Goal: Task Accomplishment & Management: Complete application form

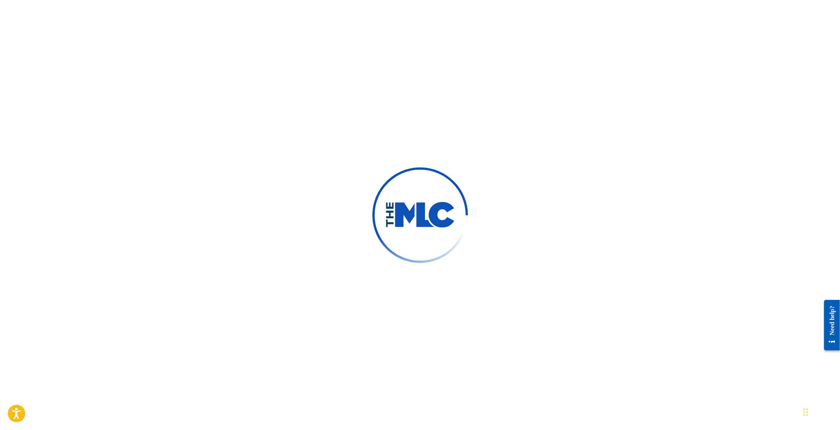
click at [806, 414] on div "Chat Widget" at bounding box center [820, 411] width 39 height 37
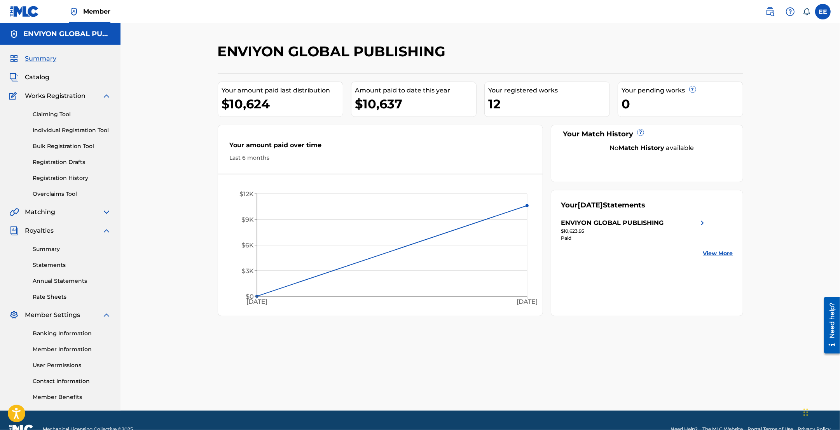
click at [40, 115] on link "Claiming Tool" at bounding box center [72, 114] width 79 height 8
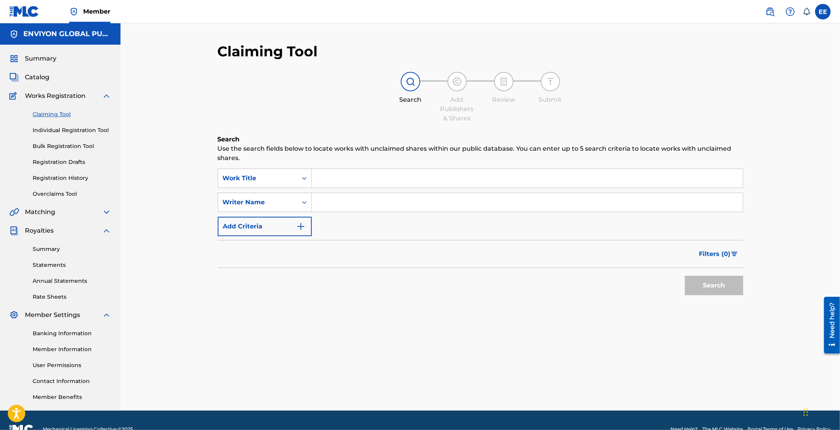
click at [334, 177] on input "Search Form" at bounding box center [527, 178] width 431 height 19
click at [337, 178] on input "Search Form" at bounding box center [527, 178] width 431 height 19
paste input "BAKED AS A PIE PT 2"
type input "BAKED AS A PIE PT 2"
click at [329, 204] on input "Search Form" at bounding box center [527, 202] width 431 height 19
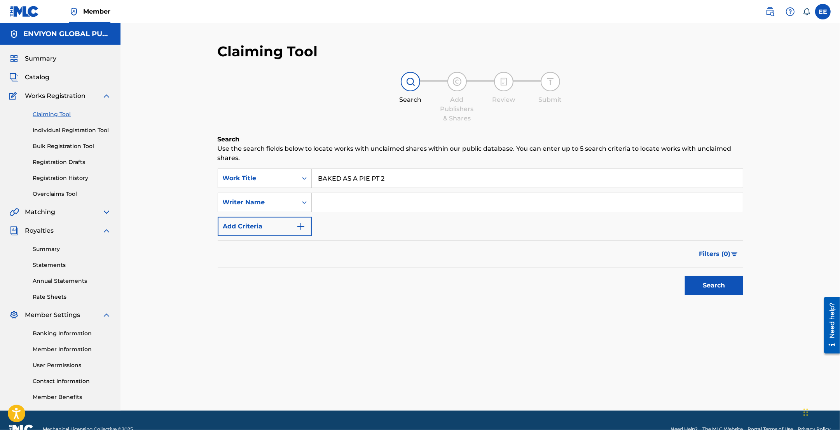
click at [339, 205] on input "Search Form" at bounding box center [527, 202] width 431 height 19
paste input "MCCLURE KE SHA"
type input "MCCLURE KE SHA"
click at [699, 280] on button "Search" at bounding box center [714, 285] width 58 height 19
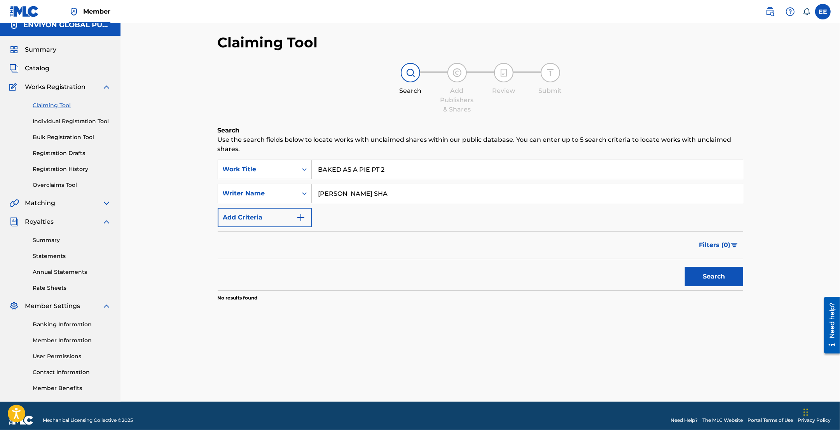
scroll to position [17, 0]
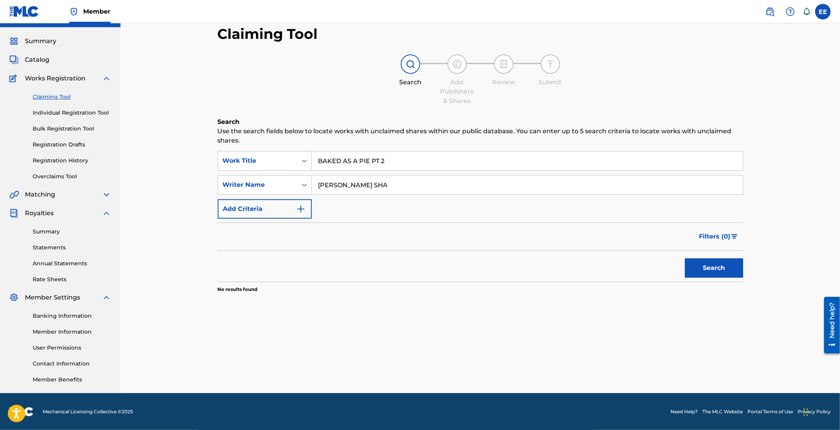
click at [56, 111] on link "Individual Registration Tool" at bounding box center [72, 113] width 79 height 8
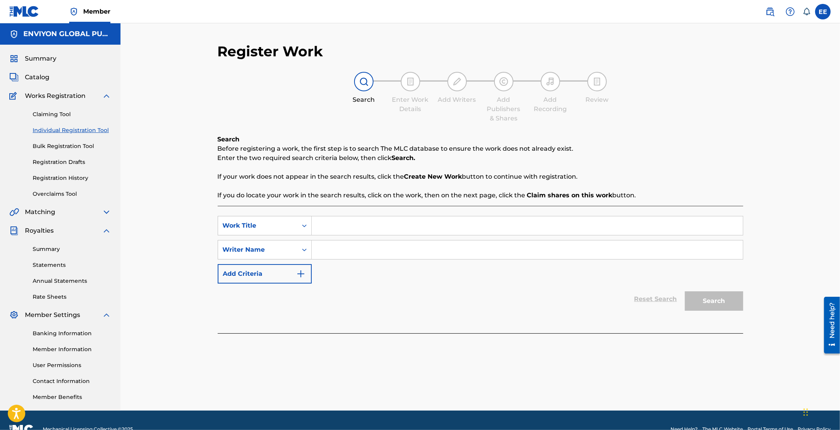
click at [352, 231] on input "Search Form" at bounding box center [527, 226] width 431 height 19
click at [345, 245] on input "Search Form" at bounding box center [527, 250] width 431 height 19
paste input "MCCLURE KE SHA"
type input "MCCLURE KE SHA"
click at [342, 225] on input "Search Form" at bounding box center [527, 226] width 431 height 19
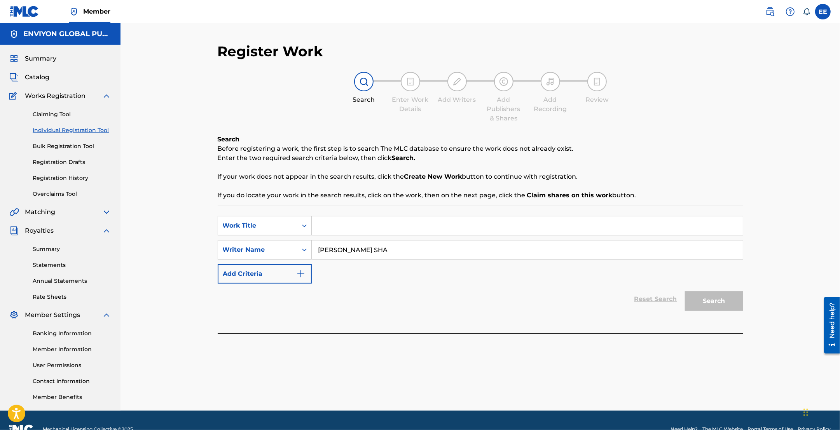
paste input "BAKED AS A PIE PT 2"
type input "BAKED AS A PIE PT 2"
click at [704, 302] on button "Search" at bounding box center [714, 301] width 58 height 19
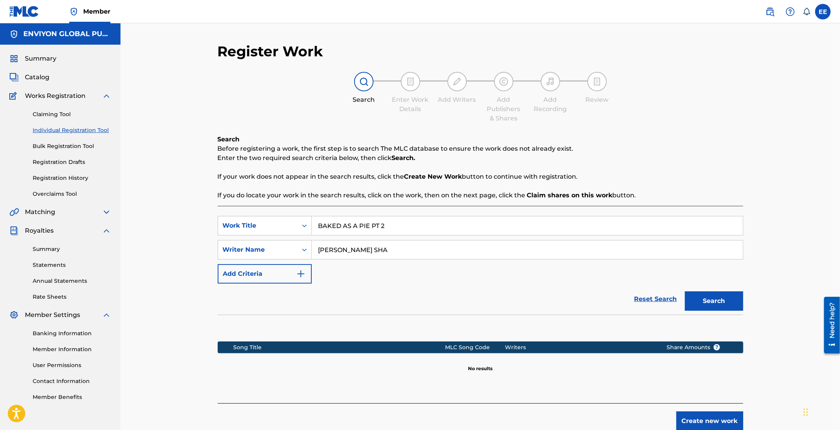
click at [721, 427] on button "Create new work" at bounding box center [709, 421] width 67 height 19
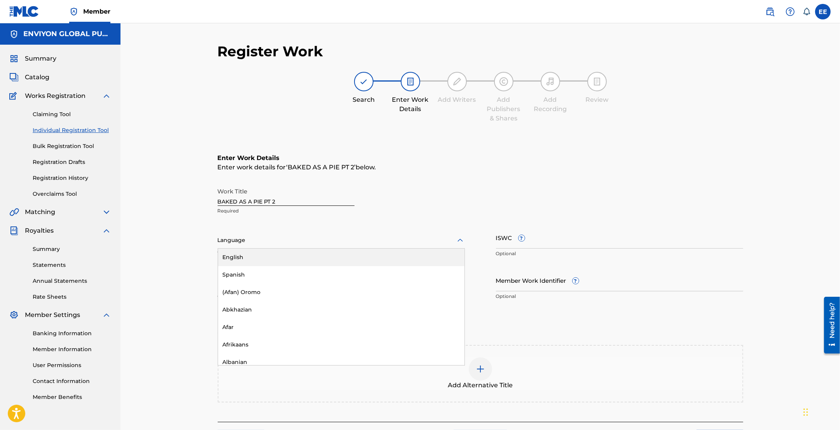
click at [407, 246] on div "Language" at bounding box center [341, 240] width 247 height 16
click at [304, 262] on div "English" at bounding box center [341, 257] width 246 height 17
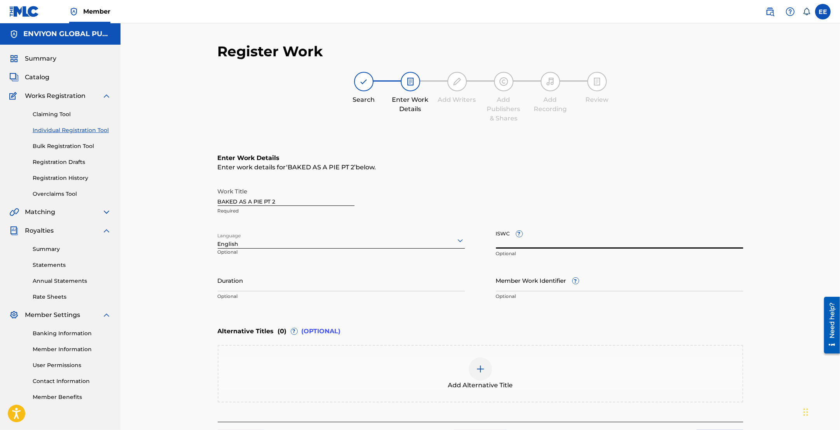
click at [564, 235] on input "ISWC ?" at bounding box center [619, 238] width 247 height 22
click at [567, 245] on input "ISWC ?" at bounding box center [619, 238] width 247 height 22
paste input "T-326.118.885-2"
type input "T-326.118.885-2"
click at [585, 216] on div "Work Title BAKED AS A PIE PT 2 Required" at bounding box center [481, 201] width 526 height 35
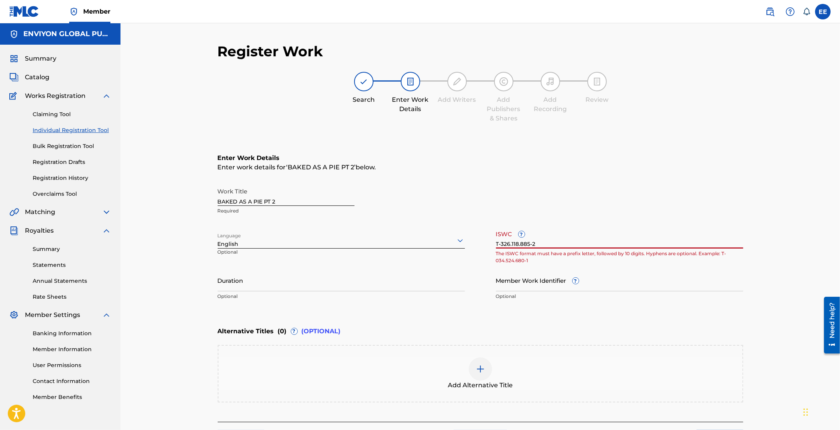
drag, startPoint x: 550, startPoint y: 245, endPoint x: 483, endPoint y: 244, distance: 67.2
click at [483, 244] on div "Work Title BAKED AS A PIE PT 2 Required Language English Optional ISWC ? T-326.…" at bounding box center [481, 244] width 526 height 120
click at [619, 147] on div "Enter Work Details Enter work details for ‘ BAKED AS A PIE PT 2 ’ below. Work T…" at bounding box center [481, 229] width 526 height 188
click at [541, 242] on input "ISWC ?" at bounding box center [619, 238] width 247 height 22
paste input "T-326.118.885-2"
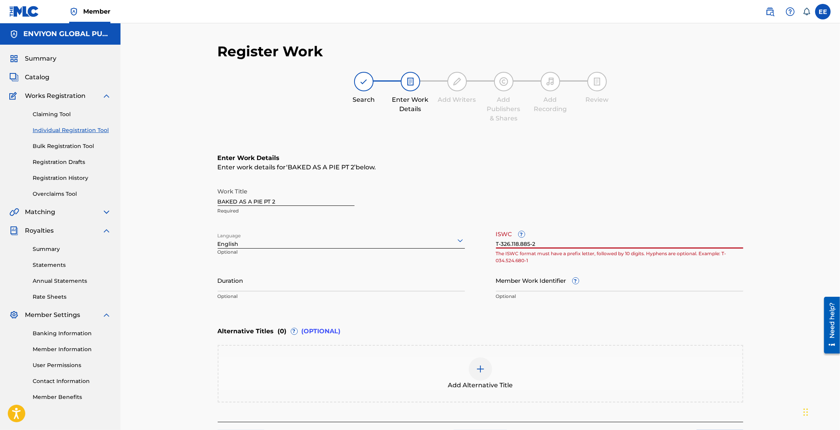
click at [512, 243] on input "T-326.118.885-2" at bounding box center [619, 238] width 247 height 22
click at [607, 211] on div "Work Title BAKED AS A PIE PT 2 Required" at bounding box center [481, 201] width 526 height 35
click at [496, 243] on input "T-326.118.885-2" at bounding box center [619, 238] width 247 height 22
type input "T-326.118.885-2"
click at [580, 196] on div "Work Title BAKED AS A PIE PT 2 Required" at bounding box center [481, 201] width 526 height 35
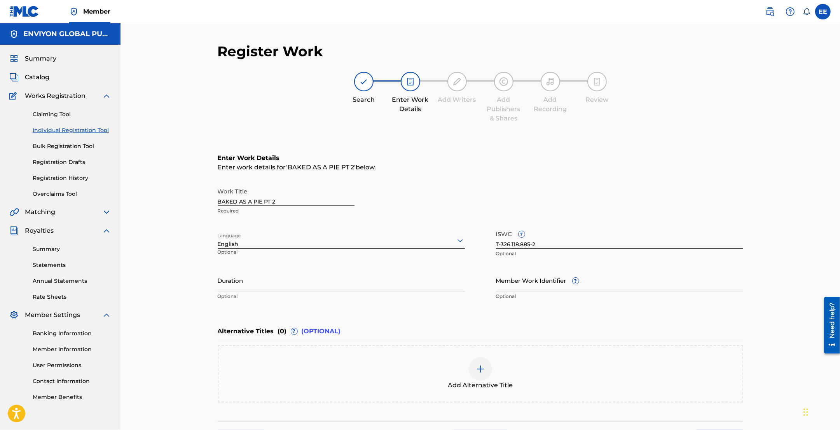
scroll to position [49, 0]
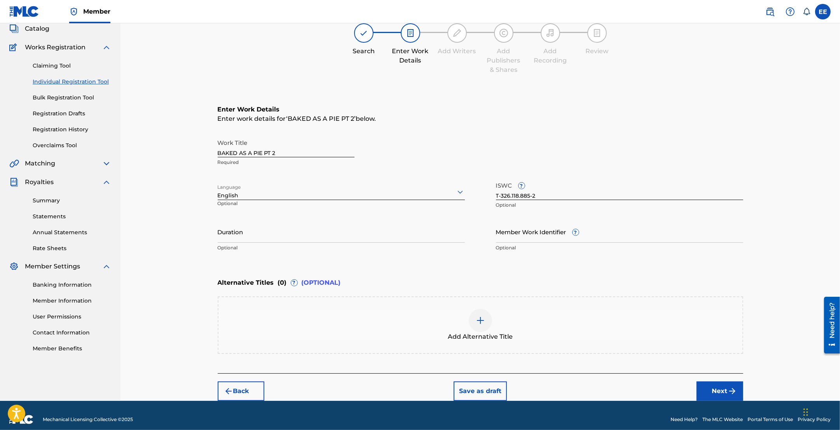
click at [483, 323] on img at bounding box center [480, 320] width 9 height 9
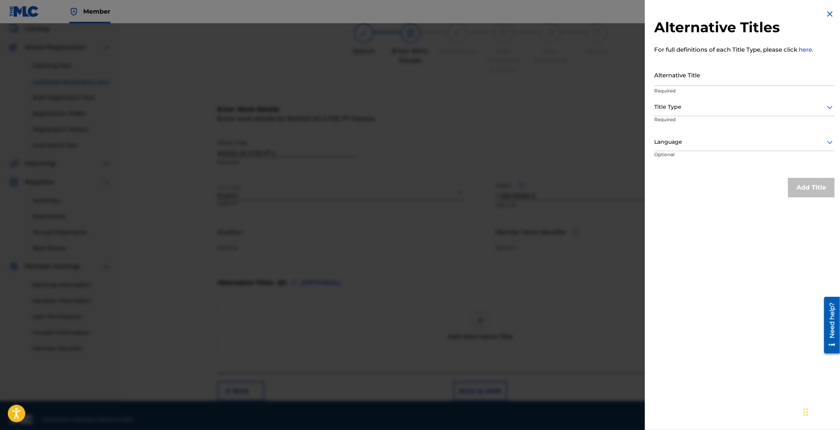
click at [758, 79] on input "Alternative Title" at bounding box center [744, 75] width 180 height 22
click at [708, 75] on input "Alternative Title" at bounding box center [744, 75] width 180 height 22
paste input "BAKED AS A PIE PT TWO"
type input "BAKED AS A PIE PT TWO"
click at [825, 106] on icon at bounding box center [829, 107] width 9 height 9
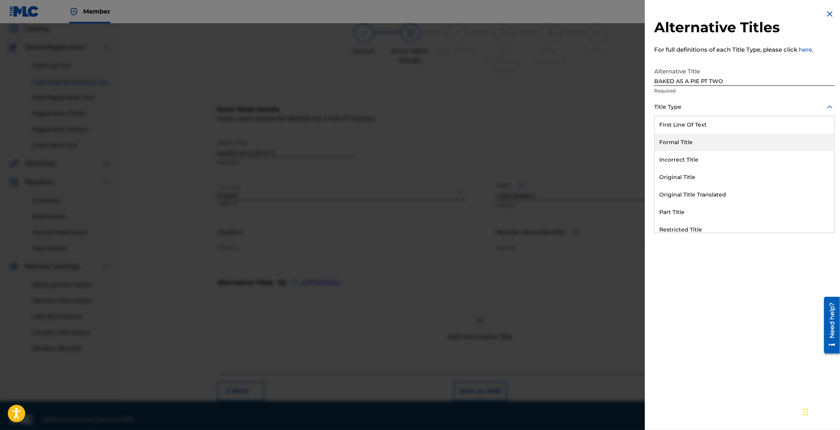
click at [723, 141] on div "Formal Title" at bounding box center [745, 142] width 180 height 17
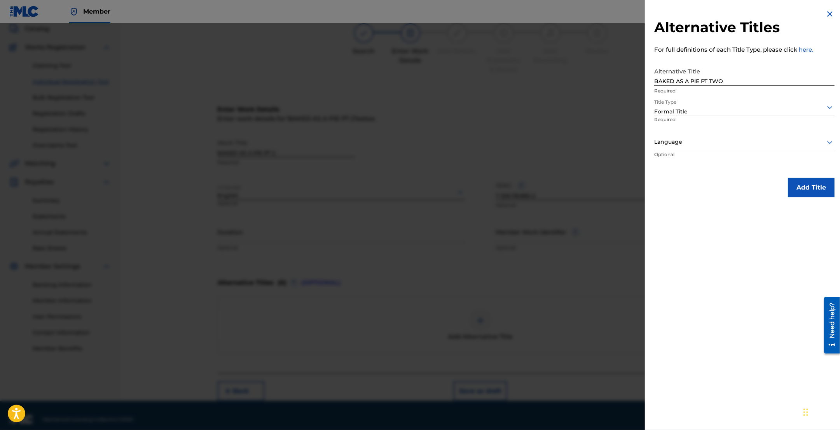
click at [751, 148] on div "Language" at bounding box center [744, 142] width 180 height 17
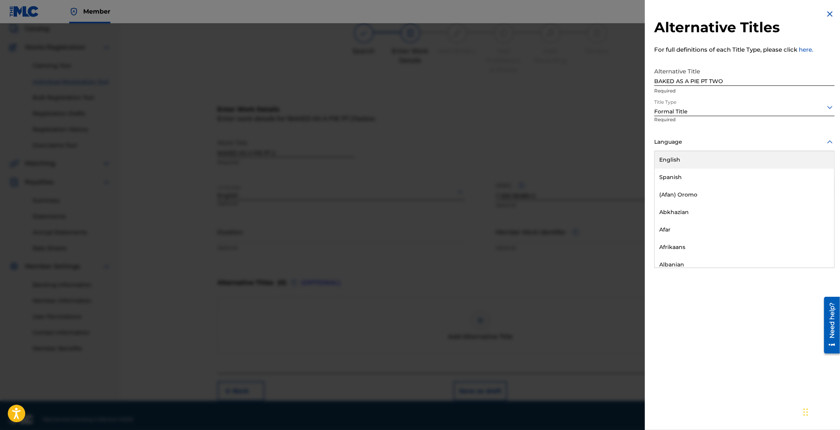
click at [709, 166] on div "English" at bounding box center [745, 159] width 180 height 17
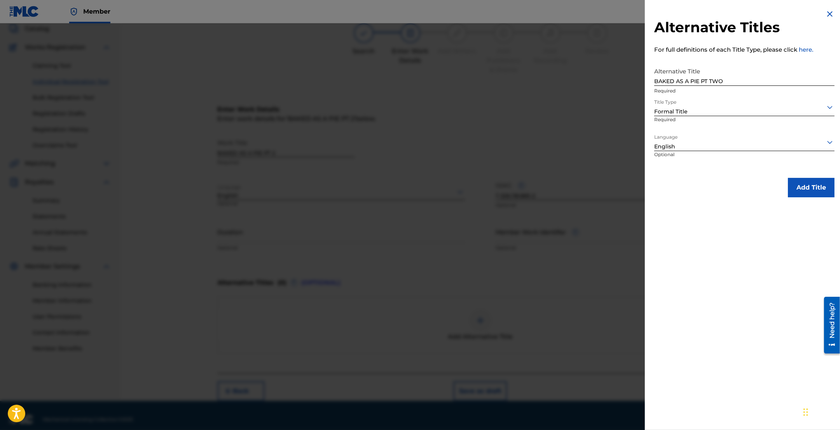
click at [815, 189] on button "Add Title" at bounding box center [811, 187] width 47 height 19
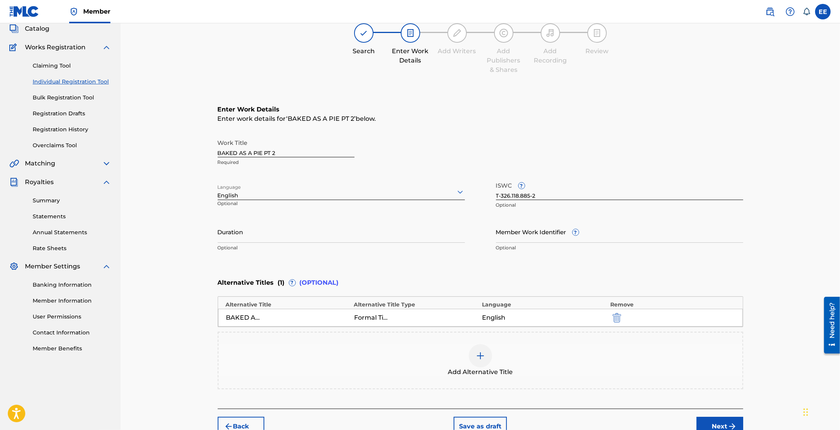
click at [480, 357] on img at bounding box center [480, 355] width 9 height 9
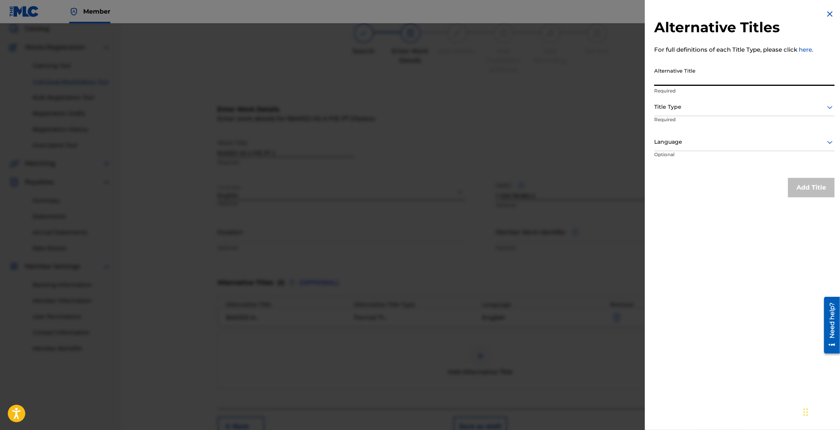
click at [708, 78] on input "Alternative Title" at bounding box center [744, 75] width 180 height 22
paste input "BAKED AS A PIE PART TWO"
type input "BAKED AS A PIE PART TWO"
click at [825, 106] on icon at bounding box center [829, 107] width 9 height 9
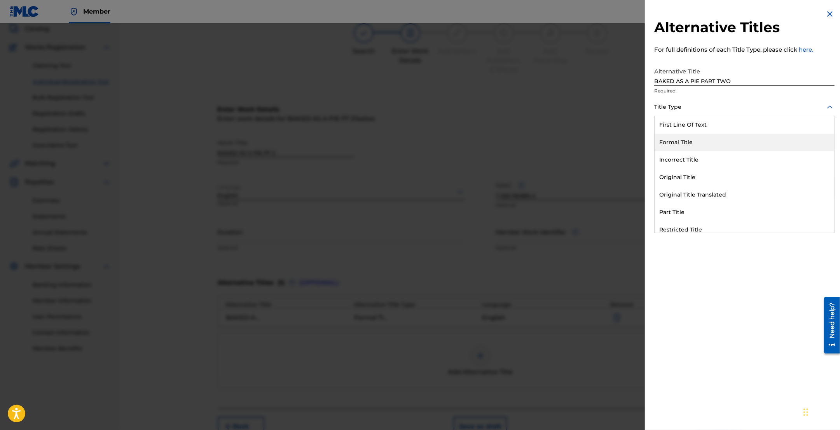
click at [701, 142] on div "Formal Title" at bounding box center [745, 142] width 180 height 17
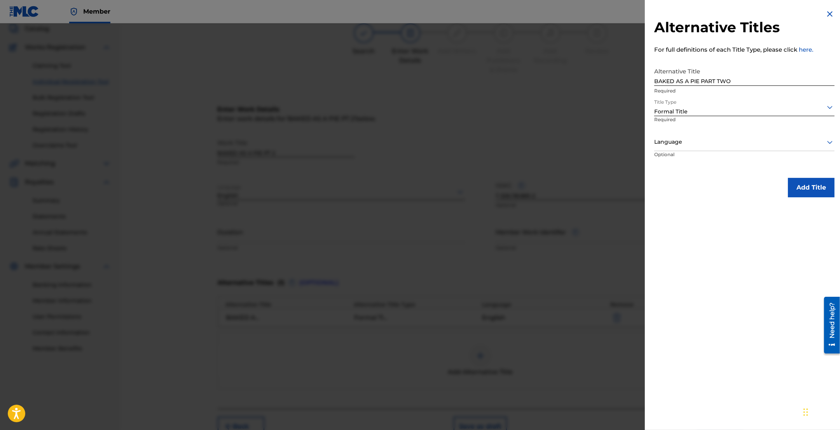
click at [807, 142] on div at bounding box center [744, 142] width 180 height 10
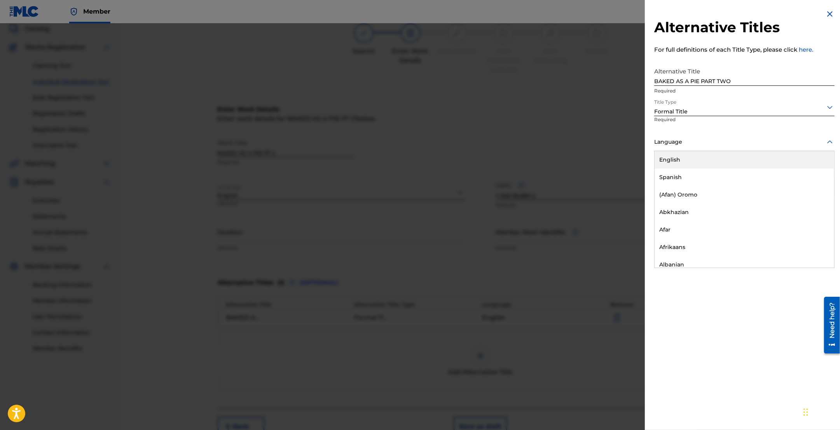
click at [695, 162] on div "English" at bounding box center [745, 159] width 180 height 17
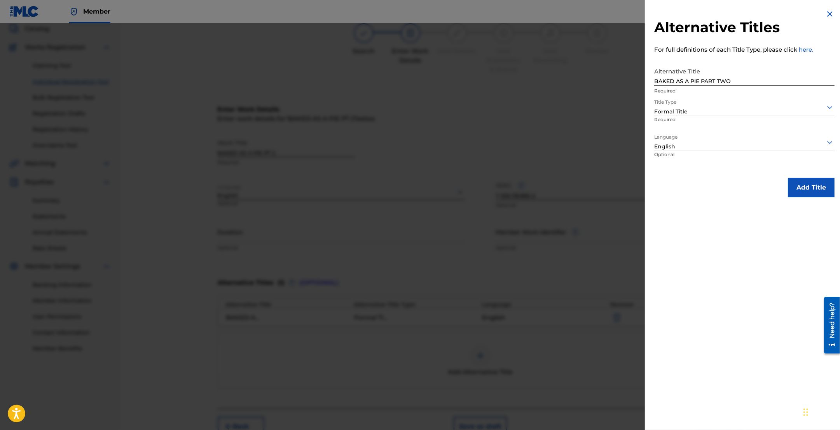
click at [808, 187] on button "Add Title" at bounding box center [811, 187] width 47 height 19
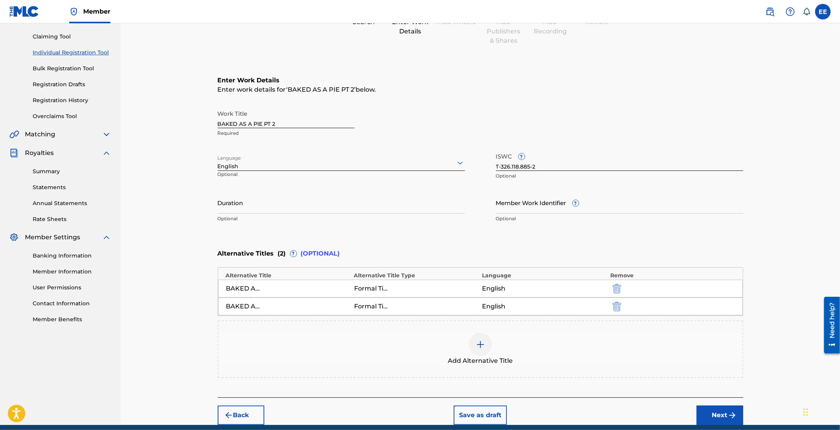
scroll to position [110, 0]
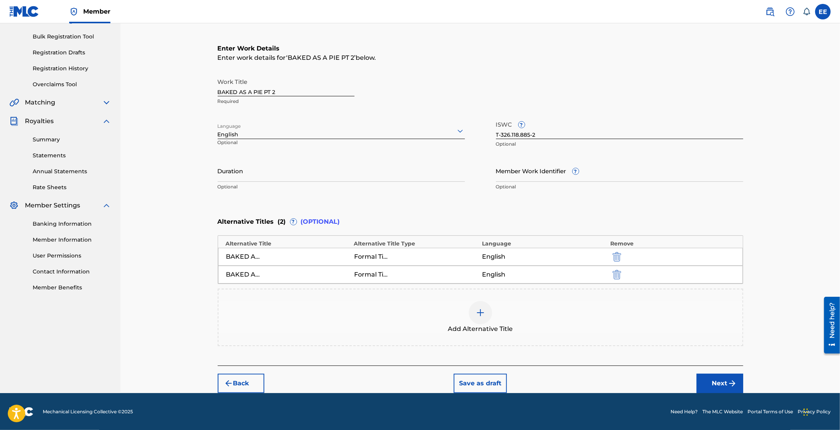
click at [726, 384] on button "Next" at bounding box center [720, 383] width 47 height 19
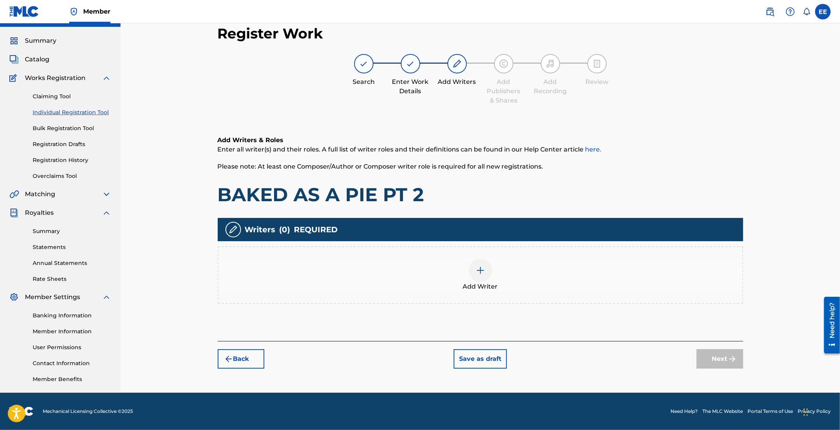
scroll to position [17, 0]
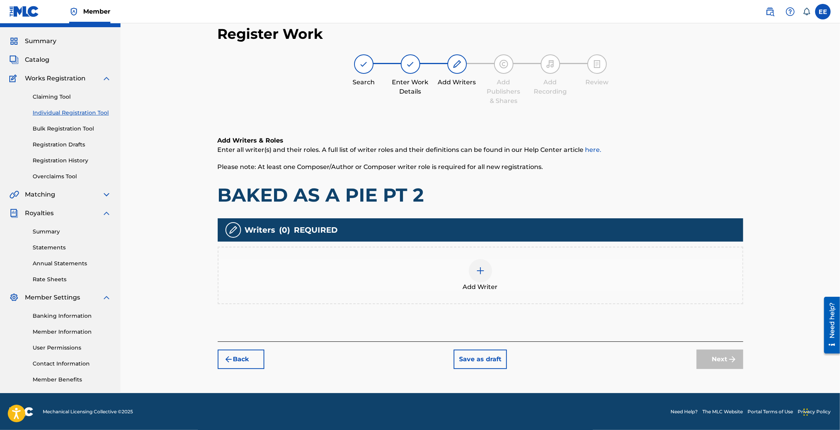
click at [486, 267] on div at bounding box center [480, 270] width 23 height 23
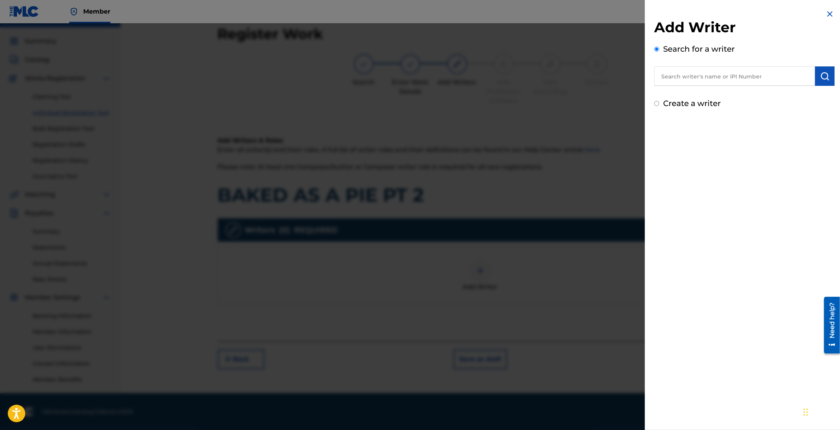
click at [754, 78] on input "text" at bounding box center [734, 75] width 161 height 19
click at [716, 75] on input "text" at bounding box center [734, 75] width 161 height 19
paste input "00818738600"
type input "00818738600"
click at [820, 75] on img "submit" at bounding box center [824, 76] width 9 height 9
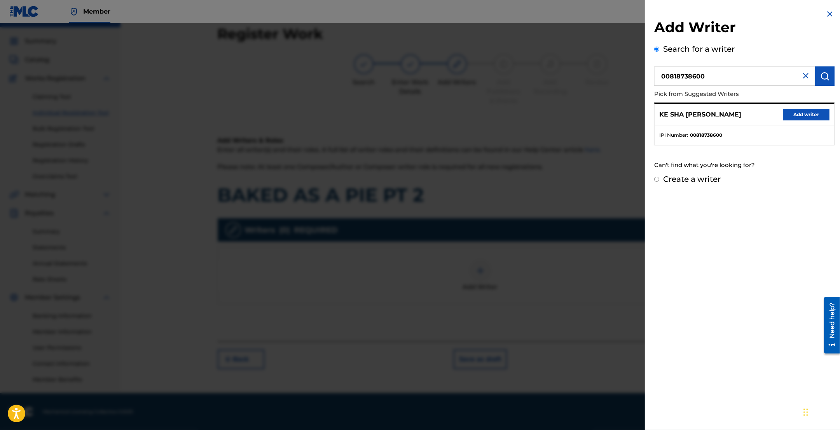
click at [810, 113] on button "Add writer" at bounding box center [806, 115] width 47 height 12
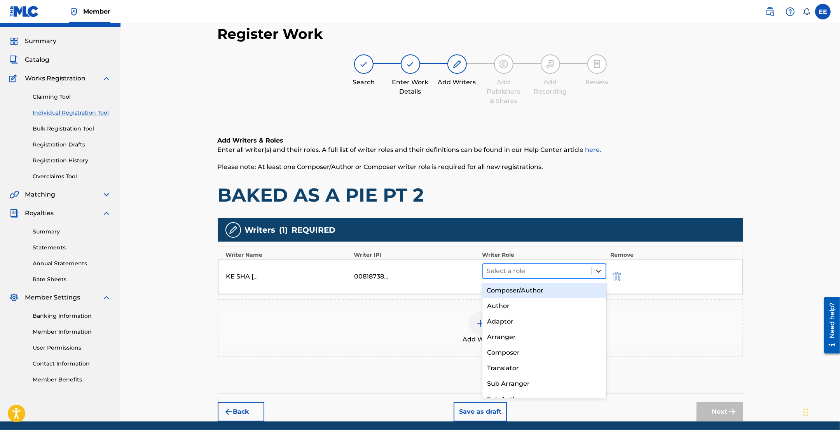
click at [595, 271] on icon at bounding box center [599, 271] width 8 height 8
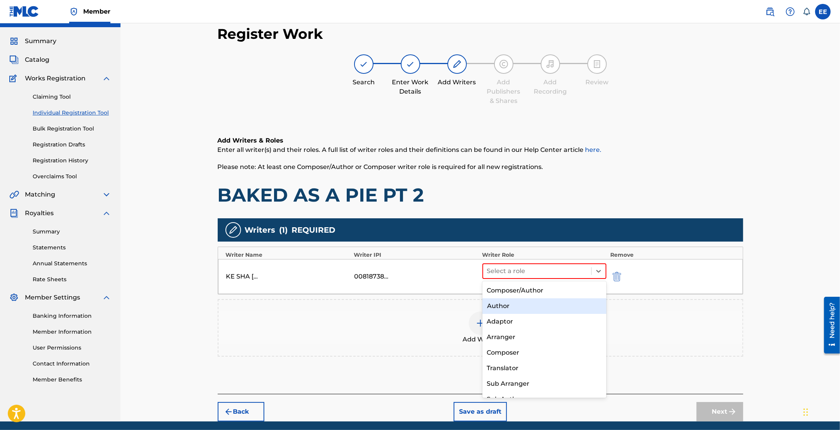
click at [526, 306] on div "Author" at bounding box center [544, 307] width 124 height 16
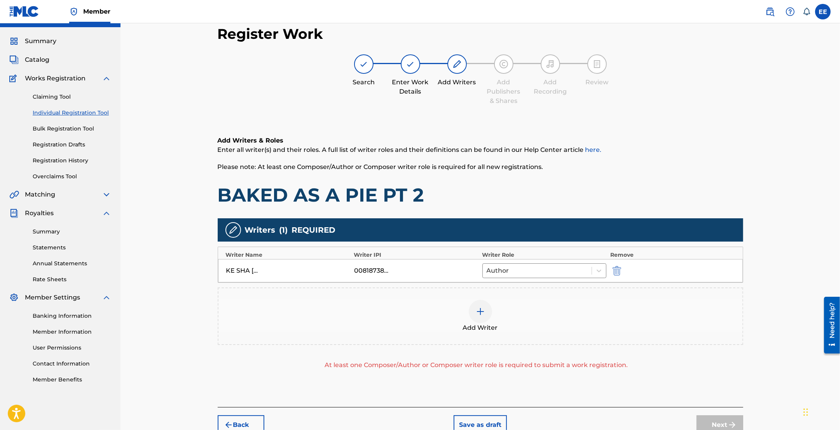
click at [481, 311] on img at bounding box center [480, 311] width 9 height 9
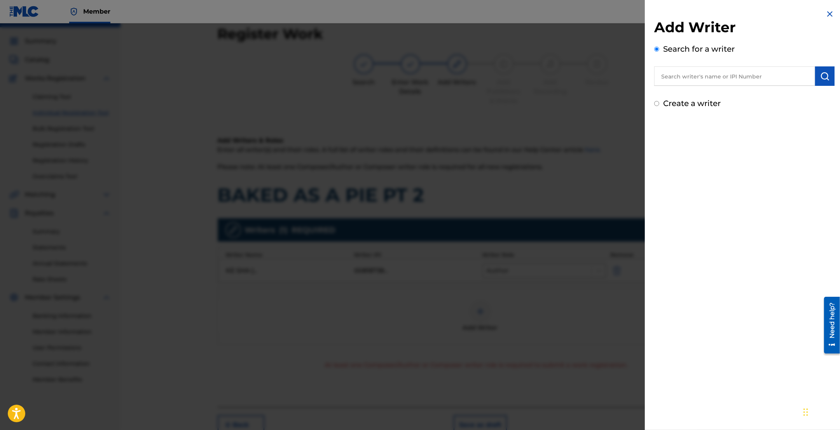
click at [725, 78] on input "text" at bounding box center [734, 75] width 161 height 19
paste input "ROBINSON LARRY"
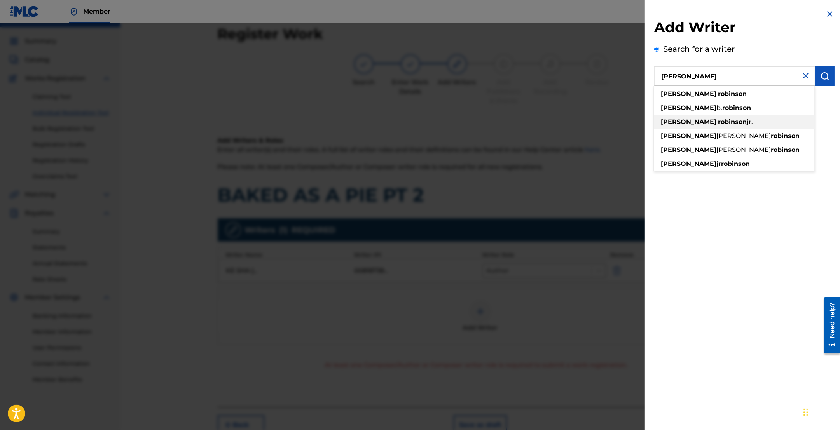
click at [718, 119] on strong "robinson" at bounding box center [732, 121] width 29 height 7
type input "larry robinson jr."
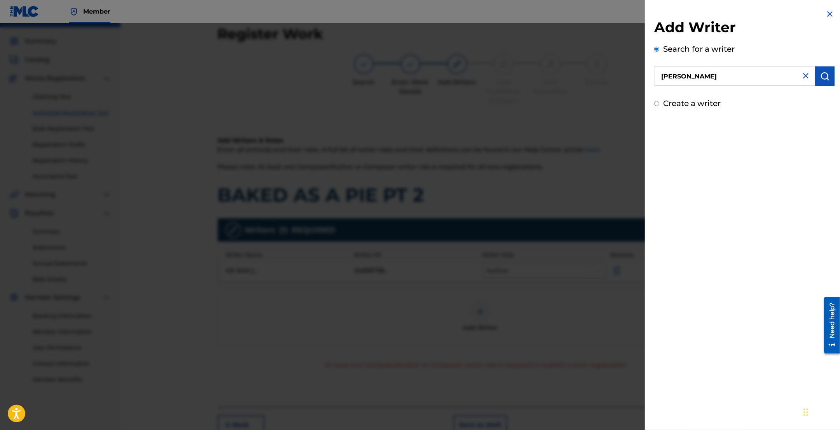
click at [826, 75] on img "submit" at bounding box center [824, 76] width 9 height 9
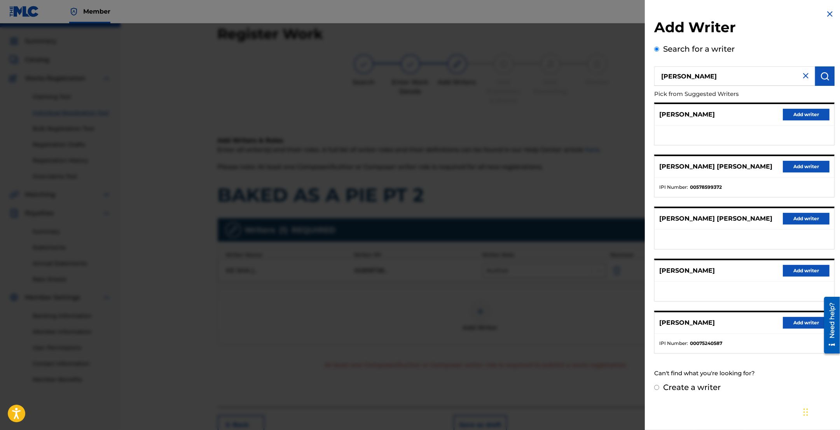
click at [806, 166] on button "Add writer" at bounding box center [806, 167] width 47 height 12
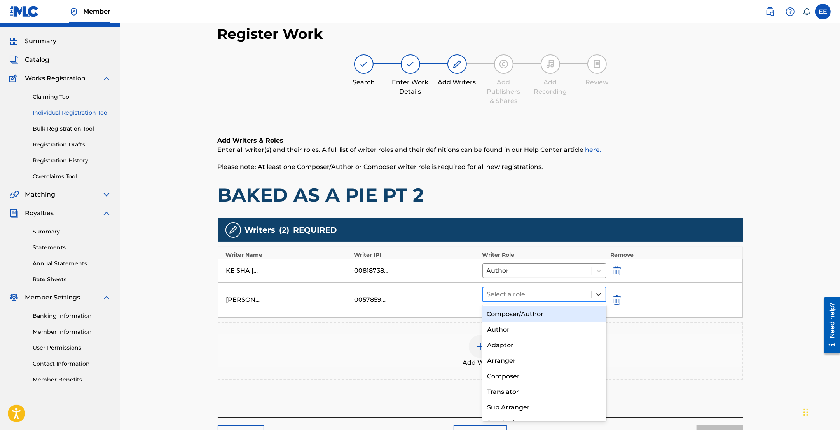
click at [601, 297] on icon at bounding box center [599, 295] width 8 height 8
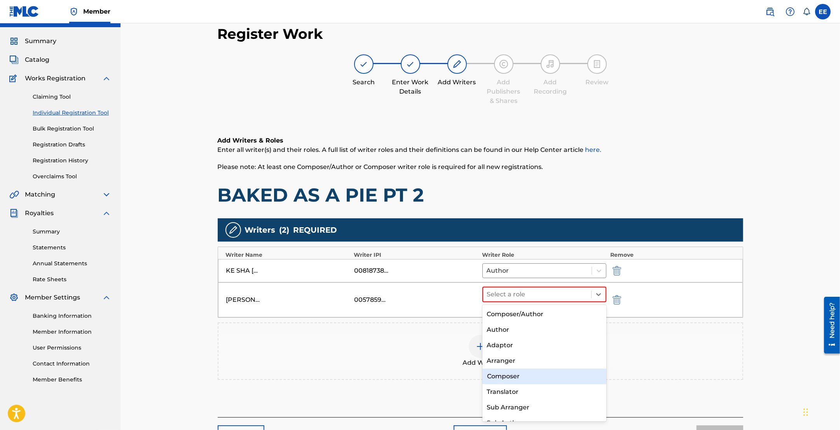
click at [519, 376] on div "Composer" at bounding box center [544, 377] width 124 height 16
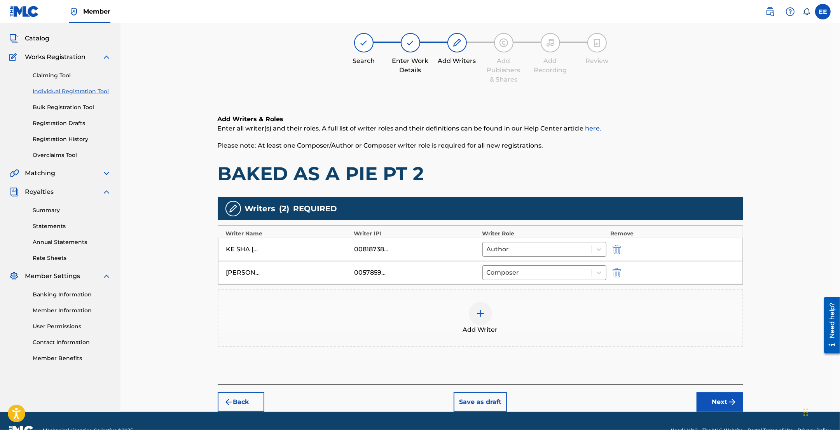
scroll to position [58, 0]
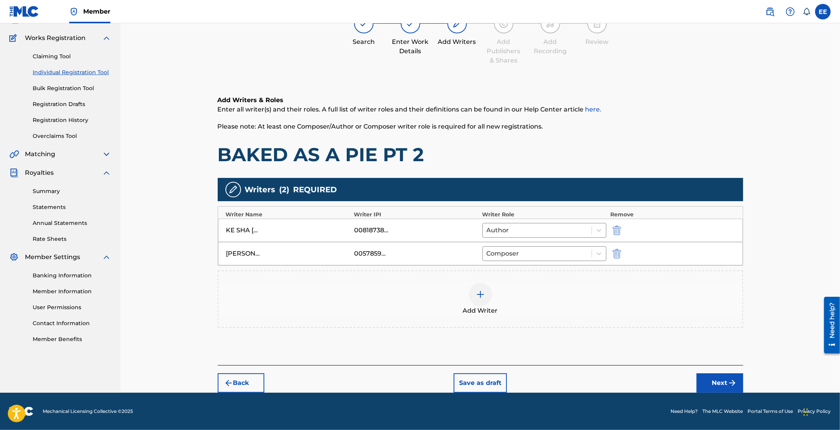
click at [715, 382] on button "Next" at bounding box center [720, 383] width 47 height 19
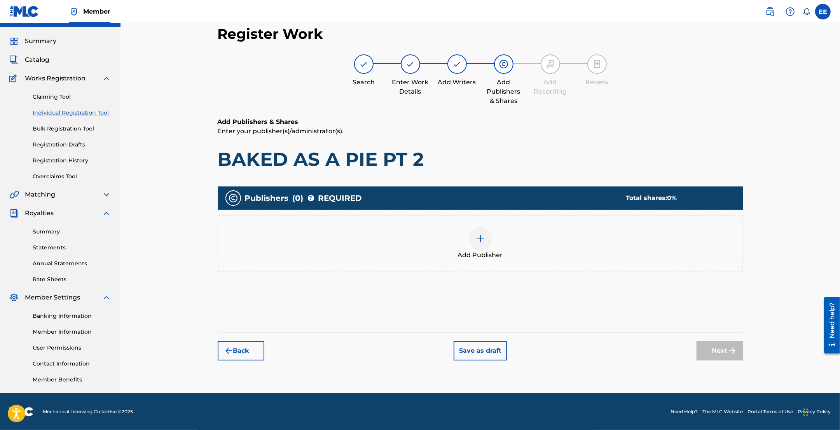
click at [467, 244] on div "Add Publisher" at bounding box center [480, 243] width 524 height 33
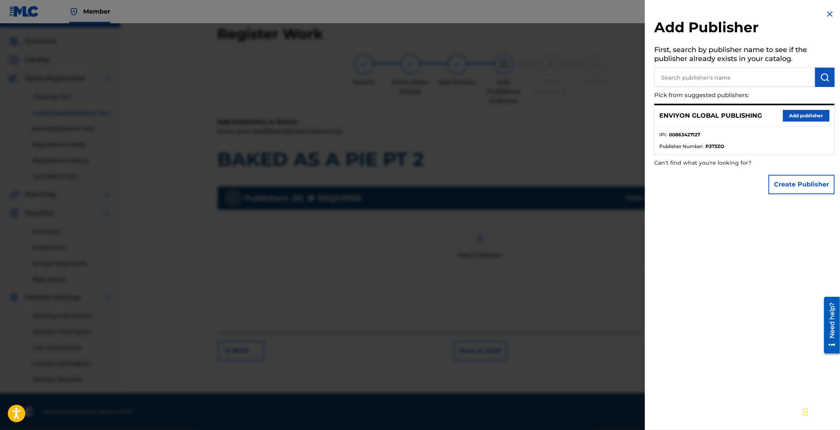
click at [787, 111] on button "Add publisher" at bounding box center [806, 116] width 47 height 12
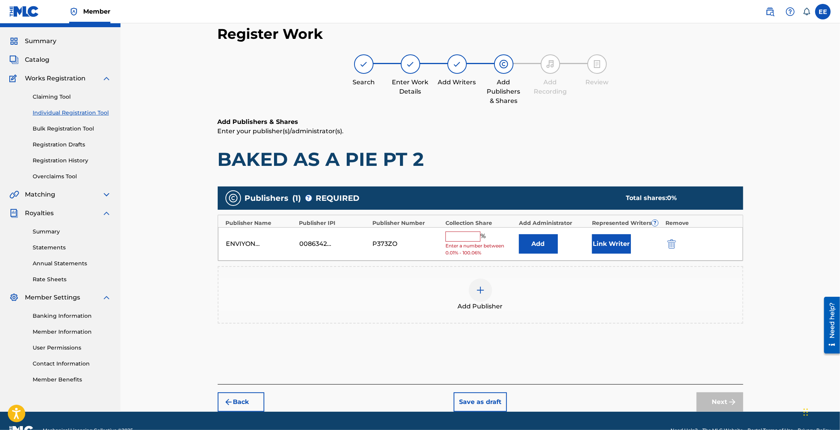
click at [459, 238] on input "text" at bounding box center [462, 237] width 35 height 10
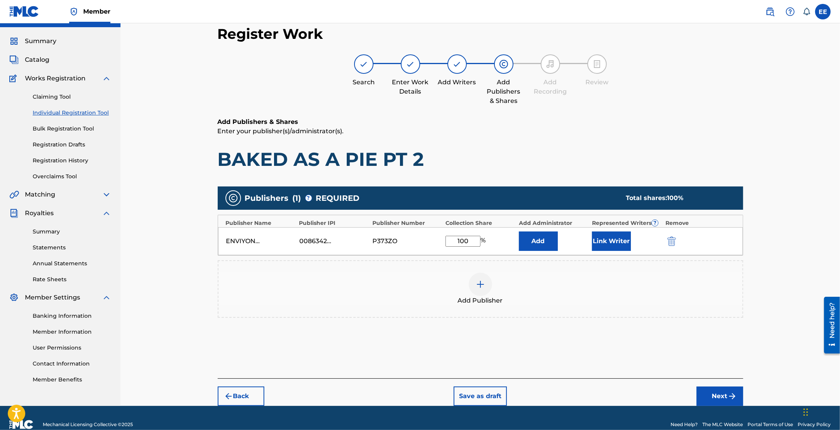
type input "100"
click at [608, 234] on button "Link Writer" at bounding box center [611, 241] width 39 height 19
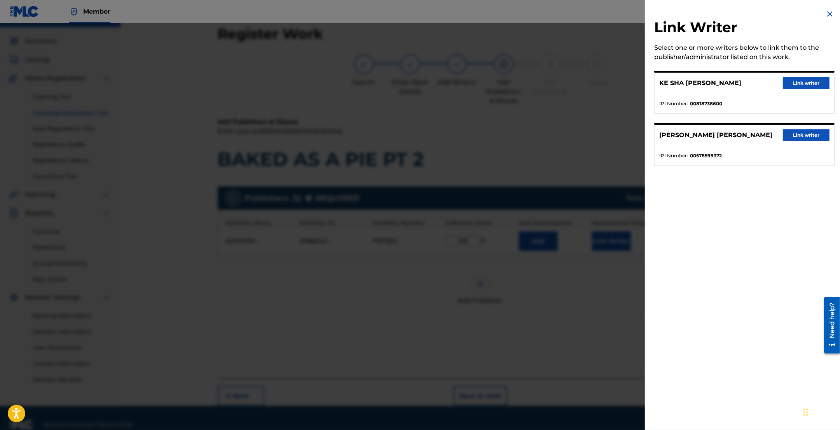
click at [808, 84] on button "Link writer" at bounding box center [806, 83] width 47 height 12
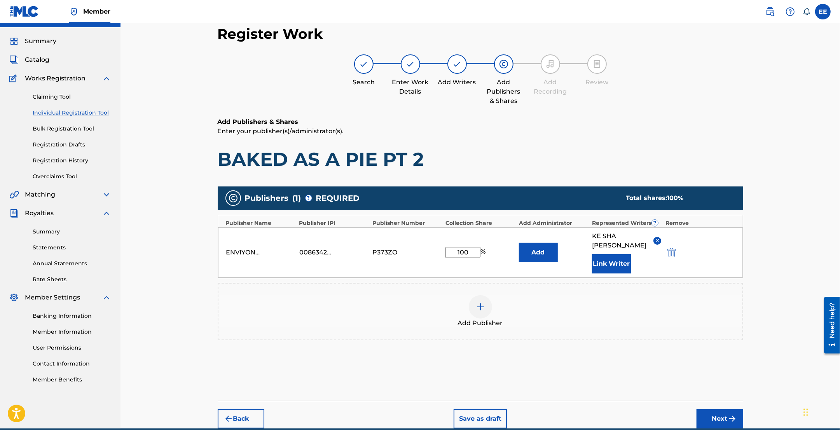
click at [614, 264] on button "Link Writer" at bounding box center [611, 263] width 39 height 19
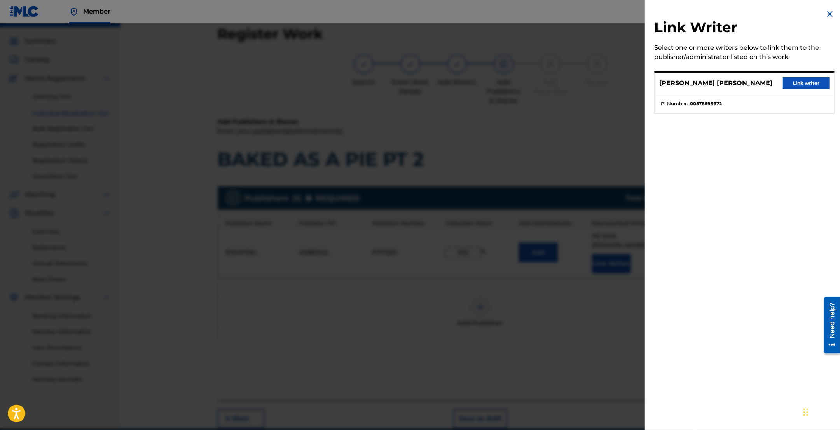
click at [801, 81] on button "Link writer" at bounding box center [806, 83] width 47 height 12
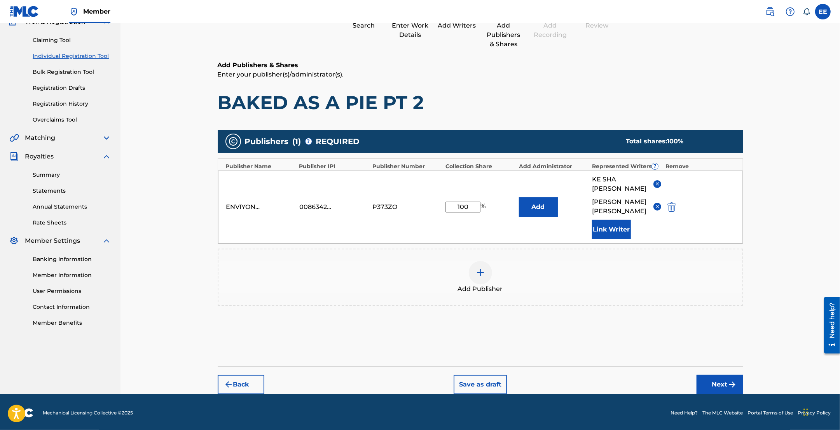
scroll to position [75, 0]
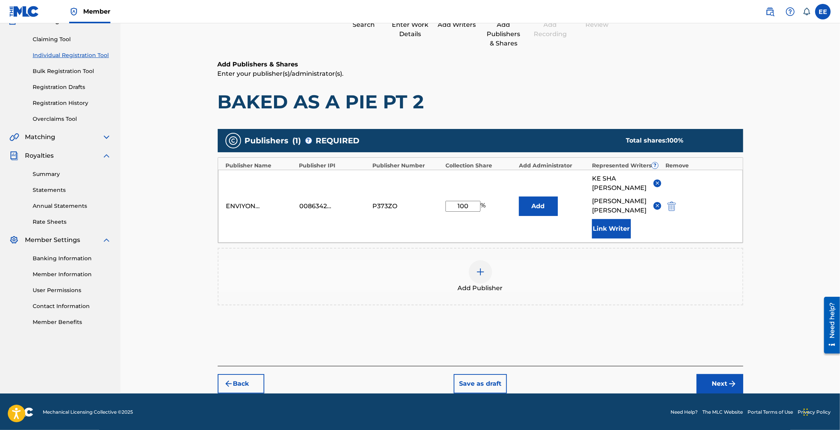
click at [477, 275] on img at bounding box center [480, 271] width 9 height 9
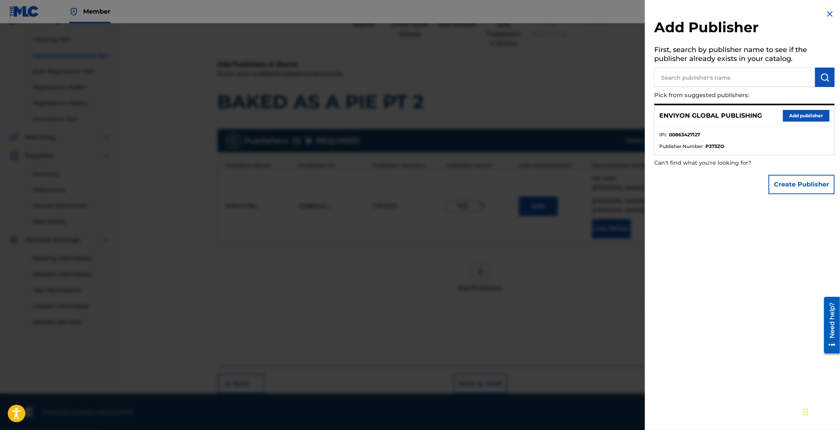
click at [783, 114] on button "Add publisher" at bounding box center [806, 116] width 47 height 12
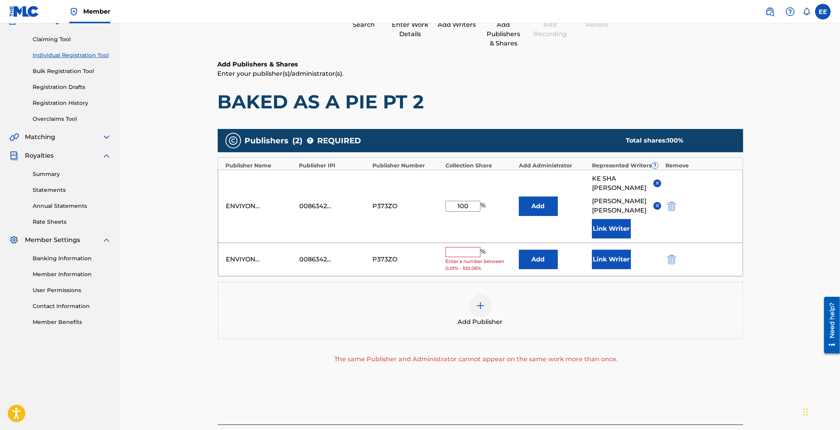
click at [674, 258] on img "submit" at bounding box center [671, 259] width 9 height 9
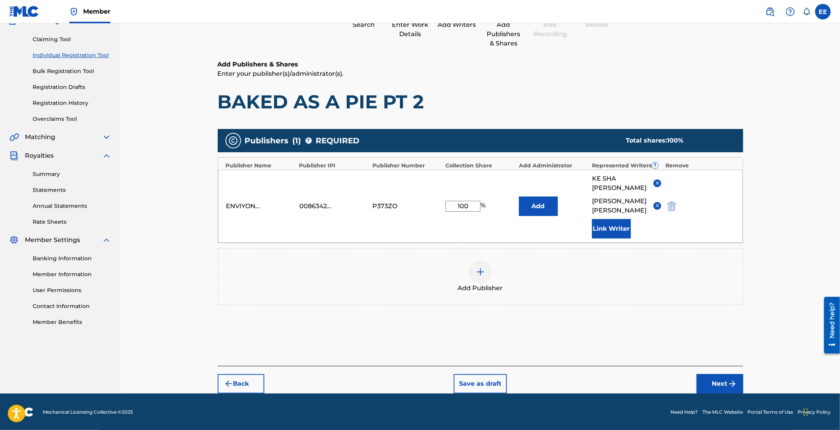
click at [714, 384] on button "Next" at bounding box center [720, 383] width 47 height 19
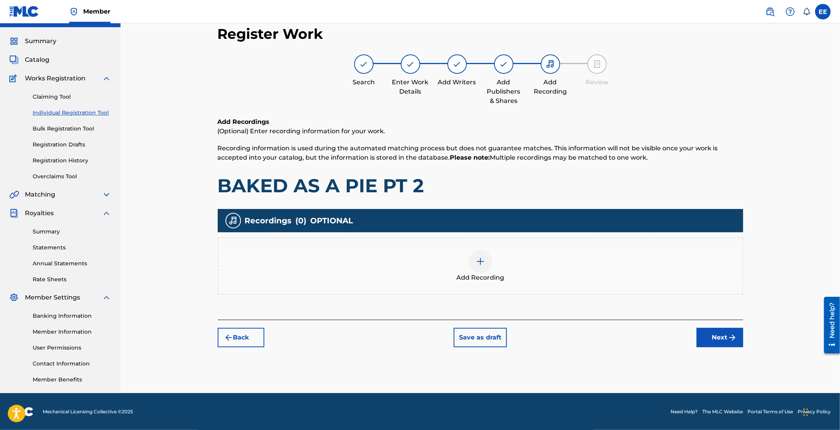
click at [477, 258] on img at bounding box center [480, 261] width 9 height 9
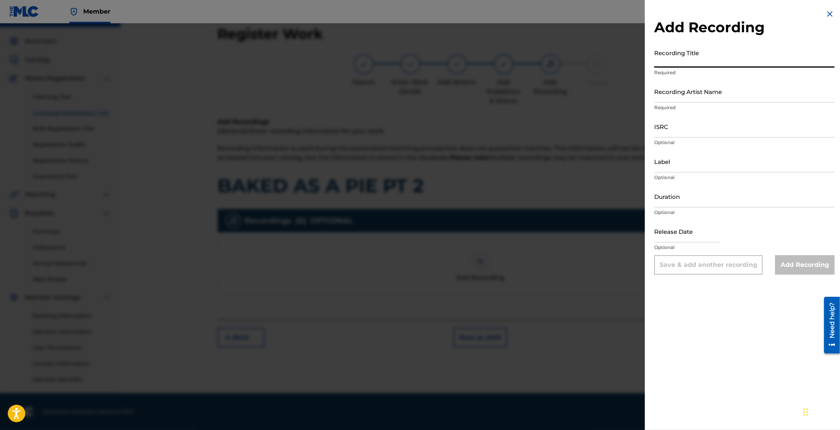
click at [725, 65] on input "Recording Title" at bounding box center [744, 56] width 180 height 22
click at [713, 58] on input "Recording Title" at bounding box center [744, 56] width 180 height 22
paste input "BAKED AS A PIE PT 2"
type input "BAKED AS A PIE PT 2"
click at [702, 88] on input "Recording Artist Name" at bounding box center [744, 91] width 180 height 22
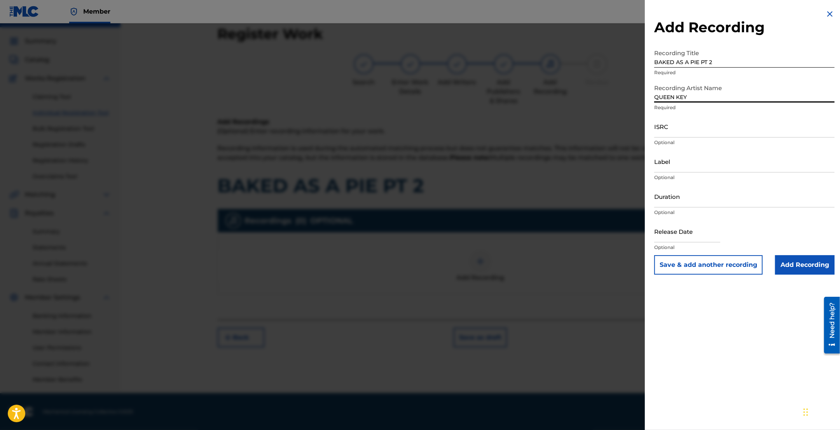
type input "QUEEN KEY"
click at [792, 265] on input "Add Recording" at bounding box center [804, 264] width 59 height 19
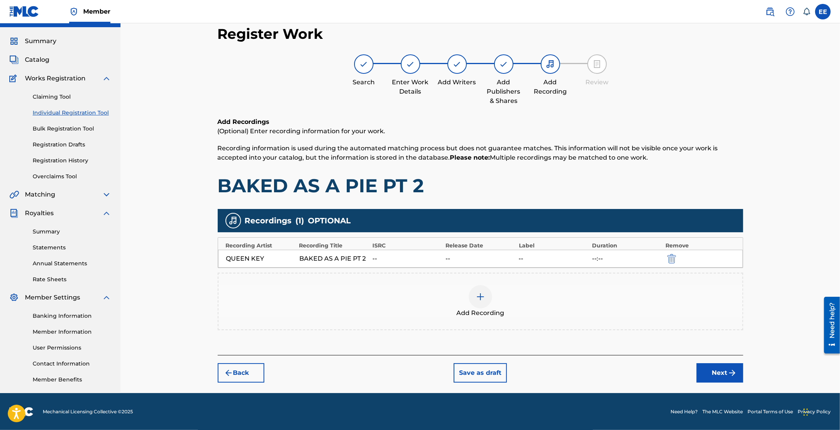
click at [718, 372] on button "Next" at bounding box center [720, 372] width 47 height 19
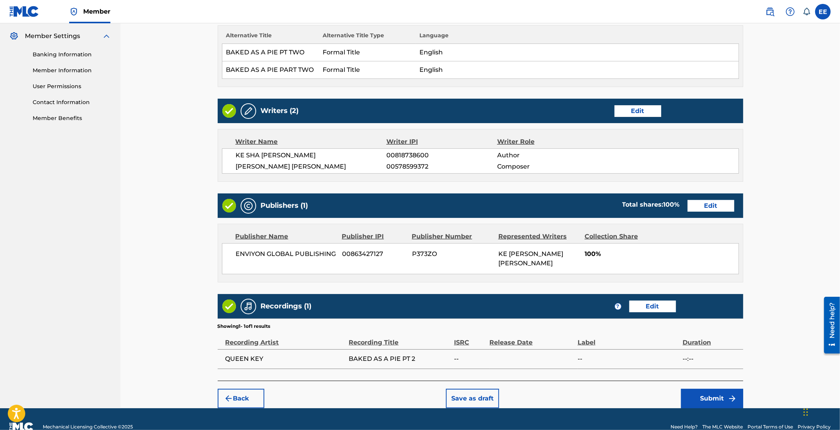
scroll to position [296, 0]
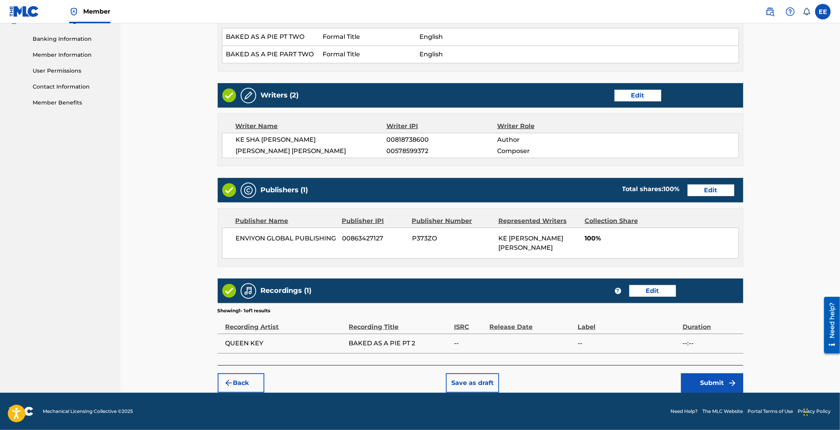
click at [705, 386] on button "Submit" at bounding box center [712, 383] width 62 height 19
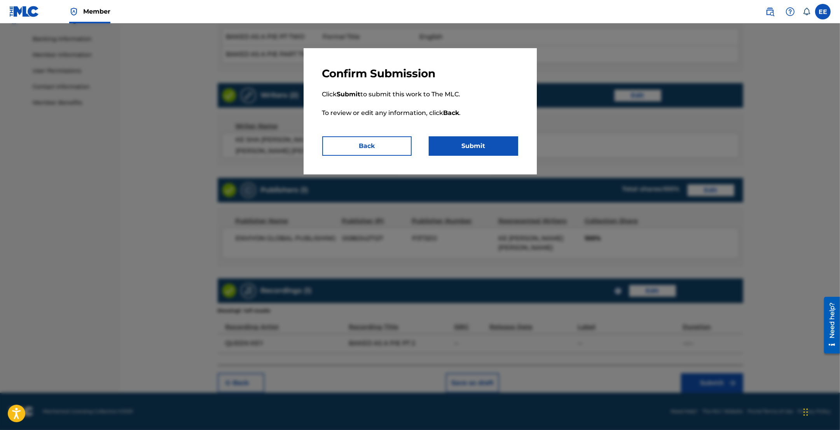
click at [481, 149] on button "Submit" at bounding box center [473, 145] width 89 height 19
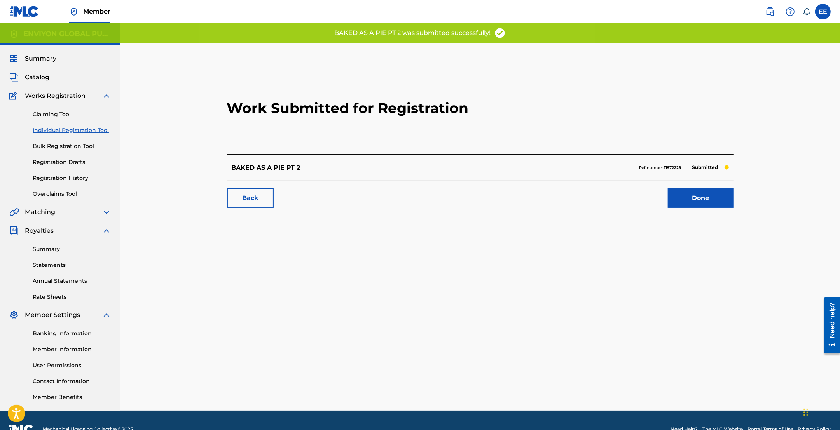
click at [688, 199] on link "Done" at bounding box center [701, 198] width 66 height 19
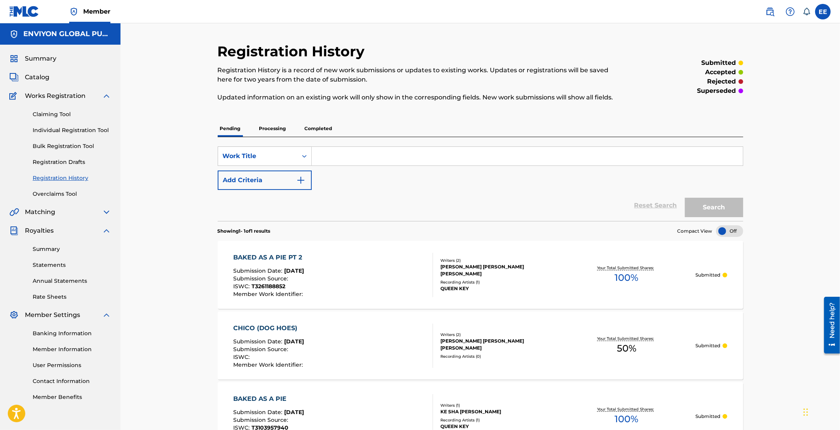
click at [271, 129] on p "Processing" at bounding box center [272, 128] width 31 height 16
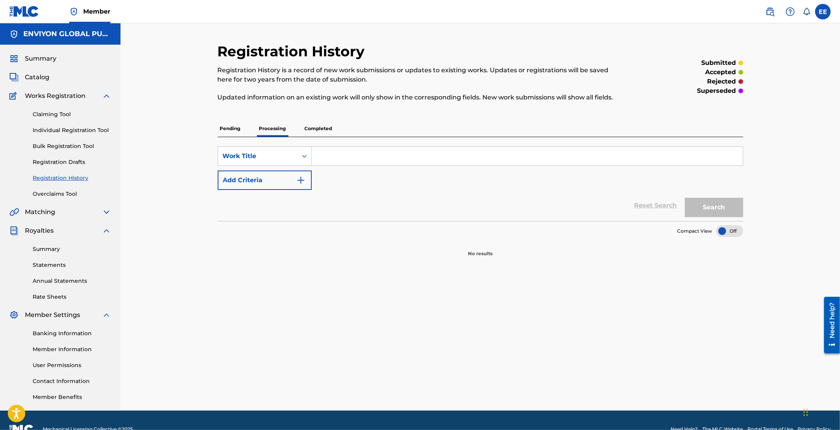
click at [230, 127] on p "Pending" at bounding box center [230, 128] width 25 height 16
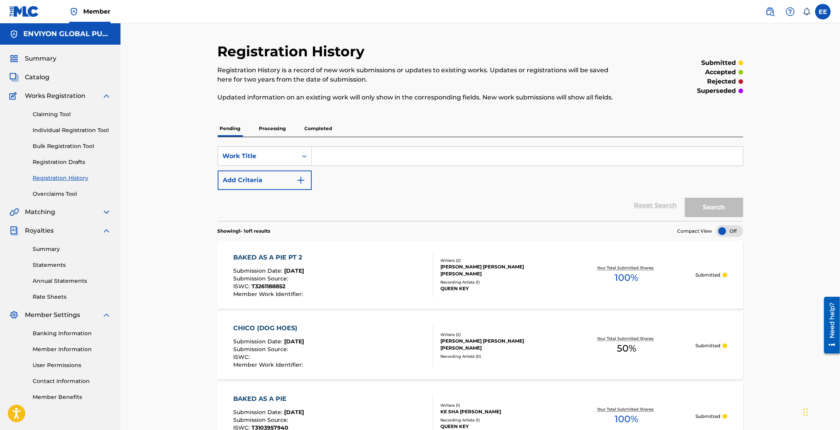
click at [312, 129] on p "Completed" at bounding box center [318, 128] width 32 height 16
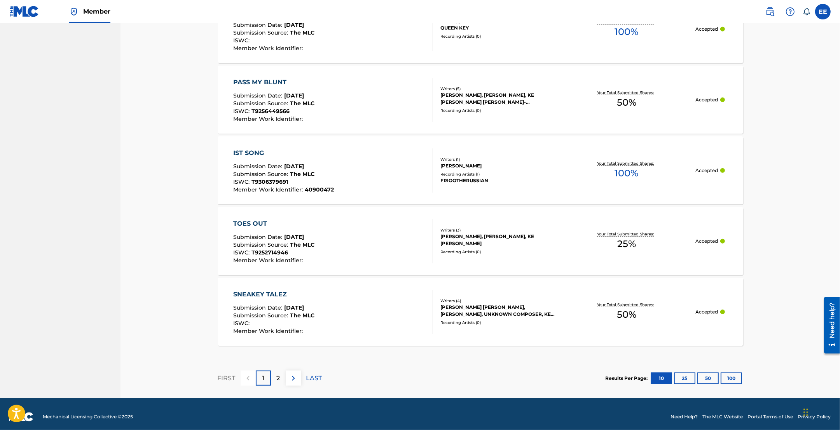
scroll to position [637, 0]
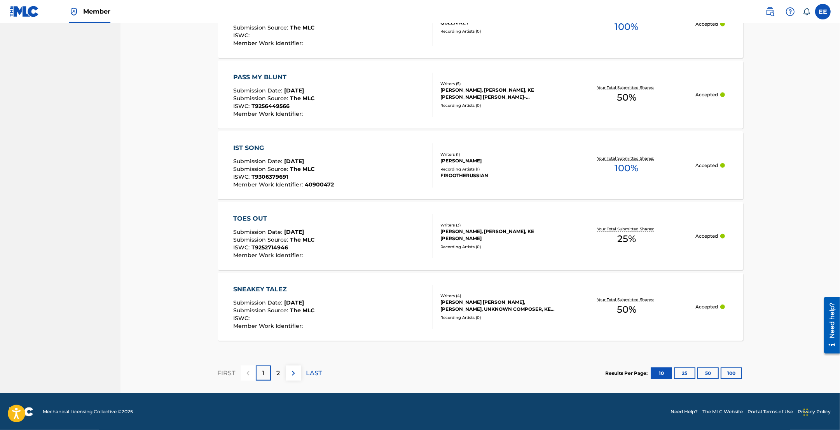
click at [278, 370] on p "2" at bounding box center [278, 373] width 3 height 9
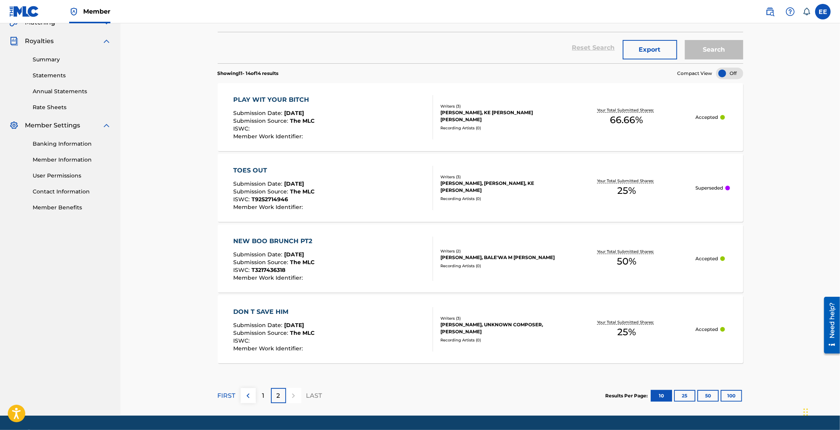
scroll to position [213, 0]
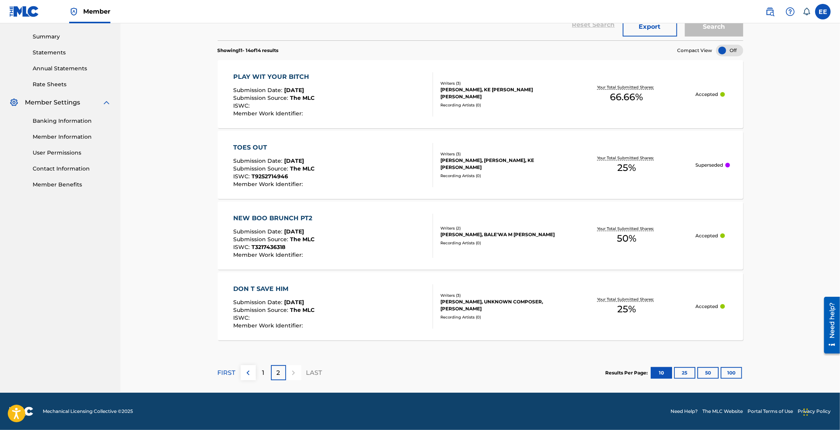
click at [265, 370] on div "1" at bounding box center [263, 372] width 15 height 15
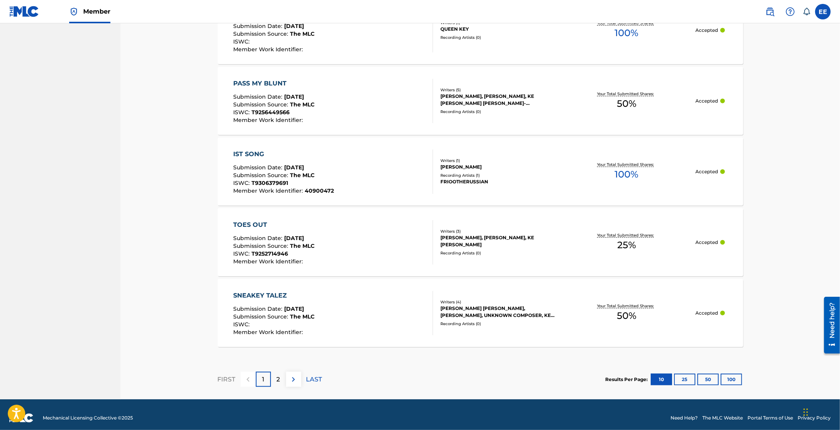
scroll to position [637, 0]
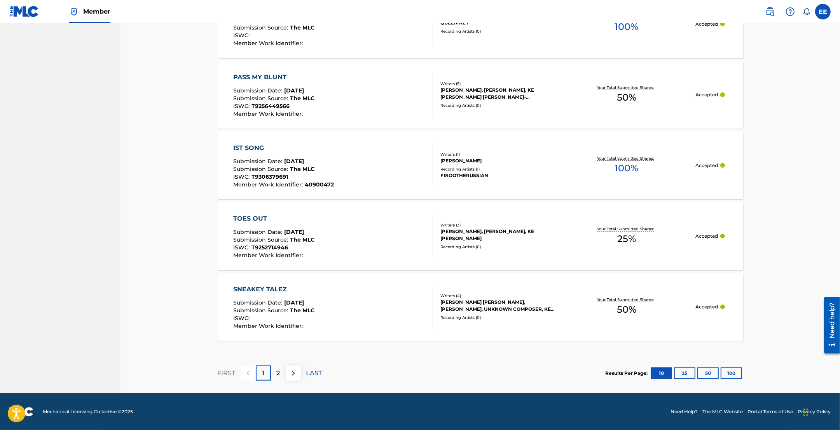
click at [275, 372] on div "2" at bounding box center [278, 373] width 15 height 15
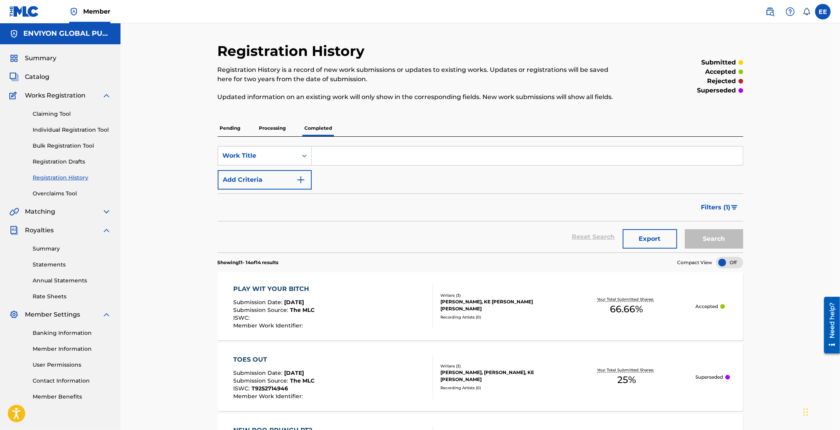
scroll to position [0, 0]
click at [706, 205] on span "Filters ( 1 )" at bounding box center [716, 207] width 30 height 9
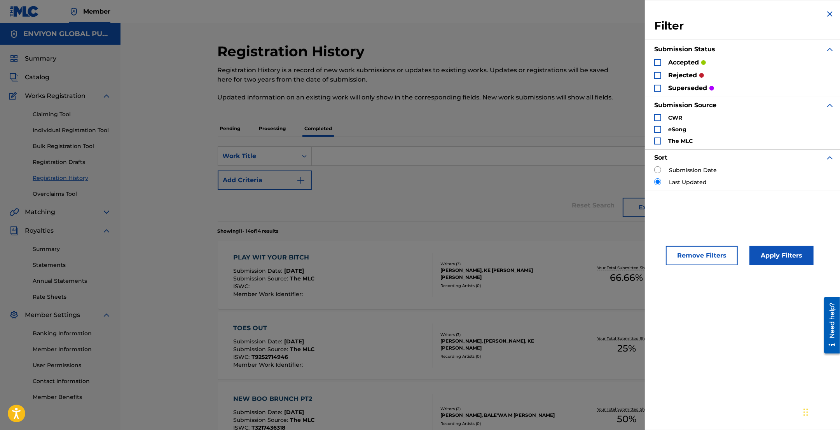
click at [827, 16] on img "Search Form" at bounding box center [829, 13] width 9 height 9
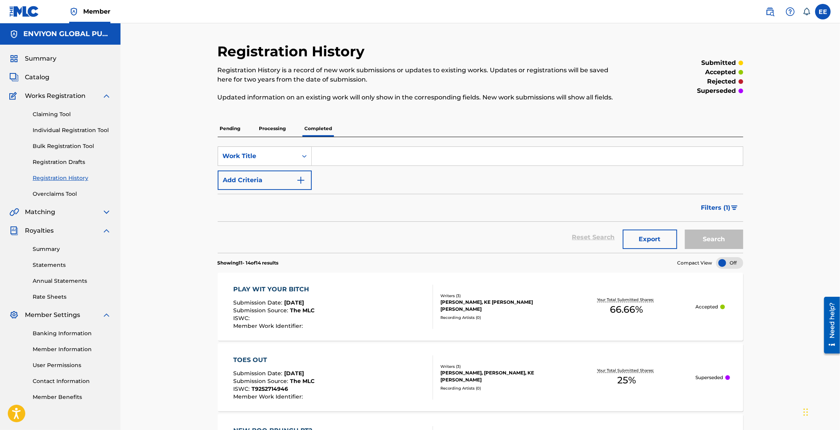
click at [54, 114] on link "Claiming Tool" at bounding box center [72, 114] width 79 height 8
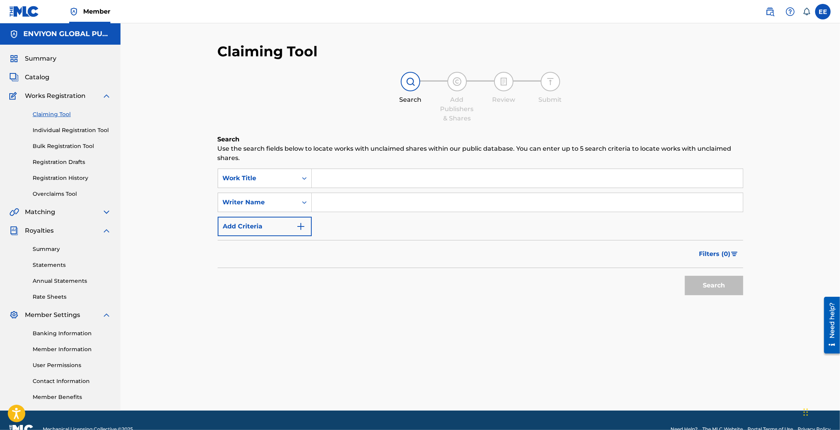
click at [440, 177] on input "Search Form" at bounding box center [527, 178] width 431 height 19
paste input "BENTLEY"
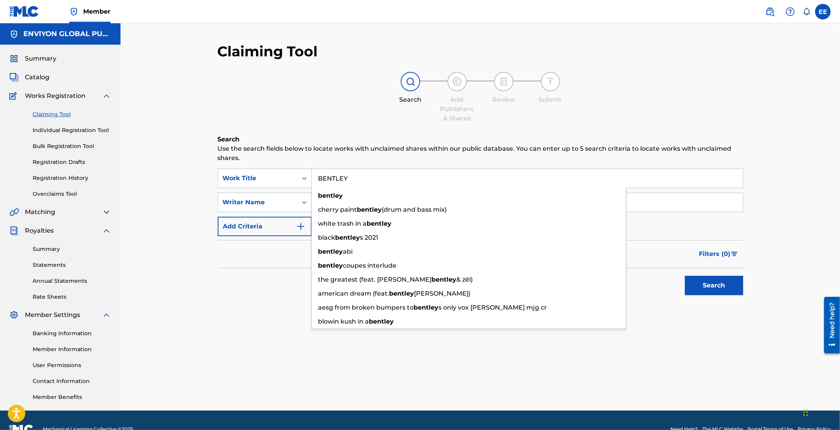
type input "BENTLEY"
click at [375, 118] on div "Search Add Publishers & Shares Review Submit" at bounding box center [481, 97] width 526 height 51
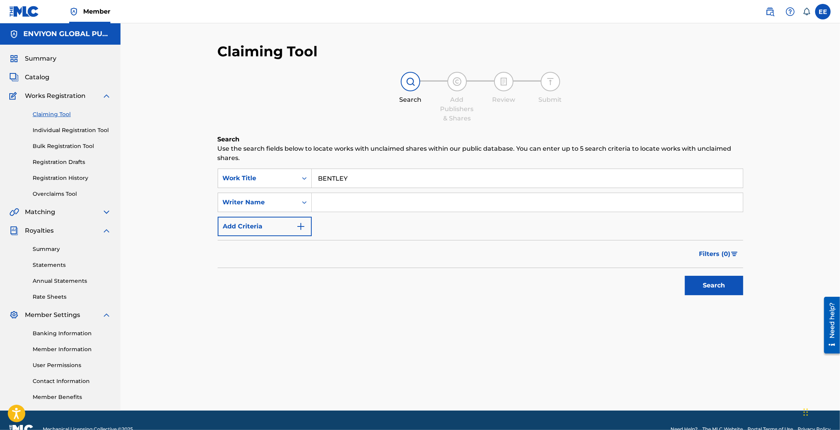
click at [356, 201] on input "Search Form" at bounding box center [527, 202] width 431 height 19
paste input "GREEN BRANDON JORDAN"
type input "GREEN BRANDON JORDAN"
click at [727, 286] on button "Search" at bounding box center [714, 285] width 58 height 19
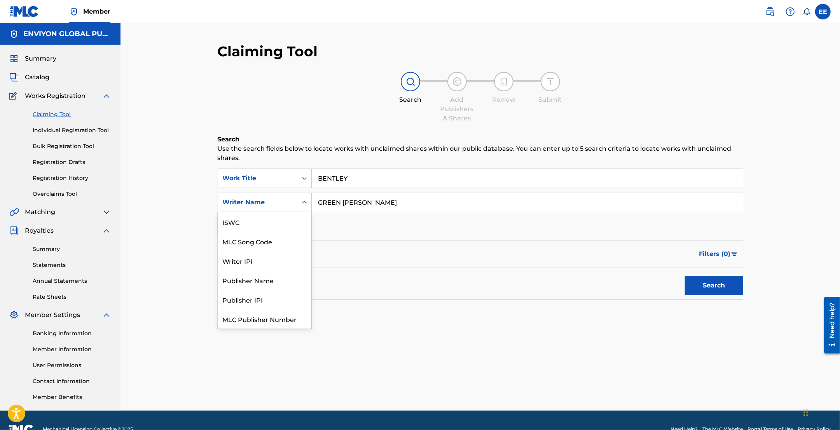
click at [307, 204] on icon "Search Form" at bounding box center [304, 203] width 8 height 8
click at [268, 242] on div "Writer IPI" at bounding box center [264, 241] width 93 height 19
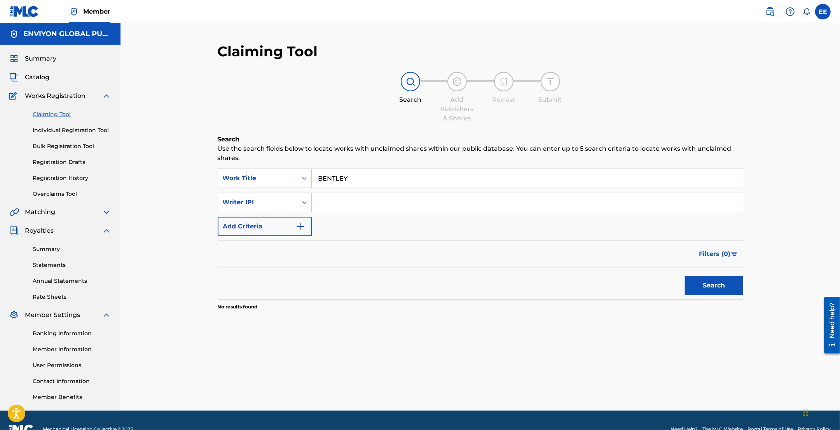
click at [339, 199] on input "Search Form" at bounding box center [527, 202] width 431 height 19
paste input "00897292376"
click at [330, 203] on input "00897292376" at bounding box center [527, 202] width 431 height 19
type input "00897292376"
click at [712, 289] on button "Search" at bounding box center [714, 285] width 58 height 19
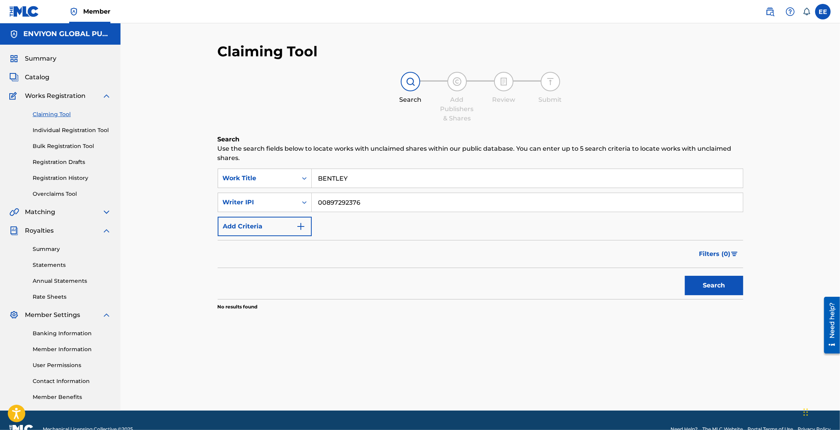
scroll to position [17, 0]
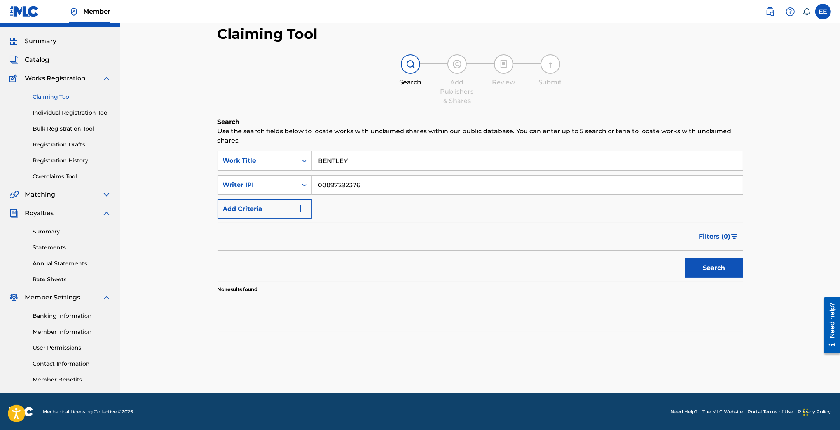
click at [703, 271] on button "Search" at bounding box center [714, 267] width 58 height 19
click at [56, 109] on link "Individual Registration Tool" at bounding box center [72, 113] width 79 height 8
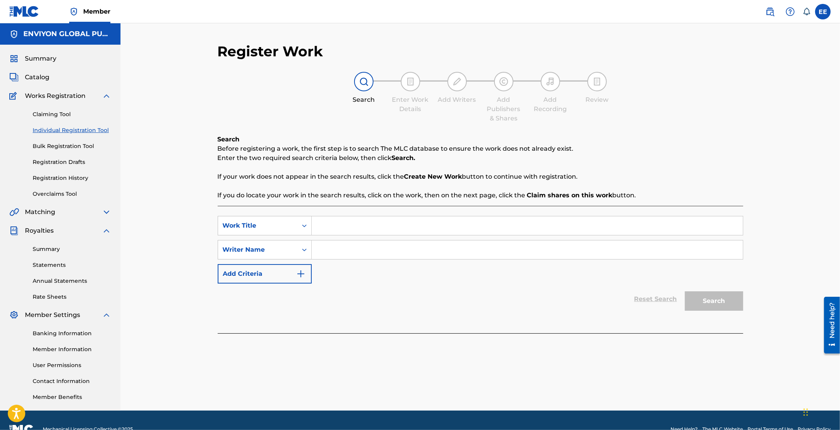
click at [328, 223] on input "Search Form" at bounding box center [527, 226] width 431 height 19
click at [331, 243] on input "Search Form" at bounding box center [527, 250] width 431 height 19
click at [299, 253] on div "Search Form" at bounding box center [304, 250] width 14 height 14
click at [271, 265] on div "Writer IPI" at bounding box center [264, 269] width 93 height 19
click at [325, 246] on input "Search Form" at bounding box center [527, 250] width 431 height 19
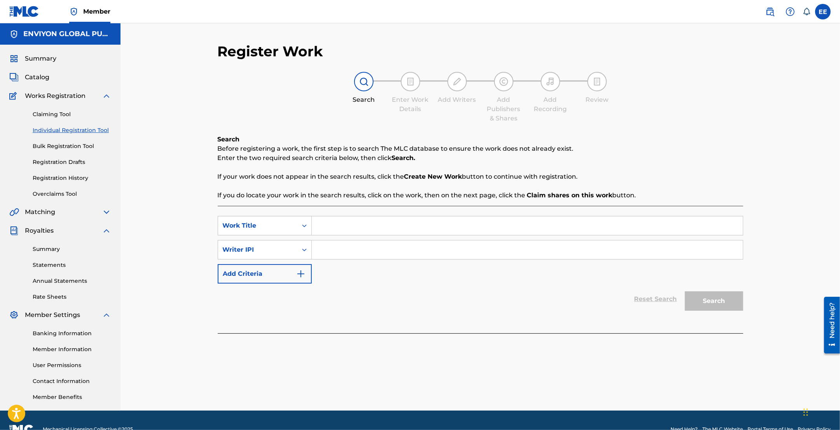
paste input "00897292376"
click at [327, 246] on input "00897292376" at bounding box center [527, 250] width 431 height 19
type input "00897292376"
click at [359, 216] on div "SearchWithCriteriae1b4959f-3a57-4a5a-aa6a-f3a4b3f6916e Work Title SearchWithCri…" at bounding box center [481, 269] width 526 height 127
click at [358, 220] on input "Search Form" at bounding box center [527, 226] width 431 height 19
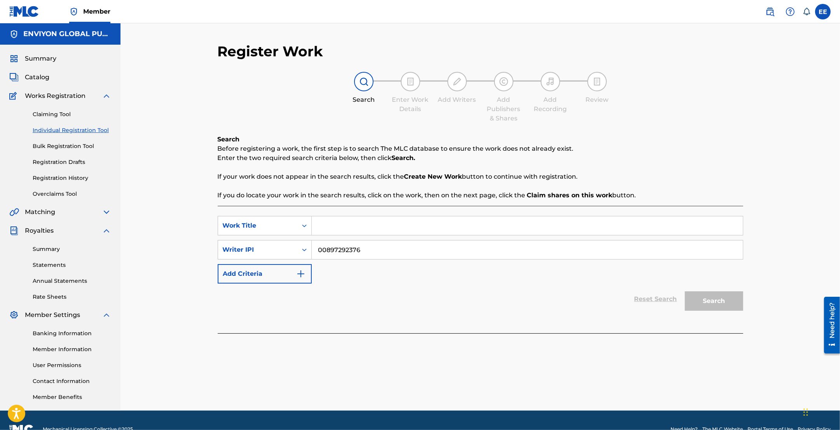
paste input "BENTLEY"
type input "BENTLEY"
click at [715, 296] on button "Search" at bounding box center [714, 301] width 58 height 19
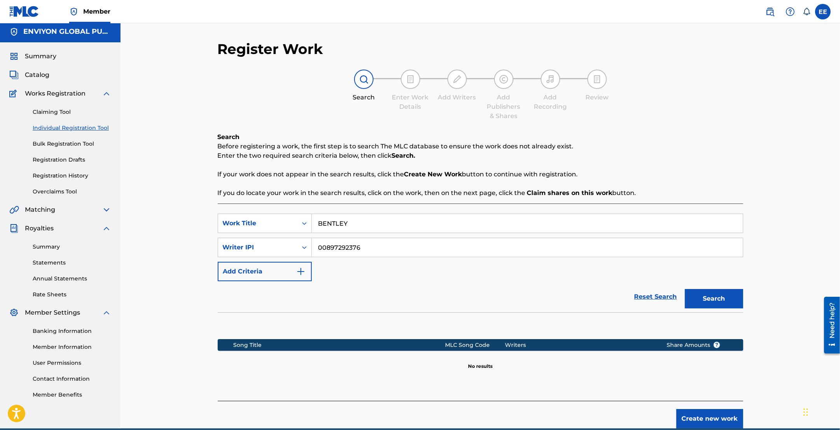
scroll to position [38, 0]
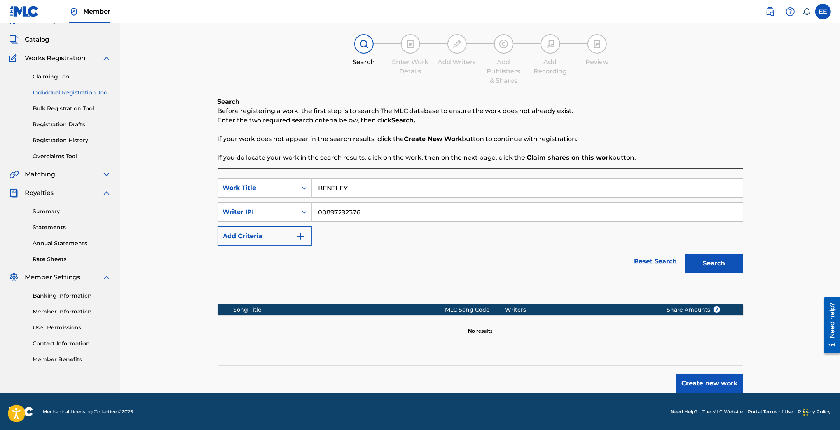
click at [695, 382] on button "Create new work" at bounding box center [709, 383] width 67 height 19
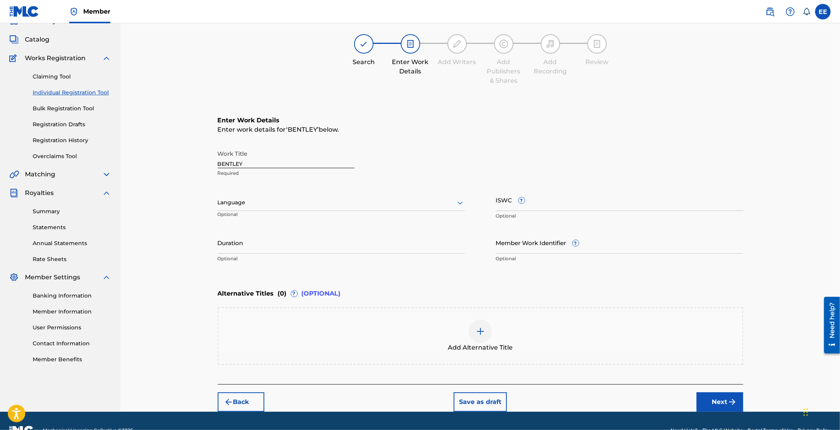
click at [277, 161] on input "BENTLEY" at bounding box center [286, 157] width 137 height 22
click at [298, 208] on div "Language" at bounding box center [341, 203] width 247 height 16
click at [285, 224] on div "English" at bounding box center [341, 219] width 246 height 17
click at [576, 209] on input "ISWC ?" at bounding box center [619, 200] width 247 height 22
click at [554, 207] on input "ISWC ?" at bounding box center [619, 200] width 247 height 22
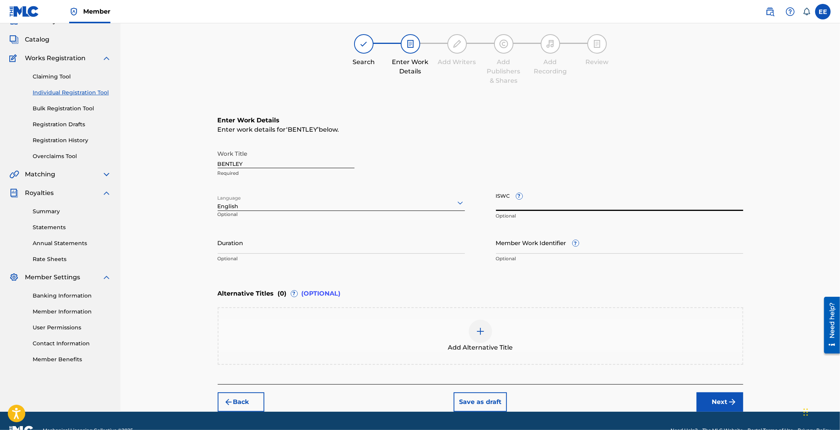
paste input "T-928.537.022-1"
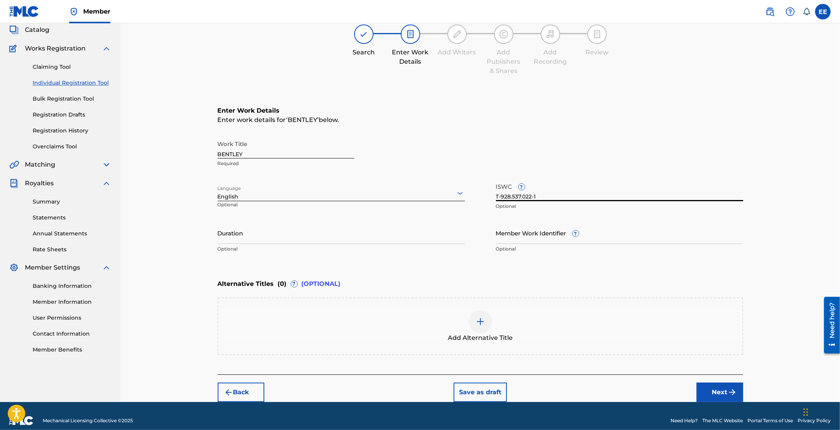
scroll to position [56, 0]
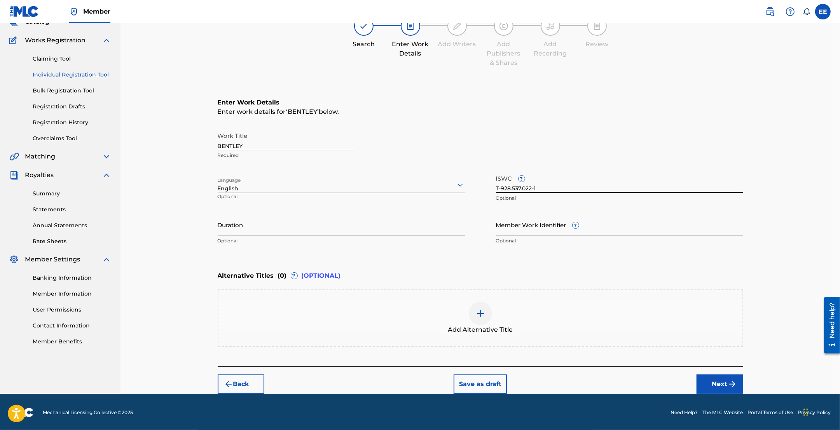
type input "T-928.537.022-1"
click at [723, 387] on button "Next" at bounding box center [720, 384] width 47 height 19
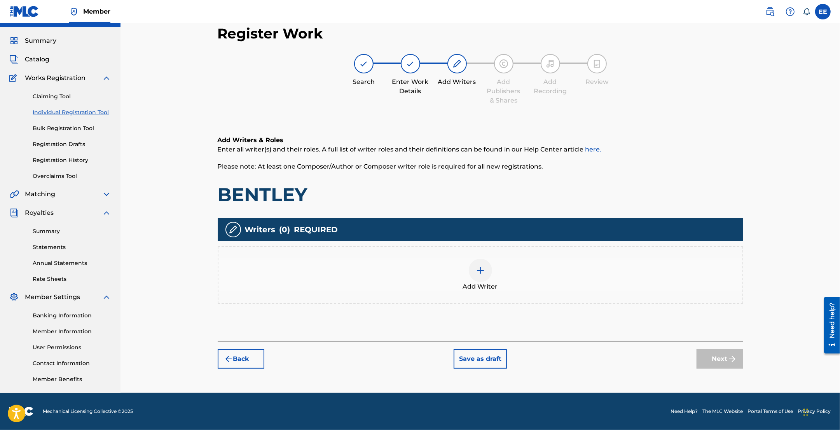
scroll to position [17, 0]
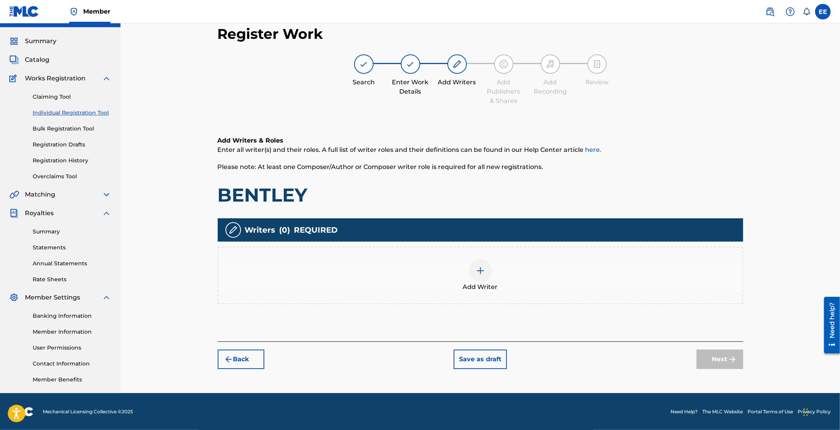
click at [473, 274] on div at bounding box center [480, 270] width 23 height 23
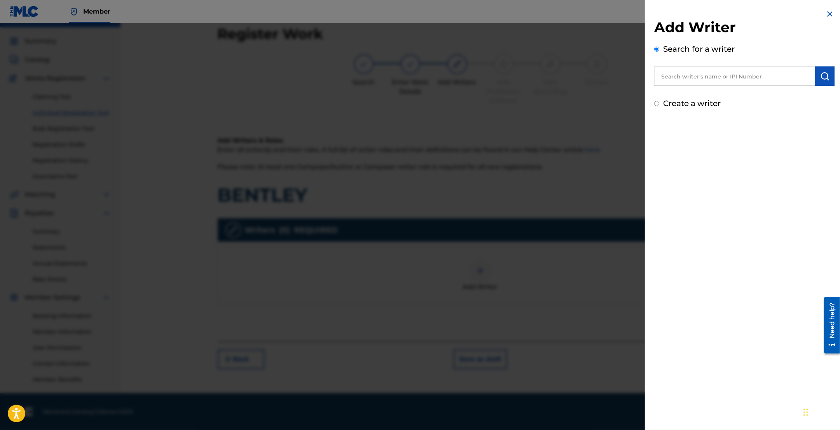
click at [745, 78] on input "text" at bounding box center [734, 75] width 161 height 19
click at [726, 75] on input "text" at bounding box center [734, 75] width 161 height 19
paste input "00897292376"
click at [674, 76] on input "00897292376" at bounding box center [734, 75] width 161 height 19
type input "00897292376"
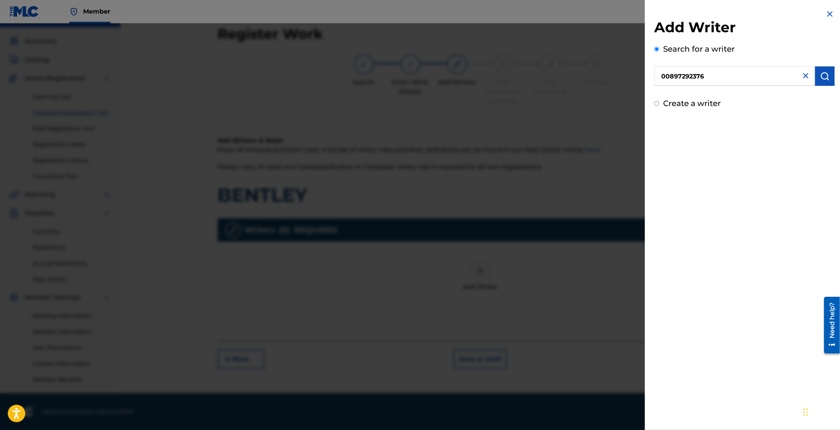
click at [830, 78] on div "Add Writer Search for a writer 00897292376 Create a writer" at bounding box center [744, 59] width 199 height 119
click at [822, 79] on img "submit" at bounding box center [824, 76] width 9 height 9
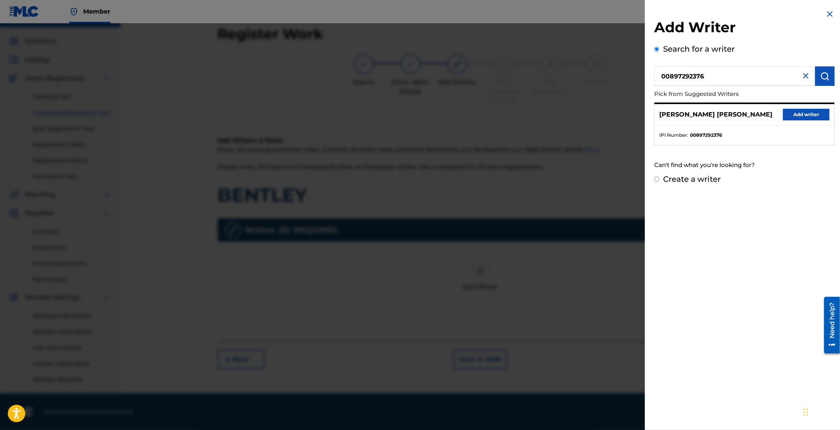
click at [803, 114] on button "Add writer" at bounding box center [806, 115] width 47 height 12
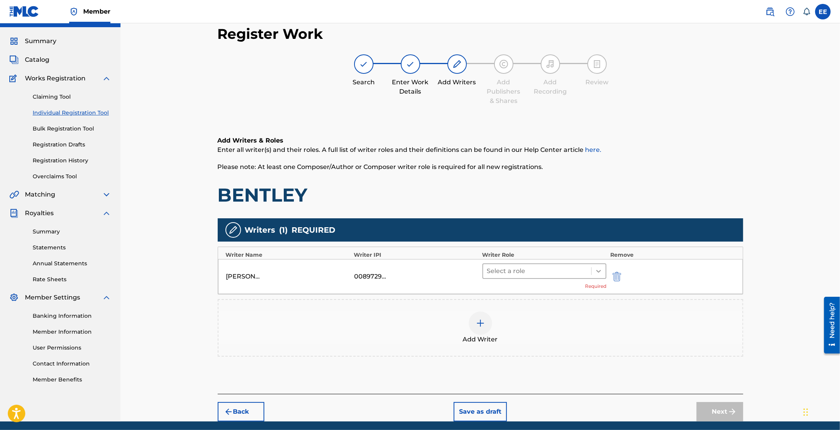
click at [595, 275] on div at bounding box center [599, 271] width 14 height 14
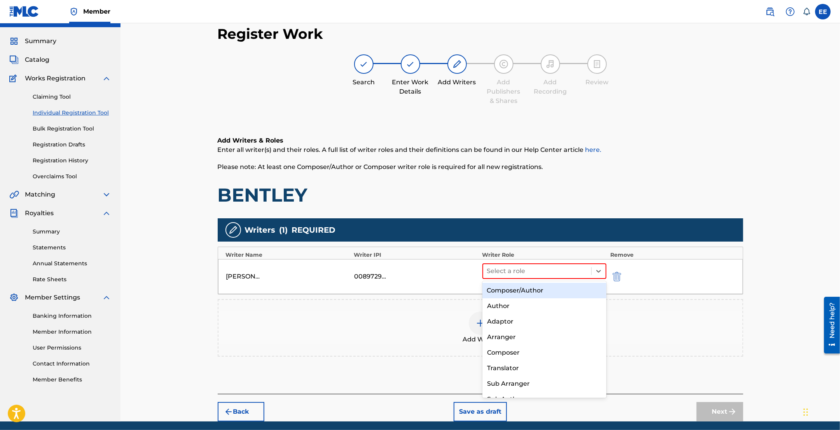
click at [551, 293] on div "Composer/Author" at bounding box center [544, 291] width 124 height 16
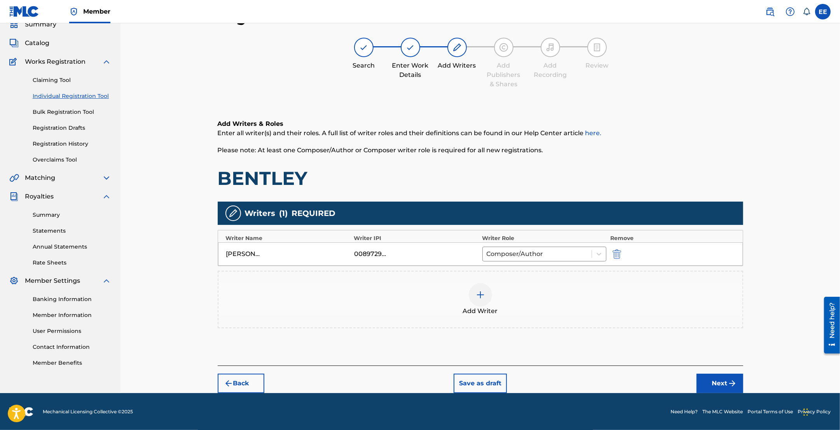
click at [714, 383] on button "Next" at bounding box center [720, 383] width 47 height 19
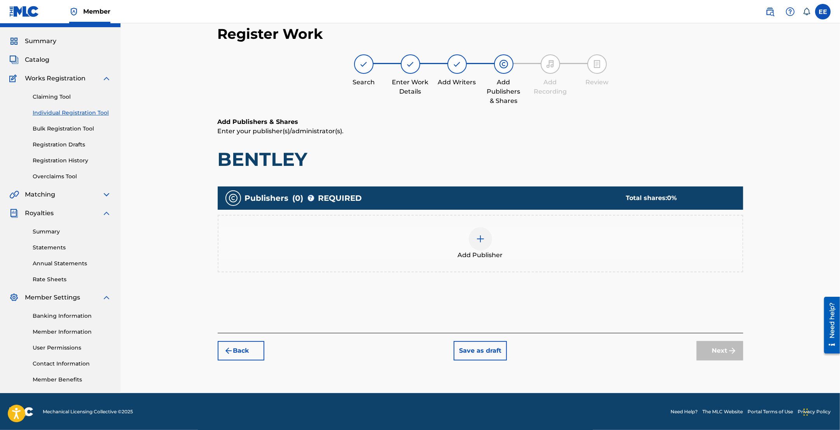
click at [477, 240] on img at bounding box center [480, 238] width 9 height 9
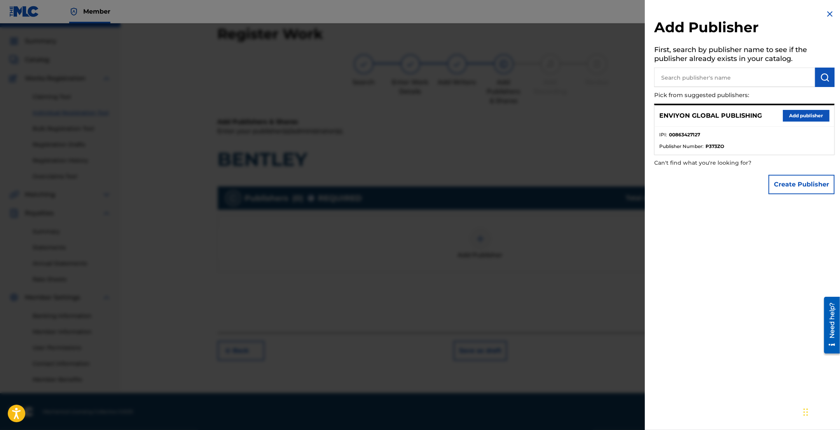
click at [815, 117] on button "Add publisher" at bounding box center [806, 116] width 47 height 12
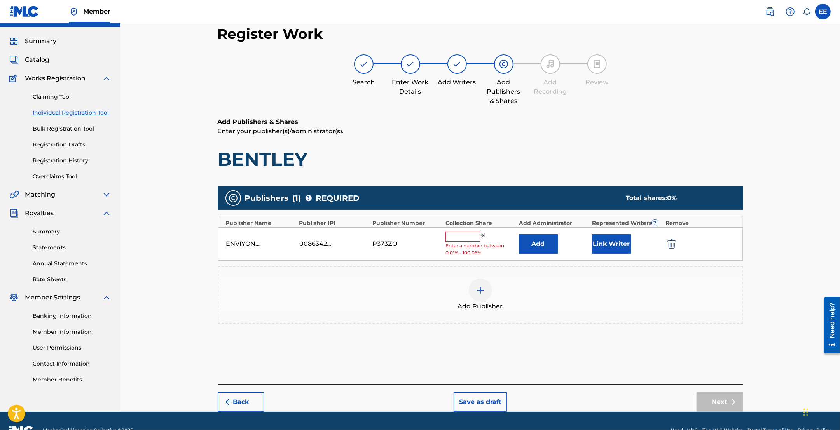
click at [468, 238] on input "text" at bounding box center [462, 237] width 35 height 10
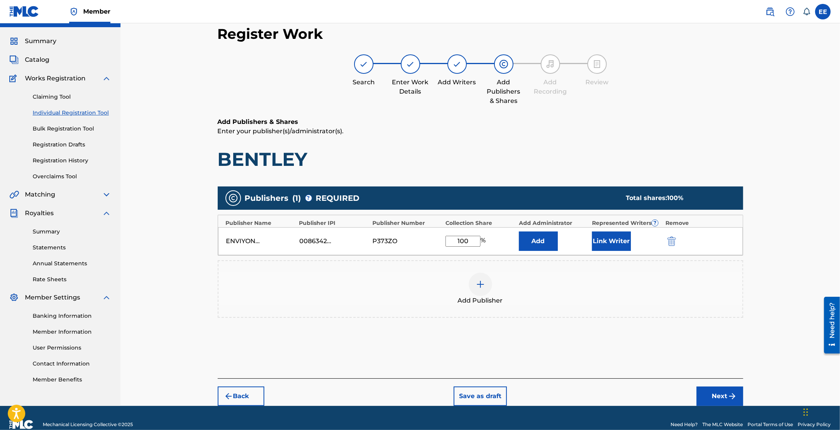
type input "100"
click at [609, 240] on button "Link Writer" at bounding box center [611, 241] width 39 height 19
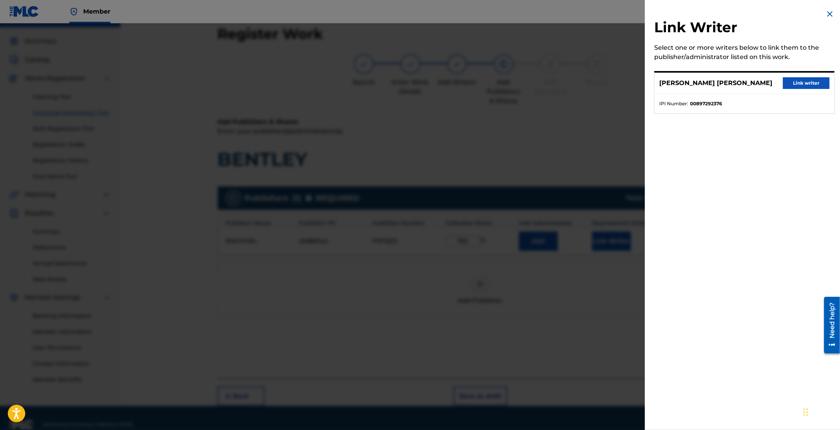
click at [810, 84] on button "Link writer" at bounding box center [806, 83] width 47 height 12
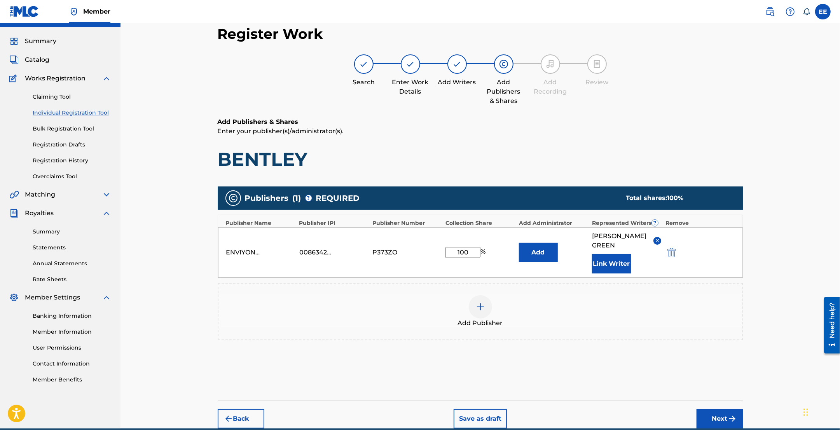
click at [711, 412] on button "Next" at bounding box center [720, 418] width 47 height 19
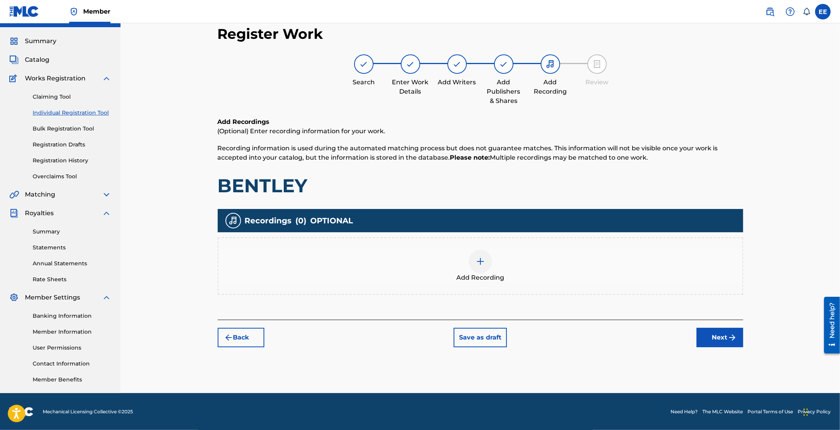
click at [480, 260] on img at bounding box center [480, 261] width 9 height 9
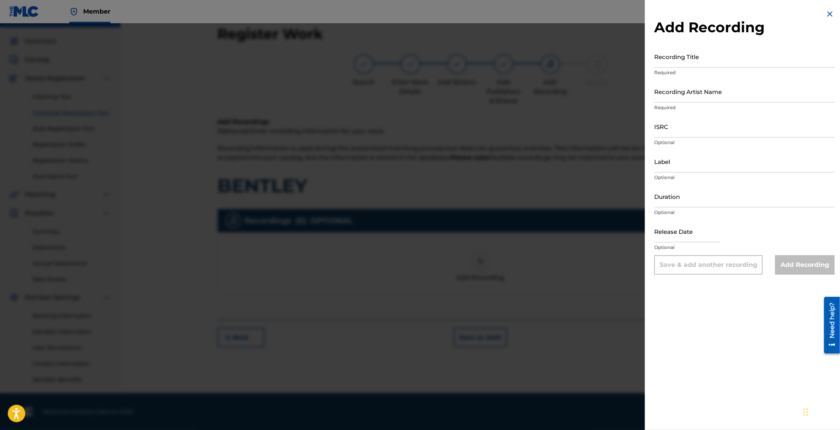
click at [728, 65] on input "Recording Title" at bounding box center [744, 56] width 180 height 22
click at [708, 61] on input "Recording Title" at bounding box center [744, 56] width 180 height 22
paste input "BENTLEY"
type input "BENTLEY"
click at [735, 93] on input "Recording Artist Name" at bounding box center [744, 91] width 180 height 22
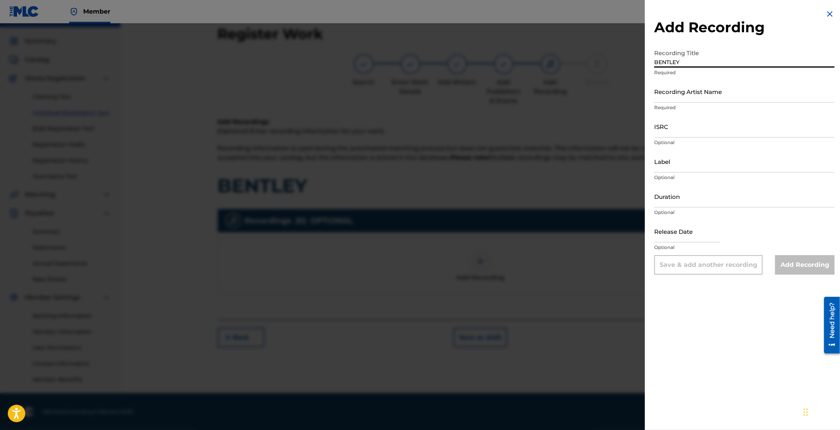
click at [712, 59] on input "BENTLEY" at bounding box center [744, 56] width 180 height 22
click at [707, 92] on input "Recording Artist Name" at bounding box center [744, 91] width 180 height 22
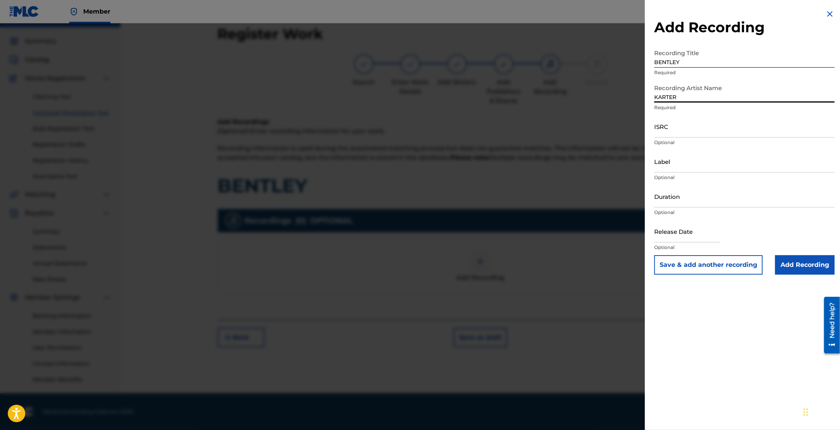
type input "KARTER"
click at [797, 265] on input "Add Recording" at bounding box center [804, 264] width 59 height 19
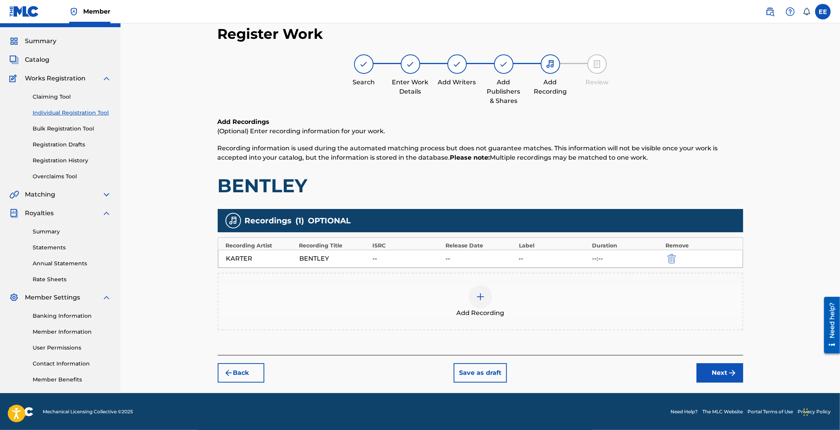
click at [719, 375] on button "Next" at bounding box center [720, 372] width 47 height 19
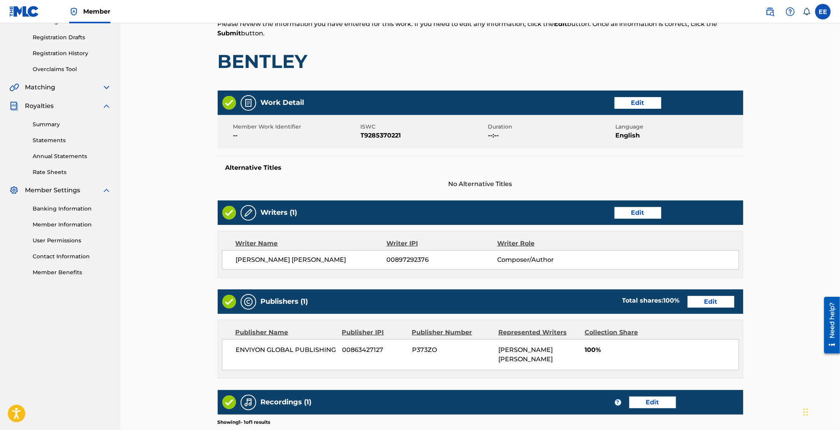
scroll to position [236, 0]
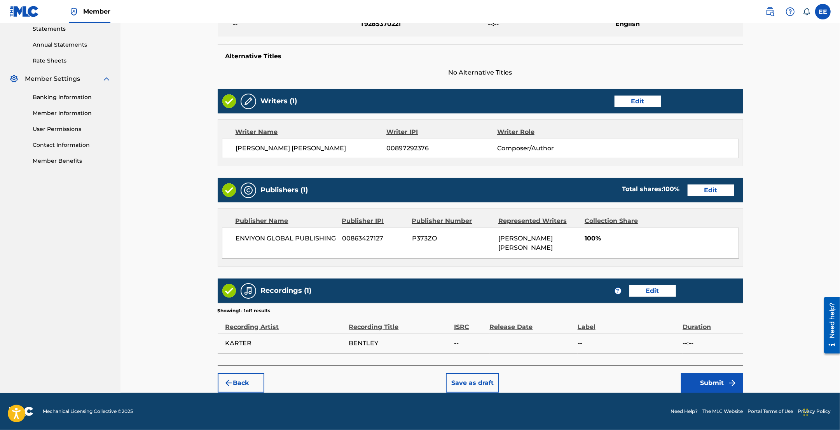
click at [714, 379] on button "Submit" at bounding box center [712, 383] width 62 height 19
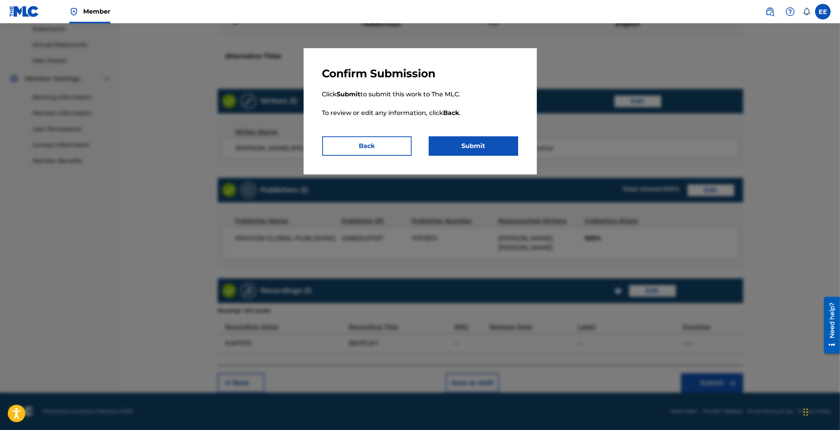
click at [484, 148] on button "Submit" at bounding box center [473, 145] width 89 height 19
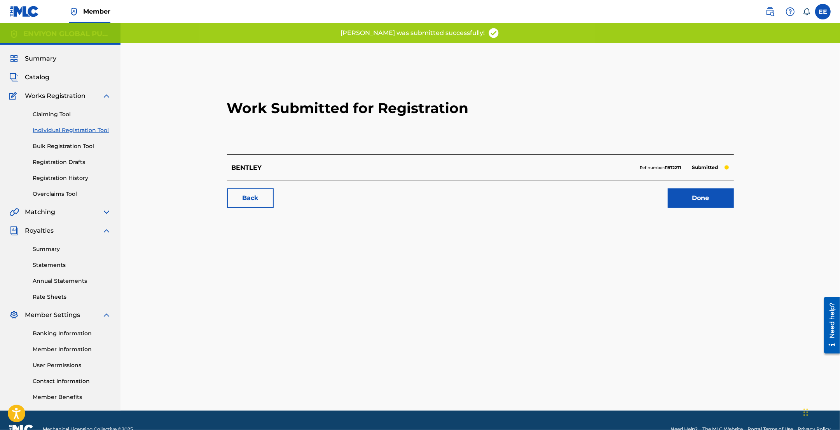
click at [46, 115] on link "Claiming Tool" at bounding box center [72, 114] width 79 height 8
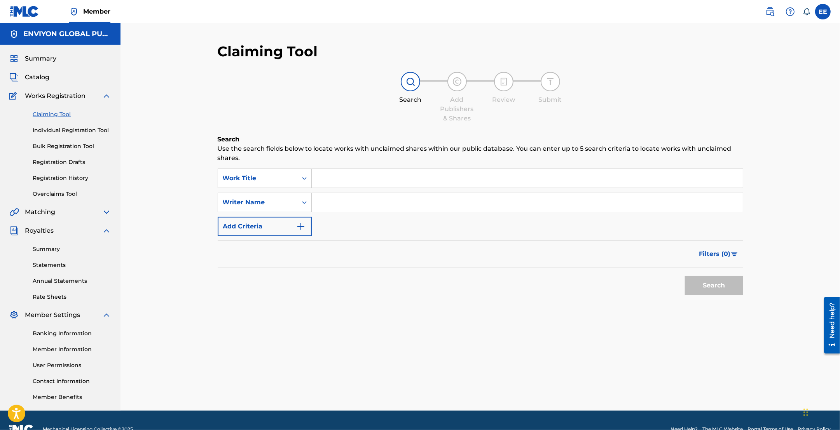
click at [341, 171] on input "Search Form" at bounding box center [527, 178] width 431 height 19
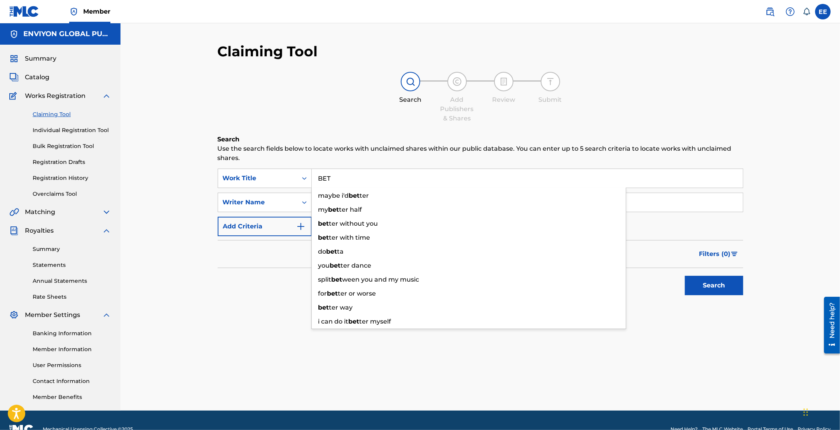
type input "BET"
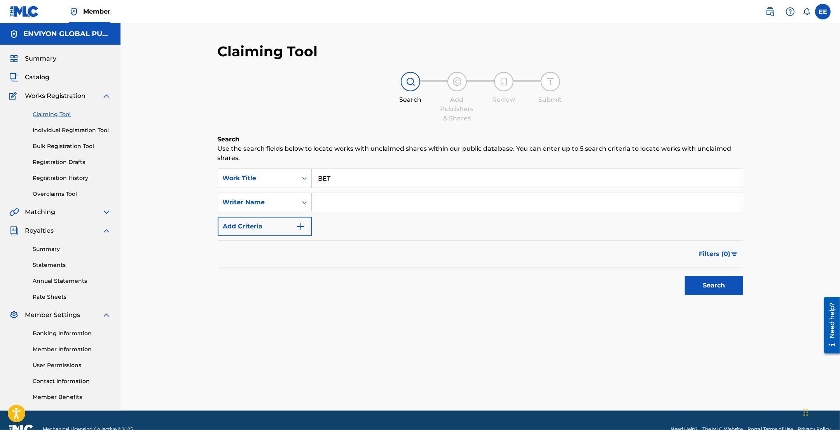
click at [327, 129] on div "Claiming Tool Search Add Publishers & Shares Review Submit Search Use the searc…" at bounding box center [481, 190] width 526 height 295
click at [330, 203] on input "Search Form" at bounding box center [527, 202] width 431 height 19
click at [345, 203] on input "Search Form" at bounding box center [527, 202] width 431 height 19
paste input "MCCLURE KE SHA"
type input "MCCLURE KE SHA"
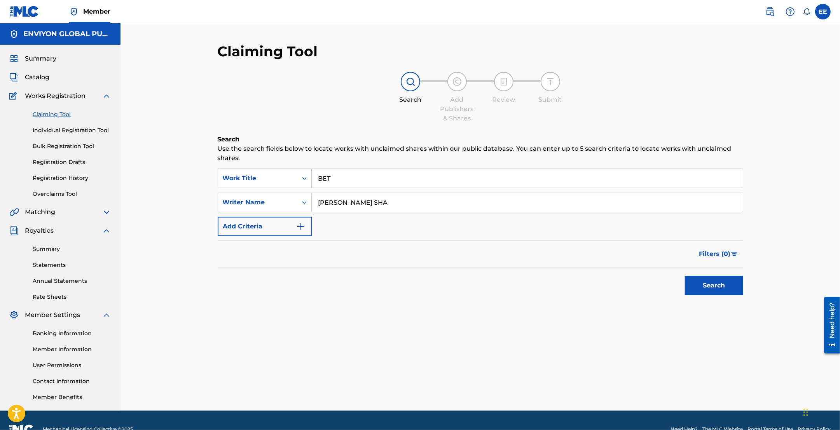
click at [683, 281] on div "Search" at bounding box center [712, 283] width 62 height 31
click at [692, 288] on button "Search" at bounding box center [714, 285] width 58 height 19
drag, startPoint x: 383, startPoint y: 200, endPoint x: 283, endPoint y: 195, distance: 100.8
click at [283, 195] on div "SearchWithCriteriaa23fcf67-ac47-4bc8-aba2-27ecfd717478 Writer Name MCCLURE KE S…" at bounding box center [481, 202] width 526 height 19
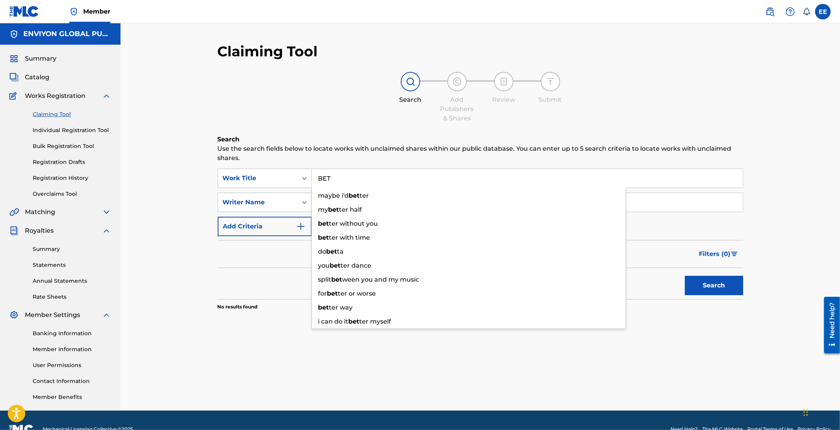
drag, startPoint x: 332, startPoint y: 175, endPoint x: 315, endPoint y: 175, distance: 17.1
click at [315, 175] on input "BET" at bounding box center [527, 178] width 431 height 19
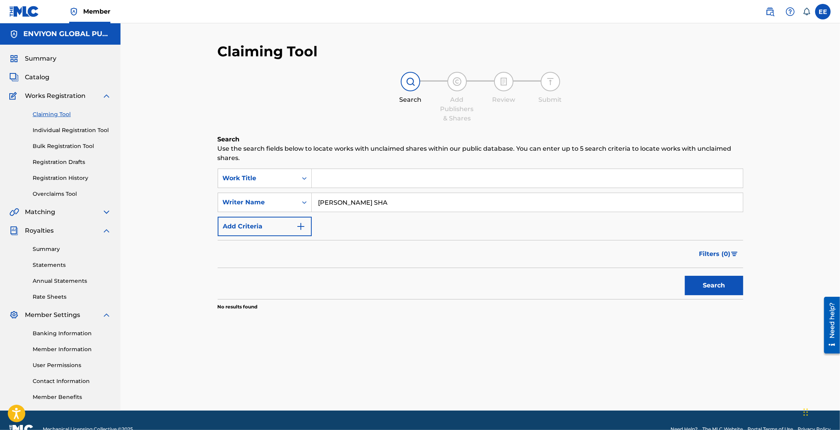
click at [701, 286] on button "Search" at bounding box center [714, 285] width 58 height 19
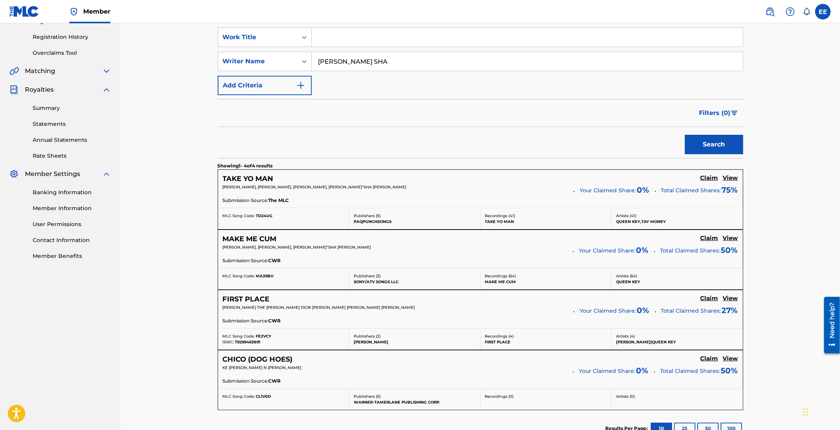
scroll to position [146, 0]
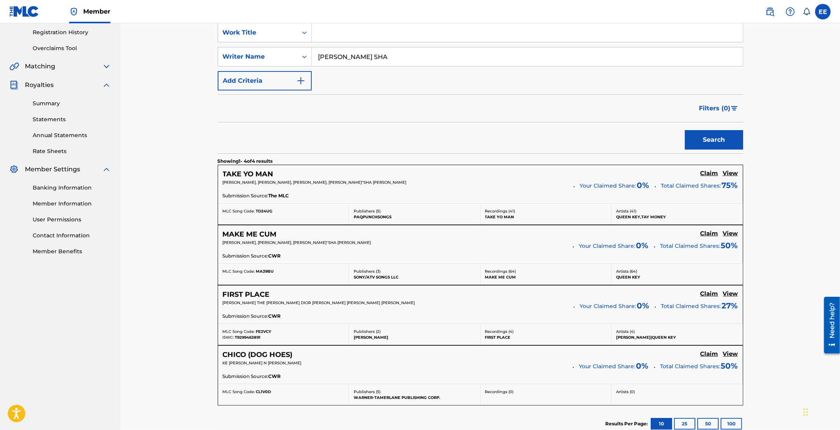
click at [731, 173] on h5 "View" at bounding box center [730, 173] width 15 height 7
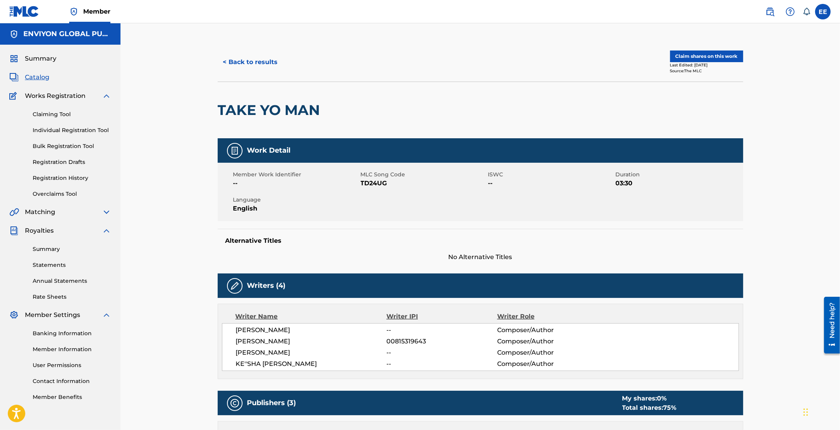
click at [703, 55] on button "Claim shares on this work" at bounding box center [706, 57] width 73 height 12
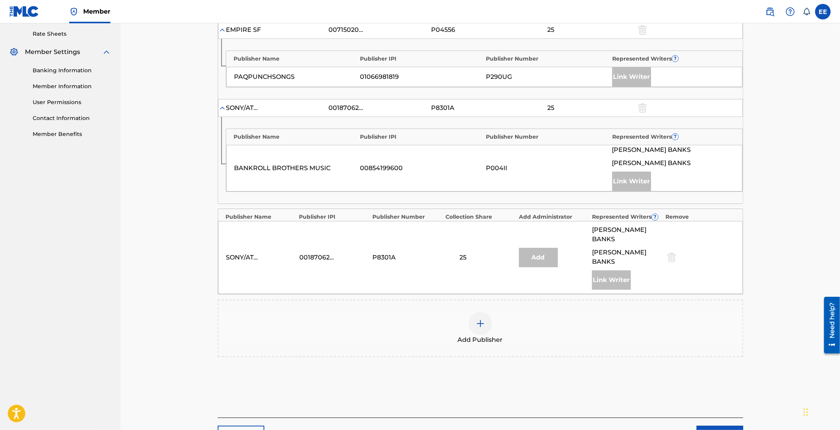
scroll to position [292, 0]
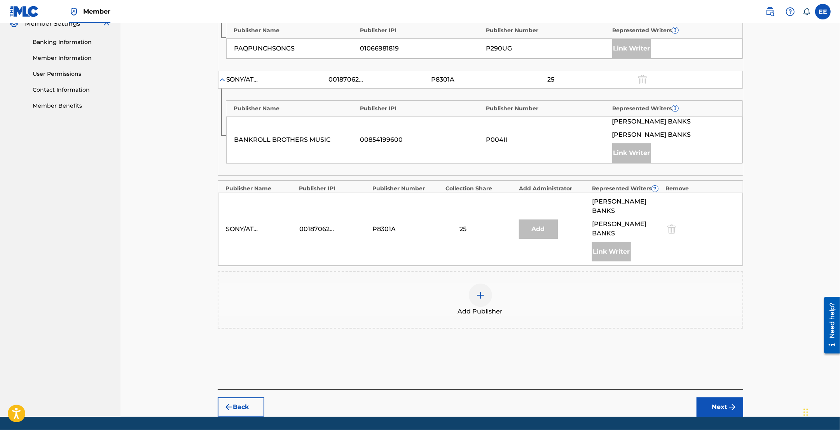
click at [481, 291] on img at bounding box center [480, 295] width 9 height 9
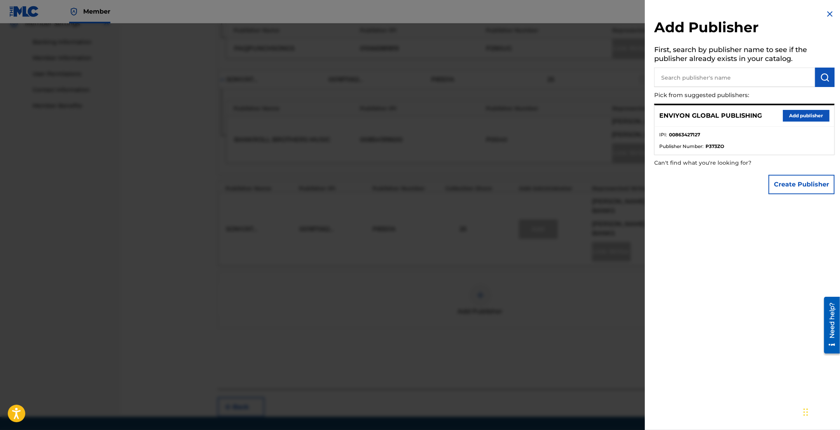
click at [792, 113] on button "Add publisher" at bounding box center [806, 116] width 47 height 12
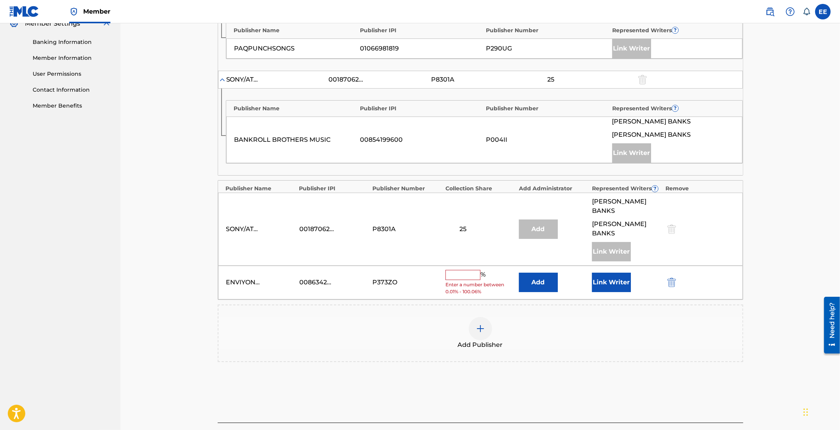
click at [469, 270] on input "text" at bounding box center [462, 275] width 35 height 10
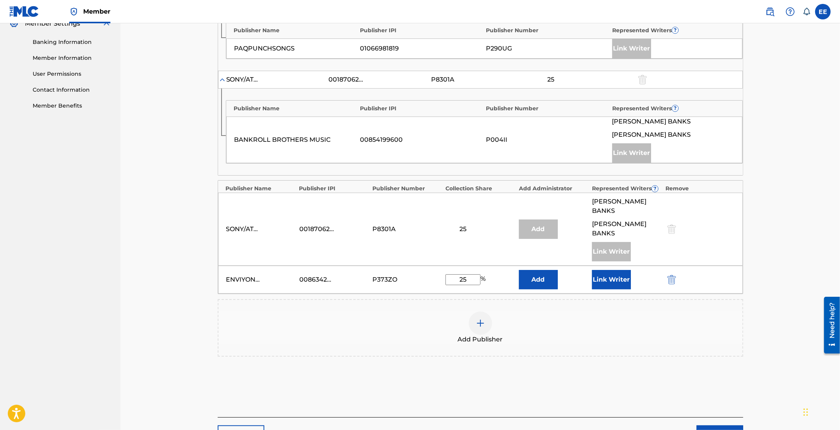
type input "25"
click at [599, 270] on button "Link Writer" at bounding box center [611, 279] width 39 height 19
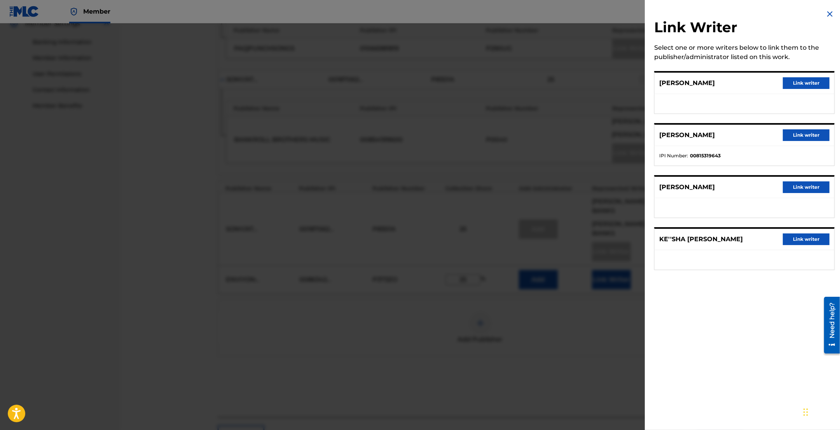
click at [811, 241] on button "Link writer" at bounding box center [806, 240] width 47 height 12
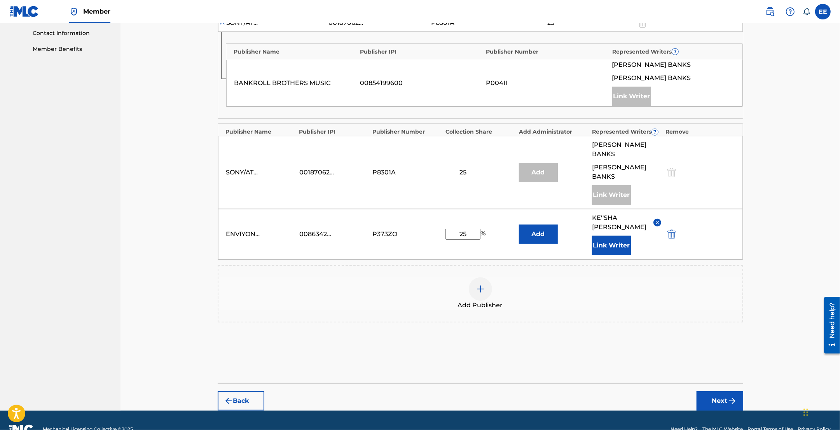
click at [730, 396] on img "submit" at bounding box center [732, 400] width 9 height 9
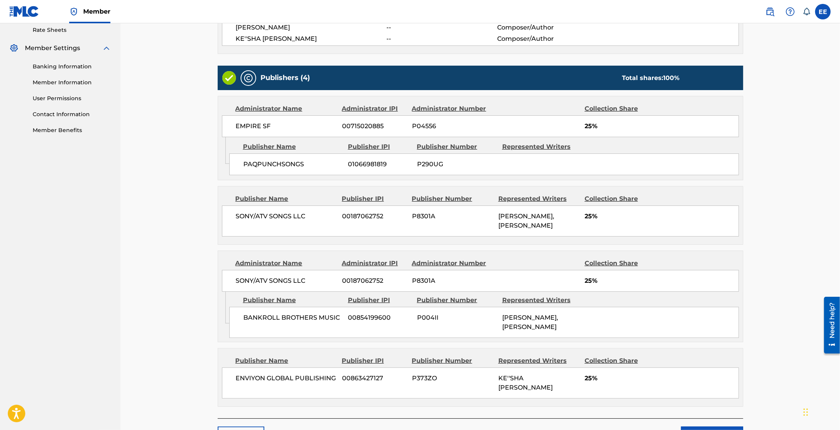
scroll to position [313, 0]
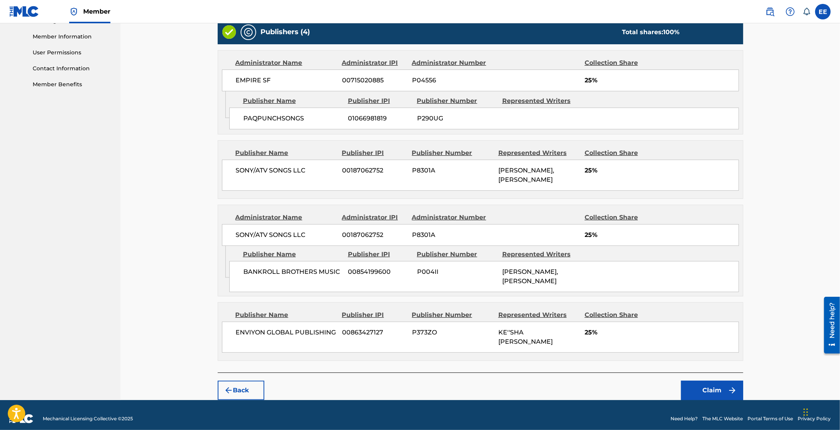
click at [712, 384] on button "Claim" at bounding box center [712, 390] width 62 height 19
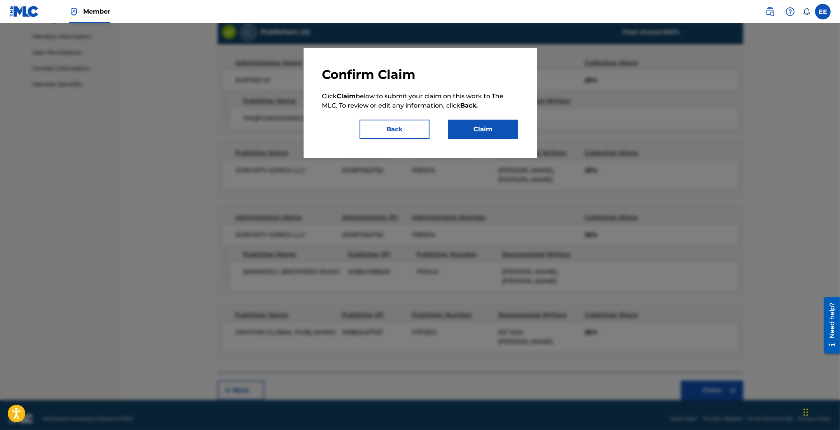
click at [483, 129] on button "Claim" at bounding box center [483, 129] width 70 height 19
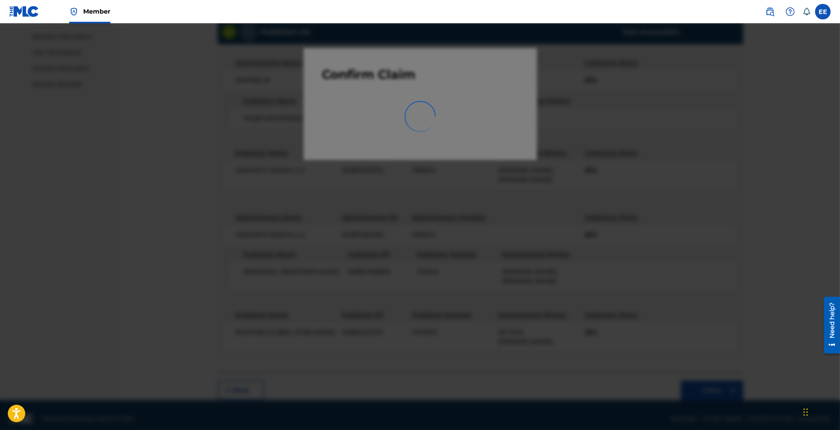
scroll to position [17, 0]
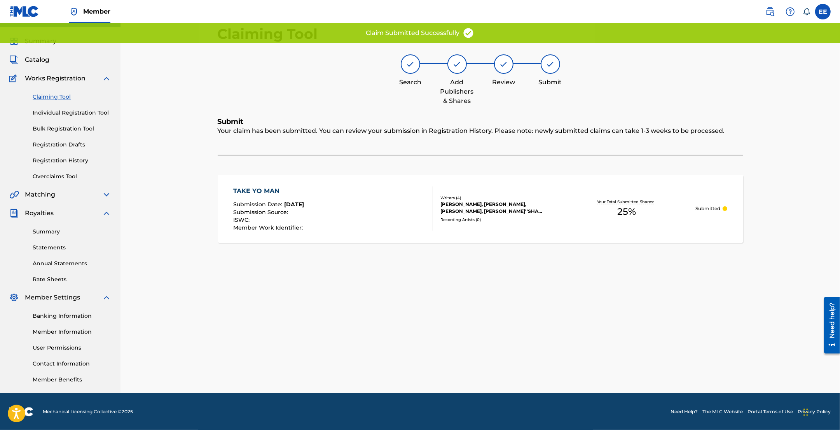
click at [56, 98] on link "Claiming Tool" at bounding box center [72, 97] width 79 height 8
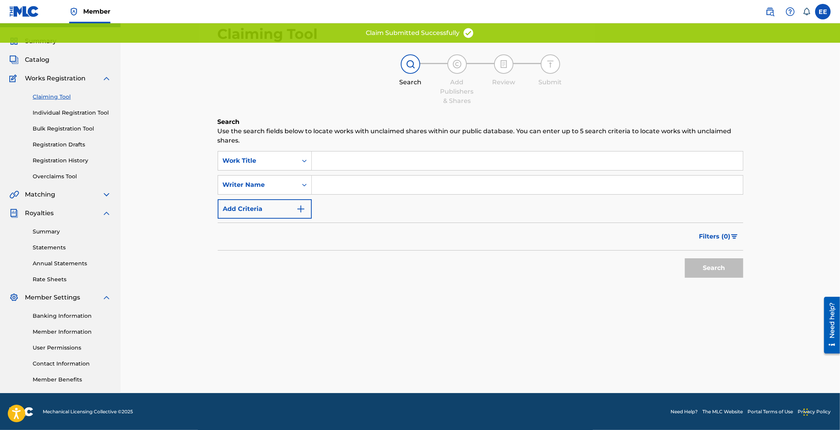
scroll to position [0, 0]
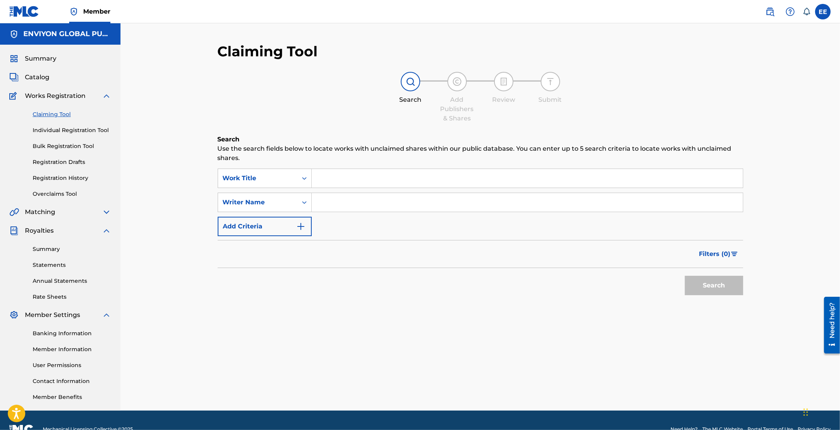
click at [328, 181] on input "Search Form" at bounding box center [527, 178] width 431 height 19
click at [325, 207] on input "Search Form" at bounding box center [527, 202] width 431 height 19
paste input "MCCLURE KE SHA"
click at [319, 204] on input "MCCLURE KE SHA" at bounding box center [527, 202] width 431 height 19
type input "MCCLURE KE SHA"
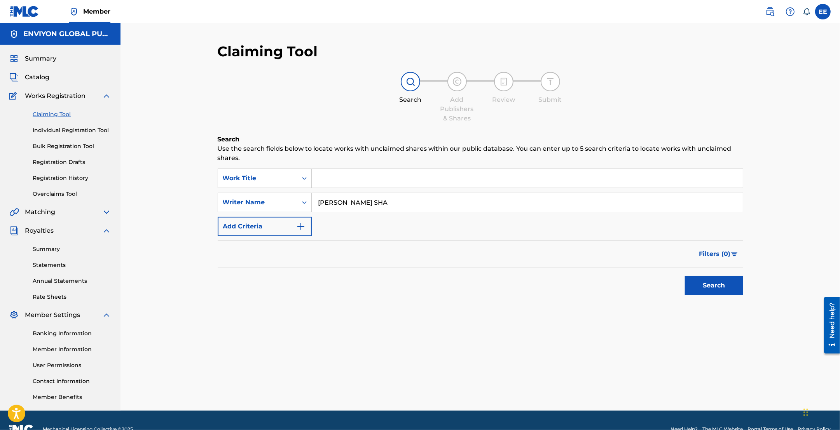
click at [706, 284] on button "Search" at bounding box center [714, 285] width 58 height 19
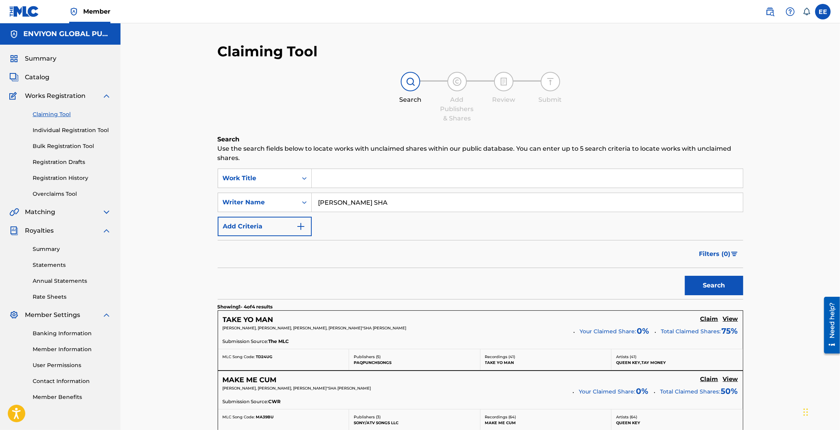
scroll to position [194, 0]
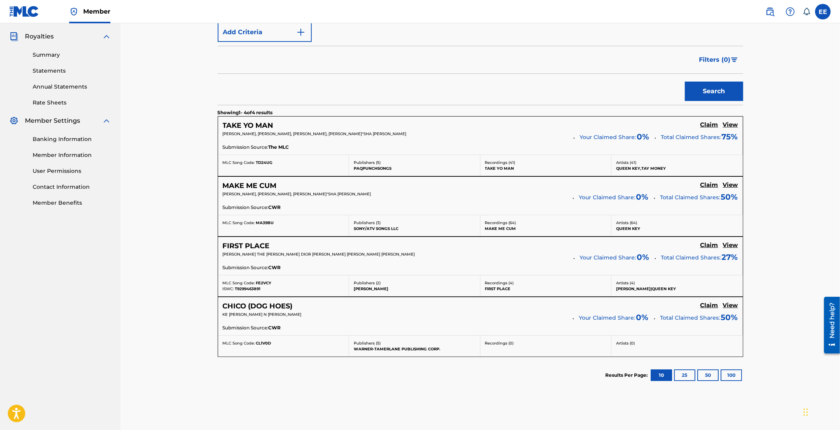
click at [711, 129] on h5 "Claim" at bounding box center [709, 124] width 18 height 7
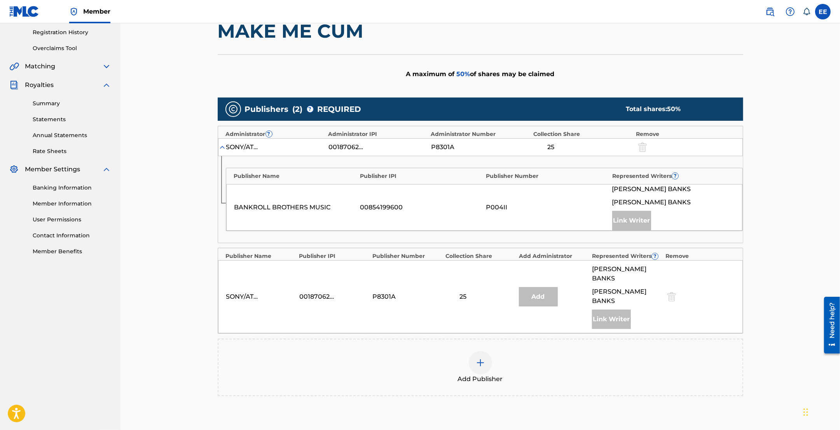
scroll to position [219, 0]
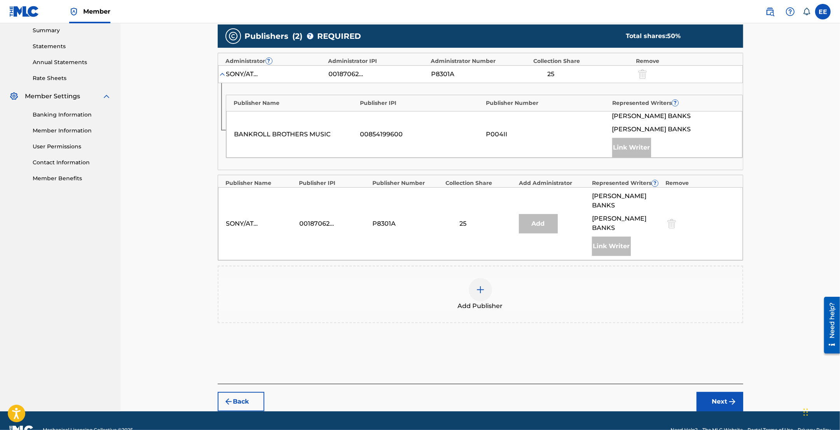
click at [480, 285] on img at bounding box center [480, 289] width 9 height 9
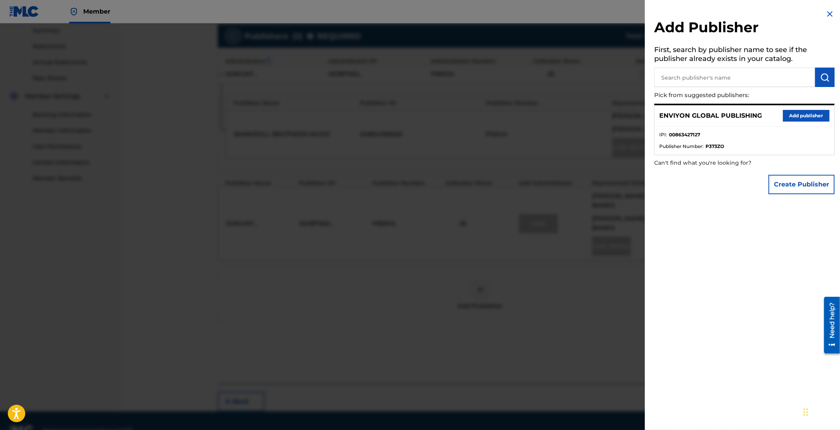
click at [810, 115] on button "Add publisher" at bounding box center [806, 116] width 47 height 12
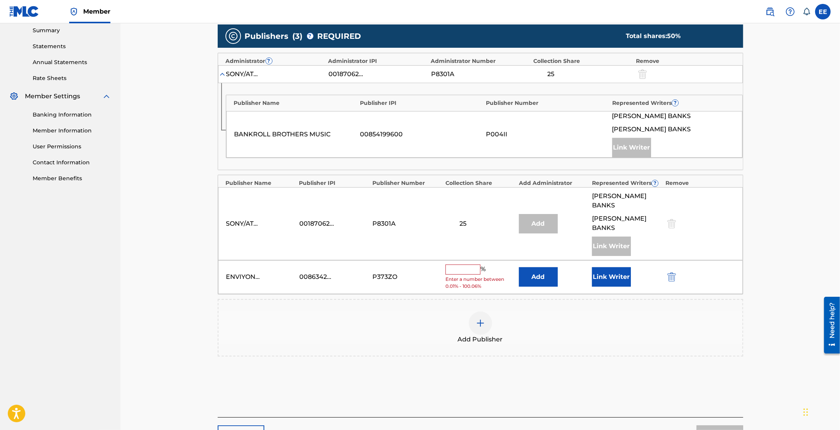
click at [463, 265] on input "text" at bounding box center [462, 270] width 35 height 10
type input "50"
click at [613, 265] on button "Link Writer" at bounding box center [611, 274] width 39 height 19
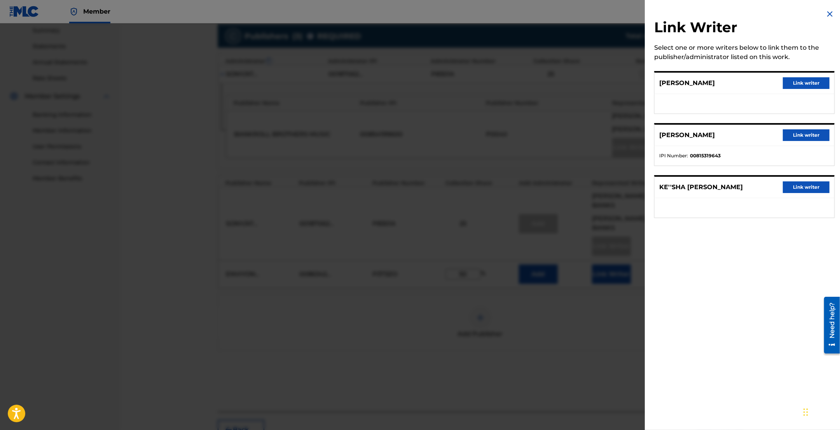
click at [806, 188] on button "Link writer" at bounding box center [806, 188] width 47 height 12
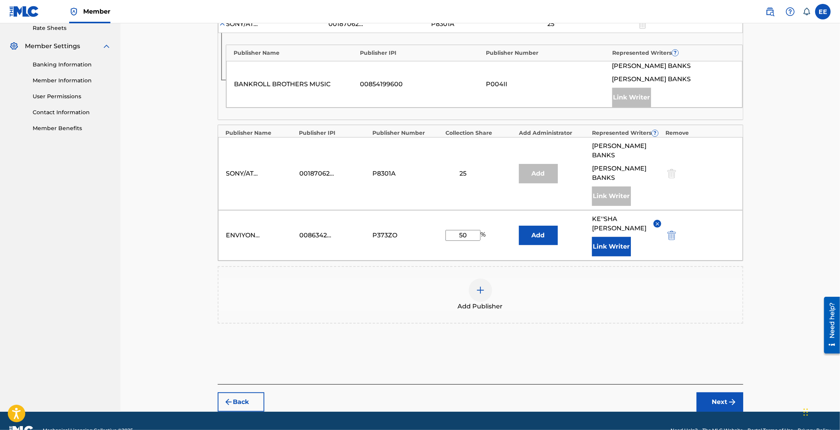
scroll to position [269, 0]
click at [663, 325] on div "Publishers ( 3 ) ? REQUIRED Total shares: 100 % Administrator ? Administrator I…" at bounding box center [481, 160] width 526 height 380
click at [725, 392] on button "Next" at bounding box center [720, 401] width 47 height 19
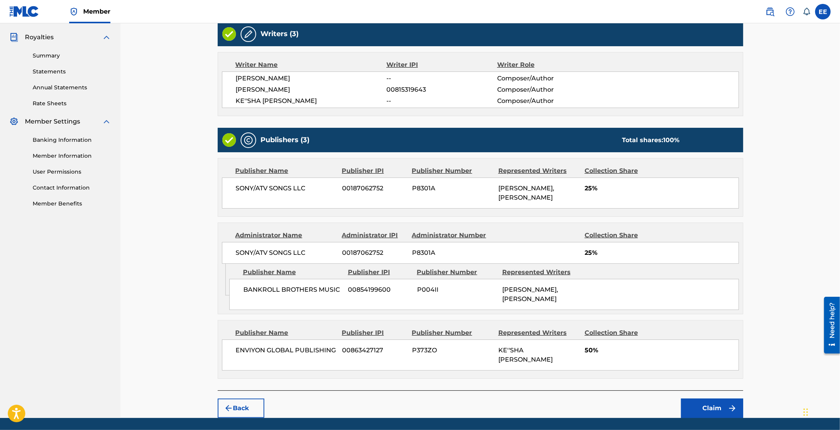
scroll to position [211, 0]
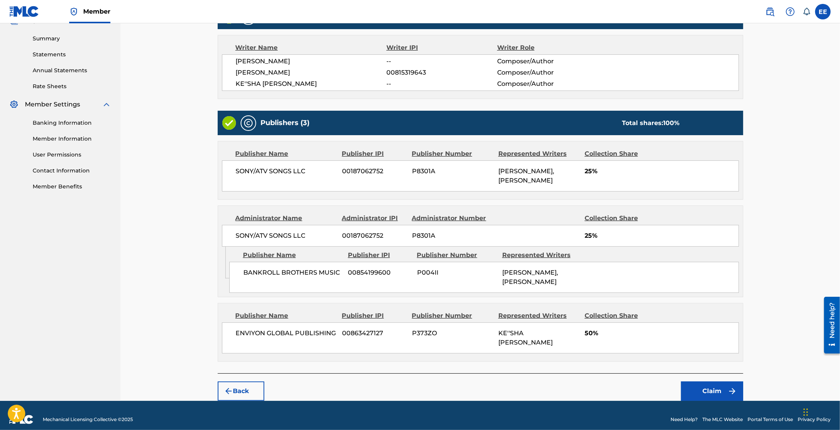
click at [715, 384] on button "Claim" at bounding box center [712, 391] width 62 height 19
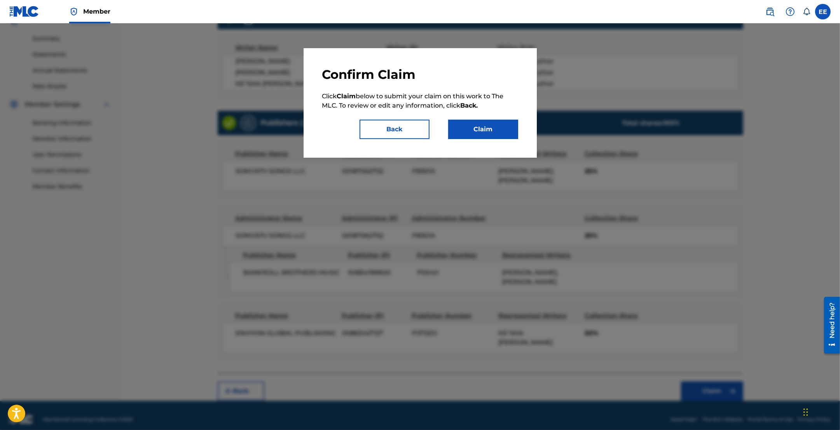
click at [487, 135] on button "Claim" at bounding box center [483, 129] width 70 height 19
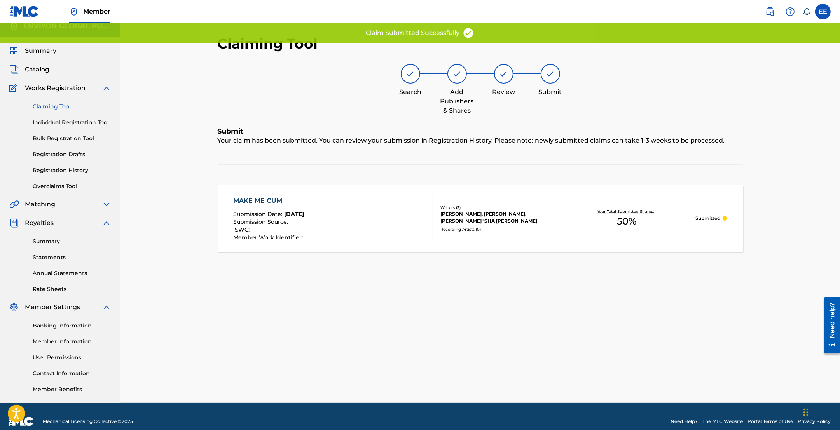
scroll to position [0, 0]
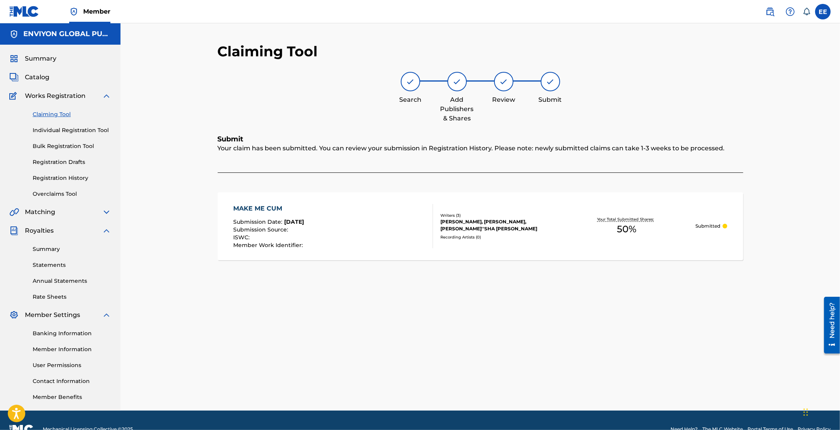
click at [56, 115] on link "Claiming Tool" at bounding box center [72, 114] width 79 height 8
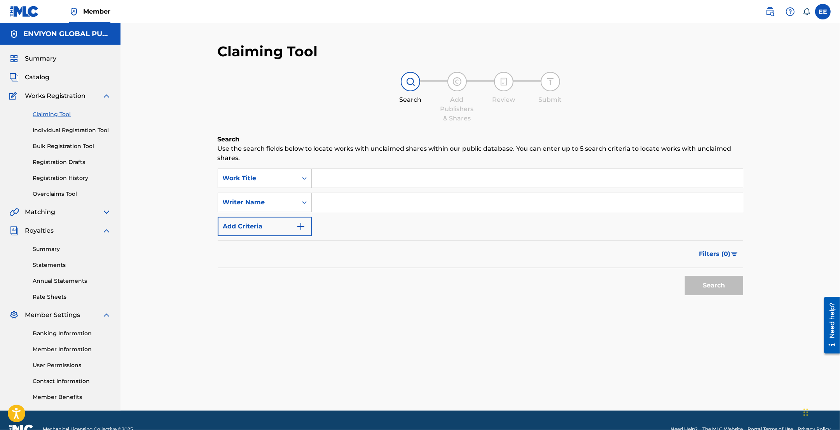
click at [335, 203] on input "Search Form" at bounding box center [527, 202] width 431 height 19
paste input "MCCLURE KE SHA"
click at [320, 204] on input "MCCLURE KE SHA" at bounding box center [527, 202] width 431 height 19
type input "MCCLURE KE SHA"
click at [702, 297] on div "Search" at bounding box center [712, 283] width 62 height 31
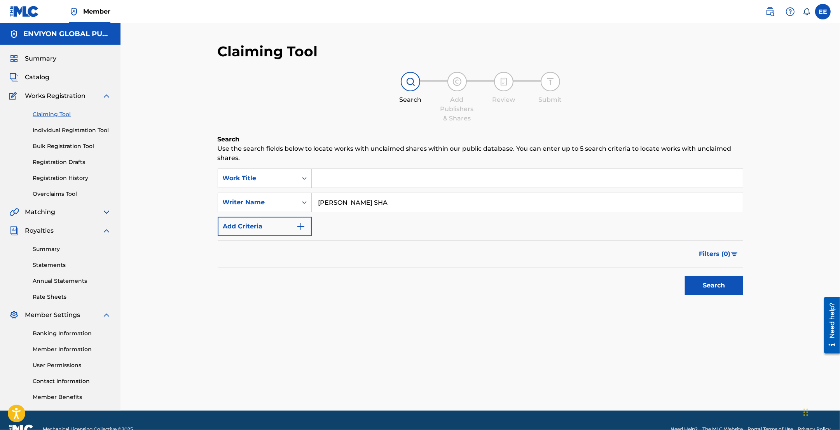
click at [701, 285] on button "Search" at bounding box center [714, 285] width 58 height 19
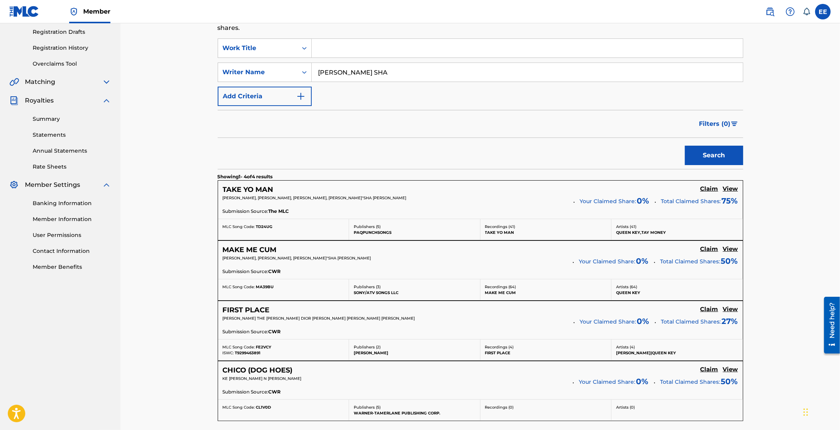
scroll to position [194, 0]
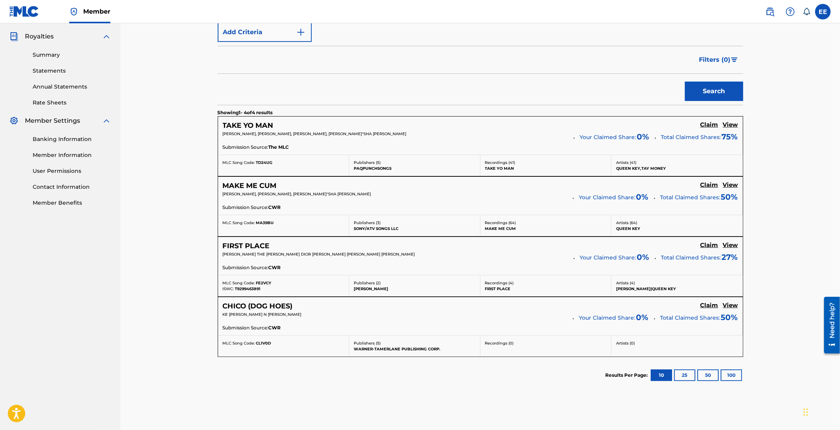
click at [710, 129] on h5 "Claim" at bounding box center [709, 124] width 18 height 7
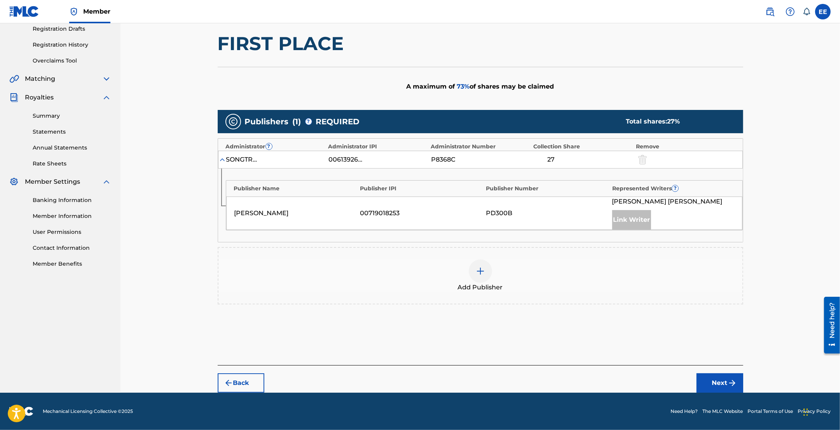
click at [477, 271] on img at bounding box center [480, 271] width 9 height 9
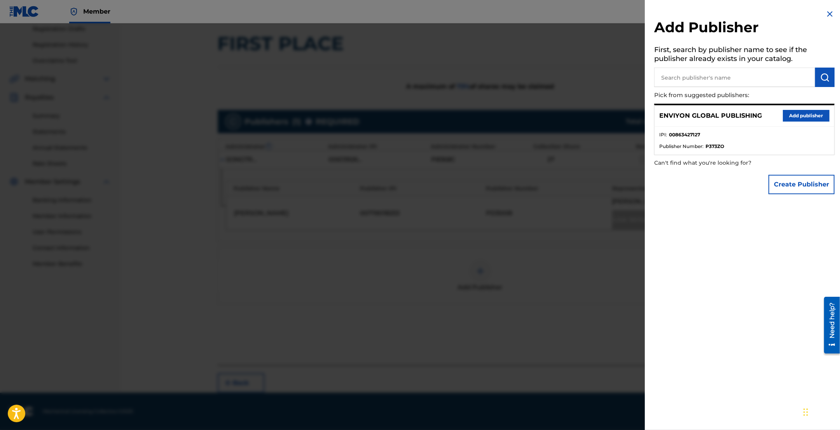
click at [807, 117] on button "Add publisher" at bounding box center [806, 116] width 47 height 12
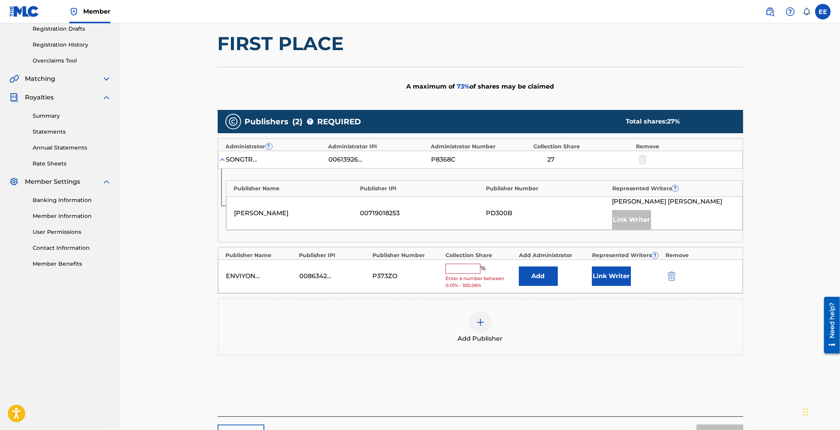
click at [463, 269] on input "text" at bounding box center [462, 269] width 35 height 10
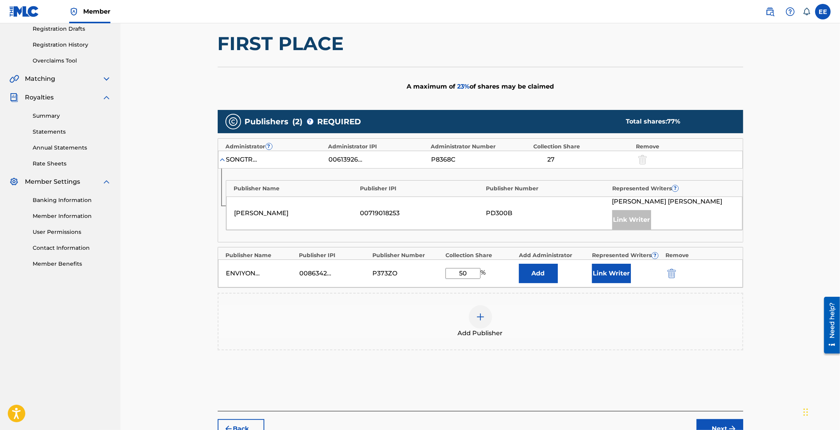
drag, startPoint x: 468, startPoint y: 273, endPoint x: 452, endPoint y: 272, distance: 16.7
click at [452, 272] on input "50" at bounding box center [462, 273] width 35 height 11
click at [470, 275] on input "50" at bounding box center [462, 273] width 35 height 11
drag, startPoint x: 473, startPoint y: 273, endPoint x: 454, endPoint y: 271, distance: 19.1
click at [454, 272] on input "50" at bounding box center [462, 273] width 35 height 11
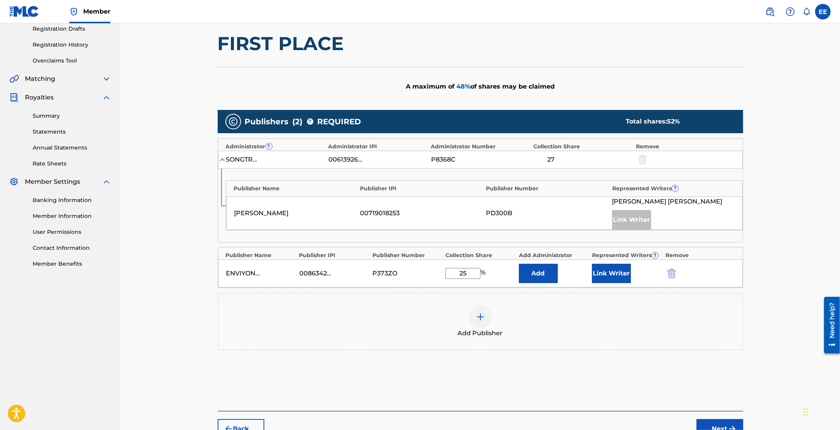
type input "25"
click at [614, 274] on button "Link Writer" at bounding box center [611, 273] width 39 height 19
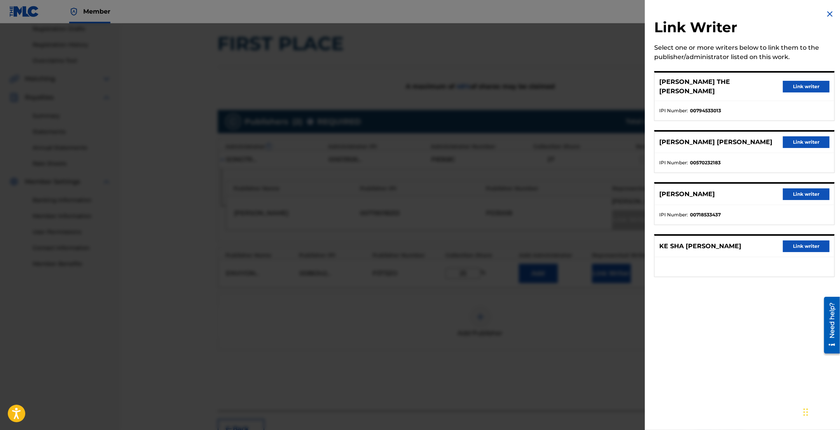
click at [802, 241] on button "Link writer" at bounding box center [806, 247] width 47 height 12
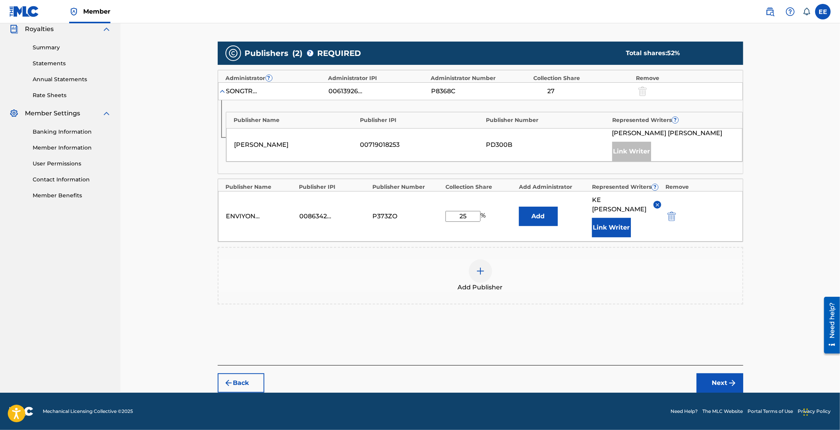
click at [713, 379] on button "Next" at bounding box center [720, 383] width 47 height 19
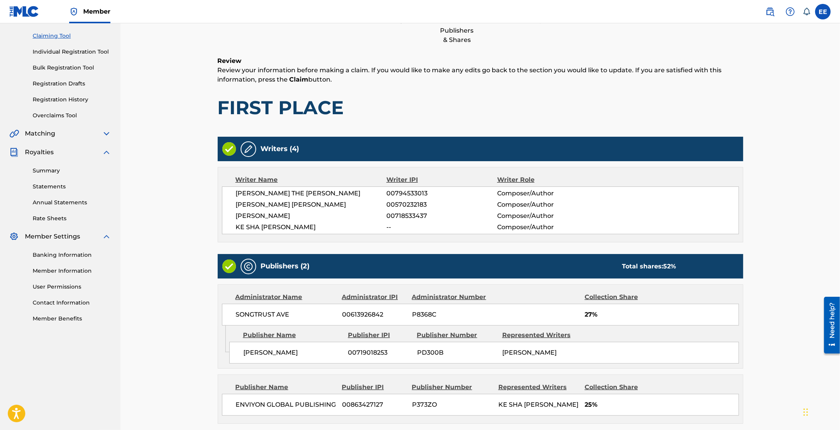
scroll to position [150, 0]
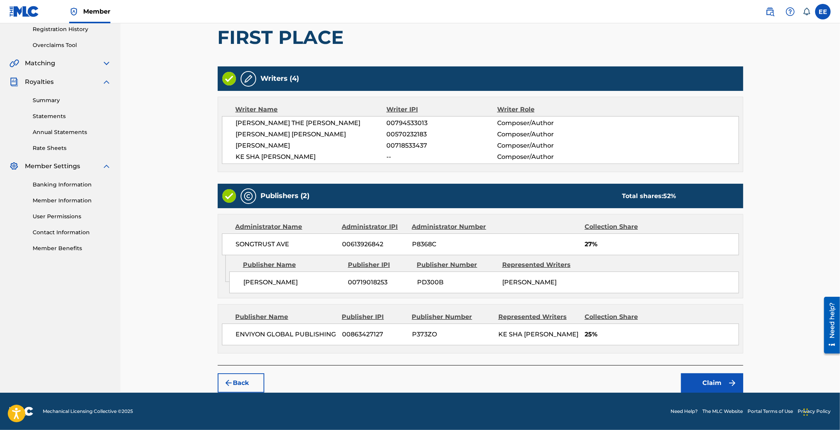
click at [714, 382] on button "Claim" at bounding box center [712, 383] width 62 height 19
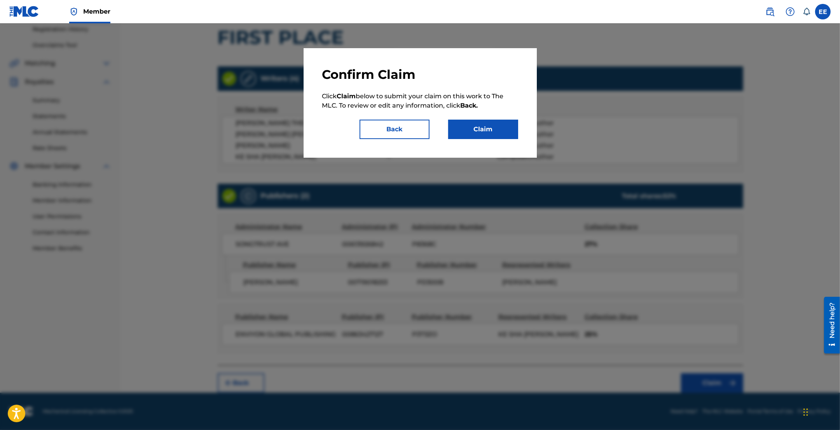
click at [478, 127] on button "Claim" at bounding box center [483, 129] width 70 height 19
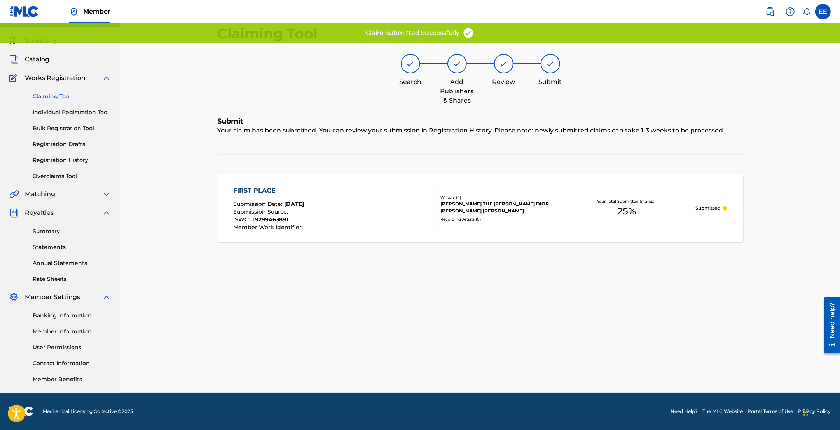
scroll to position [17, 0]
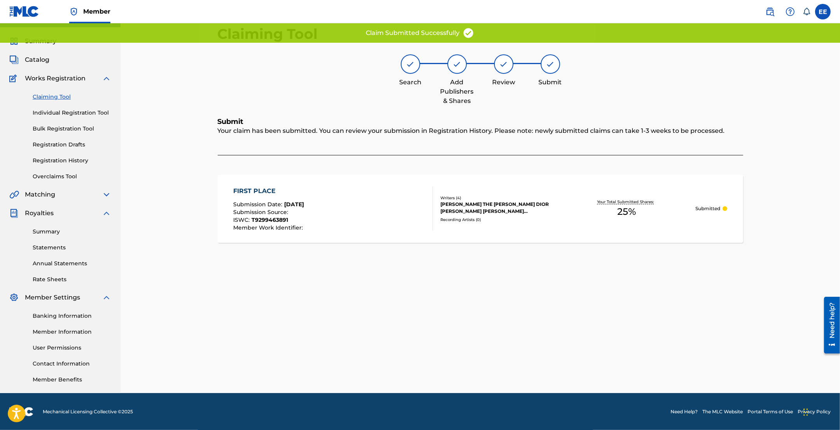
click at [45, 98] on link "Claiming Tool" at bounding box center [72, 97] width 79 height 8
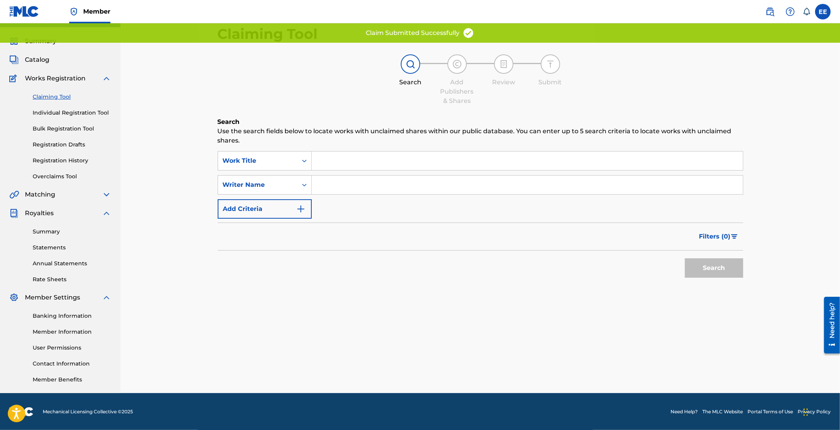
scroll to position [0, 0]
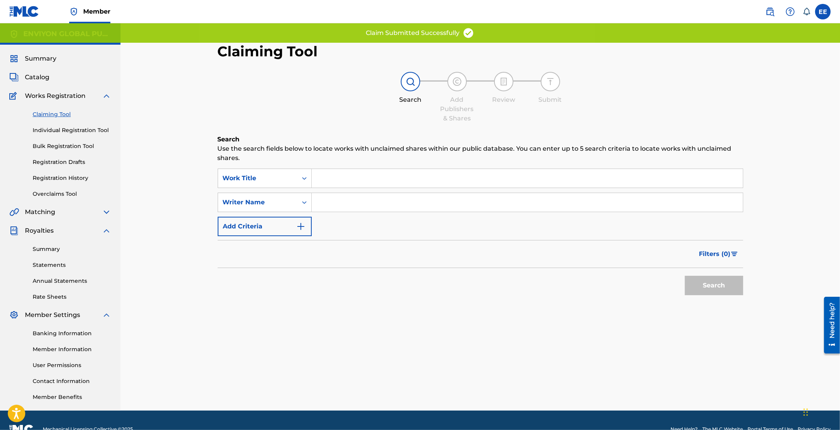
click at [315, 203] on input "Search Form" at bounding box center [527, 202] width 431 height 19
paste input "MCCLURE KE SHA"
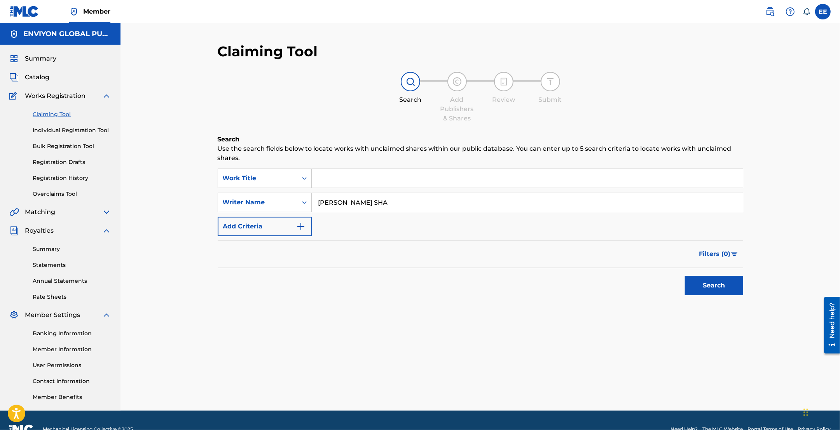
type input "MCCLURE KE SHA"
click at [713, 279] on button "Search" at bounding box center [714, 285] width 58 height 19
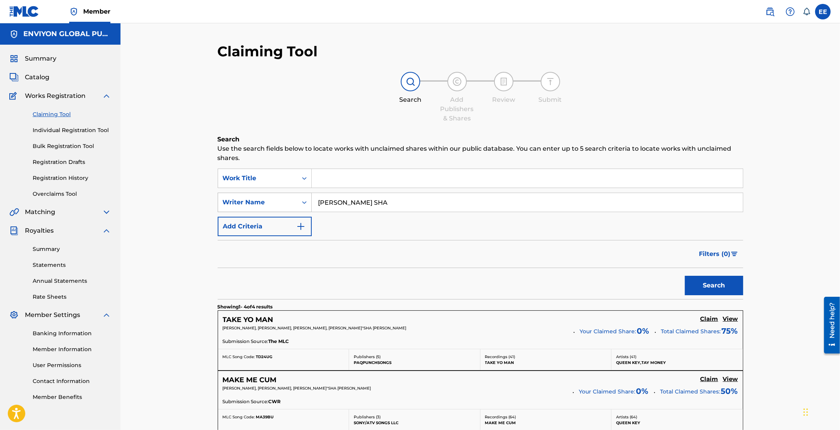
drag, startPoint x: 389, startPoint y: 203, endPoint x: 310, endPoint y: 201, distance: 78.9
click at [310, 201] on div "SearchWithCriteriaa23fcf67-ac47-4bc8-aba2-27ecfd717478 Writer Name MCCLURE KE S…" at bounding box center [481, 202] width 526 height 19
click at [337, 201] on input "Search Form" at bounding box center [527, 202] width 431 height 19
type input "QUEEN KEY"
click at [705, 284] on button "Search" at bounding box center [714, 285] width 58 height 19
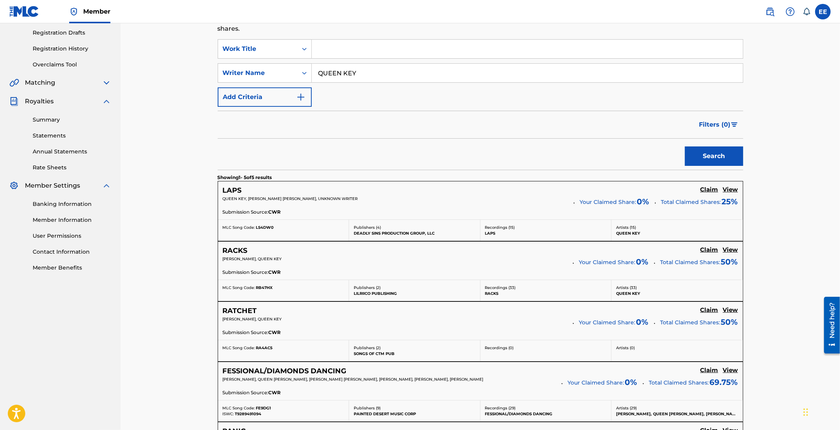
scroll to position [194, 0]
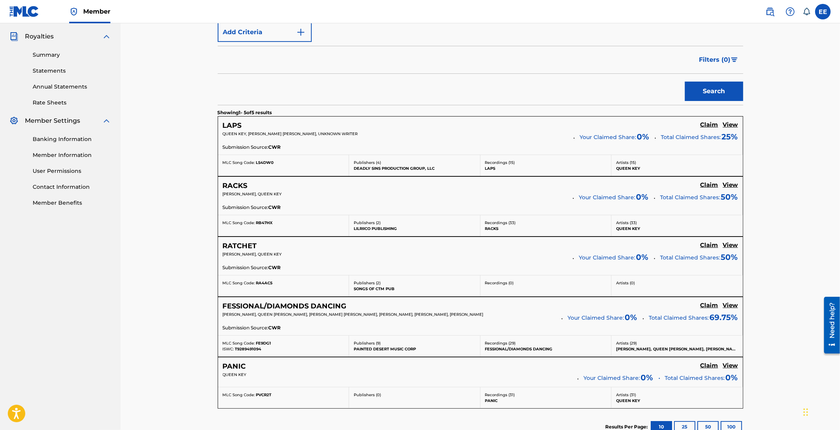
click at [708, 129] on h5 "Claim" at bounding box center [709, 124] width 18 height 7
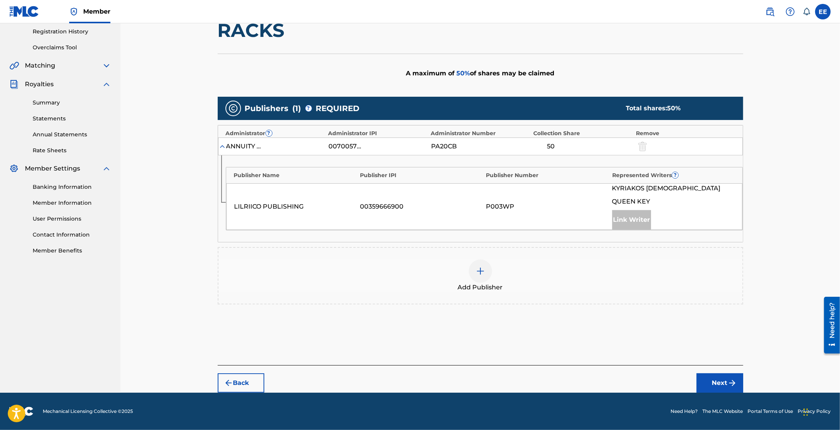
scroll to position [147, 0]
click at [481, 274] on img at bounding box center [480, 271] width 9 height 9
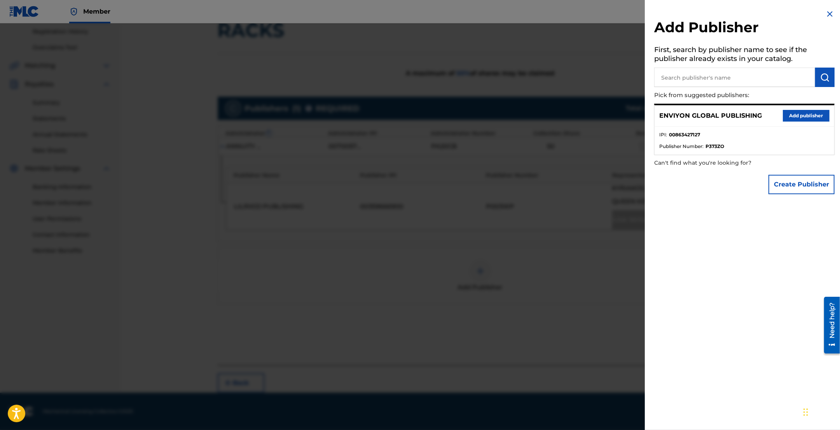
click at [791, 115] on button "Add publisher" at bounding box center [806, 116] width 47 height 12
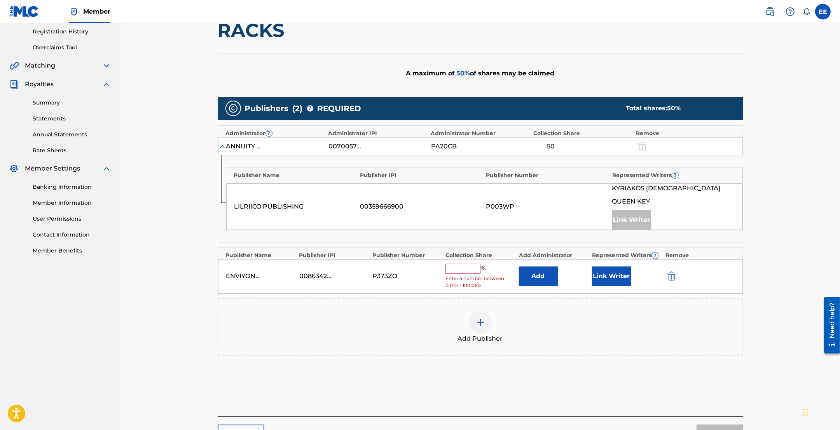
click at [470, 272] on input "text" at bounding box center [462, 269] width 35 height 10
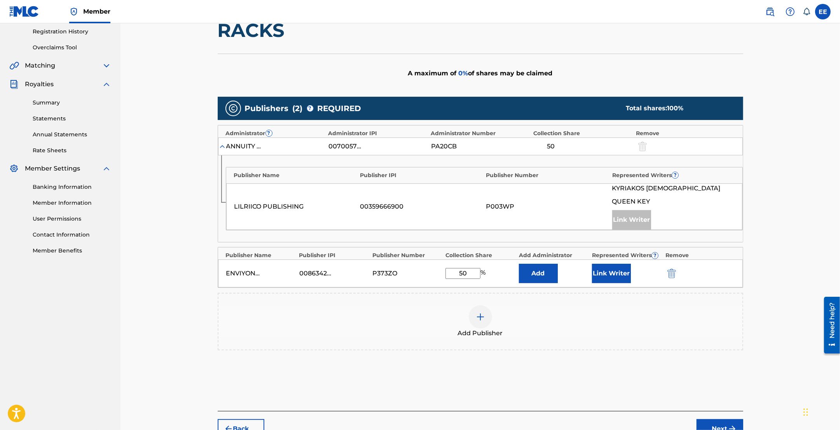
type input "50"
click at [609, 275] on button "Link Writer" at bounding box center [611, 273] width 39 height 19
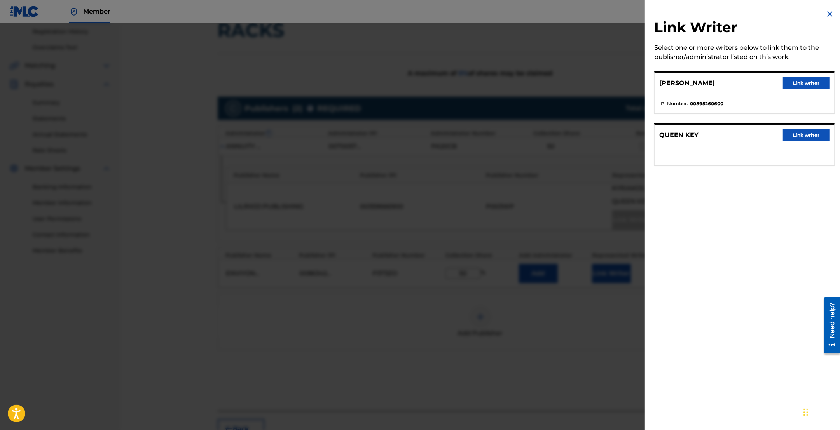
click at [807, 133] on button "Link writer" at bounding box center [806, 135] width 47 height 12
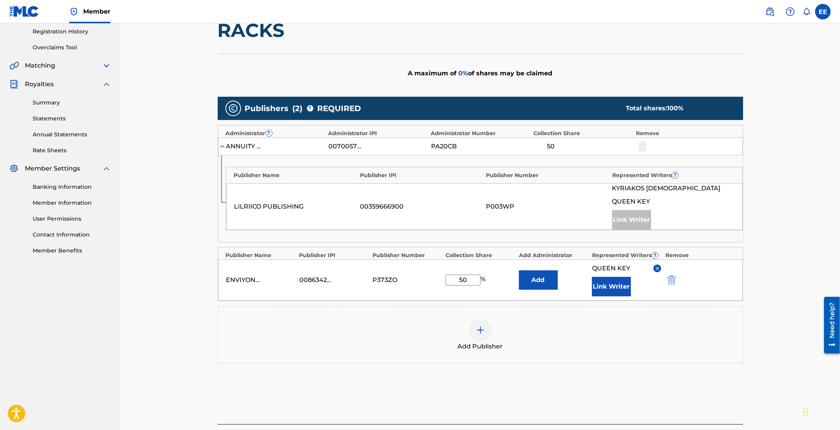
click at [609, 287] on button "Link Writer" at bounding box center [611, 286] width 39 height 19
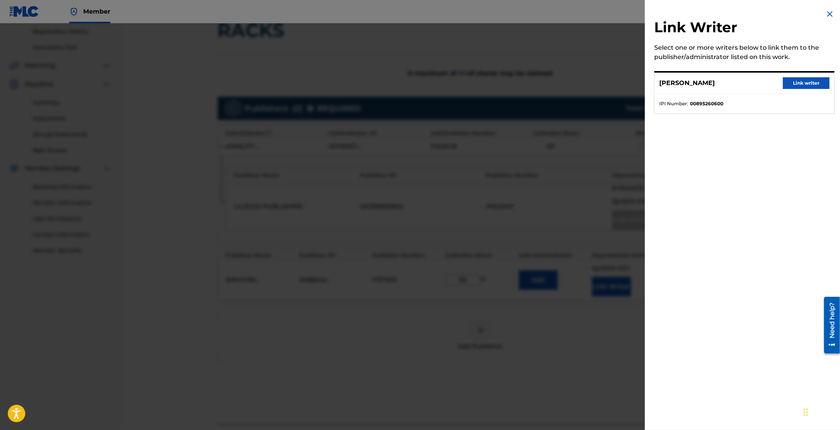
click at [828, 16] on img at bounding box center [829, 13] width 9 height 9
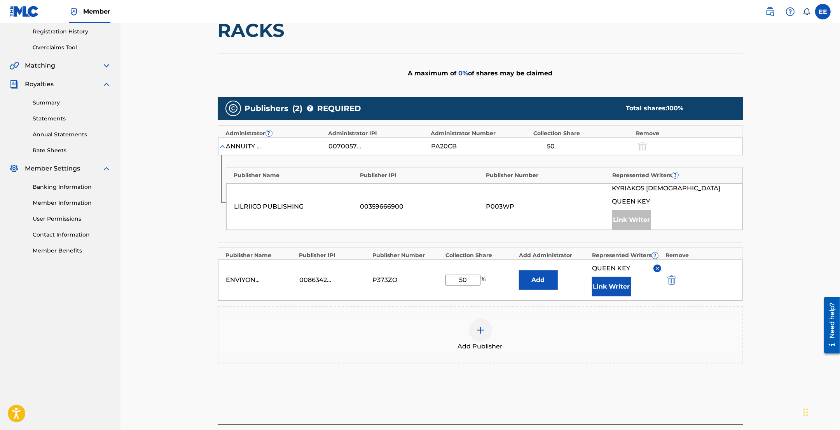
click at [660, 269] on img at bounding box center [658, 269] width 6 height 6
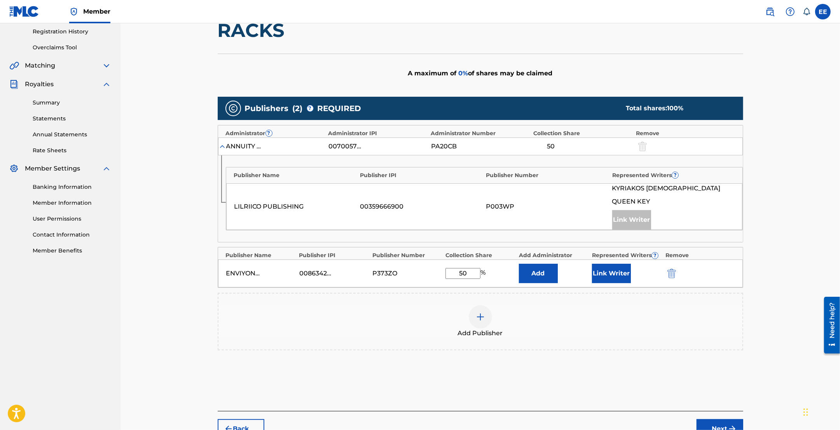
click at [609, 279] on button "Link Writer" at bounding box center [611, 273] width 39 height 19
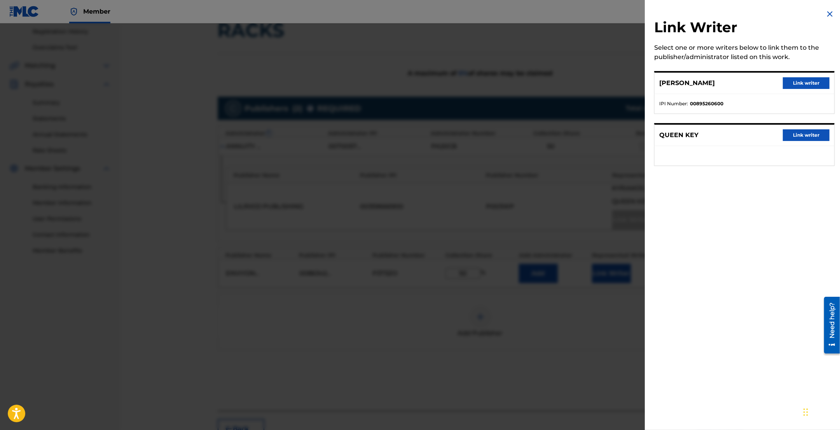
click at [800, 135] on button "Link writer" at bounding box center [806, 135] width 47 height 12
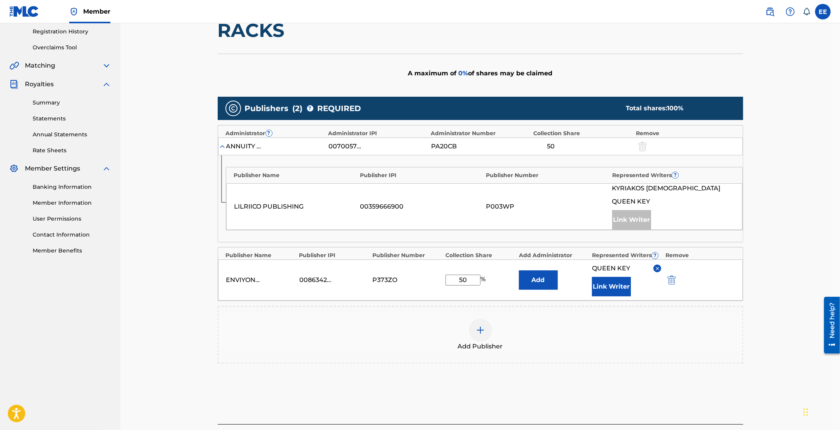
click at [566, 329] on div "Add Publisher" at bounding box center [480, 335] width 524 height 33
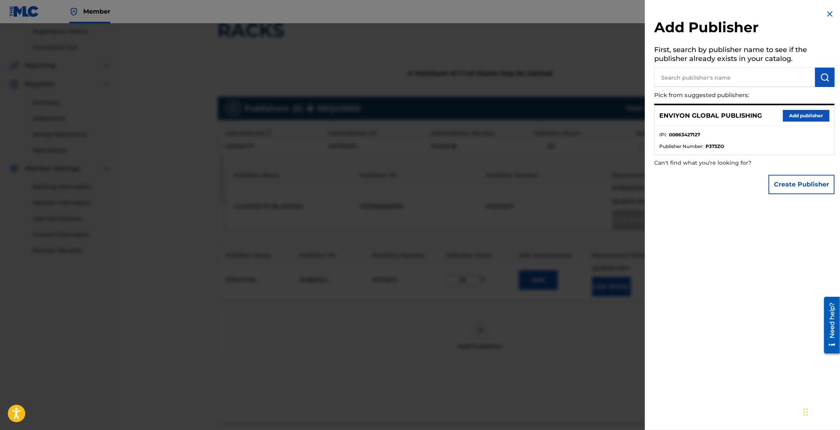
click at [825, 14] on img at bounding box center [829, 13] width 9 height 9
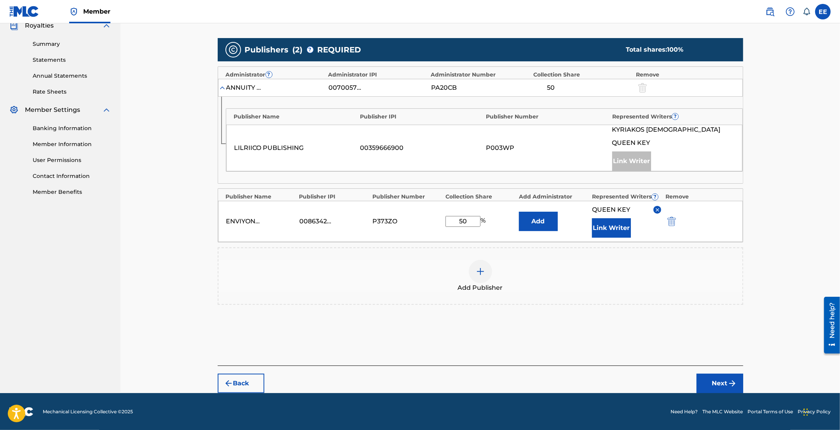
scroll to position [206, 0]
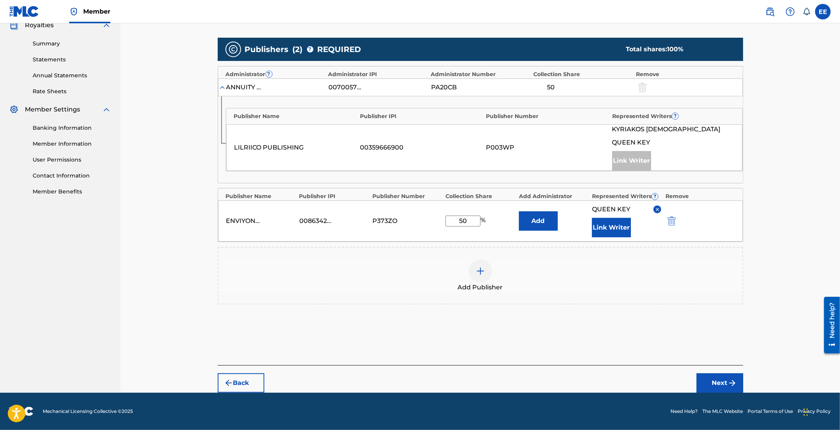
click at [722, 383] on button "Next" at bounding box center [720, 383] width 47 height 19
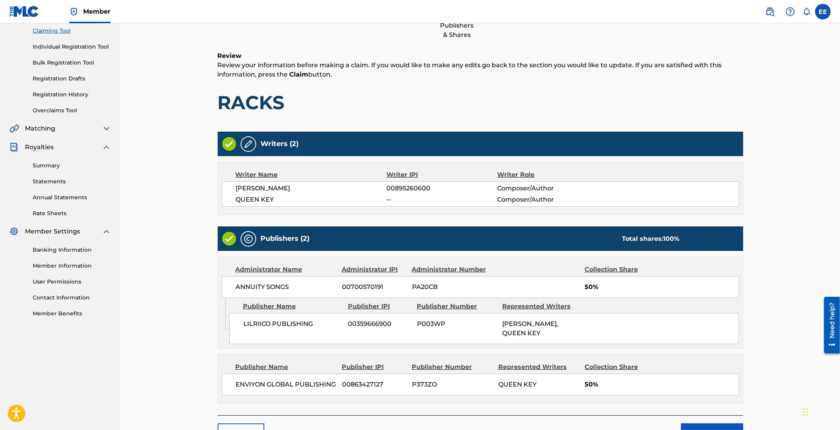
scroll to position [135, 0]
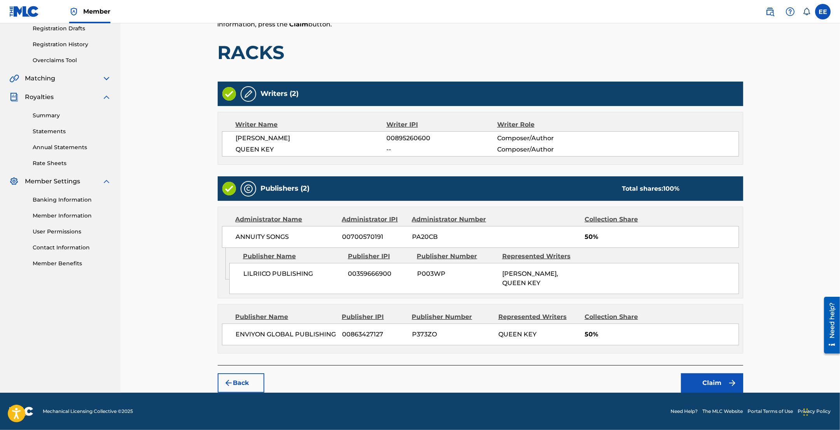
click at [710, 384] on button "Claim" at bounding box center [712, 383] width 62 height 19
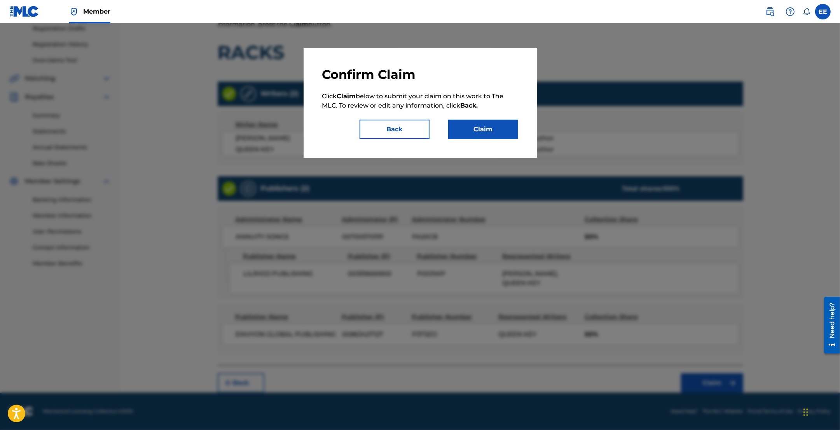
click at [490, 131] on button "Claim" at bounding box center [483, 129] width 70 height 19
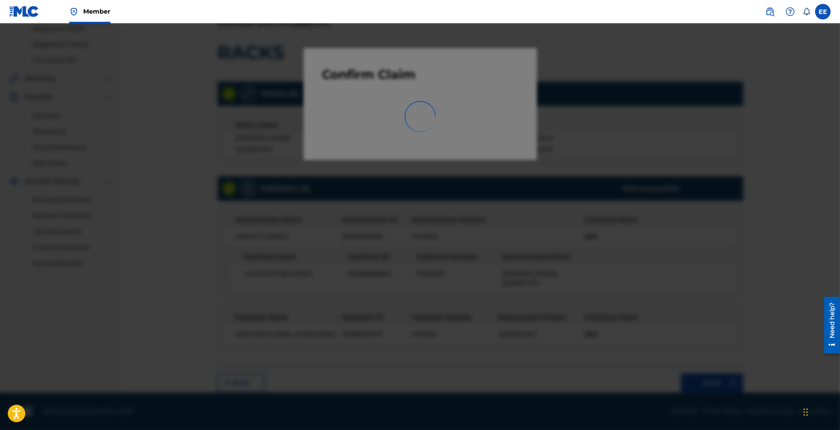
scroll to position [17, 0]
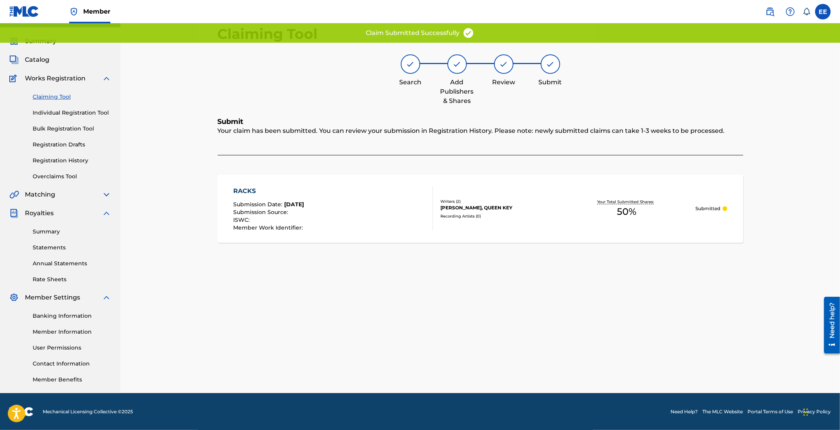
click at [39, 96] on link "Claiming Tool" at bounding box center [72, 97] width 79 height 8
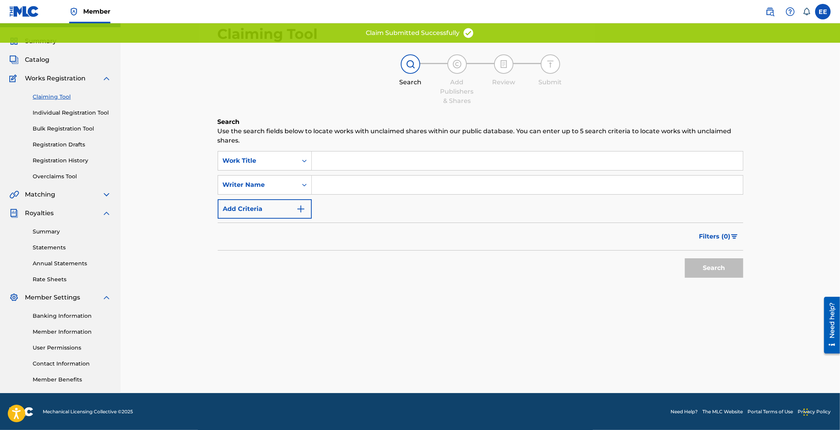
scroll to position [0, 0]
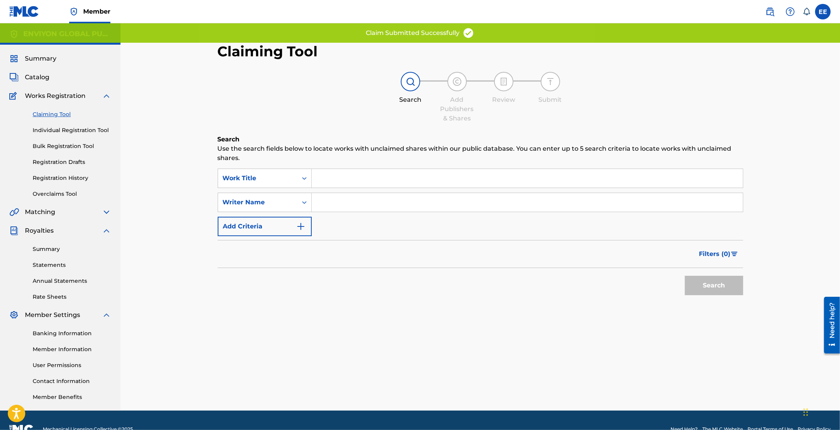
click at [325, 203] on input "Search Form" at bounding box center [527, 202] width 431 height 19
paste input "MCCLURE KE SHA"
type input "MCCLURE KE SHA"
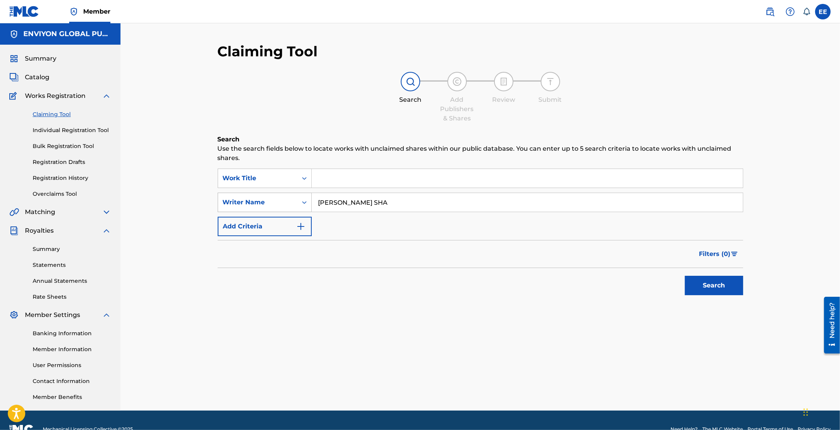
drag, startPoint x: 401, startPoint y: 205, endPoint x: 288, endPoint y: 195, distance: 113.2
click at [288, 195] on div "SearchWithCriteriaa23fcf67-ac47-4bc8-aba2-27ecfd717478 Writer Name MCCLURE KE S…" at bounding box center [481, 202] width 526 height 19
type input "QUEEN KEY"
click at [704, 281] on button "Search" at bounding box center [714, 285] width 58 height 19
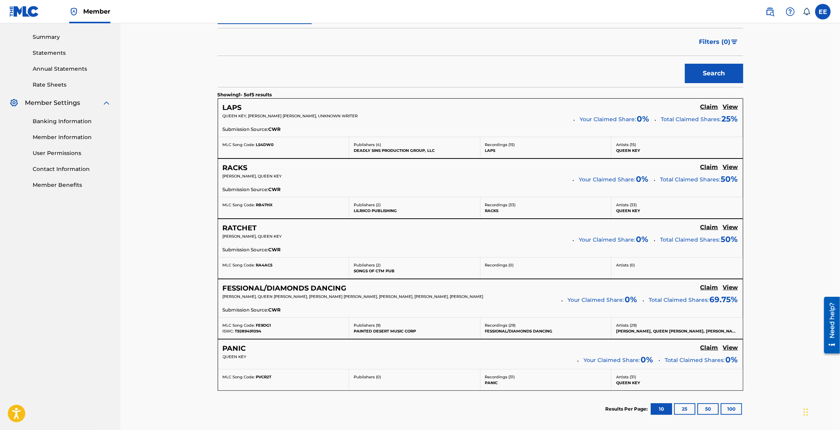
scroll to position [243, 0]
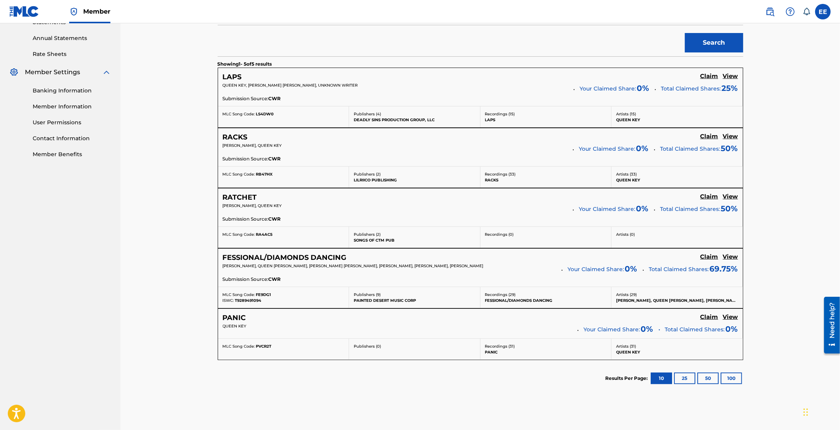
click at [707, 76] on h5 "Claim" at bounding box center [709, 76] width 18 height 7
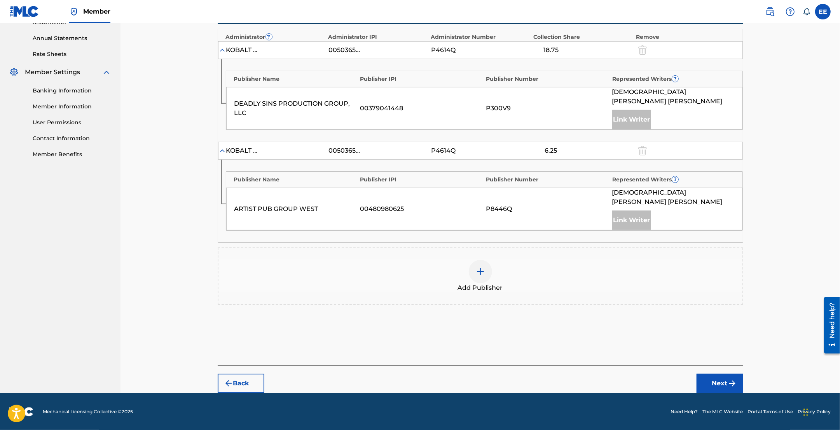
scroll to position [225, 0]
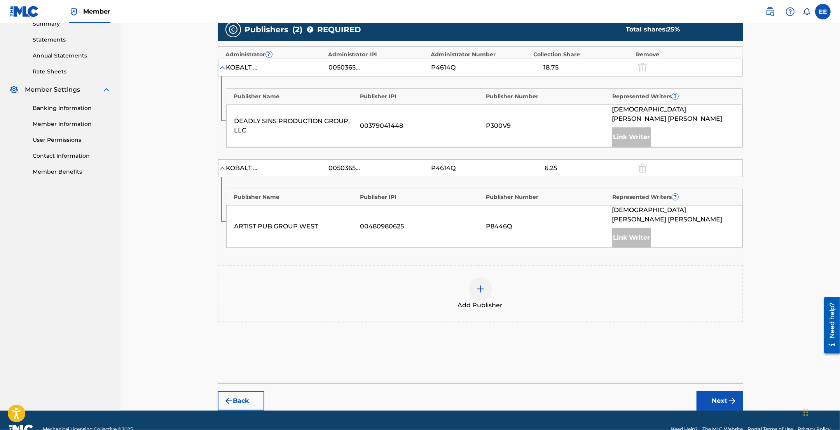
click at [482, 285] on img at bounding box center [480, 289] width 9 height 9
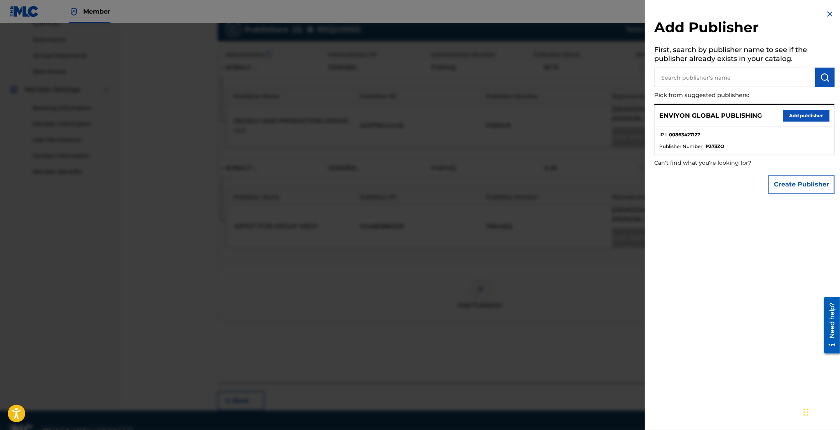
click at [809, 109] on div "ENVIYON GLOBAL PUBLISHING Add publisher" at bounding box center [745, 115] width 180 height 21
click at [807, 115] on button "Add publisher" at bounding box center [806, 116] width 47 height 12
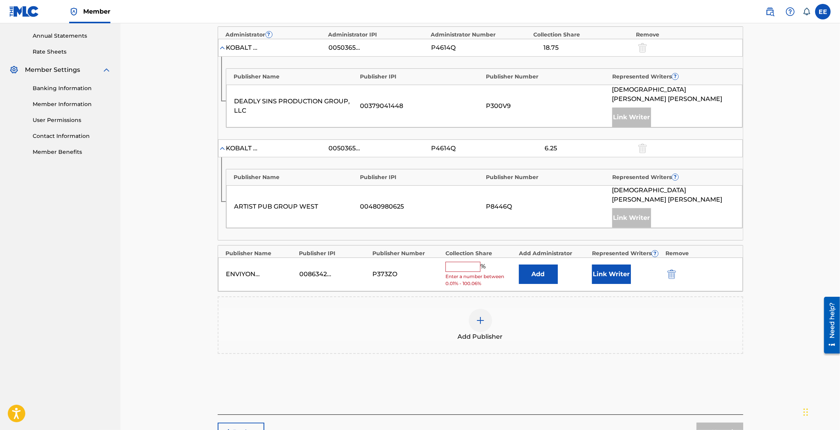
scroll to position [274, 0]
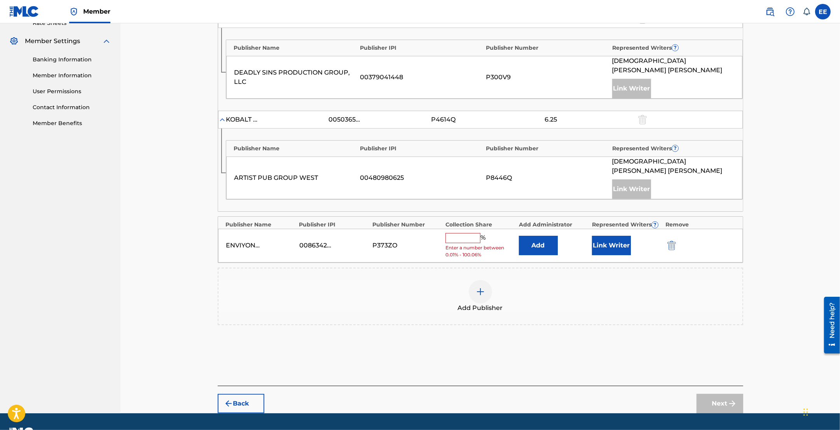
click at [462, 233] on input "text" at bounding box center [462, 238] width 35 height 10
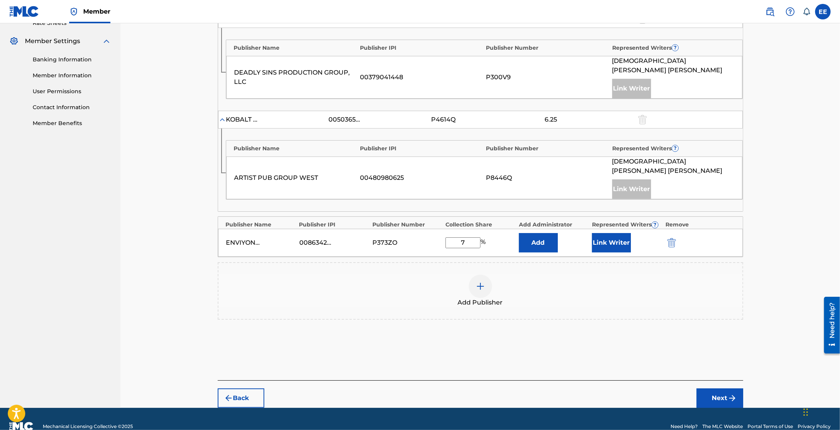
scroll to position [271, 0]
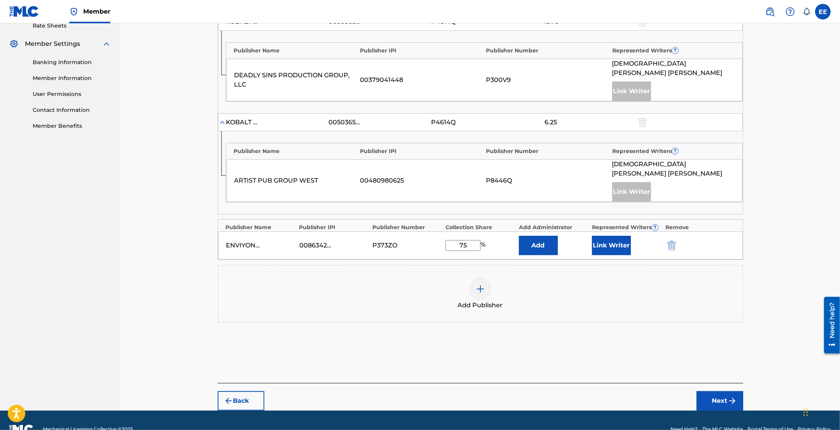
click at [613, 236] on button "Link Writer" at bounding box center [611, 245] width 39 height 19
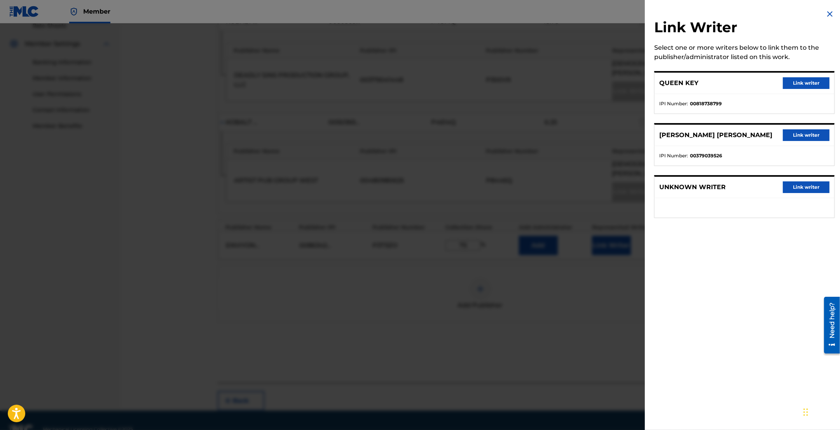
click at [802, 80] on button "Link writer" at bounding box center [806, 83] width 47 height 12
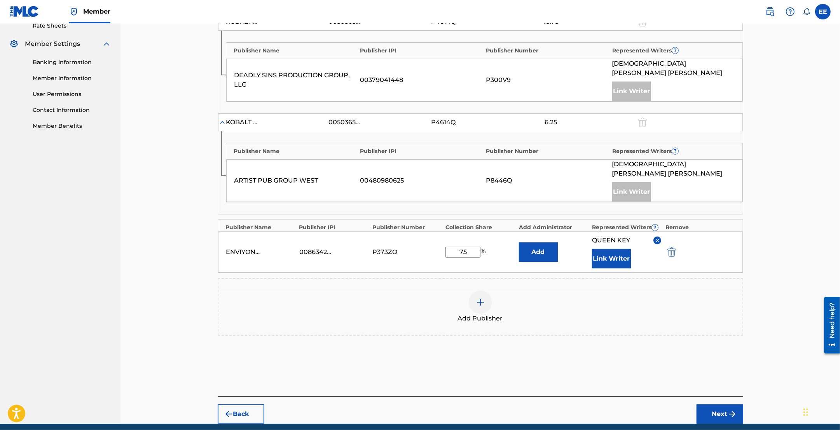
click at [465, 247] on input "75" at bounding box center [462, 252] width 35 height 11
drag, startPoint x: 469, startPoint y: 232, endPoint x: 453, endPoint y: 232, distance: 15.5
click at [453, 247] on input "75" at bounding box center [462, 252] width 35 height 11
type input "50"
click at [778, 229] on div "Claiming Tool Search Add Publishers & Shares Review Submit Add Publishers & Sha…" at bounding box center [479, 88] width 719 height 672
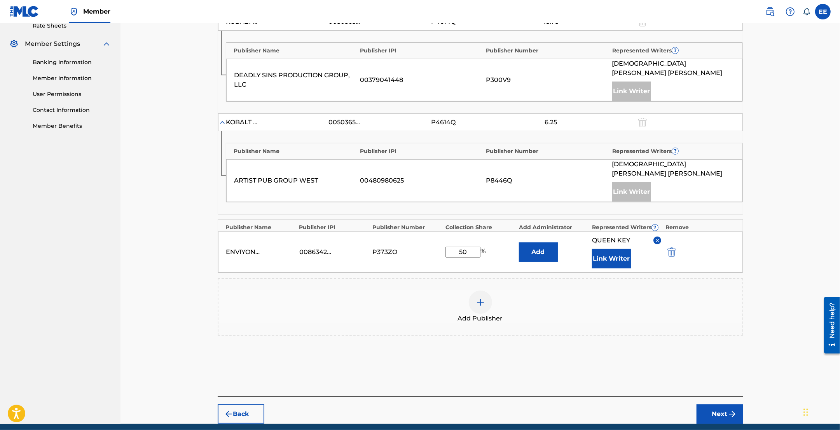
click at [716, 405] on button "Next" at bounding box center [720, 414] width 47 height 19
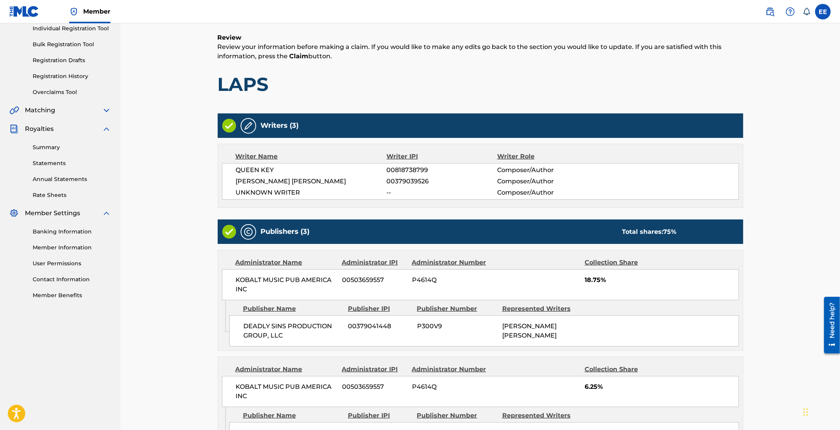
scroll to position [263, 0]
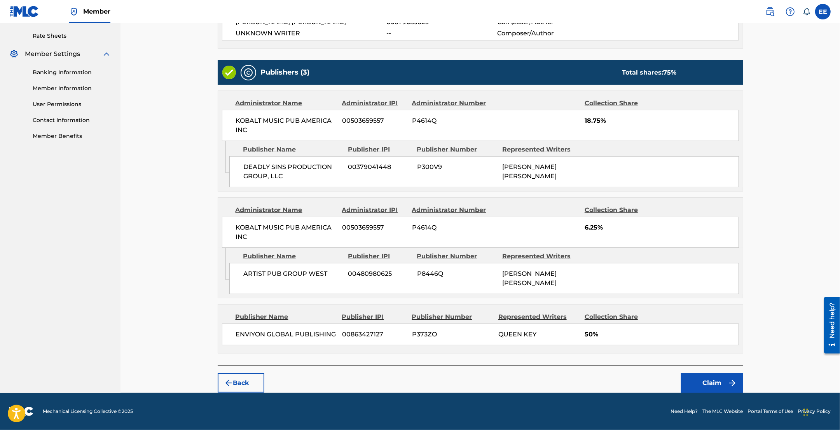
click at [716, 384] on button "Claim" at bounding box center [712, 383] width 62 height 19
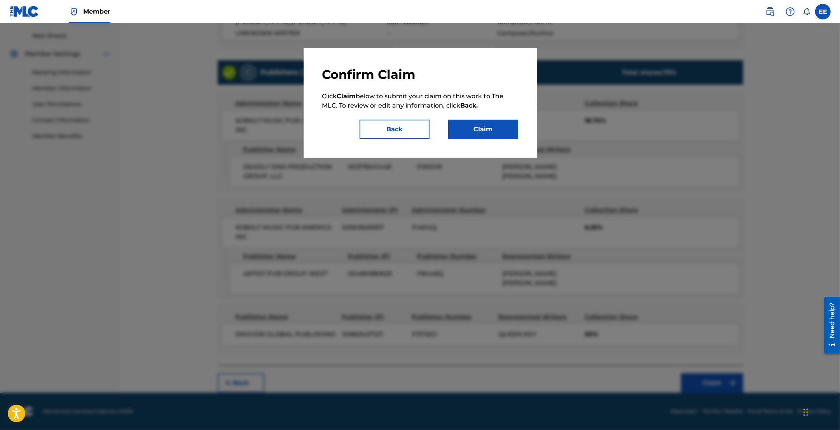
click at [496, 133] on button "Claim" at bounding box center [483, 129] width 70 height 19
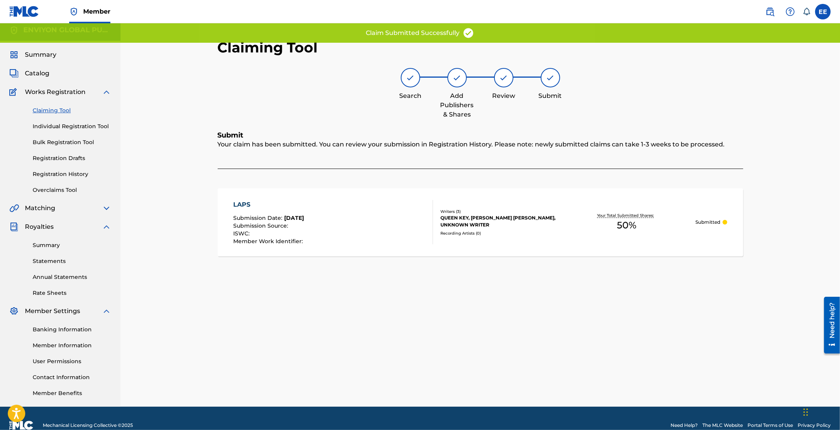
scroll to position [0, 0]
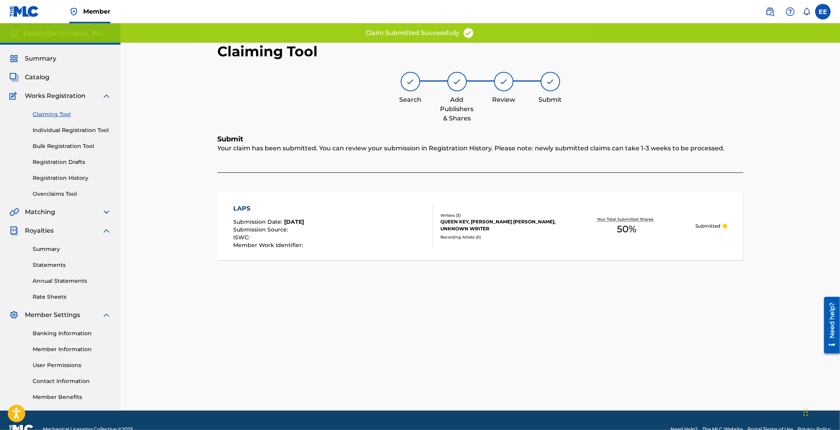
click at [47, 115] on link "Claiming Tool" at bounding box center [72, 114] width 79 height 8
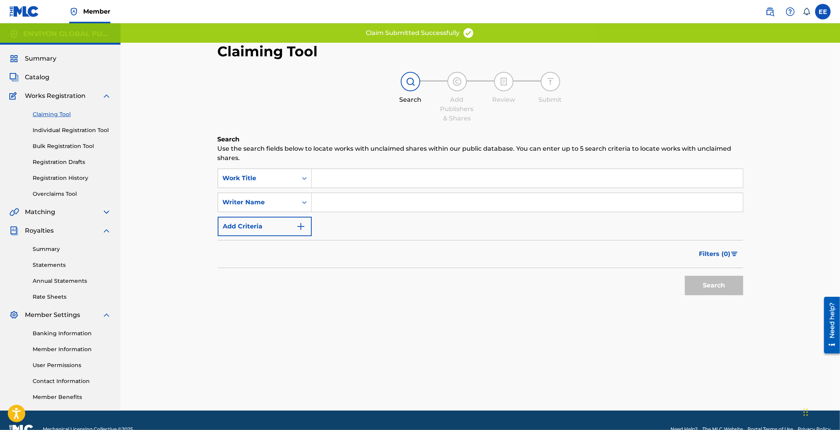
click at [328, 203] on input "Search Form" at bounding box center [527, 202] width 431 height 19
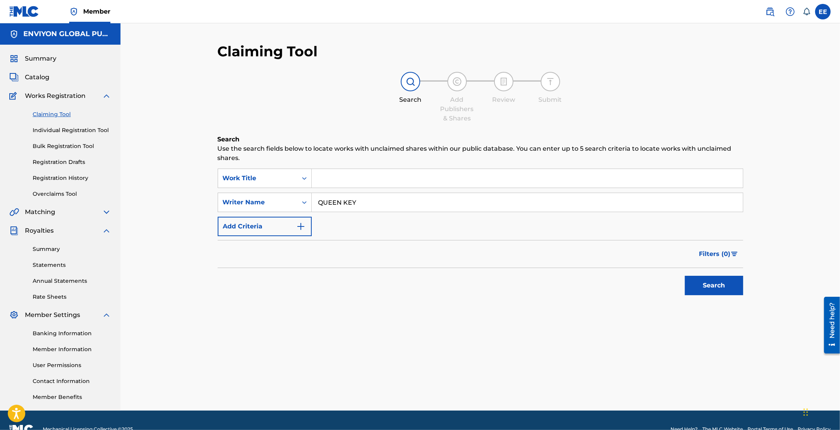
type input "QUEEN KEY"
click at [698, 280] on button "Search" at bounding box center [714, 285] width 58 height 19
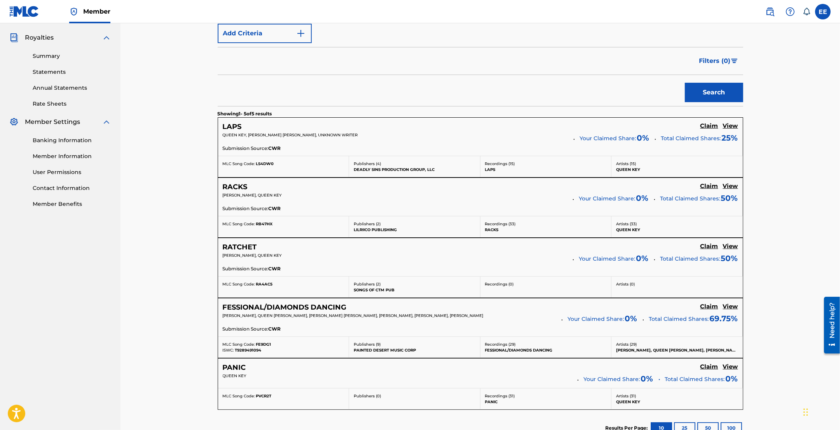
scroll to position [194, 0]
click at [707, 129] on h5 "Claim" at bounding box center [709, 124] width 18 height 7
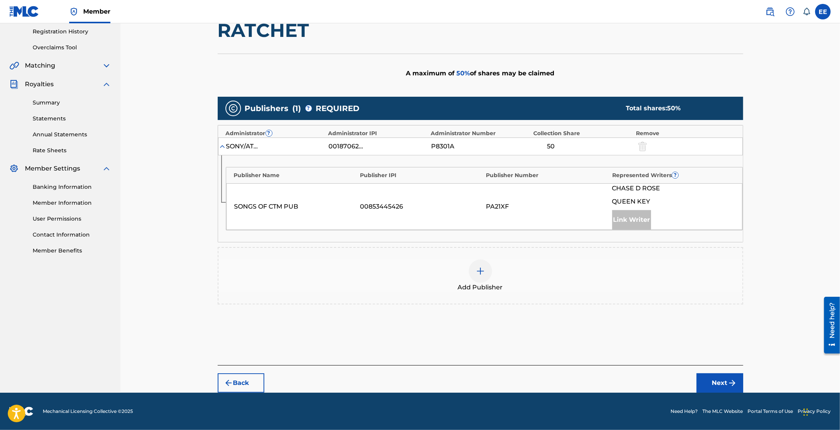
click at [479, 273] on img at bounding box center [480, 271] width 9 height 9
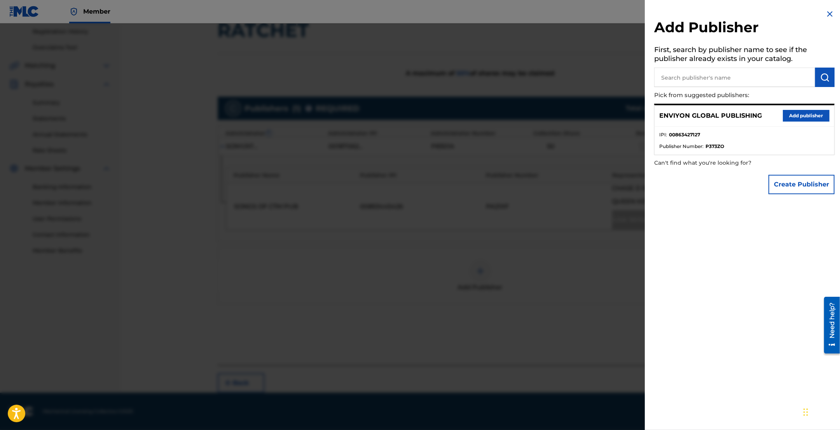
click at [789, 113] on button "Add publisher" at bounding box center [806, 116] width 47 height 12
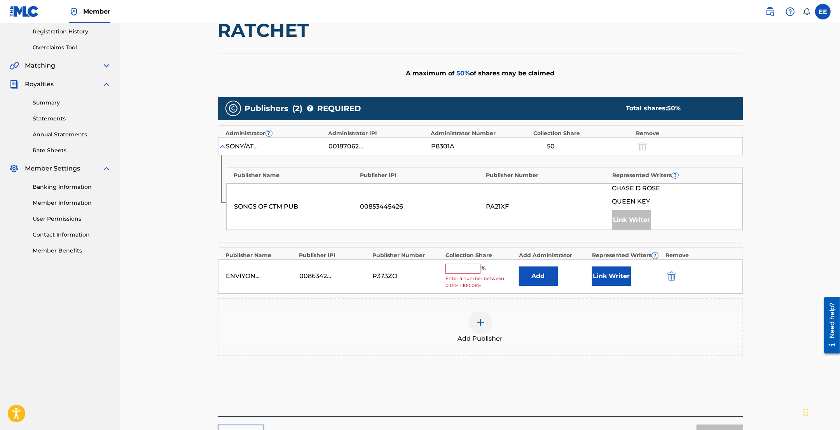
click at [466, 269] on input "text" at bounding box center [462, 269] width 35 height 10
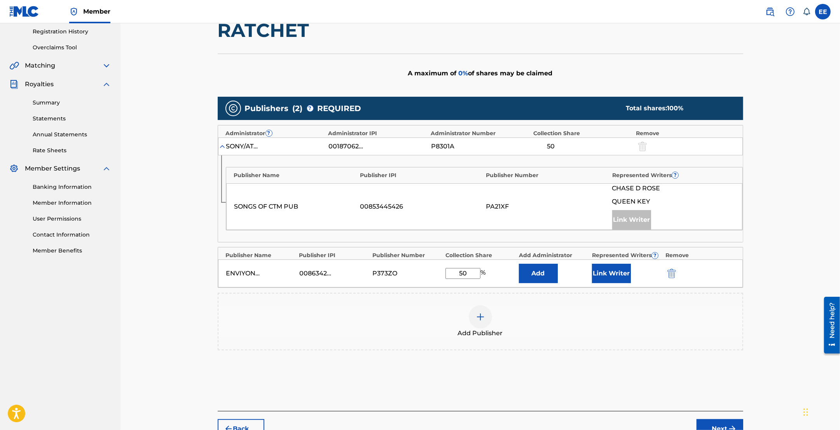
type input "50"
click at [607, 273] on button "Link Writer" at bounding box center [611, 273] width 39 height 19
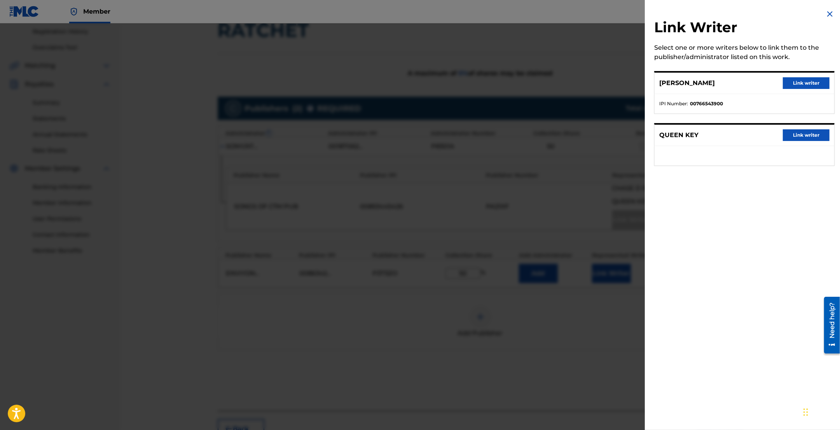
click at [794, 135] on button "Link writer" at bounding box center [806, 135] width 47 height 12
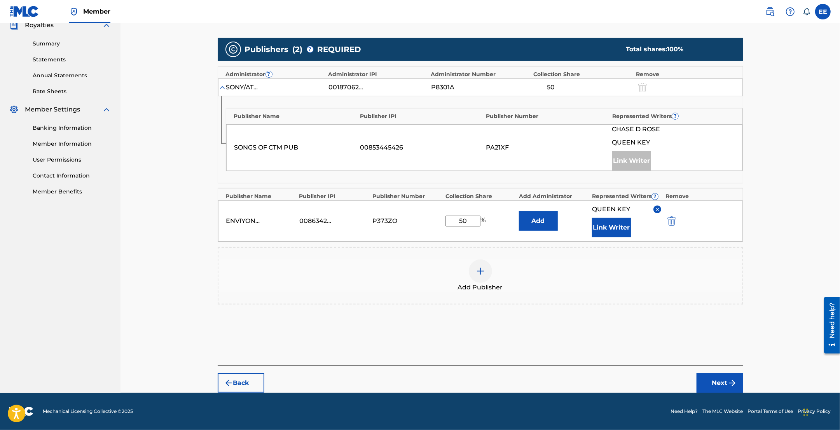
click at [705, 377] on button "Next" at bounding box center [720, 383] width 47 height 19
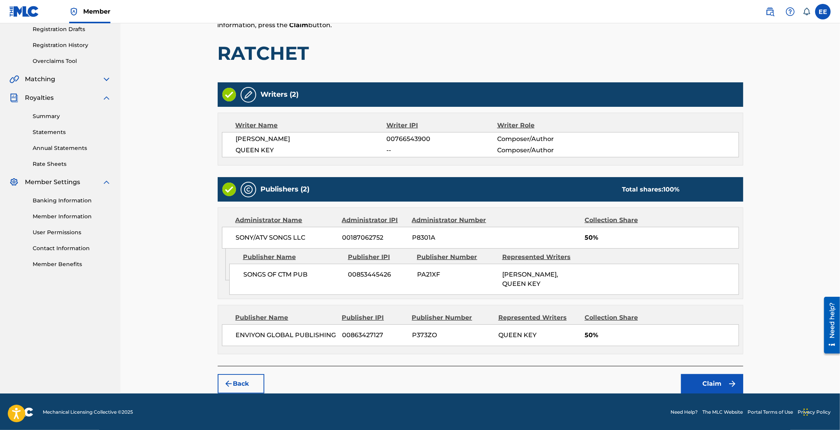
scroll to position [135, 0]
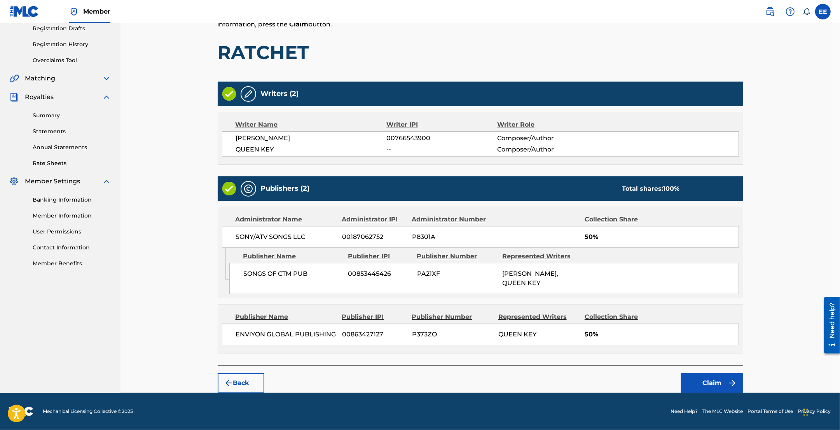
click at [712, 384] on button "Claim" at bounding box center [712, 383] width 62 height 19
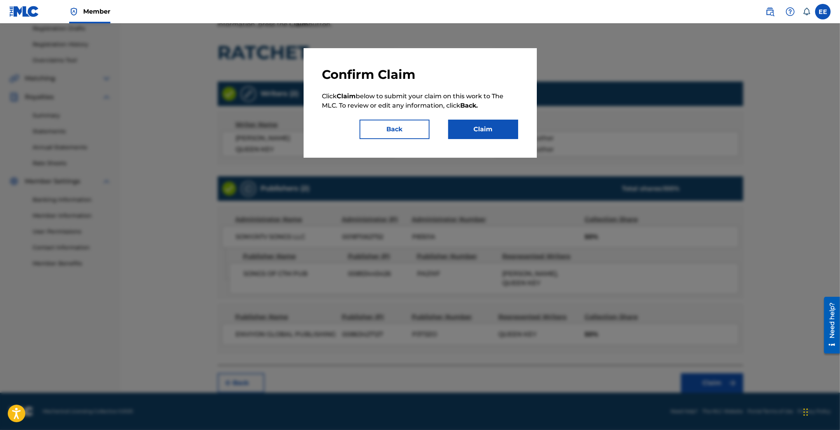
click at [397, 127] on button "Back" at bounding box center [395, 129] width 70 height 19
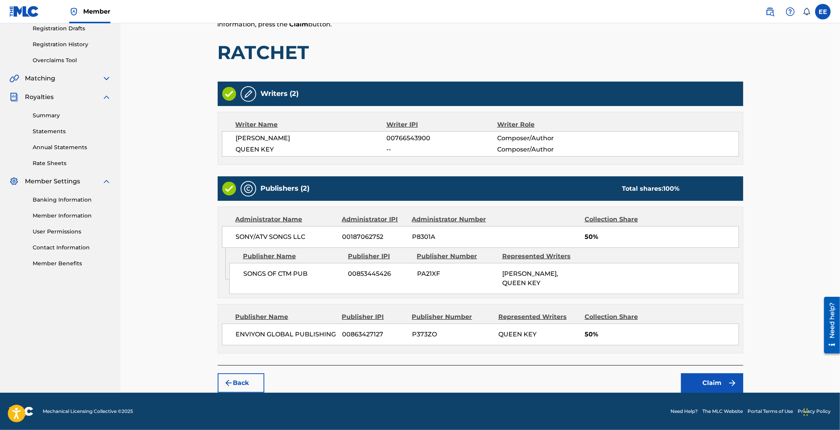
click at [248, 90] on img at bounding box center [248, 93] width 9 height 9
click at [249, 94] on img at bounding box center [248, 93] width 9 height 9
click at [243, 381] on button "Back" at bounding box center [241, 383] width 47 height 19
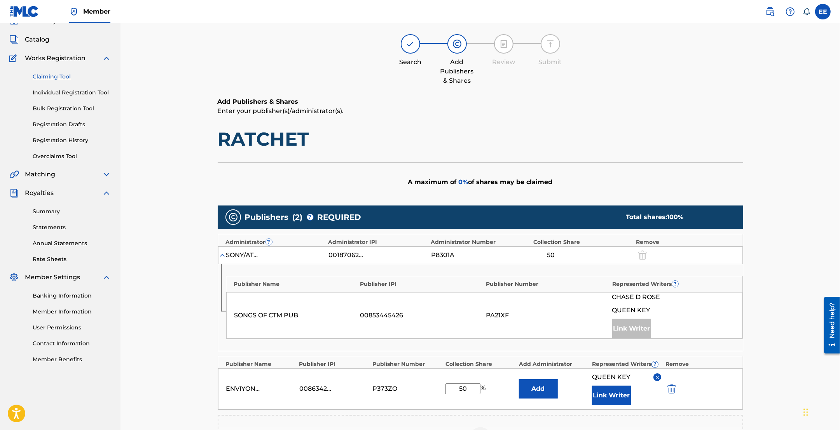
scroll to position [183, 0]
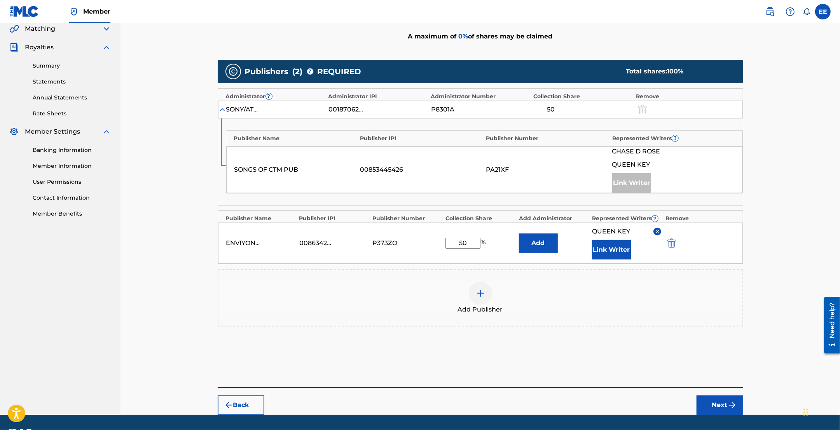
click at [609, 253] on button "Link Writer" at bounding box center [611, 249] width 39 height 19
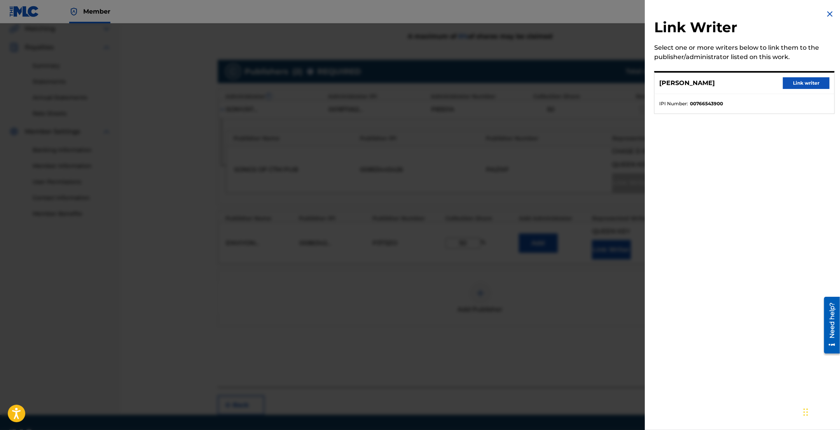
click at [762, 100] on li "IPI Number : 00766543900" at bounding box center [744, 103] width 170 height 7
click at [751, 116] on div "Link Writer Select one or more writers below to link them to the publisher/admi…" at bounding box center [744, 66] width 199 height 133
click at [829, 16] on img at bounding box center [829, 13] width 9 height 9
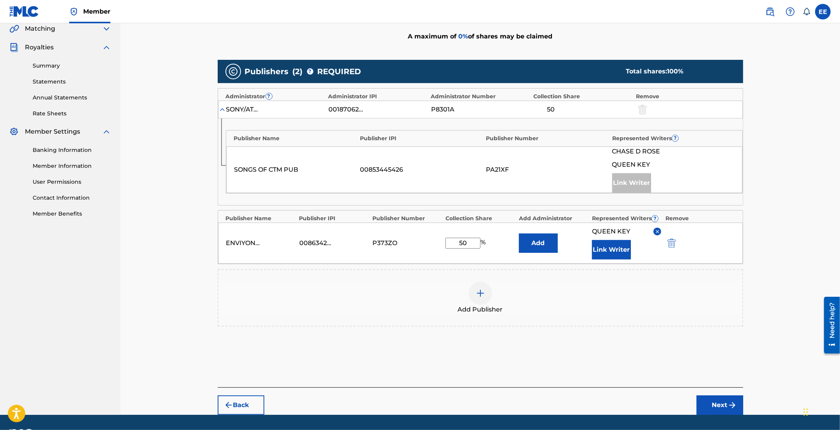
click at [719, 405] on button "Next" at bounding box center [720, 405] width 47 height 19
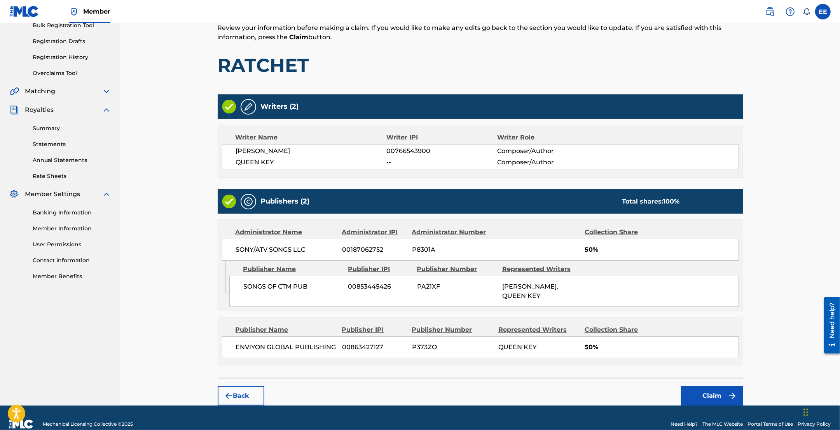
scroll to position [135, 0]
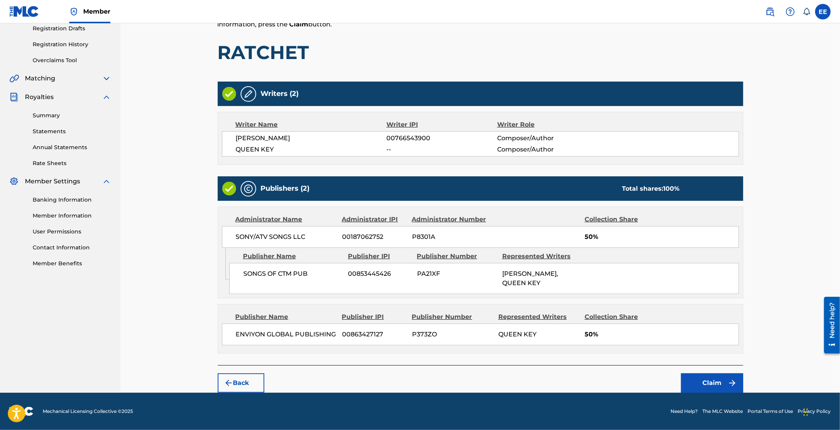
click at [716, 381] on button "Claim" at bounding box center [712, 383] width 62 height 19
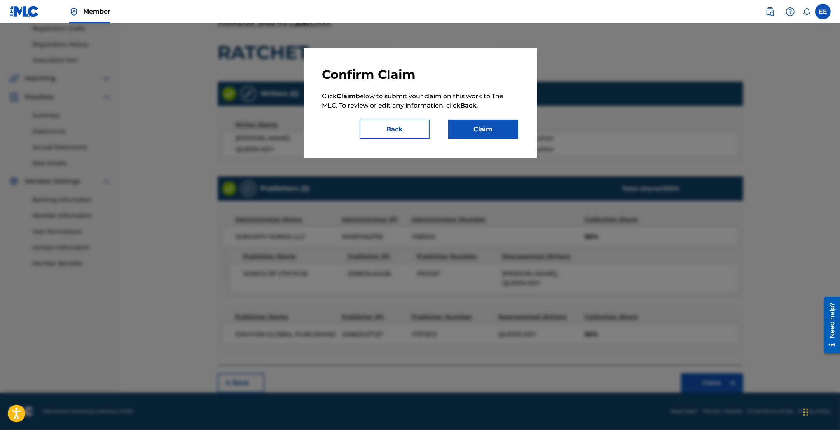
click at [489, 133] on button "Claim" at bounding box center [483, 129] width 70 height 19
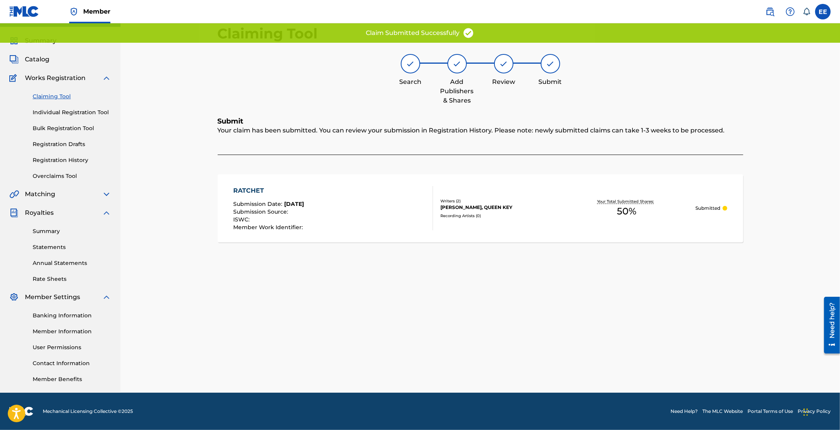
scroll to position [17, 0]
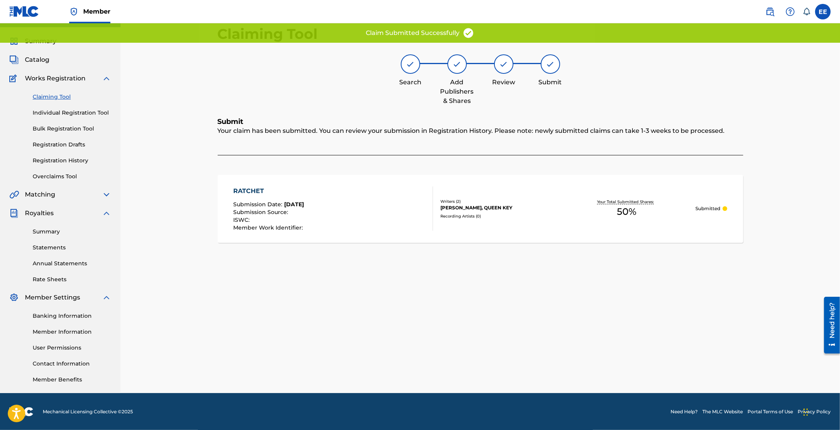
click at [49, 98] on link "Claiming Tool" at bounding box center [72, 97] width 79 height 8
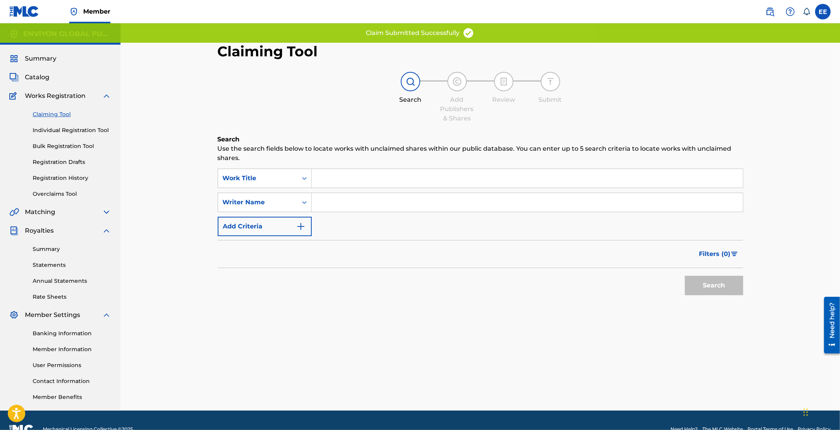
click at [350, 203] on input "Search Form" at bounding box center [527, 202] width 431 height 19
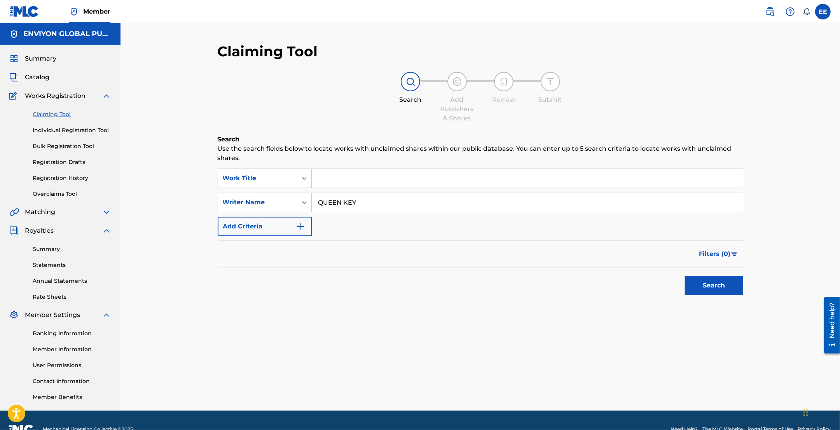
type input "QUEEN KEY"
click at [711, 291] on button "Search" at bounding box center [714, 285] width 58 height 19
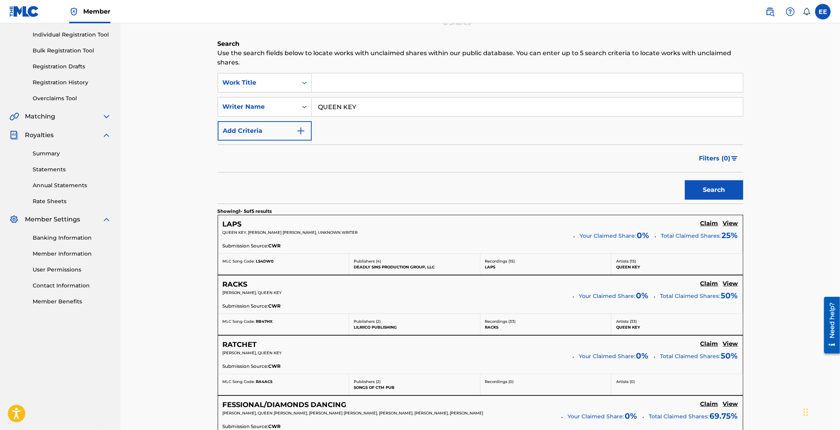
scroll to position [243, 0]
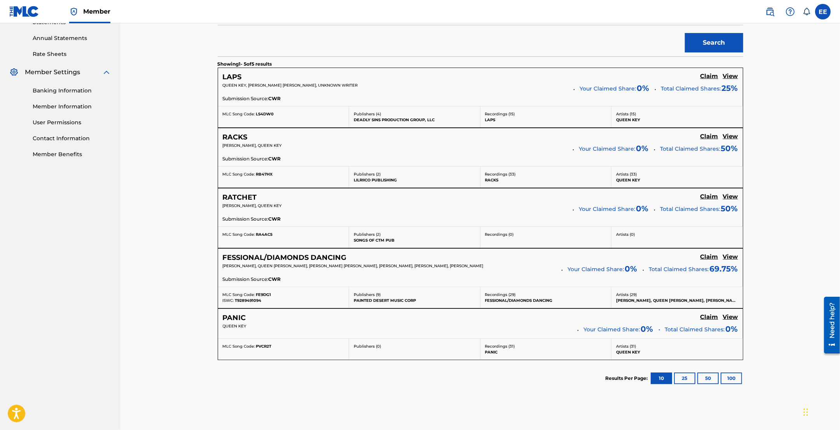
click at [710, 80] on h5 "Claim" at bounding box center [709, 76] width 18 height 7
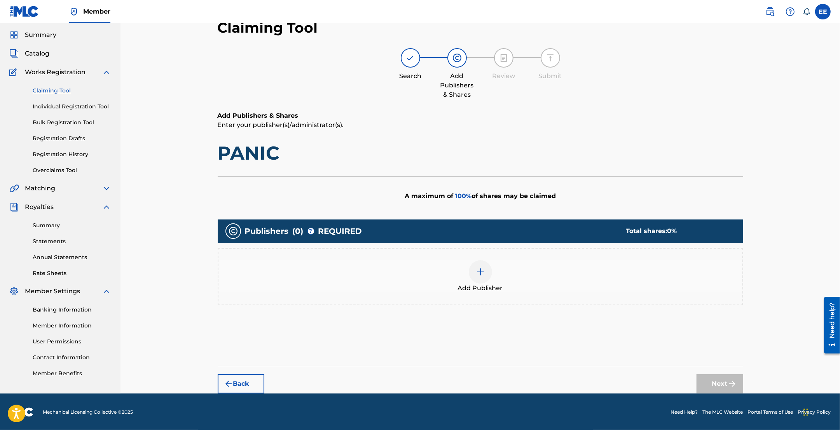
click at [480, 273] on img at bounding box center [480, 271] width 9 height 9
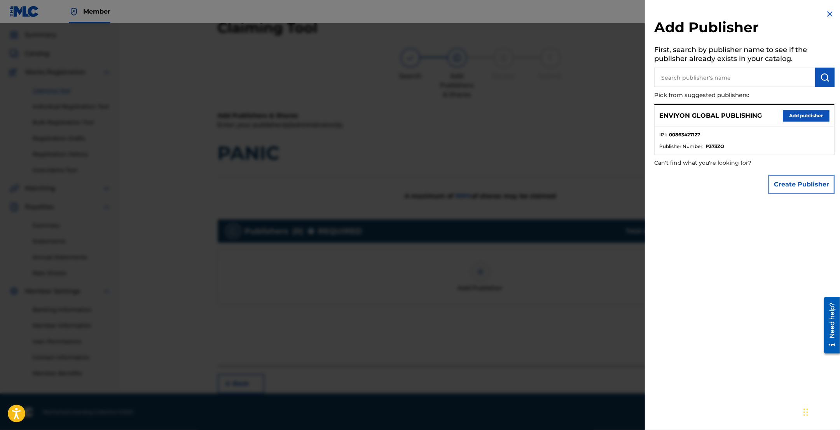
click at [790, 112] on button "Add publisher" at bounding box center [806, 116] width 47 height 12
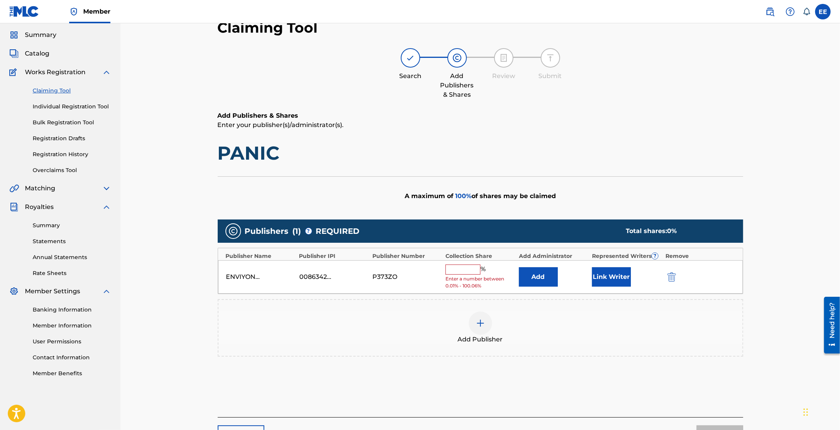
click at [457, 271] on input "text" at bounding box center [462, 270] width 35 height 10
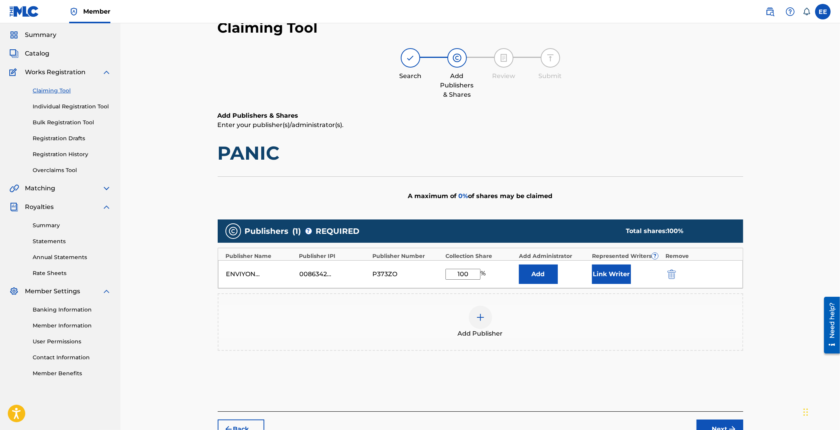
type input "100"
click at [613, 274] on button "Link Writer" at bounding box center [611, 274] width 39 height 19
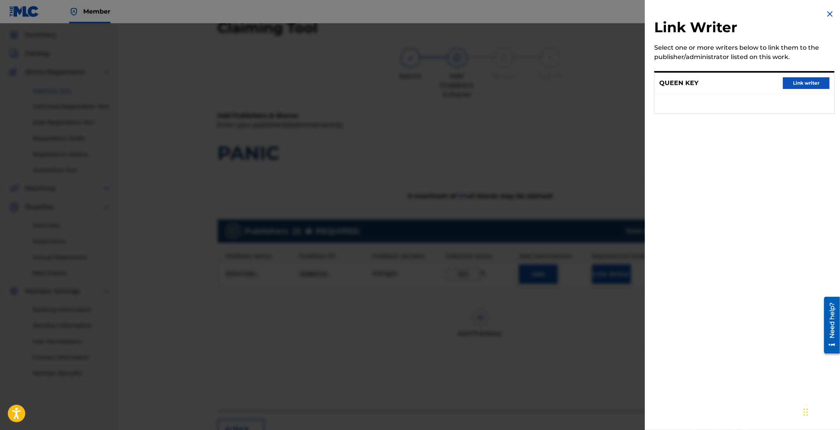
click at [796, 85] on button "Link writer" at bounding box center [806, 83] width 47 height 12
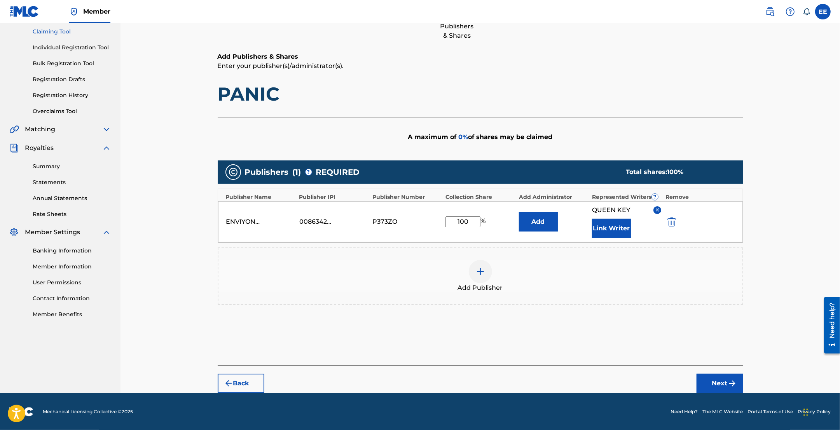
click at [718, 389] on button "Next" at bounding box center [720, 383] width 47 height 19
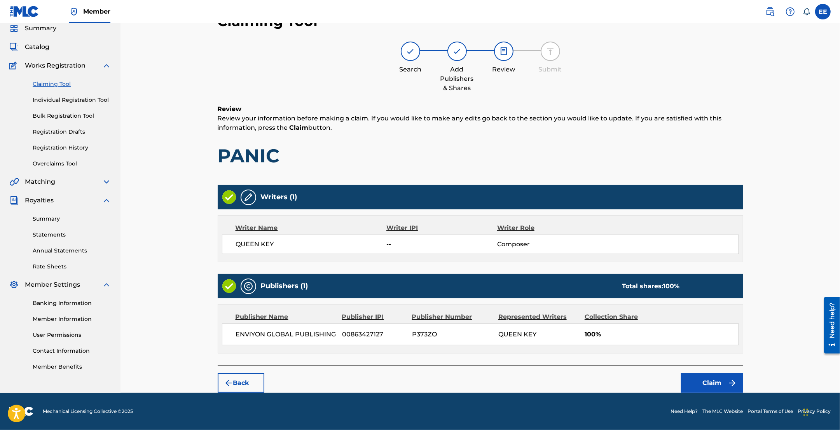
scroll to position [30, 0]
click at [714, 378] on button "Claim" at bounding box center [712, 383] width 62 height 19
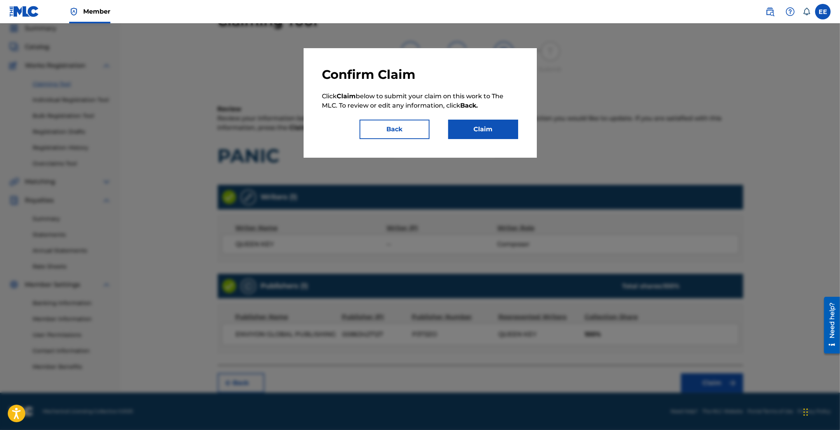
click at [492, 133] on button "Claim" at bounding box center [483, 129] width 70 height 19
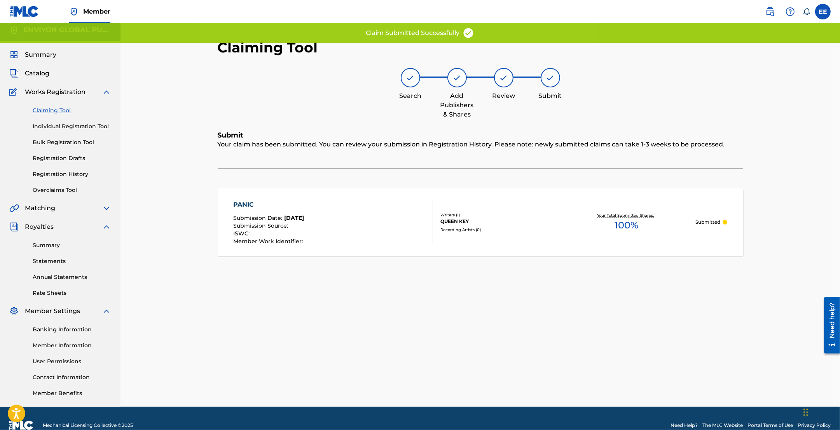
scroll to position [0, 0]
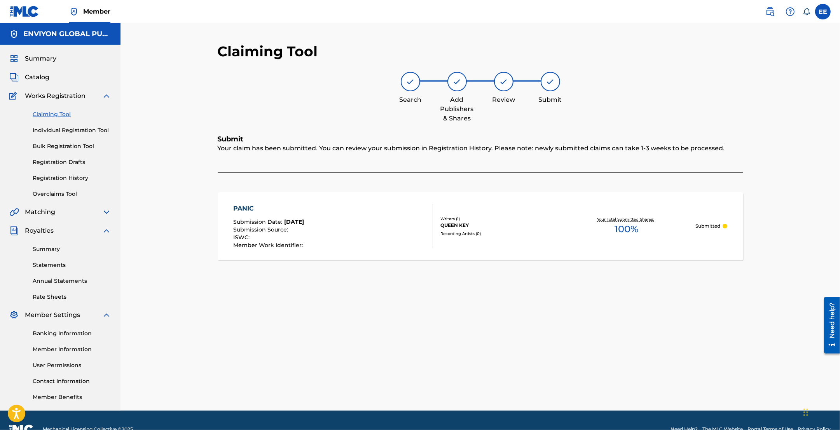
click at [45, 111] on link "Claiming Tool" at bounding box center [72, 114] width 79 height 8
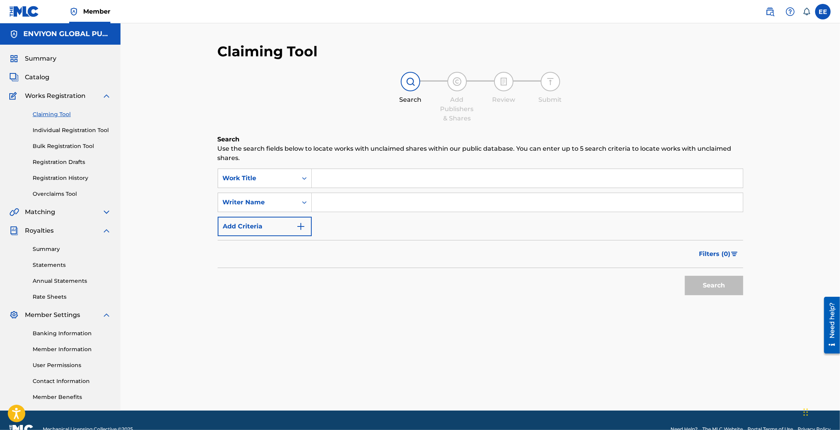
click at [335, 203] on input "Search Form" at bounding box center [527, 202] width 431 height 19
type input "QUEEN KEY"
click at [685, 276] on button "Search" at bounding box center [714, 285] width 58 height 19
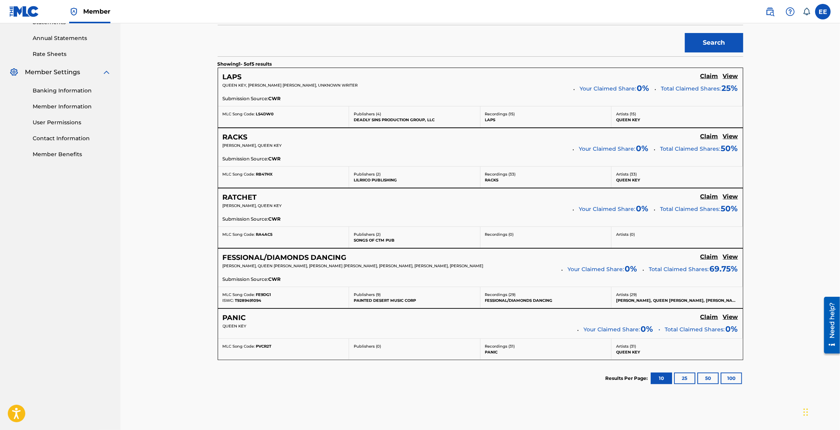
scroll to position [287, 0]
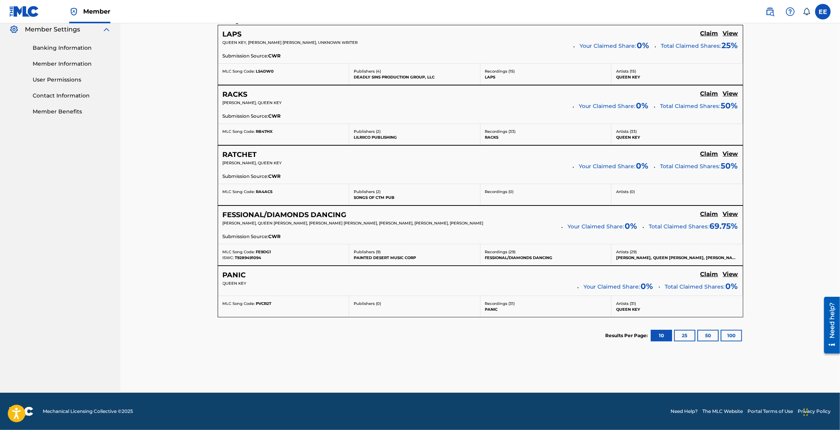
click at [681, 335] on button "25" at bounding box center [684, 336] width 21 height 12
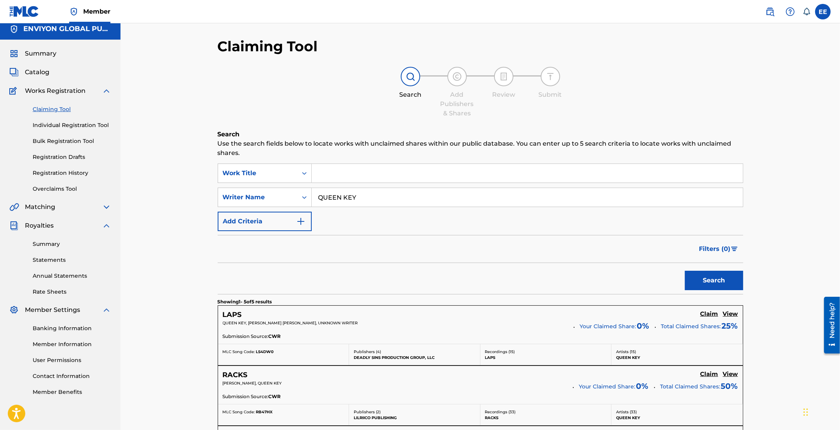
scroll to position [0, 0]
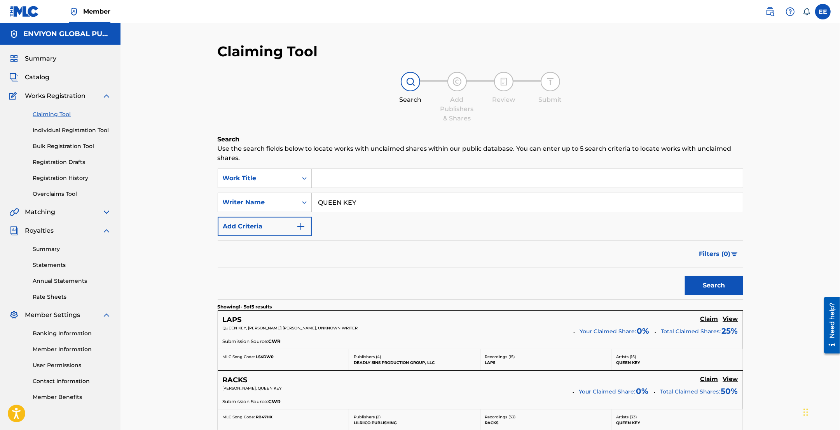
drag, startPoint x: 360, startPoint y: 201, endPoint x: 296, endPoint y: 195, distance: 63.6
click at [296, 195] on div "SearchWithCriteriaa23fcf67-ac47-4bc8-aba2-27ecfd717478 Writer Name QUEEN KEY" at bounding box center [481, 202] width 526 height 19
click at [328, 204] on input "Search Form" at bounding box center [527, 202] width 431 height 19
paste input "00818738600"
type input "00818738600"
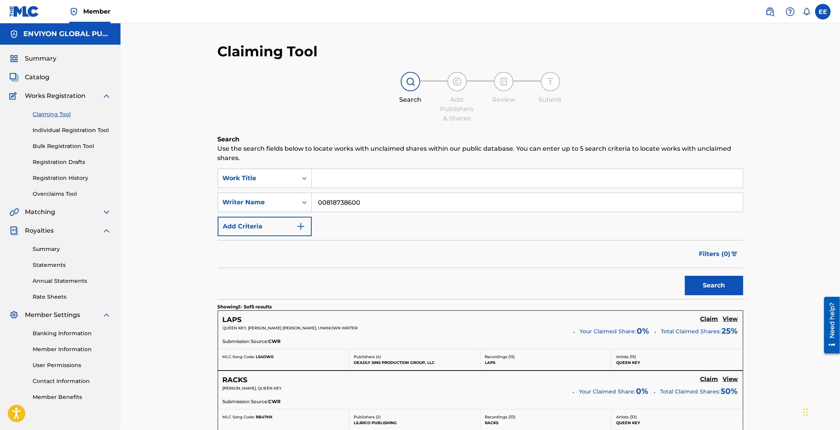
click at [698, 286] on button "Search" at bounding box center [714, 285] width 58 height 19
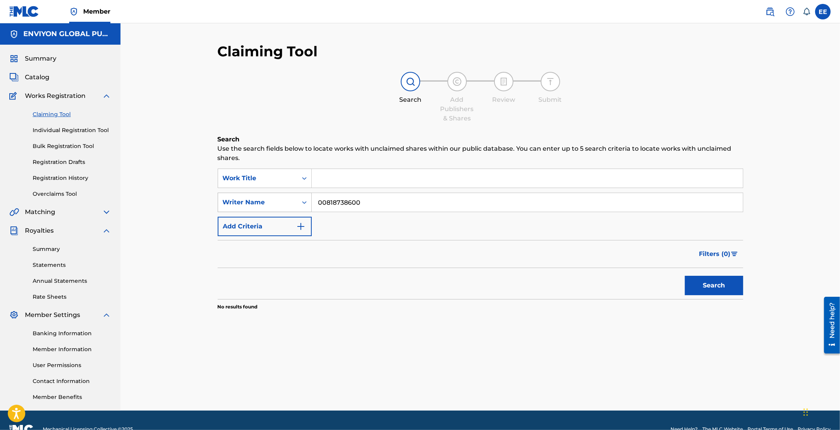
click at [299, 199] on div "Search Form" at bounding box center [304, 203] width 14 height 14
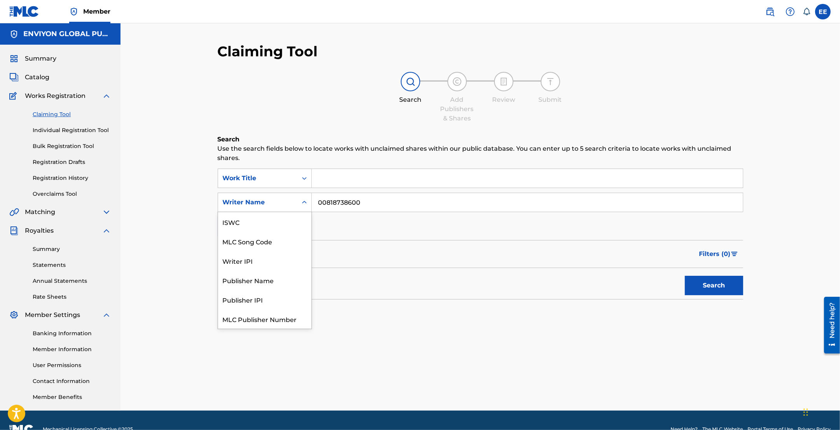
scroll to position [19, 0]
click at [257, 246] on div "Writer IPI" at bounding box center [264, 241] width 93 height 19
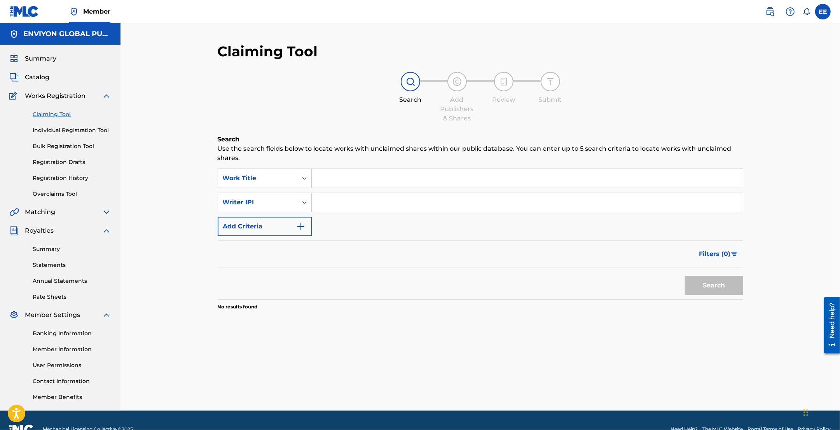
click at [342, 193] on input "Search Form" at bounding box center [527, 202] width 431 height 19
paste input "00818738600"
click at [330, 201] on input "00818738600" at bounding box center [527, 202] width 431 height 19
type input "00818738600"
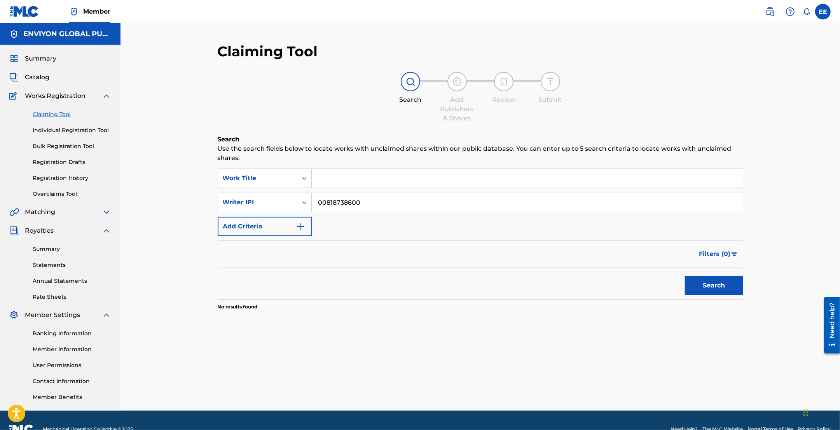
click at [696, 288] on button "Search" at bounding box center [714, 285] width 58 height 19
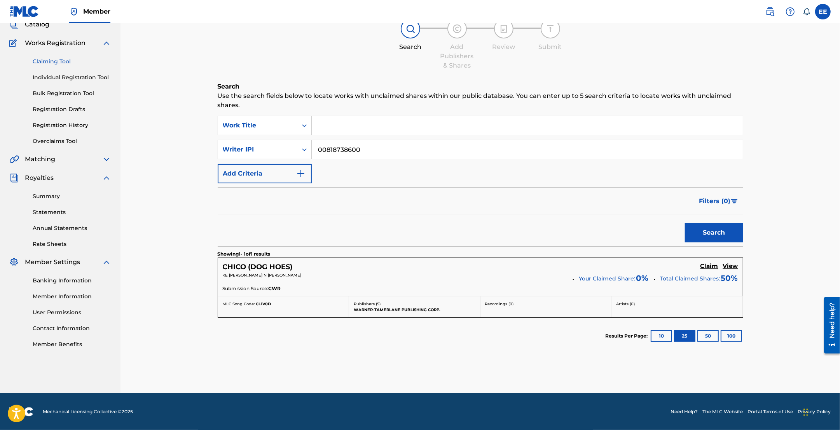
scroll to position [53, 0]
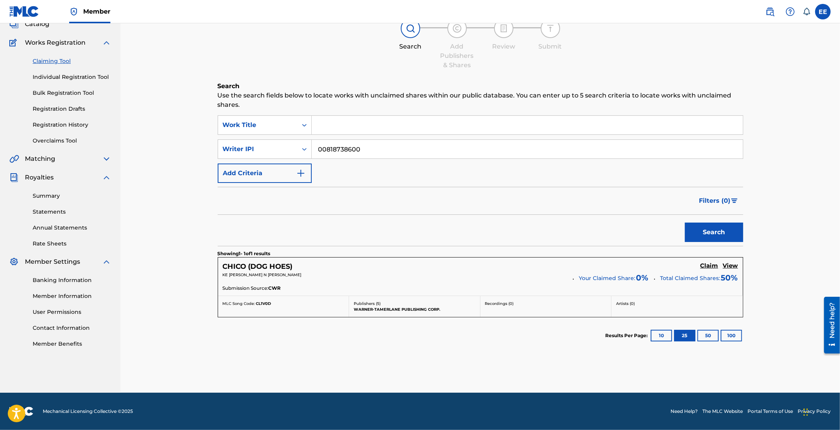
drag, startPoint x: 372, startPoint y: 149, endPoint x: 315, endPoint y: 145, distance: 57.3
click at [315, 145] on input "00818738600" at bounding box center [527, 149] width 431 height 19
click at [361, 114] on div "Search Use the search fields below to locate works with unclaimed shares within…" at bounding box center [481, 237] width 526 height 311
click at [354, 124] on input "Search Form" at bounding box center [527, 125] width 431 height 19
click at [704, 234] on button "Search" at bounding box center [714, 232] width 58 height 19
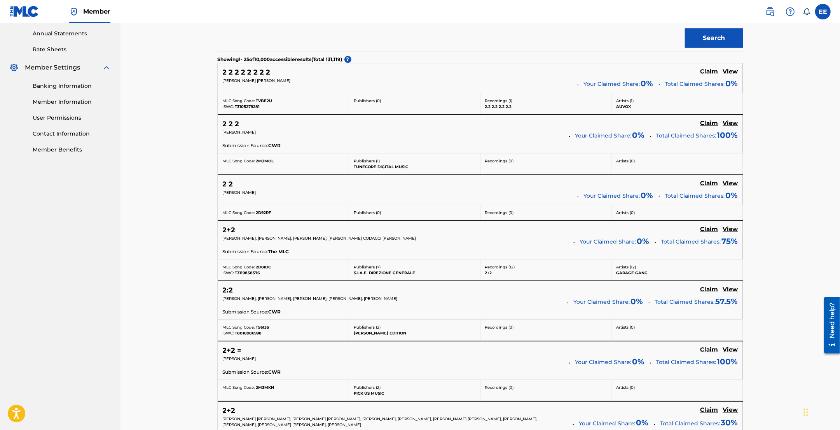
scroll to position [0, 0]
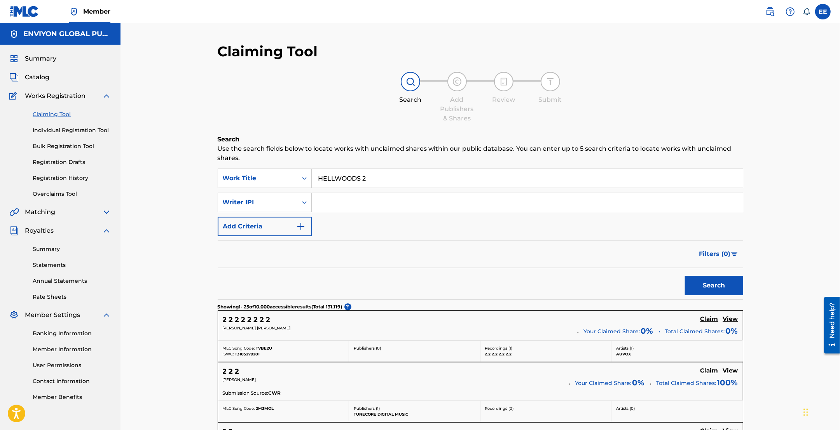
click at [375, 181] on input "HELLWOODS 2" at bounding box center [527, 178] width 431 height 19
click at [707, 293] on button "Search" at bounding box center [714, 285] width 58 height 19
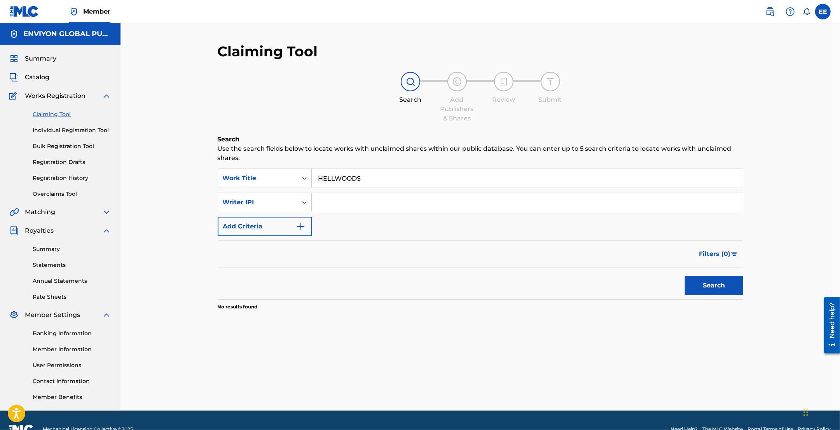
click at [714, 292] on button "Search" at bounding box center [714, 285] width 58 height 19
click at [316, 178] on input "HELLWOODS" at bounding box center [527, 178] width 431 height 19
click at [375, 185] on input "HELLWOODS" at bounding box center [527, 178] width 431 height 19
click at [685, 276] on button "Search" at bounding box center [714, 285] width 58 height 19
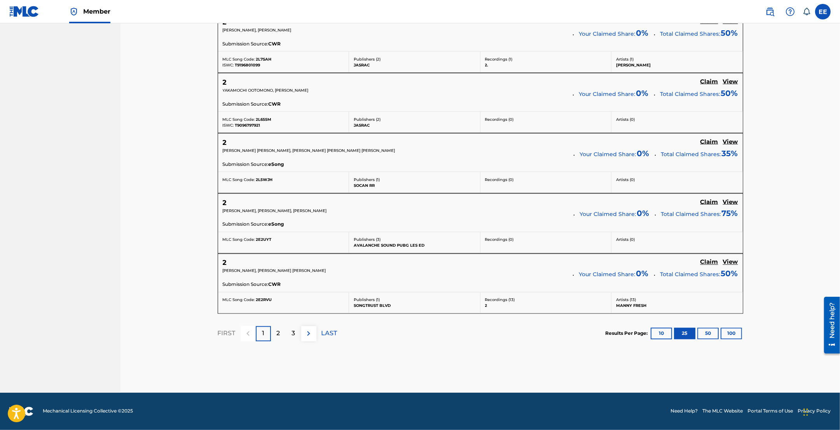
scroll to position [1472, 0]
click at [277, 334] on p "2" at bounding box center [278, 333] width 3 height 9
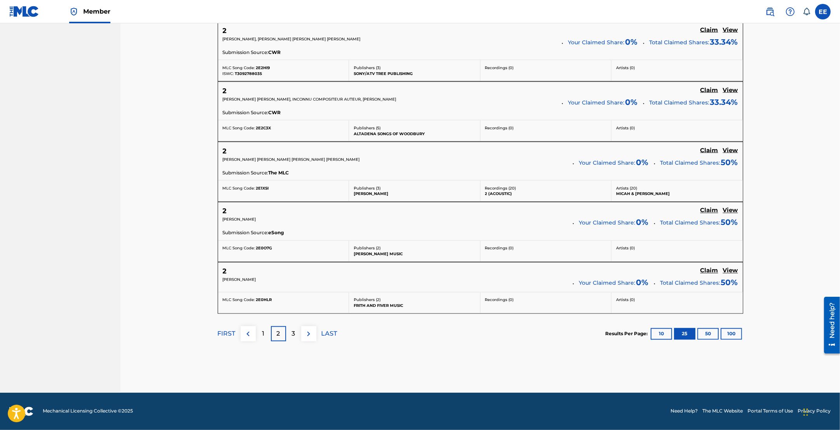
click at [290, 331] on div "3" at bounding box center [293, 334] width 15 height 15
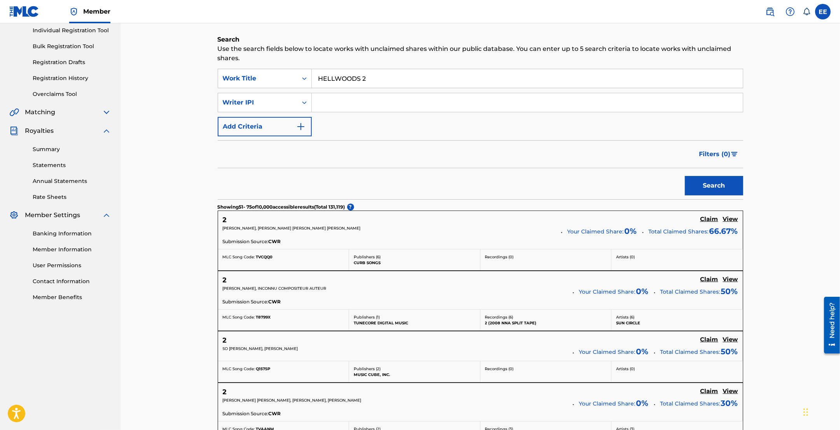
scroll to position [0, 0]
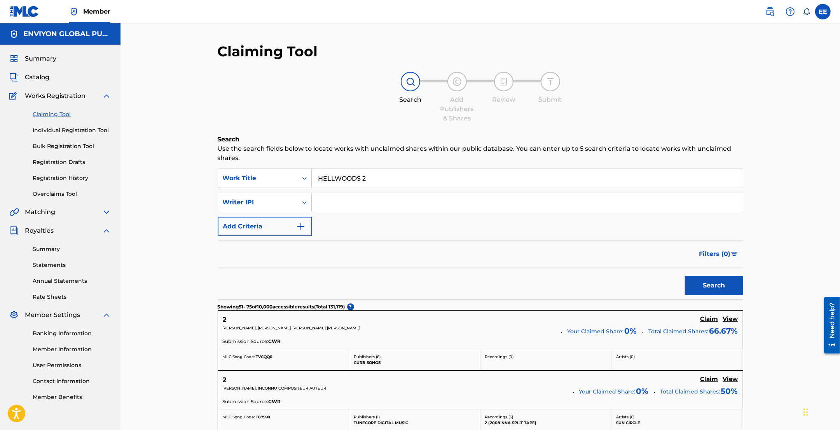
drag, startPoint x: 360, startPoint y: 175, endPoint x: 415, endPoint y: 190, distance: 56.5
click at [415, 190] on div "SearchWithCriteria88c2fdfa-da13-4367-b35d-4c308da0fe1b Work Title HELLWOODS 2 S…" at bounding box center [481, 203] width 526 height 68
type input "HELLWOODS"
click at [704, 287] on button "Search" at bounding box center [714, 285] width 58 height 19
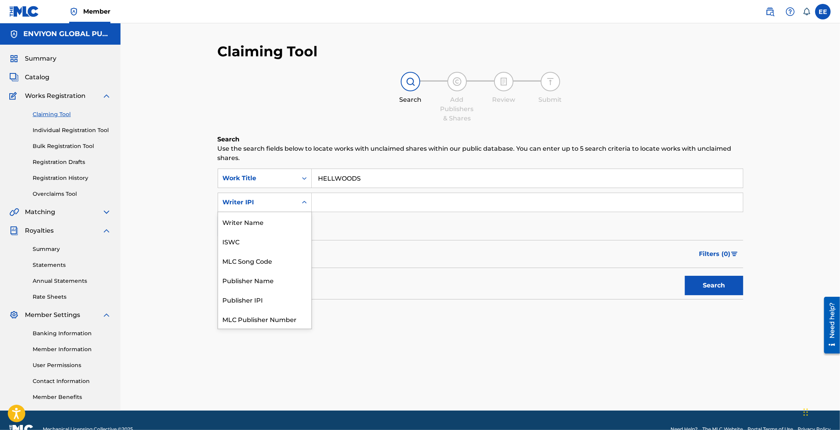
click at [309, 205] on div "Search Form" at bounding box center [304, 203] width 14 height 14
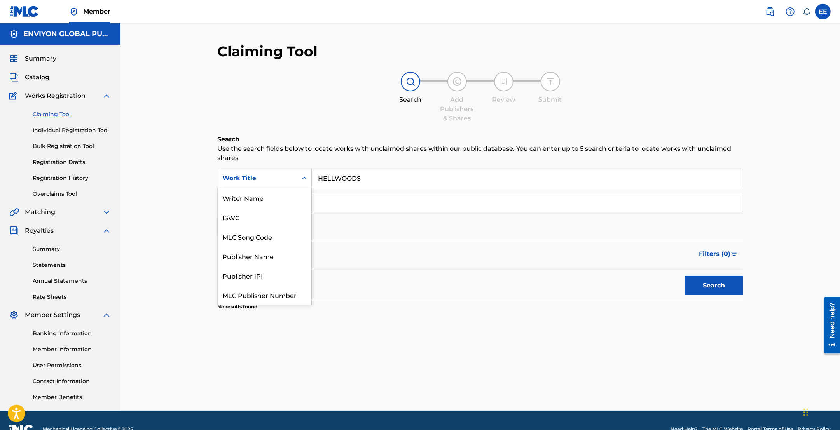
click at [307, 180] on icon "Search Form" at bounding box center [304, 179] width 8 height 8
click at [241, 194] on div "ISWC" at bounding box center [264, 197] width 93 height 19
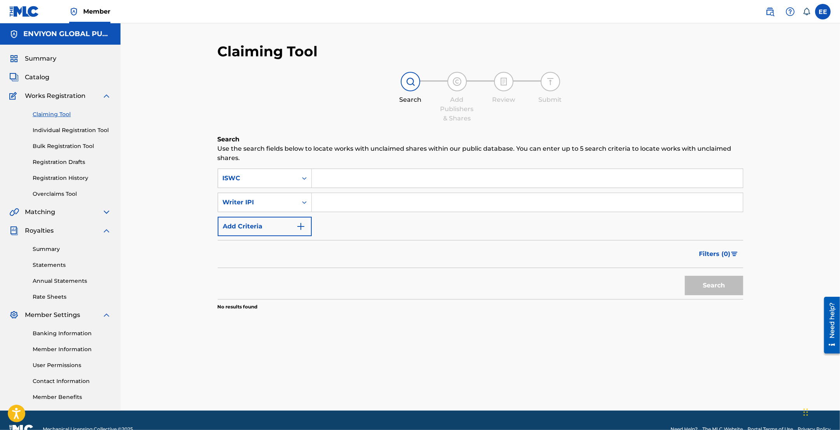
click at [342, 177] on input "Search Form" at bounding box center [527, 178] width 431 height 19
paste input "T-331.492.663-7"
type input "T-331.492.663-7"
click at [697, 286] on button "Search" at bounding box center [714, 285] width 58 height 19
drag, startPoint x: 388, startPoint y: 176, endPoint x: 285, endPoint y: 169, distance: 103.2
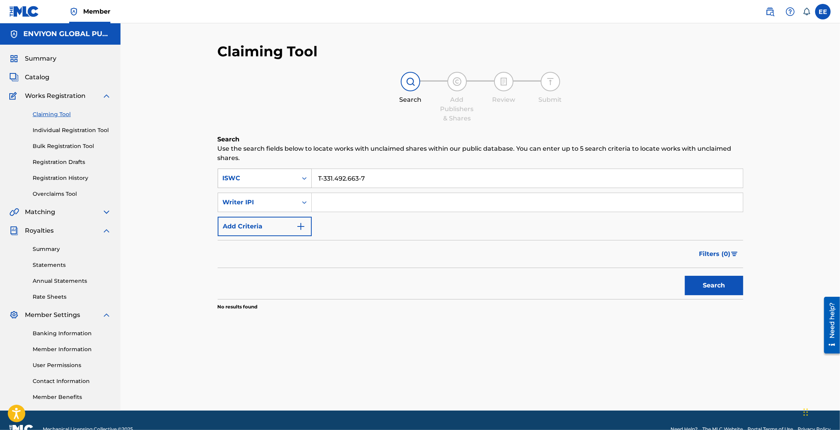
click at [285, 169] on div "SearchWithCriteria10ff425c-e547-40ea-99ea-e4cadaf4dd52 ISWC T-331.492.663-7" at bounding box center [481, 178] width 526 height 19
paste input "T-331.227.520-6"
type input "T-331.227.520-6"
click at [697, 279] on button "Search" at bounding box center [714, 285] width 58 height 19
drag, startPoint x: 384, startPoint y: 182, endPoint x: 302, endPoint y: 169, distance: 82.1
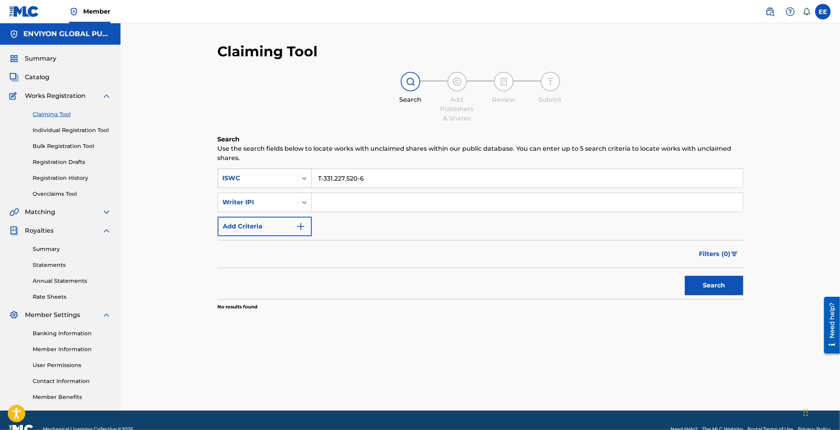
click at [302, 169] on div "SearchWithCriteria10ff425c-e547-40ea-99ea-e4cadaf4dd52 ISWC T-331.227.520-6" at bounding box center [481, 178] width 526 height 19
click at [71, 129] on link "Individual Registration Tool" at bounding box center [72, 130] width 79 height 8
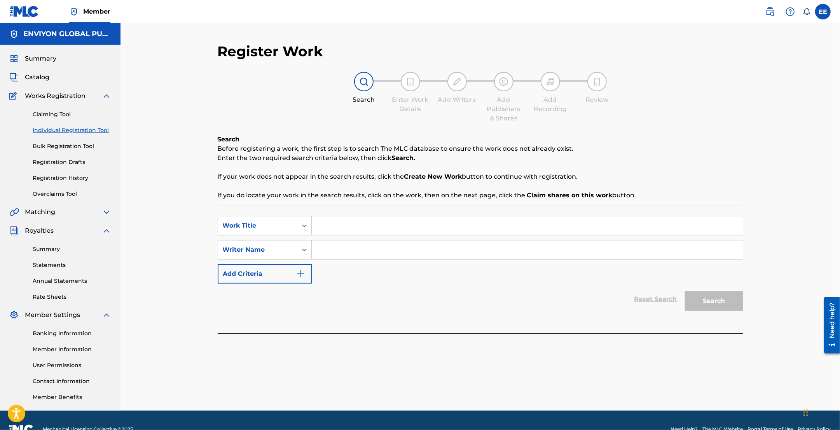
click at [334, 225] on input "Search Form" at bounding box center [527, 226] width 431 height 19
type input "HELLWOODS 2"
click at [337, 253] on input "Search Form" at bounding box center [527, 250] width 431 height 19
type input "QUEEN KEY"
click at [718, 306] on button "Search" at bounding box center [714, 301] width 58 height 19
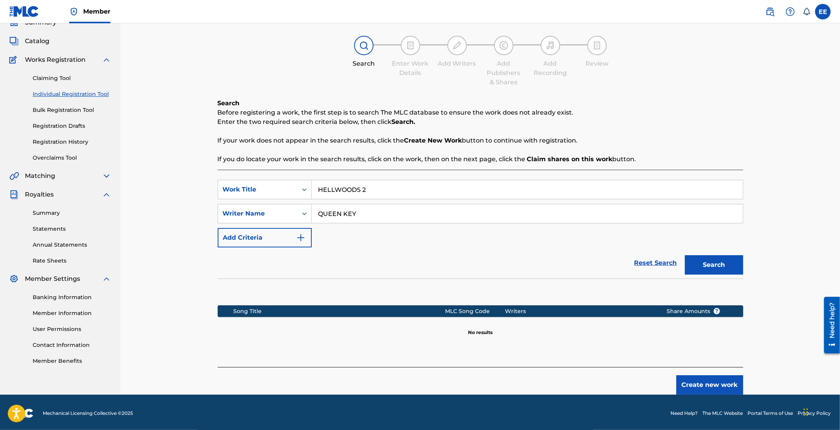
scroll to position [38, 0]
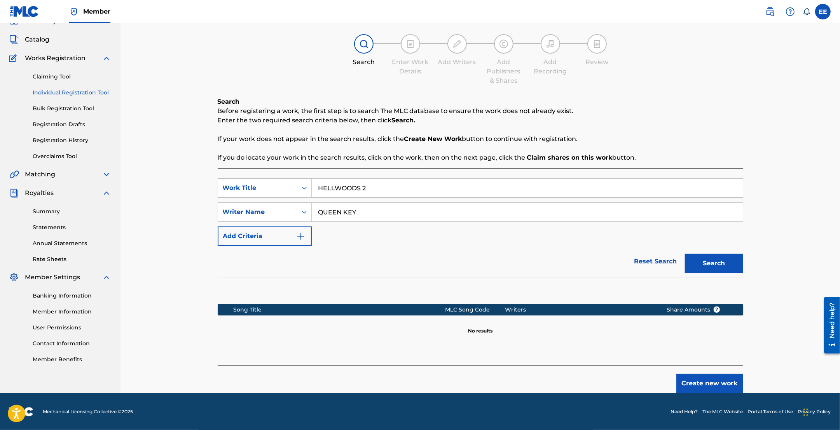
click at [710, 383] on button "Create new work" at bounding box center [709, 383] width 67 height 19
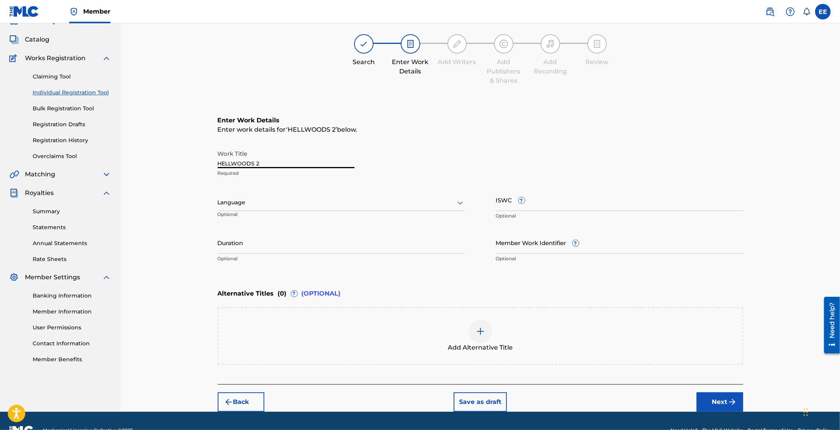
click at [290, 162] on input "HELLWOODS 2" at bounding box center [286, 157] width 137 height 22
click at [300, 206] on div at bounding box center [341, 203] width 247 height 10
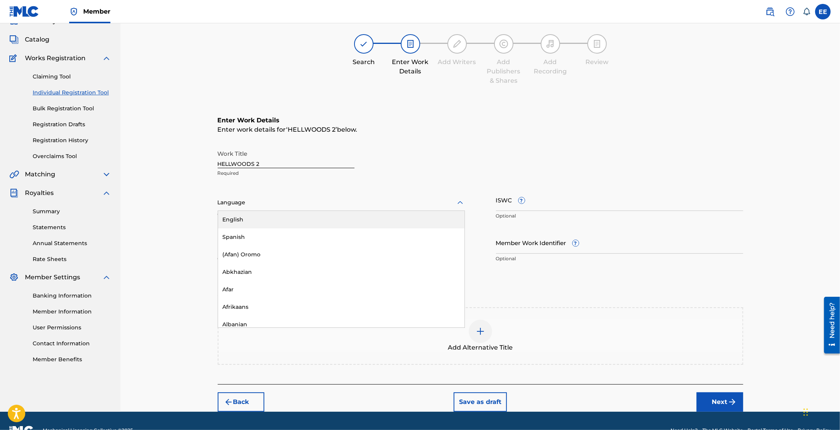
drag, startPoint x: 271, startPoint y: 236, endPoint x: 277, endPoint y: 220, distance: 16.1
click at [277, 220] on div "English Spanish (Afan) Oromo Abkhazian Afar Afrikaans Albanian Amharic Arabic A…" at bounding box center [341, 269] width 246 height 117
click at [277, 220] on div "English" at bounding box center [341, 219] width 246 height 17
click at [591, 207] on input "ISWC ?" at bounding box center [619, 200] width 247 height 22
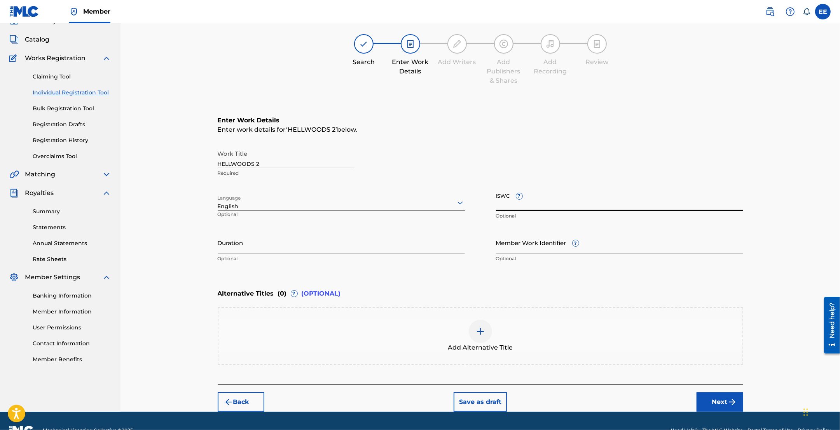
click at [548, 202] on input "ISWC ?" at bounding box center [619, 200] width 247 height 22
paste input "T-331.227.520-6"
type input "T-331.227.520-6"
click at [608, 174] on div "Work Title HELLWOODS 2 Required" at bounding box center [481, 163] width 526 height 35
click at [439, 248] on input "Duration" at bounding box center [341, 243] width 247 height 22
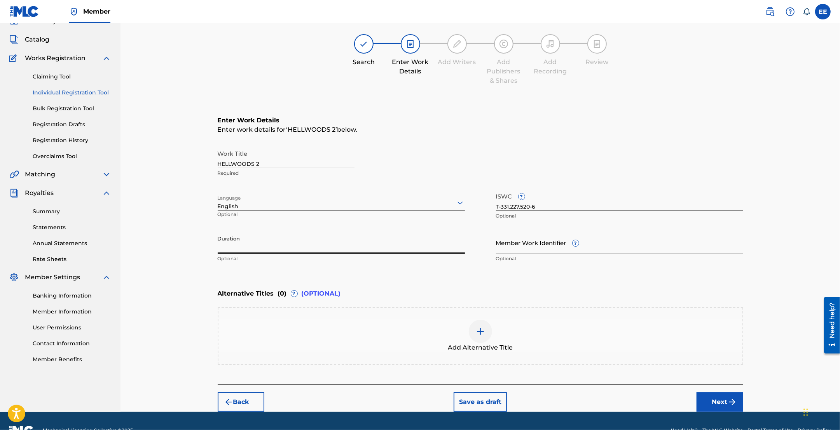
click at [610, 138] on div "Enter Work Details Enter work details for ‘ HELLWOODS 2 ’ below. Work Title HEL…" at bounding box center [481, 191] width 526 height 188
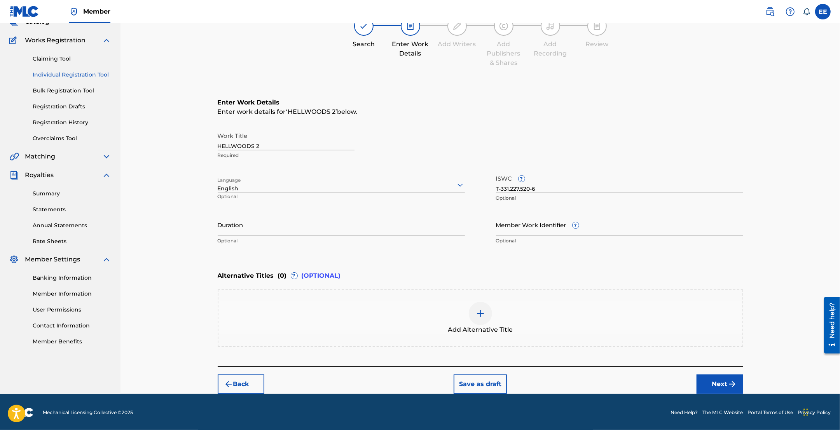
click at [481, 312] on img at bounding box center [480, 313] width 9 height 9
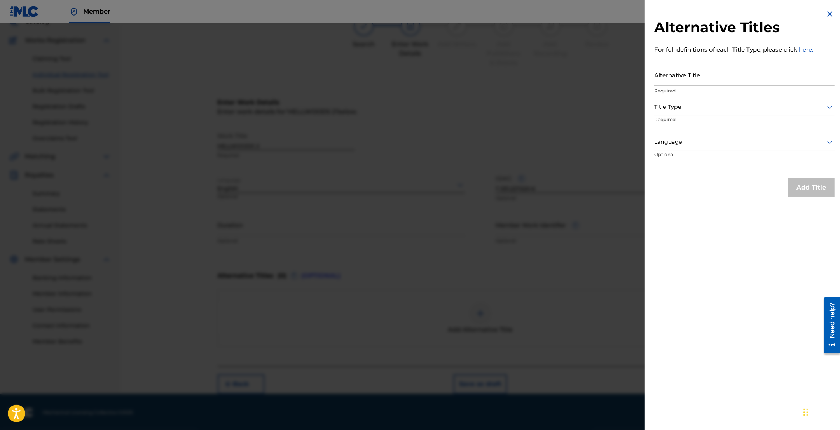
click at [724, 84] on input "Alternative Title" at bounding box center [744, 75] width 180 height 22
type input "HELLWOODS"
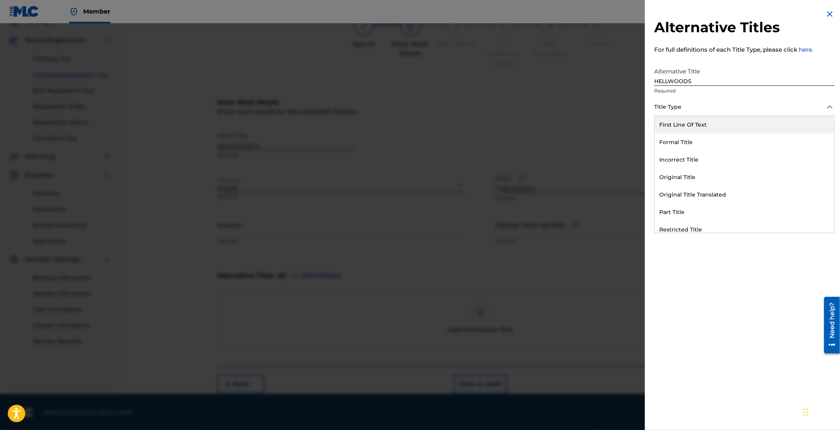
click at [721, 108] on div at bounding box center [744, 107] width 180 height 10
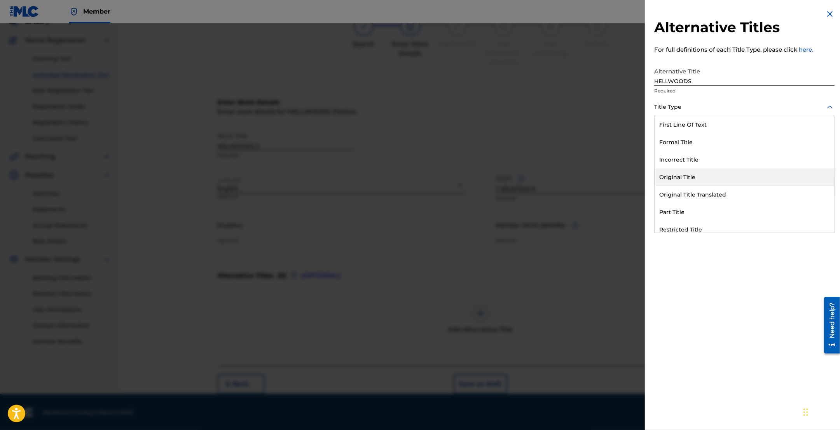
click at [714, 179] on div "Original Title" at bounding box center [745, 177] width 180 height 17
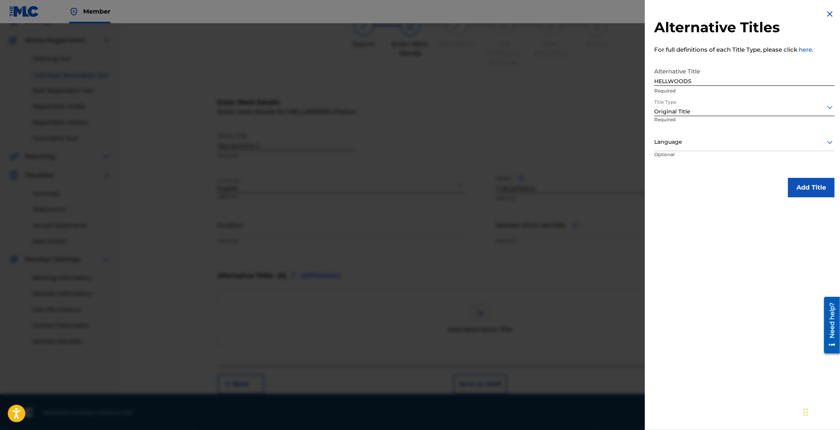
click at [740, 110] on div at bounding box center [744, 107] width 180 height 10
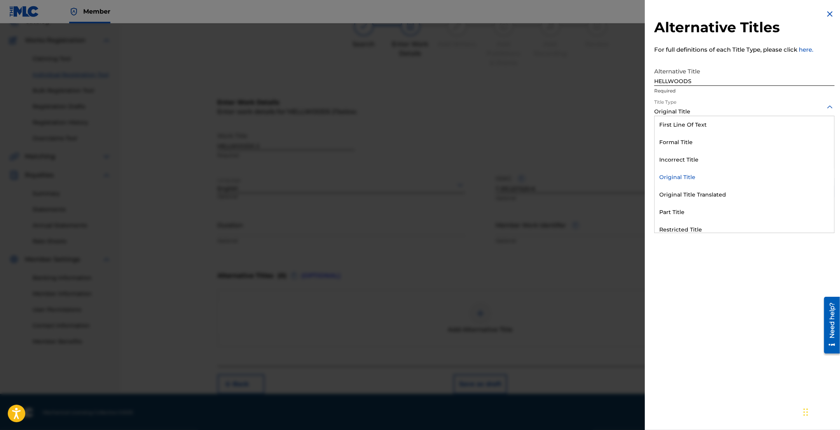
click at [694, 173] on div "Original Title" at bounding box center [745, 177] width 180 height 17
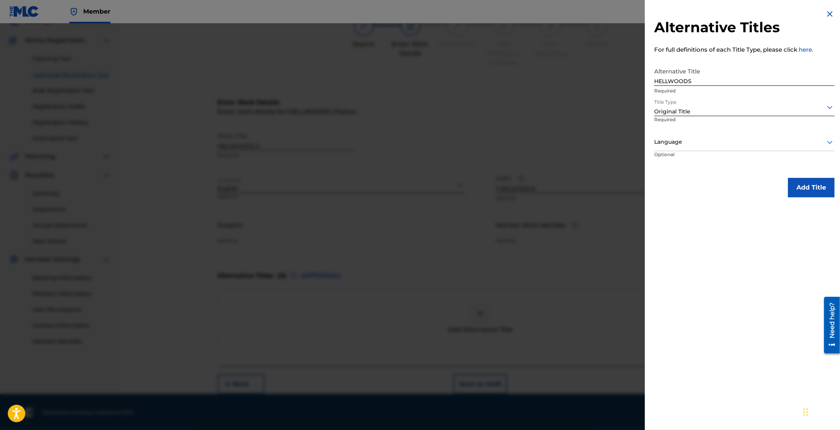
click at [690, 144] on div at bounding box center [744, 142] width 180 height 10
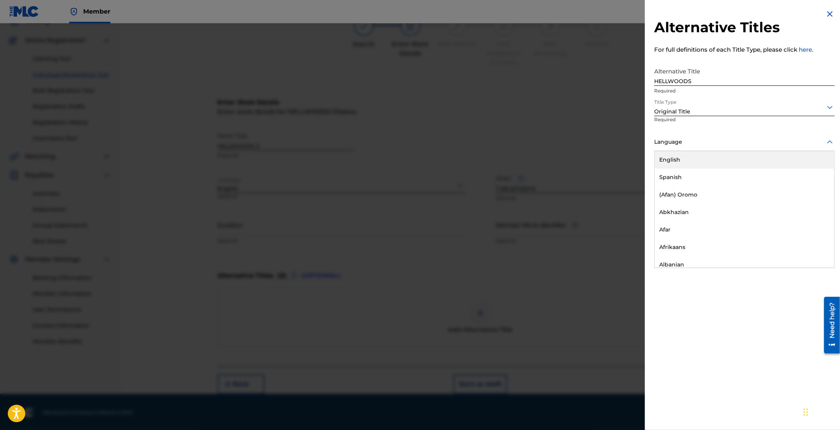
click at [684, 165] on div "English" at bounding box center [745, 159] width 180 height 17
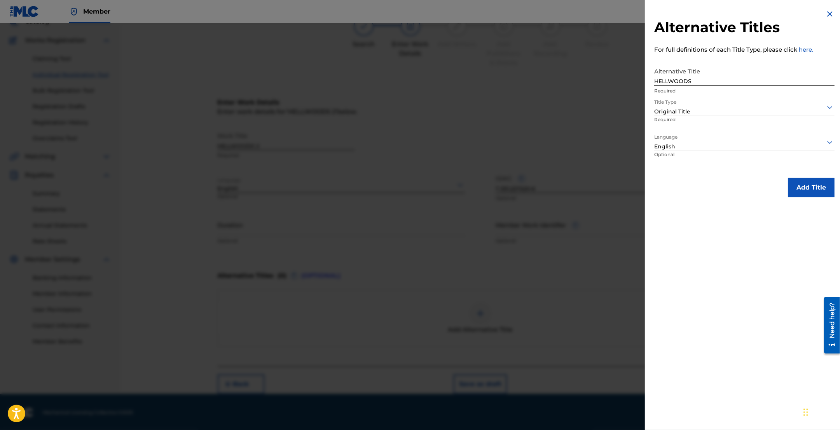
click at [813, 187] on button "Add Title" at bounding box center [811, 187] width 47 height 19
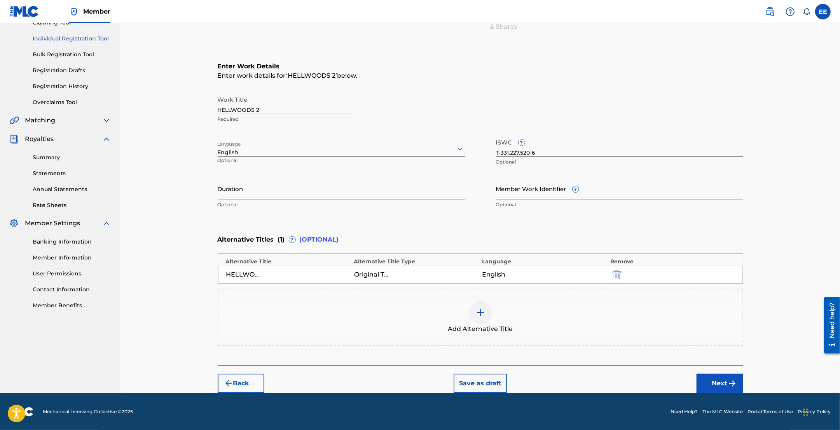
click at [709, 388] on button "Next" at bounding box center [720, 383] width 47 height 19
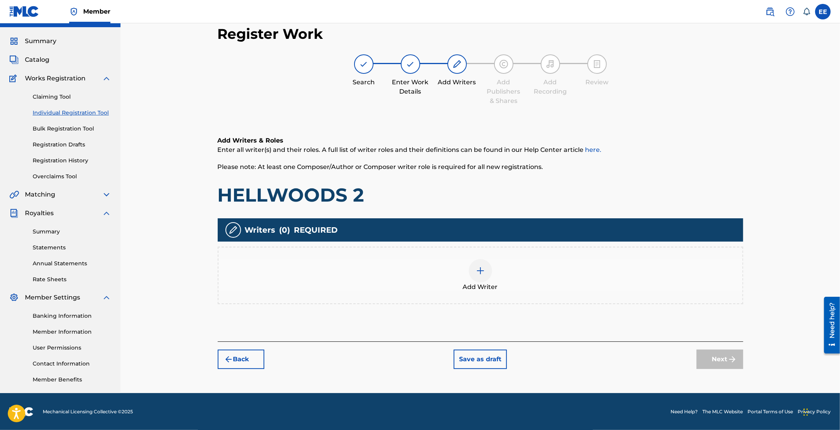
click at [480, 273] on img at bounding box center [480, 270] width 9 height 9
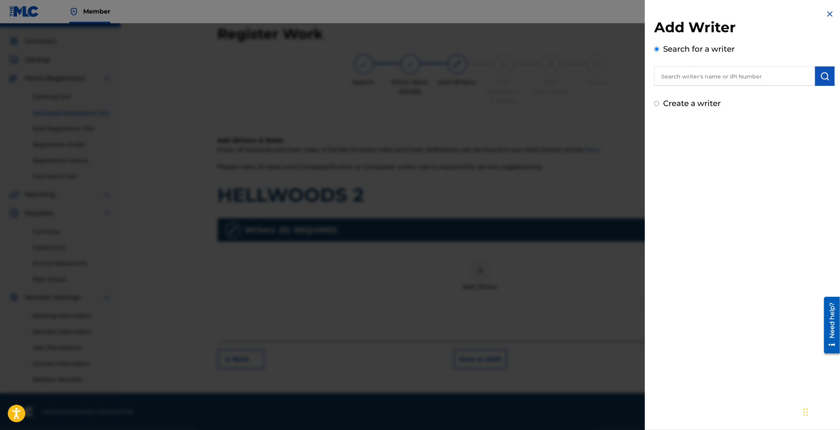
click at [684, 82] on input "text" at bounding box center [734, 75] width 161 height 19
click at [690, 76] on input "text" at bounding box center [734, 75] width 161 height 19
click at [719, 79] on input "text" at bounding box center [734, 75] width 161 height 19
paste input "MCCLURE KE SHA"
type input "MCCLURE KE SHA"
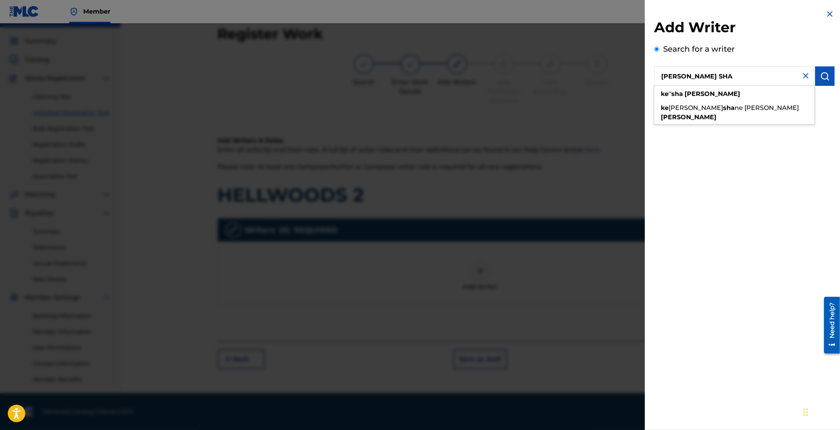
click at [822, 78] on img "submit" at bounding box center [824, 76] width 9 height 9
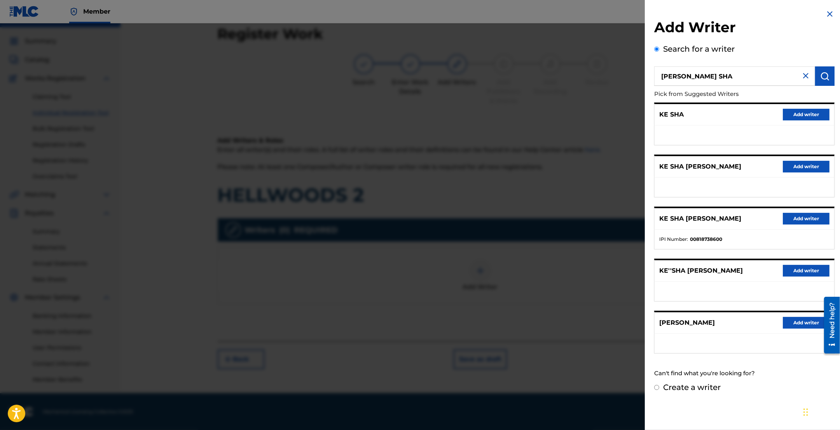
click at [802, 215] on button "Add writer" at bounding box center [806, 219] width 47 height 12
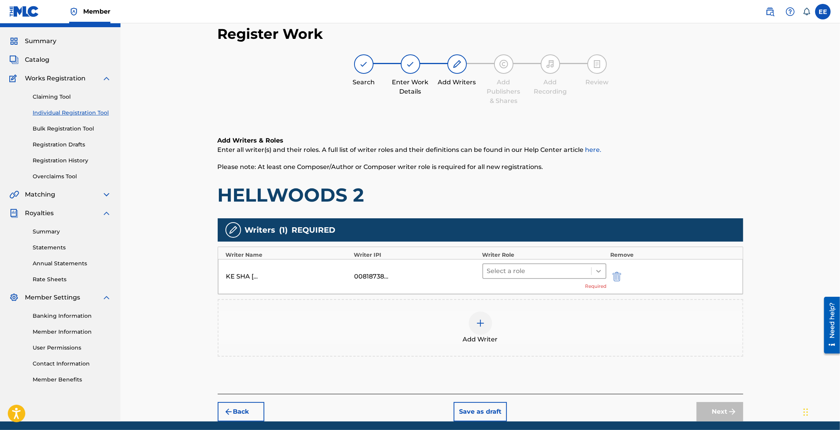
click at [595, 271] on icon at bounding box center [599, 271] width 8 height 8
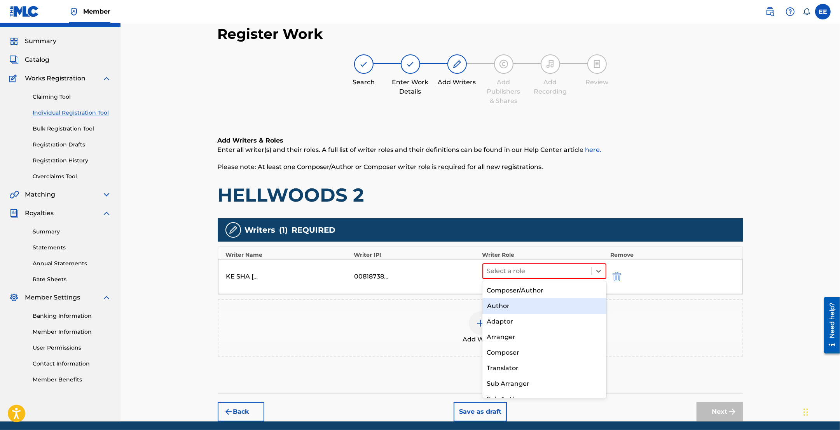
click at [523, 308] on div "Author" at bounding box center [544, 307] width 124 height 16
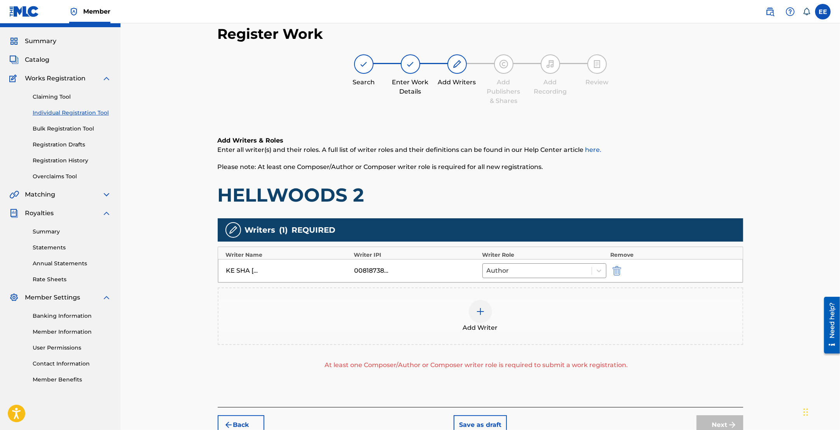
click at [477, 313] on img at bounding box center [480, 311] width 9 height 9
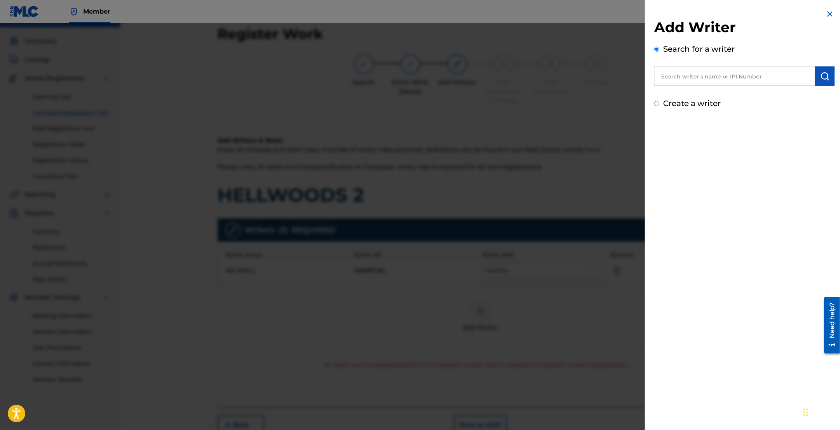
click at [702, 77] on input "text" at bounding box center [734, 75] width 161 height 19
paste input "WOODS GLORIA"
type input "WOODS GLORIA"
click at [825, 78] on img "submit" at bounding box center [824, 76] width 9 height 9
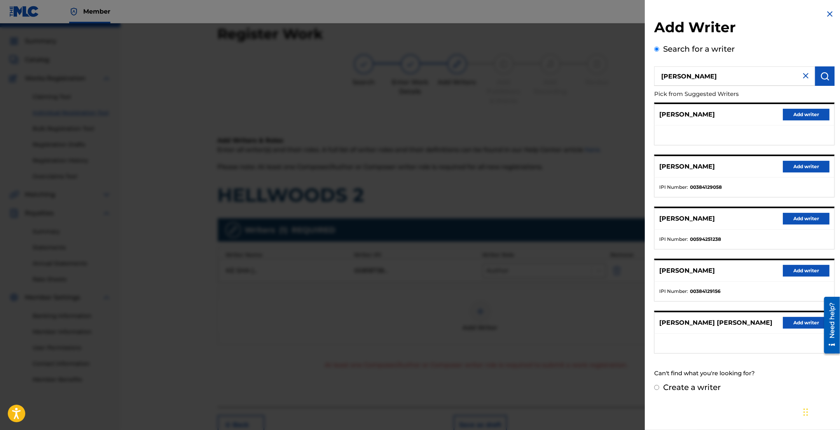
click at [809, 166] on button "Add writer" at bounding box center [806, 167] width 47 height 12
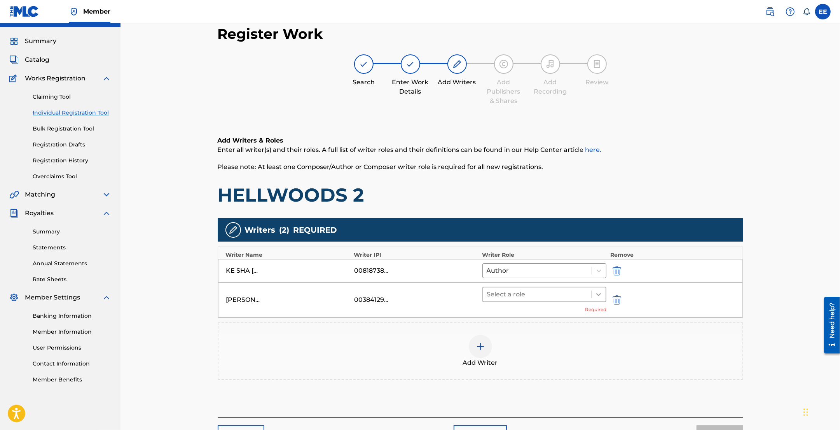
click at [594, 294] on div at bounding box center [599, 295] width 14 height 14
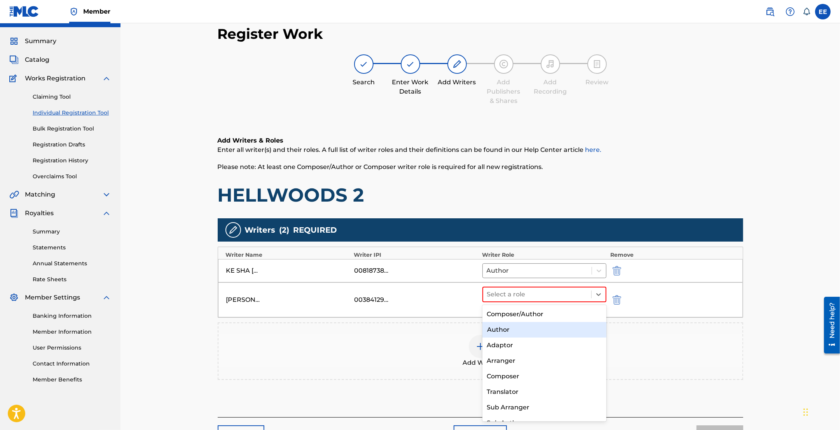
click at [527, 330] on div "Author" at bounding box center [544, 330] width 124 height 16
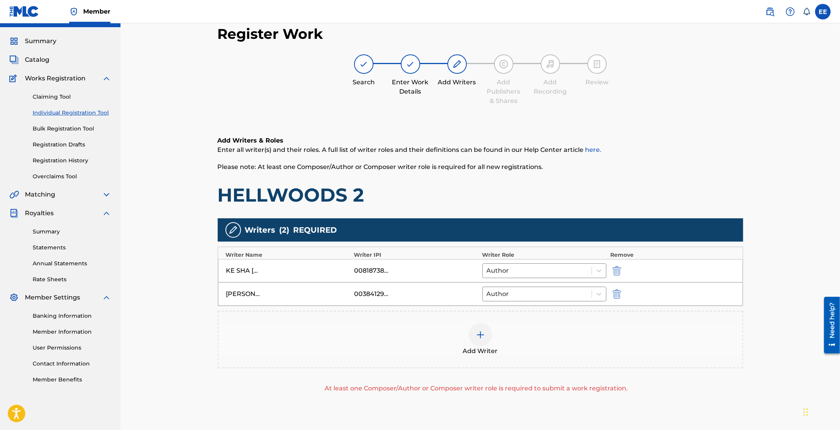
click at [475, 335] on div at bounding box center [480, 334] width 23 height 23
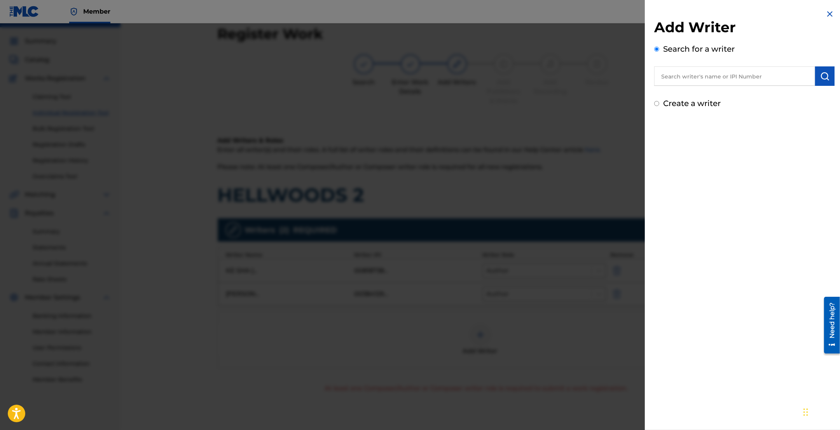
click at [718, 69] on input "text" at bounding box center [734, 75] width 161 height 19
paste input "00578599372"
type input "00578599372"
click at [827, 73] on img "submit" at bounding box center [824, 76] width 9 height 9
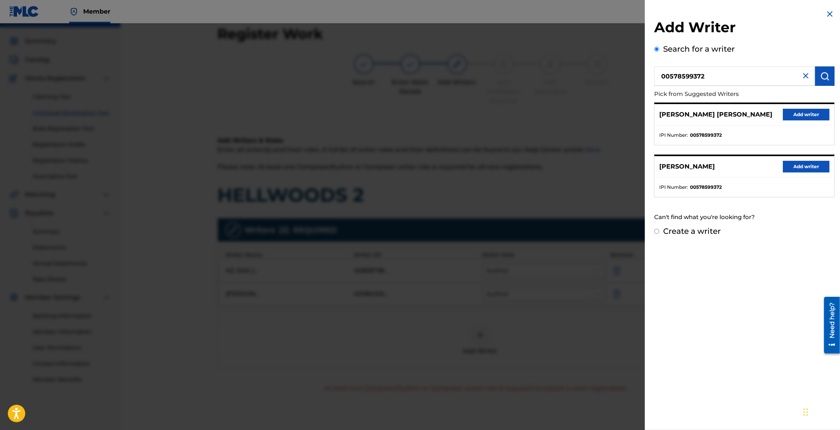
click at [801, 165] on button "Add writer" at bounding box center [806, 167] width 47 height 12
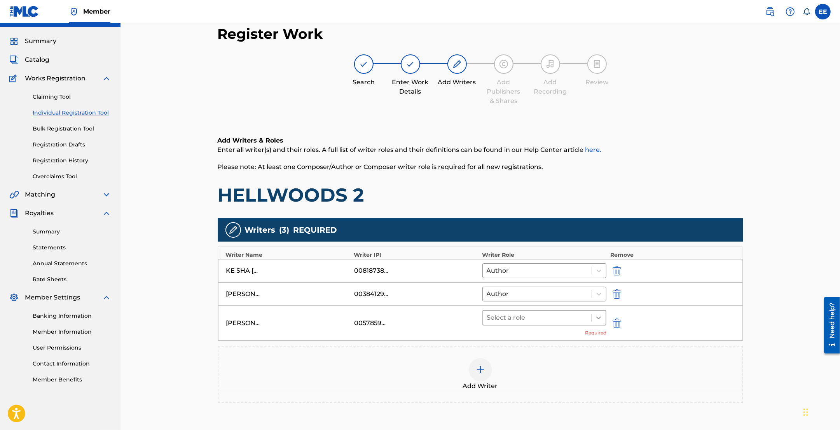
click at [595, 321] on icon at bounding box center [599, 318] width 8 height 8
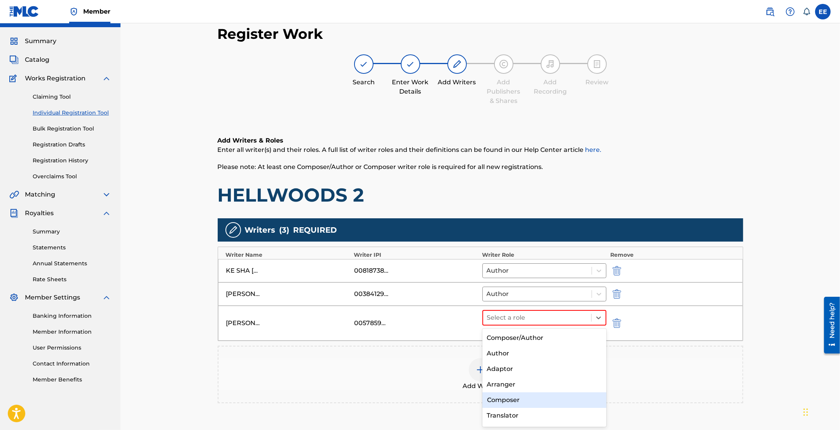
click at [520, 401] on div "Composer" at bounding box center [544, 401] width 124 height 16
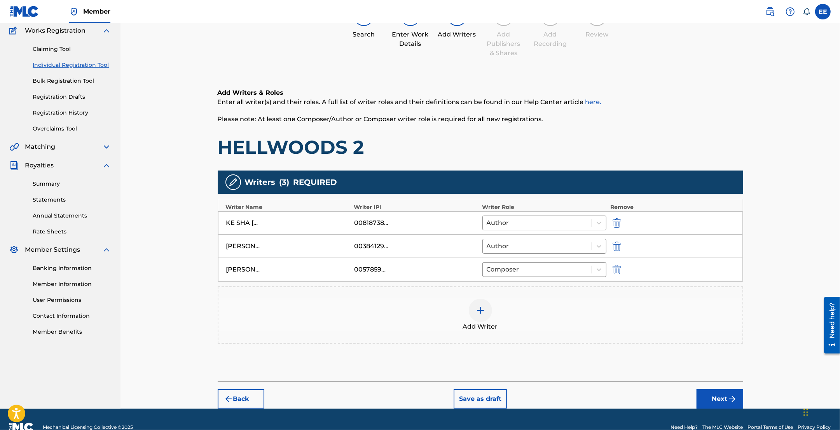
scroll to position [66, 0]
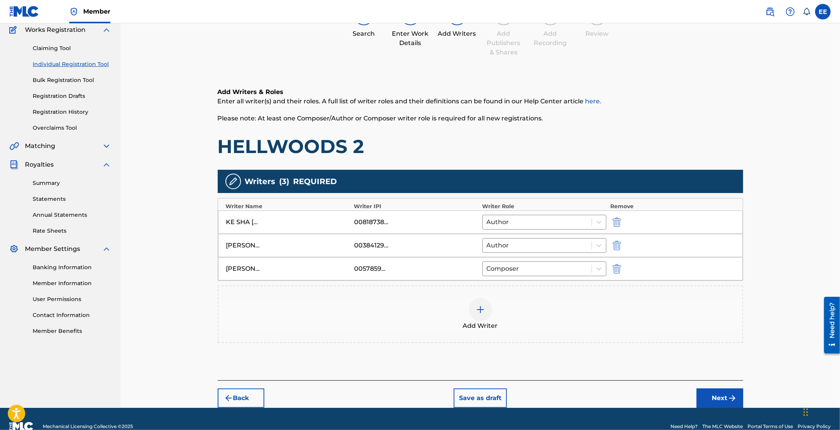
click at [716, 400] on button "Next" at bounding box center [720, 398] width 47 height 19
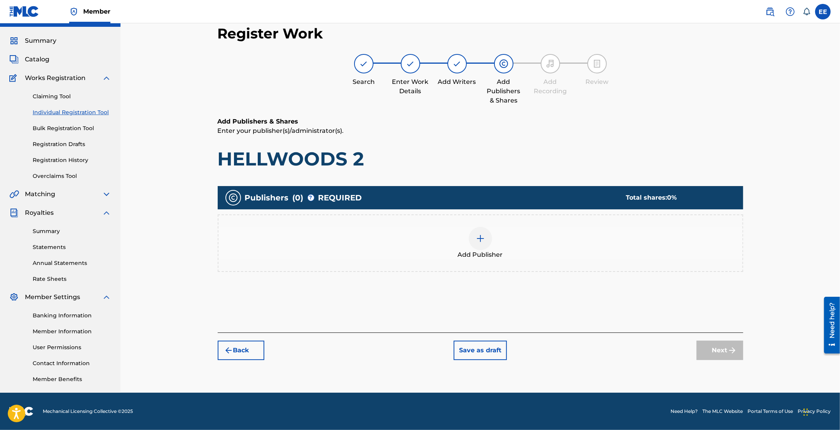
scroll to position [17, 0]
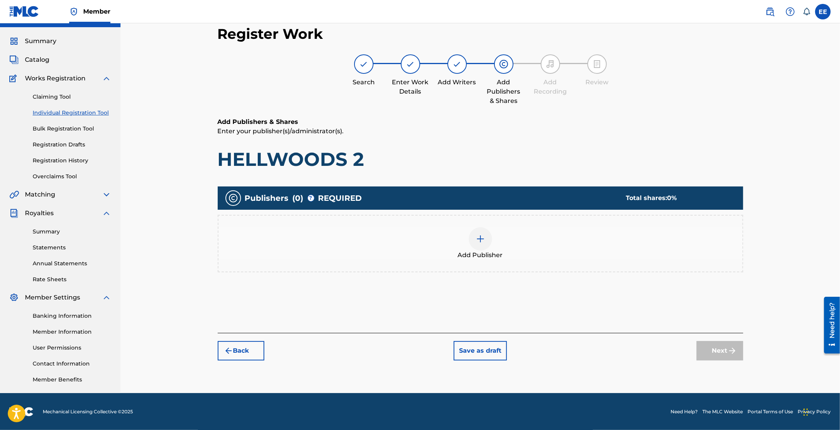
click at [482, 243] on img at bounding box center [480, 238] width 9 height 9
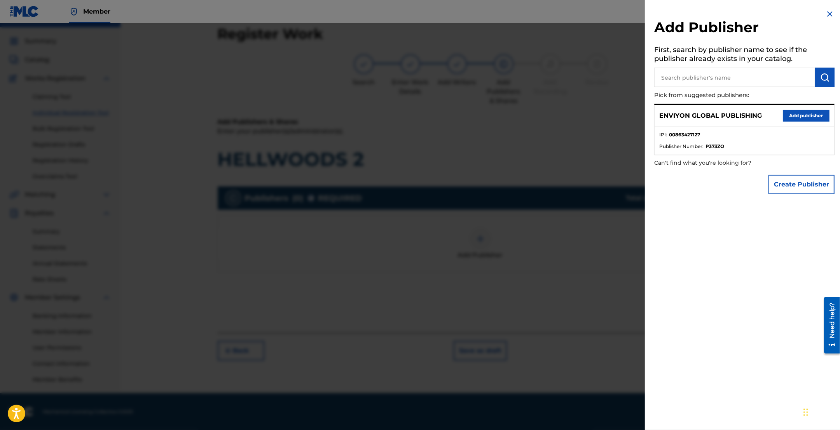
click at [812, 108] on div "ENVIYON GLOBAL PUBLISHING Add publisher" at bounding box center [745, 115] width 180 height 21
click at [807, 114] on button "Add publisher" at bounding box center [806, 116] width 47 height 12
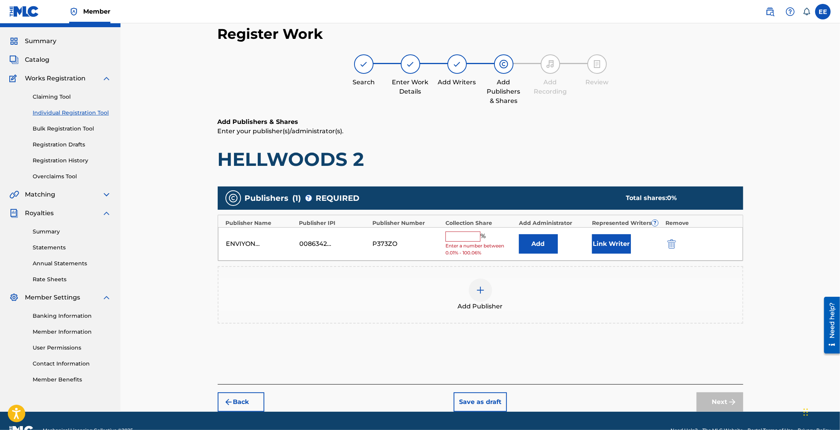
click at [466, 234] on input "text" at bounding box center [462, 237] width 35 height 10
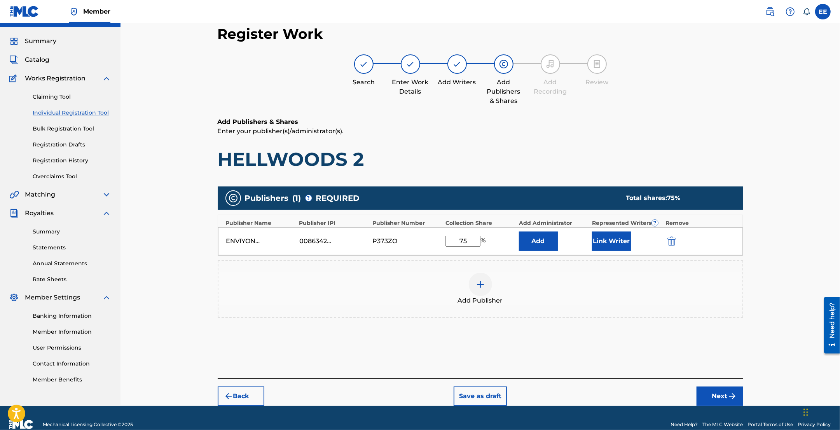
type input "75"
click at [597, 241] on button "Link Writer" at bounding box center [611, 241] width 39 height 19
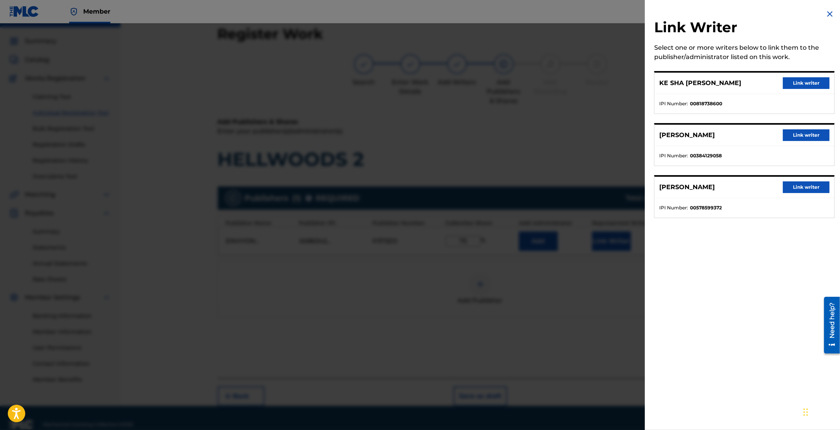
click at [803, 84] on button "Link writer" at bounding box center [806, 83] width 47 height 12
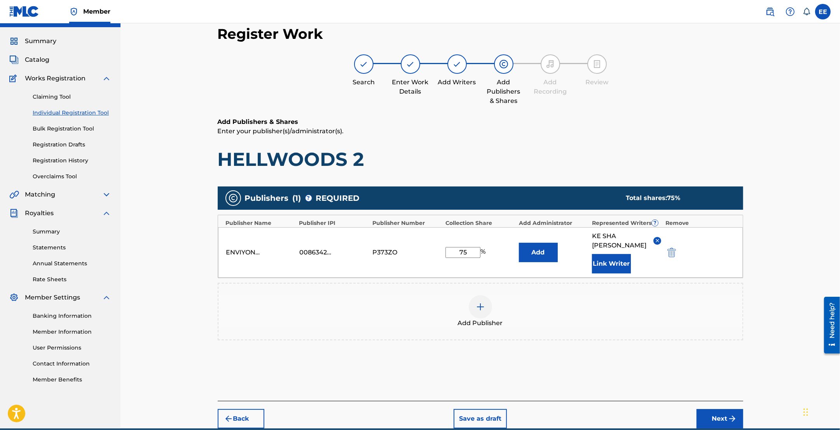
click at [613, 264] on button "Link Writer" at bounding box center [611, 263] width 39 height 19
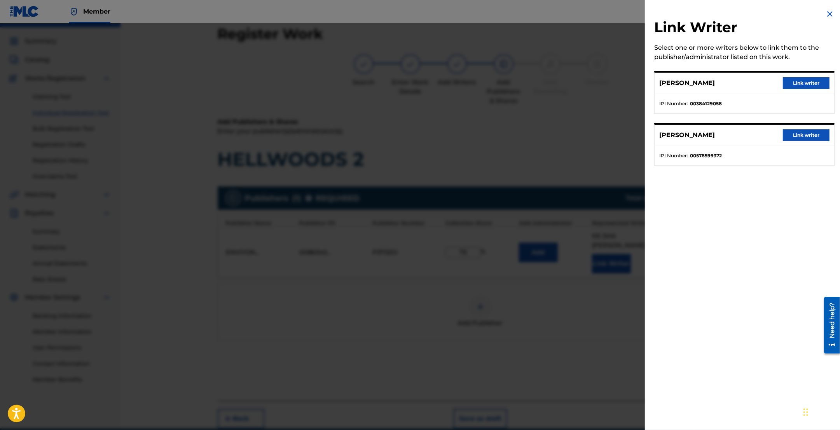
click at [807, 136] on button "Link writer" at bounding box center [806, 135] width 47 height 12
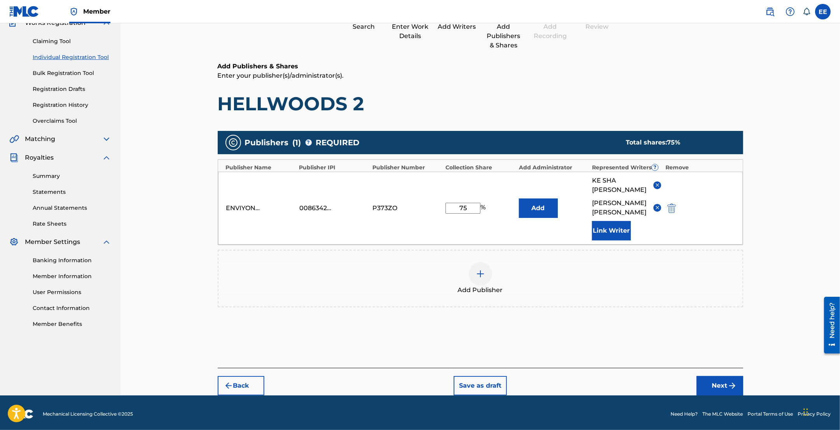
scroll to position [75, 0]
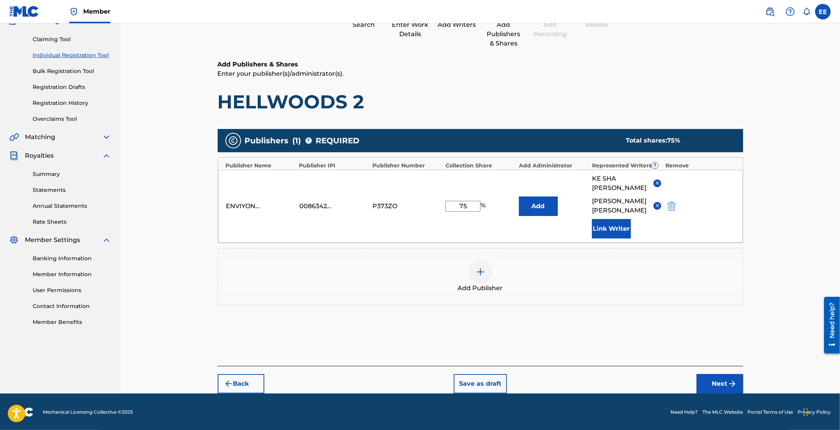
click at [712, 381] on button "Next" at bounding box center [720, 383] width 47 height 19
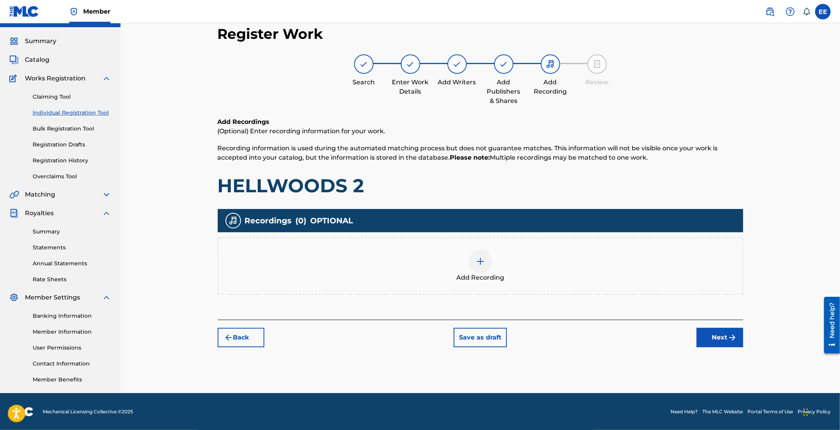
click at [481, 261] on img at bounding box center [480, 261] width 9 height 9
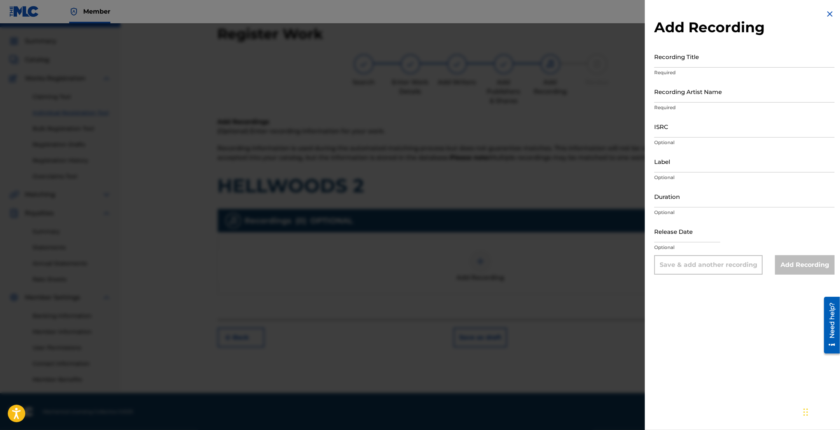
click at [695, 59] on input "Recording Title" at bounding box center [744, 56] width 180 height 22
type input "HELLWOODS 2"
select select "7"
select select "2025"
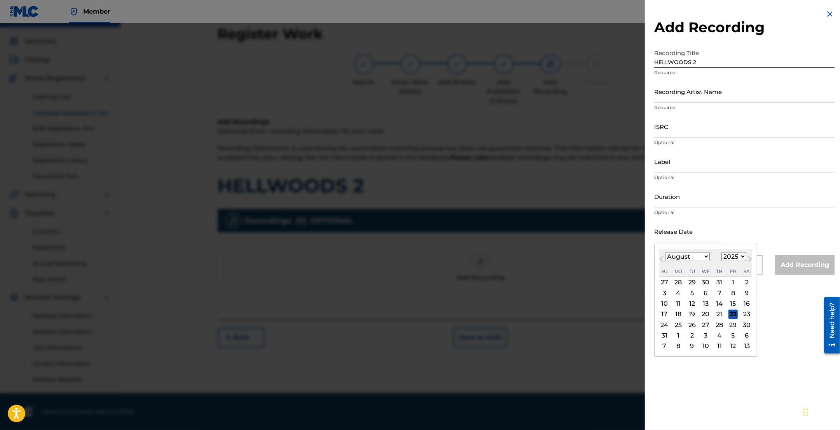
click at [683, 234] on input "text" at bounding box center [687, 231] width 66 height 22
type input "3/12/2025"
click at [697, 261] on div "January February March April May June July August September October November De…" at bounding box center [687, 256] width 45 height 9
click at [699, 258] on select "January February March April May June July August September October November De…" at bounding box center [687, 256] width 45 height 9
select select "2"
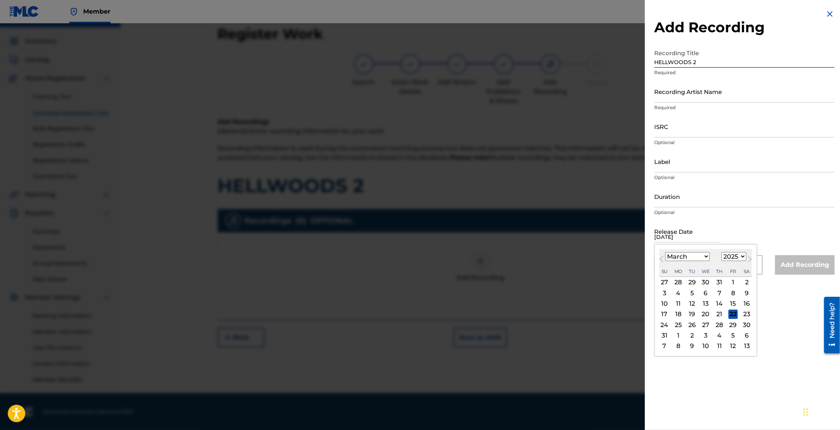
click at [665, 253] on select "January February March April May June July August September October November De…" at bounding box center [687, 256] width 45 height 9
click at [778, 237] on div "Release Date March 2025 Previous Month Next Month March 2025 January February M…" at bounding box center [744, 237] width 180 height 35
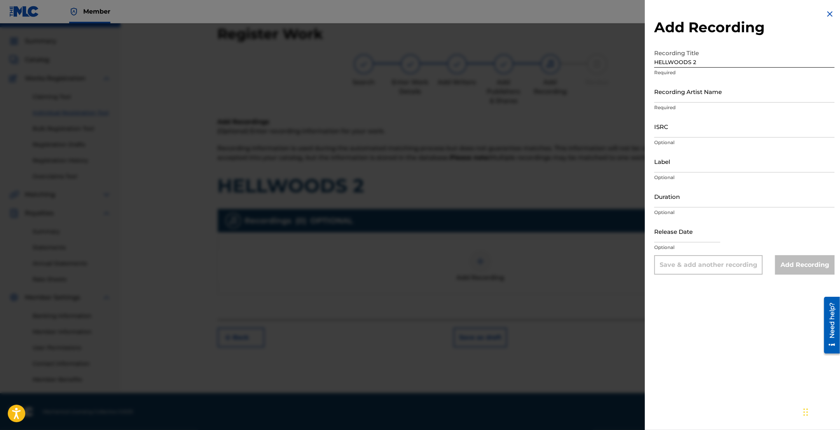
select select "7"
select select "2025"
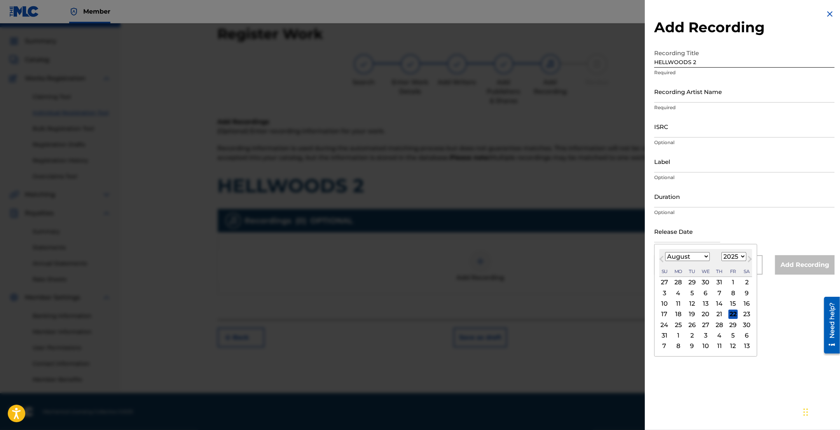
click at [705, 239] on input "text" at bounding box center [687, 231] width 66 height 22
click at [694, 252] on div "January February March April May June July August September October November De…" at bounding box center [687, 256] width 45 height 9
click at [694, 258] on select "January February March April May June July August September October November De…" at bounding box center [687, 256] width 45 height 9
select select "2"
click at [665, 253] on select "January February March April May June July August September October November De…" at bounding box center [687, 256] width 45 height 9
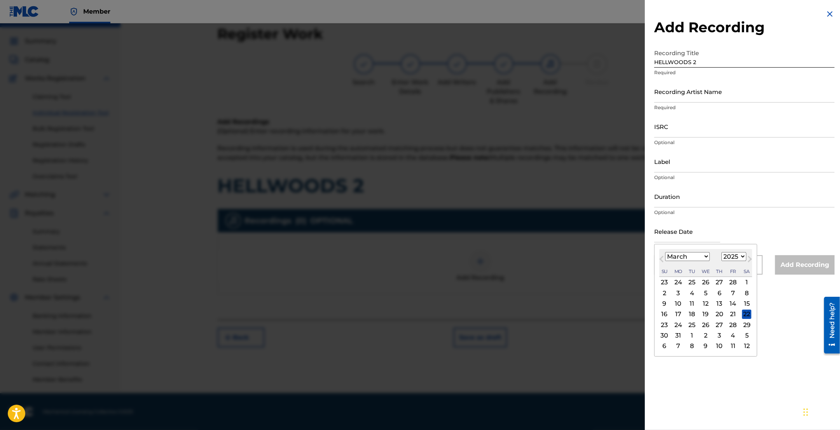
click at [704, 303] on div "12" at bounding box center [705, 303] width 9 height 9
type input "March 12 2025"
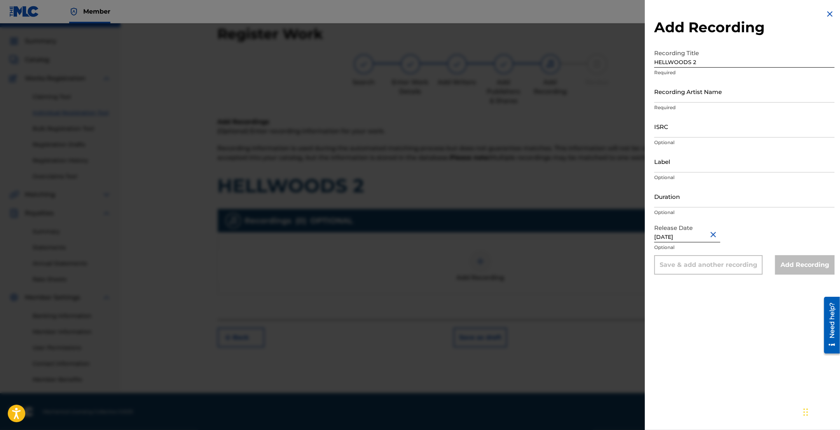
click at [735, 295] on div "Add Recording Recording Title HELLWOODS 2 Required Recording Artist Name Requir…" at bounding box center [744, 215] width 199 height 430
click at [696, 239] on input "March 12 2025" at bounding box center [687, 231] width 66 height 22
select select "2"
select select "2025"
click at [721, 321] on div "Add Recording Recording Title HELLWOODS 2 Required Recording Artist Name Requir…" at bounding box center [744, 215] width 199 height 430
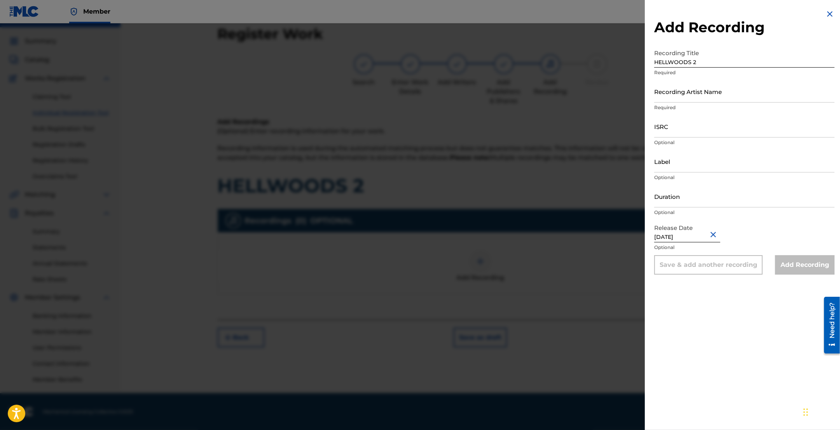
click at [749, 245] on p "Optional" at bounding box center [744, 247] width 180 height 7
click at [723, 271] on div "Save & add another recording" at bounding box center [708, 264] width 108 height 19
click at [786, 260] on div "Add Recording" at bounding box center [804, 264] width 59 height 19
click at [695, 199] on input "Duration" at bounding box center [744, 196] width 180 height 22
click at [715, 234] on button "Close" at bounding box center [715, 235] width 12 height 24
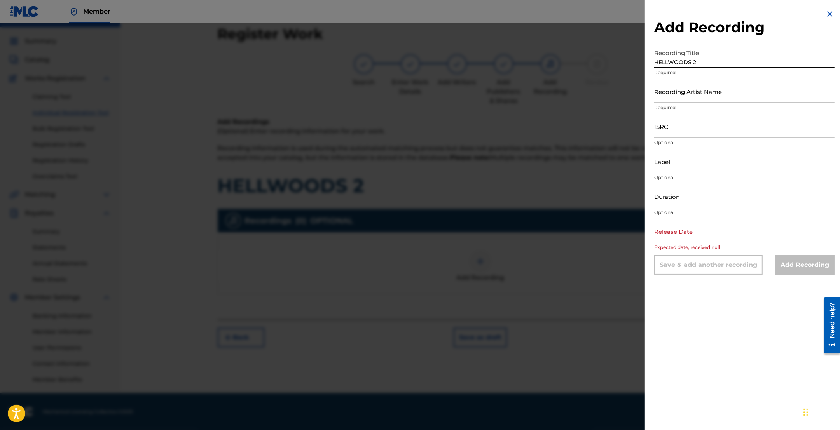
click at [694, 236] on input "text" at bounding box center [687, 231] width 66 height 22
select select "7"
select select "2025"
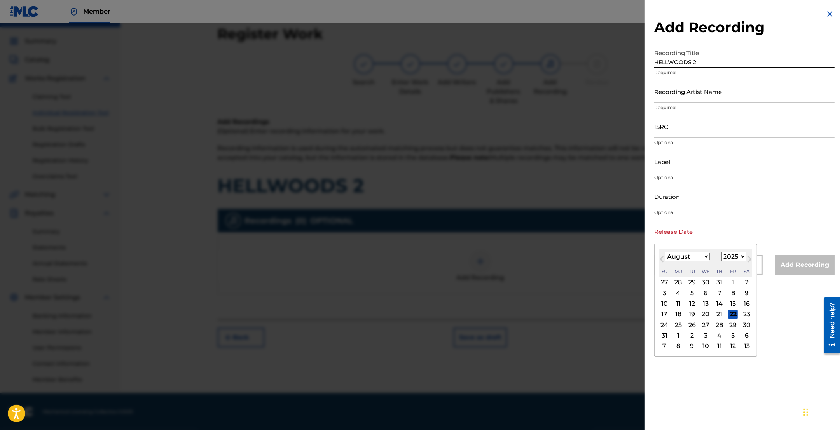
click at [747, 234] on div "Release Date Previous Month Next Month August 2025 January February March April…" at bounding box center [744, 237] width 180 height 35
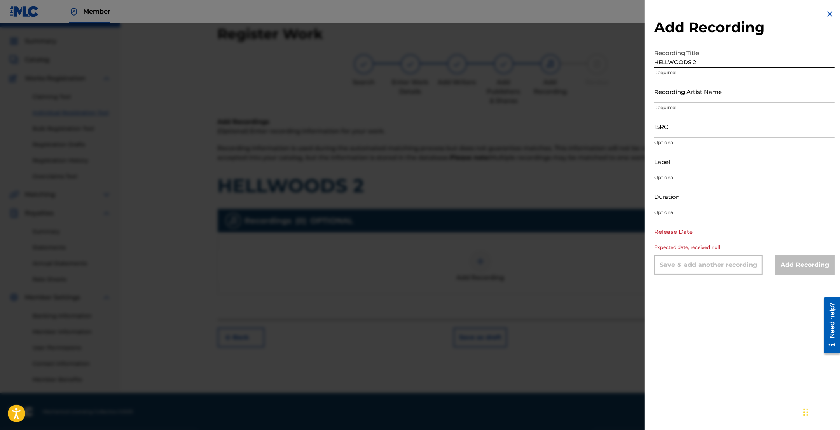
click at [702, 222] on input "text" at bounding box center [687, 231] width 66 height 22
select select "7"
select select "2025"
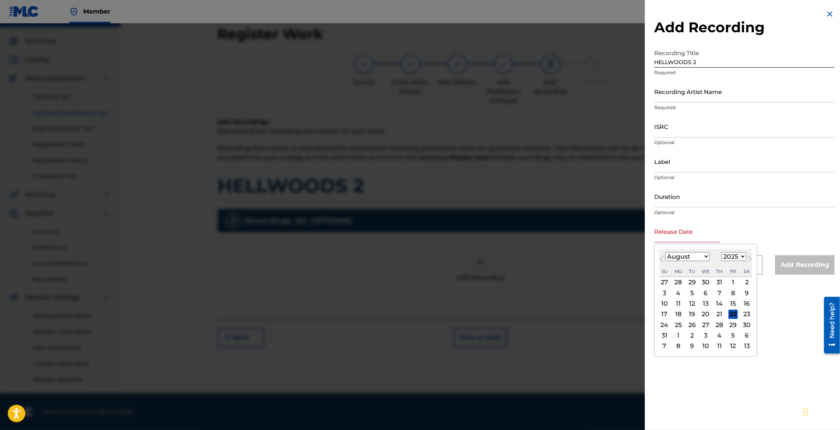
click at [708, 197] on input "Duration" at bounding box center [744, 196] width 180 height 22
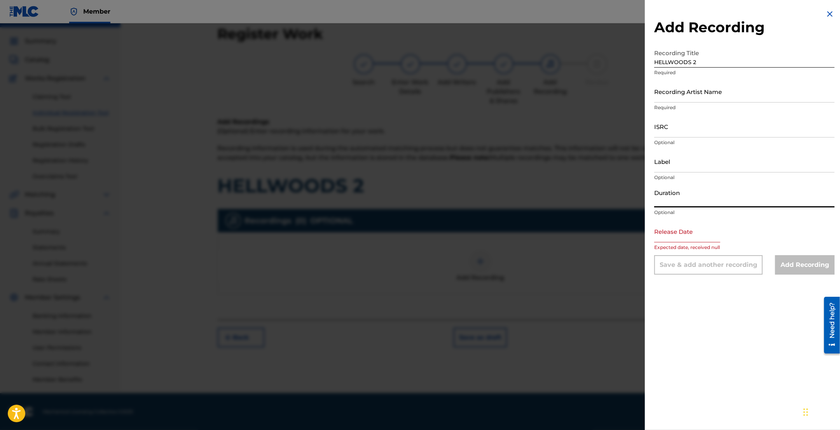
click at [706, 86] on input "Recording Artist Name" at bounding box center [744, 91] width 180 height 22
click at [695, 315] on div "Add Recording Recording Title HELLWOODS 2 Required Recording Artist Name Requir…" at bounding box center [744, 215] width 199 height 430
click at [699, 299] on div "Add Recording Recording Title HELLWOODS 2 Required Recording Artist Name Requir…" at bounding box center [744, 215] width 199 height 430
click at [714, 239] on input "text" at bounding box center [687, 231] width 66 height 22
select select "7"
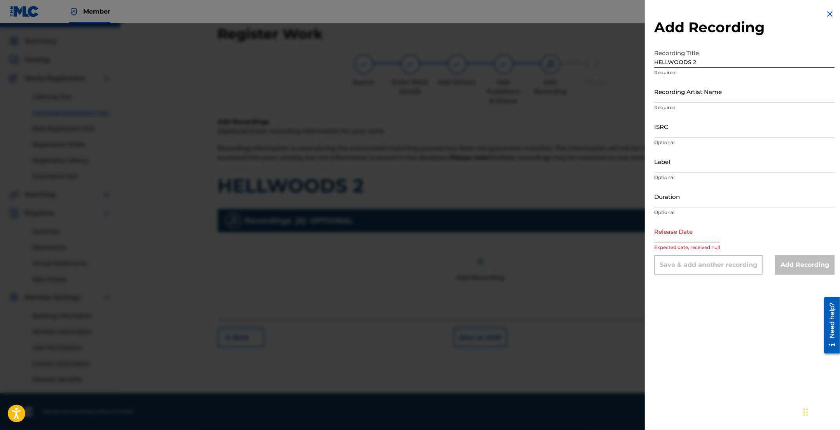
select select "2025"
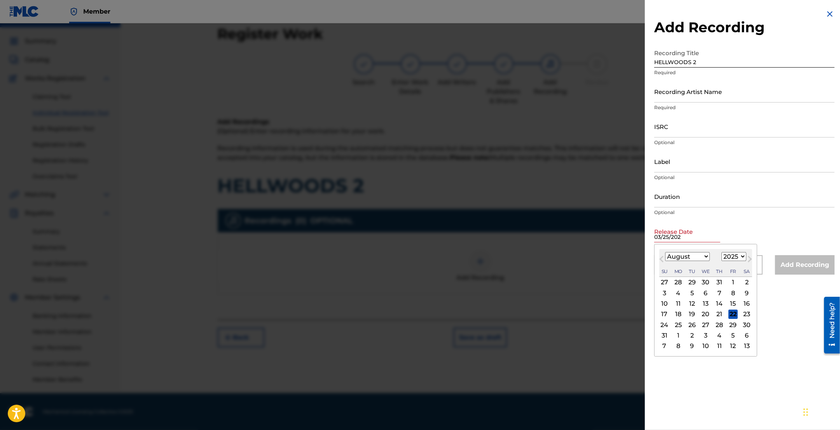
type input "03/25/2025"
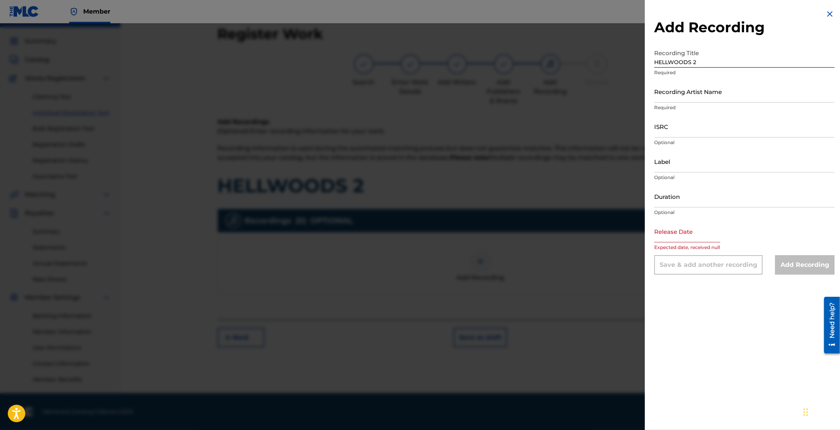
click at [735, 232] on div "Release Date Expected date, received null" at bounding box center [744, 237] width 180 height 35
click at [700, 238] on input "text" at bounding box center [687, 231] width 66 height 22
select select "7"
select select "2025"
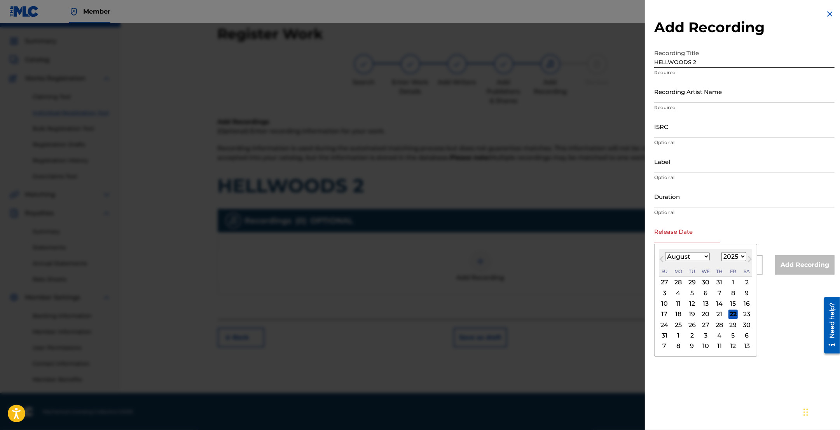
click at [699, 257] on select "January February March April May June July August September October November De…" at bounding box center [687, 256] width 45 height 9
select select "2"
click at [665, 253] on select "January February March April May June July August September October November De…" at bounding box center [687, 256] width 45 height 9
click at [707, 302] on div "12" at bounding box center [705, 303] width 9 height 9
type input "March 12 2025"
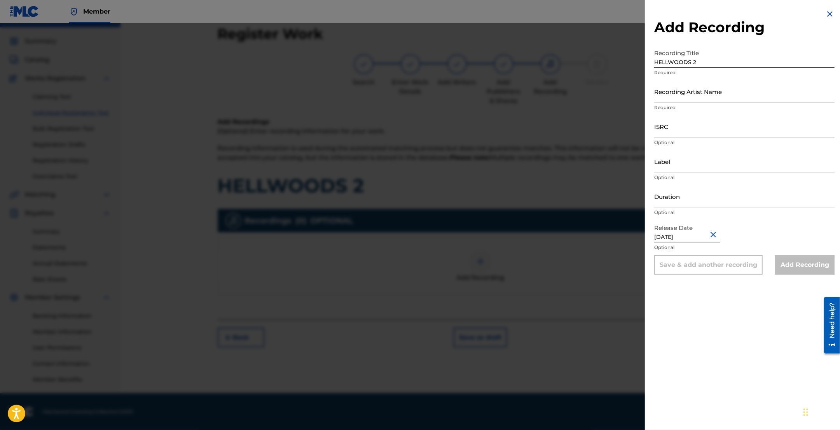
click at [716, 297] on div "Add Recording Recording Title HELLWOODS 2 Required Recording Artist Name Requir…" at bounding box center [744, 215] width 199 height 430
click at [832, 12] on div "Add Recording Recording Title HELLWOODS 2 Required Recording Artist Name Requir…" at bounding box center [744, 142] width 199 height 284
click at [827, 13] on img at bounding box center [829, 13] width 9 height 9
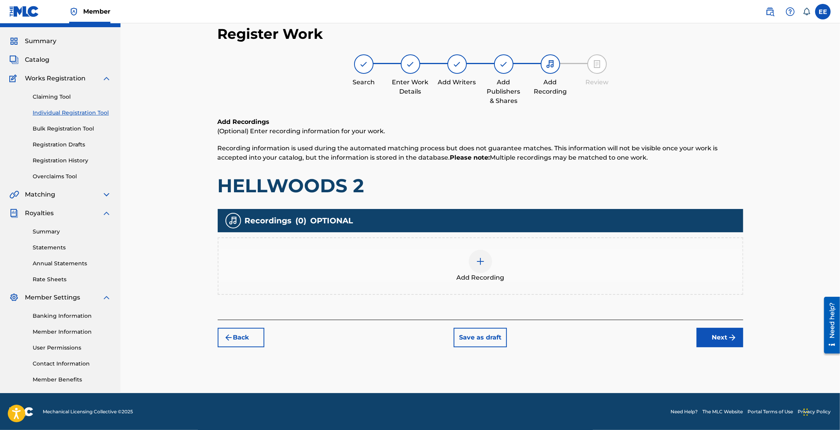
click at [477, 261] on img at bounding box center [480, 261] width 9 height 9
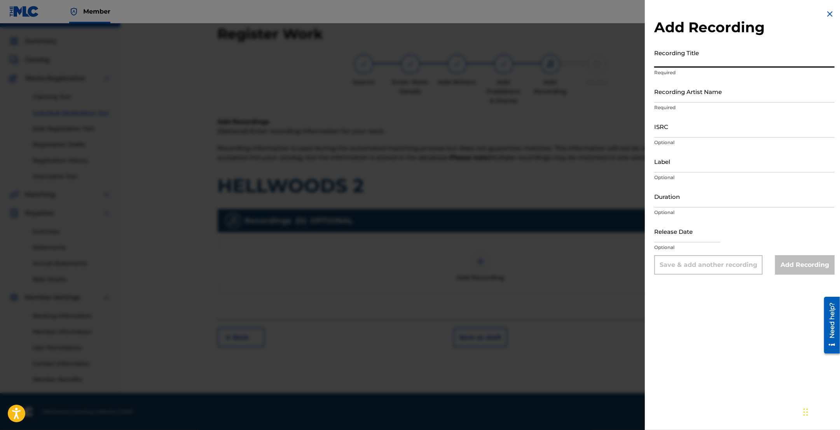
click at [715, 59] on input "Recording Title" at bounding box center [744, 56] width 180 height 22
type input "HELLWOODS 2"
click at [714, 307] on div "Add Recording Recording Title HELLWOODS 2 Required Recording Artist Name Requir…" at bounding box center [744, 215] width 199 height 430
click at [710, 64] on input "HELLWOODS 2" at bounding box center [744, 56] width 180 height 22
click at [695, 86] on input "Recording Artist Name" at bounding box center [744, 91] width 180 height 22
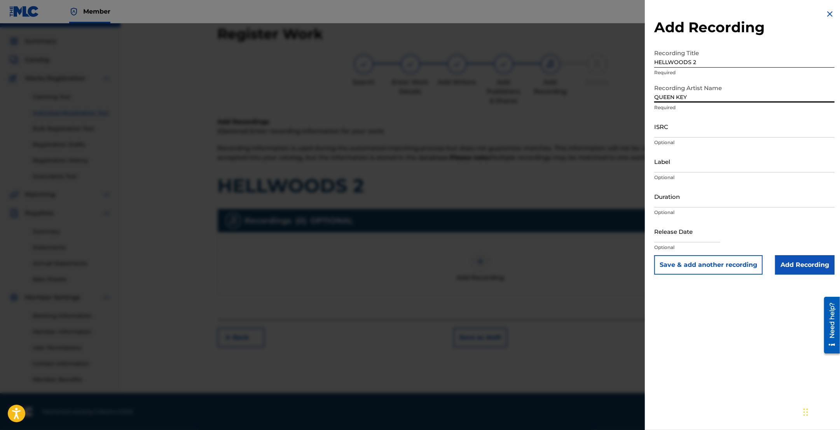
type input "QUEEN KEY"
click at [681, 231] on input "text" at bounding box center [687, 231] width 66 height 22
select select "7"
select select "2025"
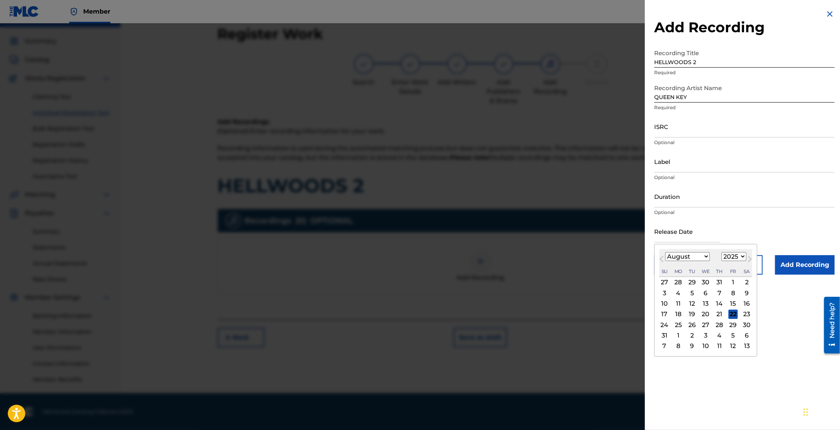
click at [704, 255] on select "January February March April May June July August September October November De…" at bounding box center [687, 256] width 45 height 9
select select "2"
click at [665, 253] on select "January February March April May June July August September October November De…" at bounding box center [687, 256] width 45 height 9
click at [708, 304] on div "12" at bounding box center [705, 303] width 9 height 9
type input "March 12 2025"
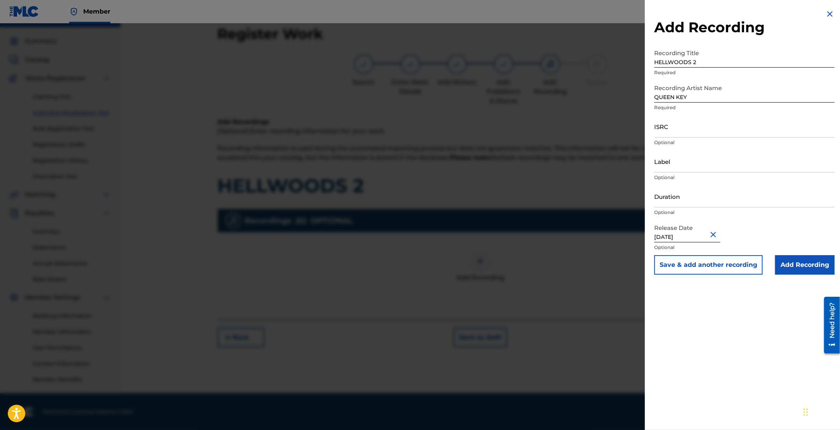
click at [745, 328] on div "Add Recording Recording Title HELLWOODS 2 Required Recording Artist Name QUEEN …" at bounding box center [744, 215] width 199 height 430
click at [808, 265] on input "Add Recording" at bounding box center [804, 264] width 59 height 19
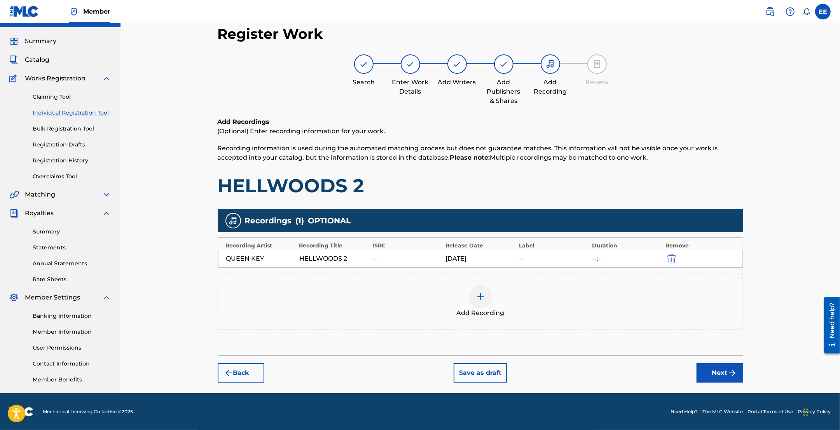
click at [722, 374] on button "Next" at bounding box center [720, 372] width 47 height 19
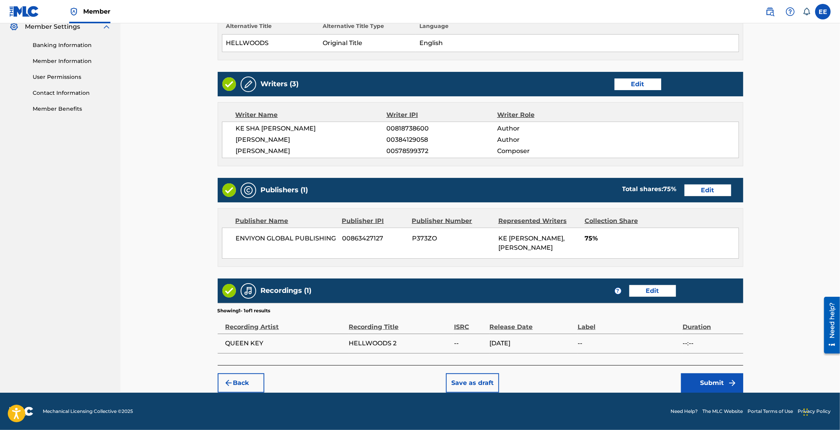
scroll to position [290, 0]
click at [712, 386] on button "Submit" at bounding box center [712, 383] width 62 height 19
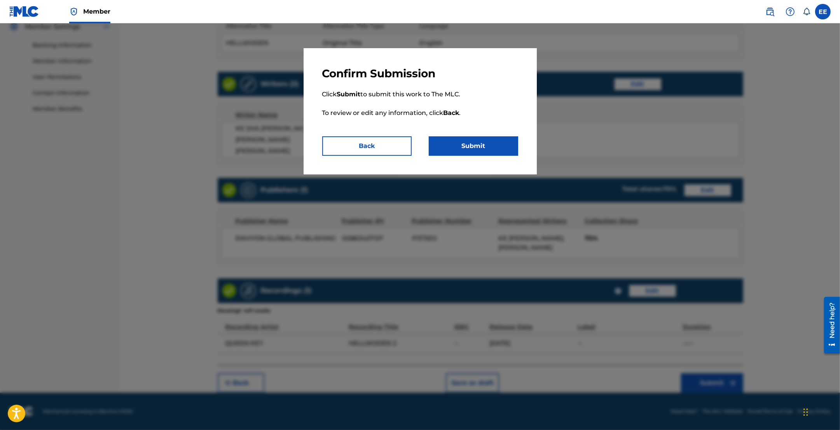
click at [479, 153] on button "Submit" at bounding box center [473, 145] width 89 height 19
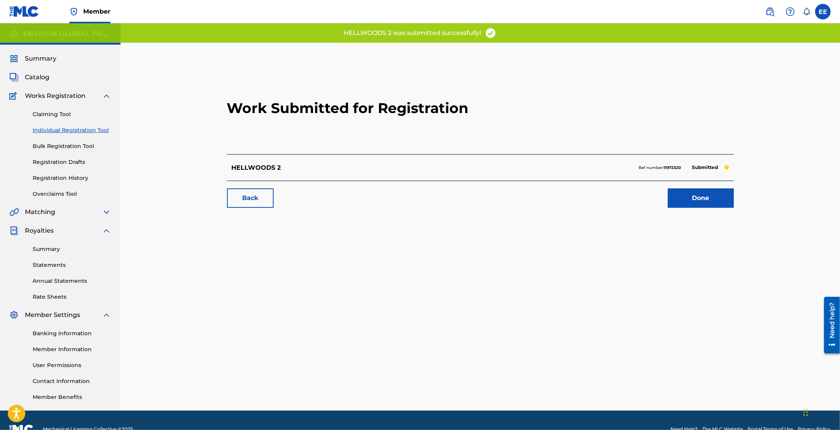
click at [676, 203] on link "Done" at bounding box center [701, 198] width 66 height 19
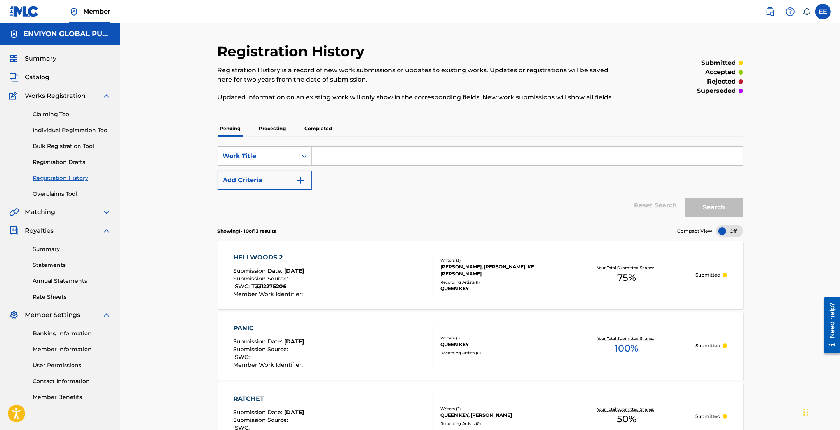
click at [55, 116] on link "Claiming Tool" at bounding box center [72, 114] width 79 height 8
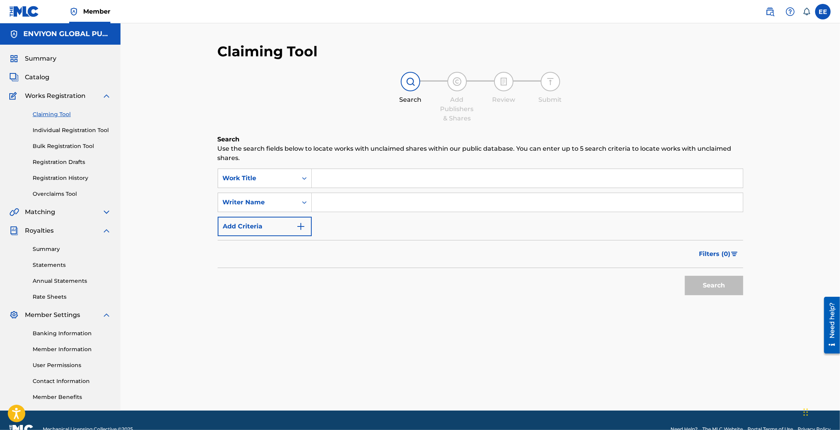
click at [327, 175] on input "Search Form" at bounding box center [527, 178] width 431 height 19
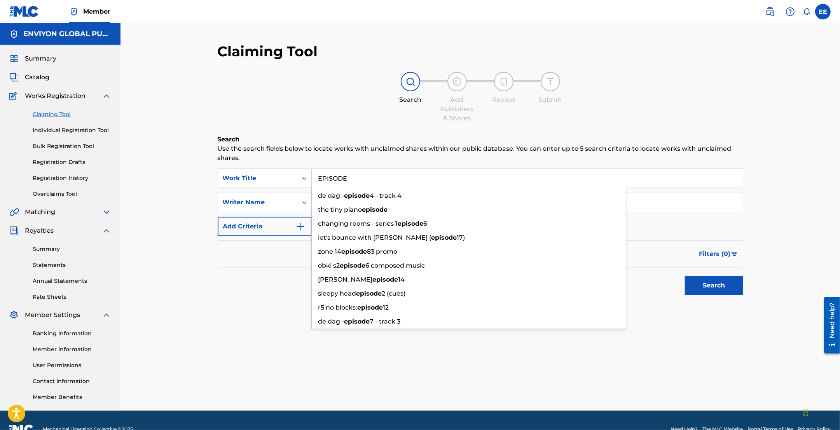
type input "EPISODE"
click at [685, 276] on button "Search" at bounding box center [714, 285] width 58 height 19
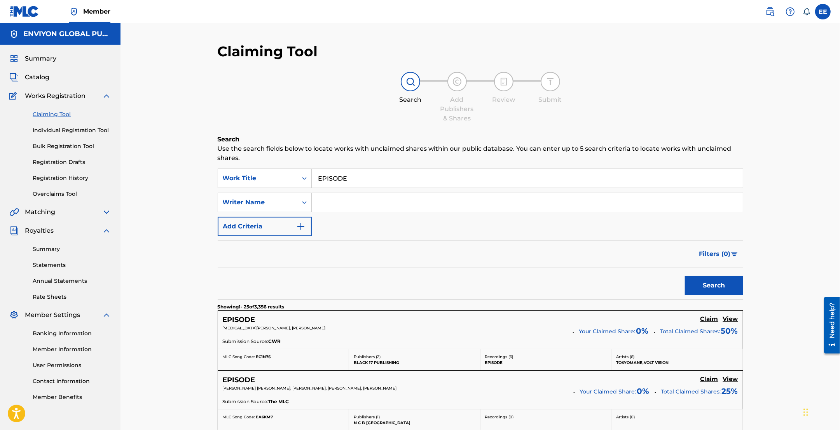
click at [348, 203] on input "Search Form" at bounding box center [527, 202] width 431 height 19
type input "QUEEN KEY"
click at [685, 276] on button "Search" at bounding box center [714, 285] width 58 height 19
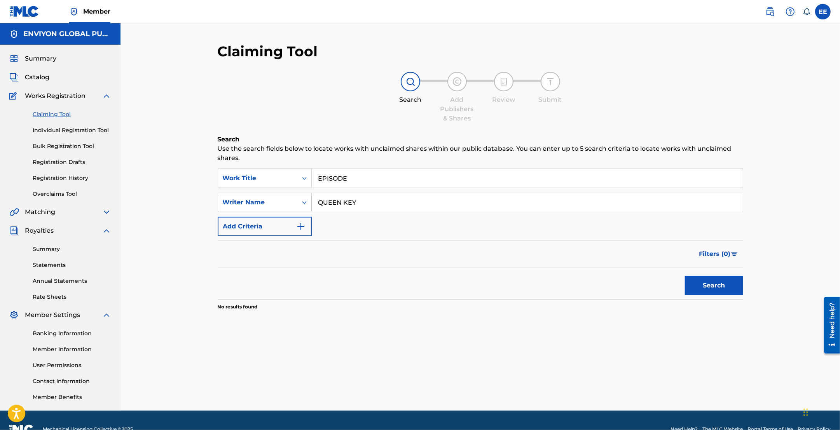
drag, startPoint x: 370, startPoint y: 203, endPoint x: 303, endPoint y: 203, distance: 66.5
click at [303, 203] on div "SearchWithCriteriaa23fcf67-ac47-4bc8-aba2-27ecfd717478 Writer Name QUEEN KEY" at bounding box center [481, 202] width 526 height 19
click at [363, 204] on input "Search Form" at bounding box center [527, 202] width 431 height 19
paste input "MCCLURE KE SHA"
type input "MCCLURE KE SHA"
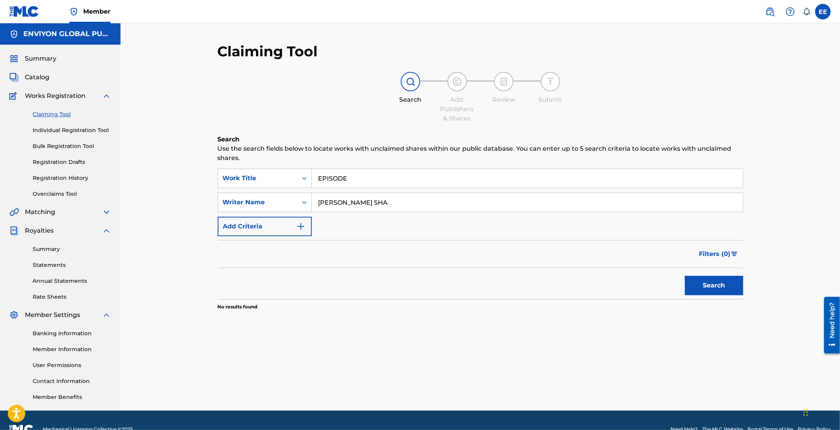
click at [725, 290] on button "Search" at bounding box center [714, 285] width 58 height 19
click at [54, 114] on link "Claiming Tool" at bounding box center [72, 114] width 79 height 8
drag, startPoint x: 399, startPoint y: 201, endPoint x: 285, endPoint y: 197, distance: 114.3
click at [285, 197] on div "SearchWithCriteriaa23fcf67-ac47-4bc8-aba2-27ecfd717478 Writer Name MCCLURE KE S…" at bounding box center [481, 202] width 526 height 19
click at [377, 181] on input "EPISODE" at bounding box center [527, 178] width 431 height 19
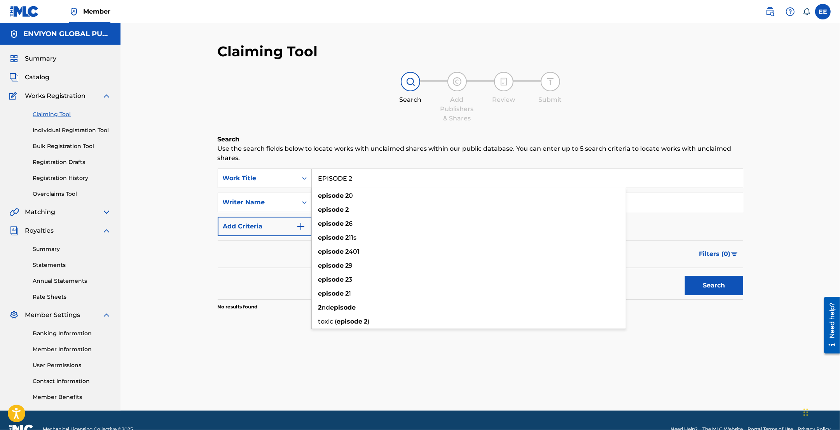
click at [685, 276] on button "Search" at bounding box center [714, 285] width 58 height 19
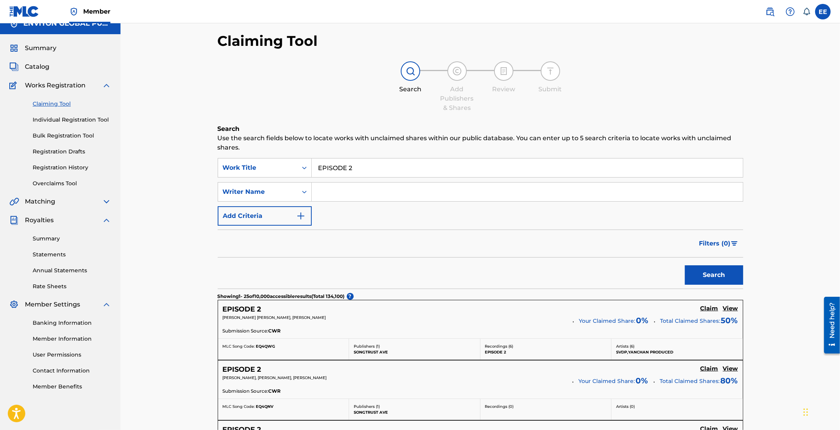
scroll to position [6, 0]
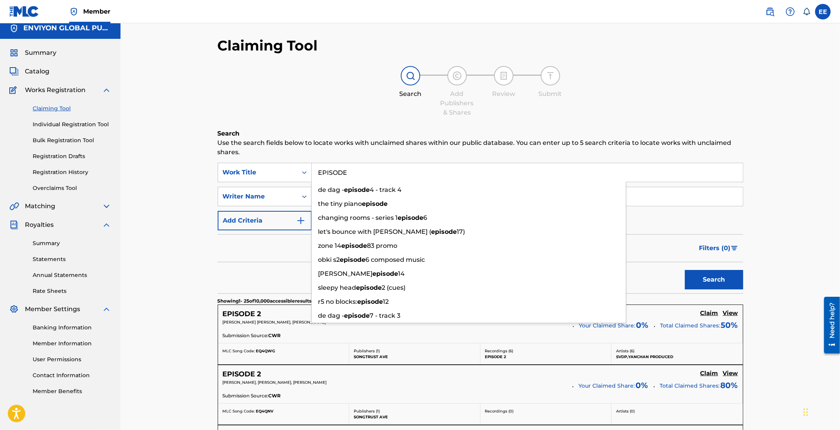
type input "EPISODE"
click at [685, 270] on button "Search" at bounding box center [714, 279] width 58 height 19
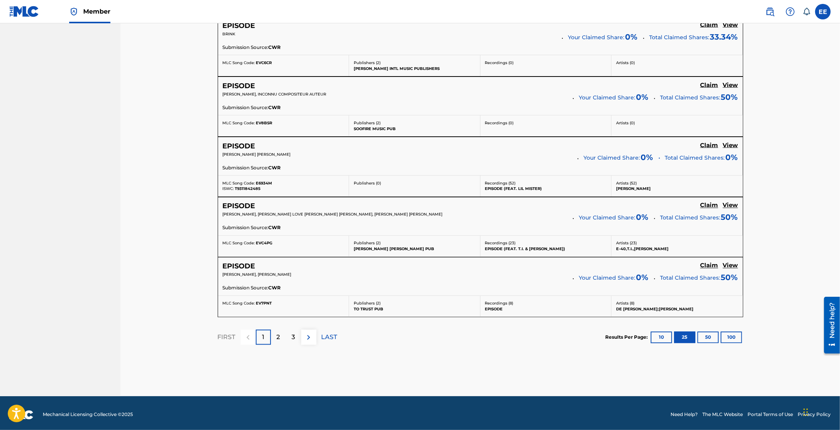
scroll to position [1501, 0]
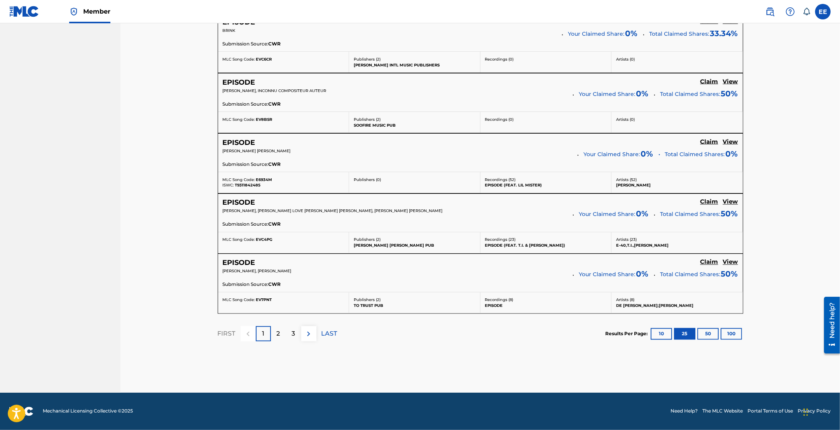
click at [274, 331] on div "2" at bounding box center [278, 334] width 15 height 15
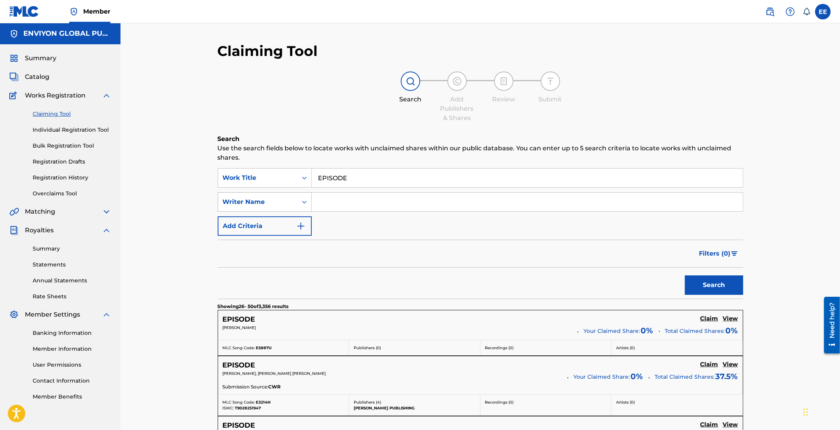
scroll to position [0, 0]
click at [72, 127] on link "Individual Registration Tool" at bounding box center [72, 130] width 79 height 8
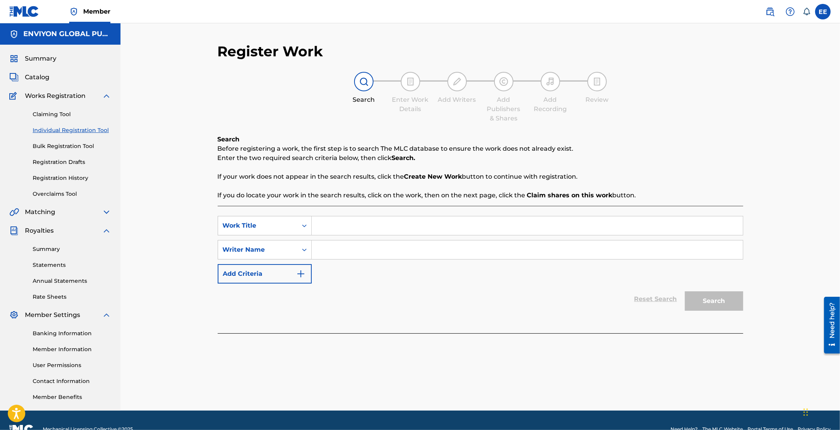
click at [342, 222] on input "Search Form" at bounding box center [527, 226] width 431 height 19
type input "EPISODE"
click at [337, 251] on input "Search Form" at bounding box center [527, 250] width 431 height 19
paste input "MCCLURE KE SHA"
type input "MCCLURE KE SHA"
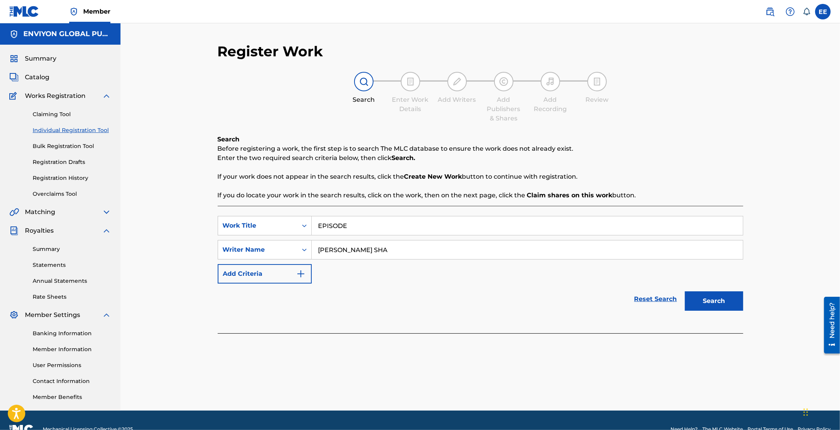
click at [702, 301] on button "Search" at bounding box center [714, 301] width 58 height 19
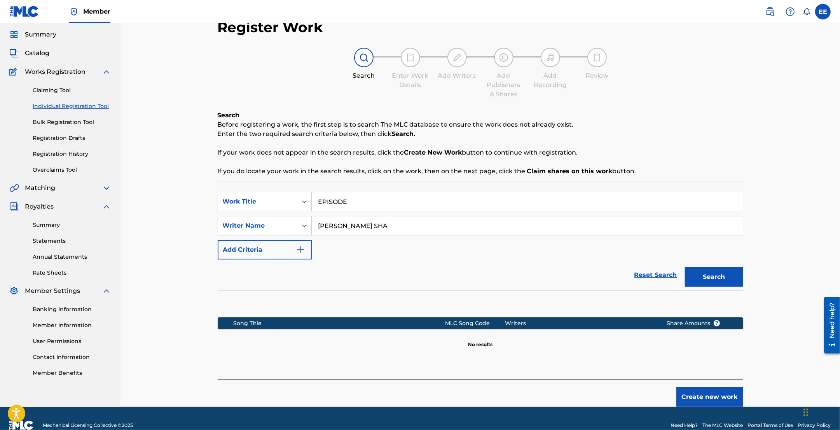
scroll to position [38, 0]
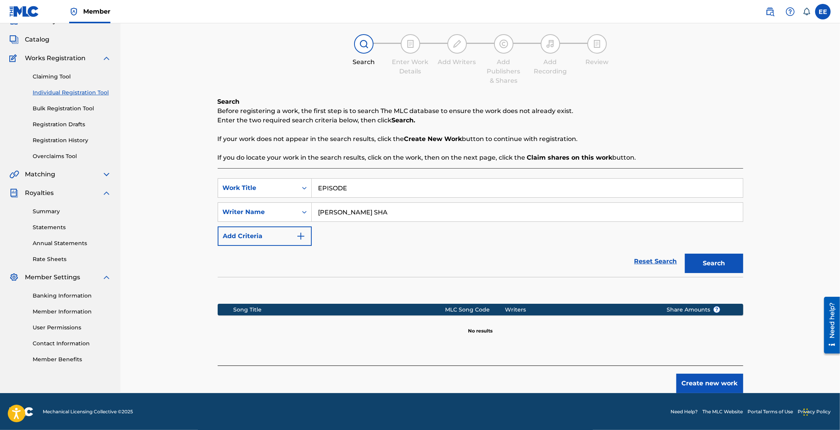
click at [707, 391] on button "Create new work" at bounding box center [709, 383] width 67 height 19
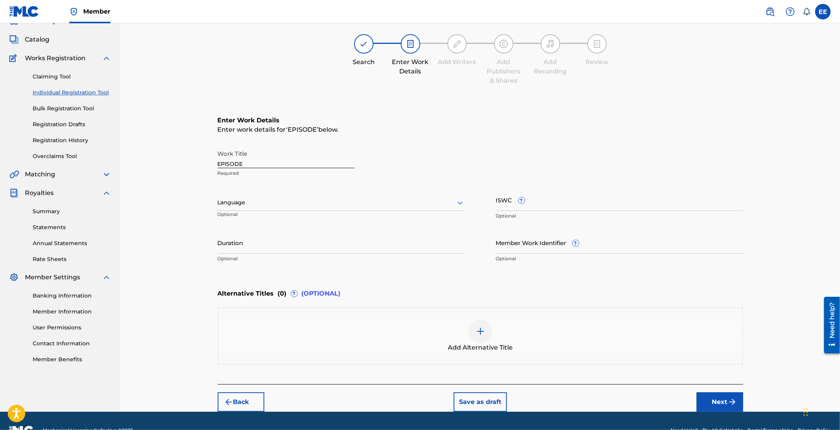
click at [274, 162] on input "EPISODE" at bounding box center [286, 157] width 137 height 22
click at [426, 161] on div "Work Title EPISODE Required" at bounding box center [481, 163] width 526 height 35
click at [539, 203] on input "ISWC ?" at bounding box center [619, 200] width 247 height 22
click at [495, 203] on div "Work Title EPISODE Required Language Optional ISWC ? Optional Duration Optional…" at bounding box center [481, 206] width 526 height 120
click at [498, 205] on input "ISWC ?" at bounding box center [619, 200] width 247 height 22
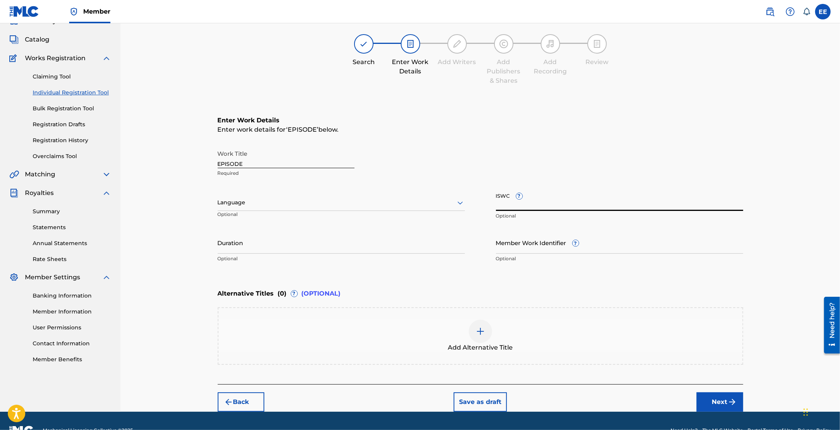
paste input "T-326.722.973-8"
click at [572, 183] on div "Work Title EPISODE Required Language Optional ISWC ? T-326.722.973-8 The ISWC f…" at bounding box center [481, 206] width 526 height 120
click at [498, 203] on input "T-326.722.973-8" at bounding box center [619, 200] width 247 height 22
click at [552, 207] on input "T-326.722.973-8" at bounding box center [619, 200] width 247 height 22
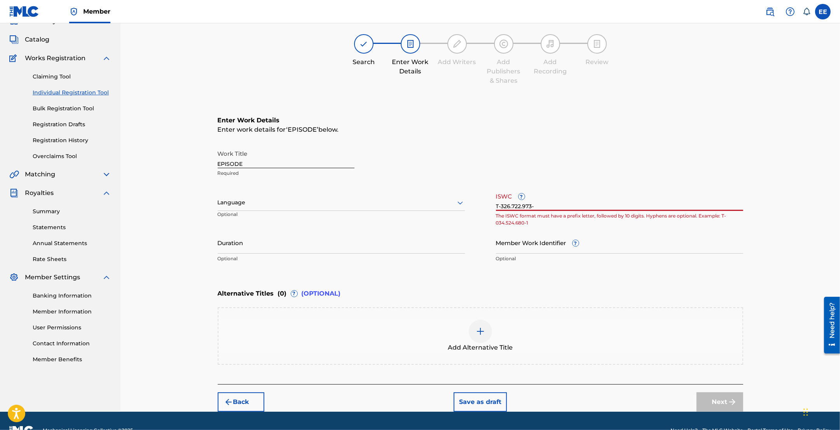
type input "T-326.722.973-8"
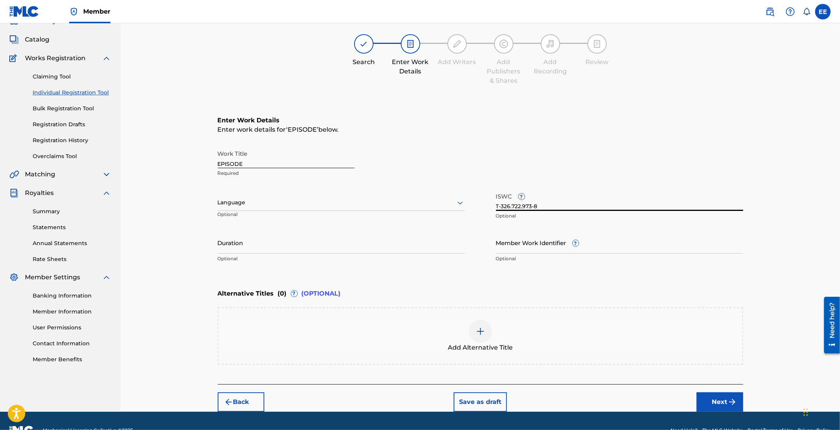
click at [344, 229] on div "Work Title EPISODE Required Language Optional ISWC ? T-326.722.973-8 Optional D…" at bounding box center [481, 206] width 526 height 120
click at [309, 196] on div "Language" at bounding box center [341, 203] width 247 height 16
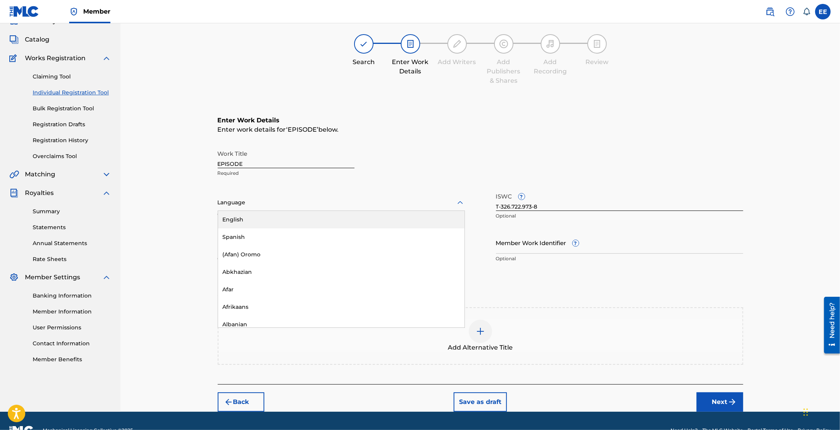
click at [290, 221] on div "English" at bounding box center [341, 219] width 246 height 17
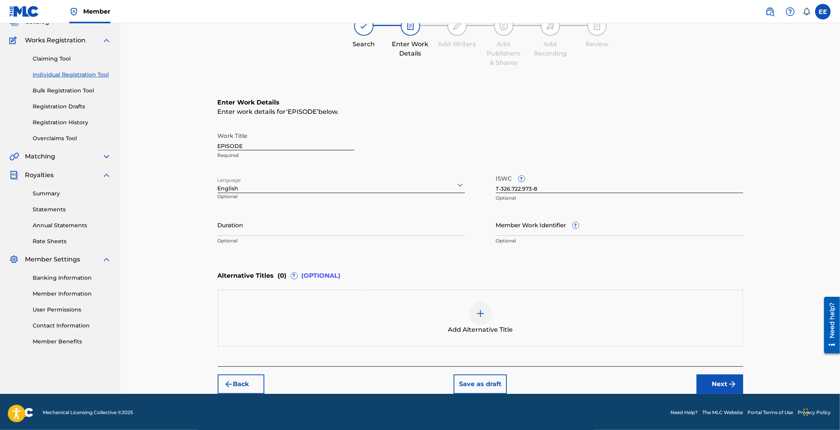
click at [727, 383] on button "Next" at bounding box center [720, 384] width 47 height 19
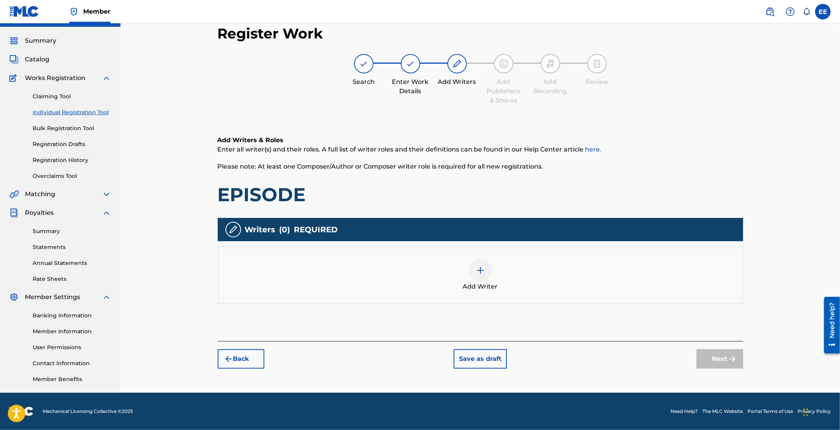
scroll to position [17, 0]
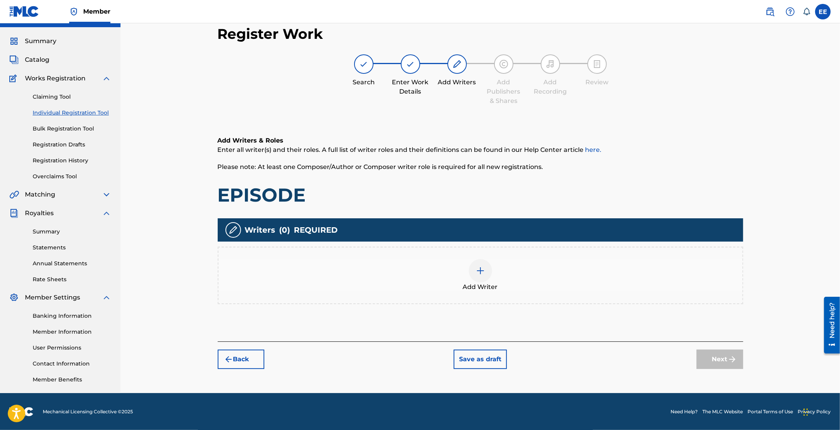
click at [483, 276] on div at bounding box center [480, 270] width 23 height 23
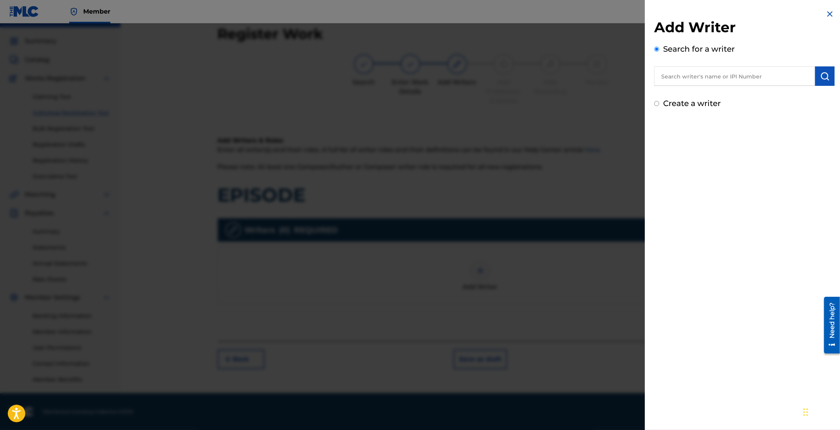
click at [788, 76] on input "text" at bounding box center [734, 75] width 161 height 19
click at [817, 75] on button "submit" at bounding box center [824, 75] width 19 height 19
click at [753, 75] on input "text" at bounding box center [734, 75] width 161 height 19
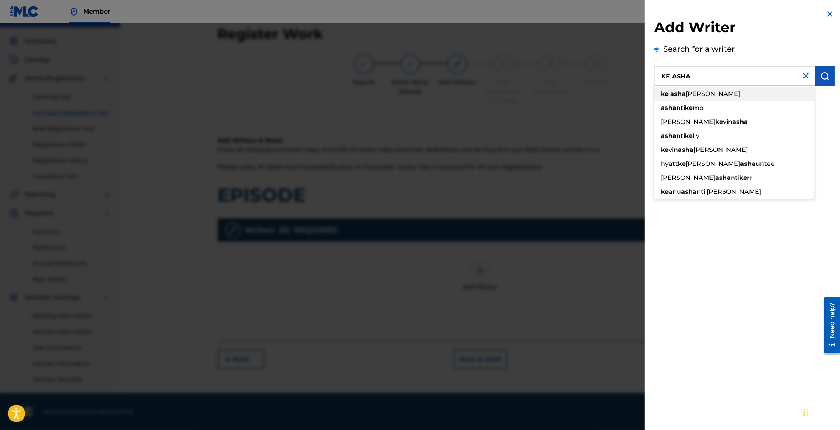
click at [720, 94] on div "ke asha mcclure" at bounding box center [734, 94] width 161 height 14
type input "ke asha mcclure"
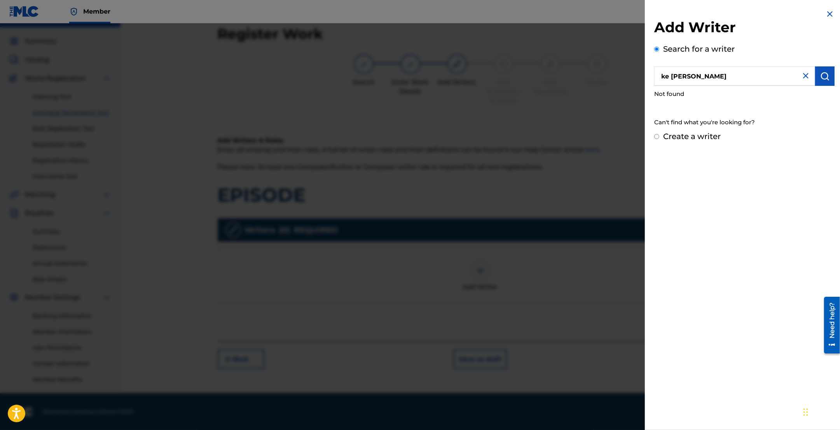
click at [722, 75] on input "ke asha mcclure" at bounding box center [734, 75] width 161 height 19
drag, startPoint x: 722, startPoint y: 76, endPoint x: 654, endPoint y: 75, distance: 68.0
click at [654, 75] on input "ke asha mcclure" at bounding box center [734, 75] width 161 height 19
click at [669, 79] on input "text" at bounding box center [734, 75] width 161 height 19
paste input "MCCLURE KE SHA"
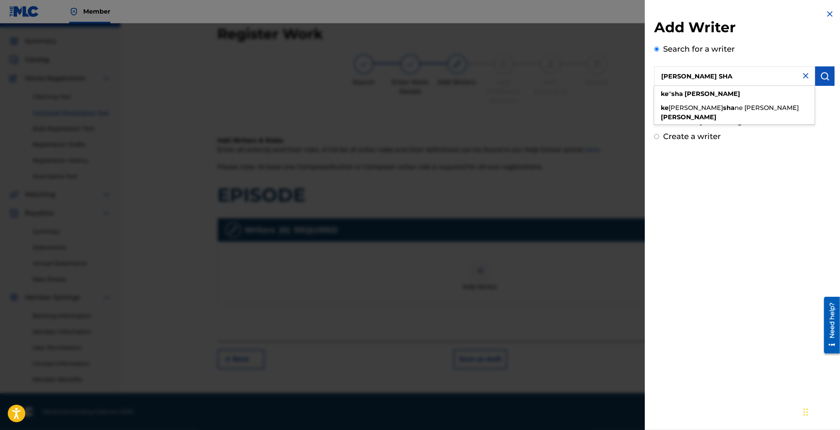
type input "MCCLURE KE SHA"
click at [820, 78] on img "submit" at bounding box center [824, 76] width 9 height 9
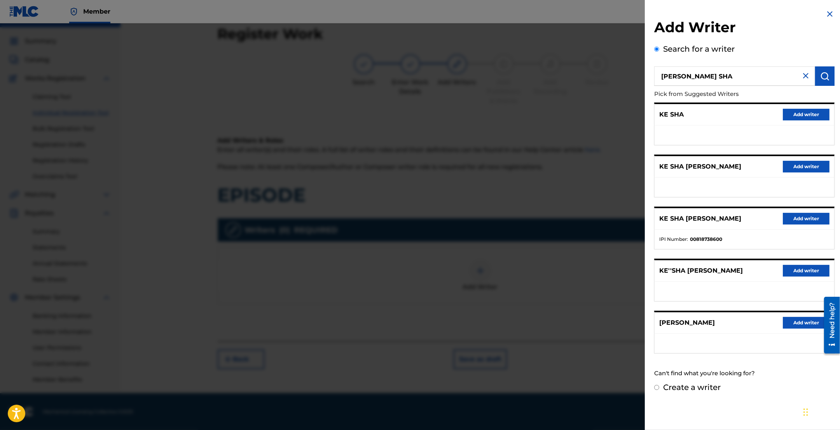
click at [805, 218] on button "Add writer" at bounding box center [806, 219] width 47 height 12
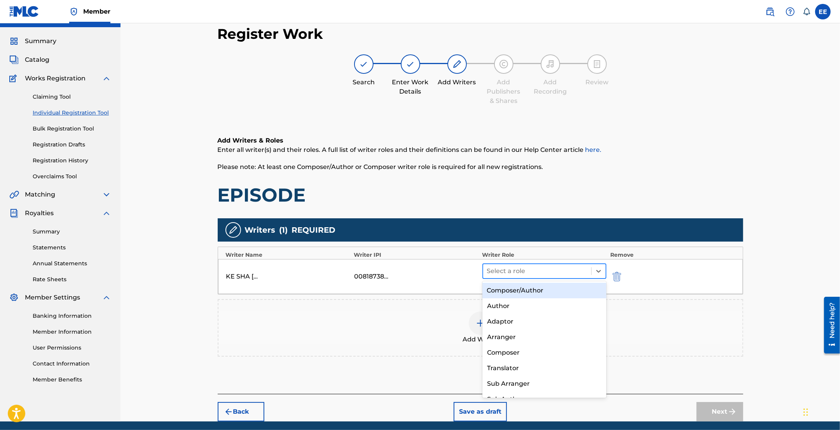
click at [591, 271] on span at bounding box center [591, 271] width 0 height 8
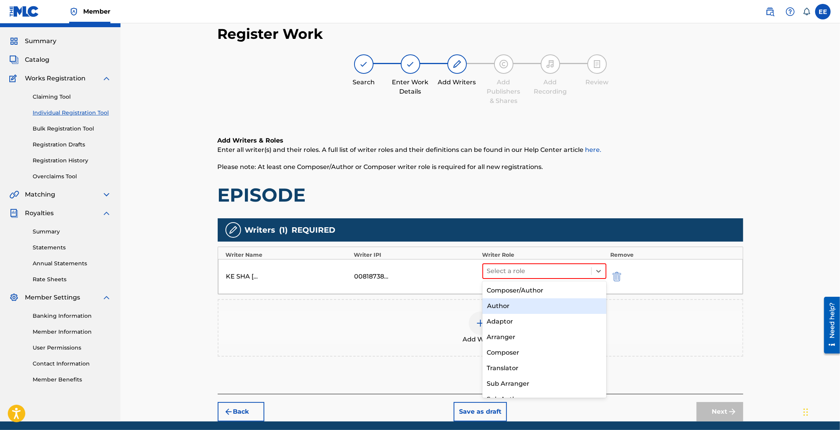
click at [512, 303] on div "Author" at bounding box center [544, 307] width 124 height 16
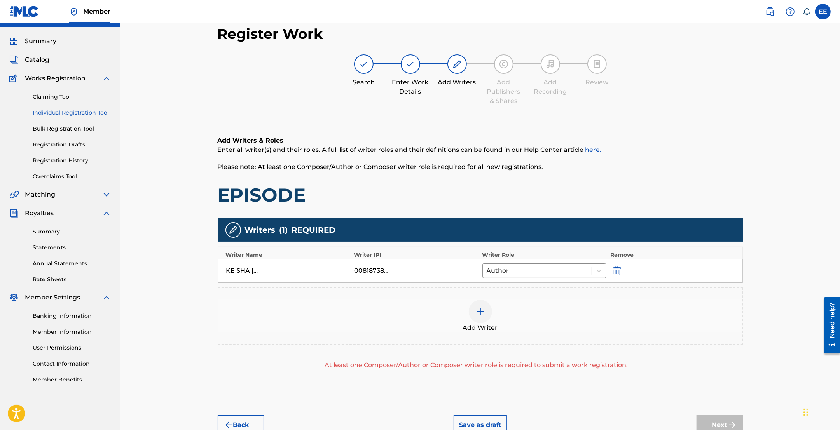
click at [478, 313] on img at bounding box center [480, 311] width 9 height 9
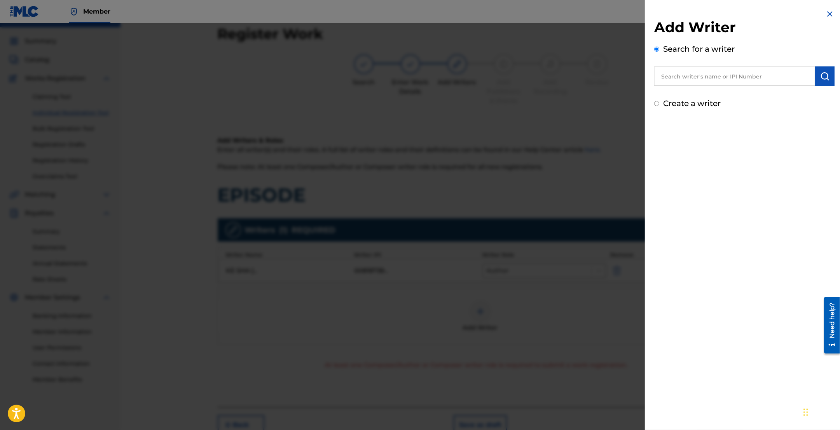
click at [749, 76] on input "text" at bounding box center [734, 75] width 161 height 19
click at [688, 74] on input "text" at bounding box center [734, 75] width 161 height 19
paste input "ROBINSON LARRY"
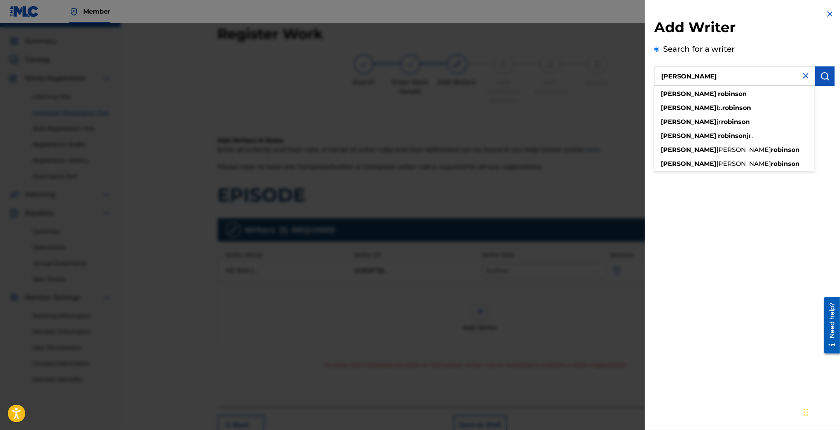
type input "ROBINSON LARRY"
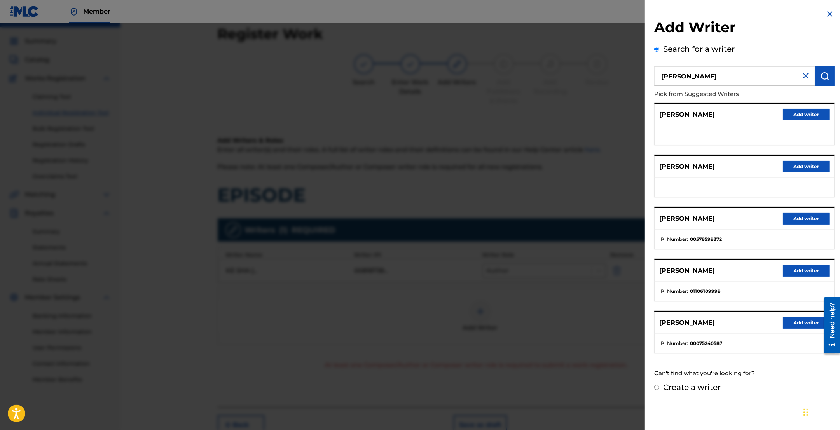
click at [807, 218] on button "Add writer" at bounding box center [806, 219] width 47 height 12
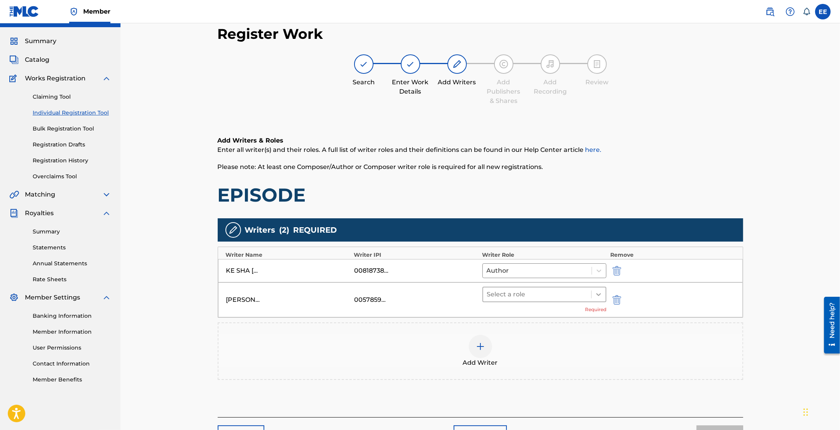
click at [595, 293] on icon at bounding box center [599, 295] width 8 height 8
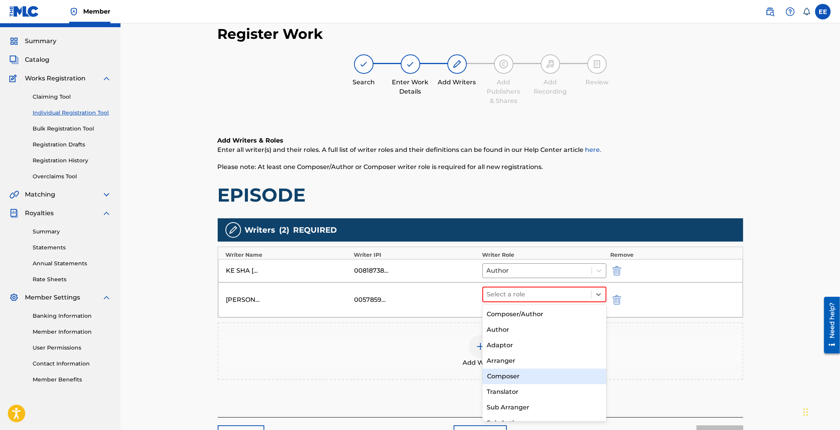
click at [515, 374] on div "Composer" at bounding box center [544, 377] width 124 height 16
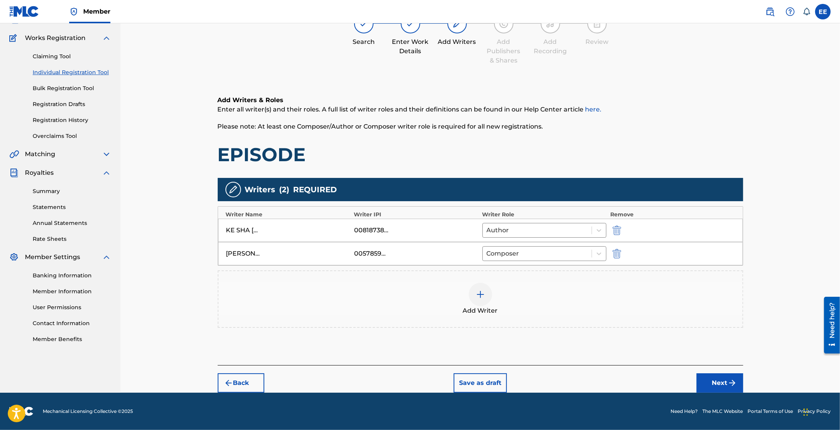
click at [723, 383] on button "Next" at bounding box center [720, 383] width 47 height 19
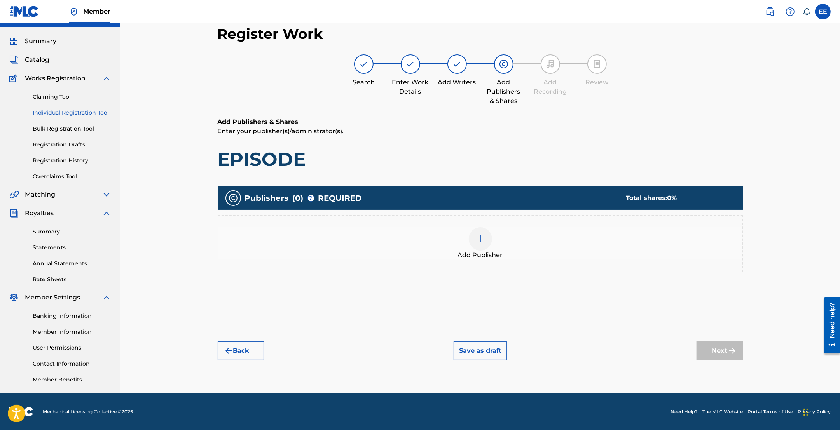
click at [479, 240] on img at bounding box center [480, 238] width 9 height 9
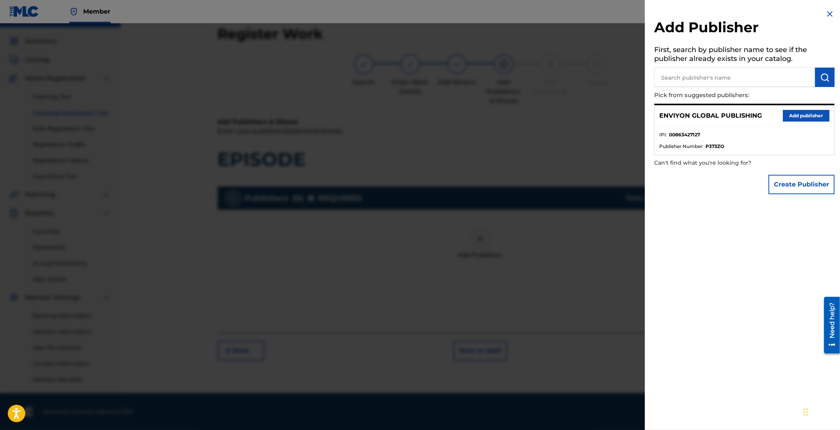
click at [797, 115] on button "Add publisher" at bounding box center [806, 116] width 47 height 12
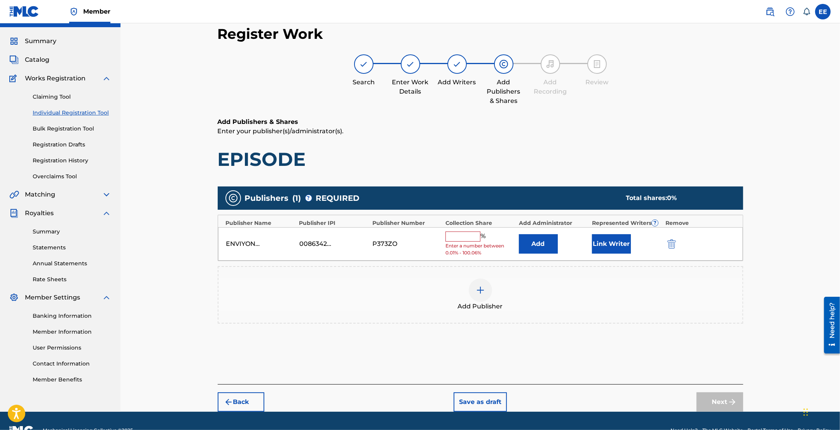
click at [470, 236] on input "text" at bounding box center [462, 237] width 35 height 10
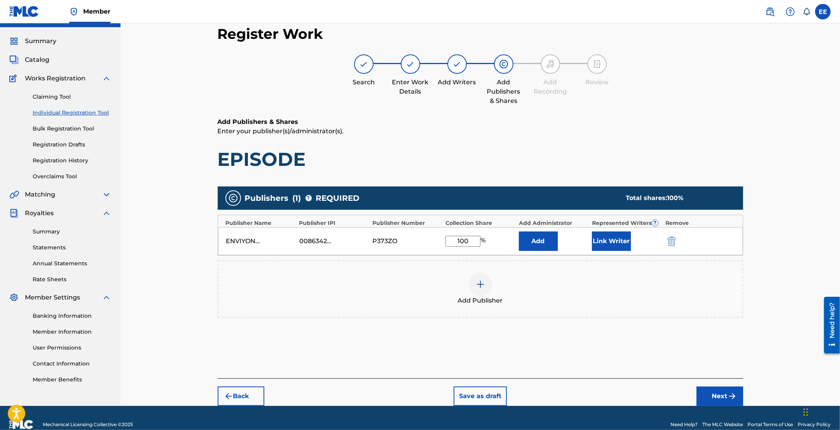
type input "100"
click at [606, 243] on button "Link Writer" at bounding box center [611, 241] width 39 height 19
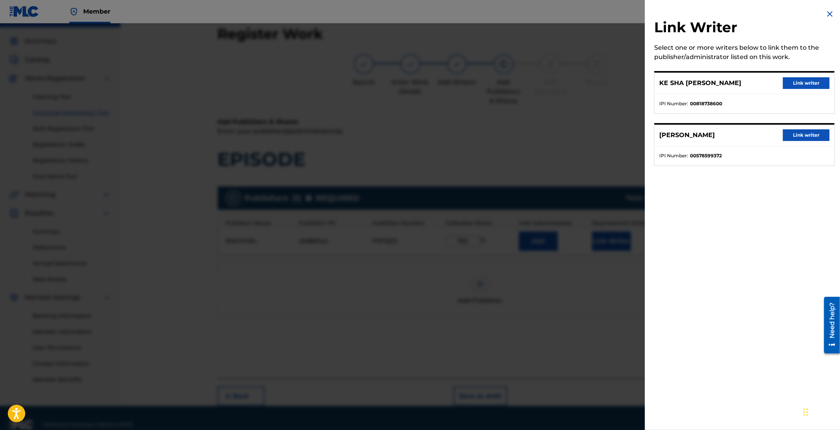
click at [805, 80] on button "Link writer" at bounding box center [806, 83] width 47 height 12
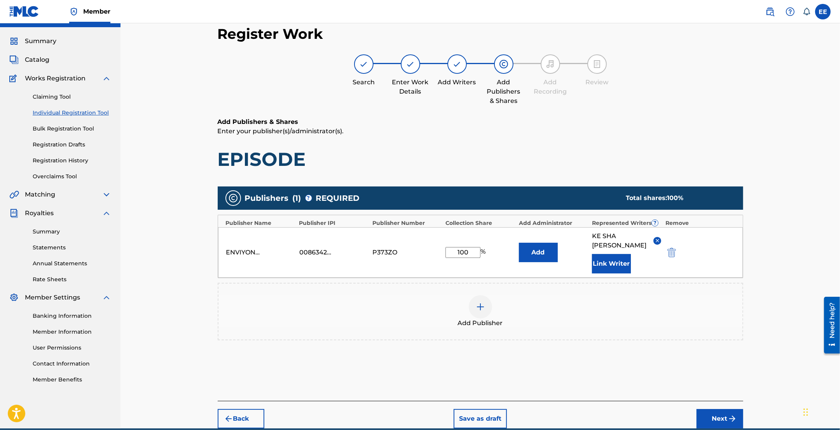
click at [611, 264] on button "Link Writer" at bounding box center [611, 263] width 39 height 19
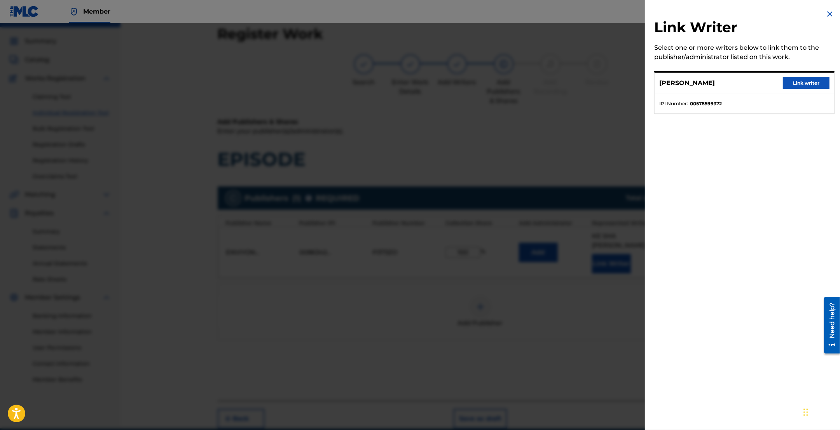
click at [796, 80] on button "Link writer" at bounding box center [806, 83] width 47 height 12
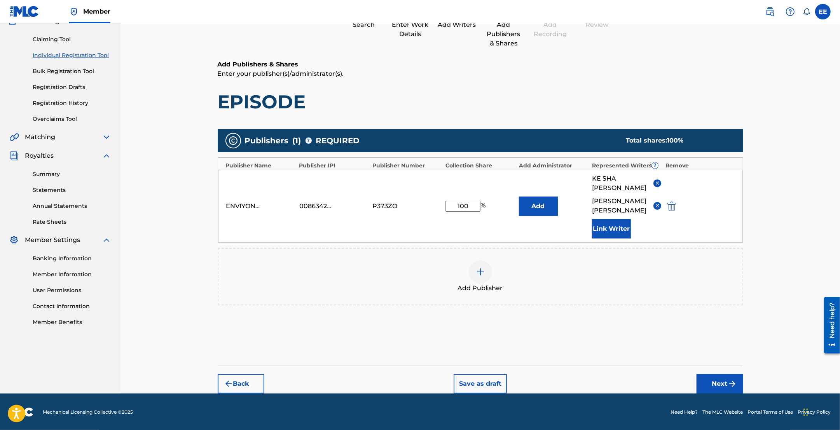
click at [718, 383] on button "Next" at bounding box center [720, 383] width 47 height 19
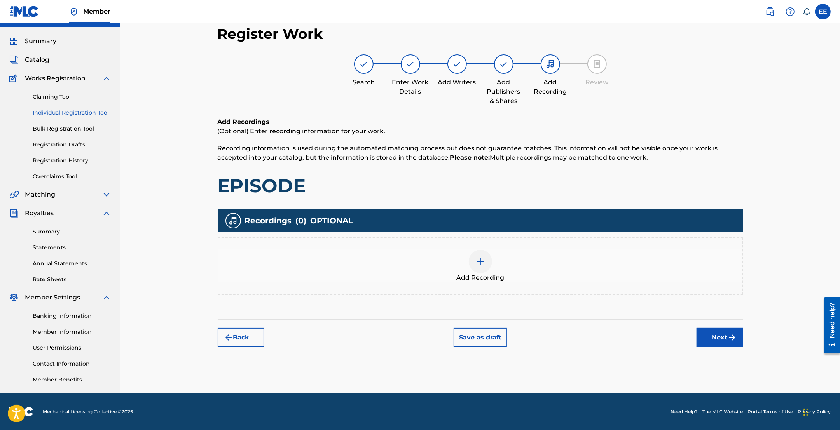
click at [485, 267] on div at bounding box center [480, 261] width 23 height 23
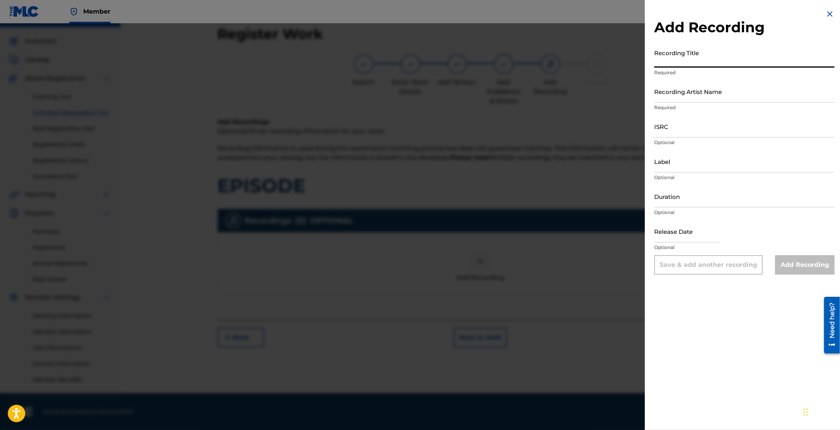
click at [698, 64] on input "Recording Title" at bounding box center [744, 56] width 180 height 22
type input "EPISODE"
click at [698, 85] on input "Recording Artist Name" at bounding box center [744, 91] width 180 height 22
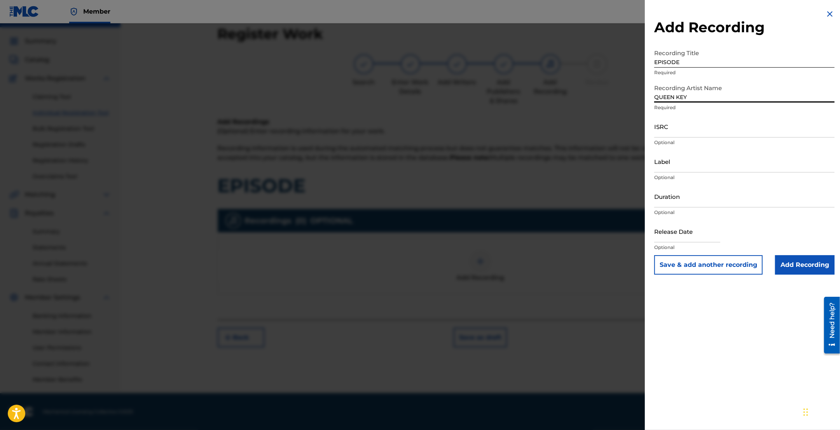
type input "QUEEN KEY"
click at [807, 265] on input "Add Recording" at bounding box center [804, 264] width 59 height 19
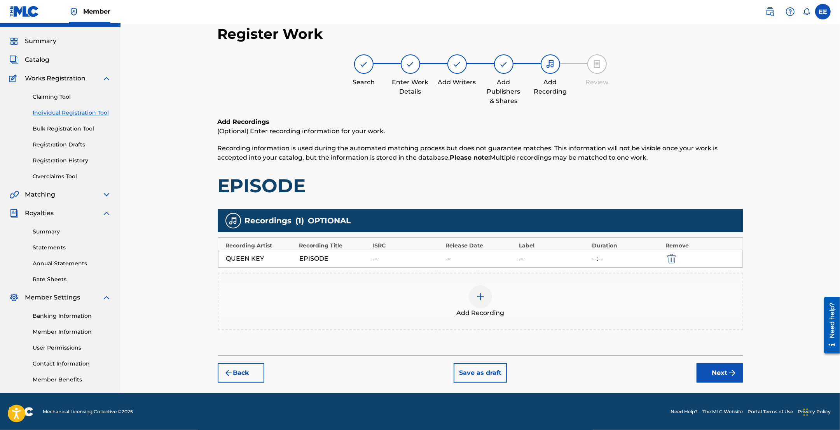
click at [723, 374] on button "Next" at bounding box center [720, 372] width 47 height 19
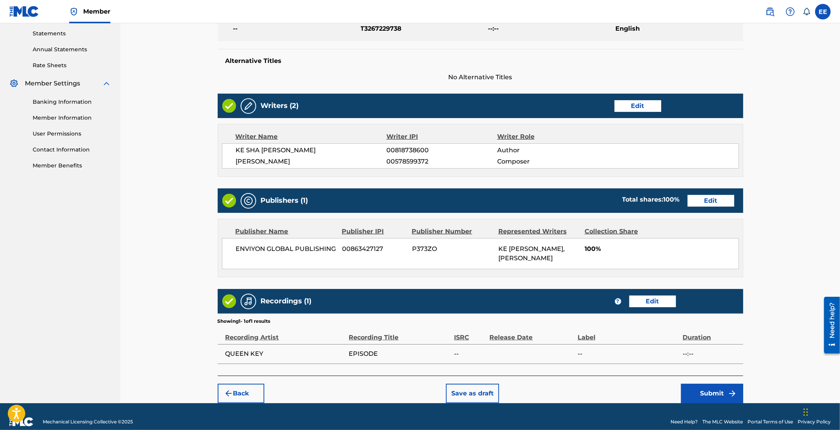
scroll to position [243, 0]
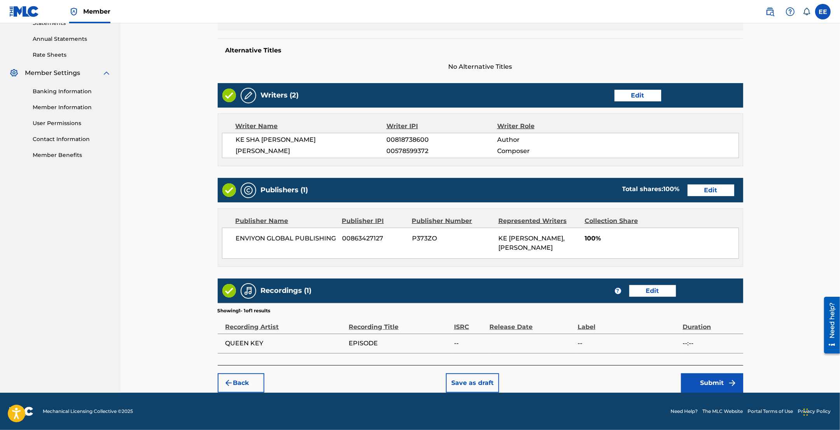
click at [645, 292] on button "Edit" at bounding box center [652, 291] width 47 height 12
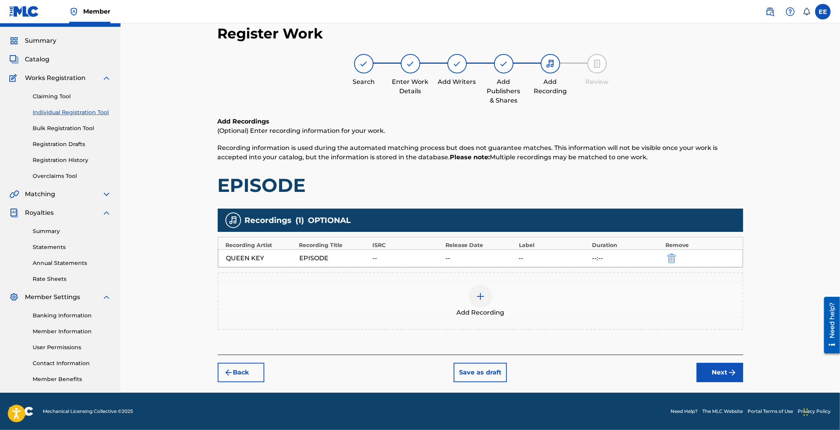
scroll to position [17, 0]
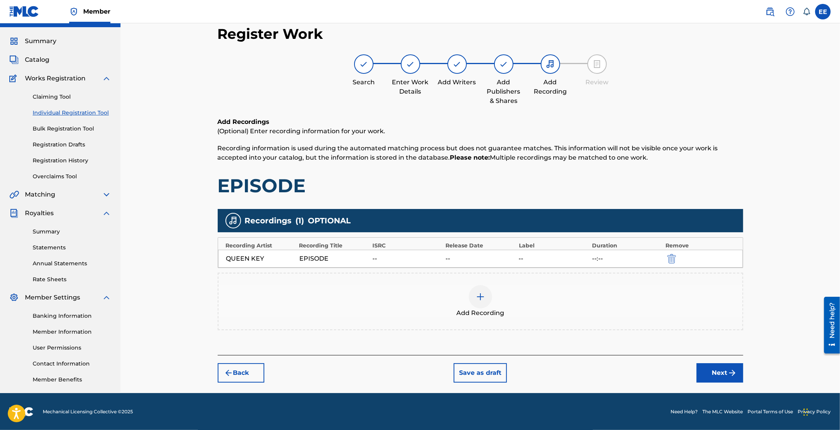
click at [400, 261] on div "--" at bounding box center [406, 258] width 69 height 9
click at [232, 373] on img "submit" at bounding box center [228, 372] width 9 height 9
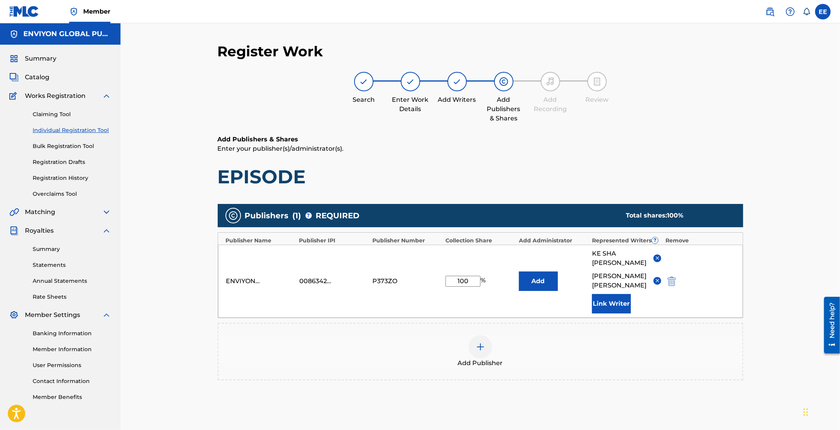
scroll to position [75, 0]
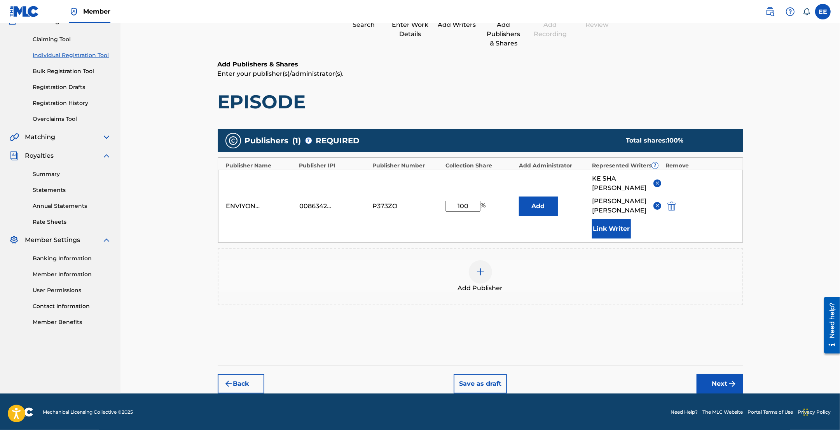
click at [719, 385] on button "Next" at bounding box center [720, 383] width 47 height 19
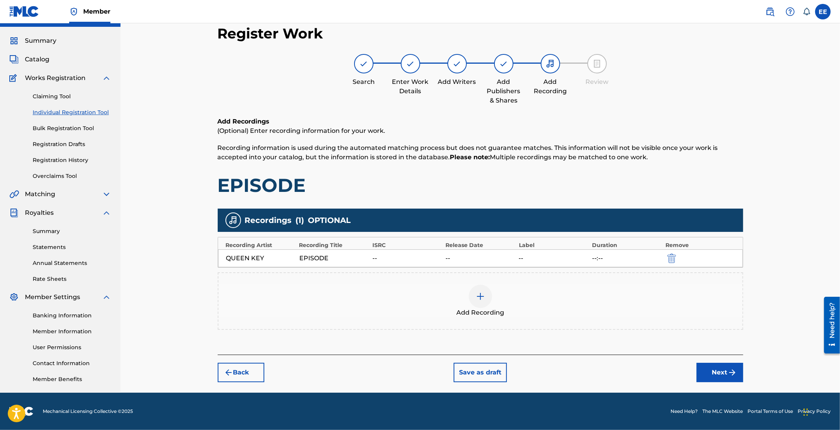
scroll to position [17, 0]
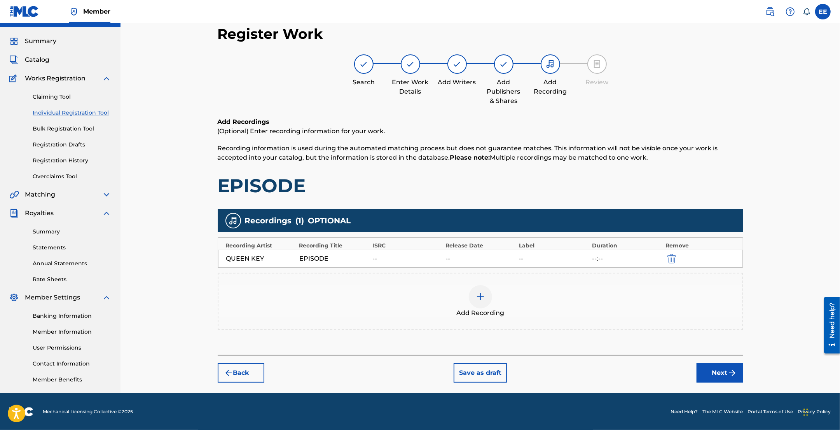
click at [611, 253] on div "QUEEN KEY EPISODE -- -- -- --:--" at bounding box center [480, 259] width 525 height 18
click at [304, 217] on div "Recordings ( 1 ) OPTIONAL" at bounding box center [481, 220] width 526 height 23
click at [671, 257] on img "submit" at bounding box center [671, 258] width 9 height 9
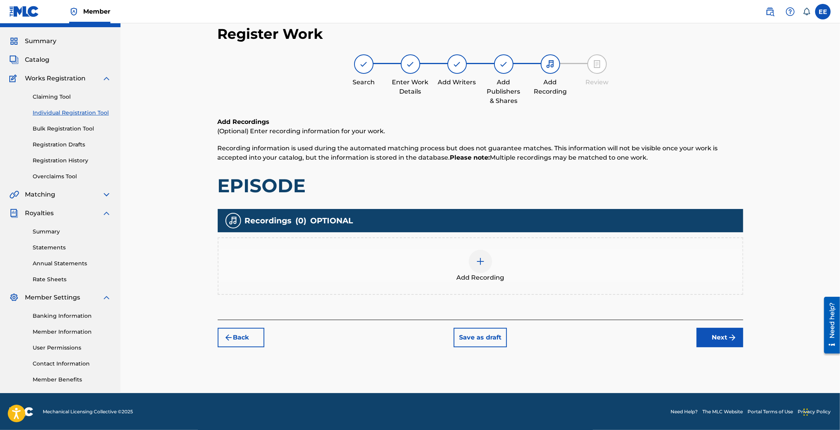
click at [480, 259] on img at bounding box center [480, 261] width 9 height 9
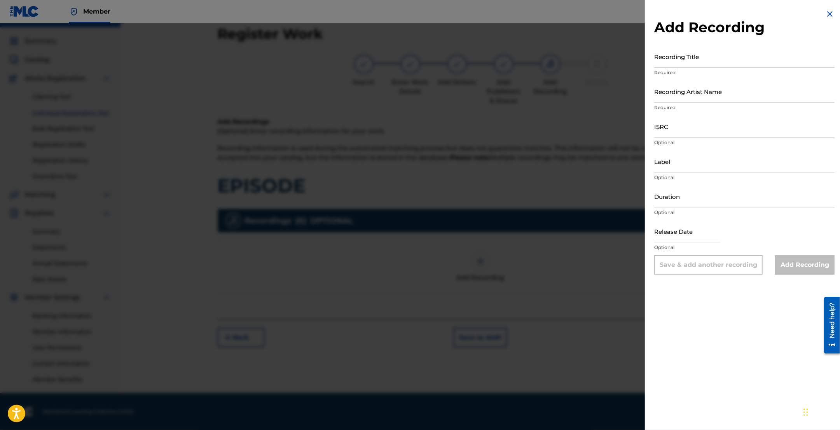
click at [683, 122] on input "ISRC" at bounding box center [744, 126] width 180 height 22
paste input "QZTAX2495981"
click at [667, 132] on input "QZTAX2495981" at bounding box center [744, 126] width 180 height 22
type input "QZTAX2495981"
click at [687, 63] on input "Recording Title" at bounding box center [744, 56] width 180 height 22
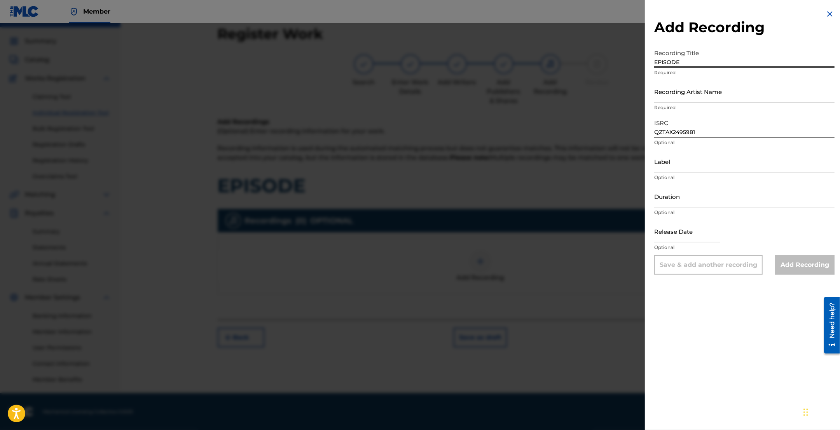
type input "EPISODE"
click at [700, 90] on input "Recording Artist Name" at bounding box center [744, 91] width 180 height 22
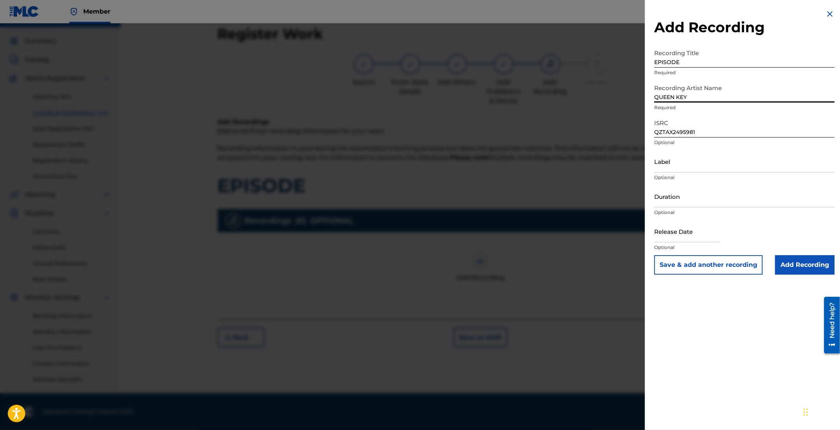
type input "QUEEN KEY"
click at [805, 266] on input "Add Recording" at bounding box center [804, 264] width 59 height 19
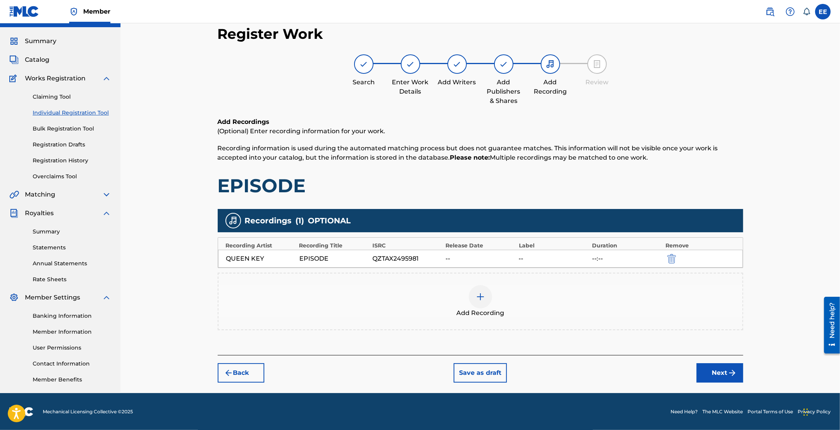
click at [720, 376] on button "Next" at bounding box center [720, 372] width 47 height 19
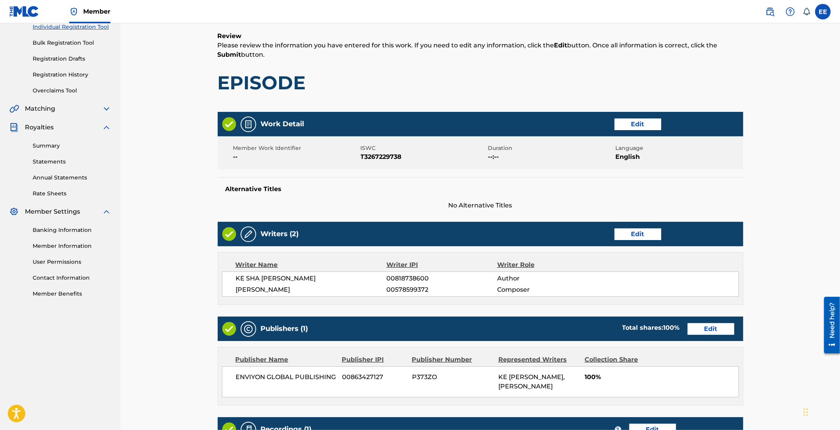
scroll to position [243, 0]
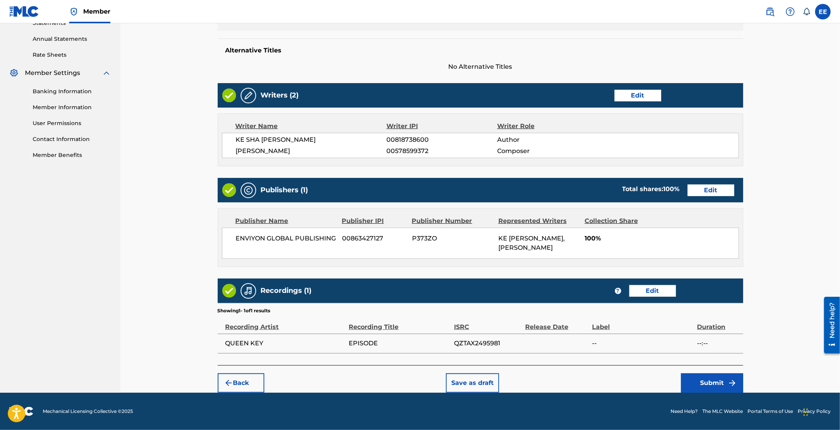
click at [709, 387] on button "Submit" at bounding box center [712, 383] width 62 height 19
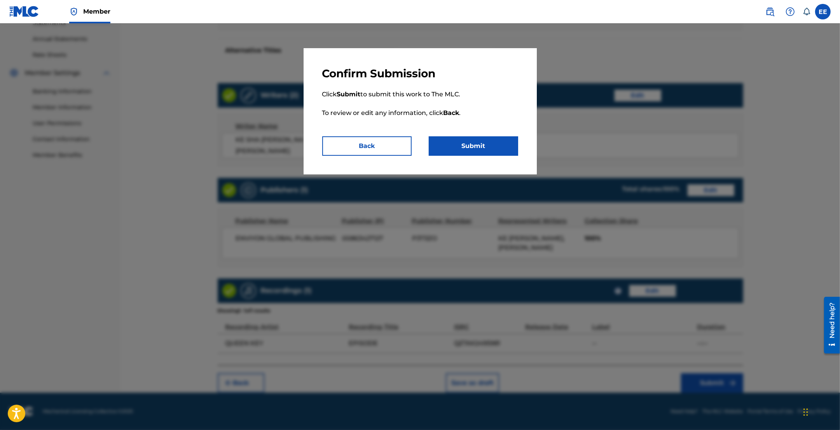
click at [482, 153] on button "Submit" at bounding box center [473, 145] width 89 height 19
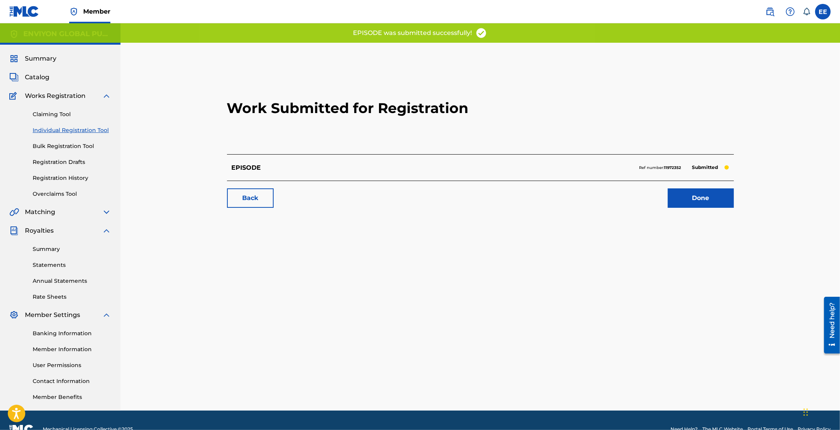
click at [688, 205] on link "Done" at bounding box center [701, 198] width 66 height 19
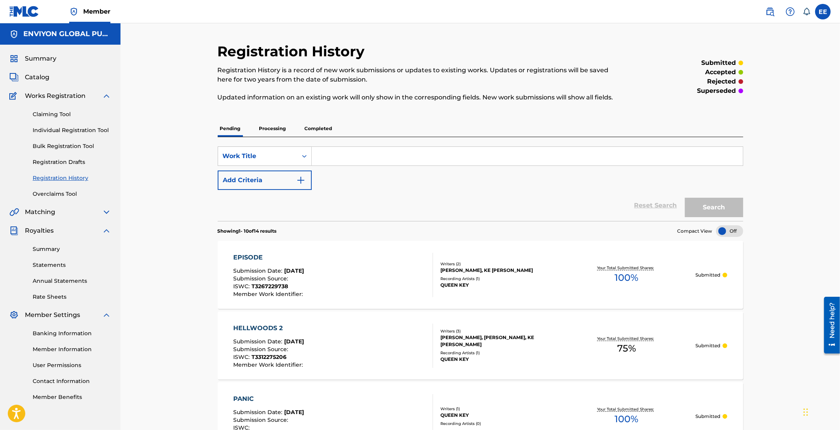
click at [74, 131] on link "Individual Registration Tool" at bounding box center [72, 130] width 79 height 8
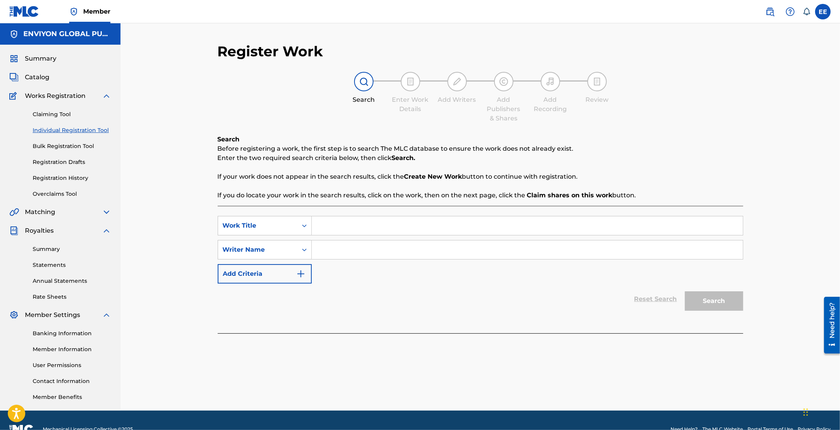
click at [351, 225] on input "Search Form" at bounding box center [527, 226] width 431 height 19
type input "EPISODE 2"
click at [323, 249] on input "Search Form" at bounding box center [527, 250] width 431 height 19
paste input "QZTAX2495981"
type input "QZTAX2495981"
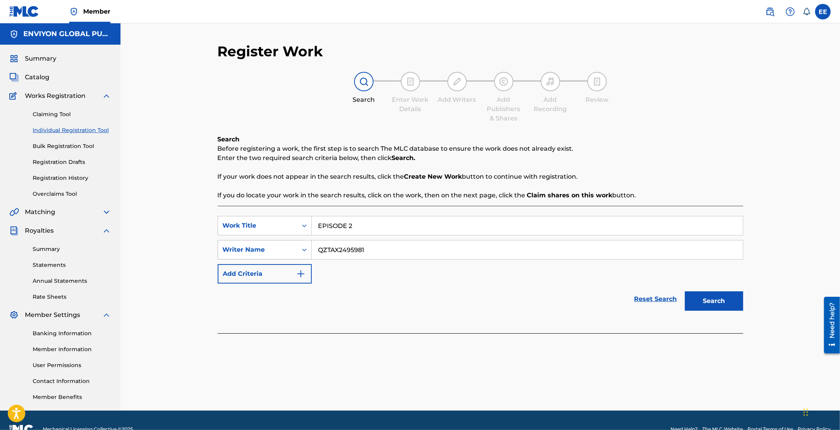
drag, startPoint x: 393, startPoint y: 248, endPoint x: 309, endPoint y: 249, distance: 84.0
click at [309, 249] on div "SearchWithCriteria067d47cc-88eb-46b8-aa41-11d099f1cdf0 Writer Name QZTAX2495981" at bounding box center [481, 249] width 526 height 19
type input "QUEEN KEY"
click at [700, 297] on button "Search" at bounding box center [714, 301] width 58 height 19
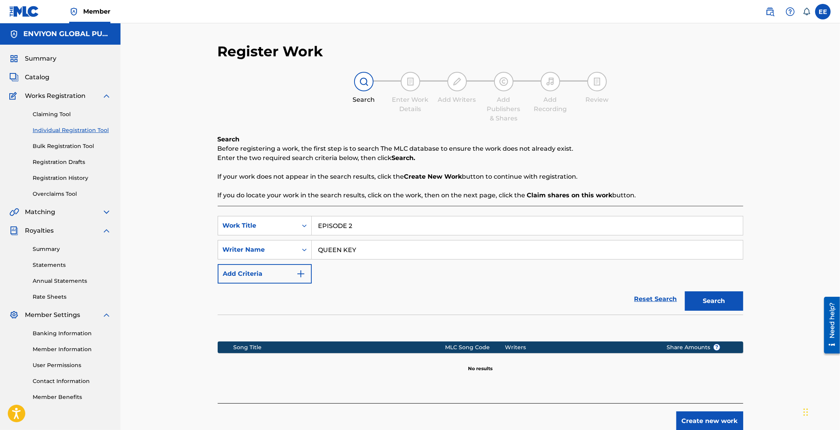
click at [699, 418] on button "Create new work" at bounding box center [709, 421] width 67 height 19
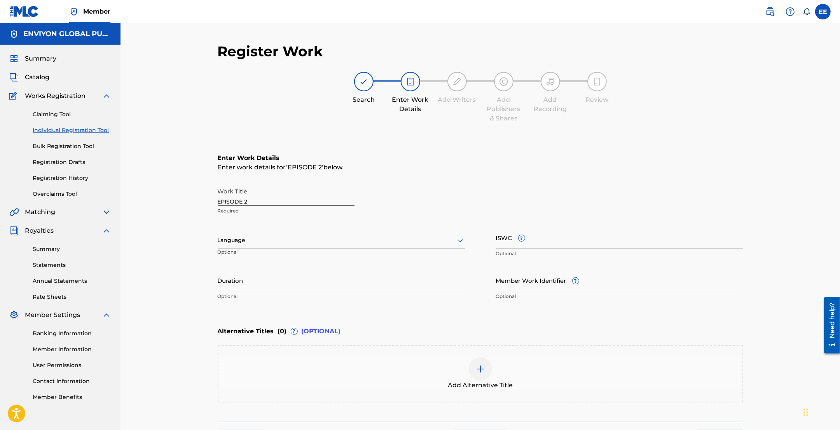
click at [267, 239] on div at bounding box center [341, 241] width 247 height 10
click at [271, 260] on div "English" at bounding box center [341, 257] width 246 height 17
click at [553, 244] on input "ISWC ?" at bounding box center [619, 238] width 247 height 22
click at [543, 242] on input "ISWC ?" at bounding box center [619, 238] width 247 height 22
paste input "T-328.657.254-7"
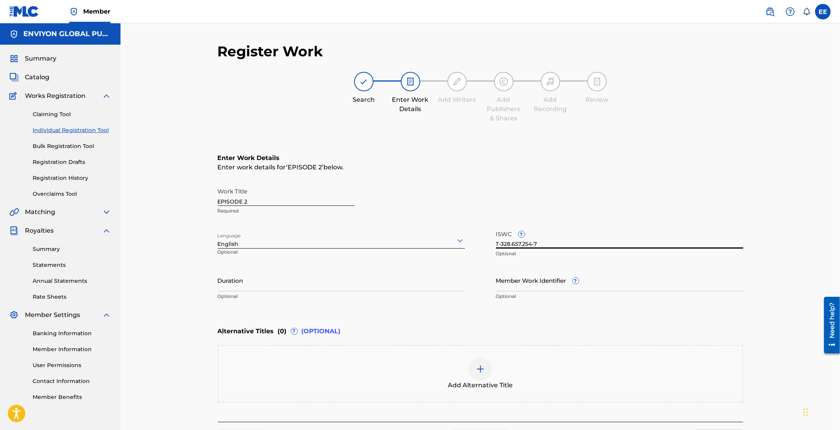
type input "T-328.657.254-7"
click at [370, 278] on input "Duration" at bounding box center [341, 280] width 247 height 22
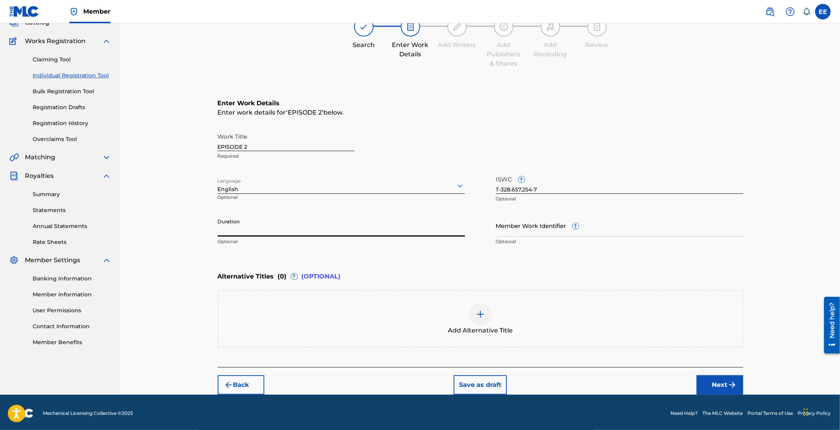
scroll to position [56, 0]
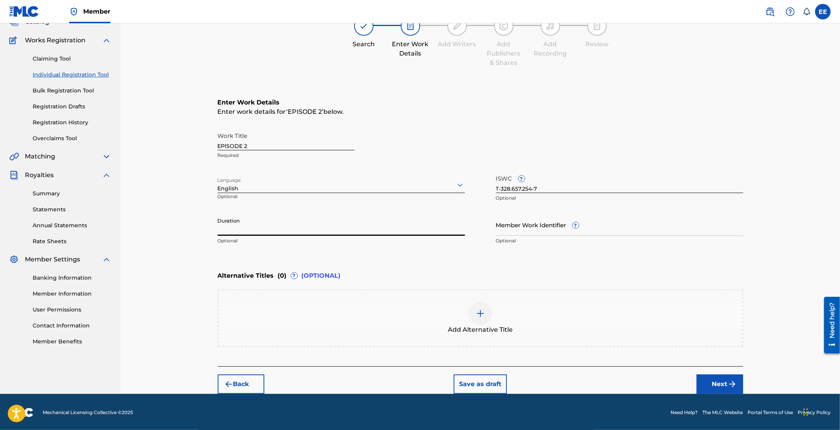
click at [476, 307] on div at bounding box center [480, 313] width 23 height 23
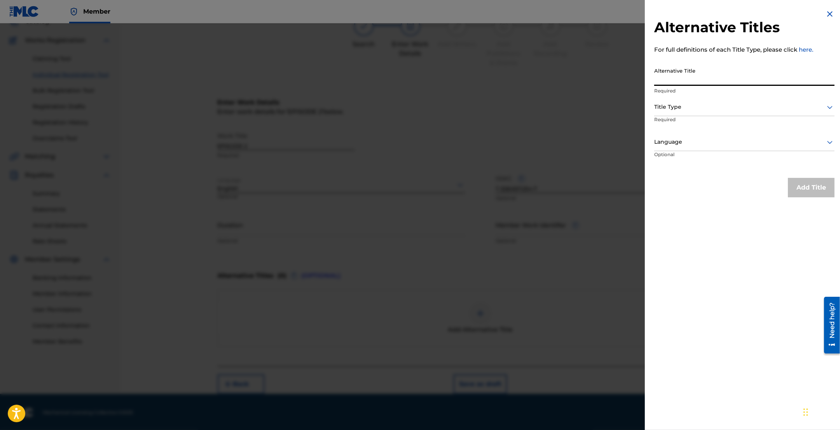
click at [710, 73] on input "Alternative Title" at bounding box center [744, 75] width 180 height 22
click at [678, 80] on input "Alternative Title" at bounding box center [744, 75] width 180 height 22
paste input "EPISODE TWO"
type input "EPISODE TWO"
click at [669, 105] on div at bounding box center [744, 107] width 180 height 10
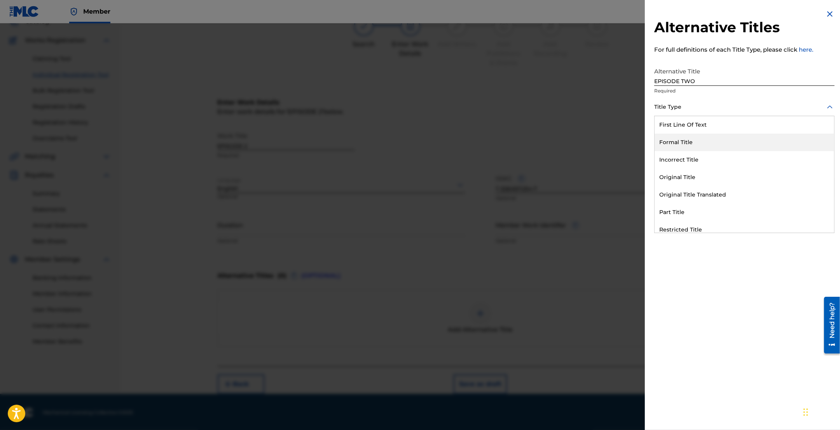
click at [702, 140] on div "Formal Title" at bounding box center [745, 142] width 180 height 17
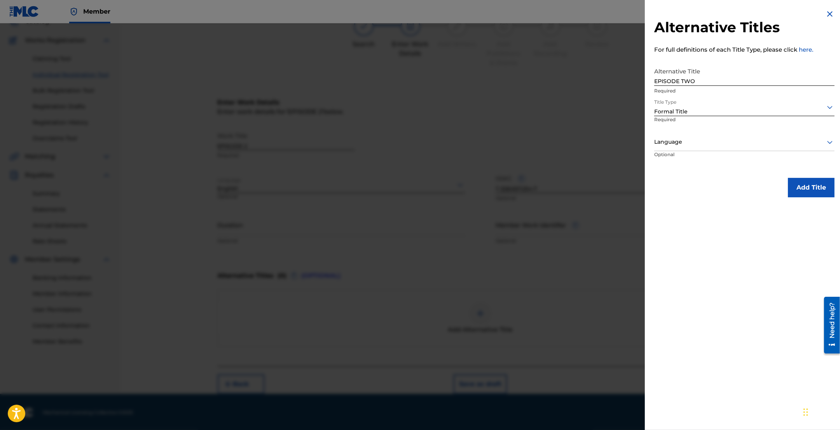
click at [692, 140] on div at bounding box center [744, 142] width 180 height 10
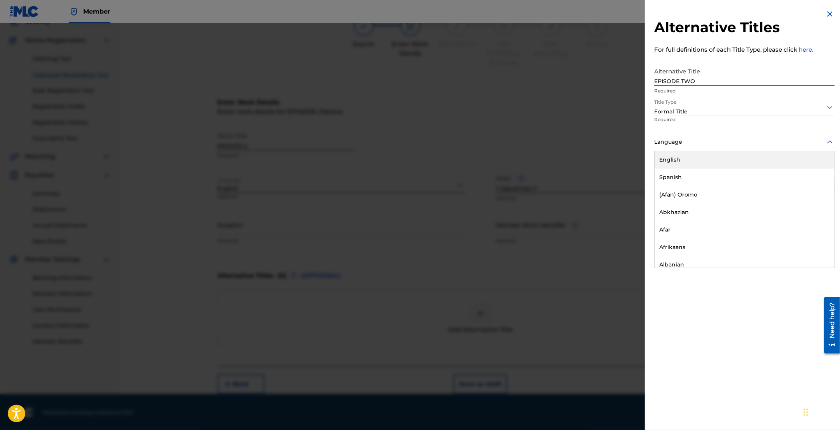
click at [693, 160] on div "English" at bounding box center [745, 159] width 180 height 17
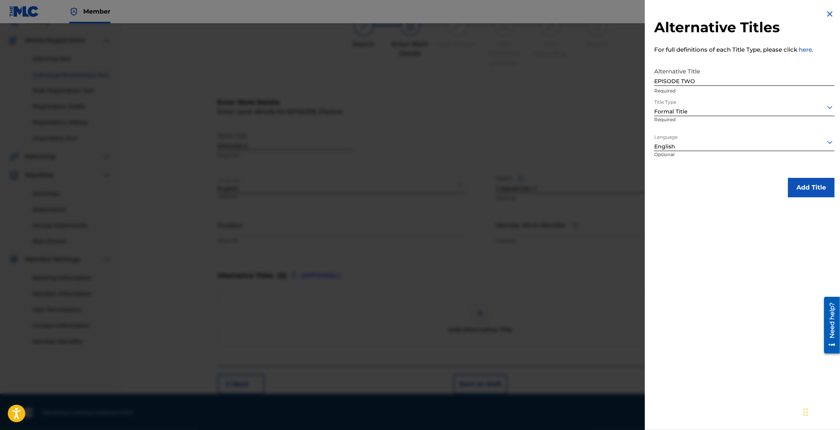
click at [807, 188] on button "Add Title" at bounding box center [811, 187] width 47 height 19
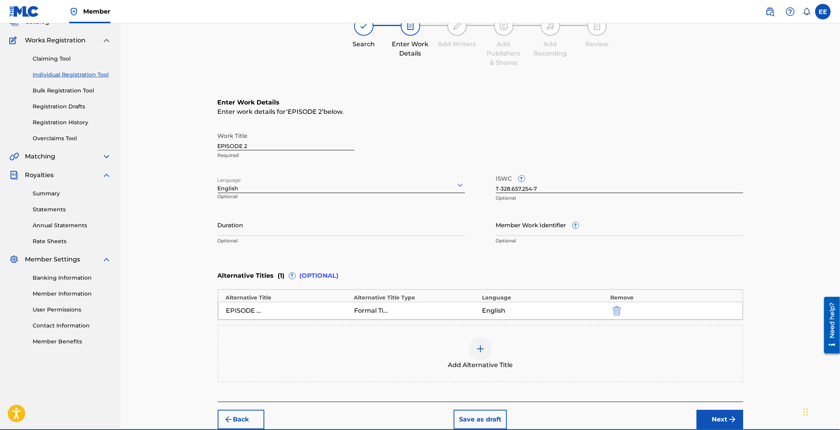
scroll to position [92, 0]
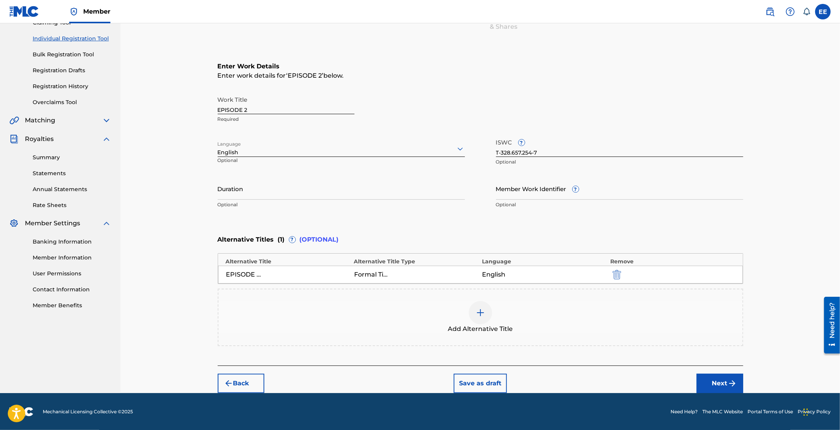
click at [713, 383] on button "Next" at bounding box center [720, 383] width 47 height 19
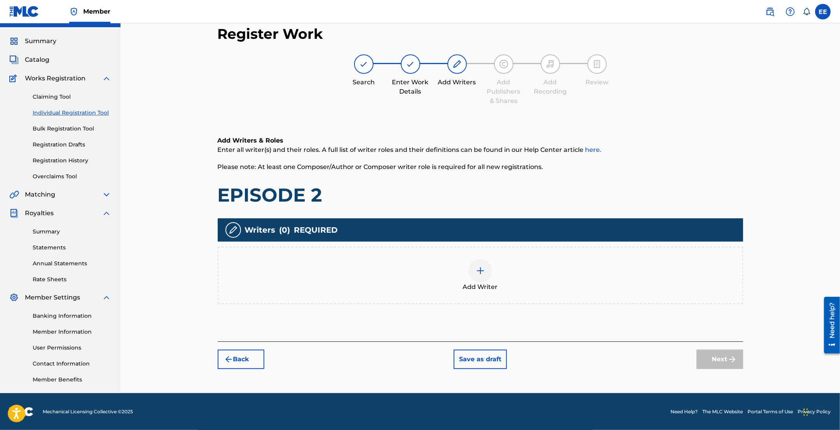
click at [478, 271] on img at bounding box center [480, 270] width 9 height 9
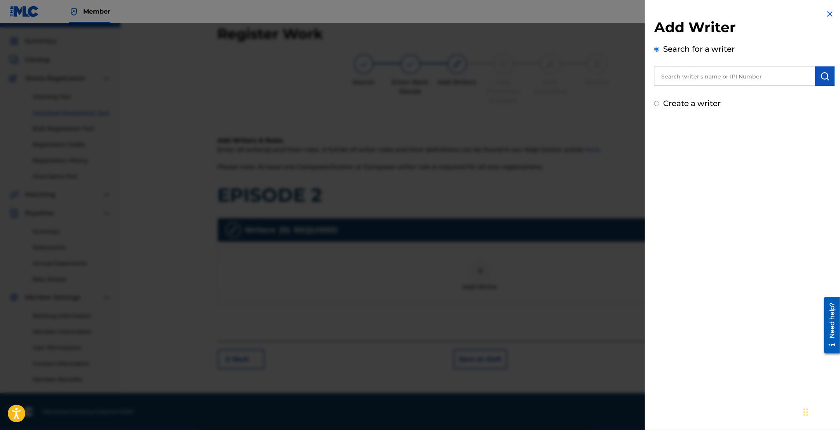
click at [707, 74] on input "text" at bounding box center [734, 75] width 161 height 19
click at [700, 78] on input "text" at bounding box center [734, 75] width 161 height 19
paste input "MCCLURE KE SHA"
type input "MCCLURE KE SHA"
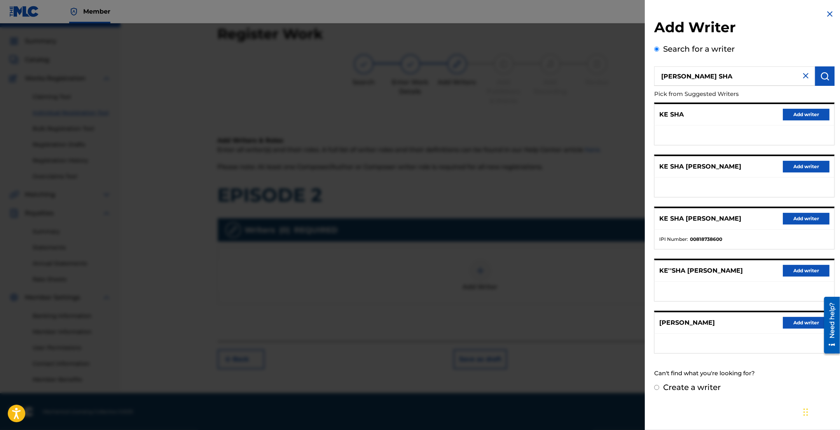
click at [797, 218] on button "Add writer" at bounding box center [806, 219] width 47 height 12
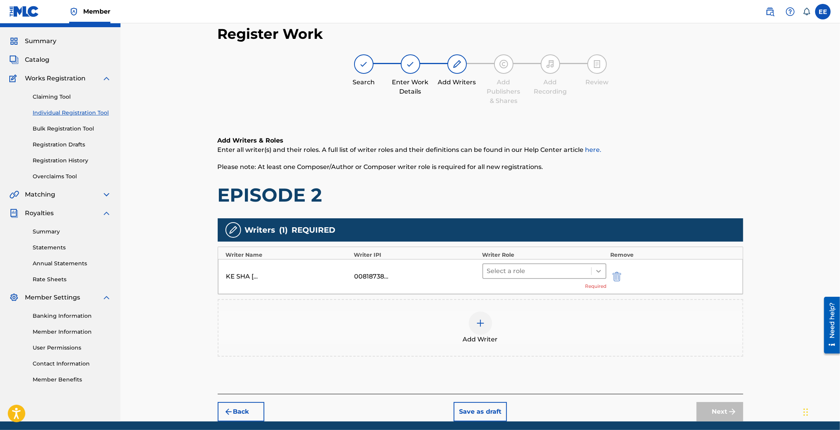
click at [601, 270] on icon at bounding box center [598, 271] width 5 height 3
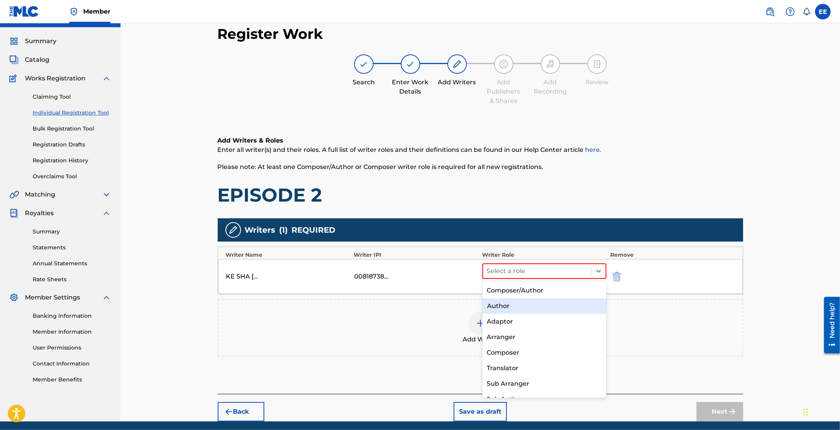
click at [532, 308] on div "Author" at bounding box center [544, 307] width 124 height 16
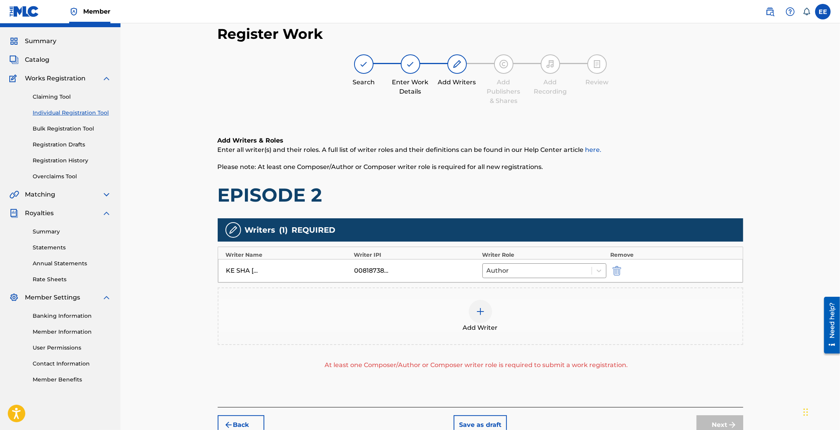
click at [479, 311] on img at bounding box center [480, 311] width 9 height 9
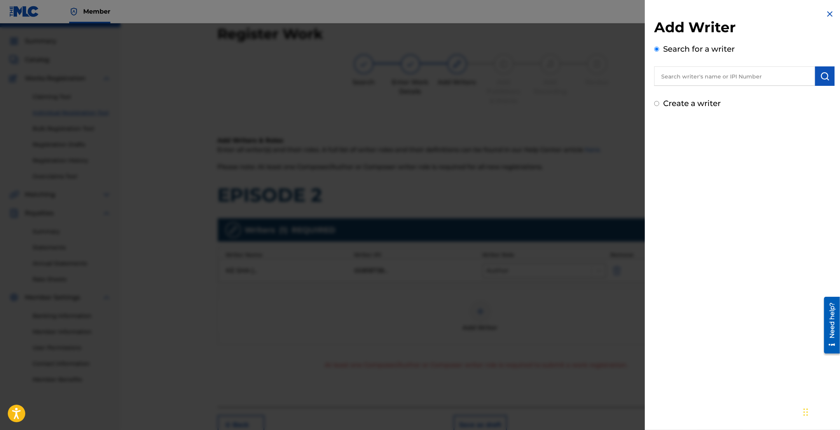
click at [743, 74] on input "text" at bounding box center [734, 75] width 161 height 19
click at [677, 74] on input "text" at bounding box center [734, 75] width 161 height 19
paste input "ROBINSON LARRY"
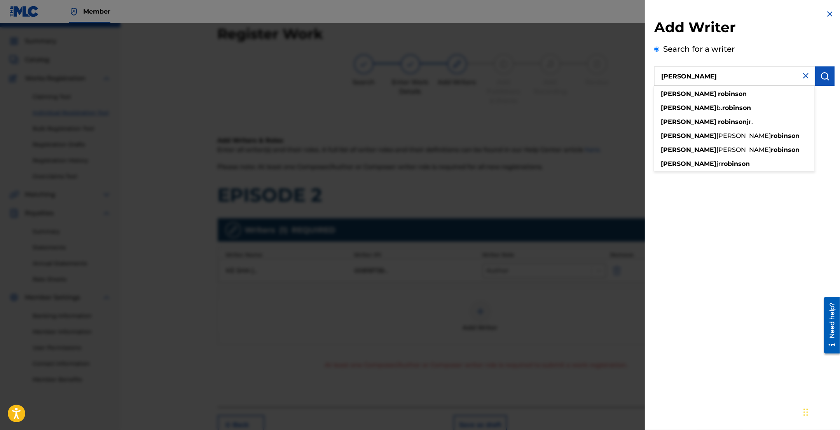
type input "ROBINSON LARRY"
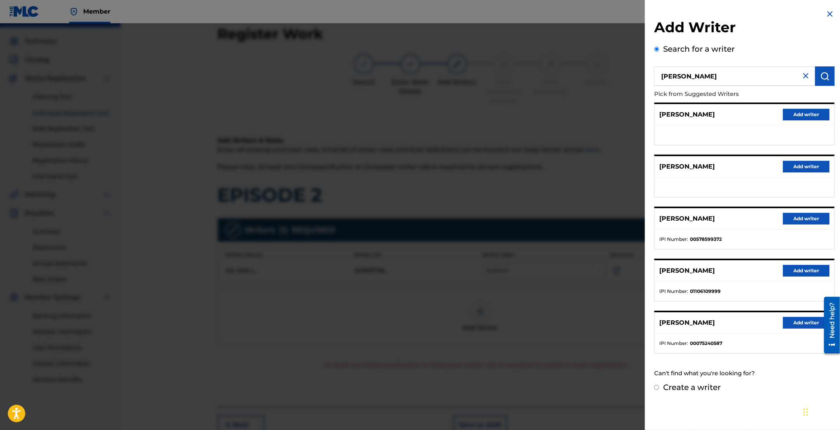
click at [803, 216] on button "Add writer" at bounding box center [806, 219] width 47 height 12
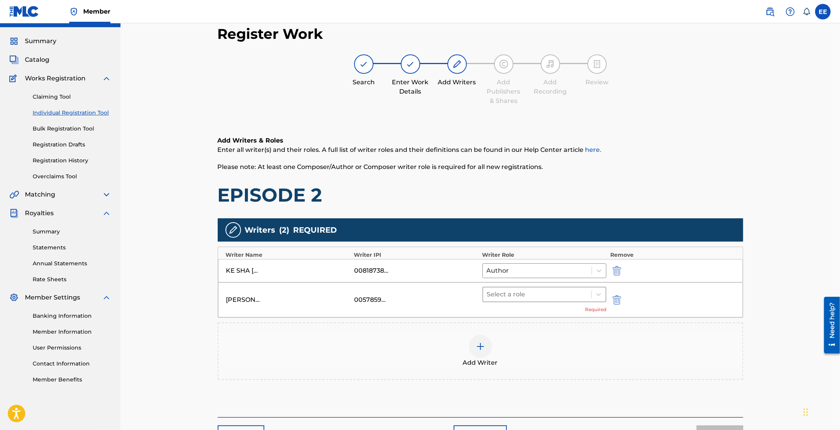
click at [580, 293] on div at bounding box center [537, 294] width 101 height 11
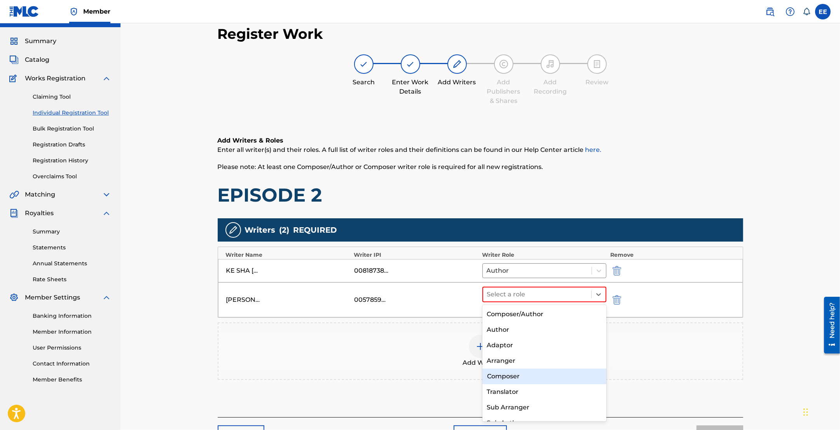
click at [512, 380] on div "Composer" at bounding box center [544, 377] width 124 height 16
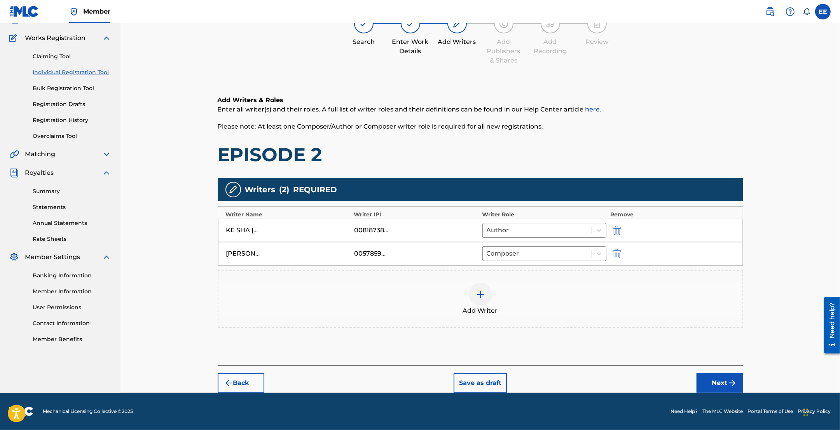
click at [720, 384] on button "Next" at bounding box center [720, 383] width 47 height 19
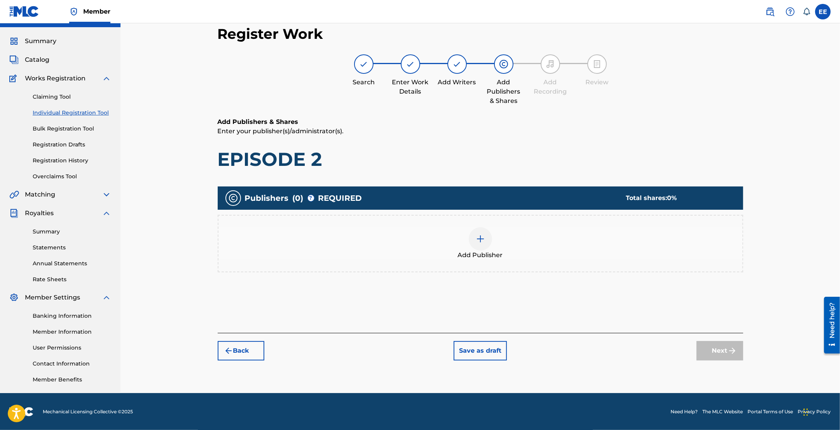
click at [471, 229] on div "Add Publisher" at bounding box center [480, 243] width 524 height 33
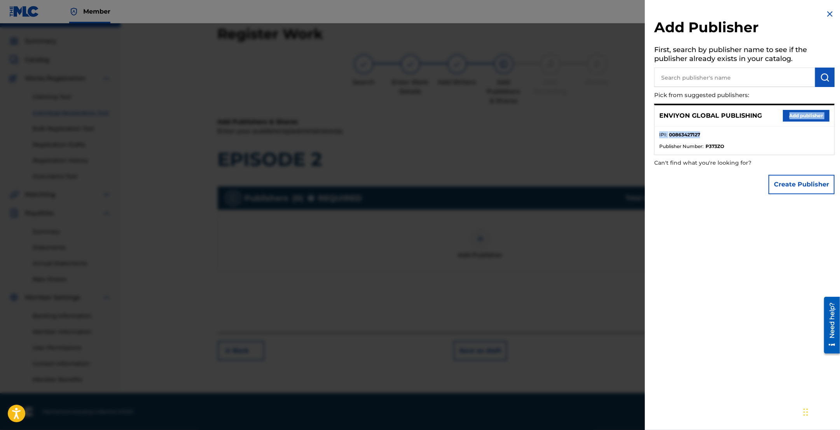
click at [786, 124] on div "ENVIYON GLOBAL PUBLISHING Add publisher IPI : 00863427127 Publisher Number : P3…" at bounding box center [744, 129] width 180 height 51
click at [790, 116] on button "Add publisher" at bounding box center [806, 116] width 47 height 12
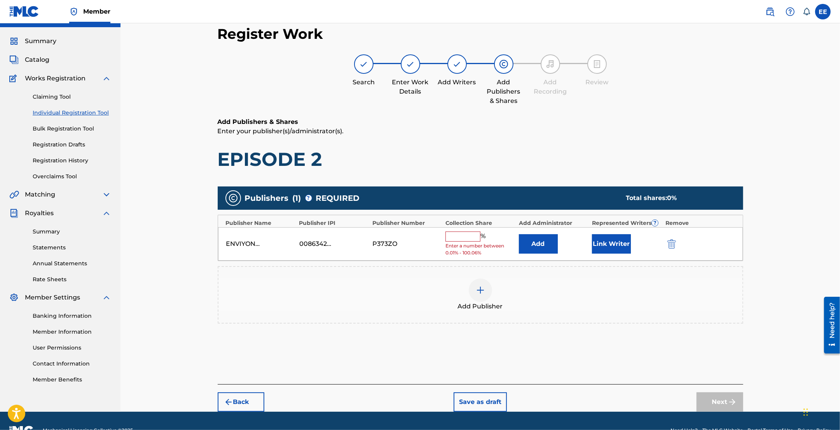
click at [460, 236] on input "text" at bounding box center [462, 237] width 35 height 10
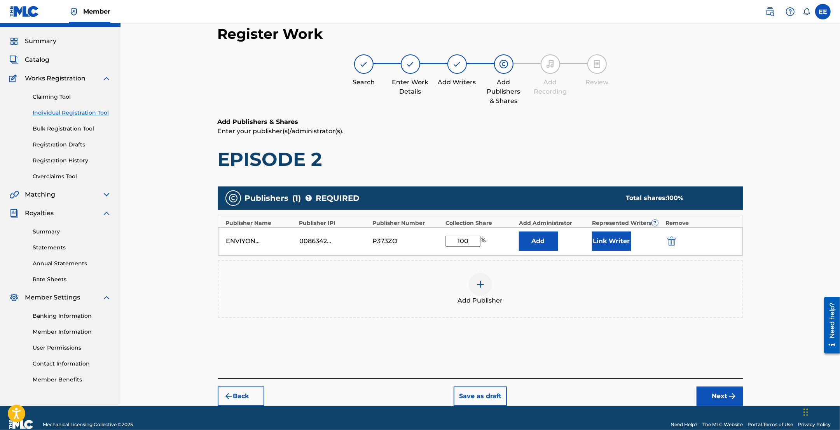
type input "100"
click at [617, 245] on button "Link Writer" at bounding box center [611, 241] width 39 height 19
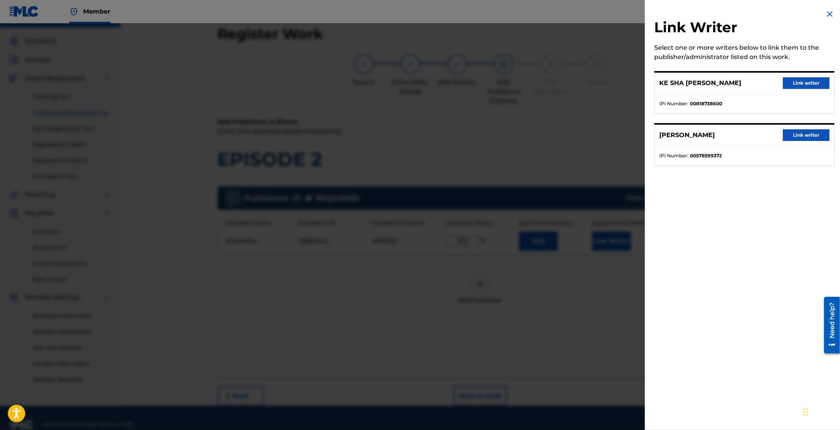
click at [787, 84] on button "Link writer" at bounding box center [806, 83] width 47 height 12
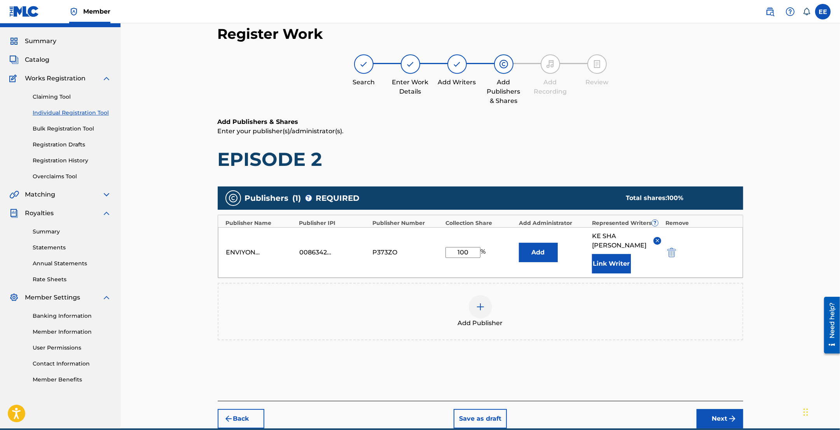
click at [611, 262] on button "Link Writer" at bounding box center [611, 263] width 39 height 19
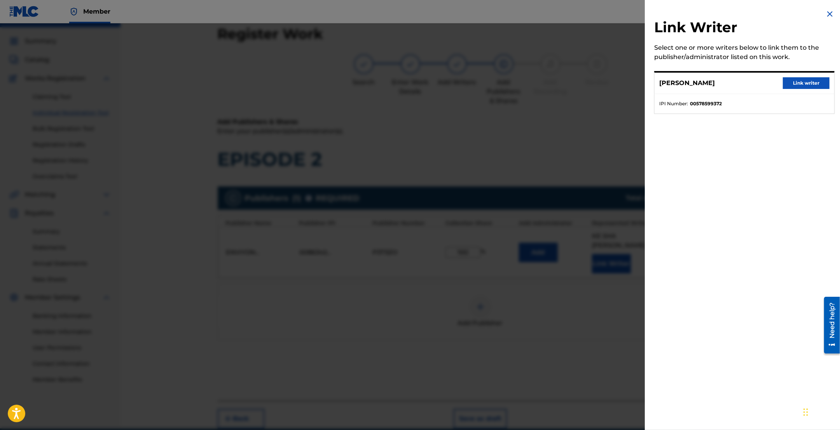
click at [801, 84] on button "Link writer" at bounding box center [806, 83] width 47 height 12
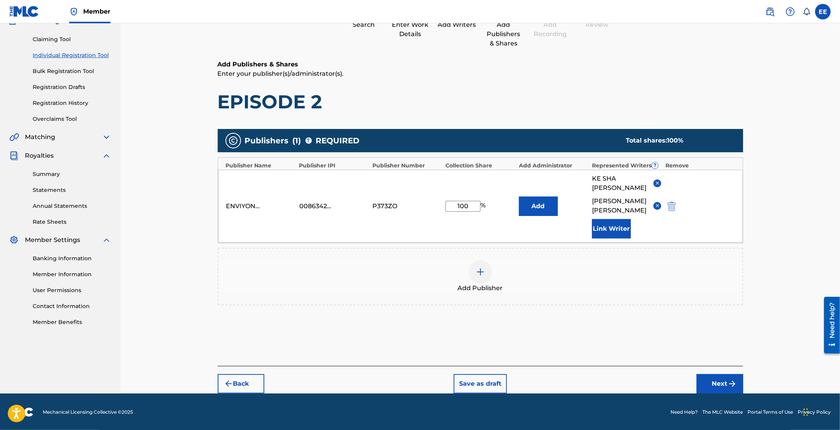
click at [716, 378] on button "Next" at bounding box center [720, 383] width 47 height 19
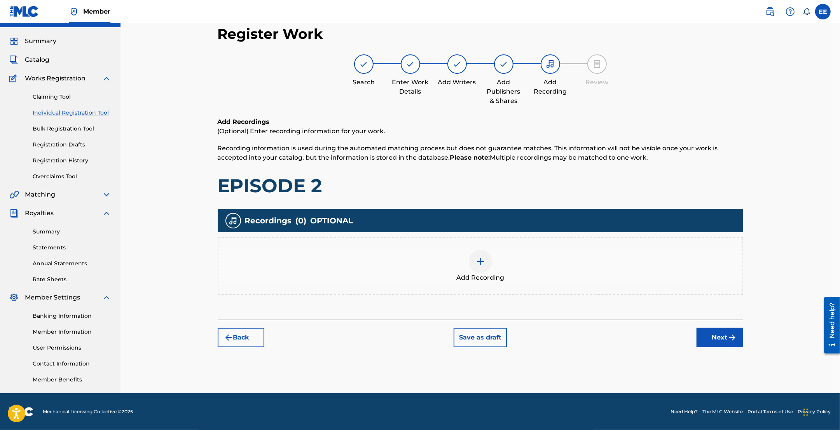
click at [483, 269] on div at bounding box center [480, 261] width 23 height 23
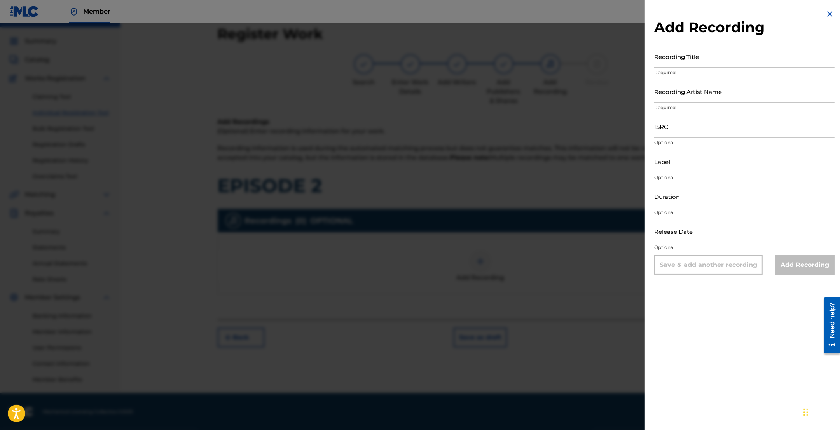
click at [679, 122] on input "ISRC" at bounding box center [744, 126] width 180 height 22
click at [696, 133] on input "ISRC" at bounding box center [744, 126] width 180 height 22
paste input "QZWFE2406026"
type input "QZWFE2406026"
click at [718, 93] on input "Recording Artist Name" at bounding box center [744, 91] width 180 height 22
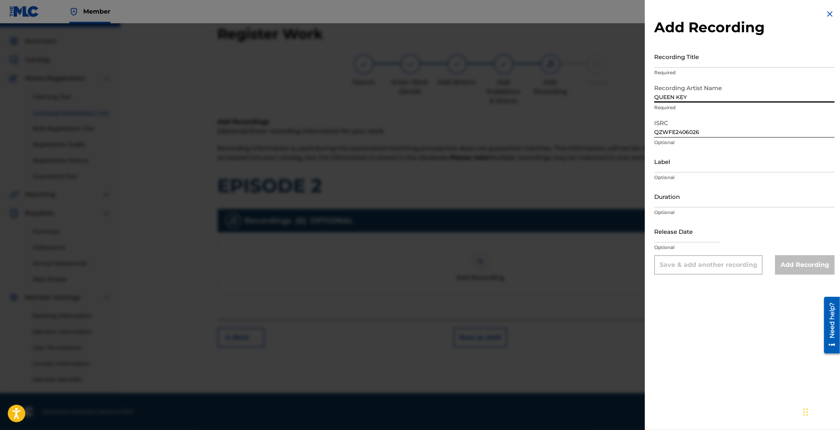
type input "QUEEN KEY"
click at [703, 59] on input "Recording Title" at bounding box center [744, 56] width 180 height 22
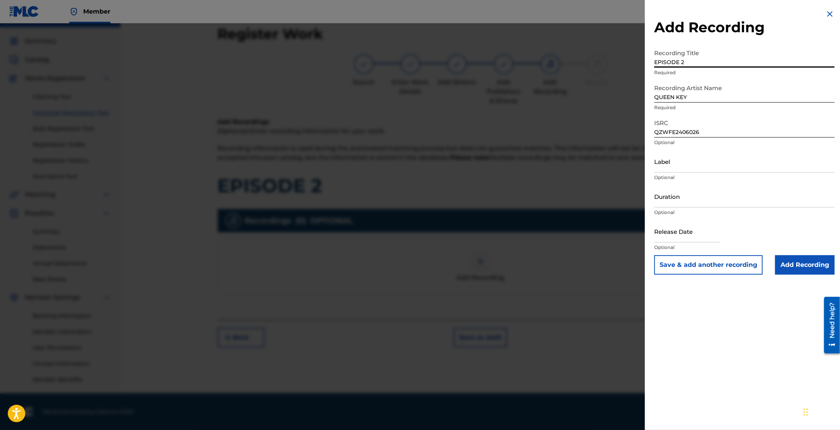
type input "EPISODE 2"
click at [807, 266] on input "Add Recording" at bounding box center [804, 264] width 59 height 19
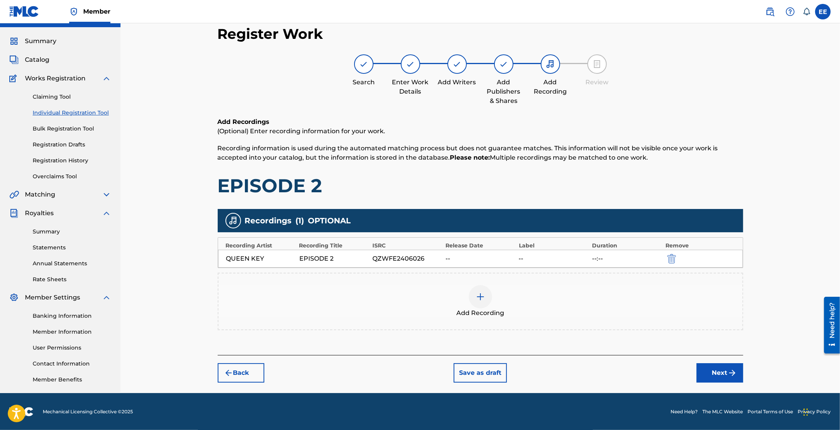
click at [709, 372] on button "Next" at bounding box center [720, 372] width 47 height 19
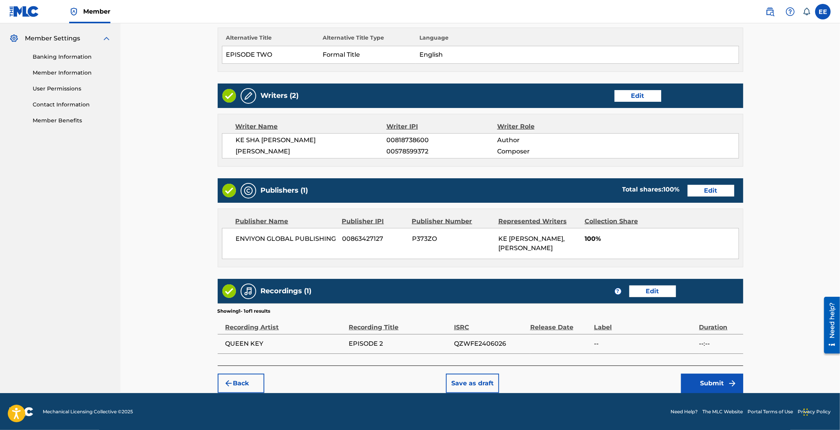
scroll to position [278, 0]
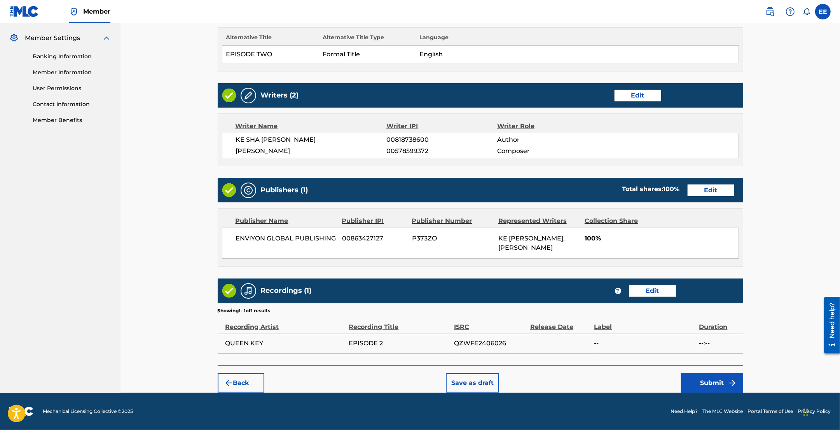
click at [719, 387] on button "Submit" at bounding box center [712, 383] width 62 height 19
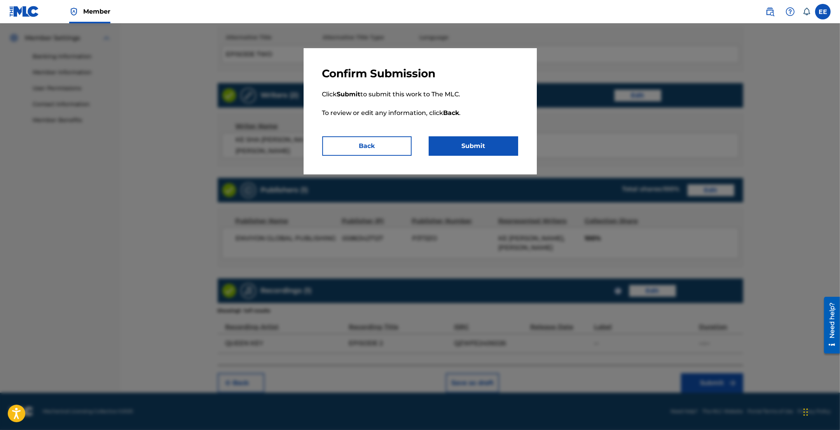
click at [478, 144] on button "Submit" at bounding box center [473, 145] width 89 height 19
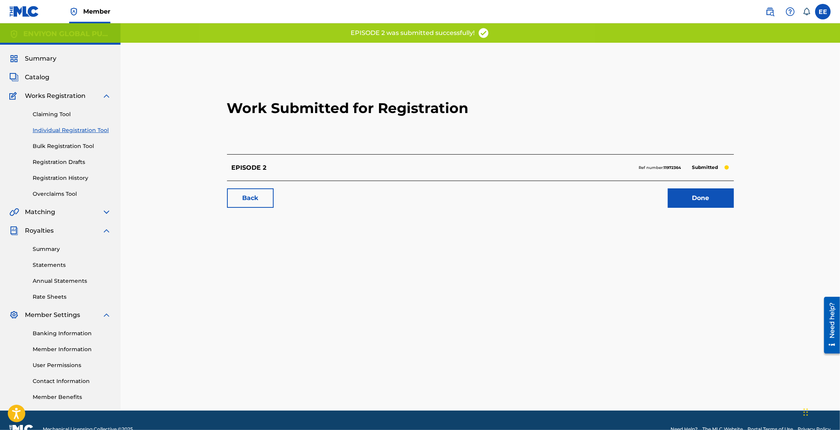
click at [706, 204] on link "Done" at bounding box center [701, 198] width 66 height 19
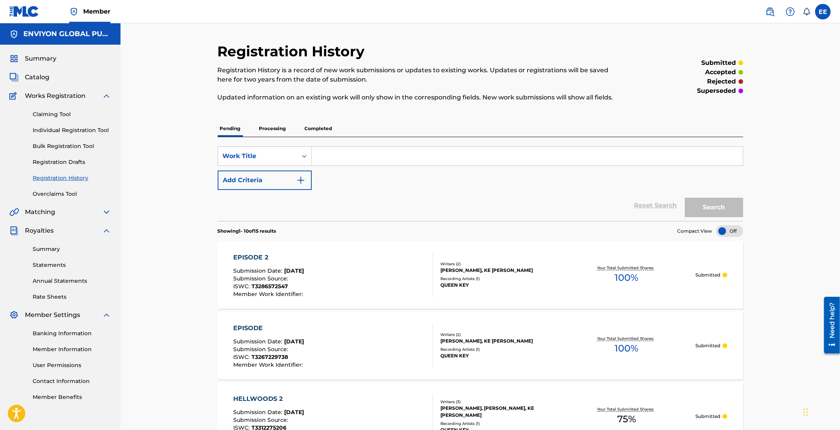
click at [72, 129] on link "Individual Registration Tool" at bounding box center [72, 130] width 79 height 8
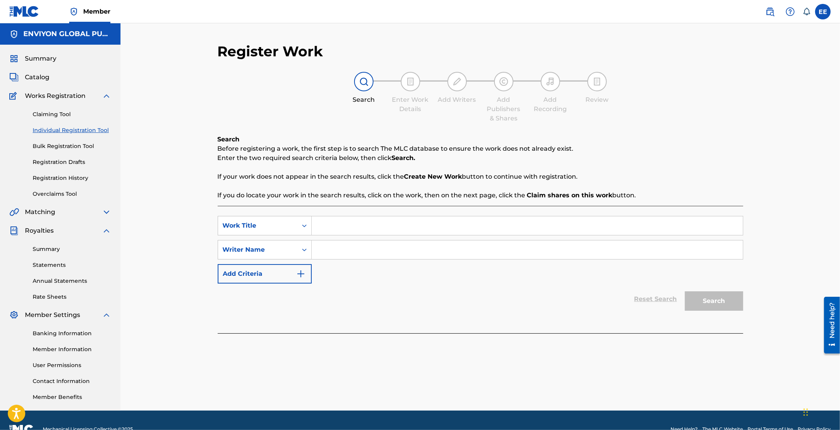
click at [337, 225] on input "Search Form" at bounding box center [527, 226] width 431 height 19
type input "EPISODE 3"
click at [403, 250] on input "Search Form" at bounding box center [527, 250] width 431 height 19
type input "QUEEN KEY"
click at [706, 295] on button "Search" at bounding box center [714, 301] width 58 height 19
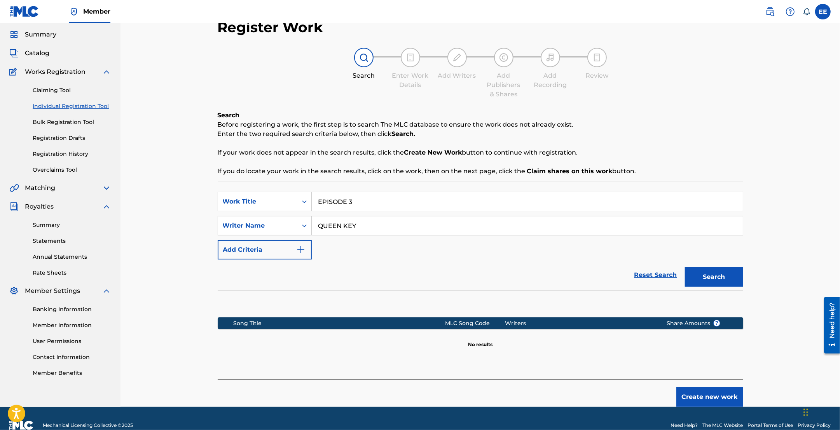
scroll to position [38, 0]
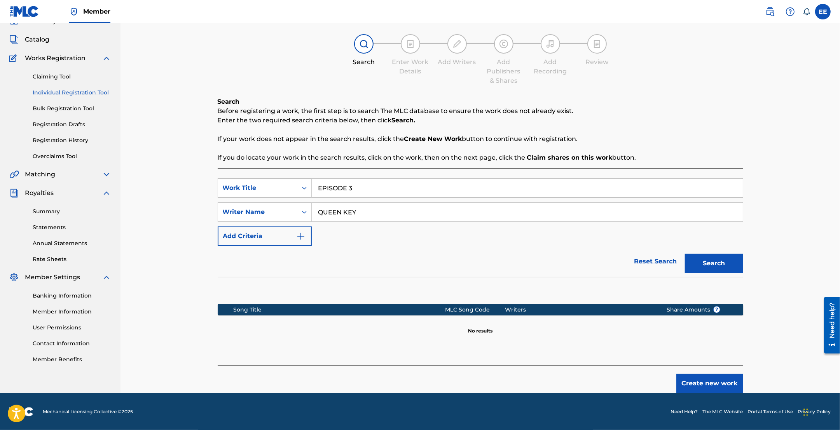
click at [716, 385] on button "Create new work" at bounding box center [709, 383] width 67 height 19
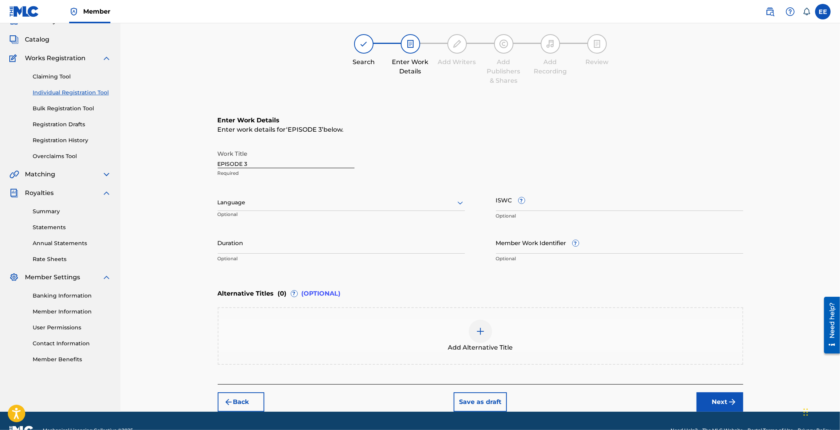
click at [258, 207] on div at bounding box center [341, 203] width 247 height 10
click at [258, 218] on div "English" at bounding box center [341, 219] width 246 height 17
click at [551, 203] on input "ISWC ?" at bounding box center [619, 200] width 247 height 22
click at [554, 204] on input "ISWC ?" at bounding box center [619, 200] width 247 height 22
paste input "T-330.550.392-4"
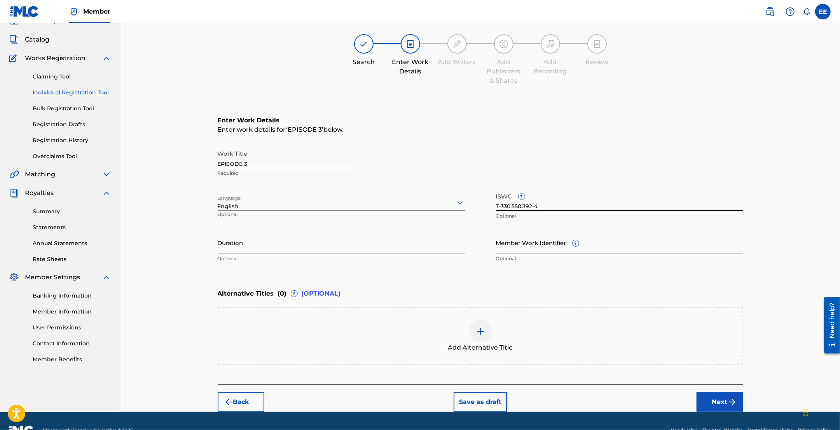
type input "T-330.550.392-4"
click at [274, 252] on input "Duration" at bounding box center [341, 243] width 247 height 22
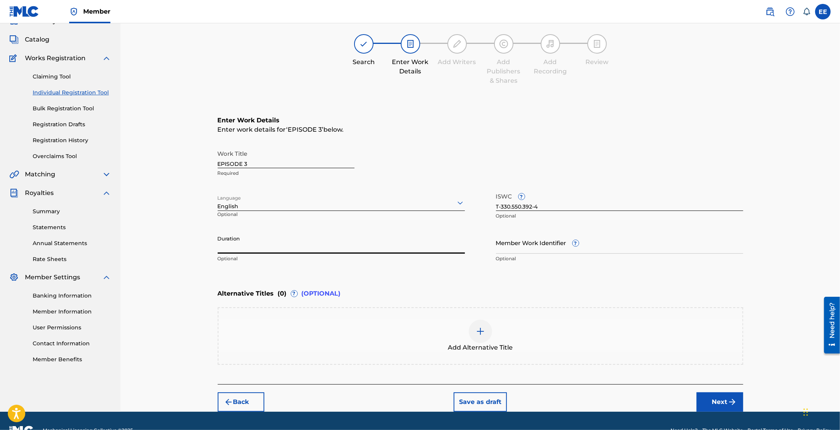
click at [281, 208] on div "English" at bounding box center [341, 207] width 247 height 8
click at [556, 126] on div "Enter work details for ‘ EPISODE 3 ’ below." at bounding box center [481, 129] width 526 height 9
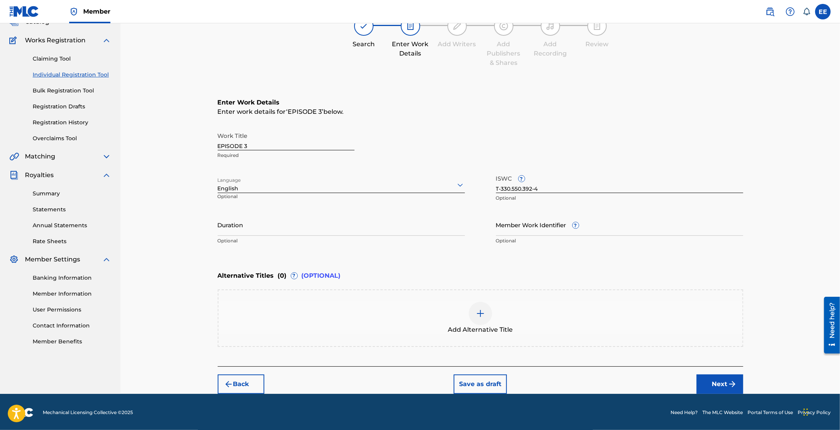
click at [484, 327] on span "Add Alternative Title" at bounding box center [480, 329] width 65 height 9
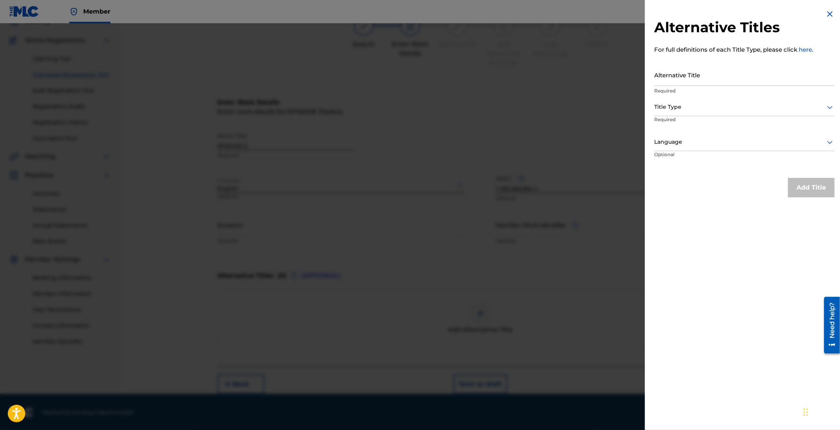
click at [700, 77] on input "Alternative Title" at bounding box center [744, 75] width 180 height 22
paste input "EPISODE THREE"
type input "EPISODE THREE"
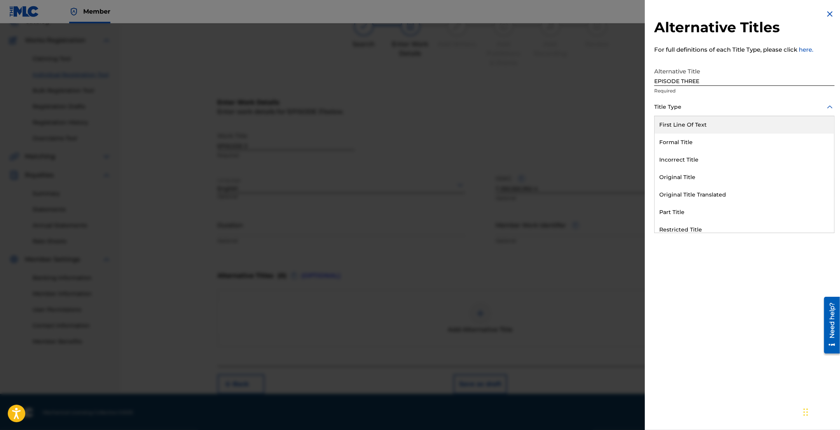
click at [700, 109] on div at bounding box center [744, 107] width 180 height 10
click at [700, 137] on div "Formal Title" at bounding box center [745, 142] width 180 height 17
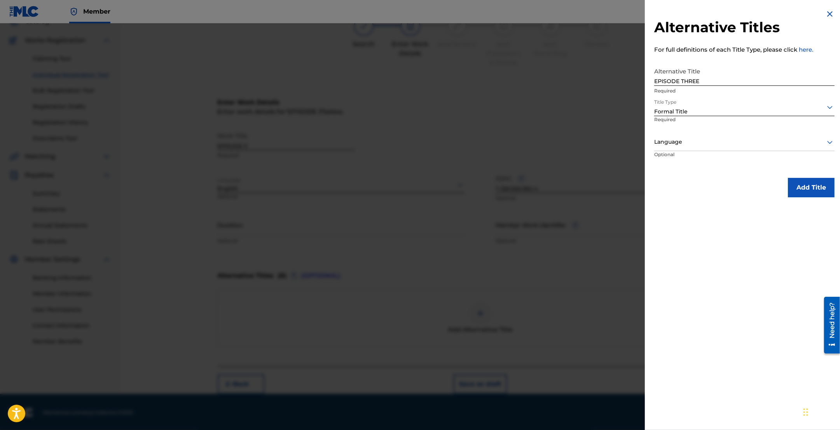
click at [723, 148] on div "Language" at bounding box center [744, 142] width 180 height 17
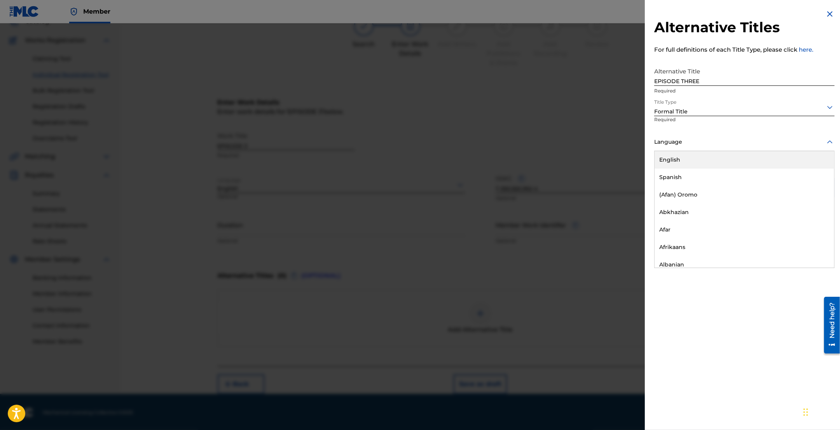
click at [694, 164] on div "English" at bounding box center [745, 159] width 180 height 17
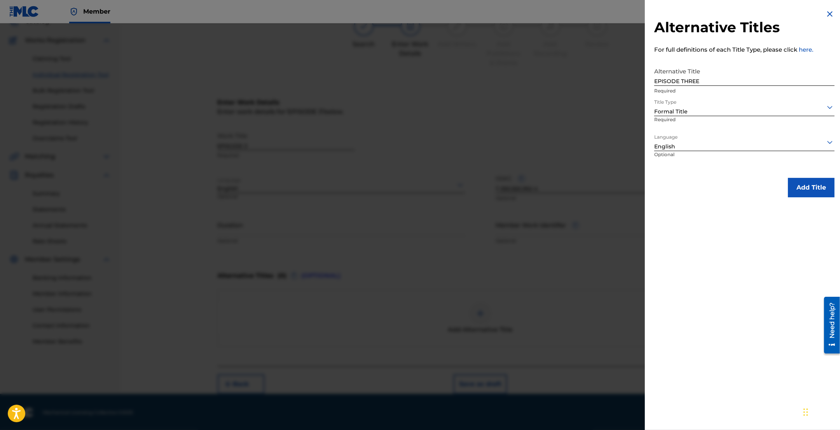
click at [812, 189] on button "Add Title" at bounding box center [811, 187] width 47 height 19
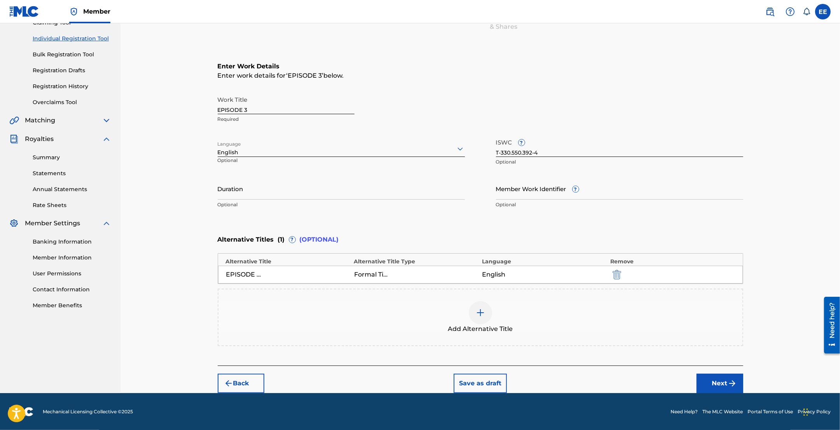
click at [723, 382] on button "Next" at bounding box center [720, 383] width 47 height 19
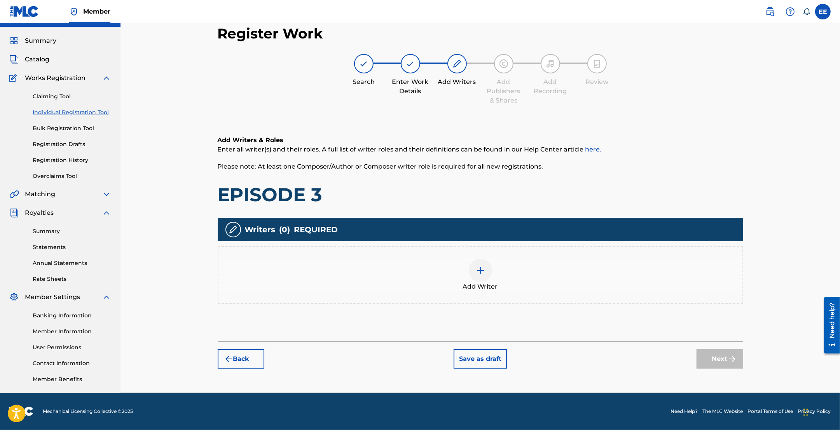
scroll to position [17, 0]
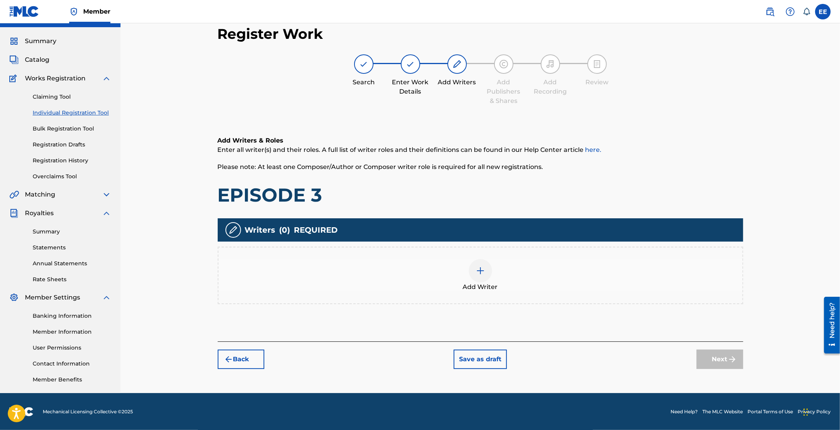
click at [491, 285] on span "Add Writer" at bounding box center [480, 287] width 35 height 9
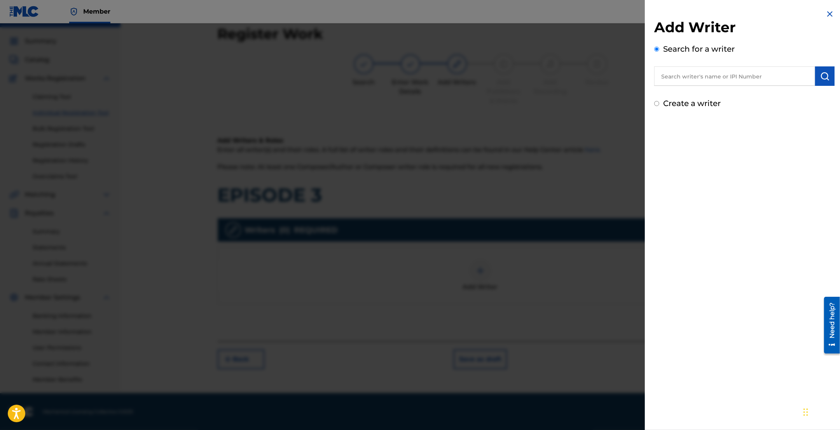
click at [754, 73] on input "text" at bounding box center [734, 75] width 161 height 19
click at [729, 80] on input "text" at bounding box center [734, 75] width 161 height 19
paste input "ROBINSON LARRY"
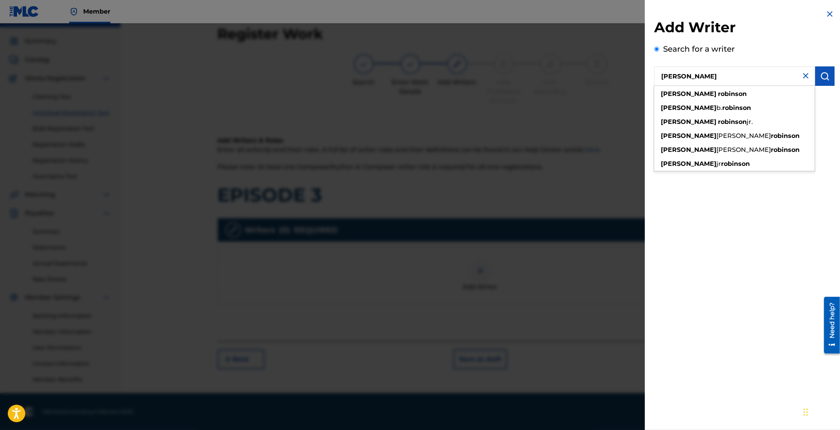
type input "ROBINSON LARRY"
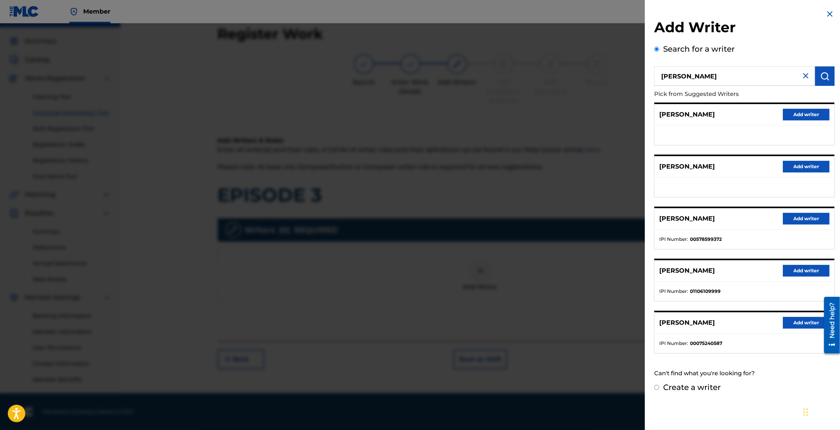
click at [804, 216] on button "Add writer" at bounding box center [806, 219] width 47 height 12
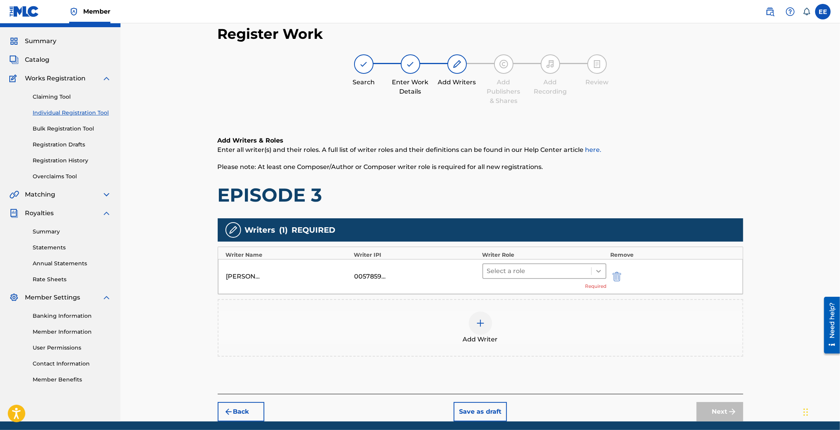
click at [595, 272] on icon at bounding box center [599, 271] width 8 height 8
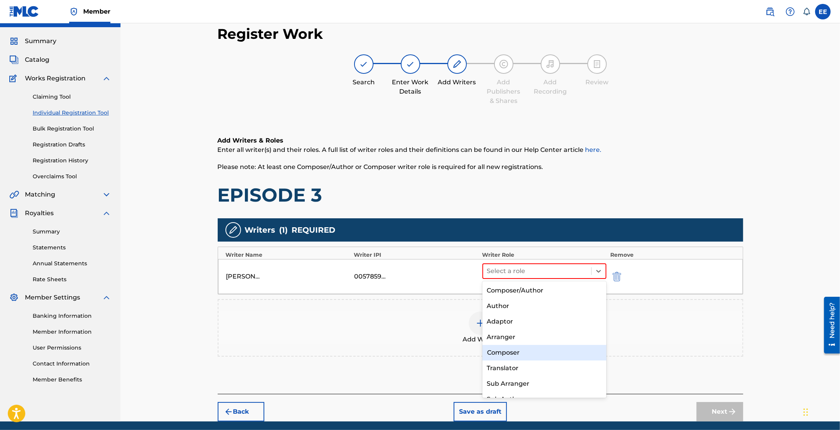
click at [526, 352] on div "Composer" at bounding box center [544, 353] width 124 height 16
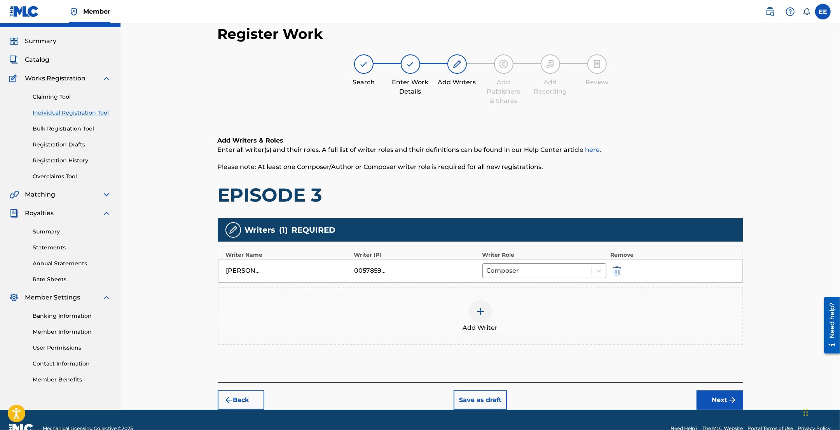
click at [473, 312] on div at bounding box center [480, 311] width 23 height 23
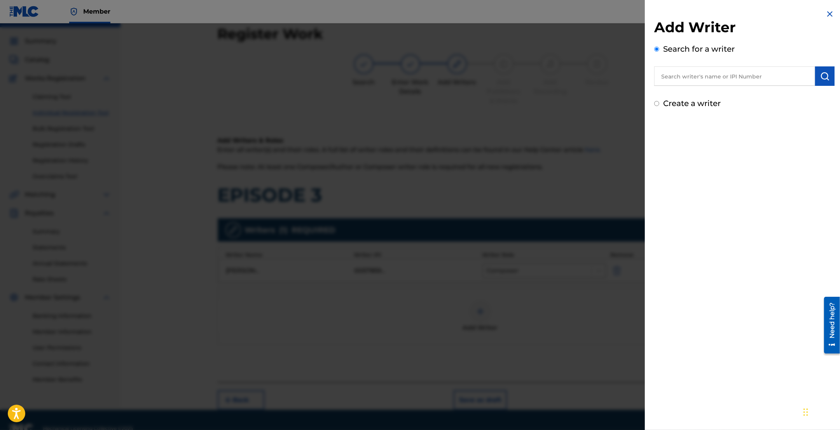
click at [680, 77] on input "text" at bounding box center [734, 75] width 161 height 19
paste input "MCCLURE KE SHA"
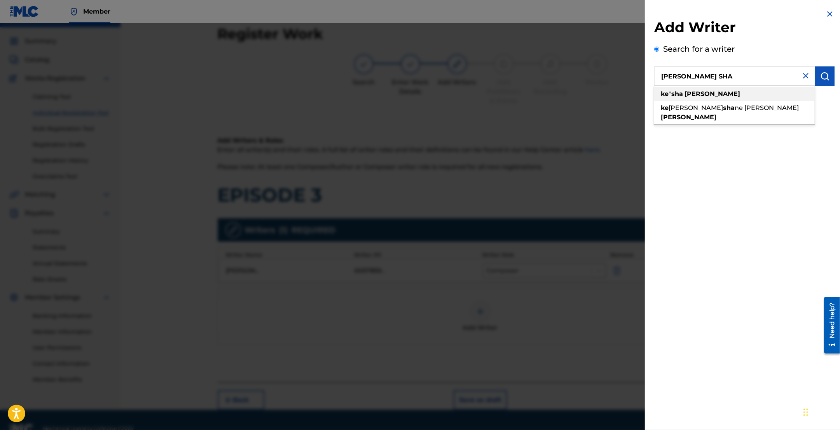
type input "ke''sha mcclure"
drag, startPoint x: 721, startPoint y: 75, endPoint x: 650, endPoint y: 76, distance: 71.5
click at [650, 76] on div "Add Writer Search for a writer ke''sha mcclure Create a writer" at bounding box center [744, 59] width 199 height 119
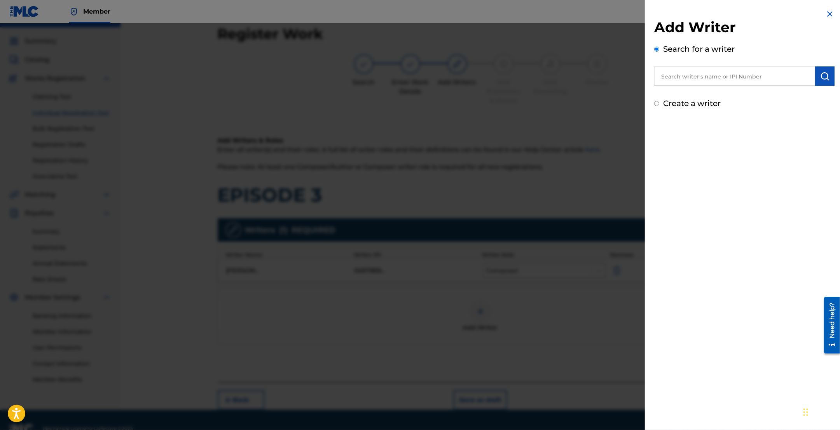
paste input "MCCLURE KE SHA"
type input "MCCLURE KE SHA"
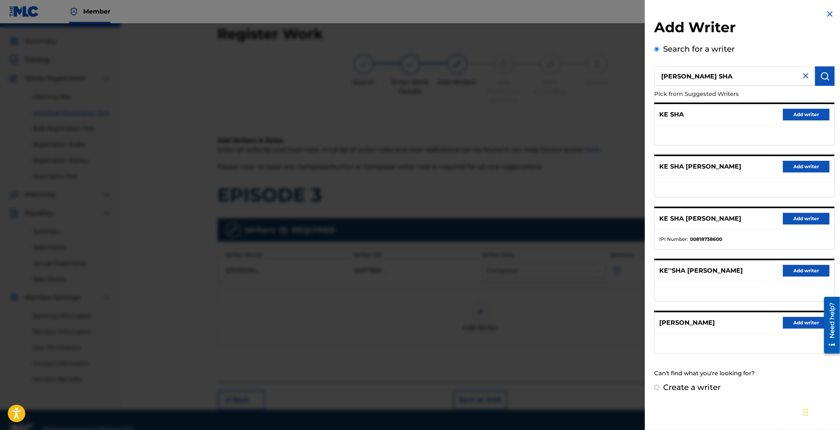
click at [809, 218] on button "Add writer" at bounding box center [806, 219] width 47 height 12
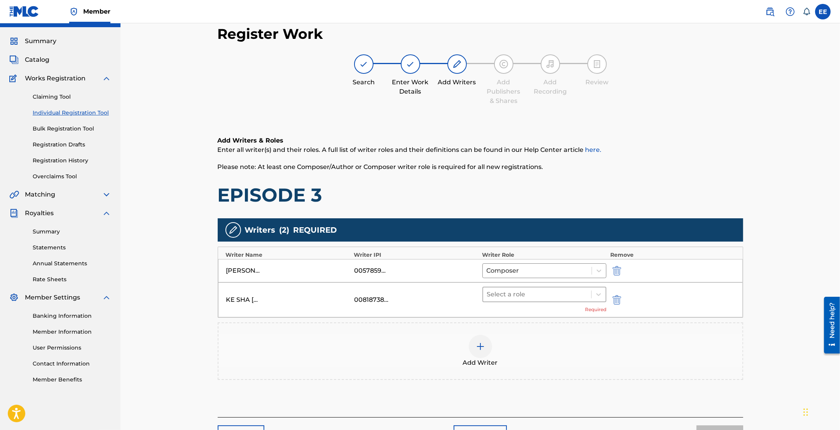
click at [580, 292] on div at bounding box center [537, 294] width 101 height 11
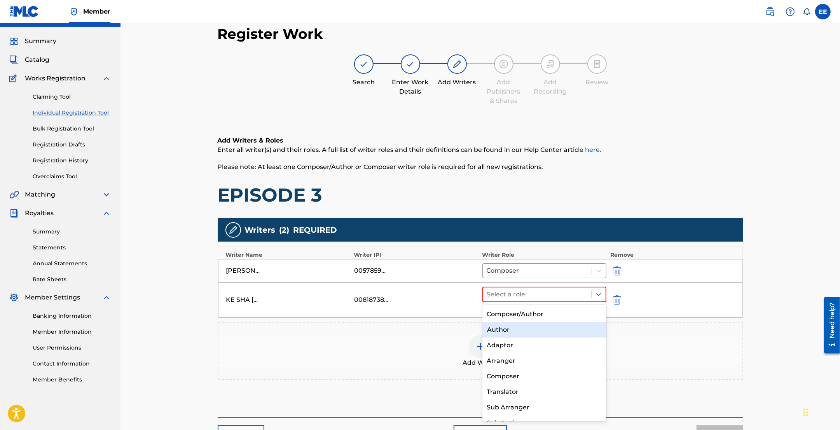
click at [514, 327] on div "Author" at bounding box center [544, 330] width 124 height 16
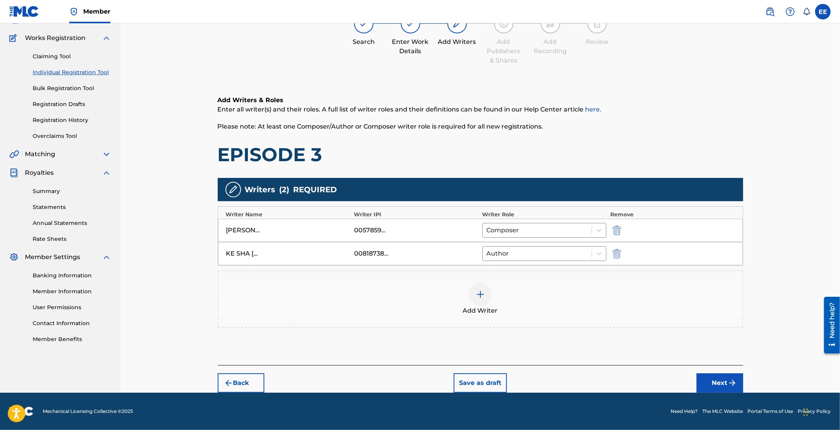
click at [716, 389] on button "Next" at bounding box center [720, 383] width 47 height 19
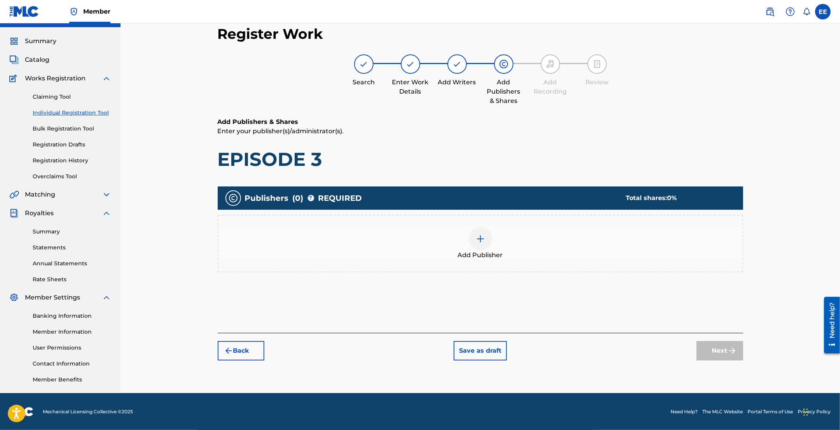
click at [480, 239] on img at bounding box center [480, 238] width 9 height 9
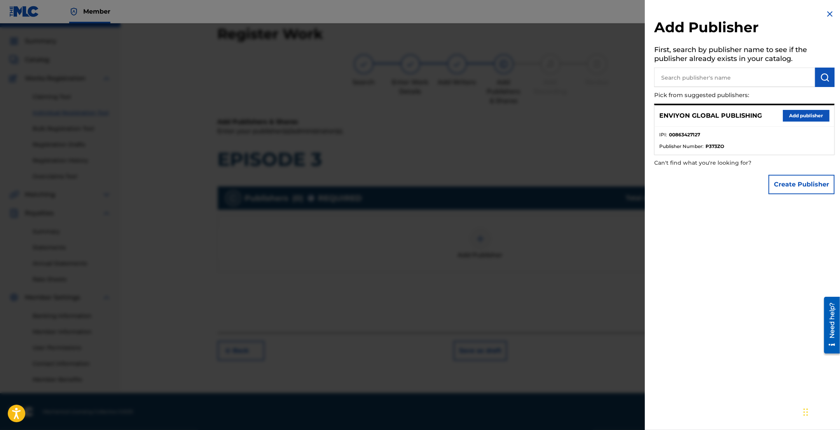
click at [798, 112] on button "Add publisher" at bounding box center [806, 116] width 47 height 12
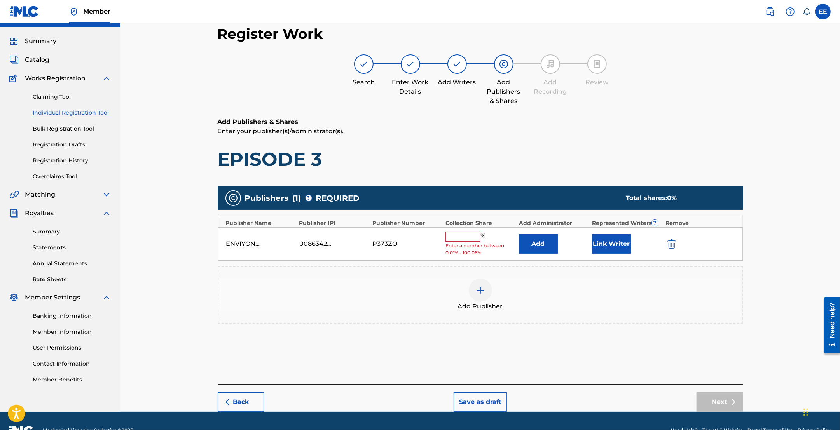
click at [459, 240] on input "text" at bounding box center [462, 237] width 35 height 10
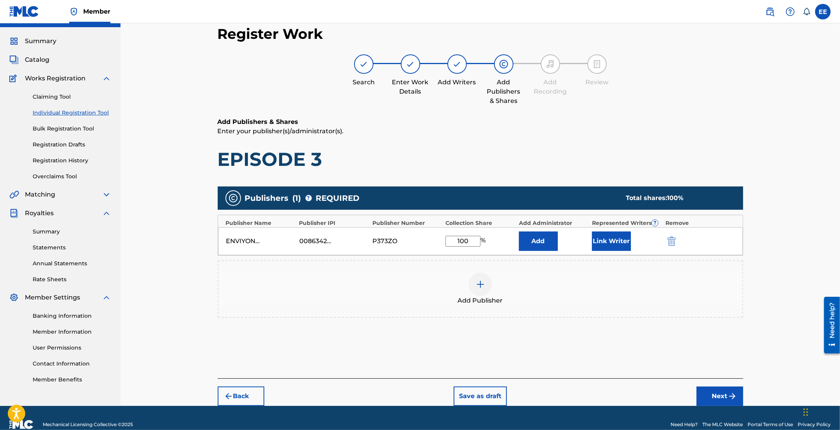
type input "100"
click at [707, 393] on button "Next" at bounding box center [720, 396] width 47 height 19
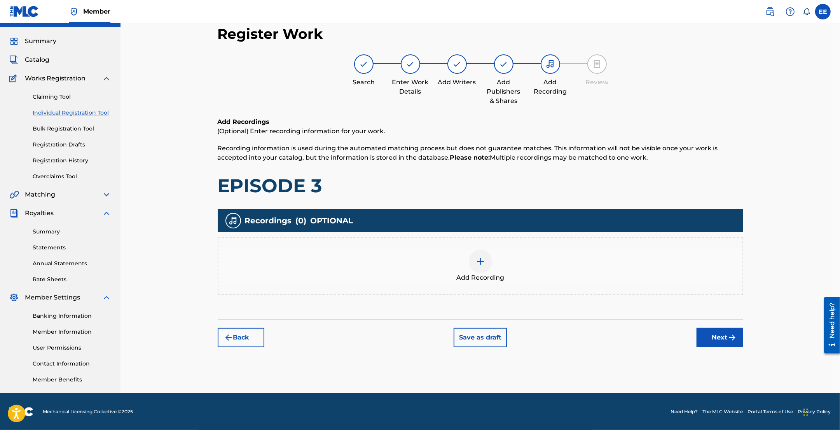
click at [476, 259] on img at bounding box center [480, 261] width 9 height 9
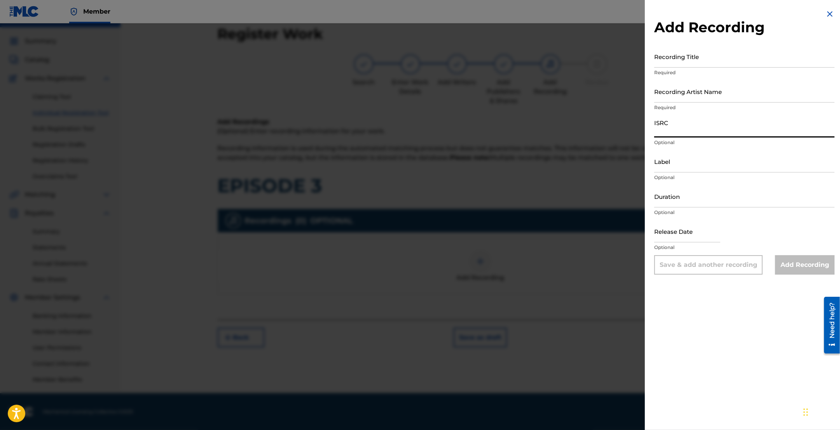
click at [686, 122] on input "ISRC" at bounding box center [744, 126] width 180 height 22
paste input "QZWFP2454495"
type input "QZWFP2454495"
click at [695, 57] on input "Recording Title" at bounding box center [744, 56] width 180 height 22
type input "EPISODE 3"
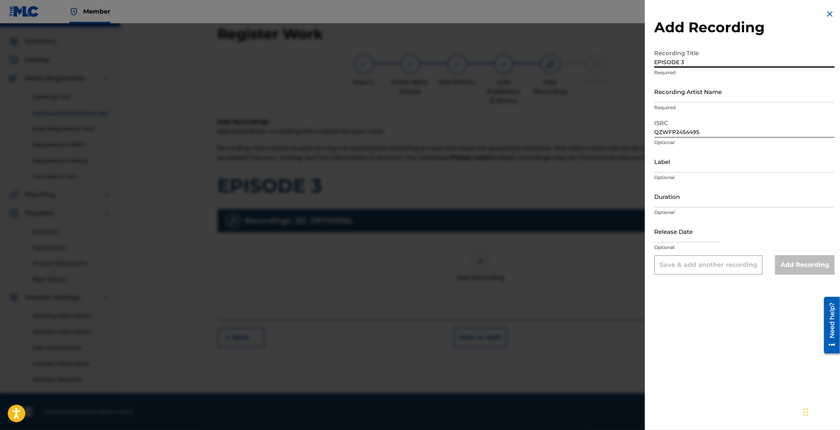
click at [681, 98] on input "Recording Artist Name" at bounding box center [744, 91] width 180 height 22
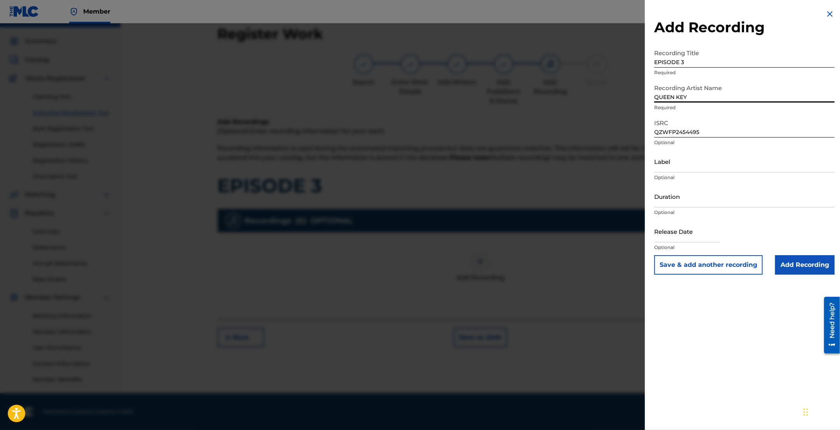
type input "QUEEN KEY"
click at [801, 265] on input "Add Recording" at bounding box center [804, 264] width 59 height 19
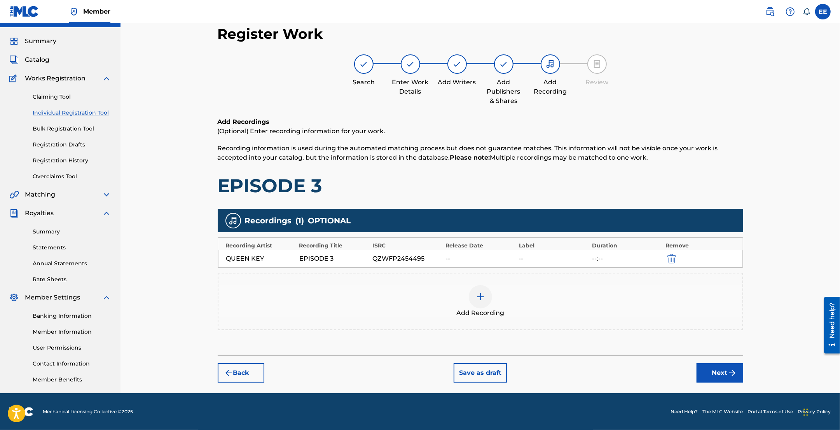
click at [713, 376] on button "Next" at bounding box center [720, 372] width 47 height 19
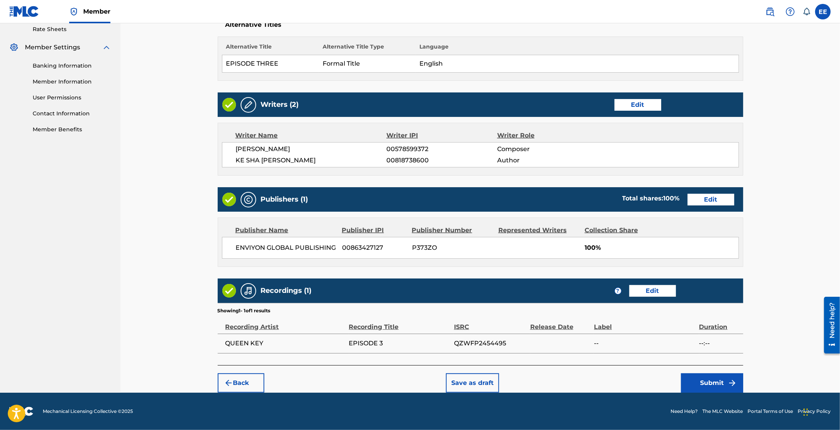
scroll to position [269, 0]
click at [698, 196] on button "Edit" at bounding box center [711, 200] width 47 height 12
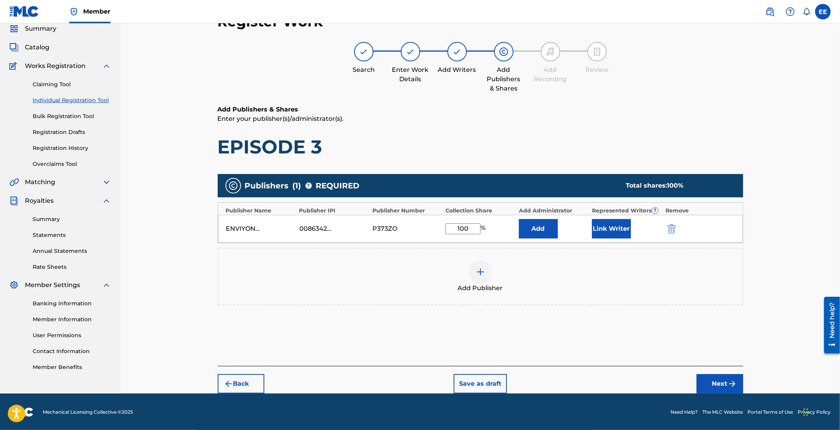
click at [608, 230] on button "Link Writer" at bounding box center [611, 228] width 39 height 19
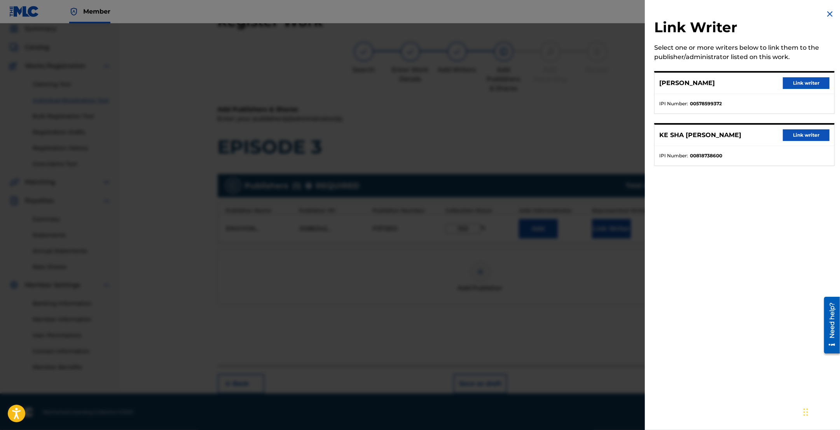
click at [807, 84] on button "Link writer" at bounding box center [806, 83] width 47 height 12
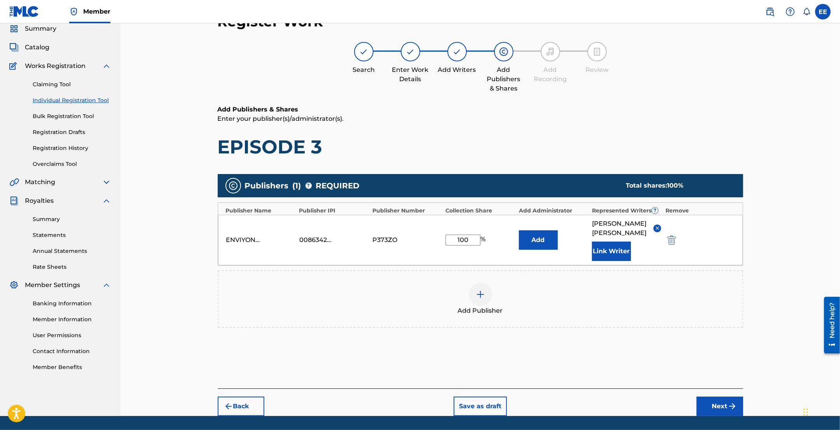
click at [614, 251] on button "Link Writer" at bounding box center [611, 251] width 39 height 19
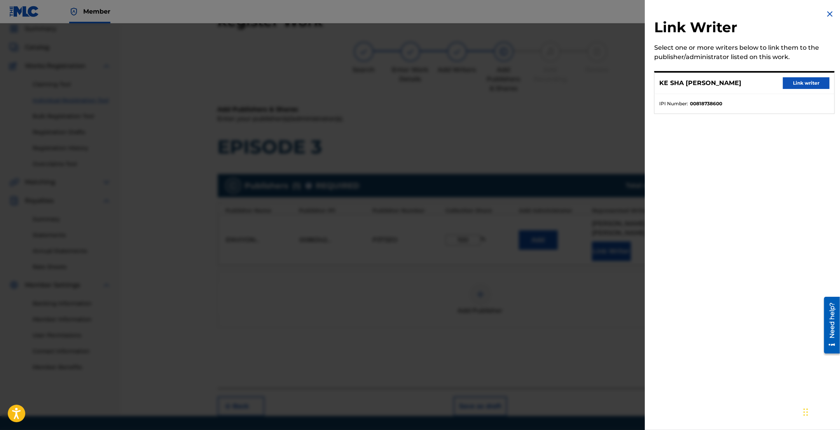
click at [804, 82] on button "Link writer" at bounding box center [806, 83] width 47 height 12
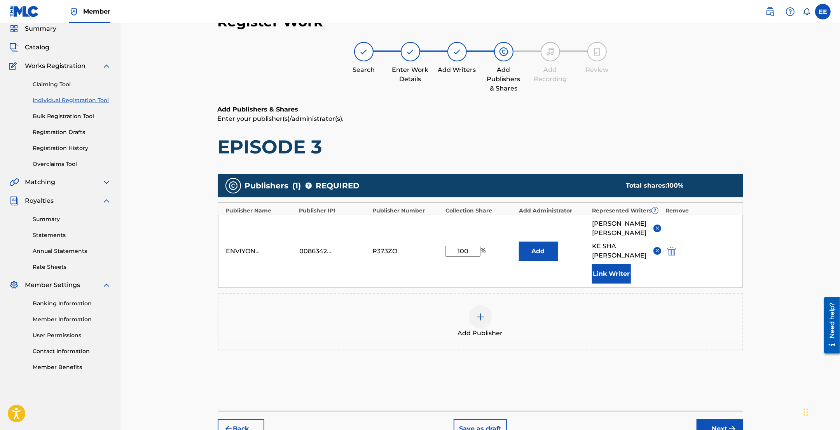
click at [714, 423] on button "Next" at bounding box center [720, 428] width 47 height 19
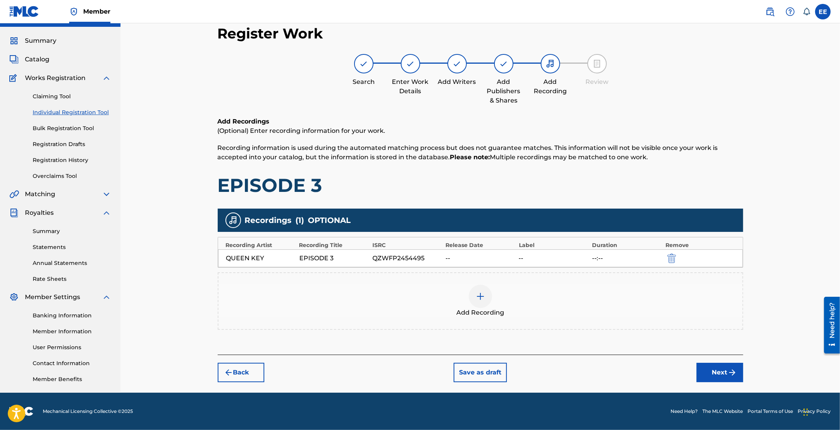
scroll to position [17, 0]
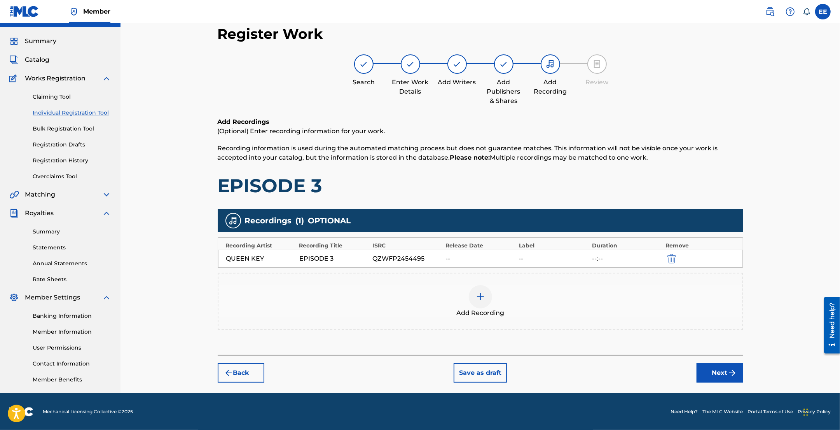
click at [719, 374] on button "Next" at bounding box center [720, 372] width 47 height 19
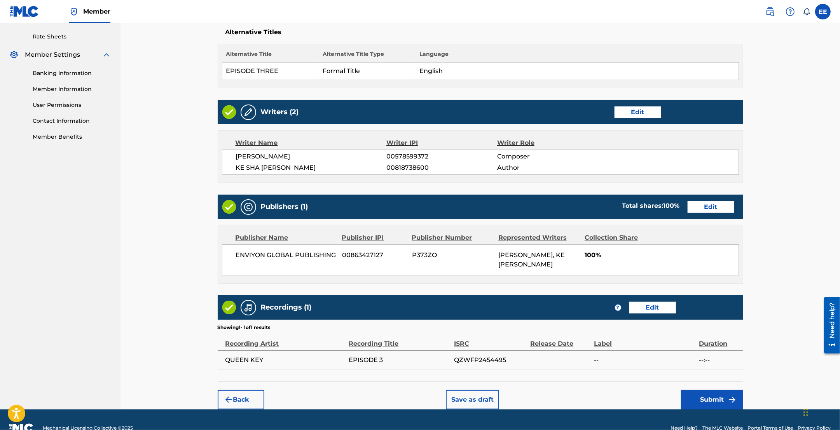
scroll to position [278, 0]
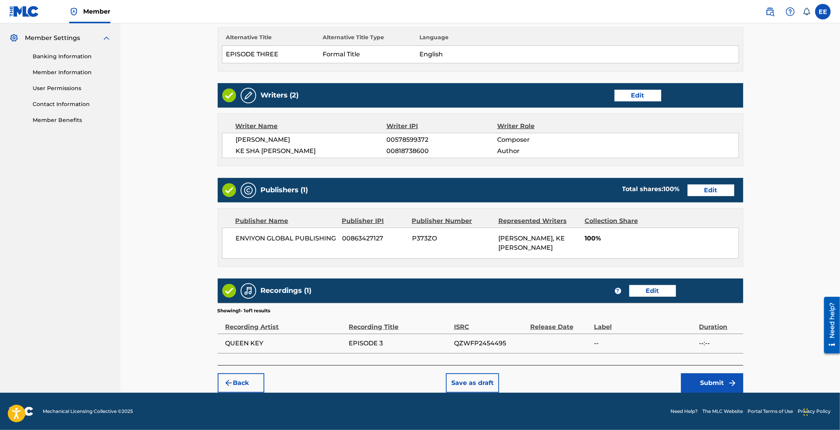
click at [702, 383] on button "Submit" at bounding box center [712, 383] width 62 height 19
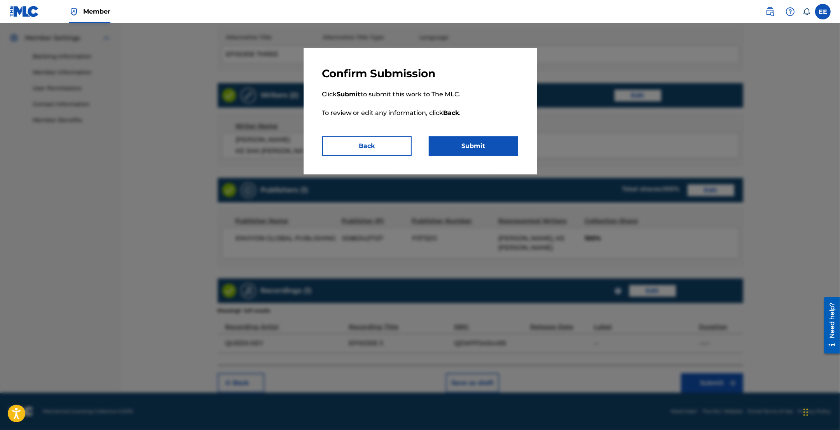
click at [475, 148] on button "Submit" at bounding box center [473, 145] width 89 height 19
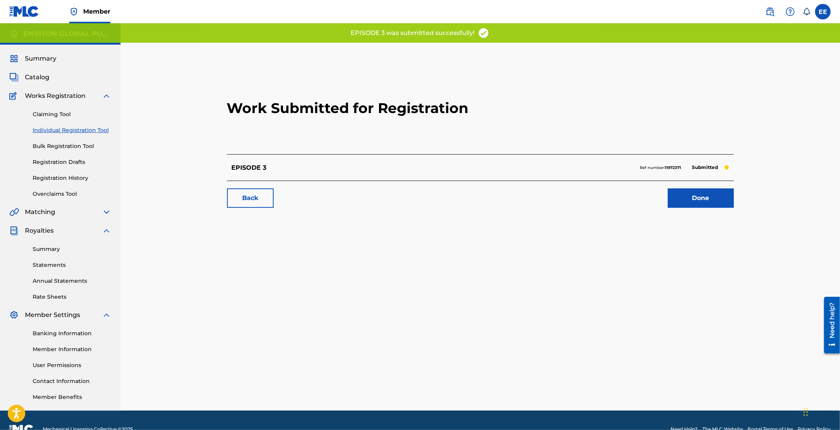
click at [709, 199] on link "Done" at bounding box center [701, 198] width 66 height 19
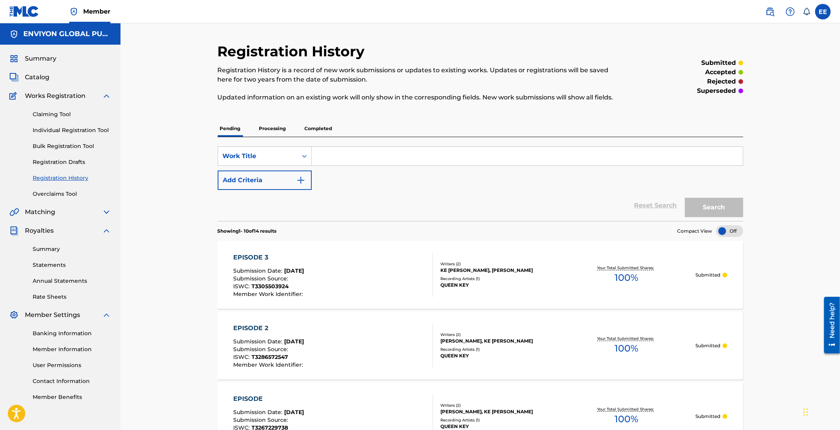
click at [56, 131] on link "Individual Registration Tool" at bounding box center [72, 130] width 79 height 8
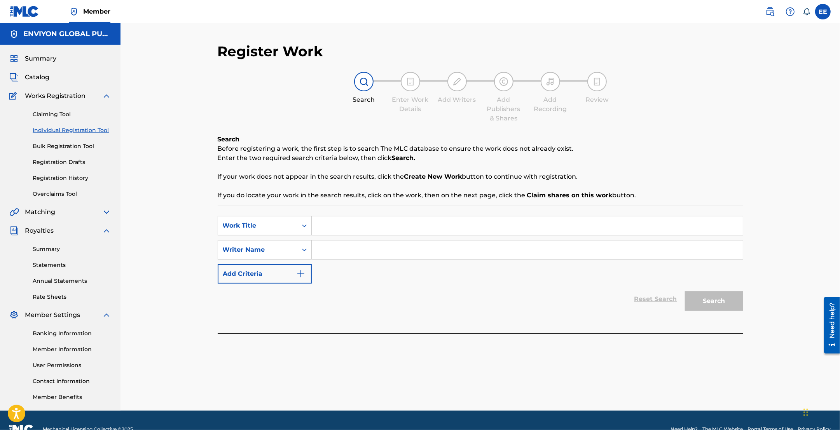
click at [335, 225] on input "Search Form" at bounding box center [527, 226] width 431 height 19
type input "E"
type input "P"
click at [331, 226] on input "EPOISODE" at bounding box center [527, 226] width 431 height 19
click at [345, 226] on input "EPISODE" at bounding box center [527, 226] width 431 height 19
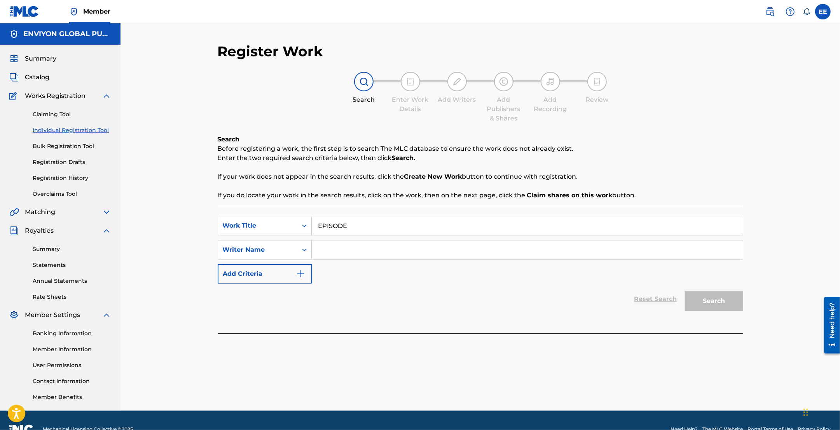
click at [364, 227] on input "EPISODE" at bounding box center [527, 226] width 431 height 19
type input "EPISODE 4"
click at [339, 250] on input "Search Form" at bounding box center [527, 250] width 431 height 19
type input "QUEEN KEY"
click at [711, 305] on button "Search" at bounding box center [714, 301] width 58 height 19
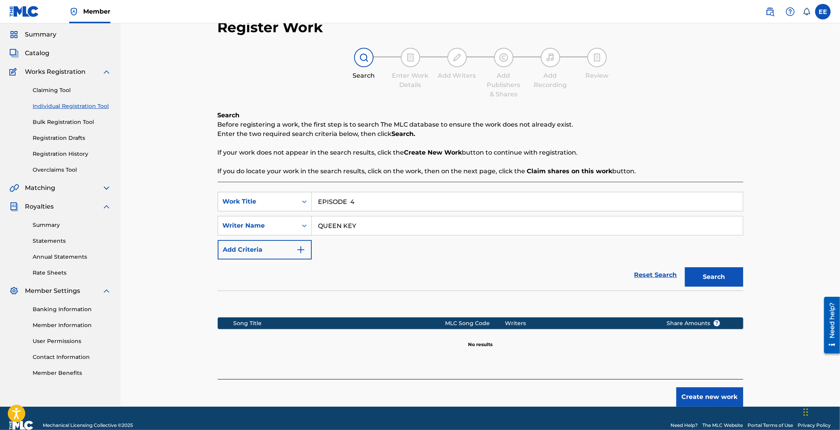
scroll to position [38, 0]
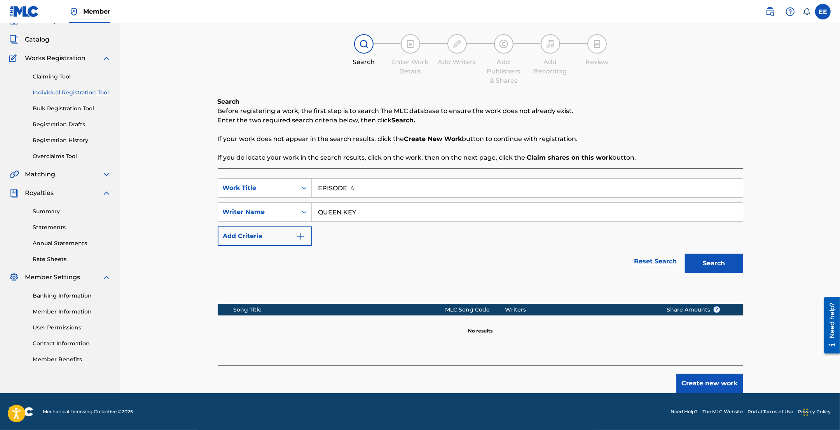
click at [707, 384] on button "Create new work" at bounding box center [709, 383] width 67 height 19
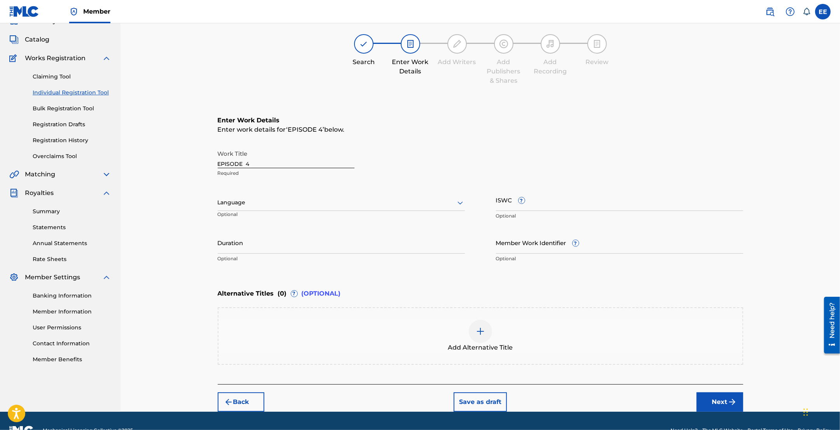
click at [278, 208] on div "Language" at bounding box center [341, 203] width 247 height 16
click at [265, 217] on div "English" at bounding box center [341, 219] width 246 height 17
click at [566, 204] on input "ISWC ?" at bounding box center [619, 200] width 247 height 22
click at [508, 243] on input "Member Work Identifier ?" at bounding box center [619, 243] width 247 height 22
click at [498, 201] on input "ISWC ?" at bounding box center [619, 200] width 247 height 22
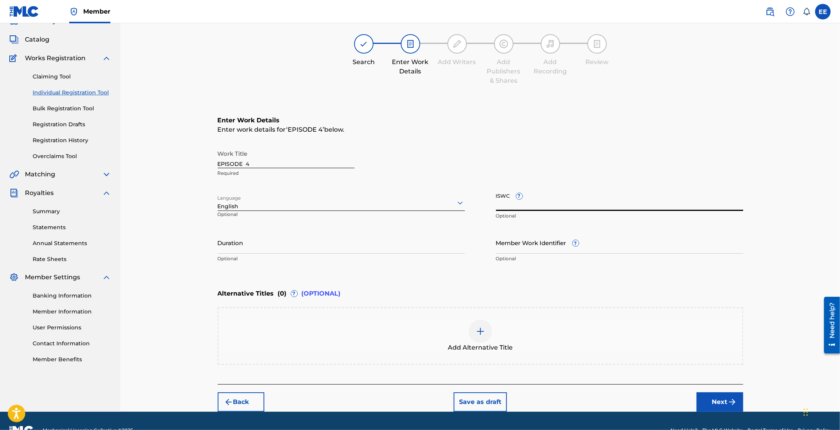
paste input "T-330.348.129-6"
type input "T-330.348.129-6"
click at [609, 176] on div "Work Title EPISODE 4 Required" at bounding box center [481, 163] width 526 height 35
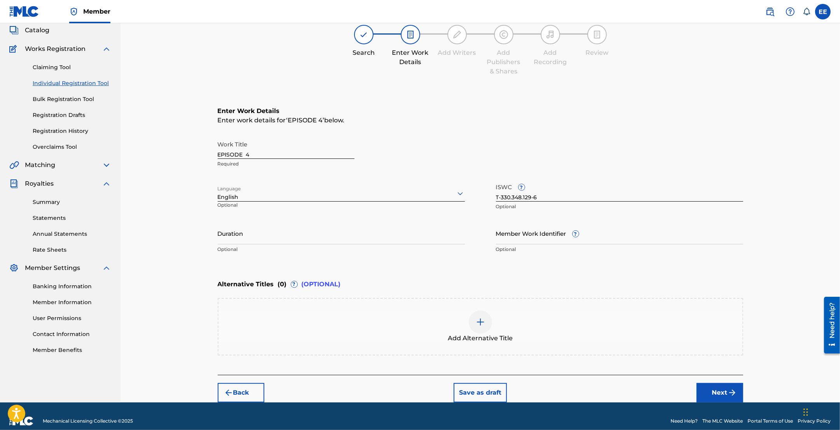
scroll to position [56, 0]
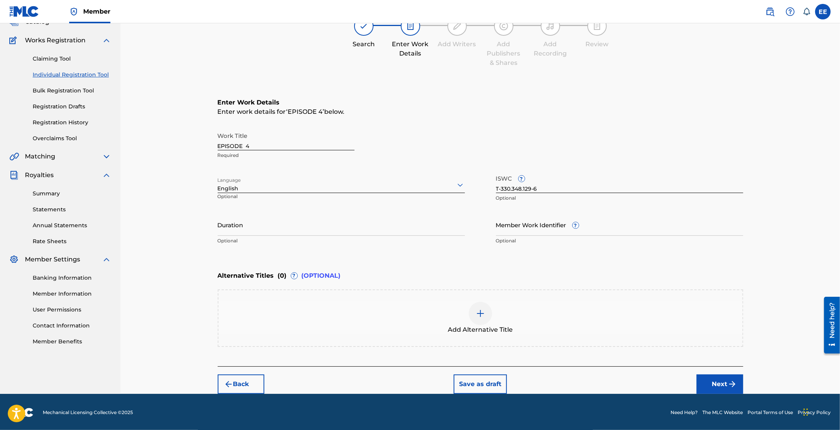
click at [476, 309] on img at bounding box center [480, 313] width 9 height 9
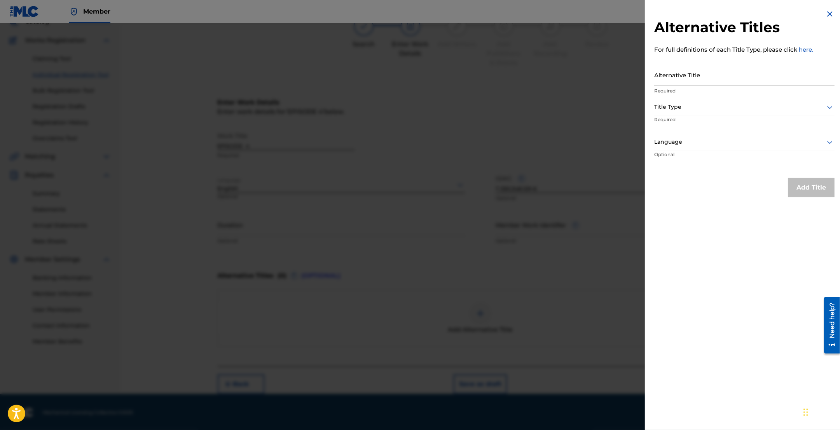
click at [699, 76] on input "Alternative Title" at bounding box center [744, 75] width 180 height 22
paste input "EPISODE FOUR"
type input "EPISODE FOUR"
click at [693, 112] on div "Title Type" at bounding box center [744, 107] width 180 height 17
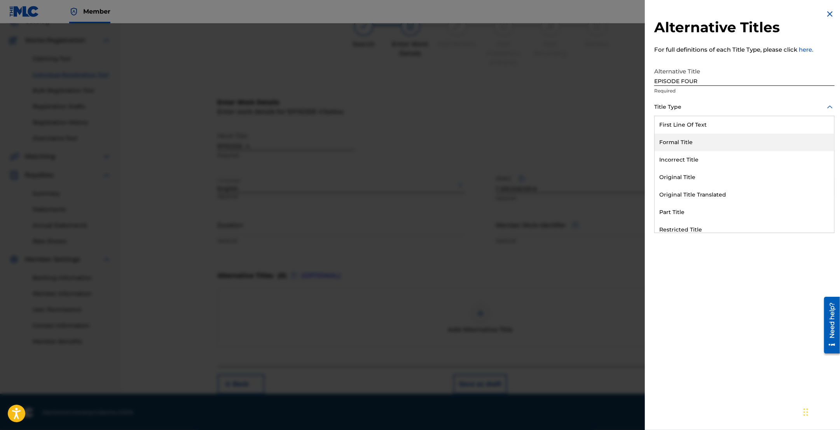
click at [705, 141] on div "Formal Title" at bounding box center [745, 142] width 180 height 17
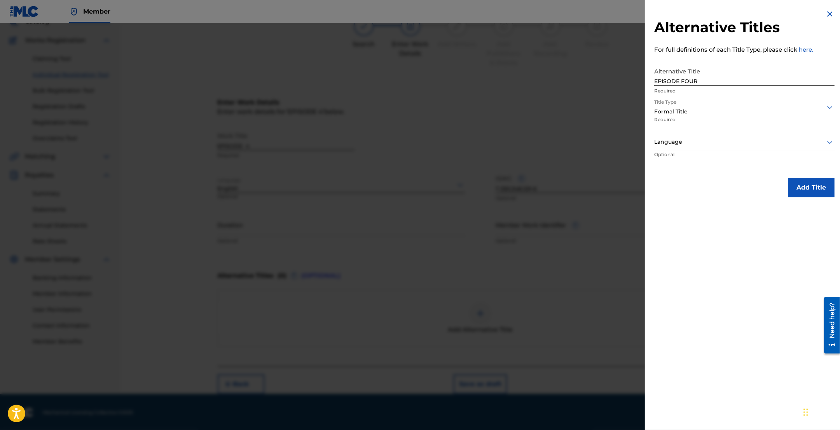
click at [694, 143] on div at bounding box center [744, 142] width 180 height 10
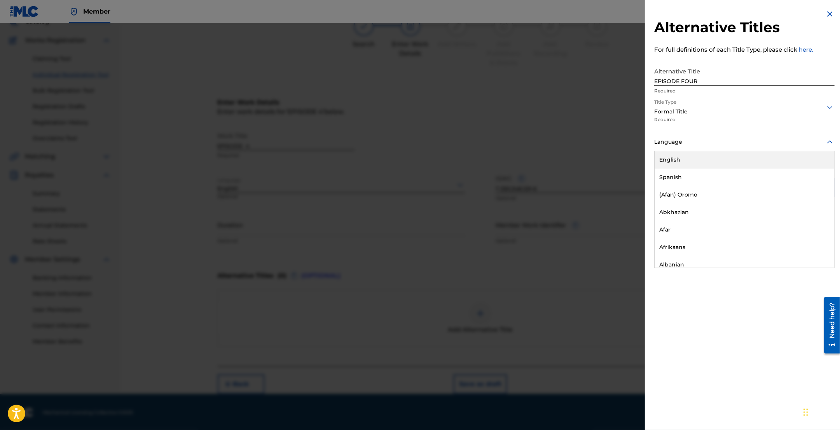
click at [690, 163] on div "English" at bounding box center [745, 159] width 180 height 17
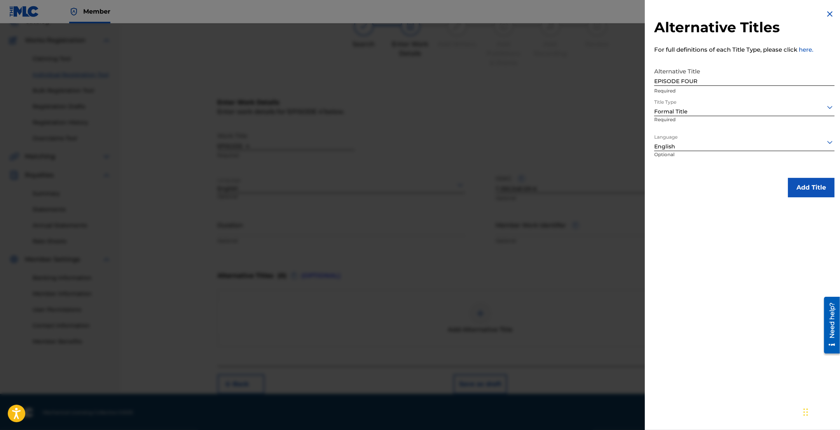
click at [823, 188] on button "Add Title" at bounding box center [811, 187] width 47 height 19
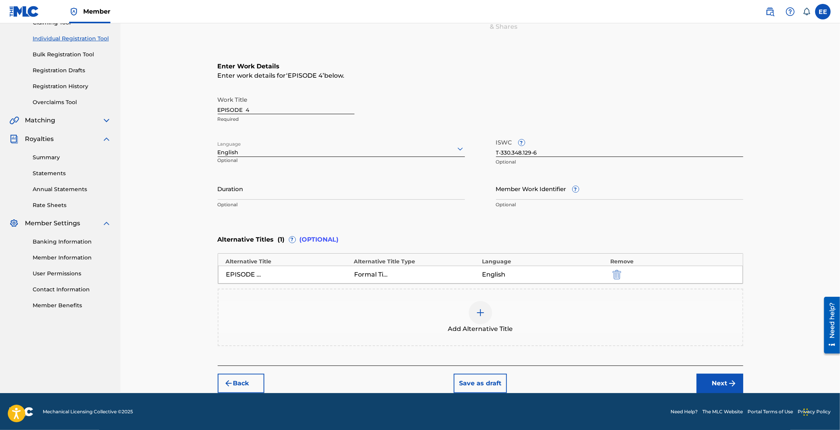
click at [712, 382] on button "Next" at bounding box center [720, 383] width 47 height 19
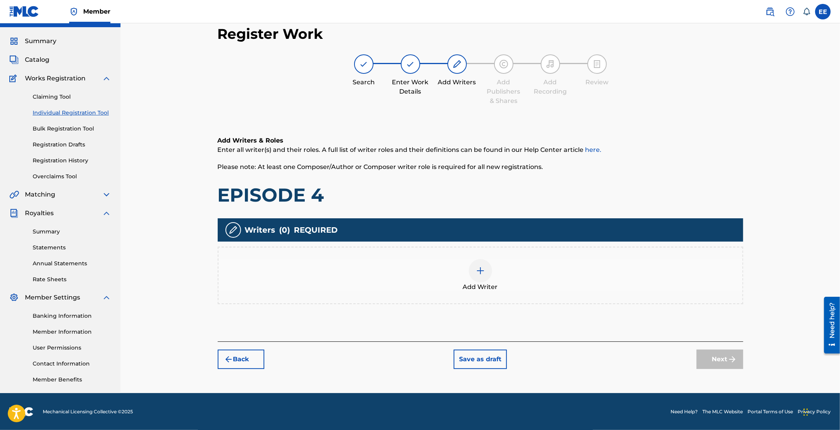
click at [476, 271] on img at bounding box center [480, 270] width 9 height 9
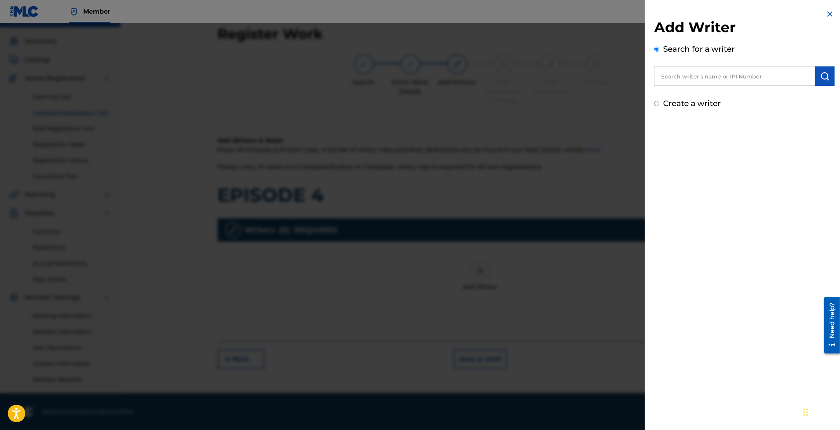
click at [702, 81] on input "text" at bounding box center [734, 75] width 161 height 19
click at [723, 80] on input "text" at bounding box center [734, 75] width 161 height 19
paste input "ROBINSON LARRY"
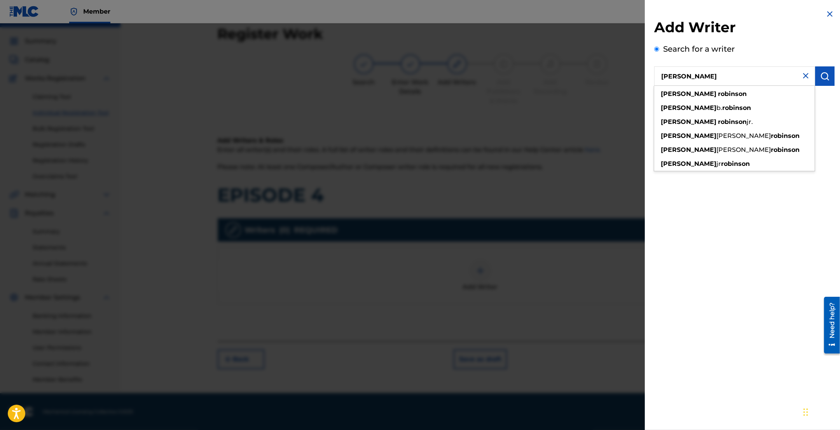
type input "ROBINSON LARRY"
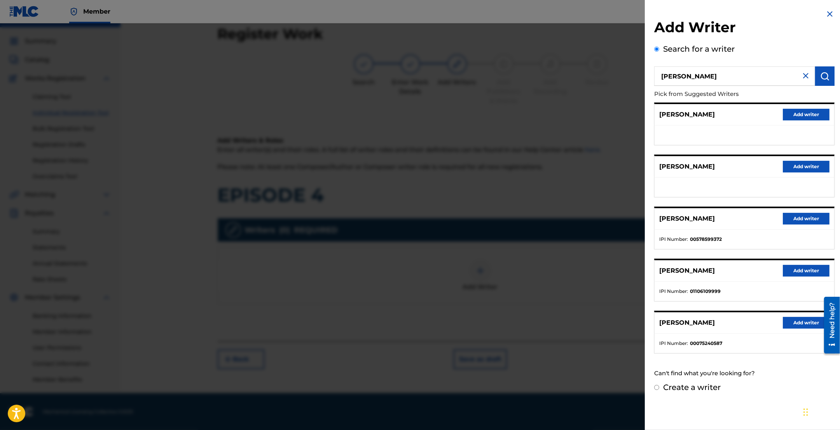
click at [805, 220] on button "Add writer" at bounding box center [806, 219] width 47 height 12
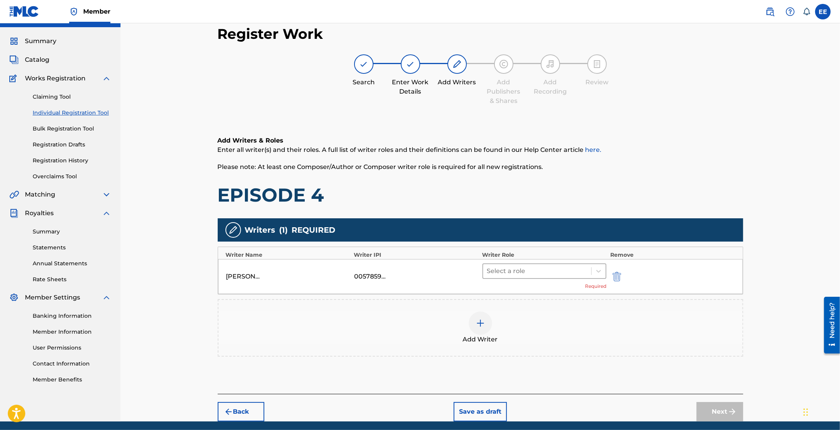
click at [587, 268] on div at bounding box center [537, 271] width 101 height 11
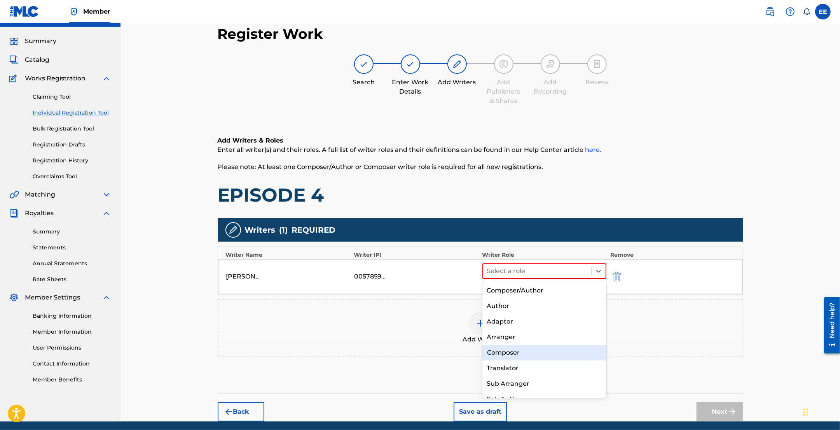
click at [511, 352] on div "Composer" at bounding box center [544, 353] width 124 height 16
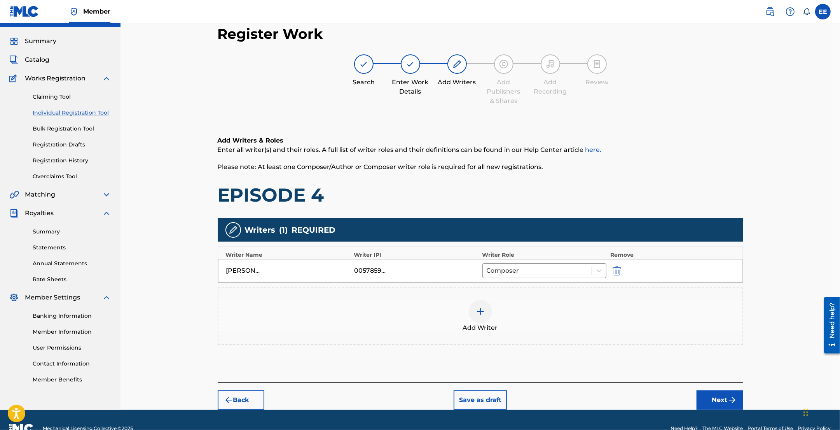
click at [480, 323] on span "Add Writer" at bounding box center [480, 327] width 35 height 9
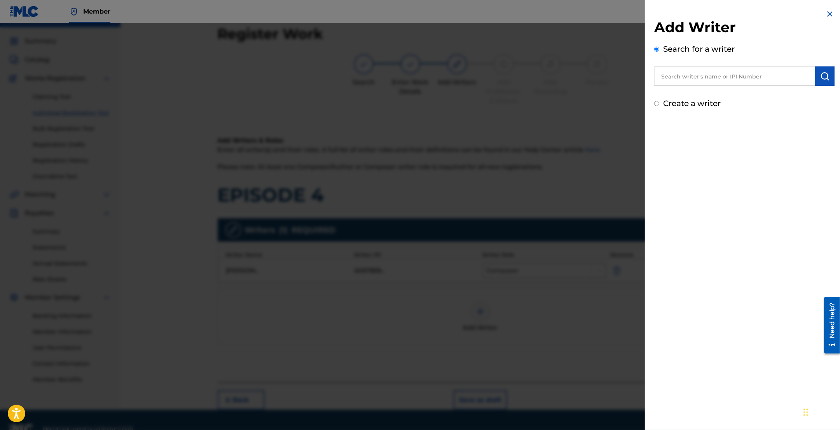
click at [728, 69] on input "text" at bounding box center [734, 75] width 161 height 19
click at [698, 80] on input "text" at bounding box center [734, 75] width 161 height 19
paste input "MCCLURE KE SHA"
type input "MCCLURE KE SHA"
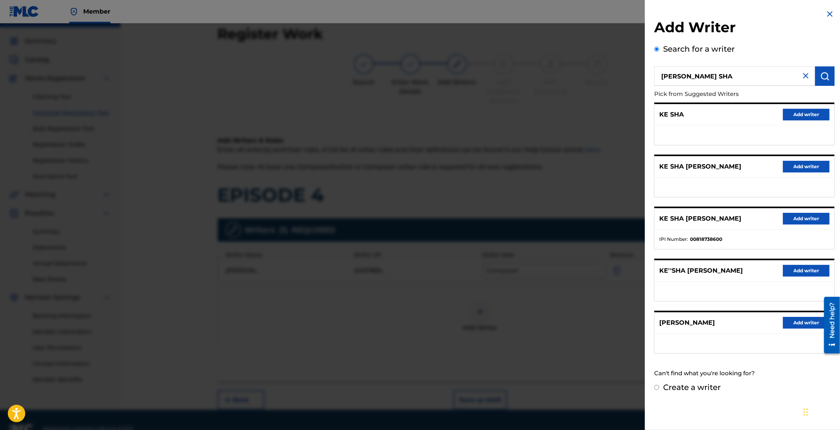
click at [805, 220] on button "Add writer" at bounding box center [806, 219] width 47 height 12
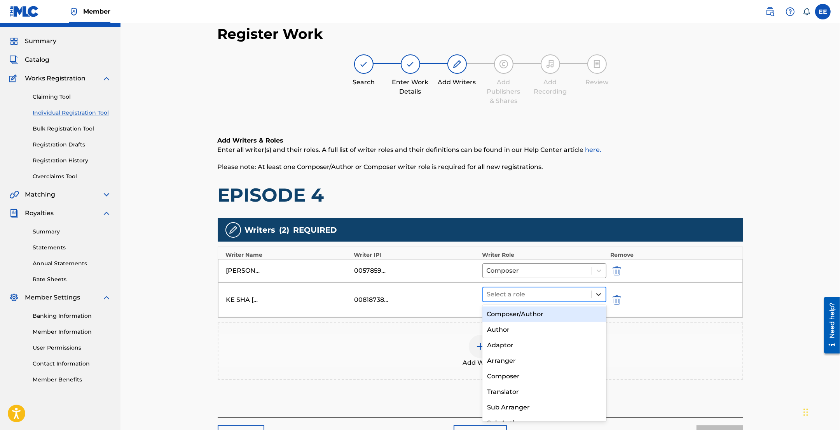
click at [594, 297] on div at bounding box center [599, 295] width 14 height 14
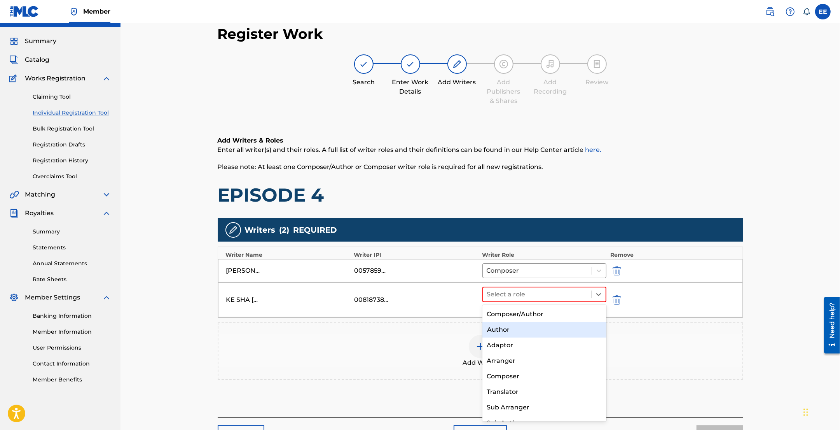
click at [516, 333] on div "Author" at bounding box center [544, 330] width 124 height 16
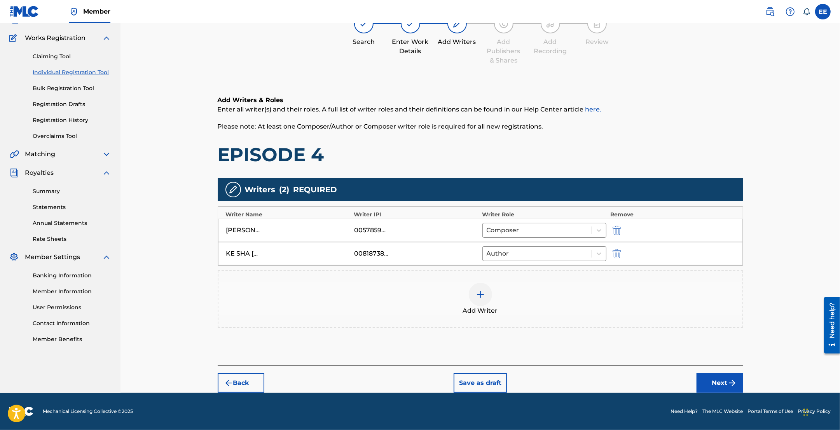
click at [719, 386] on button "Next" at bounding box center [720, 383] width 47 height 19
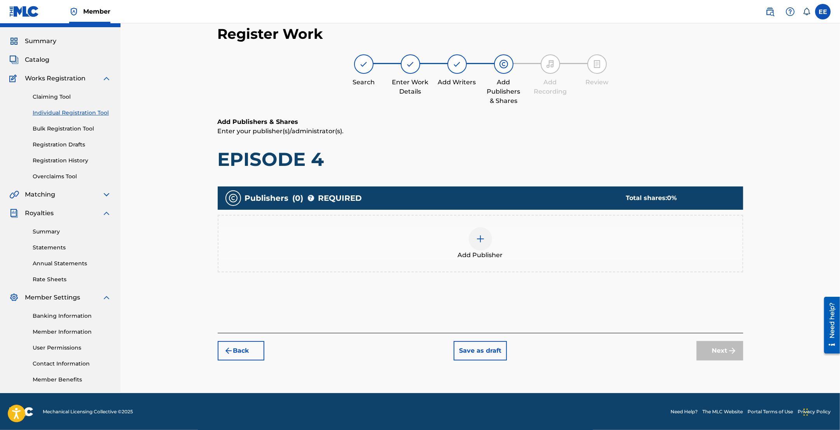
click at [484, 240] on img at bounding box center [480, 238] width 9 height 9
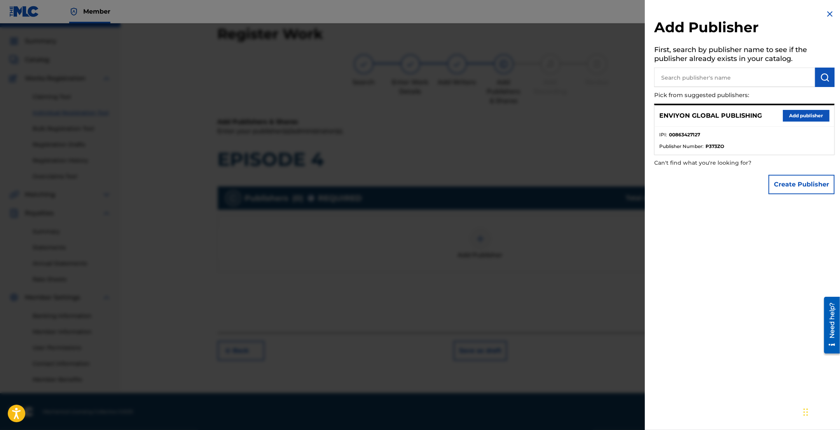
click at [801, 115] on button "Add publisher" at bounding box center [806, 116] width 47 height 12
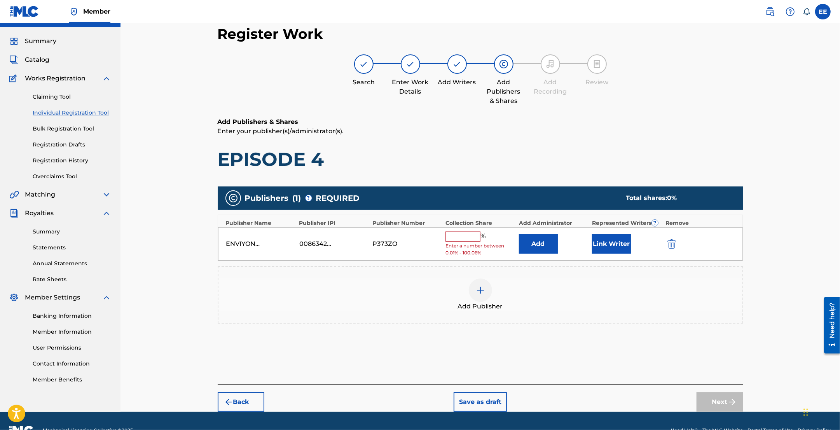
click at [473, 238] on input "text" at bounding box center [462, 237] width 35 height 10
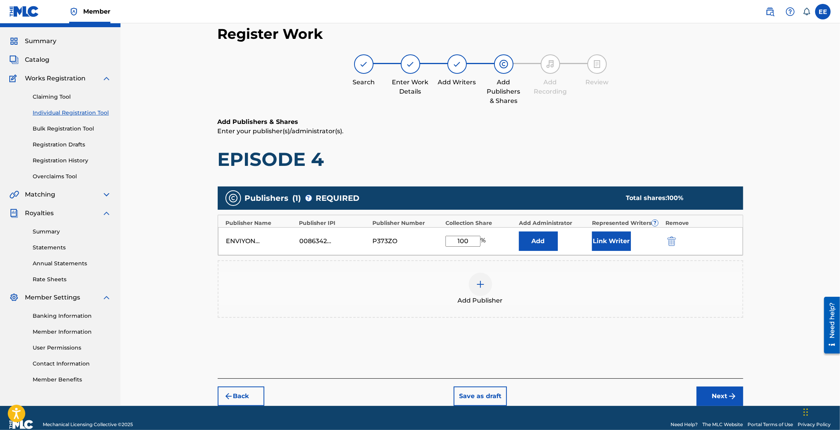
type input "100"
click at [610, 240] on button "Link Writer" at bounding box center [611, 241] width 39 height 19
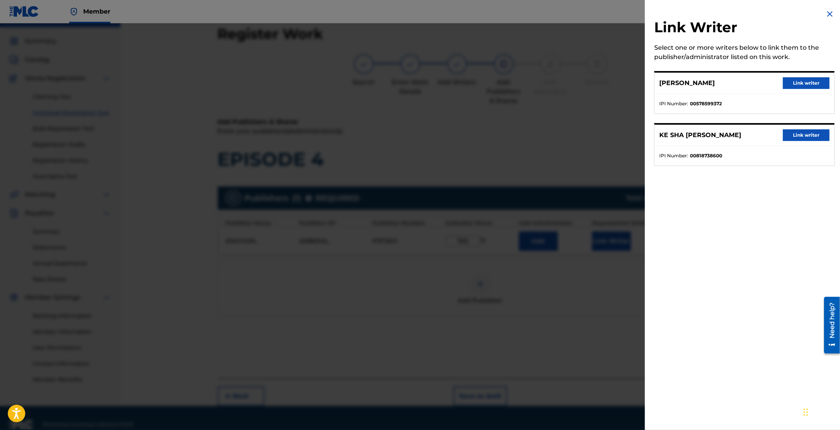
click at [807, 82] on button "Link writer" at bounding box center [806, 83] width 47 height 12
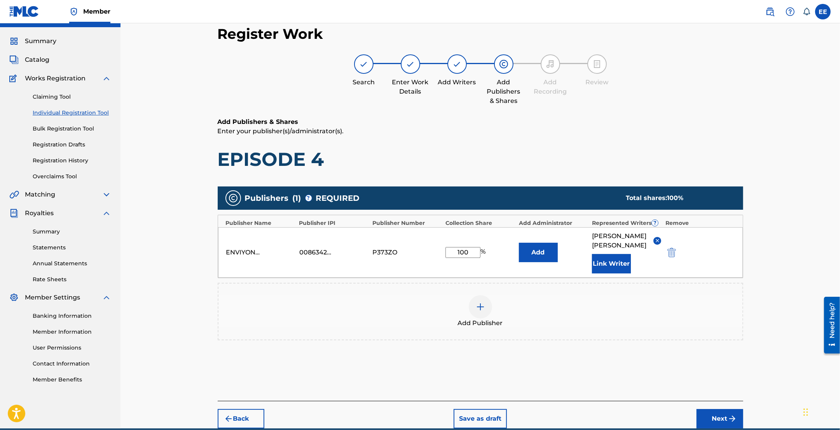
click at [619, 262] on button "Link Writer" at bounding box center [611, 263] width 39 height 19
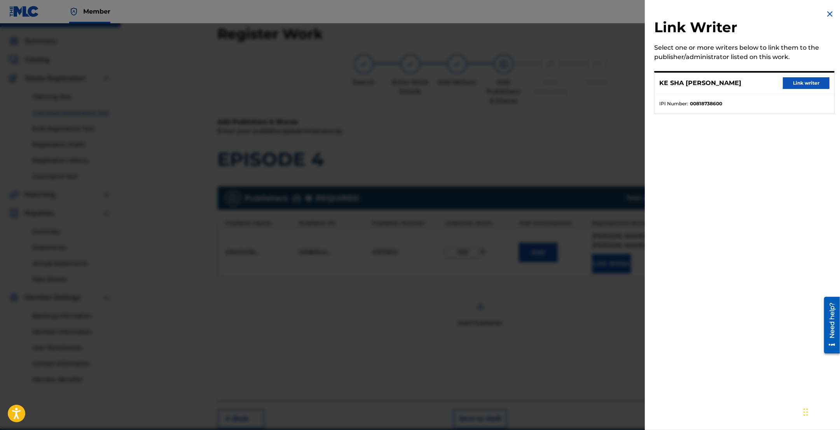
click at [801, 82] on button "Link writer" at bounding box center [806, 83] width 47 height 12
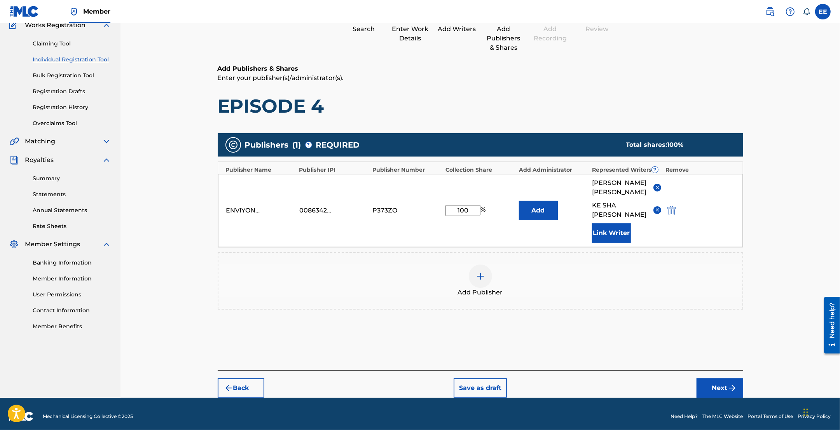
scroll to position [75, 0]
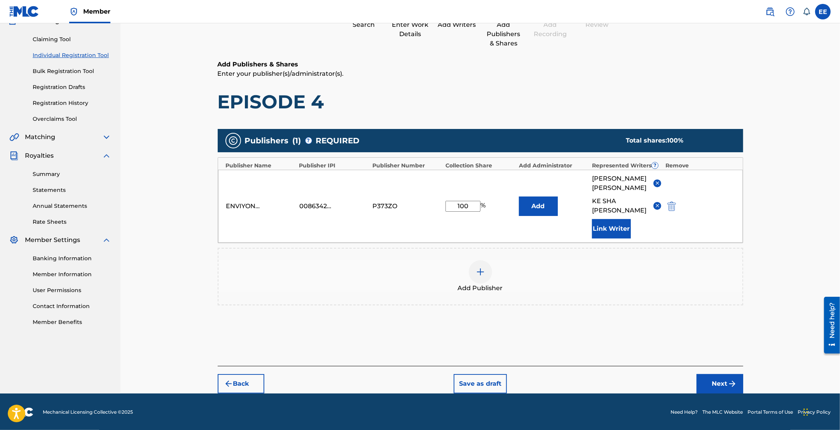
click at [722, 385] on button "Next" at bounding box center [720, 383] width 47 height 19
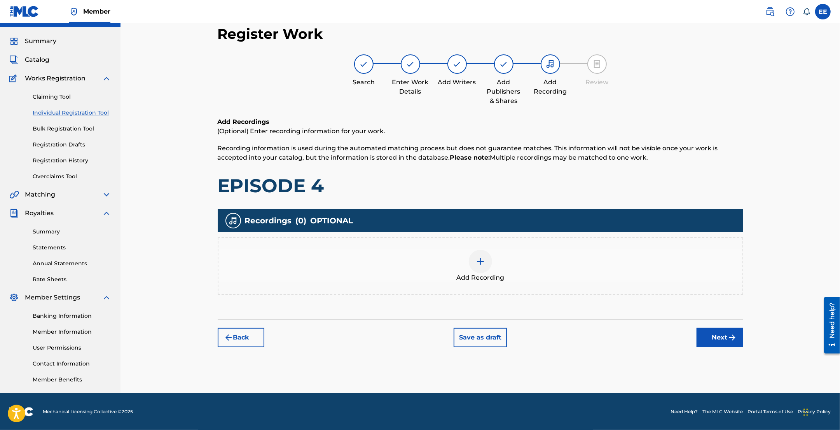
click at [478, 264] on img at bounding box center [480, 261] width 9 height 9
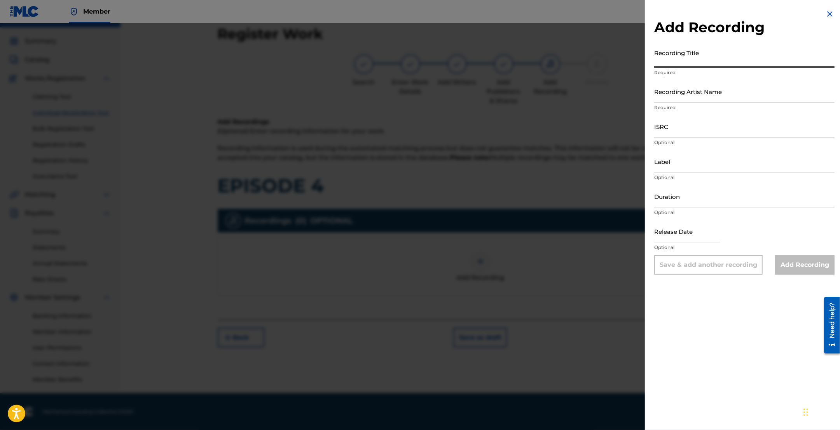
click at [712, 55] on input "Recording Title" at bounding box center [744, 56] width 180 height 22
click at [827, 14] on img at bounding box center [829, 13] width 9 height 9
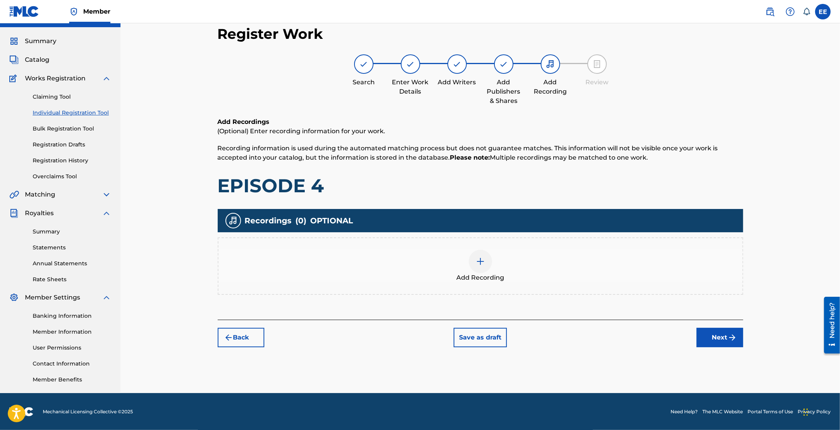
click at [237, 340] on button "Back" at bounding box center [241, 337] width 47 height 19
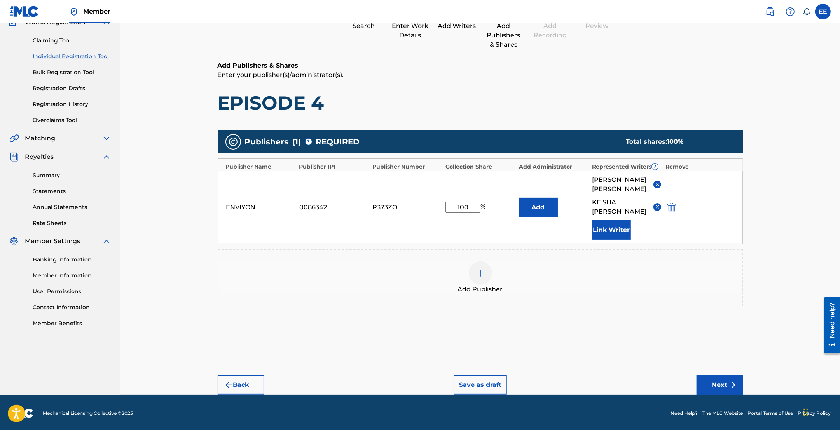
scroll to position [75, 0]
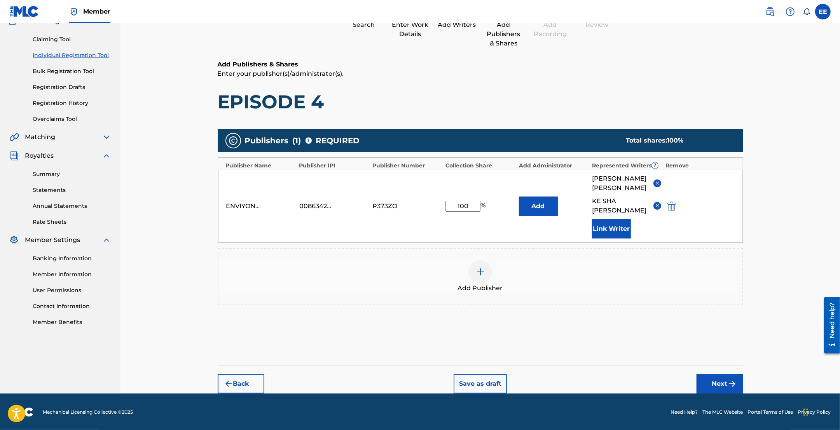
click at [241, 378] on button "Back" at bounding box center [241, 383] width 47 height 19
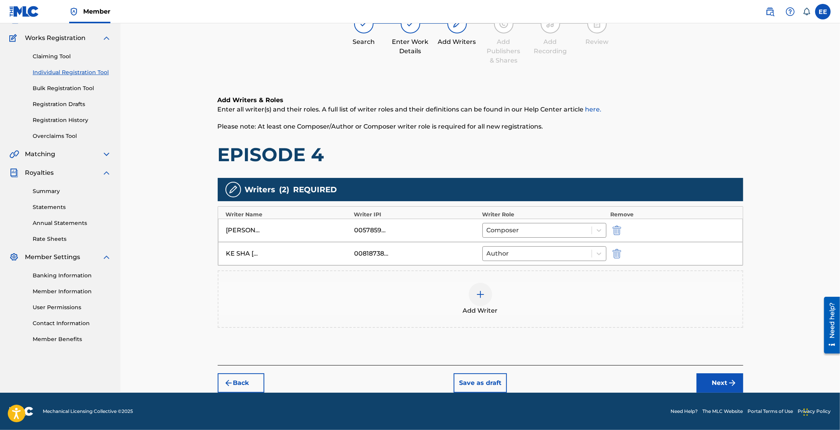
scroll to position [58, 0]
click at [479, 293] on img at bounding box center [480, 294] width 9 height 9
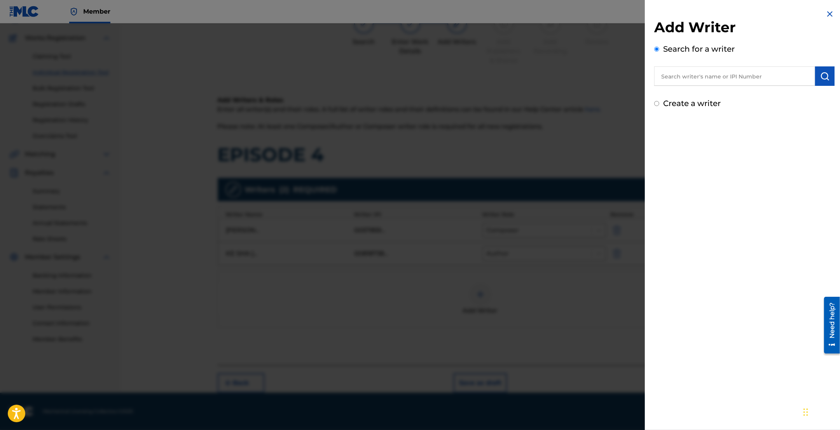
click at [698, 77] on input "text" at bounding box center [734, 75] width 161 height 19
type input "YUNTIE"
click at [801, 78] on img at bounding box center [805, 75] width 9 height 9
click at [830, 13] on img at bounding box center [829, 13] width 9 height 9
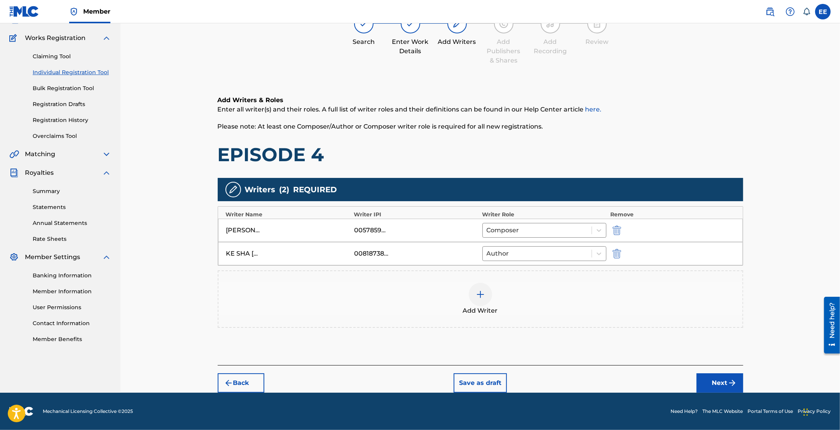
click at [714, 386] on button "Next" at bounding box center [720, 383] width 47 height 19
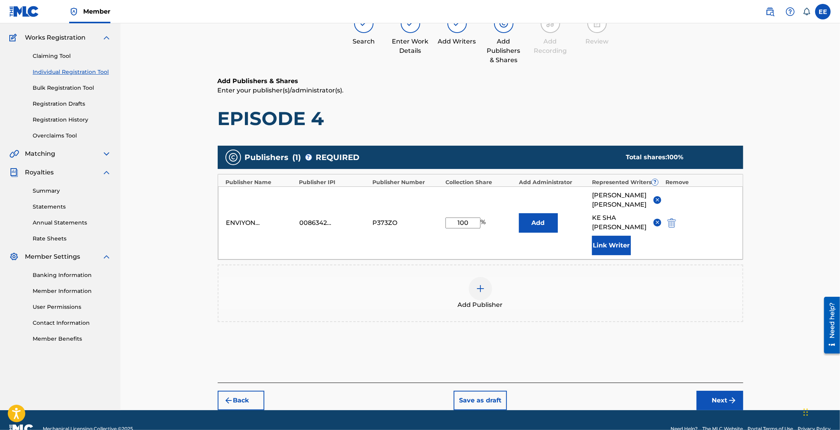
scroll to position [35, 0]
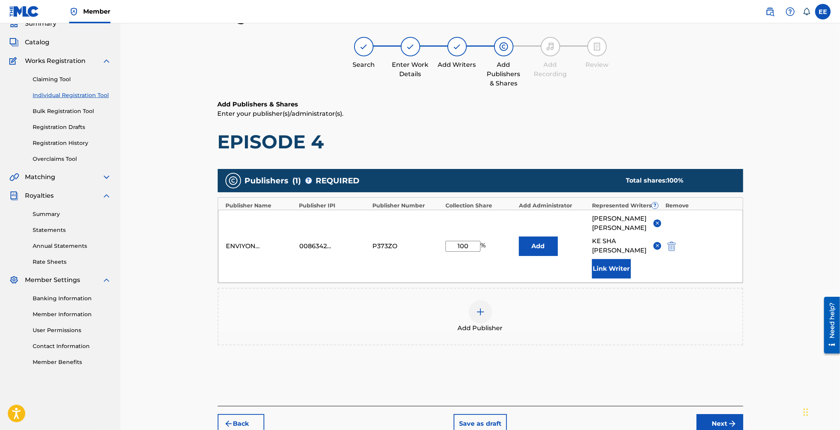
click at [712, 423] on button "Next" at bounding box center [720, 423] width 47 height 19
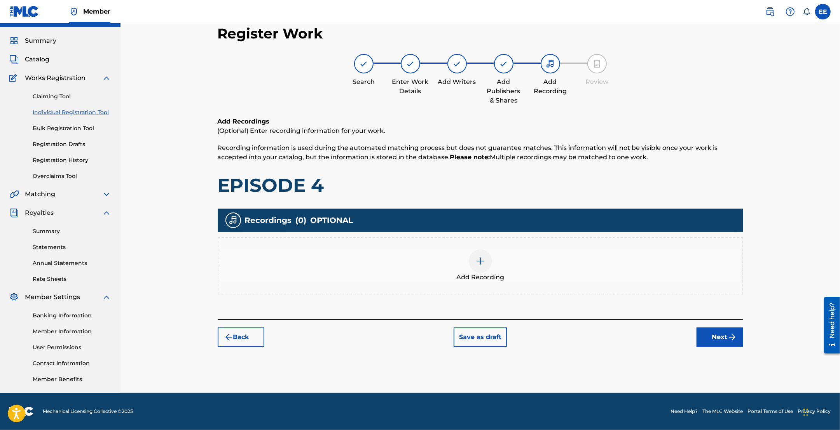
scroll to position [17, 0]
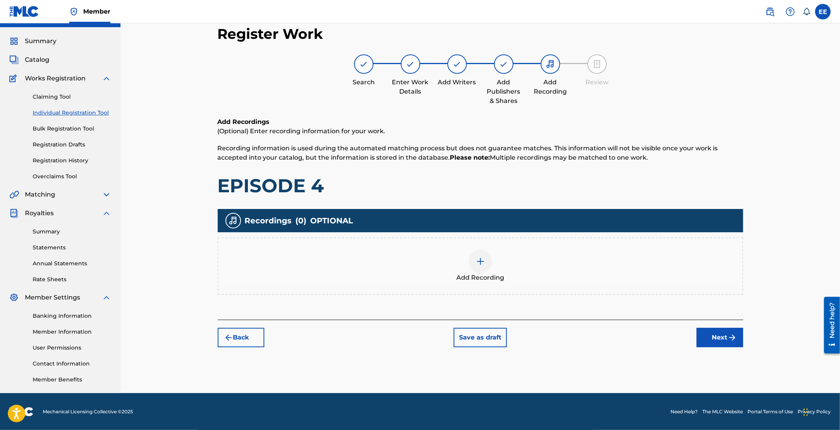
click at [481, 267] on div at bounding box center [480, 261] width 23 height 23
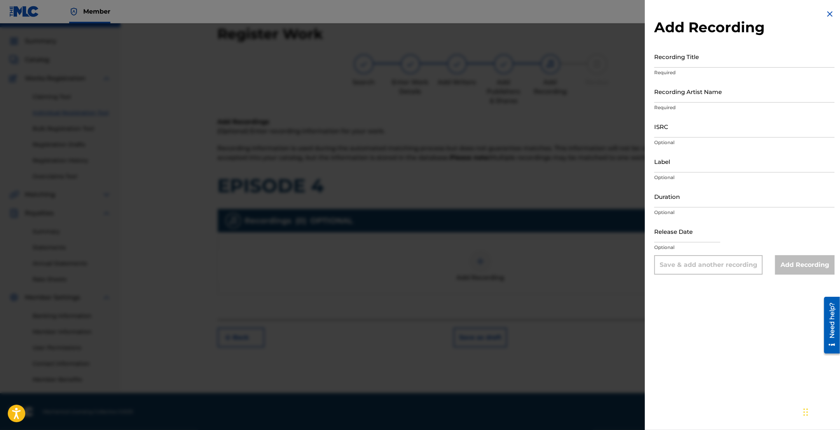
click at [684, 64] on input "Recording Title" at bounding box center [744, 56] width 180 height 22
type input "EPISODE 4"
click at [686, 96] on input "Recording Artist Name" at bounding box center [744, 91] width 180 height 22
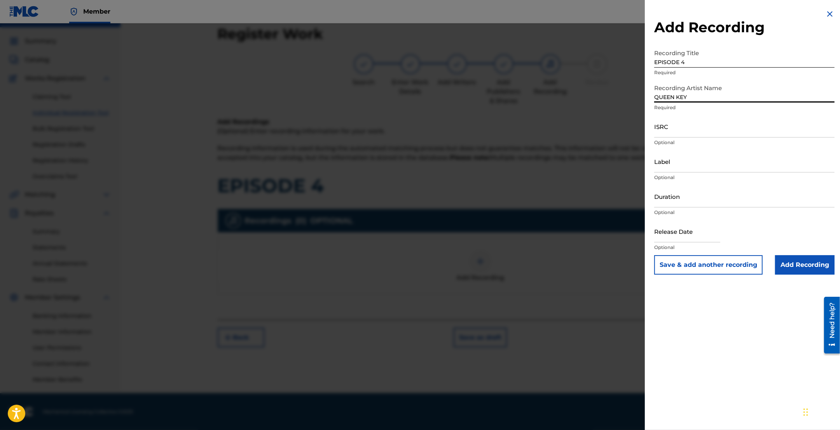
type input "QUEEN KEY"
click at [684, 129] on input "ISRC" at bounding box center [744, 126] width 180 height 22
click at [683, 134] on input "ISRC" at bounding box center [744, 126] width 180 height 22
paste input "QZZ7Q2420189"
type input "QZZ7Q2420189"
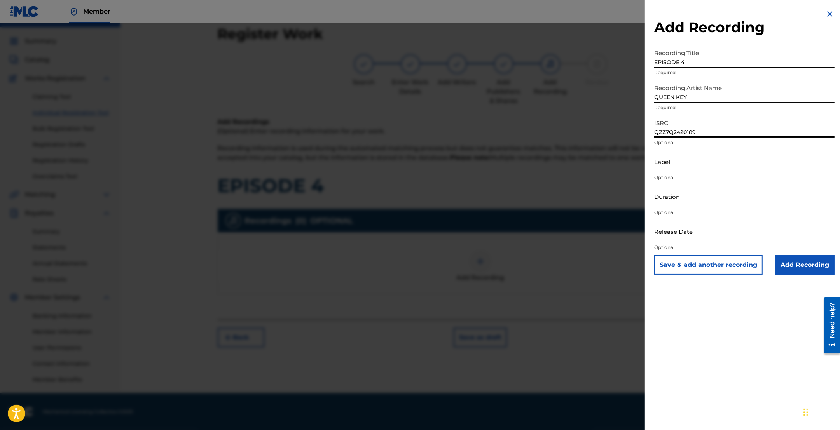
click at [807, 265] on input "Add Recording" at bounding box center [804, 264] width 59 height 19
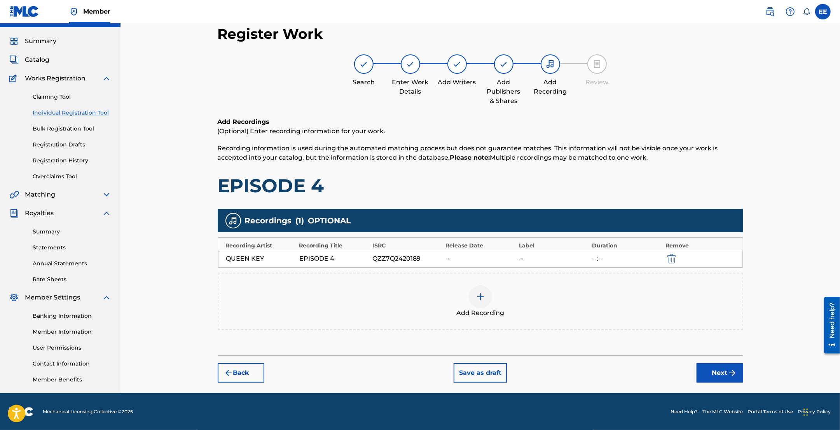
click at [727, 374] on button "Next" at bounding box center [720, 372] width 47 height 19
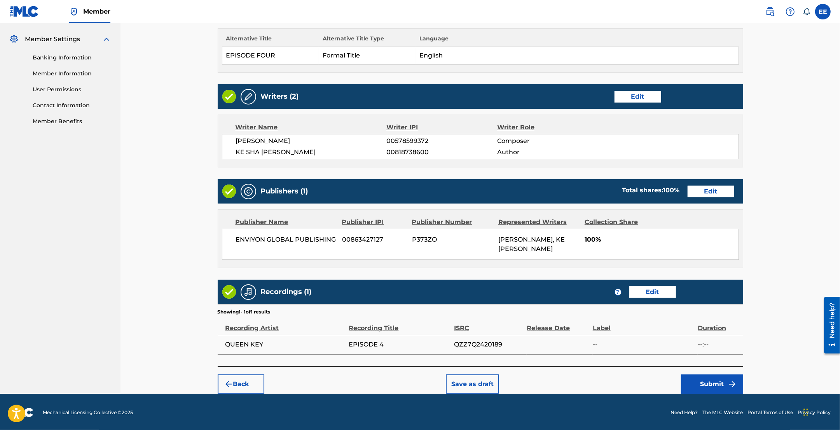
scroll to position [278, 0]
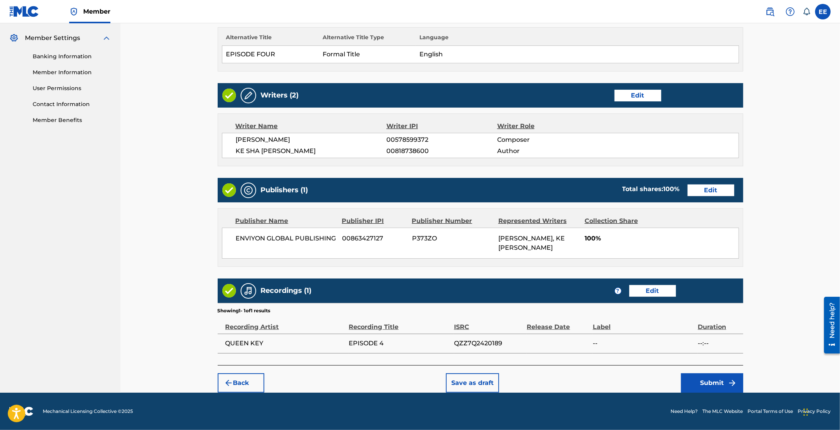
click at [722, 386] on button "Submit" at bounding box center [712, 383] width 62 height 19
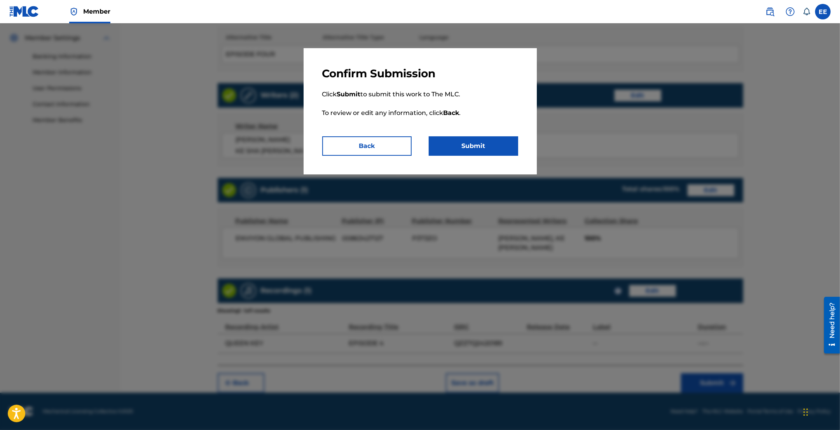
click at [475, 145] on button "Submit" at bounding box center [473, 145] width 89 height 19
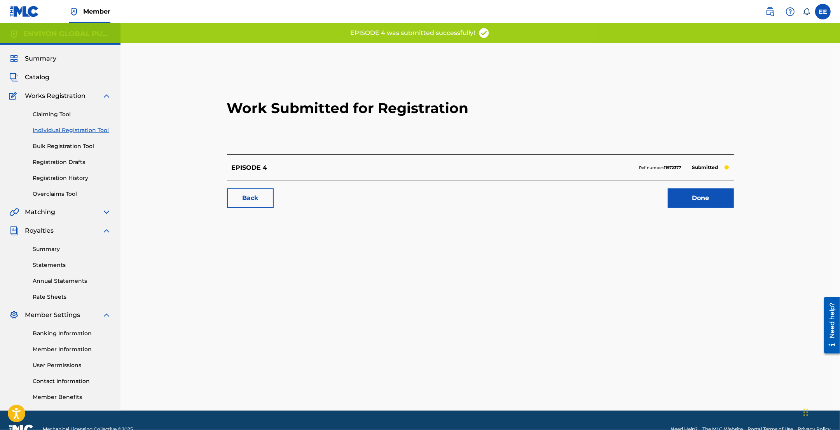
click at [683, 199] on link "Done" at bounding box center [701, 198] width 66 height 19
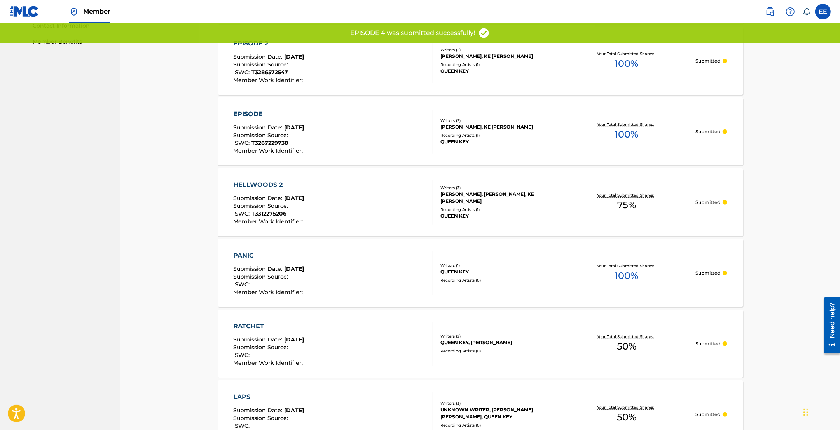
scroll to position [605, 0]
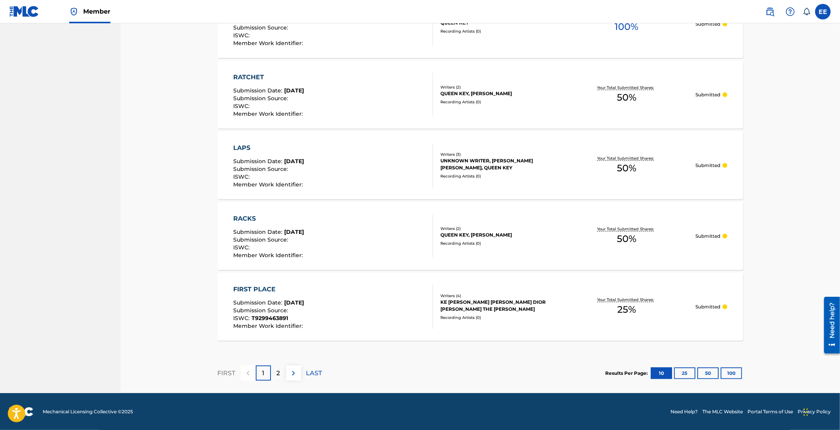
click at [278, 372] on p "2" at bounding box center [278, 373] width 3 height 9
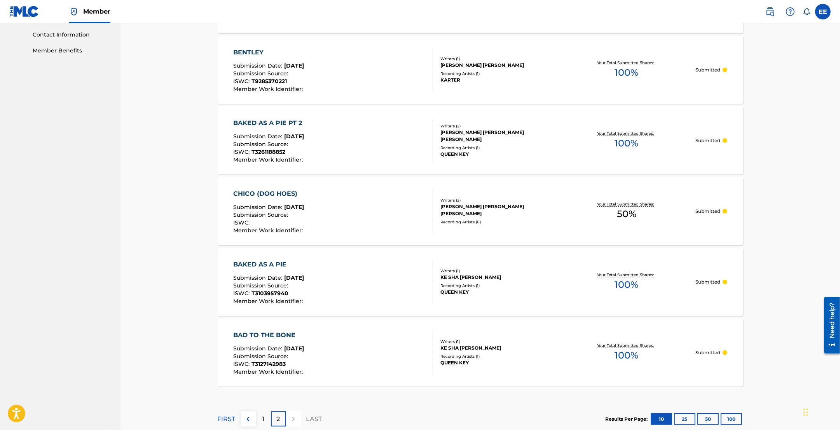
scroll to position [393, 0]
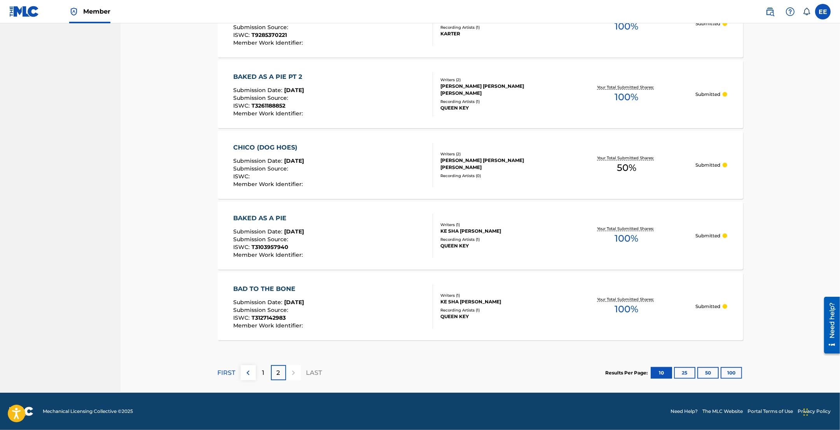
click at [257, 374] on div "1" at bounding box center [263, 372] width 15 height 15
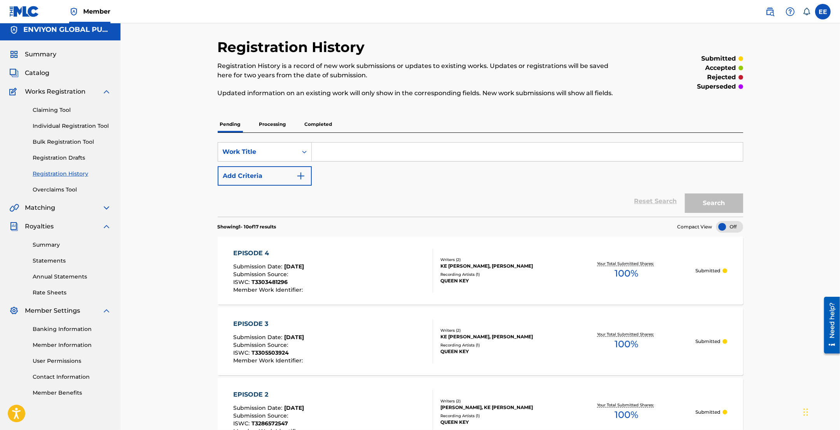
scroll to position [0, 0]
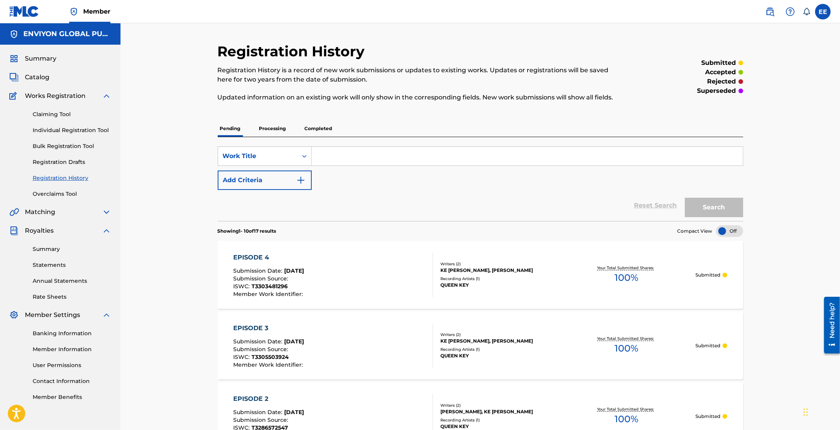
click at [59, 115] on link "Claiming Tool" at bounding box center [72, 114] width 79 height 8
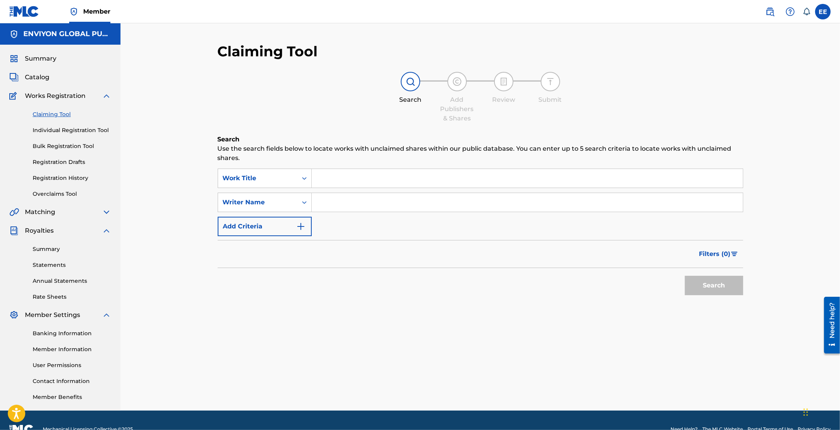
click at [339, 179] on input "Search Form" at bounding box center [527, 178] width 431 height 19
type input "DYNAMIC BLICKS"
click at [340, 198] on input "Search Form" at bounding box center [527, 202] width 431 height 19
type input "ROMEL WILLIAMS"
click at [704, 285] on button "Search" at bounding box center [714, 285] width 58 height 19
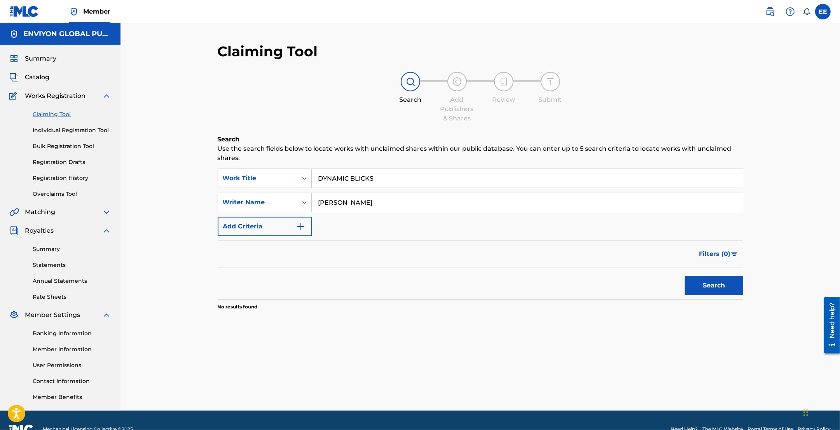
click at [65, 132] on link "Individual Registration Tool" at bounding box center [72, 130] width 79 height 8
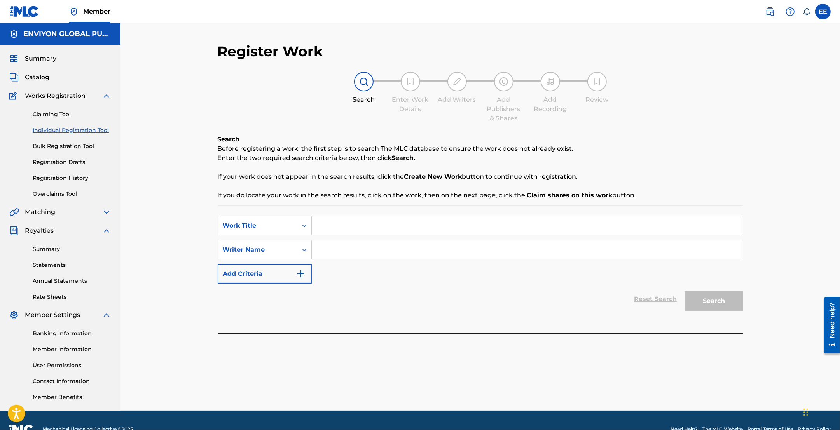
click at [354, 227] on input "Search Form" at bounding box center [527, 226] width 431 height 19
type input "DYNAMIC BLICKS"
click at [341, 245] on input "Search Form" at bounding box center [527, 250] width 431 height 19
type input "ROMEL WILLIAMS"
click at [708, 305] on button "Search" at bounding box center [714, 301] width 58 height 19
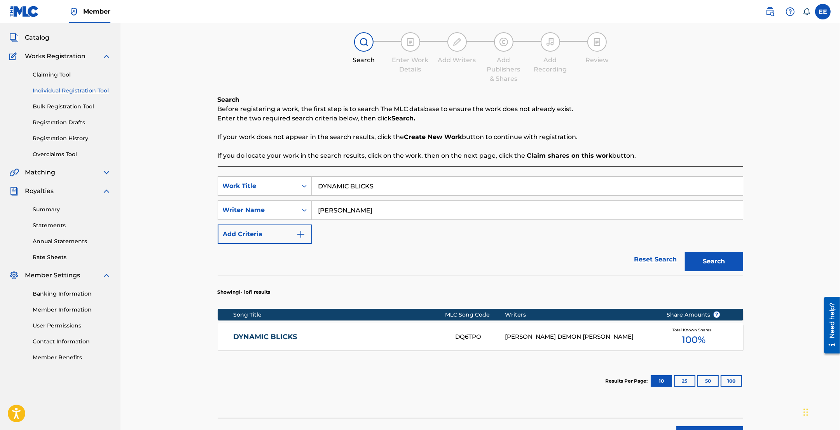
scroll to position [92, 0]
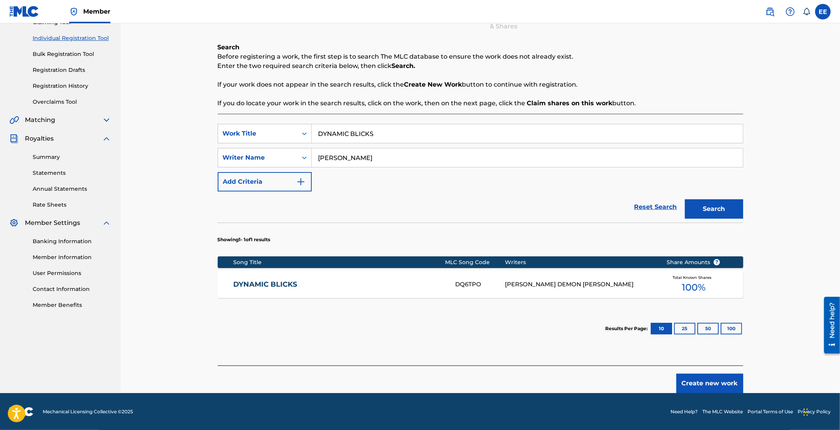
click at [535, 281] on div "ROMEL DEMON WILLIAMS" at bounding box center [580, 284] width 150 height 9
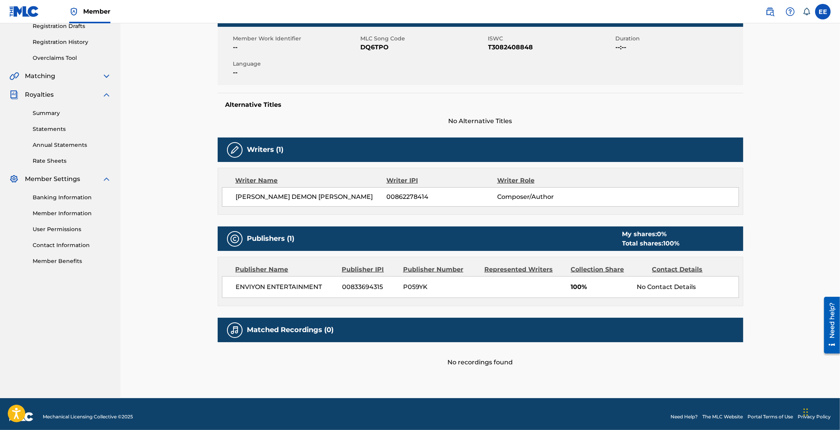
scroll to position [142, 0]
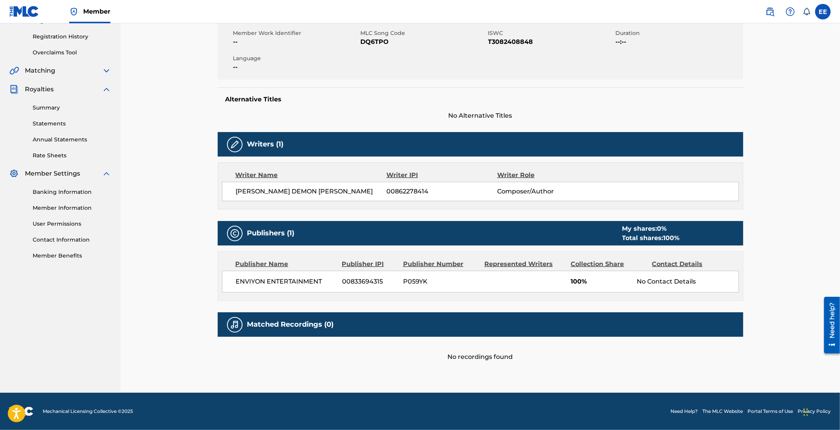
click at [232, 143] on img at bounding box center [234, 144] width 9 height 9
click at [236, 145] on img at bounding box center [234, 144] width 9 height 9
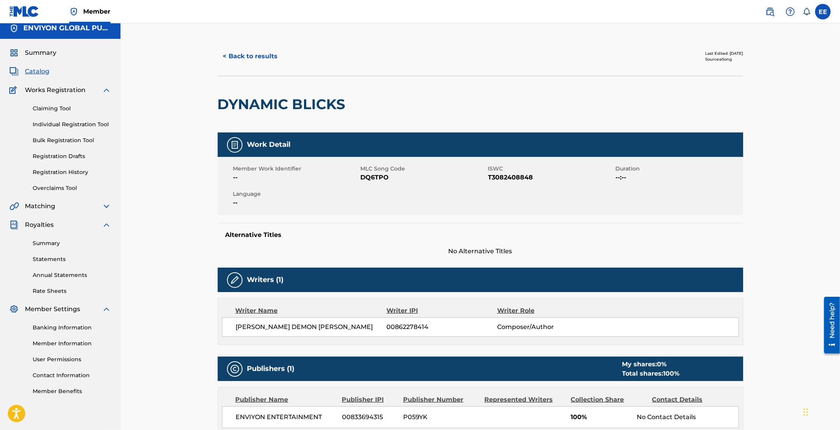
scroll to position [0, 0]
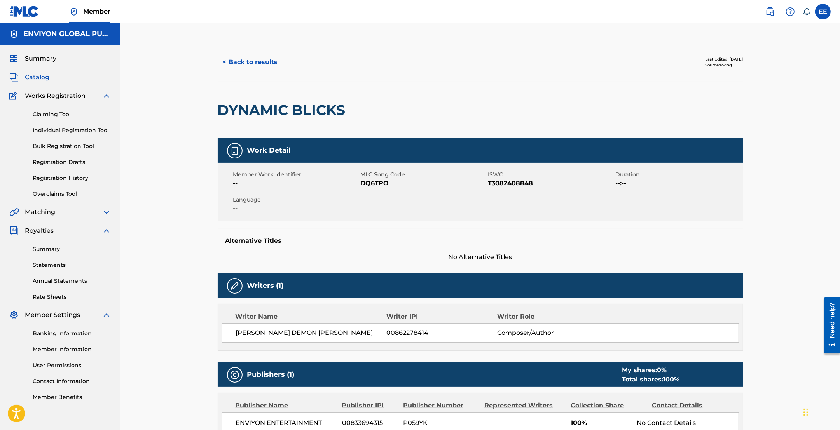
click at [247, 57] on button "< Back to results" at bounding box center [251, 61] width 66 height 19
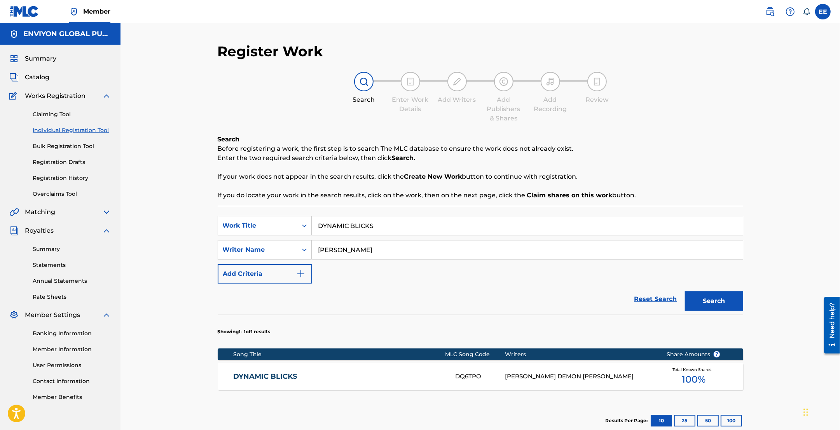
scroll to position [17, 0]
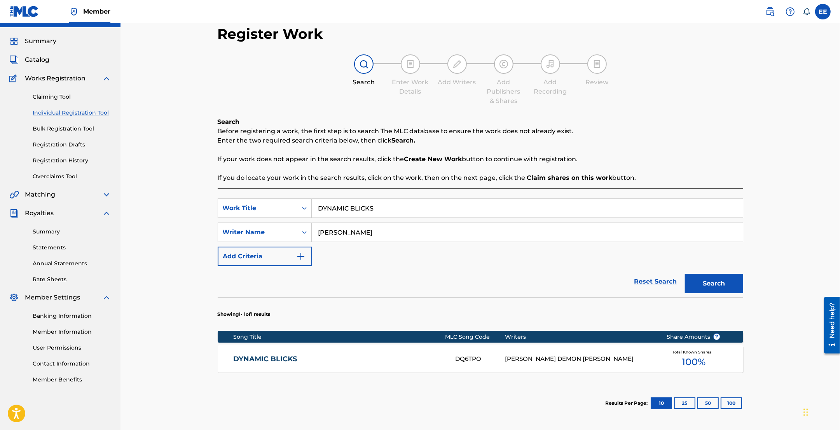
click at [707, 285] on button "Search" at bounding box center [714, 283] width 58 height 19
click at [541, 360] on div "ROMEL DEMON WILLIAMS" at bounding box center [580, 359] width 150 height 9
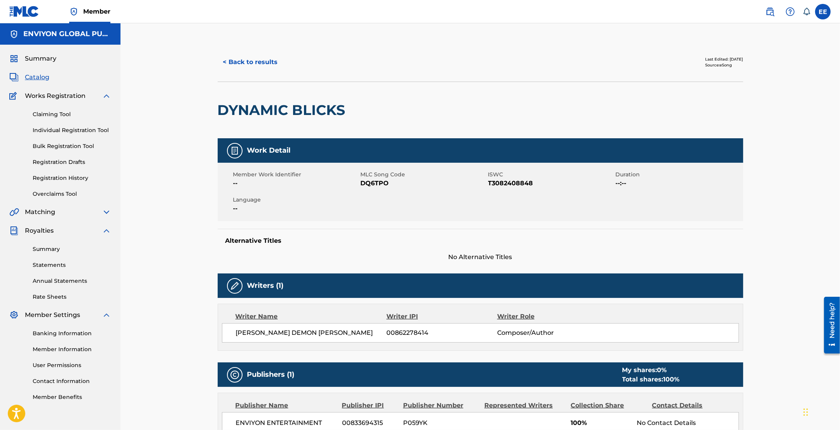
click at [257, 59] on button "< Back to results" at bounding box center [251, 61] width 66 height 19
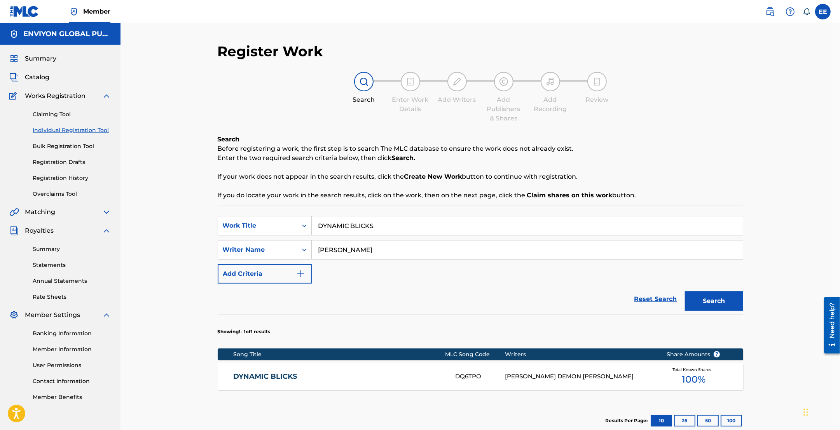
scroll to position [17, 0]
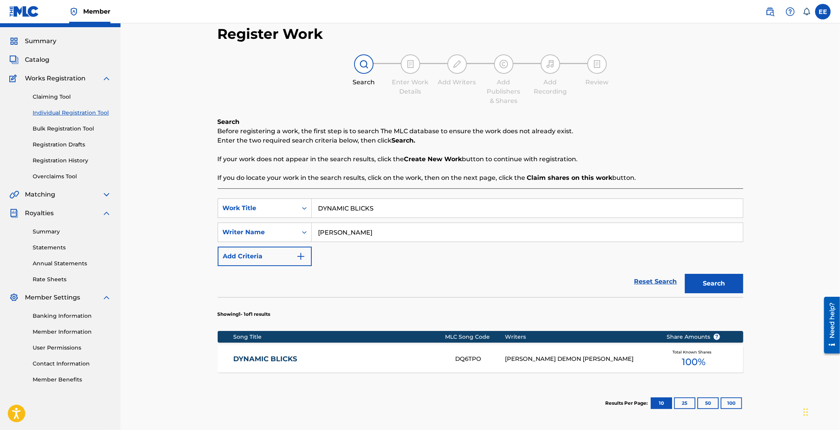
click at [43, 64] on span "Catalog" at bounding box center [37, 59] width 24 height 9
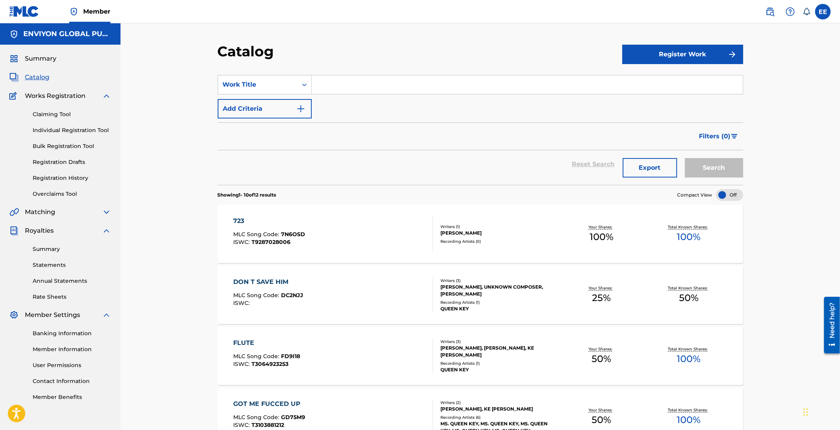
click at [59, 195] on link "Overclaims Tool" at bounding box center [72, 194] width 79 height 8
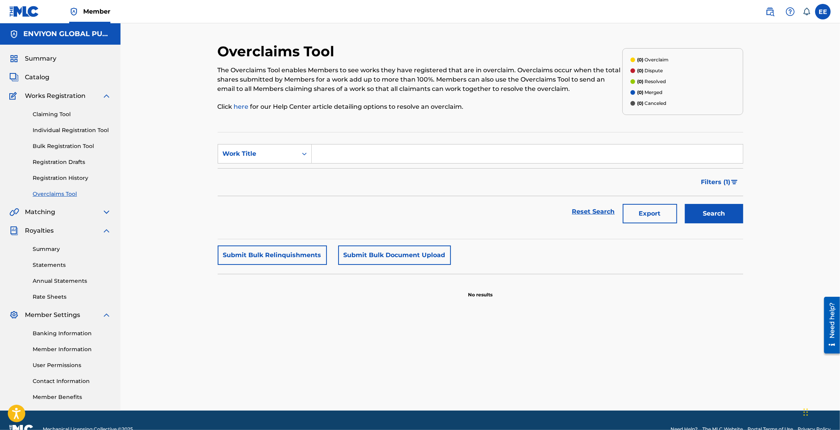
click at [64, 163] on link "Registration Drafts" at bounding box center [72, 162] width 79 height 8
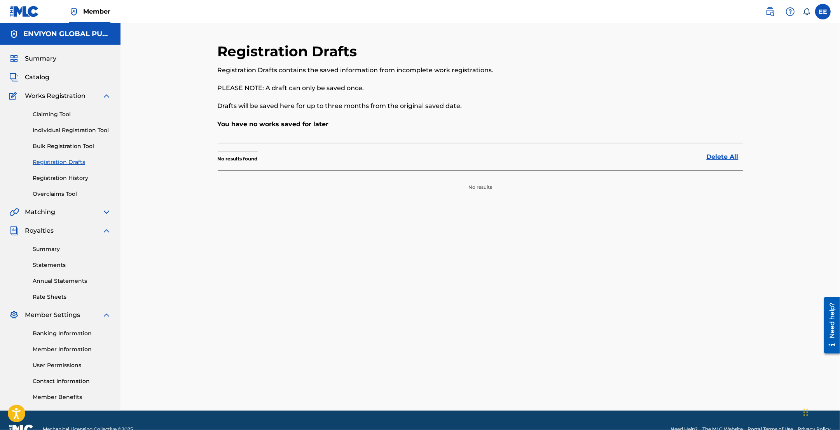
click at [65, 143] on link "Bulk Registration Tool" at bounding box center [72, 146] width 79 height 8
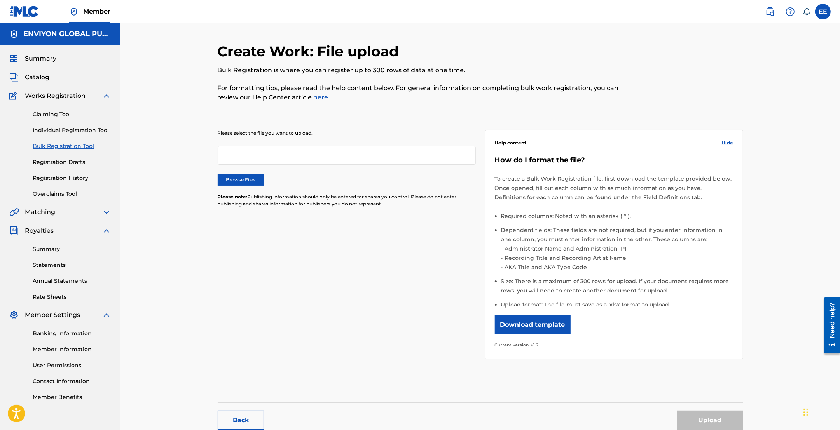
click at [68, 126] on link "Individual Registration Tool" at bounding box center [72, 130] width 79 height 8
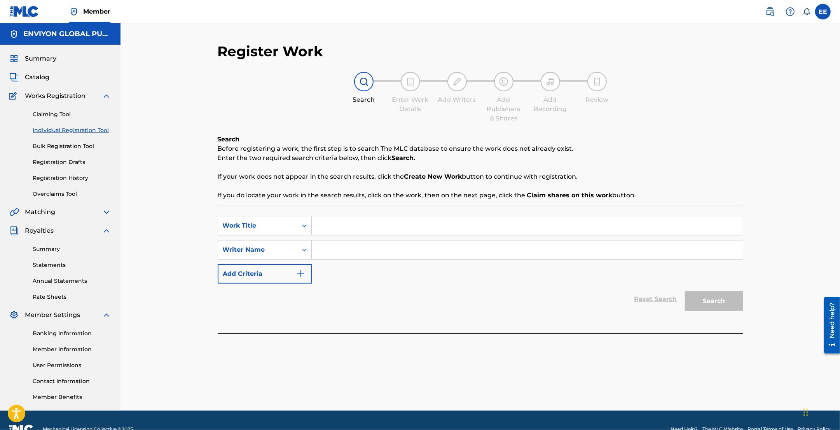
click at [358, 227] on input "Search Form" at bounding box center [527, 226] width 431 height 19
type input "DYNAMIC BLICKS"
click at [393, 248] on input "Search Form" at bounding box center [527, 250] width 431 height 19
type input "ROMEL WILLIAMS"
click at [685, 292] on button "Search" at bounding box center [714, 301] width 58 height 19
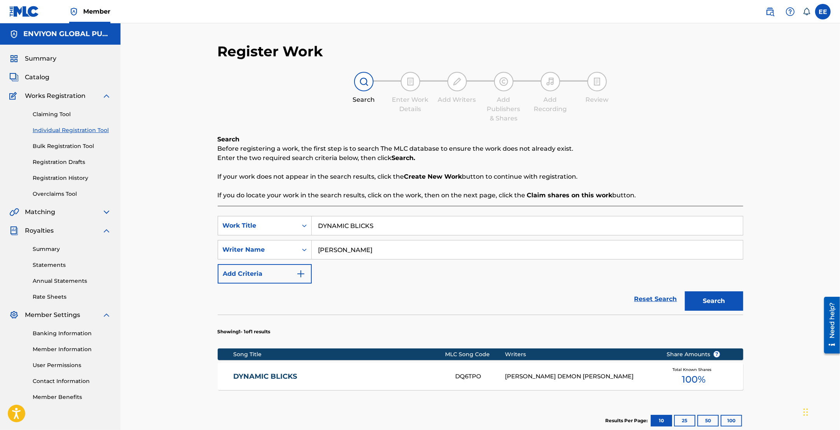
click at [559, 373] on div "ROMEL DEMON WILLIAMS" at bounding box center [580, 376] width 150 height 9
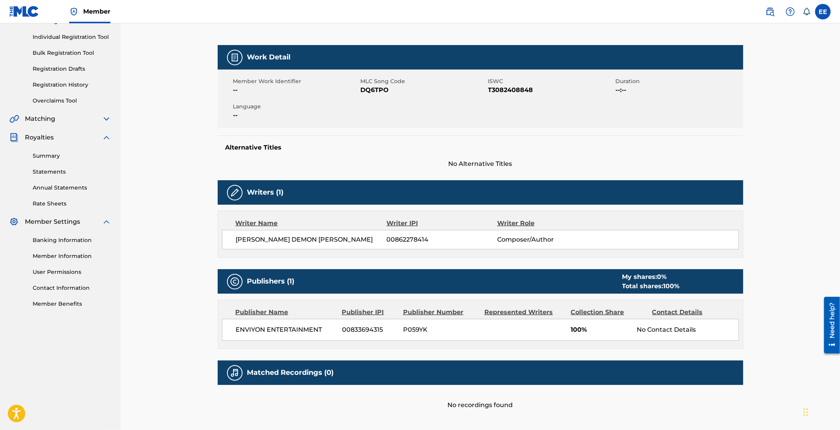
scroll to position [97, 0]
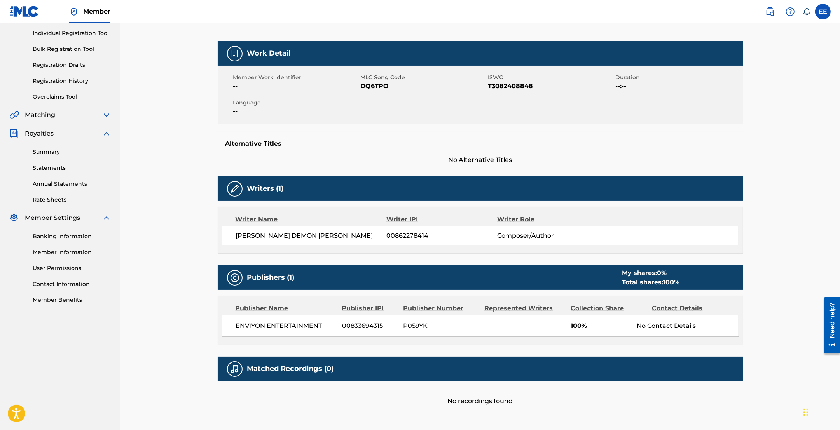
click at [261, 278] on h5 "Publishers (1)" at bounding box center [270, 277] width 47 height 9
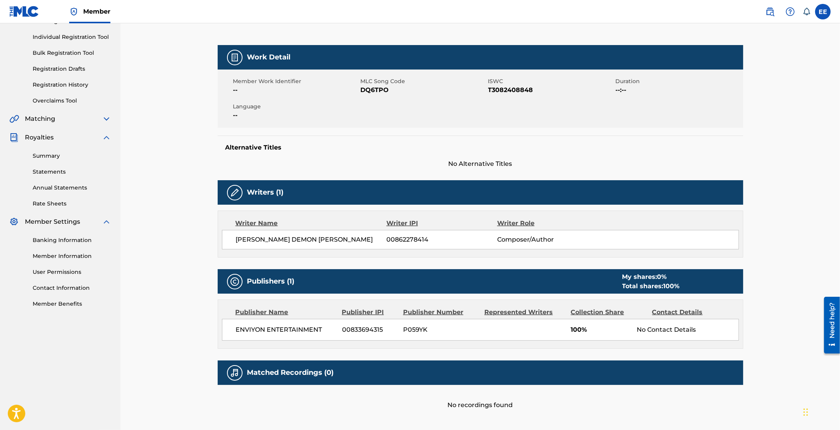
scroll to position [0, 0]
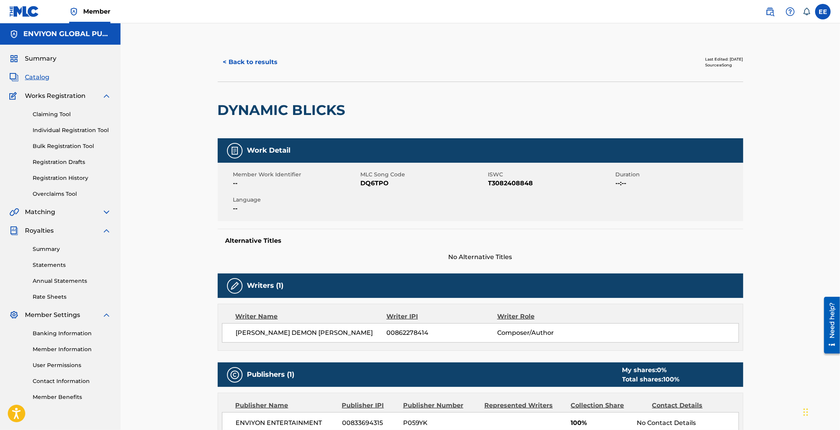
click at [58, 115] on link "Claiming Tool" at bounding box center [72, 114] width 79 height 8
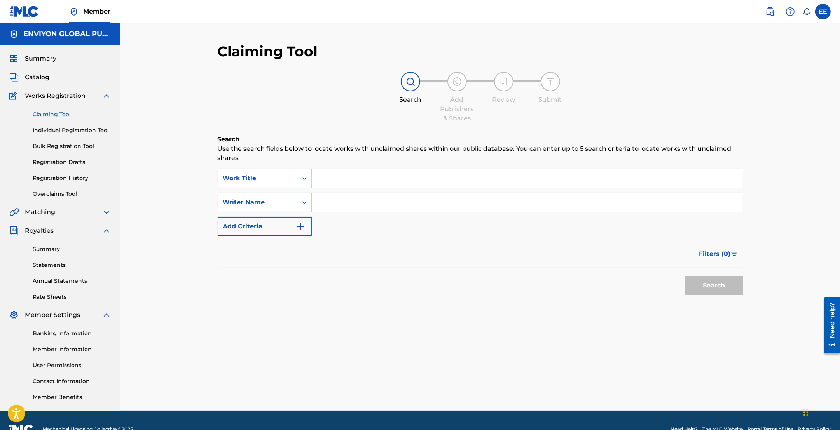
click at [343, 181] on input "Search Form" at bounding box center [527, 178] width 431 height 19
click at [354, 177] on input "Search Form" at bounding box center [527, 178] width 431 height 19
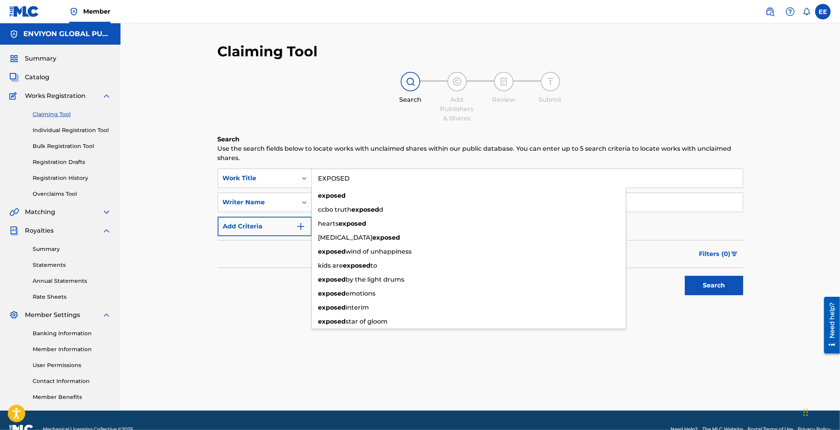
type input "EXPOSED"
click at [685, 276] on button "Search" at bounding box center [714, 285] width 58 height 19
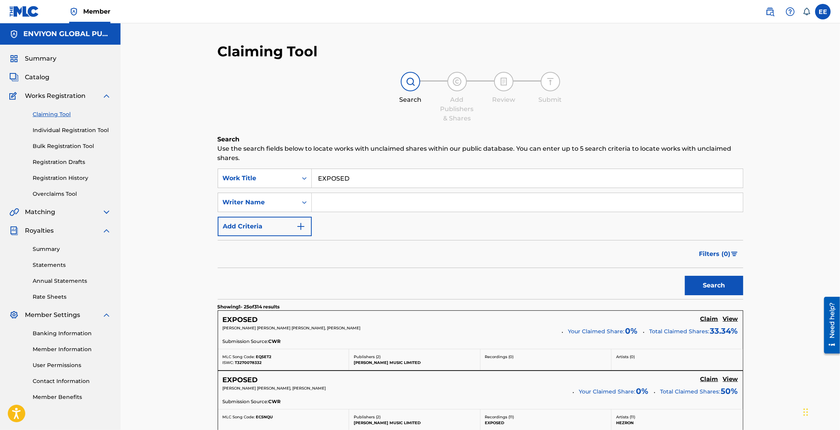
click at [356, 201] on input "Search Form" at bounding box center [527, 202] width 431 height 19
type input "QUEEN KEY"
click at [685, 276] on button "Search" at bounding box center [714, 285] width 58 height 19
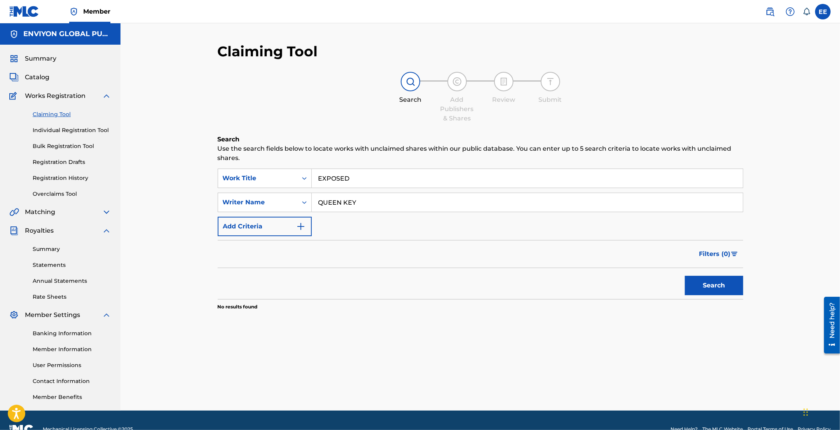
click at [365, 201] on input "QUEEN KEY" at bounding box center [527, 202] width 431 height 19
drag, startPoint x: 365, startPoint y: 201, endPoint x: 303, endPoint y: 195, distance: 62.4
click at [303, 195] on div "SearchWithCriteriaa23fcf67-ac47-4bc8-aba2-27ecfd717478 Writer Name QUEEN KEY" at bounding box center [481, 202] width 526 height 19
click at [685, 276] on button "Search" at bounding box center [714, 285] width 58 height 19
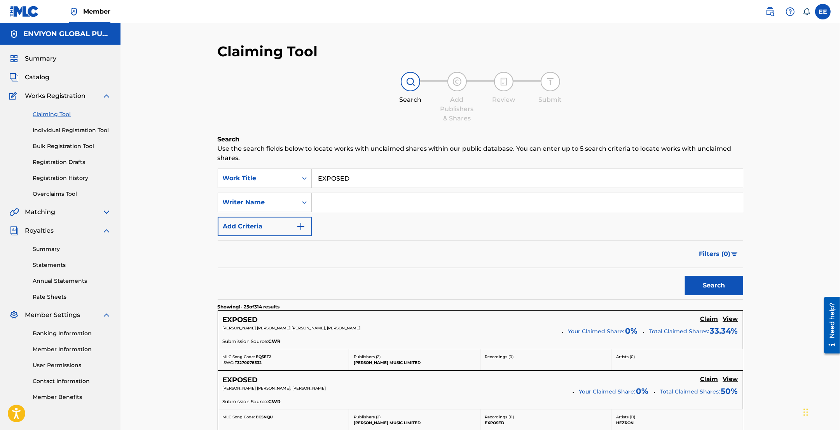
click at [356, 207] on input "Search Form" at bounding box center [527, 202] width 431 height 19
type input "QUEEN KEY"
click at [716, 285] on button "Search" at bounding box center [714, 285] width 58 height 19
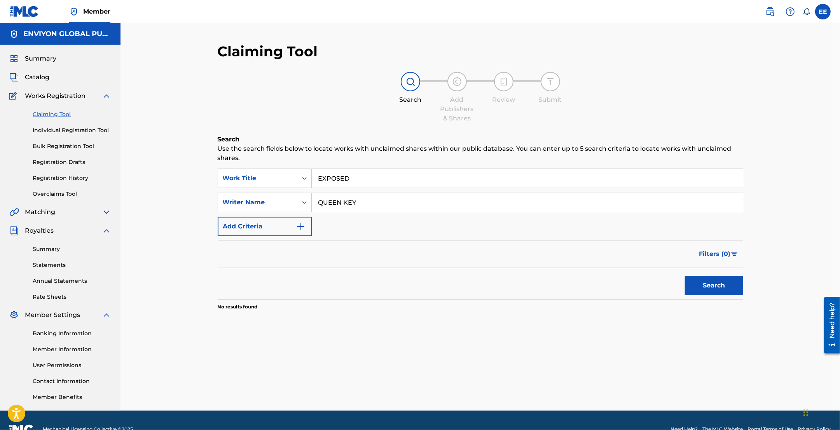
click at [699, 290] on button "Search" at bounding box center [714, 285] width 58 height 19
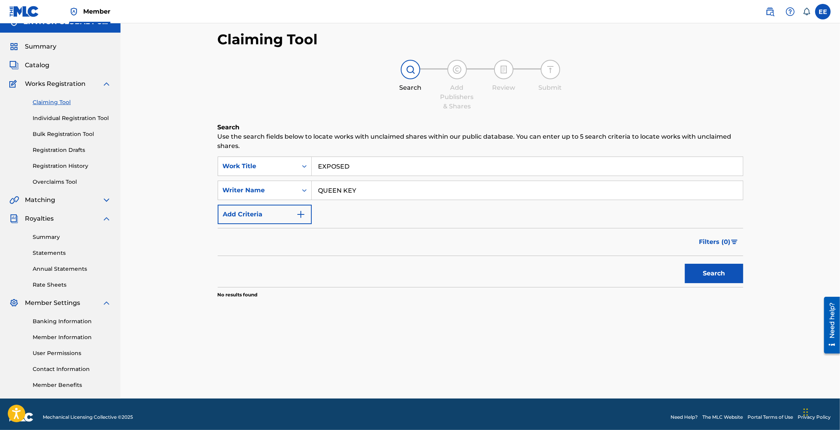
scroll to position [17, 0]
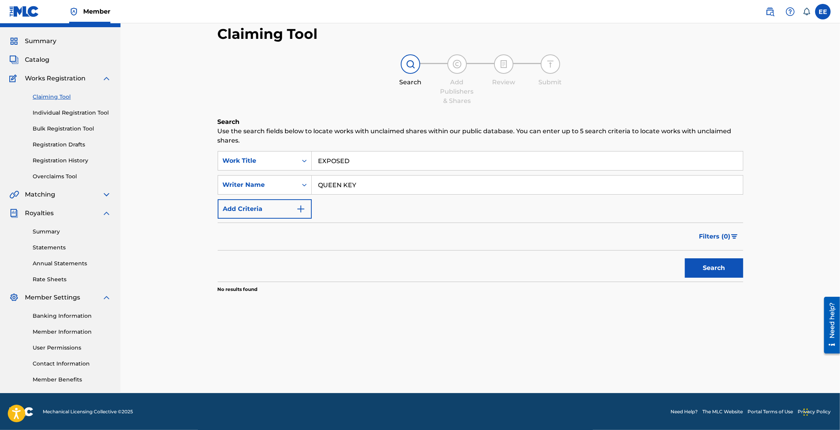
click at [68, 113] on link "Individual Registration Tool" at bounding box center [72, 113] width 79 height 8
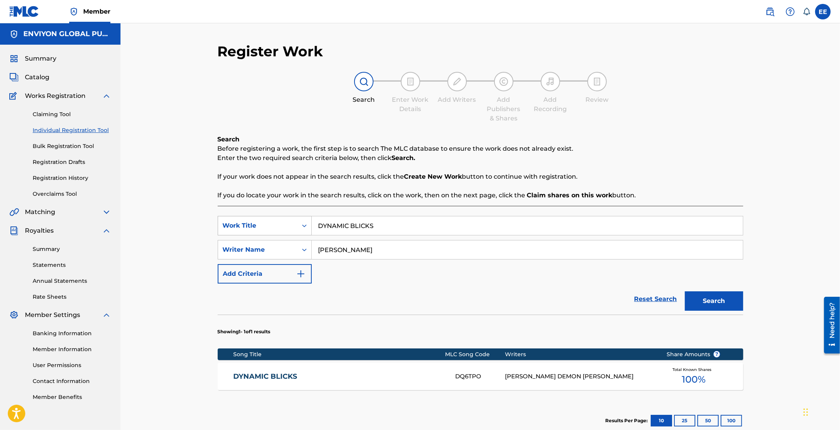
drag, startPoint x: 378, startPoint y: 226, endPoint x: 287, endPoint y: 224, distance: 91.4
click at [287, 224] on div "SearchWithCriteriae1b4959f-3a57-4a5a-aa6a-f3a4b3f6916e Work Title DYNAMIC BLICKS" at bounding box center [481, 225] width 526 height 19
type input "EXPOSED"
drag, startPoint x: 391, startPoint y: 251, endPoint x: 314, endPoint y: 242, distance: 77.9
click at [314, 242] on input "ROMEL WILLIAMS" at bounding box center [527, 250] width 431 height 19
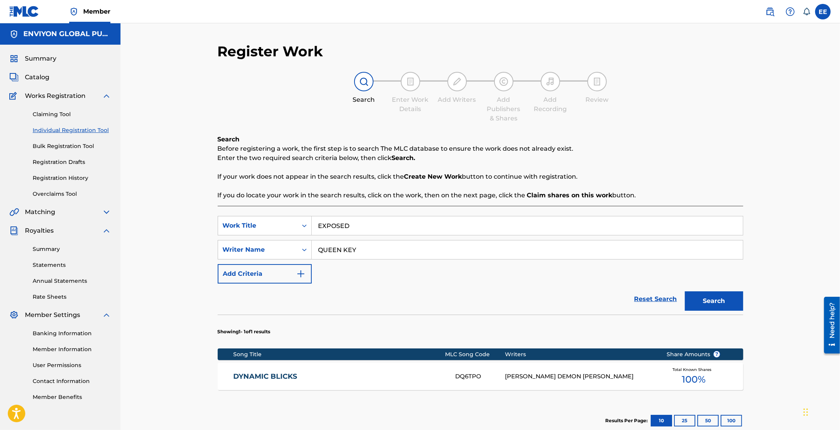
type input "QUEEN KEY"
click at [685, 292] on button "Search" at bounding box center [714, 301] width 58 height 19
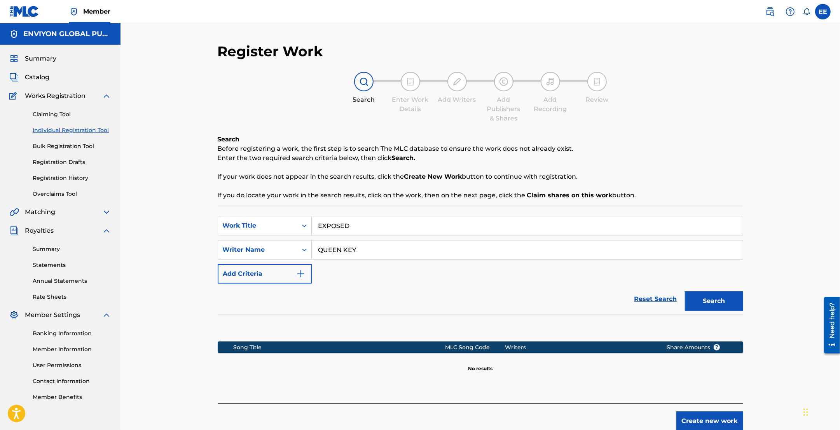
click at [692, 411] on div "Create new work" at bounding box center [481, 417] width 526 height 28
click at [690, 421] on button "Create new work" at bounding box center [709, 421] width 67 height 19
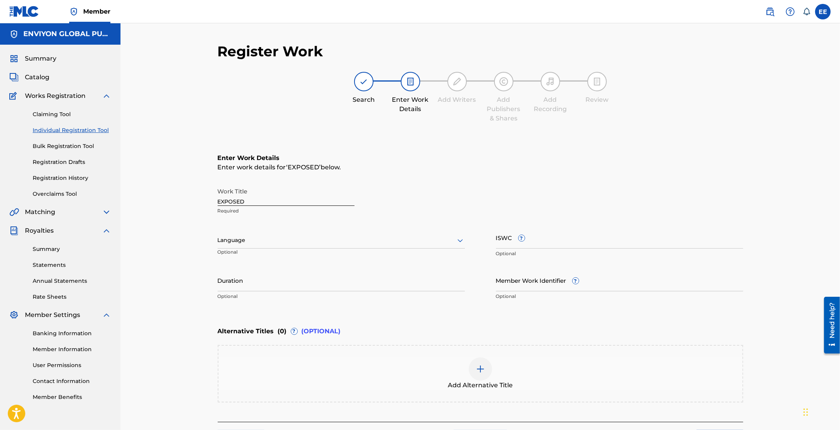
click at [253, 194] on input "EXPOSED" at bounding box center [286, 195] width 137 height 22
click at [275, 240] on div at bounding box center [341, 241] width 247 height 10
click at [264, 261] on div "English" at bounding box center [341, 257] width 246 height 17
click at [551, 244] on input "ISWC ?" at bounding box center [619, 238] width 247 height 22
click at [556, 244] on input "ISWC ?" at bounding box center [619, 238] width 247 height 22
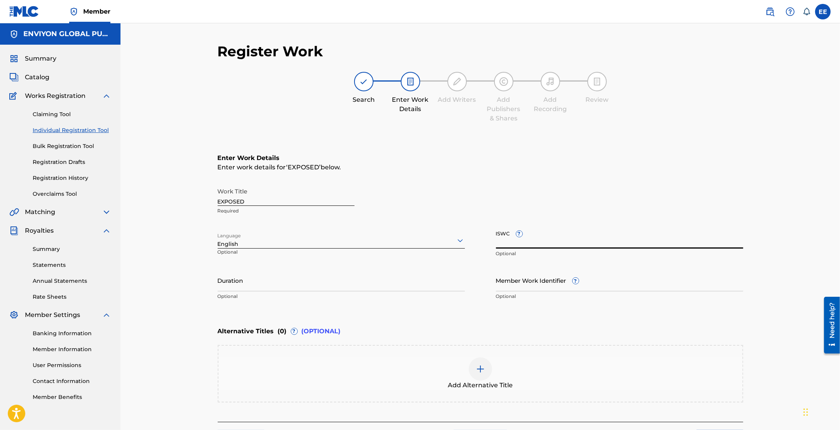
paste input "T-312.708.678-2"
type input "T-312.708.678-2"
click at [271, 281] on input "Duration" at bounding box center [341, 280] width 247 height 22
click at [556, 203] on div "Work Title EXPOSED Required" at bounding box center [481, 201] width 526 height 35
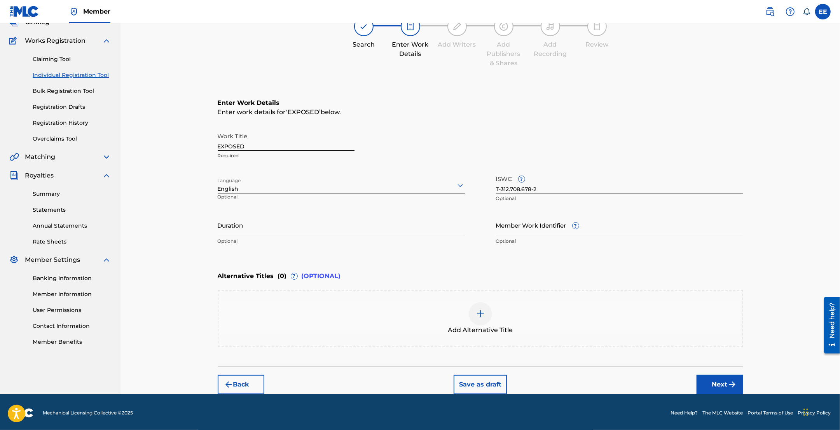
scroll to position [56, 0]
click at [729, 384] on img "submit" at bounding box center [732, 384] width 9 height 9
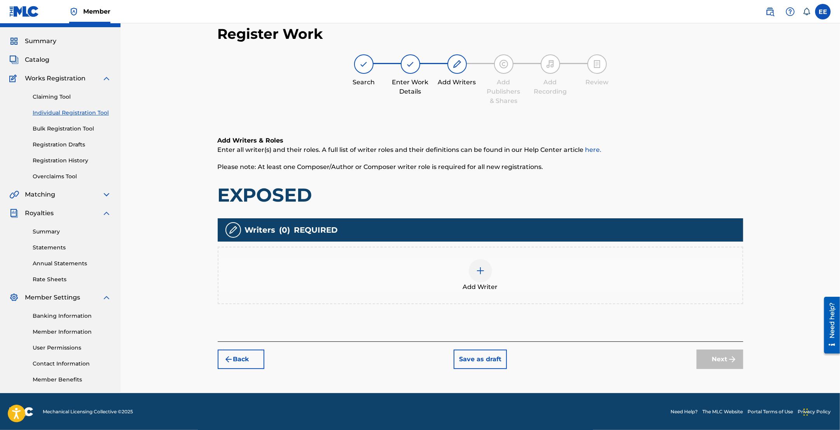
click at [472, 273] on div at bounding box center [480, 270] width 23 height 23
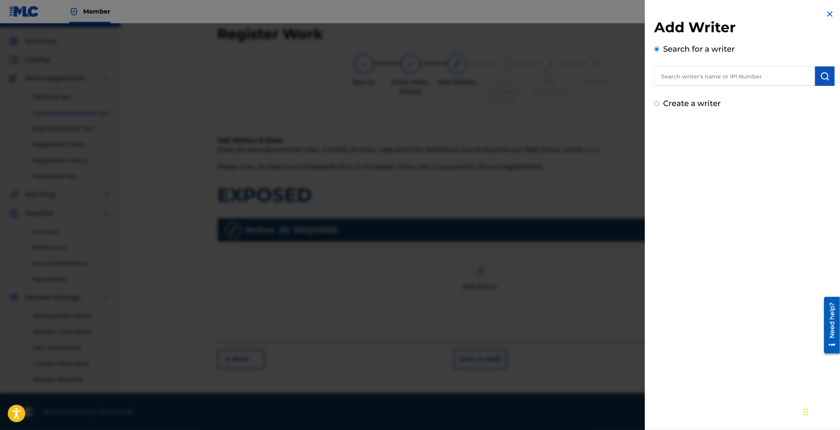
click at [731, 69] on input "text" at bounding box center [734, 75] width 161 height 19
click at [716, 77] on input "text" at bounding box center [734, 75] width 161 height 19
paste input "MCCLURE KE SHA"
type input "MCCLURE KE SHA"
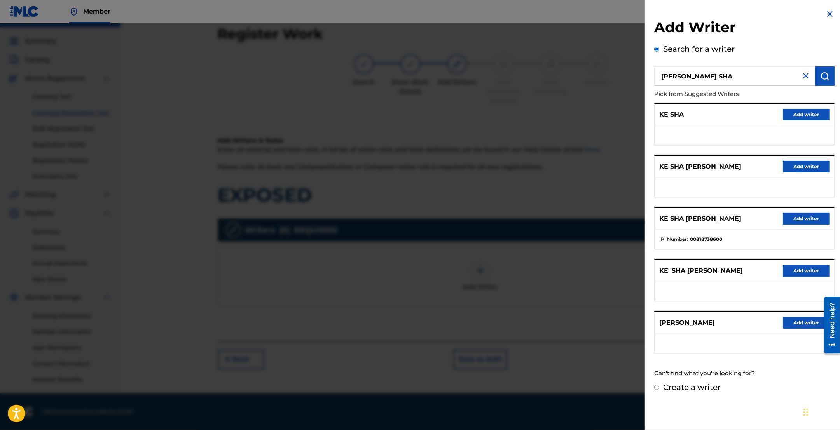
click at [807, 221] on button "Add writer" at bounding box center [806, 219] width 47 height 12
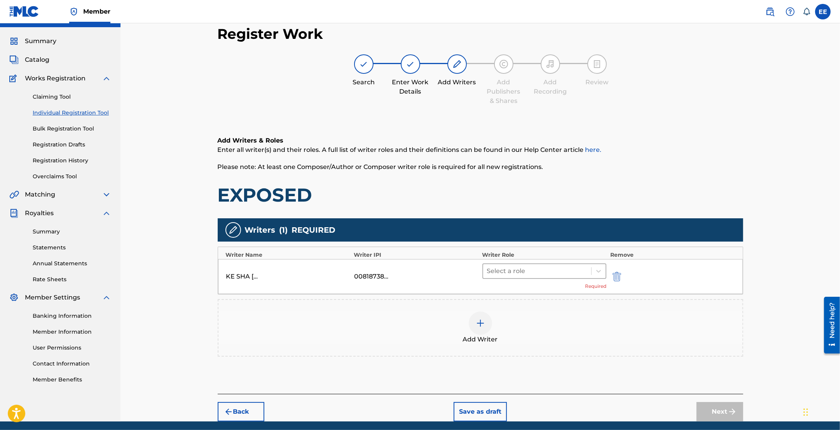
click at [591, 271] on div "Select a role" at bounding box center [537, 271] width 108 height 14
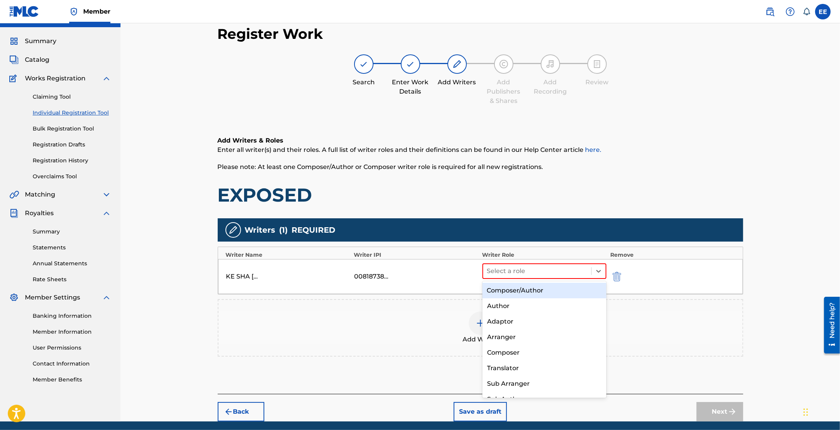
click at [541, 288] on div "Composer/Author" at bounding box center [544, 291] width 124 height 16
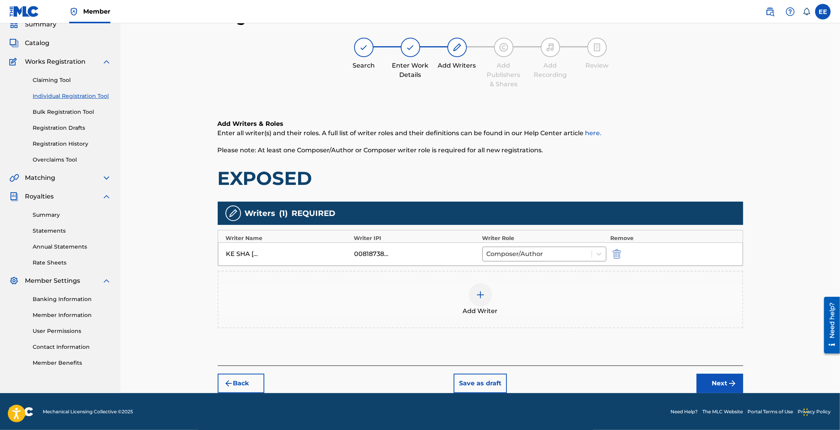
click at [720, 388] on button "Next" at bounding box center [720, 383] width 47 height 19
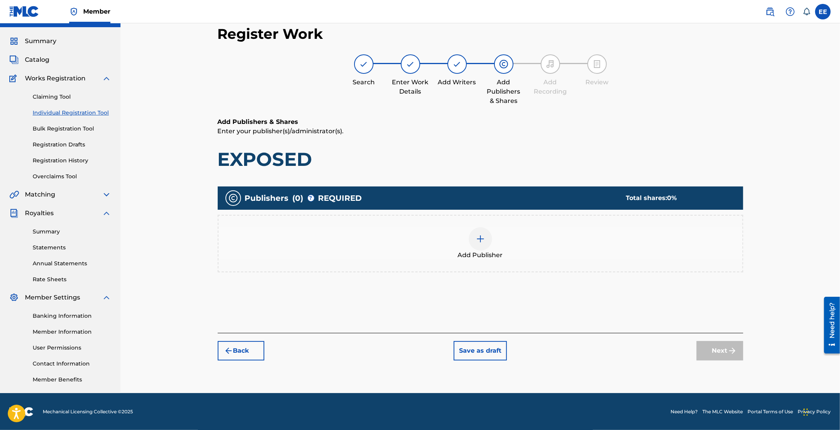
click at [477, 230] on div at bounding box center [480, 238] width 23 height 23
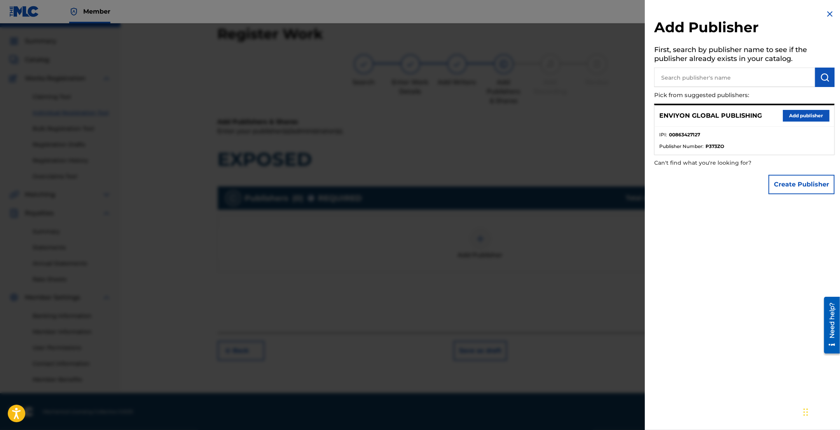
click at [797, 115] on button "Add publisher" at bounding box center [806, 116] width 47 height 12
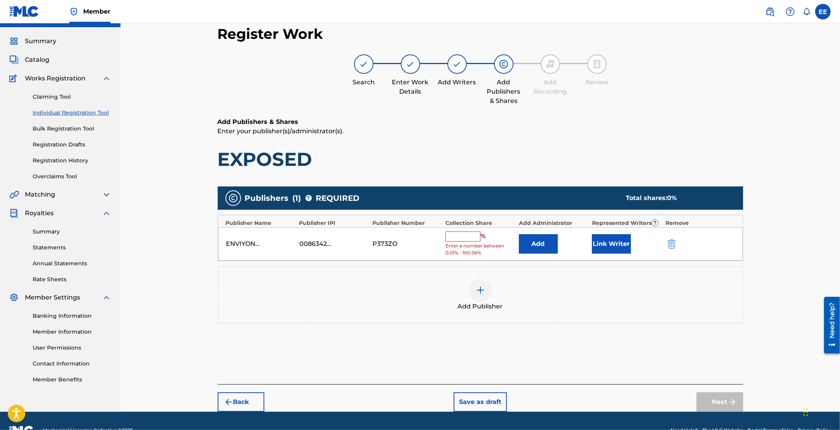
click at [459, 234] on input "text" at bounding box center [462, 237] width 35 height 10
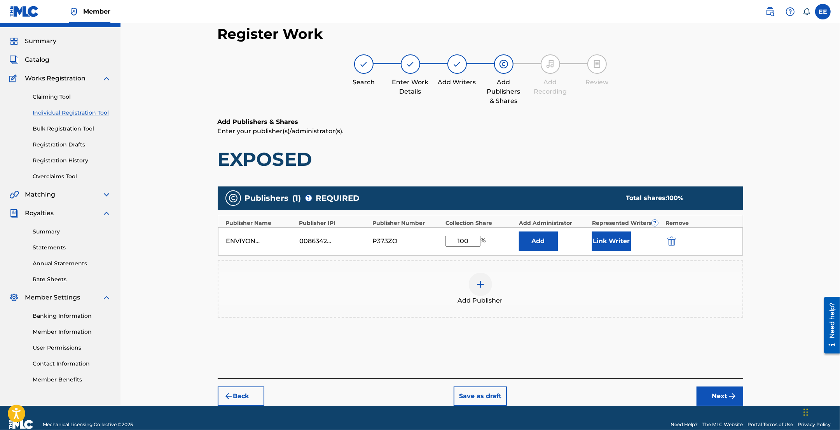
type input "100"
click at [609, 243] on button "Link Writer" at bounding box center [611, 241] width 39 height 19
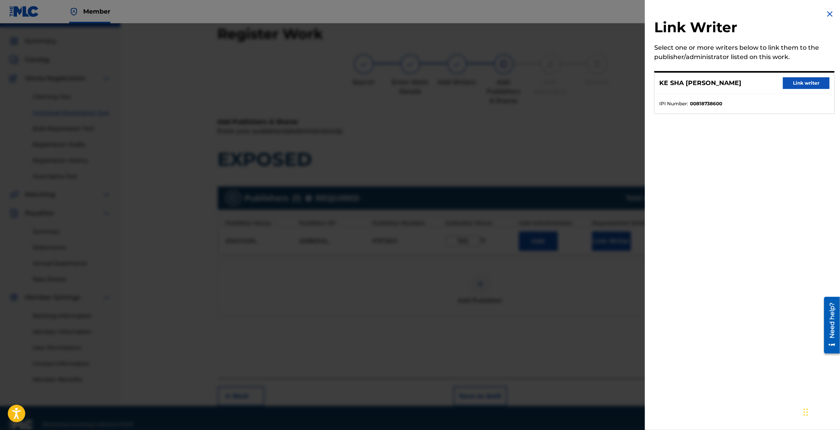
click at [780, 80] on div "KE SHA MCCLURE Link writer" at bounding box center [745, 83] width 180 height 21
click at [792, 84] on button "Link writer" at bounding box center [806, 83] width 47 height 12
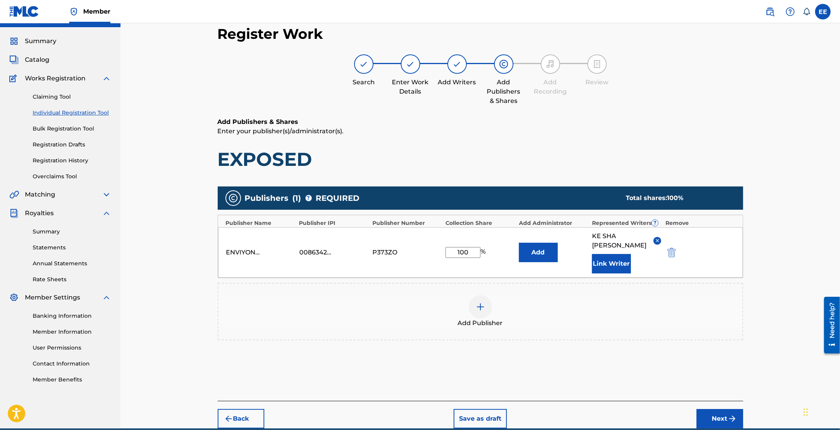
click at [707, 409] on div "Back Save as draft Next" at bounding box center [481, 415] width 526 height 28
click at [700, 418] on button "Next" at bounding box center [720, 418] width 47 height 19
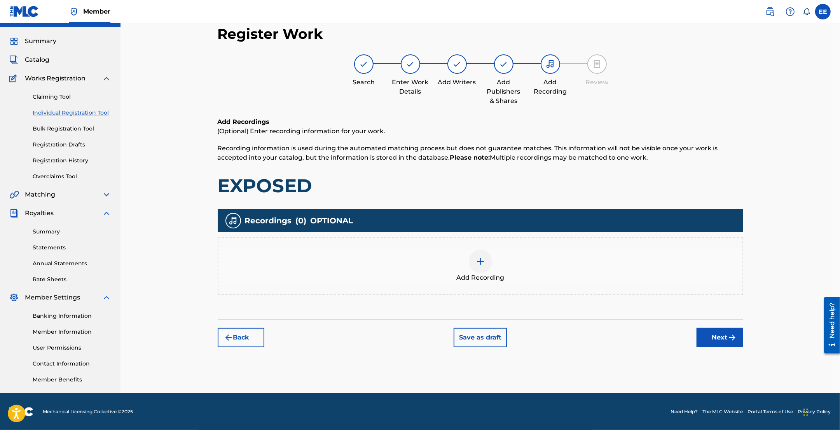
click at [481, 257] on img at bounding box center [480, 261] width 9 height 9
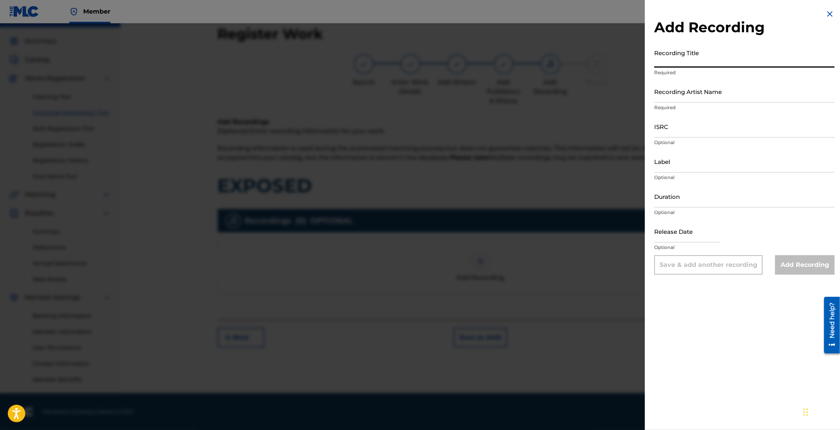
click at [704, 57] on input "Recording Title" at bounding box center [744, 56] width 180 height 22
type input "EXPOSED"
click at [719, 98] on input "Recording Artist Name" at bounding box center [744, 91] width 180 height 22
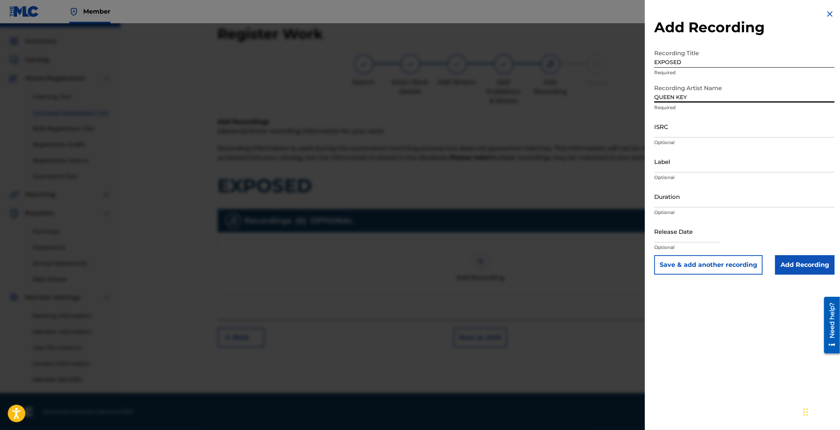
type input "QUEEN KEY"
click at [673, 131] on input "ISRC" at bounding box center [744, 126] width 180 height 22
paste input "QZ57A2104124"
type input "QZ57A2104124"
click at [804, 263] on input "Add Recording" at bounding box center [804, 264] width 59 height 19
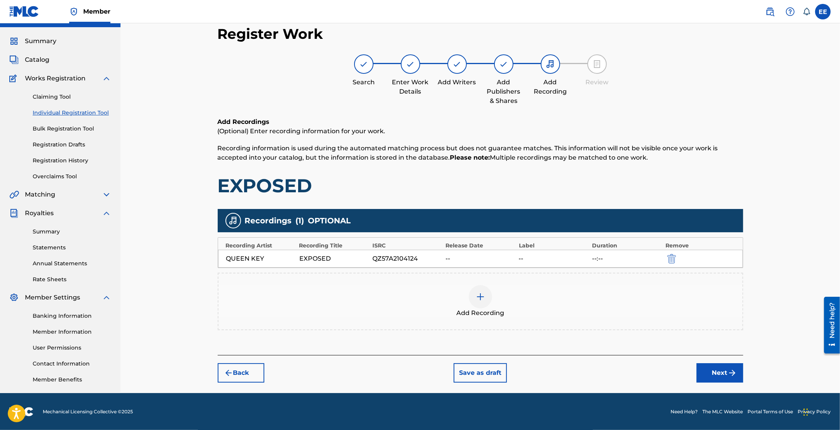
click at [724, 377] on button "Next" at bounding box center [720, 372] width 47 height 19
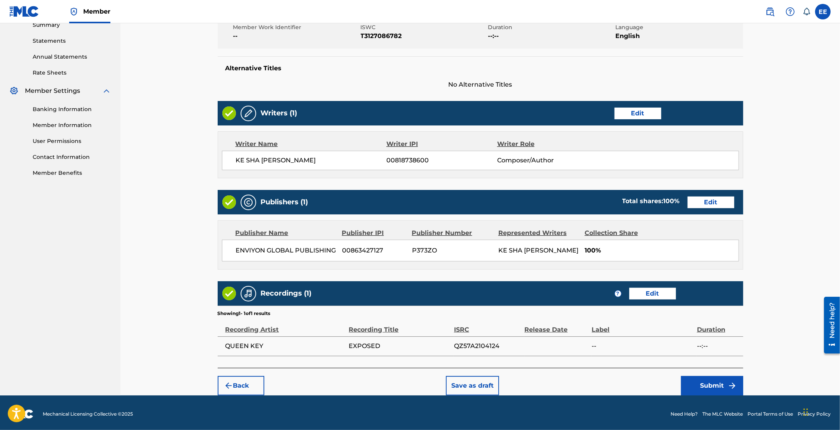
scroll to position [227, 0]
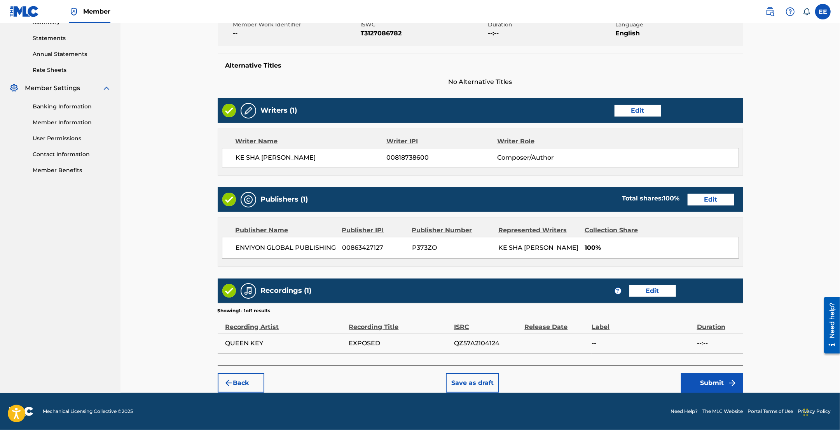
click at [811, 271] on div "Register Work Search Enter Work Details Add Writers Add Publishers & Shares Add…" at bounding box center [479, 94] width 719 height 597
click at [648, 291] on button "Edit" at bounding box center [652, 291] width 47 height 12
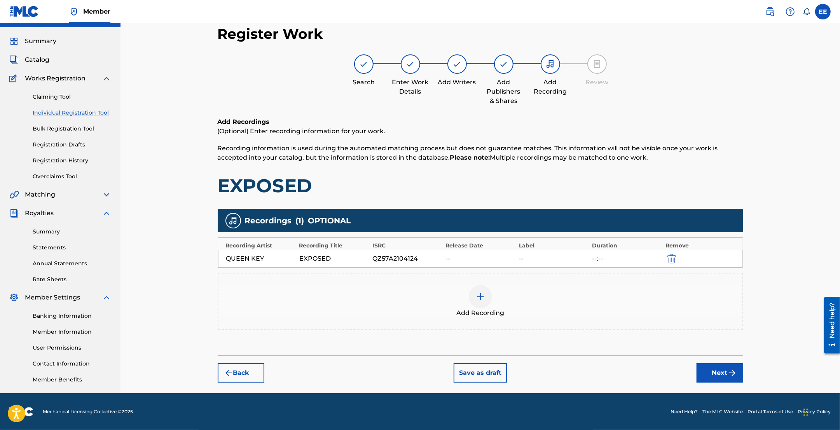
click at [476, 297] on img at bounding box center [480, 296] width 9 height 9
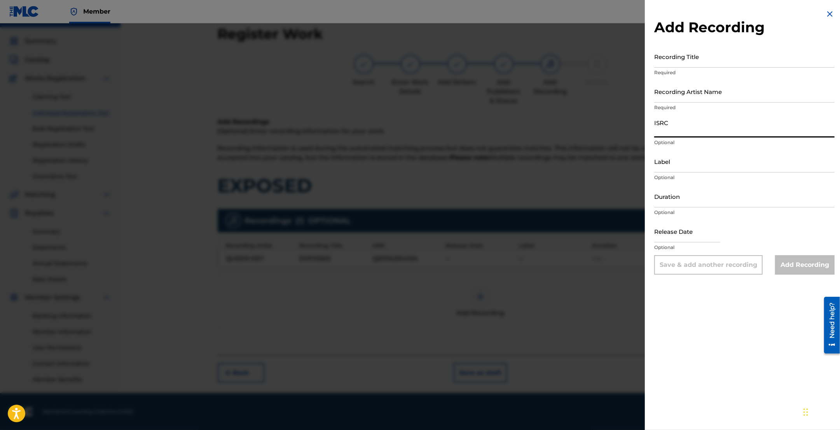
click at [675, 129] on input "ISRC" at bounding box center [744, 126] width 180 height 22
click at [667, 127] on input "ISRC" at bounding box center [744, 126] width 180 height 22
paste input "UST8K1620574"
type input "UST8K1620574"
click at [711, 51] on input "Recording Title" at bounding box center [744, 56] width 180 height 22
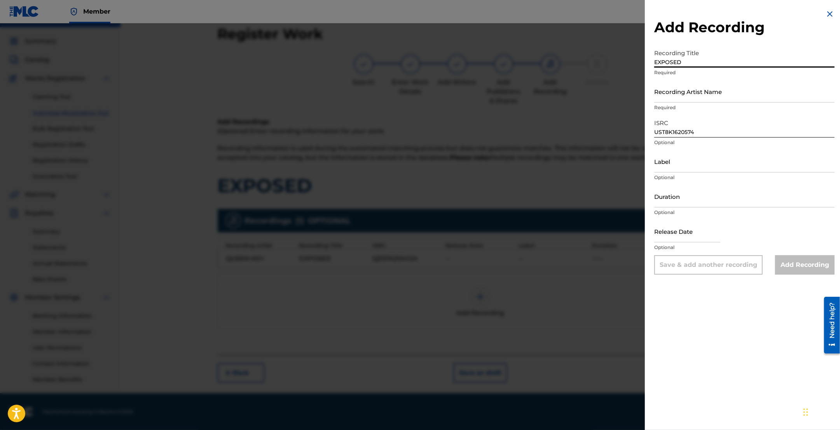
type input "EXPOSED"
click at [690, 89] on input "Recording Artist Name" at bounding box center [744, 91] width 180 height 22
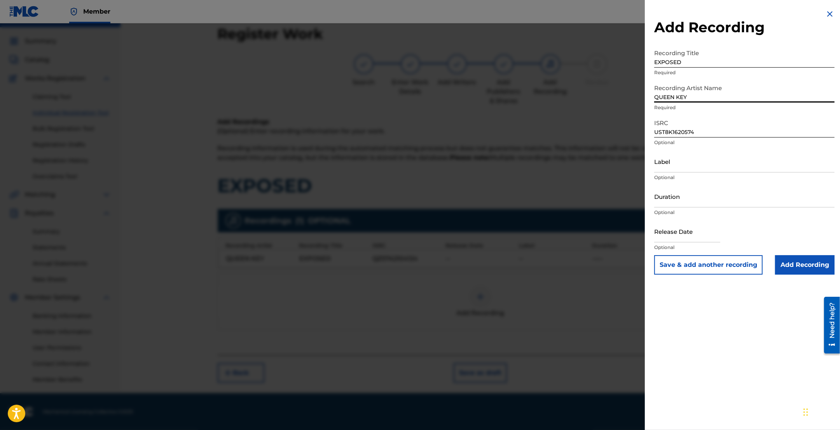
type input "QUEEN KEY"
click at [796, 265] on input "Add Recording" at bounding box center [804, 264] width 59 height 19
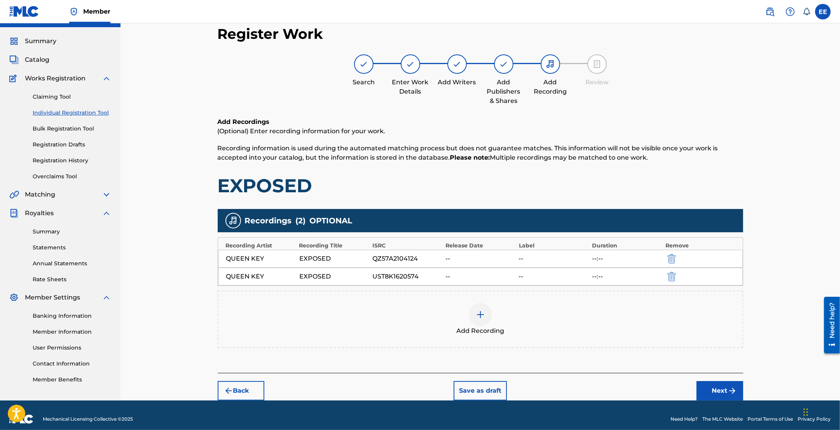
click at [480, 319] on img at bounding box center [480, 314] width 9 height 9
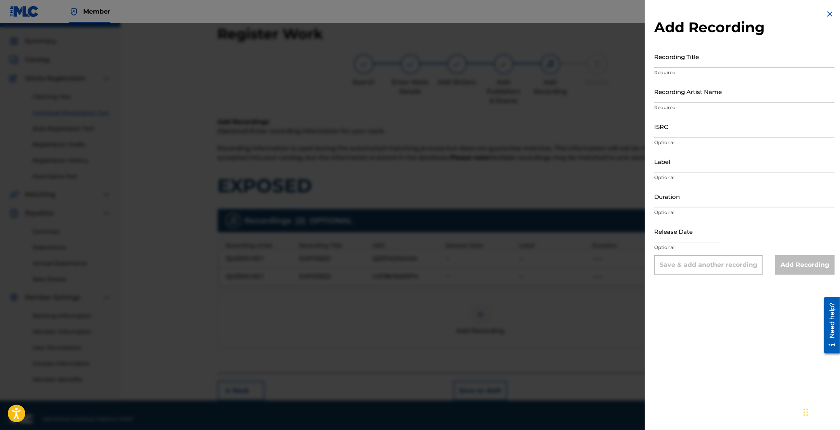
click at [689, 64] on input "Recording Title" at bounding box center [744, 56] width 180 height 22
type input "EXPOSED"
click at [683, 91] on input "Recording Artist Name" at bounding box center [744, 91] width 180 height 22
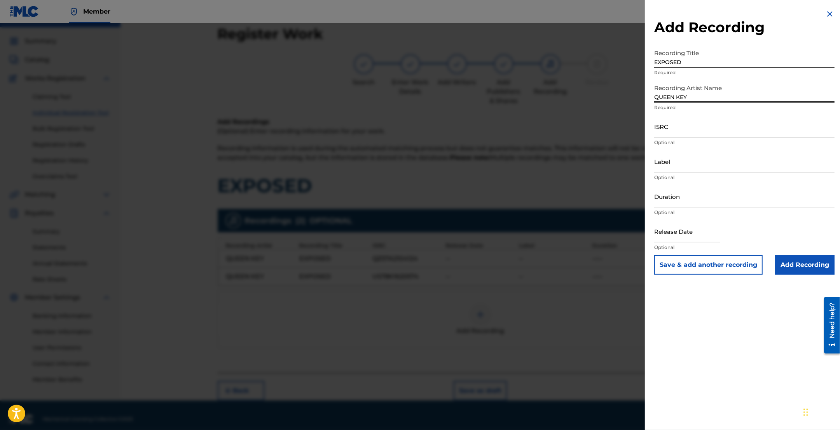
type input "QUEEN KEY"
click at [682, 130] on input "ISRC" at bounding box center [744, 126] width 180 height 22
paste input "USLZJ1728815"
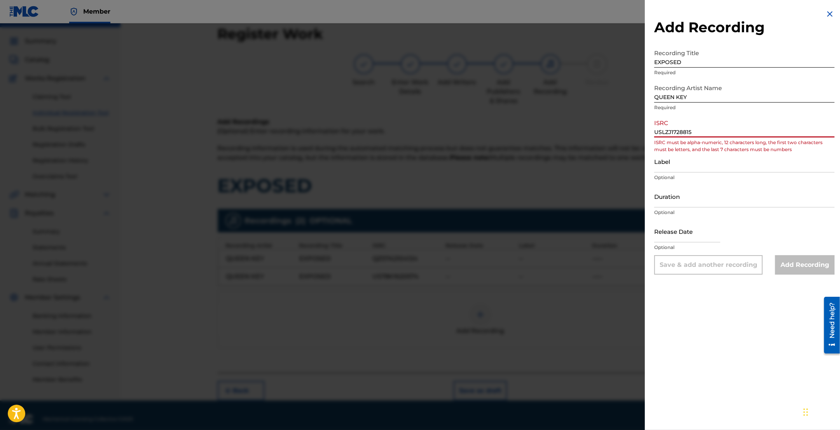
click at [665, 131] on input "USLZJ1728815" at bounding box center [744, 126] width 180 height 22
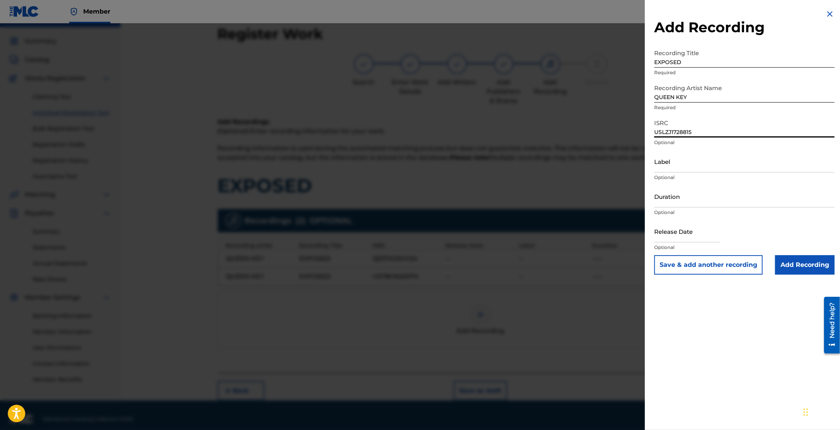
type input "USLZJ1728815"
click at [802, 264] on input "Add Recording" at bounding box center [804, 264] width 59 height 19
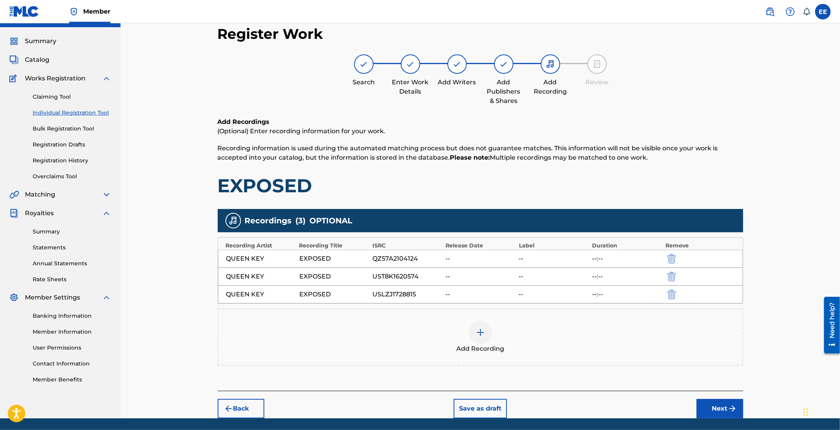
click at [483, 336] on img at bounding box center [480, 332] width 9 height 9
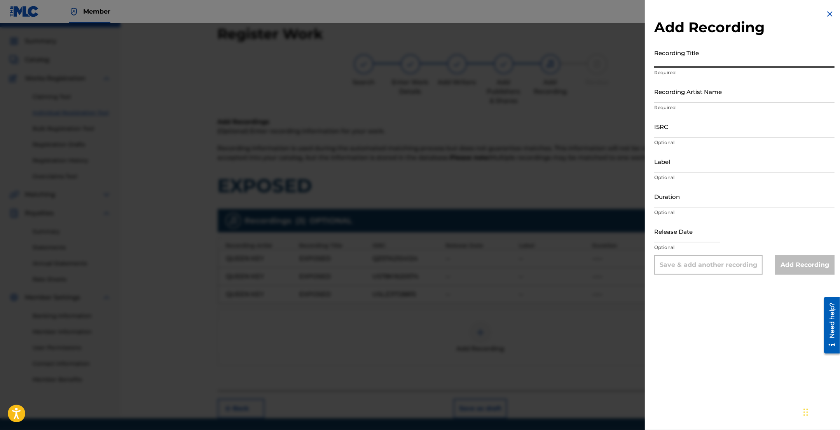
click at [678, 61] on input "Recording Title" at bounding box center [744, 56] width 180 height 22
type input "EXPOSED"
click at [663, 93] on input "Recording Artist Name" at bounding box center [744, 91] width 180 height 22
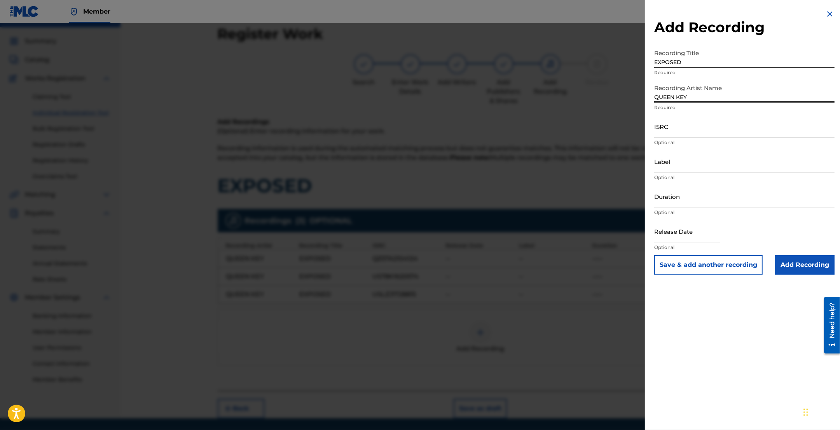
type input "QUEEN KEY"
click at [695, 134] on input "ISRC" at bounding box center [744, 126] width 180 height 22
click at [663, 134] on input "ISRC" at bounding box center [744, 126] width 180 height 22
paste input "QZNWU2287114"
type input "QZNWU2287114"
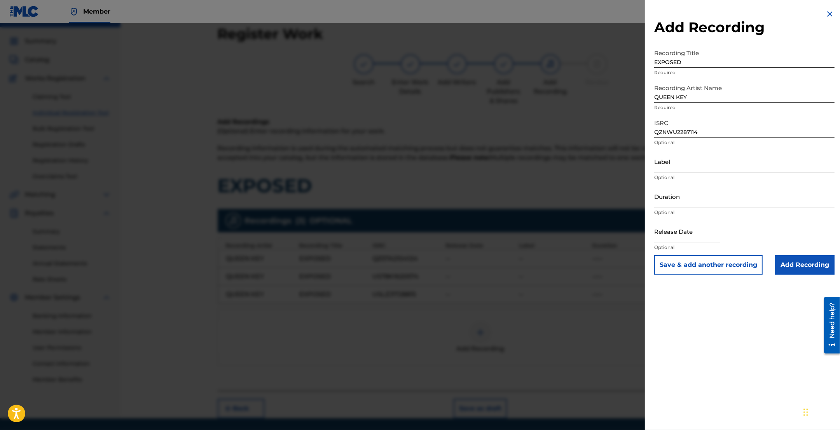
click at [807, 264] on input "Add Recording" at bounding box center [804, 264] width 59 height 19
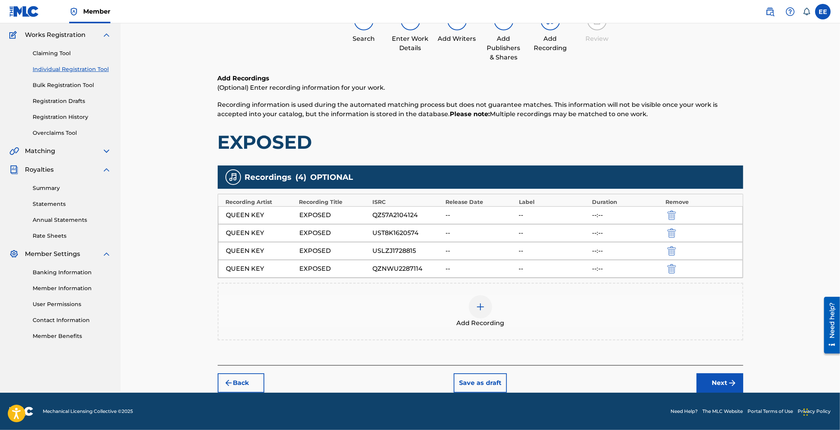
click at [711, 382] on button "Next" at bounding box center [720, 383] width 47 height 19
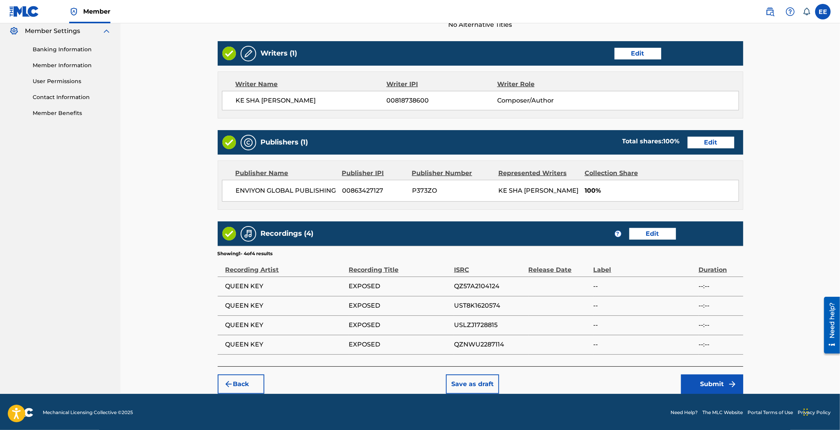
scroll to position [286, 0]
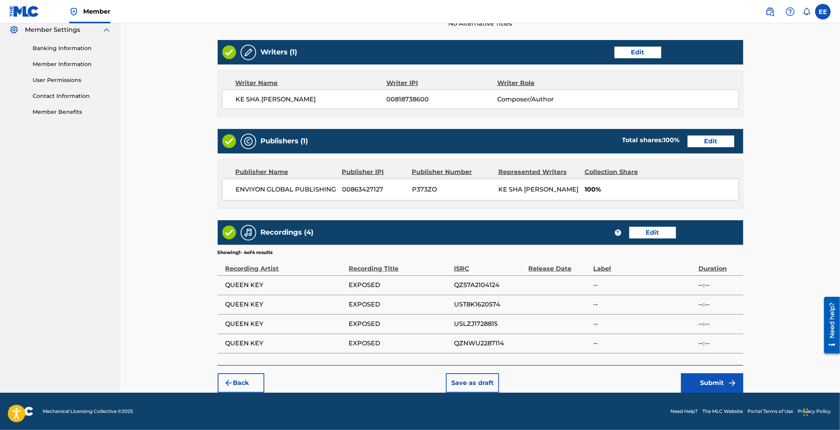
click at [716, 385] on button "Submit" at bounding box center [712, 383] width 62 height 19
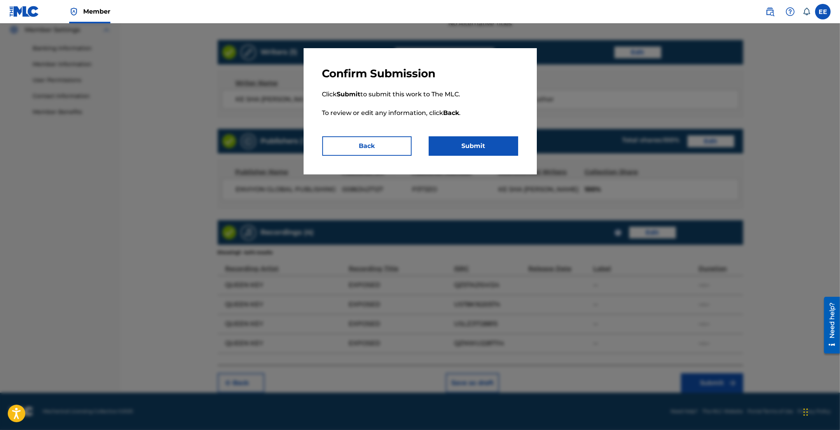
click at [395, 149] on button "Back" at bounding box center [366, 145] width 89 height 19
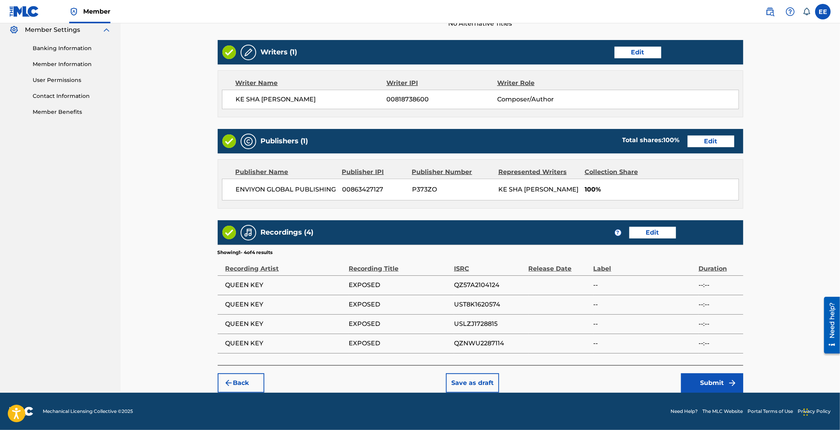
click at [720, 391] on button "Submit" at bounding box center [712, 383] width 62 height 19
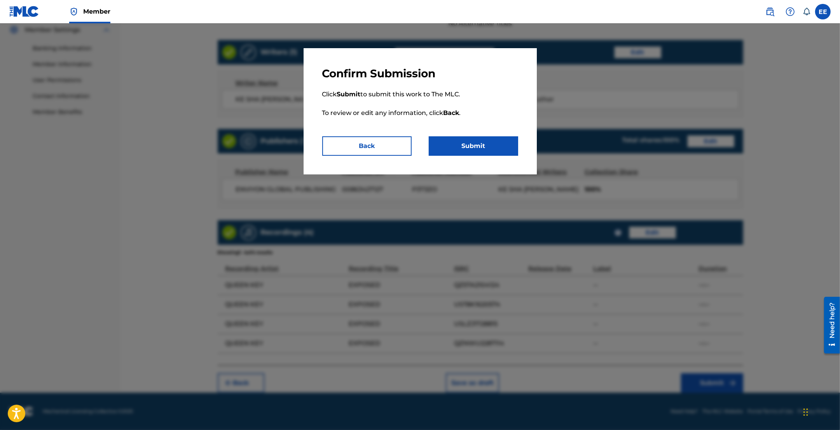
click at [479, 154] on button "Submit" at bounding box center [473, 145] width 89 height 19
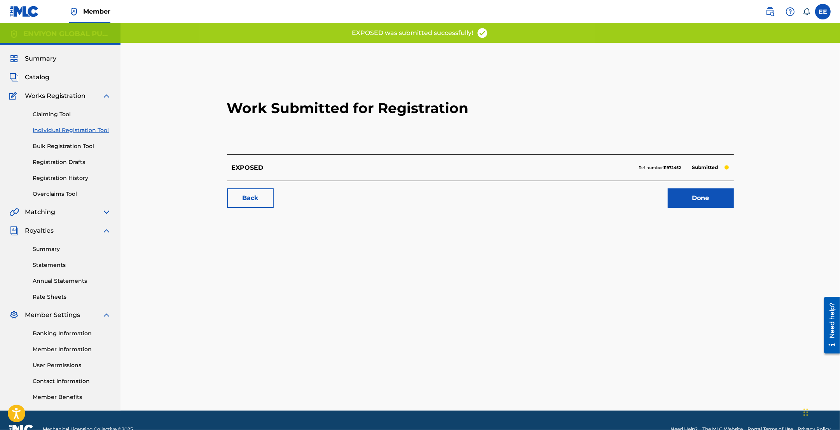
click at [681, 202] on link "Done" at bounding box center [701, 198] width 66 height 19
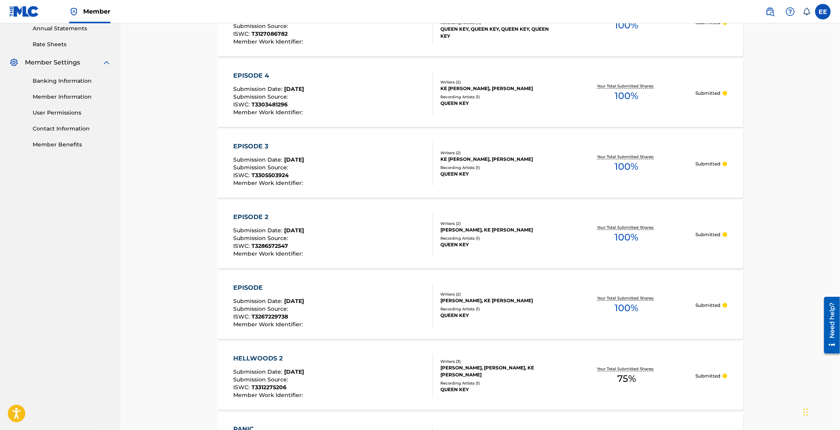
scroll to position [340, 0]
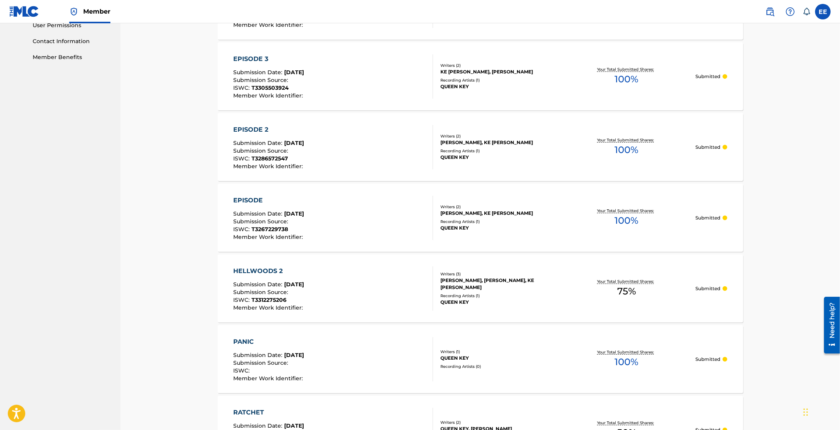
click at [323, 286] on div "HELLWOODS 2 Submission Date : Aug 22, 2025 Submission Source : ISWC : T33122752…" at bounding box center [333, 289] width 200 height 44
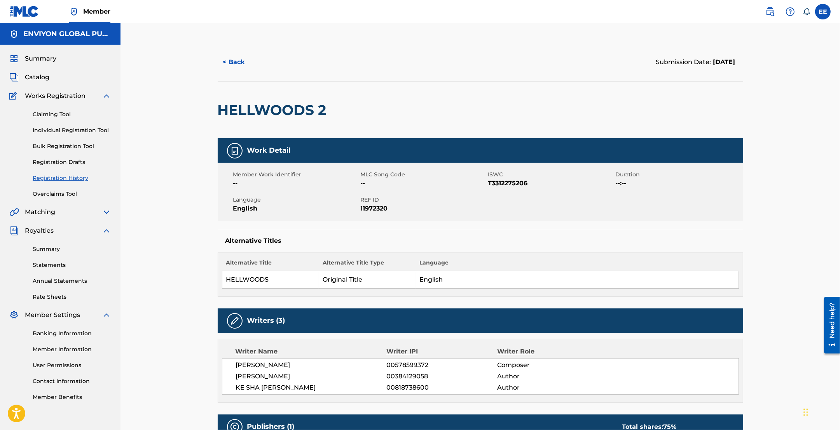
click at [263, 152] on h5 "Work Detail" at bounding box center [269, 150] width 44 height 9
click at [239, 150] on div at bounding box center [235, 151] width 16 height 16
click at [234, 150] on img at bounding box center [234, 150] width 9 height 9
click at [230, 62] on button "< Back" at bounding box center [241, 61] width 47 height 19
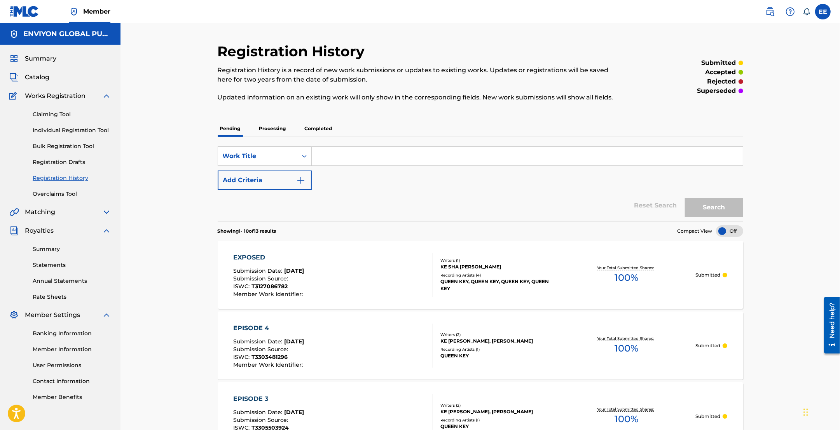
click at [65, 129] on link "Individual Registration Tool" at bounding box center [72, 130] width 79 height 8
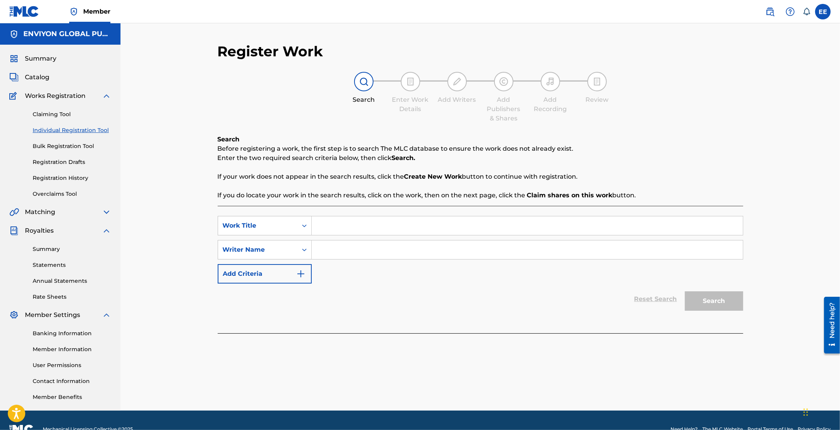
click at [343, 225] on input "Search Form" at bounding box center [527, 226] width 431 height 19
type input "EXPOSED PT 2"
click at [339, 248] on input "Search Form" at bounding box center [527, 250] width 431 height 19
click at [334, 252] on input "QUEN KEY" at bounding box center [527, 250] width 431 height 19
type input "QUEEN KEY"
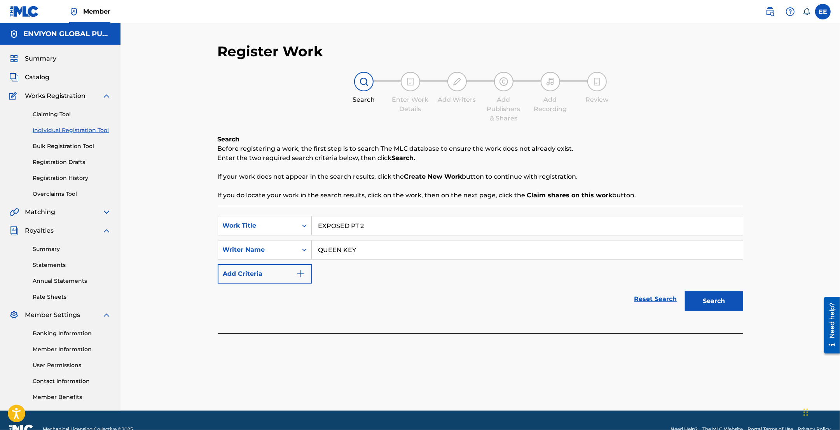
click at [724, 302] on button "Search" at bounding box center [714, 301] width 58 height 19
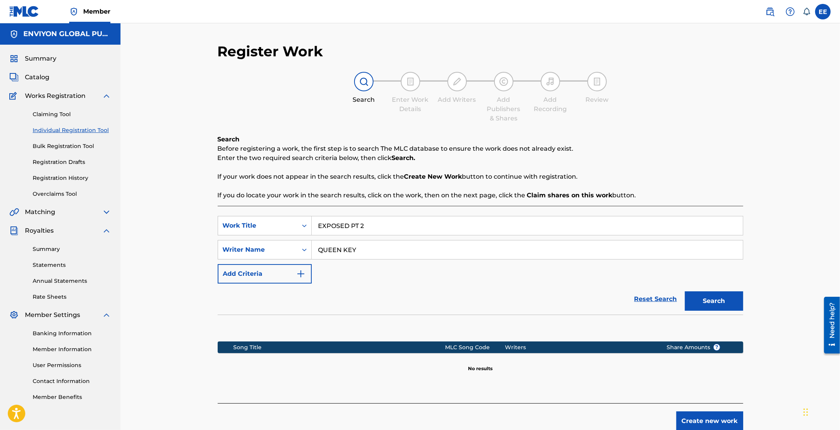
click at [700, 418] on button "Create new work" at bounding box center [709, 421] width 67 height 19
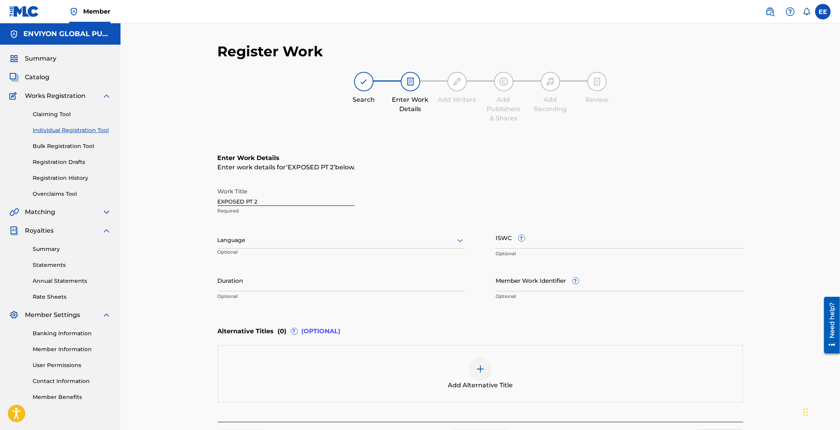
click at [541, 244] on input "ISWC ?" at bounding box center [619, 238] width 247 height 22
click at [335, 248] on div "Language" at bounding box center [341, 240] width 247 height 16
click at [261, 259] on div "English" at bounding box center [341, 257] width 246 height 17
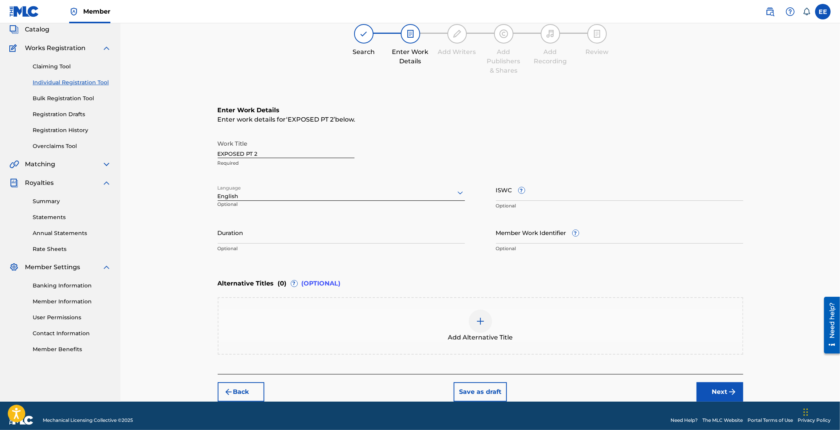
scroll to position [49, 0]
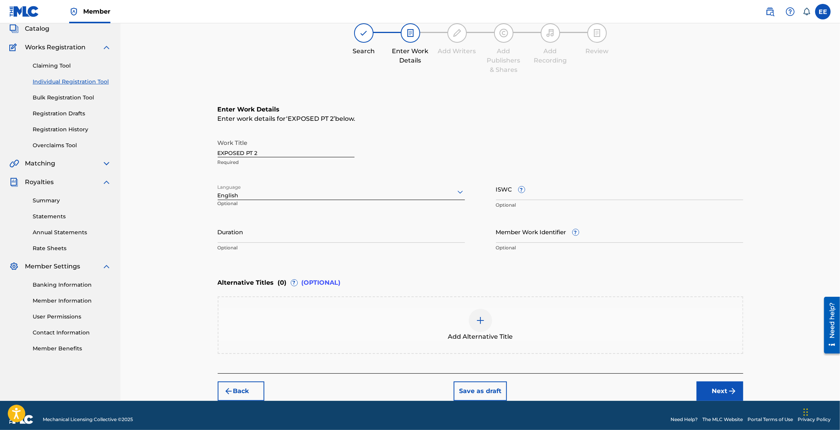
click at [477, 334] on span "Add Alternative Title" at bounding box center [480, 336] width 65 height 9
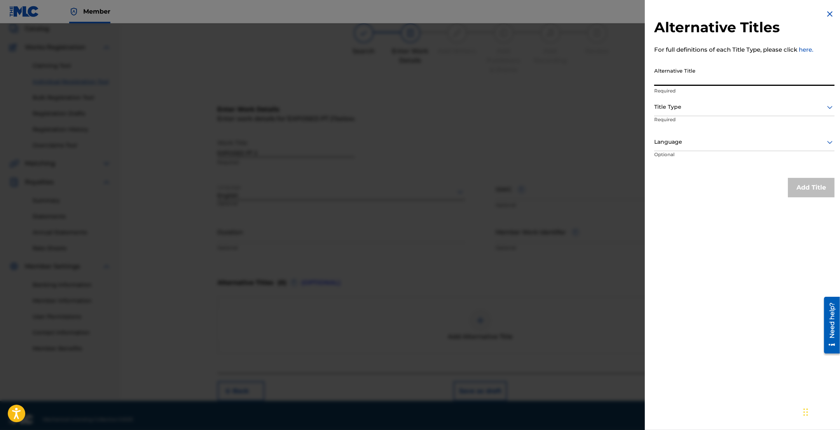
click at [725, 84] on input "Alternative Title" at bounding box center [744, 75] width 180 height 22
type input "EXPOSED PART TWO"
click at [707, 104] on div at bounding box center [744, 107] width 180 height 10
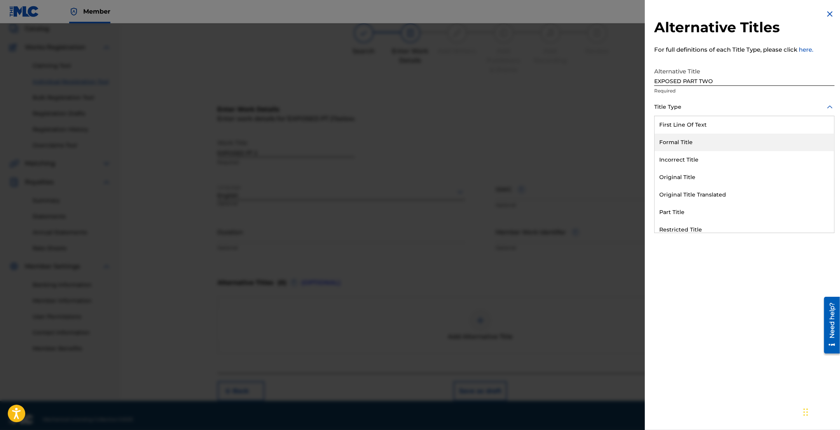
click at [703, 143] on div "Formal Title" at bounding box center [745, 142] width 180 height 17
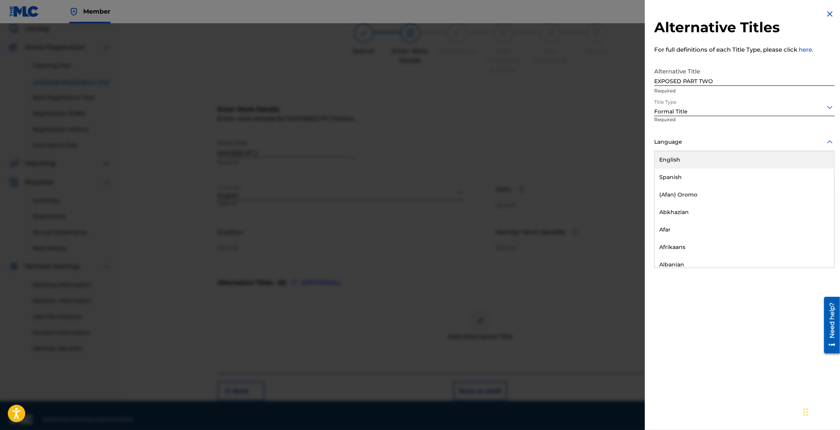
click at [720, 140] on div at bounding box center [744, 142] width 180 height 10
click at [700, 157] on div "English" at bounding box center [745, 159] width 180 height 17
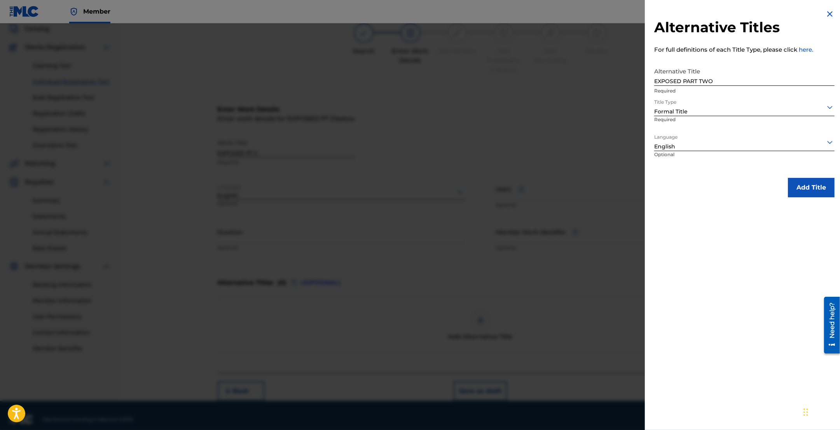
click at [818, 193] on button "Add Title" at bounding box center [811, 187] width 47 height 19
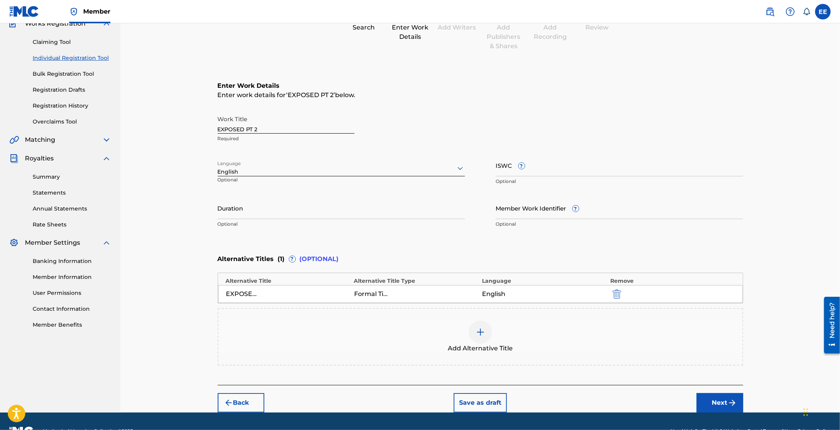
scroll to position [92, 0]
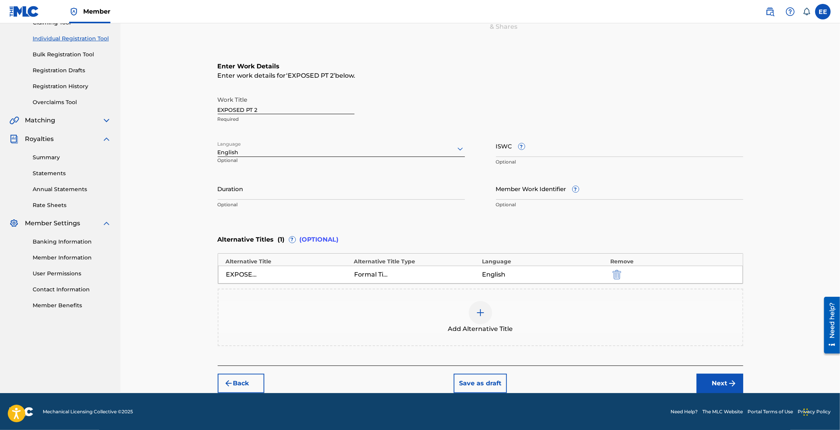
click at [714, 386] on button "Next" at bounding box center [720, 383] width 47 height 19
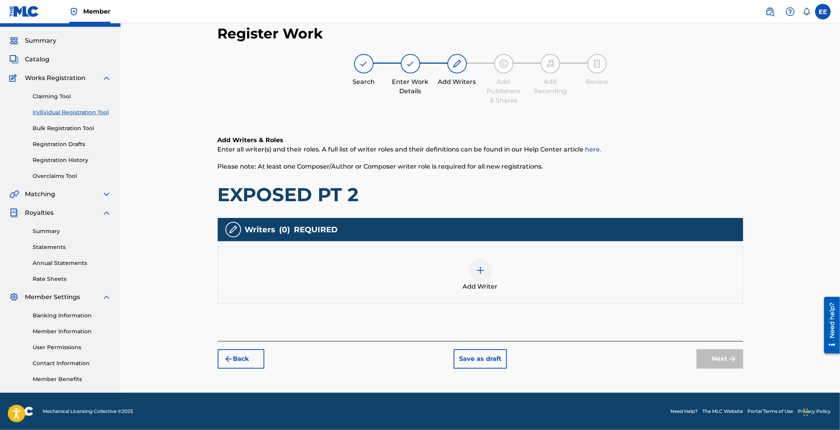
scroll to position [17, 0]
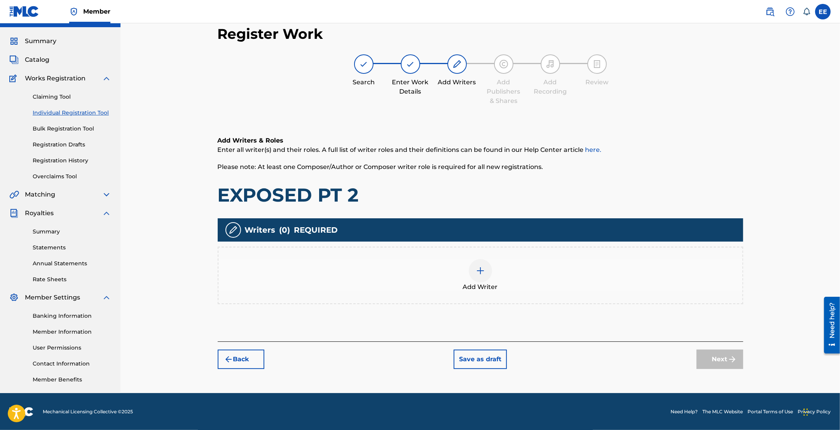
click at [488, 276] on div at bounding box center [480, 270] width 23 height 23
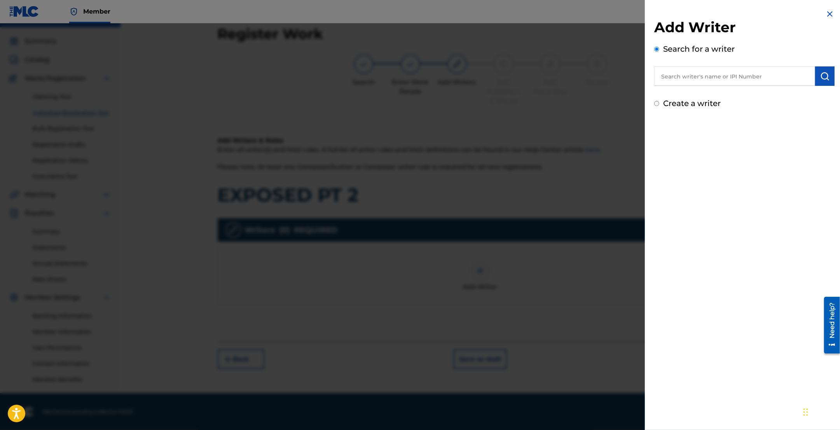
click at [716, 71] on input "text" at bounding box center [734, 75] width 161 height 19
click at [709, 76] on input "text" at bounding box center [734, 75] width 161 height 19
paste input "MCCLURE KE SHA"
type input "MCCLURE KE SHA"
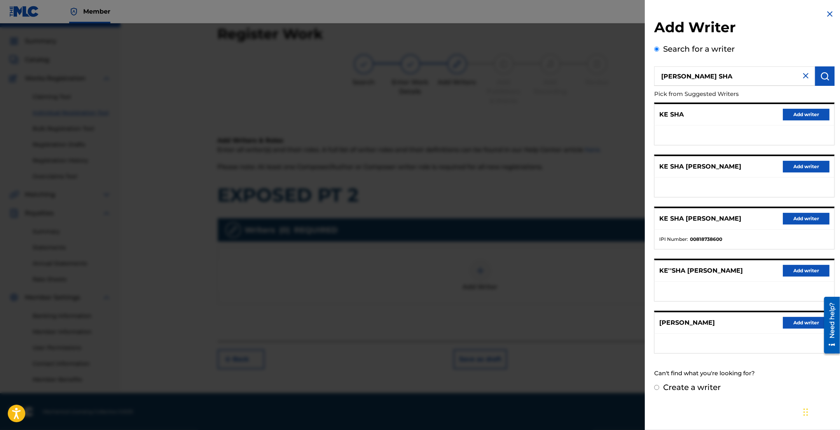
click at [795, 213] on button "Add writer" at bounding box center [806, 219] width 47 height 12
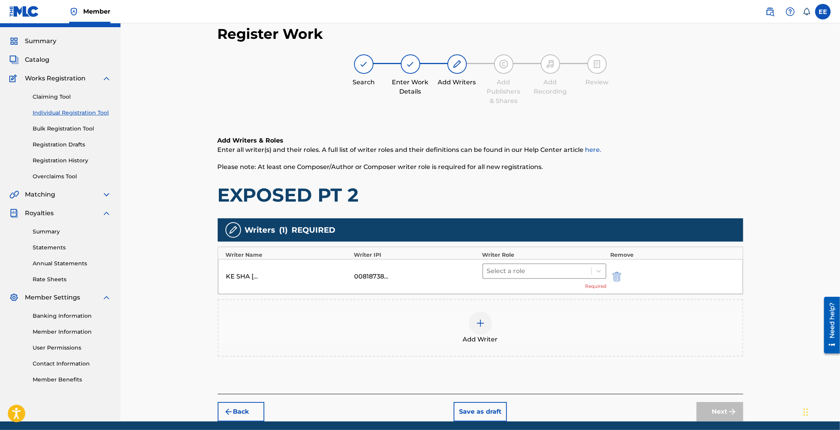
click at [590, 270] on div "Select a role" at bounding box center [537, 271] width 108 height 14
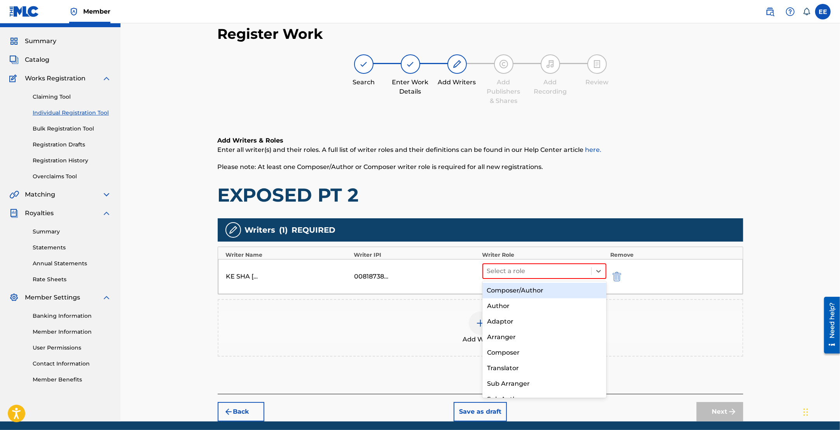
click at [517, 289] on div "Composer/Author" at bounding box center [544, 291] width 124 height 16
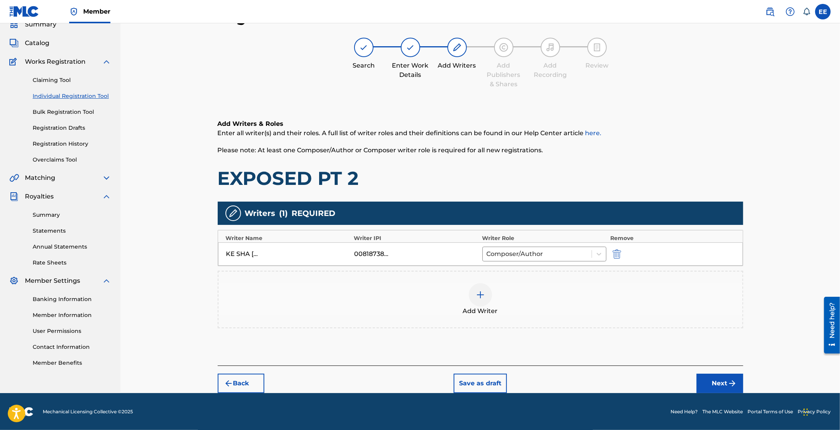
click at [721, 391] on button "Next" at bounding box center [720, 383] width 47 height 19
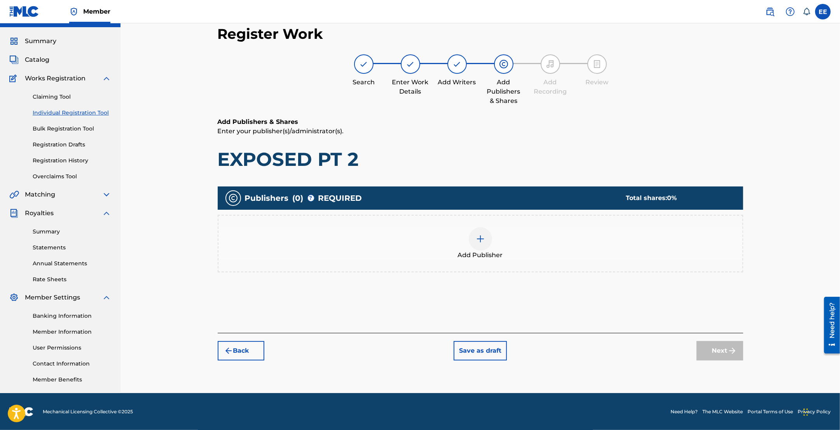
click at [479, 242] on img at bounding box center [480, 238] width 9 height 9
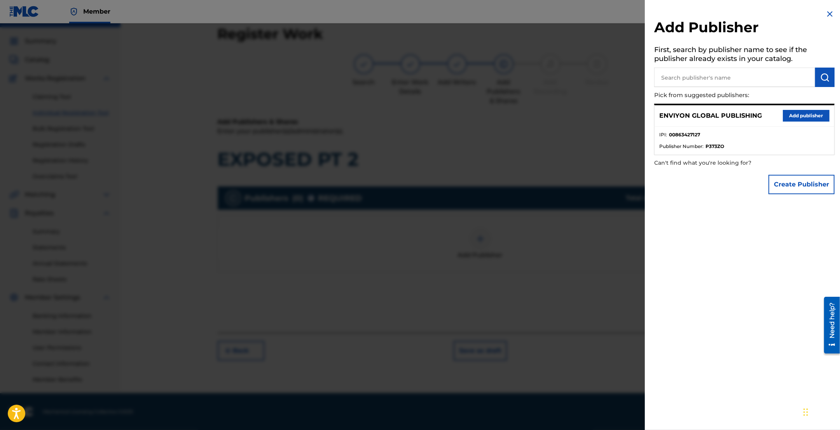
click at [792, 119] on button "Add publisher" at bounding box center [806, 116] width 47 height 12
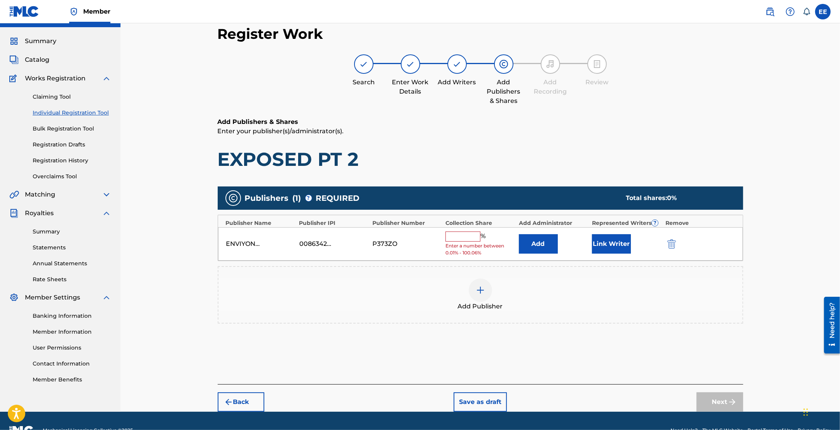
click at [464, 237] on input "text" at bounding box center [462, 237] width 35 height 10
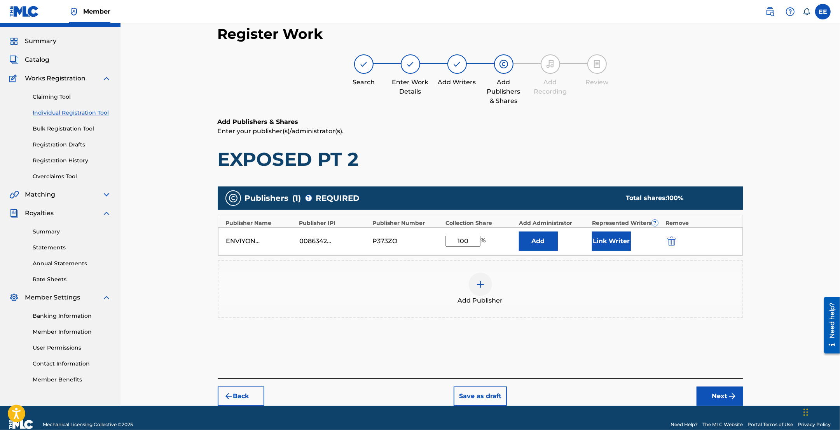
type input "100"
drag, startPoint x: 609, startPoint y: 239, endPoint x: 1073, endPoint y: 380, distance: 485.5
click at [840, 380] on html "Accessibility Screen-Reader Guide, Feedback, and Issue Reporting | New window M…" at bounding box center [420, 198] width 840 height 430
click at [237, 395] on button "Back" at bounding box center [241, 396] width 47 height 19
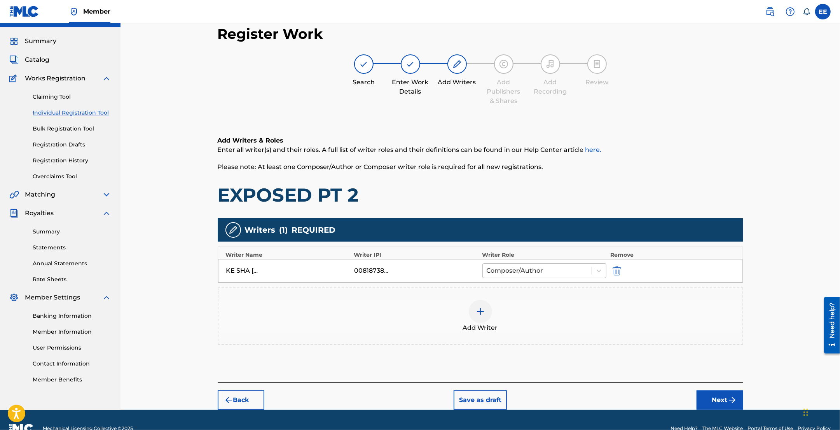
click at [581, 274] on div at bounding box center [537, 270] width 101 height 11
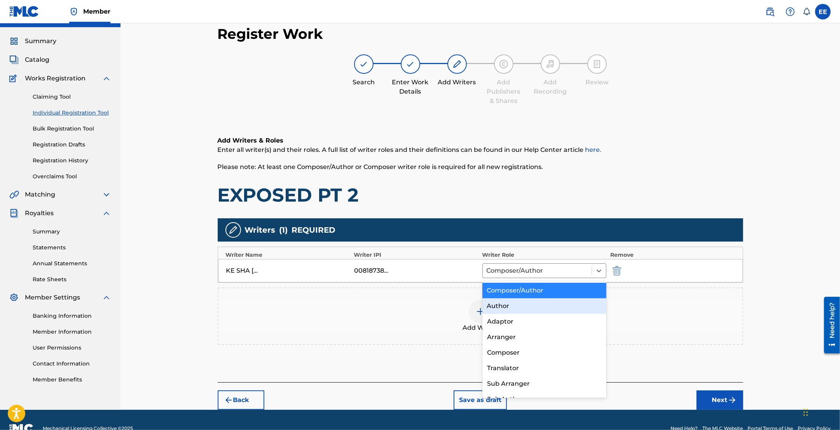
click at [510, 304] on div "Author" at bounding box center [544, 307] width 124 height 16
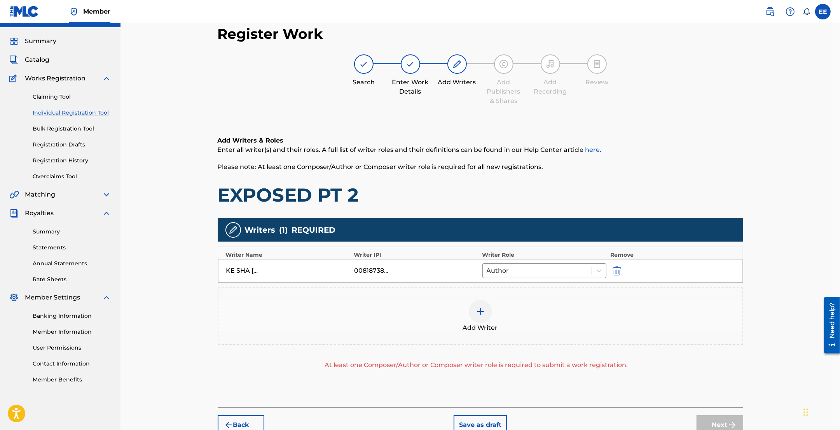
click at [480, 309] on img at bounding box center [480, 311] width 9 height 9
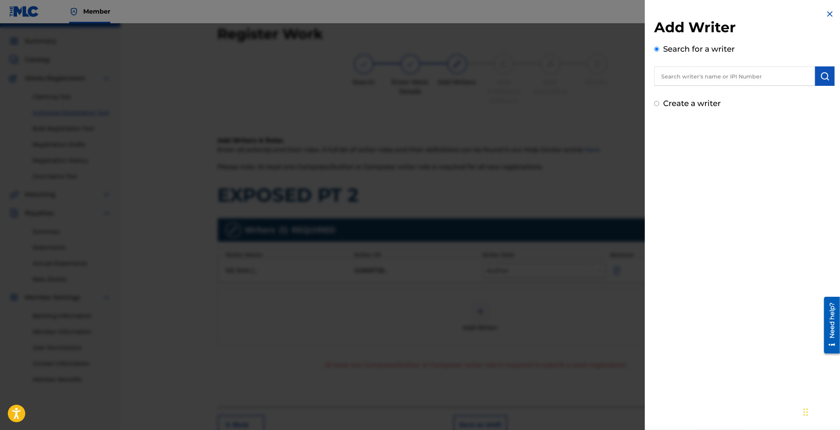
click at [712, 71] on input "text" at bounding box center [734, 75] width 161 height 19
click at [702, 66] on input "text" at bounding box center [734, 75] width 161 height 19
paste input "ROBINSON LARRY"
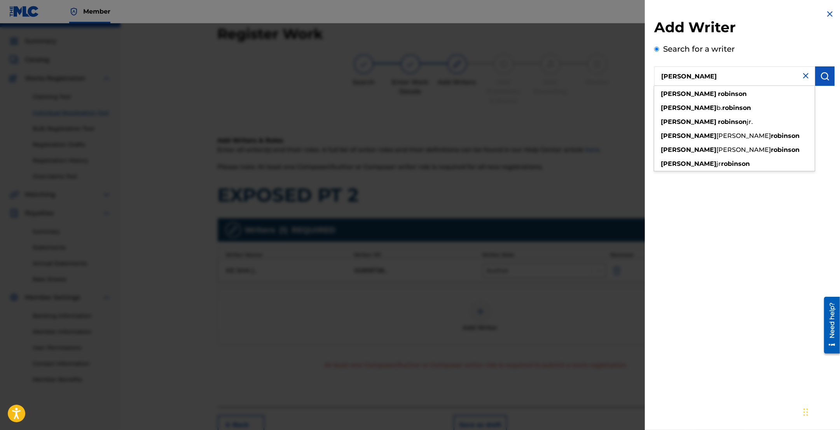
type input "ROBINSON LARRY"
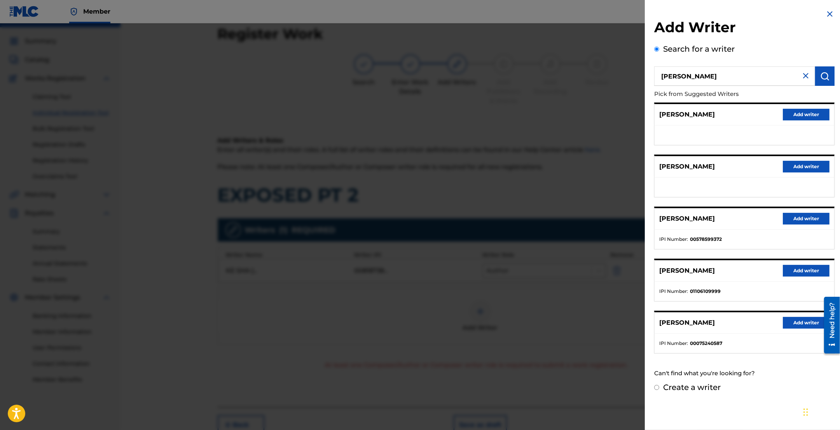
click at [805, 217] on button "Add writer" at bounding box center [806, 219] width 47 height 12
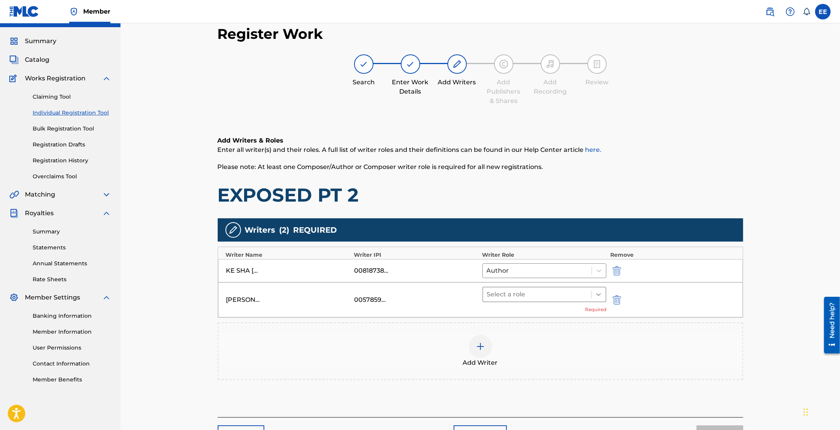
click at [595, 295] on icon at bounding box center [599, 295] width 8 height 8
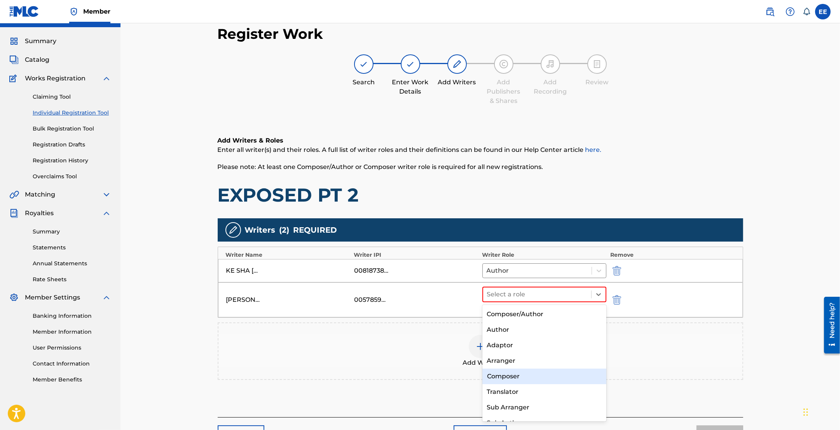
drag, startPoint x: 512, startPoint y: 375, endPoint x: 526, endPoint y: 361, distance: 19.8
click at [512, 375] on div "Composer" at bounding box center [544, 377] width 124 height 16
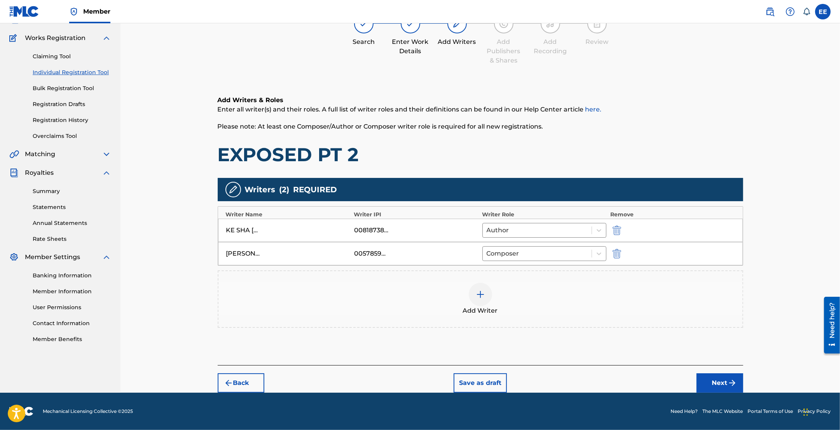
click at [709, 383] on button "Next" at bounding box center [720, 383] width 47 height 19
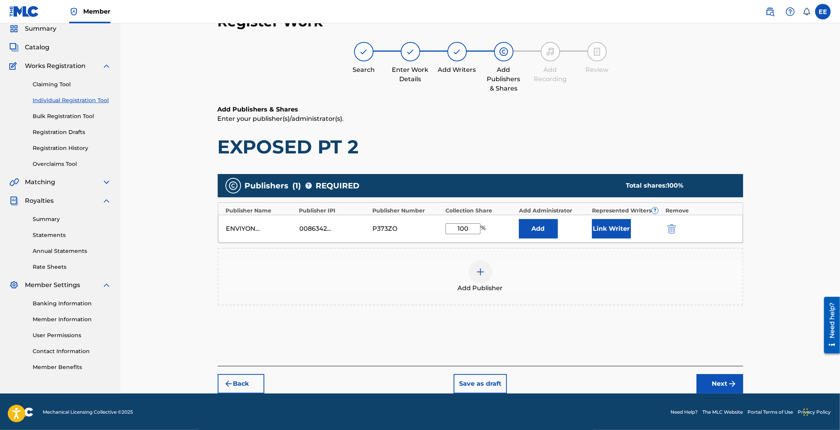
click at [602, 228] on button "Link Writer" at bounding box center [611, 228] width 39 height 19
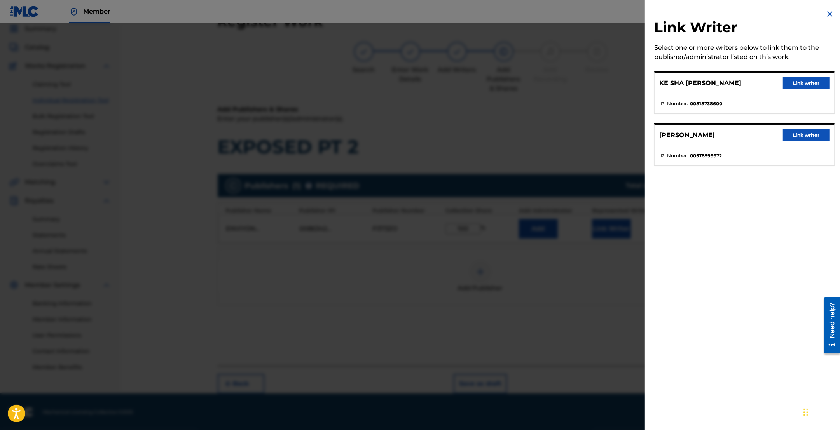
click at [803, 77] on button "Link writer" at bounding box center [806, 83] width 47 height 12
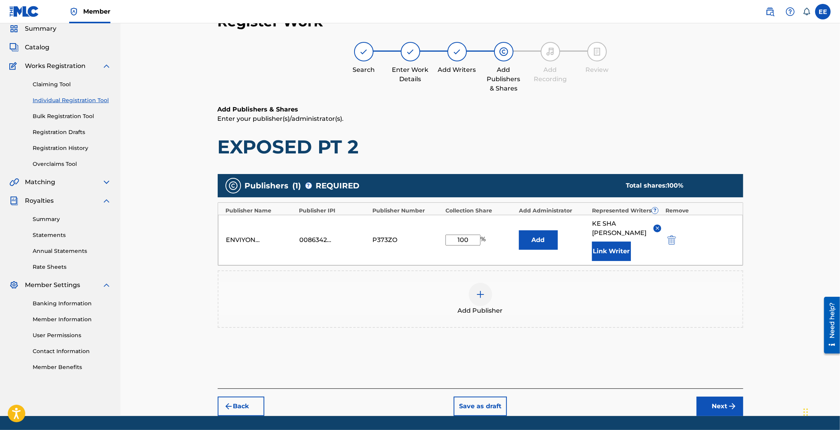
click at [602, 247] on button "Link Writer" at bounding box center [611, 251] width 39 height 19
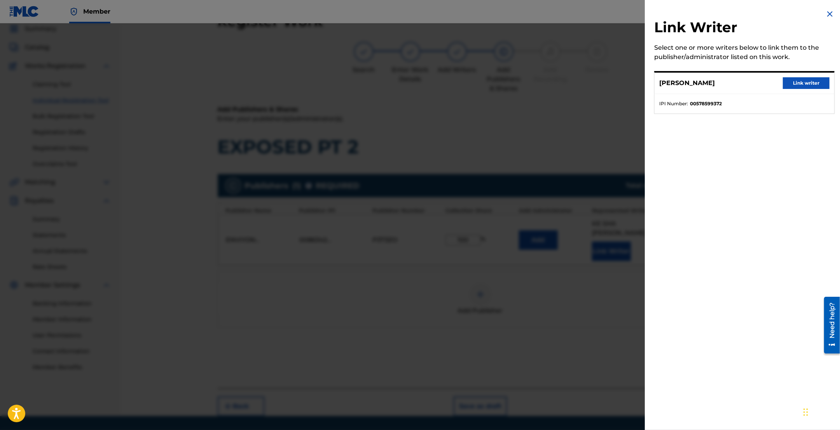
click at [806, 84] on button "Link writer" at bounding box center [806, 83] width 47 height 12
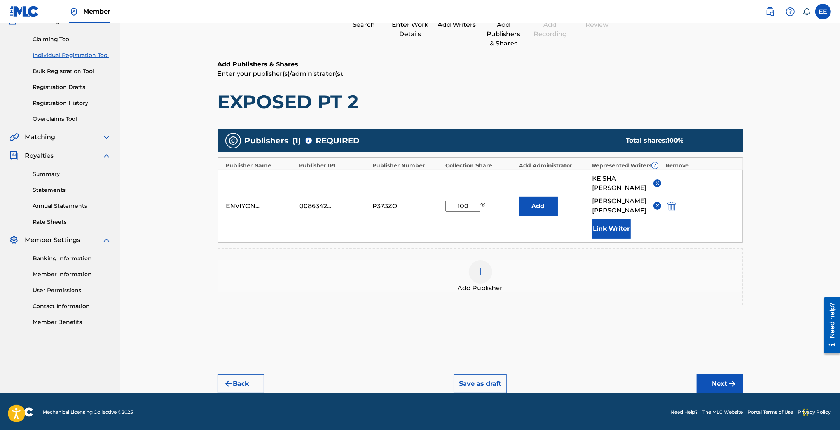
click at [714, 386] on button "Next" at bounding box center [720, 383] width 47 height 19
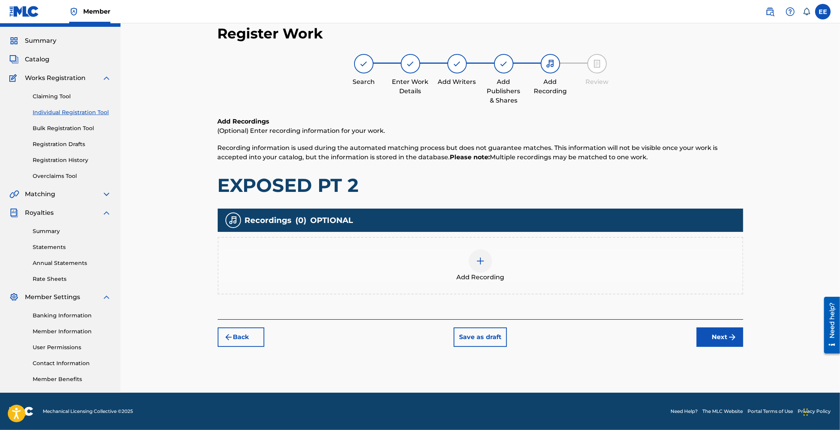
scroll to position [17, 0]
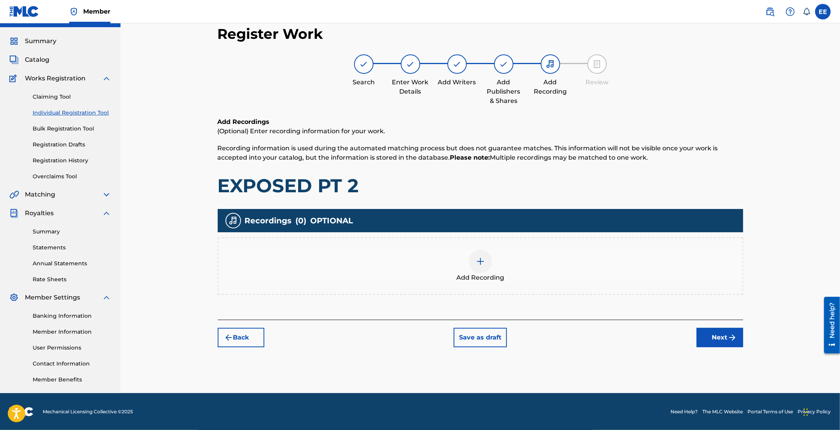
click at [480, 263] on img at bounding box center [480, 261] width 9 height 9
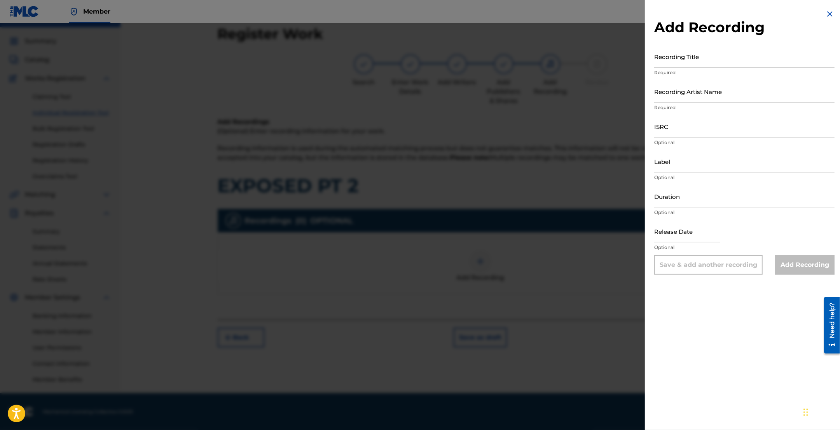
click at [704, 63] on input "Recording Title" at bounding box center [744, 56] width 180 height 22
type input "EXPOASED PART TWO"
click at [684, 88] on input "Recording Artist Name" at bounding box center [744, 91] width 180 height 22
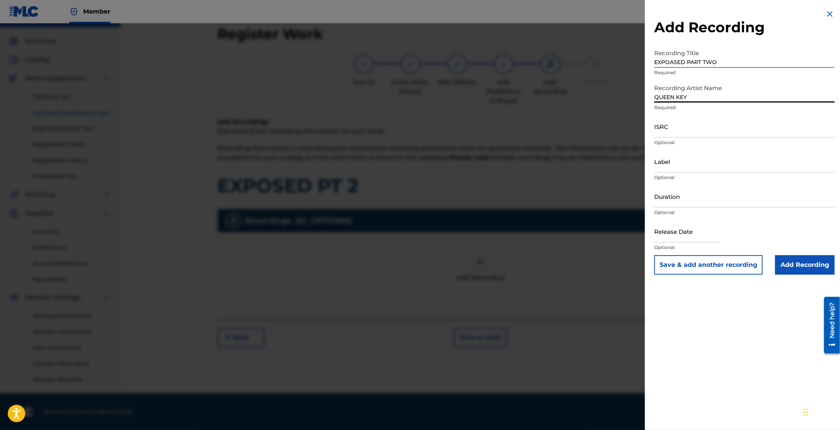
type input "QUEEN KEY"
click at [665, 125] on input "ISRC" at bounding box center [744, 126] width 180 height 22
paste input "QZMZ92331074"
type input "QZMZ92331074"
click at [817, 267] on input "Add Recording" at bounding box center [804, 264] width 59 height 19
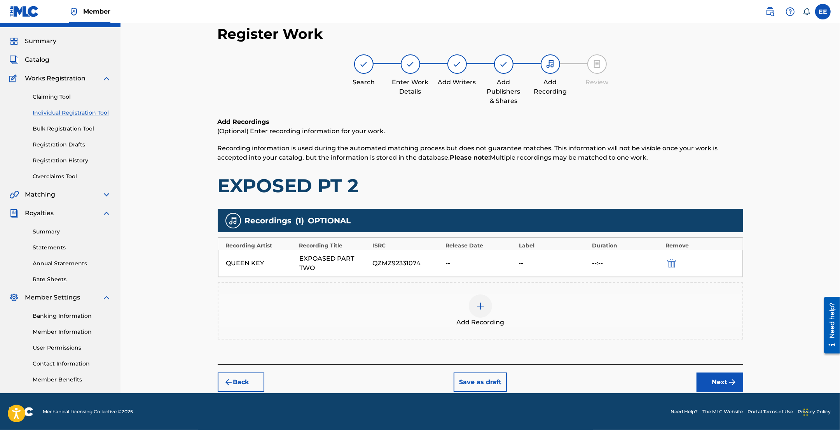
click at [483, 307] on img at bounding box center [480, 306] width 9 height 9
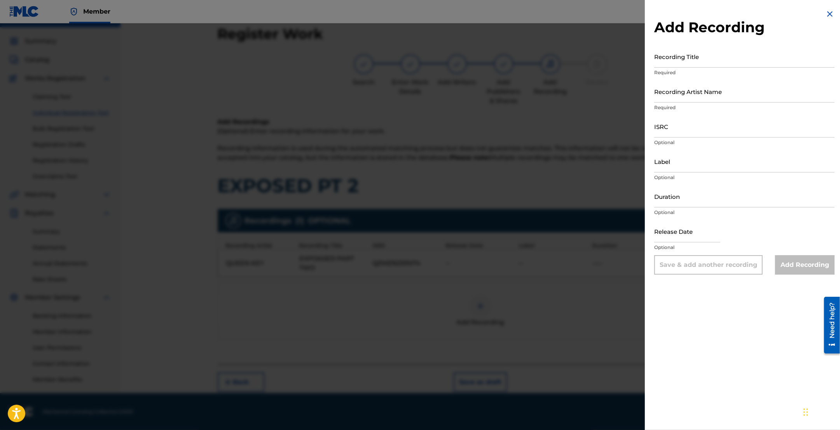
click at [821, 7] on div "Add Recording Recording Title Required Recording Artist Name Required ISRC Opti…" at bounding box center [744, 142] width 199 height 284
click at [825, 13] on img at bounding box center [829, 13] width 9 height 9
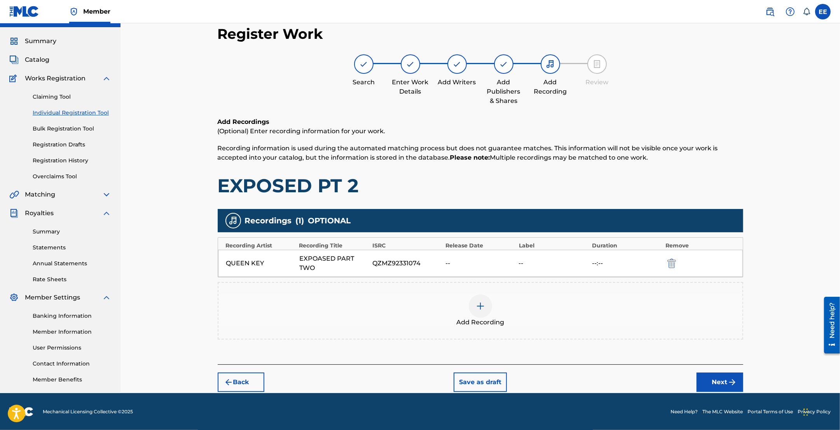
click at [672, 264] on img "submit" at bounding box center [671, 263] width 9 height 9
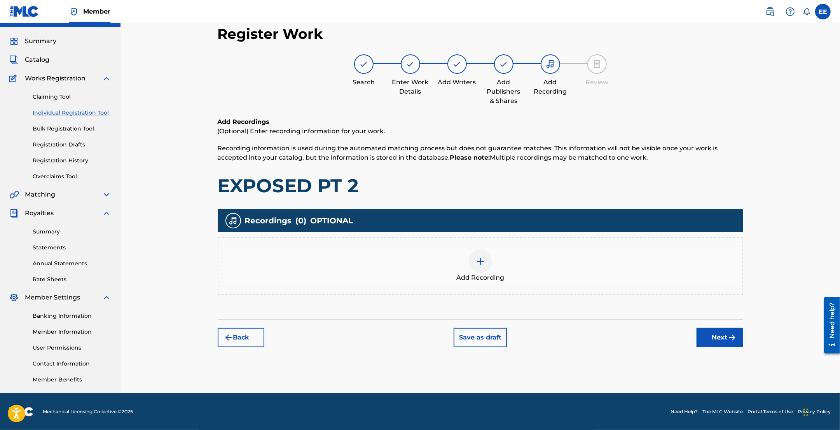
click at [476, 261] on img at bounding box center [480, 261] width 9 height 9
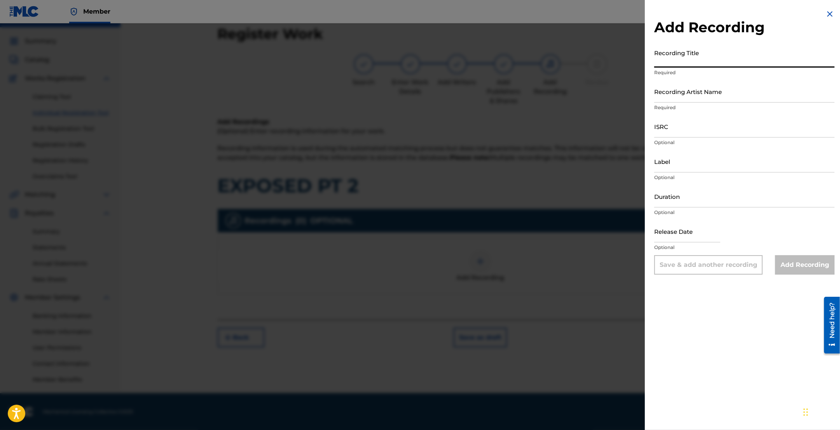
click at [671, 57] on input "Recording Title" at bounding box center [744, 56] width 180 height 22
type input "EXPOSED PT 2"
click at [678, 97] on input "Recording Artist Name" at bounding box center [744, 91] width 180 height 22
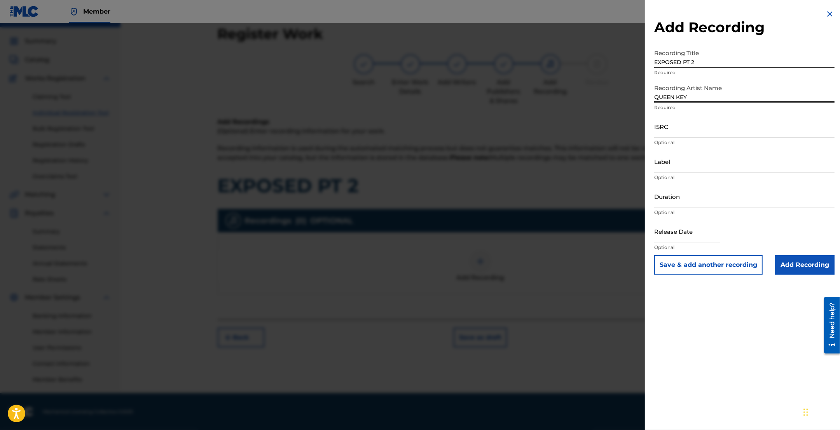
type input "QUEEN KEY"
click at [658, 127] on input "ISRC" at bounding box center [744, 126] width 180 height 22
paste input "QZMZ92331074"
type input "QZMZ92331074"
click at [810, 267] on input "Add Recording" at bounding box center [804, 264] width 59 height 19
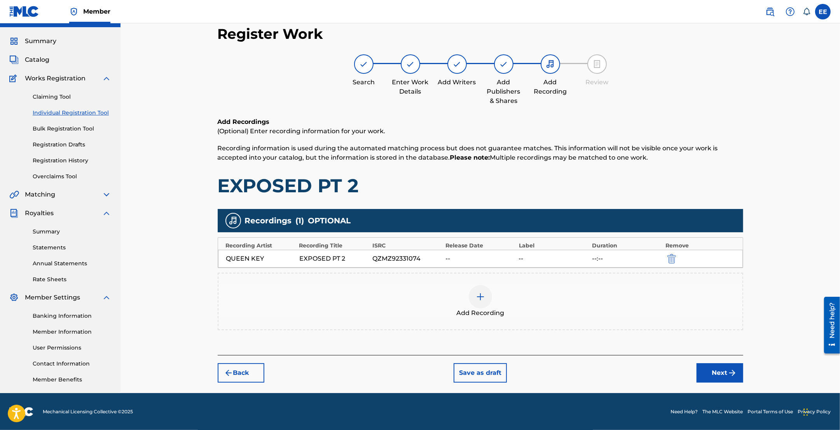
click at [481, 298] on img at bounding box center [480, 296] width 9 height 9
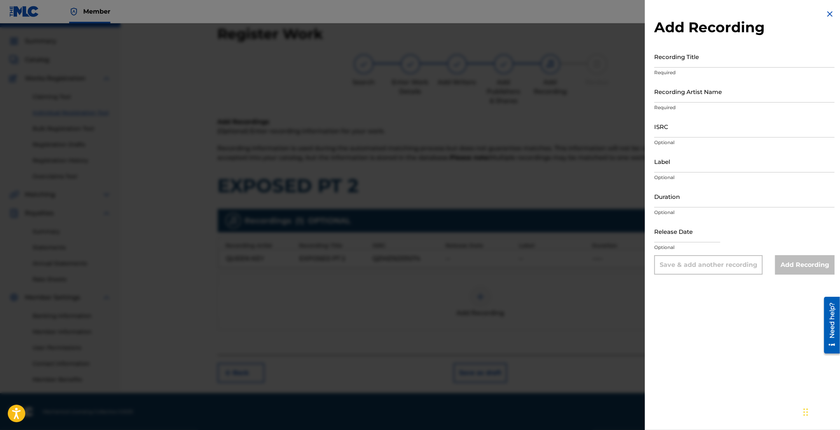
click at [689, 66] on input "Recording Title" at bounding box center [744, 56] width 180 height 22
type input "EXPOASED PART 2"
click at [703, 95] on input "Recording Artist Name" at bounding box center [744, 91] width 180 height 22
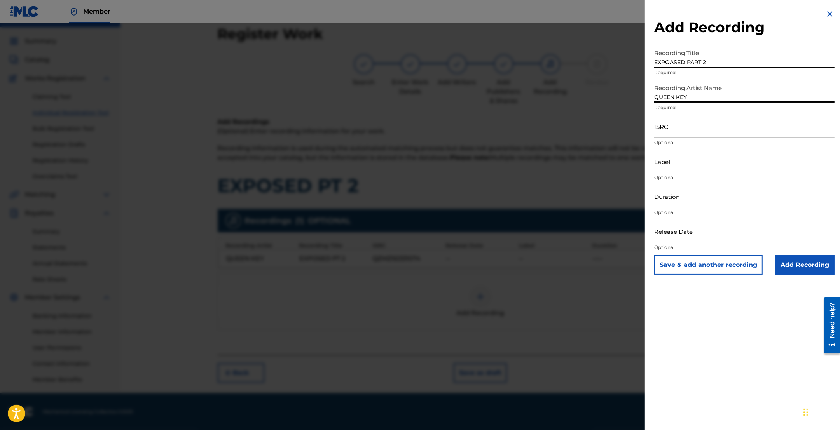
type input "QUEEN KEY"
click at [666, 124] on input "ISRC" at bounding box center [744, 126] width 180 height 22
paste input "QZK6N2366108"
type input "QZK6N2366108"
click at [800, 262] on input "Add Recording" at bounding box center [804, 264] width 59 height 19
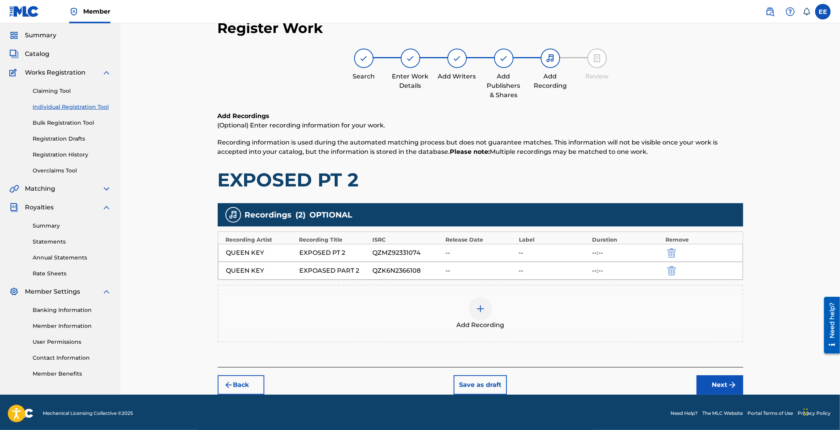
scroll to position [25, 0]
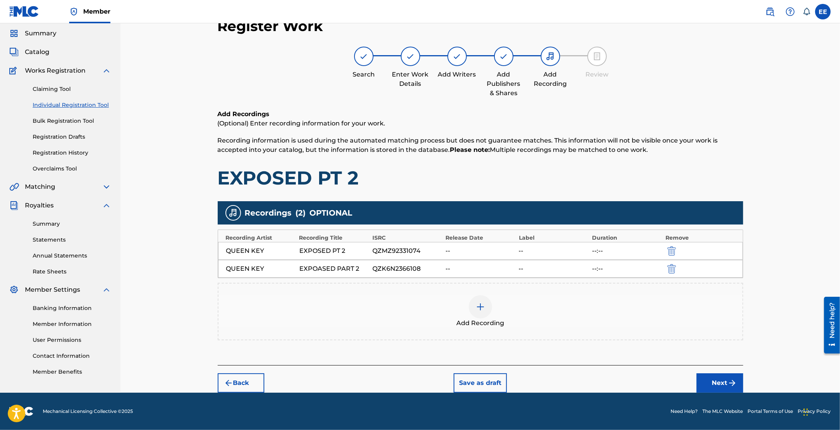
click at [720, 383] on button "Next" at bounding box center [720, 383] width 47 height 19
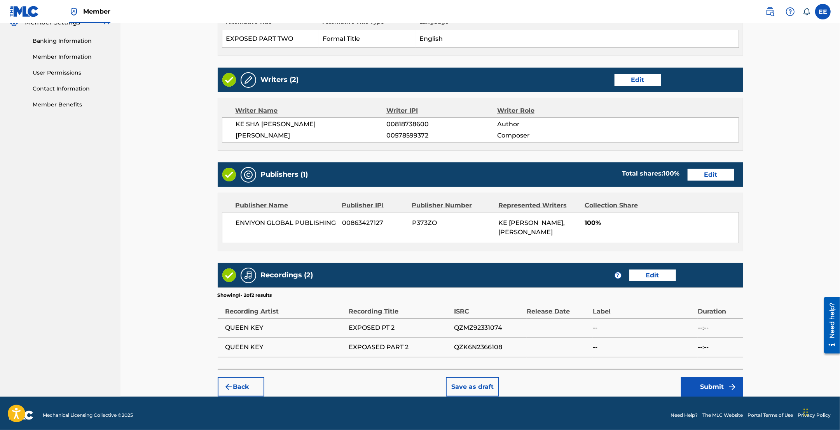
scroll to position [297, 0]
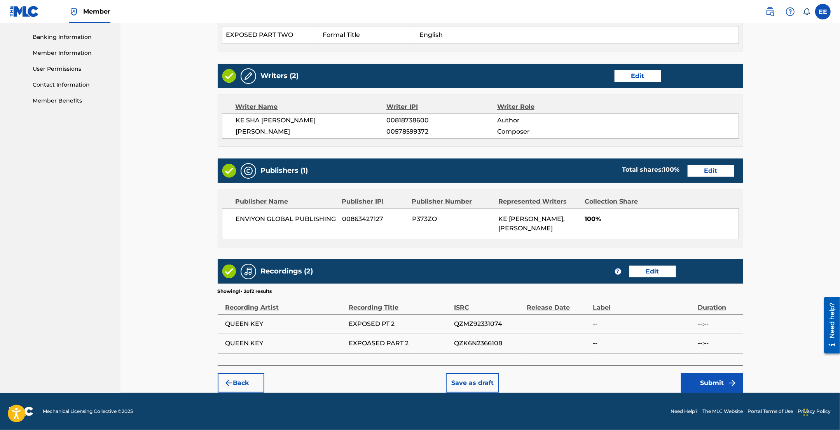
click at [649, 272] on button "Edit" at bounding box center [652, 272] width 47 height 12
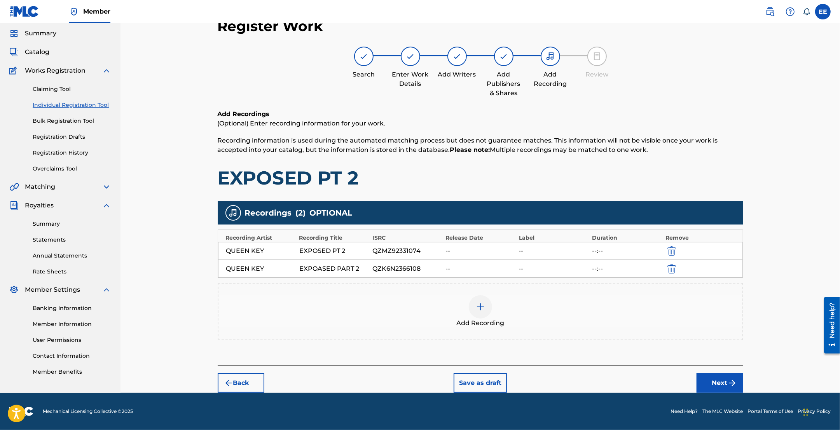
scroll to position [25, 0]
click at [669, 269] on img "submit" at bounding box center [671, 268] width 9 height 9
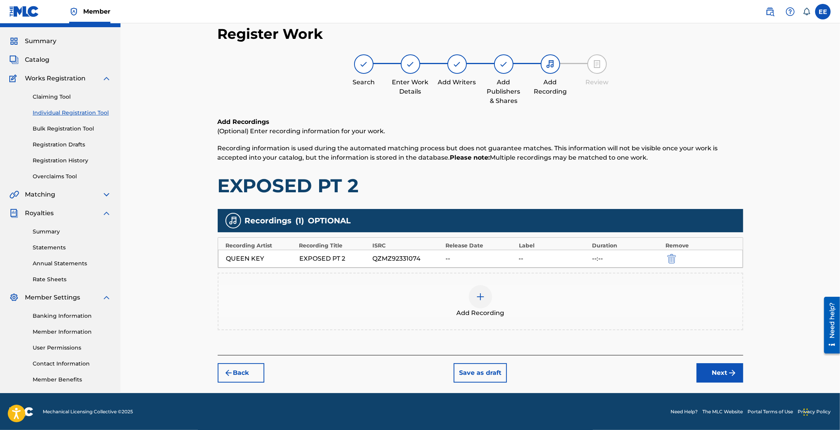
click at [486, 299] on div at bounding box center [480, 296] width 23 height 23
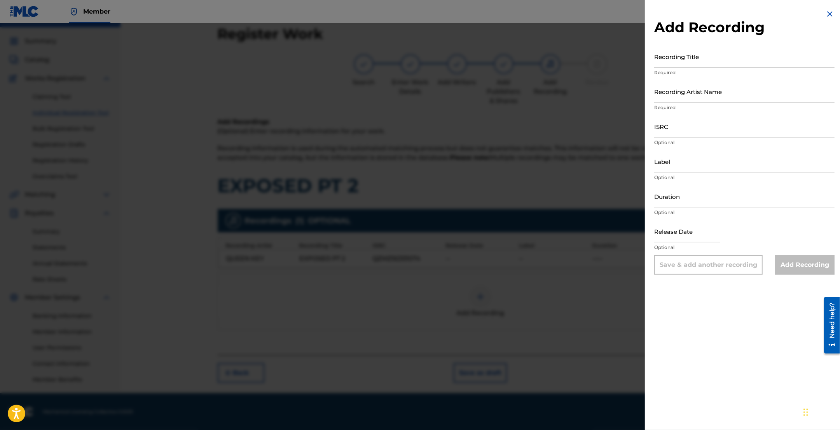
click at [825, 13] on img at bounding box center [829, 13] width 9 height 9
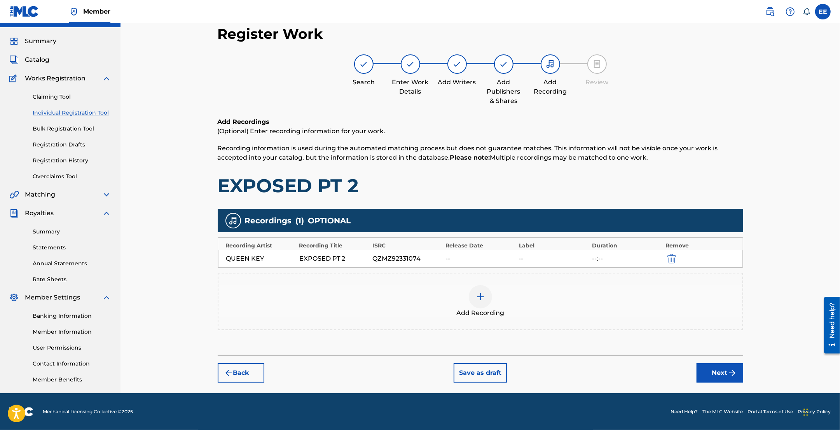
click at [477, 296] on img at bounding box center [480, 296] width 9 height 9
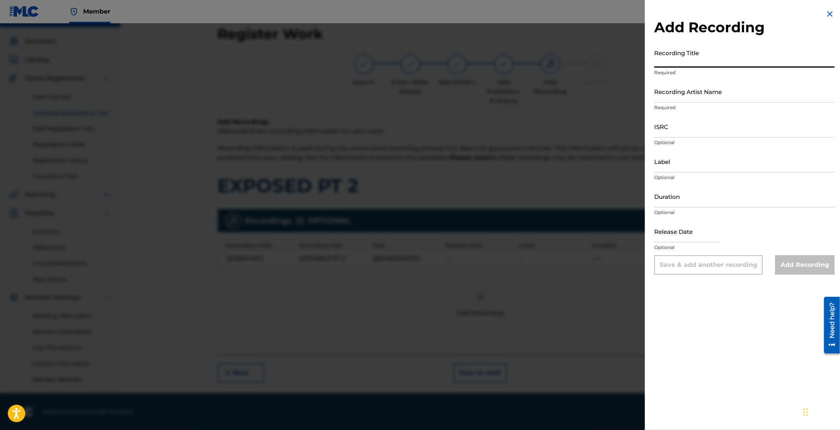
click at [675, 61] on input "Recording Title" at bounding box center [744, 56] width 180 height 22
type input "EXPOSED PT 2"
click at [675, 98] on input "Recording Artist Name" at bounding box center [744, 91] width 180 height 22
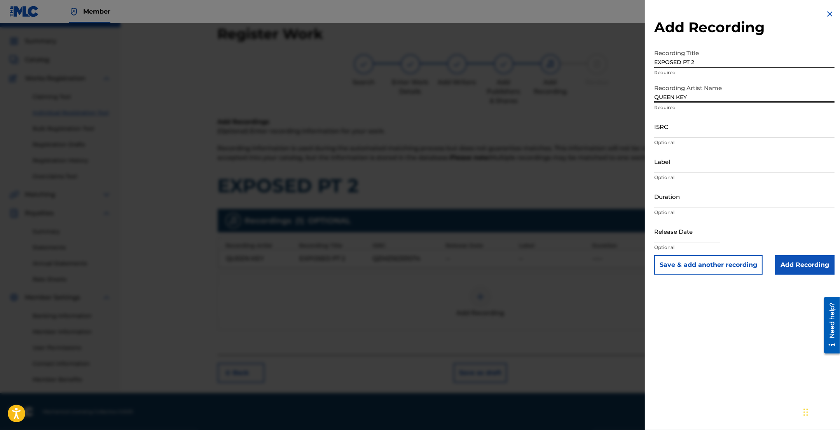
type input "QUEEN KEY"
click at [661, 127] on input "ISRC" at bounding box center [744, 126] width 180 height 22
paste input "QZK6N2366108"
type input "QZK6N2366108"
click at [801, 265] on input "Add Recording" at bounding box center [804, 264] width 59 height 19
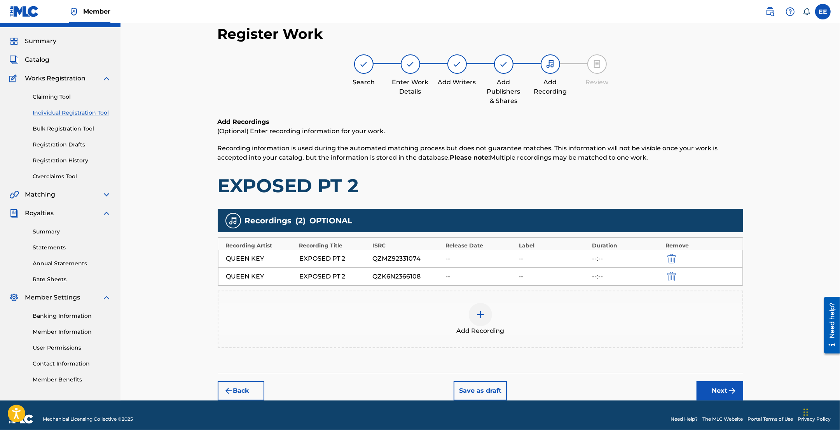
click at [718, 391] on button "Next" at bounding box center [720, 390] width 47 height 19
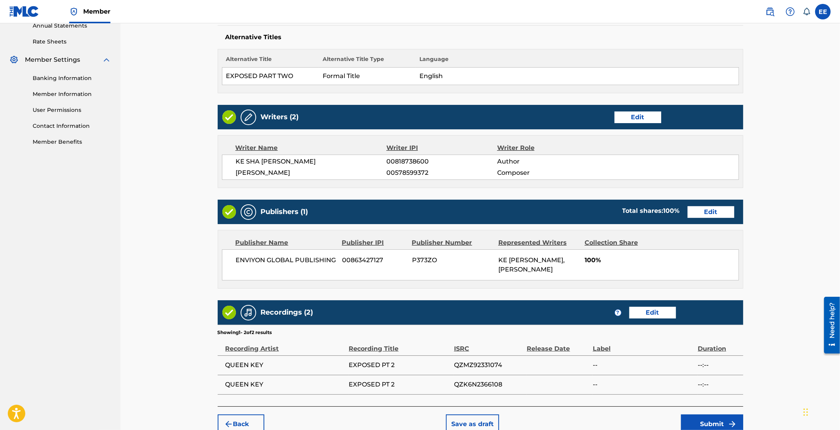
scroll to position [297, 0]
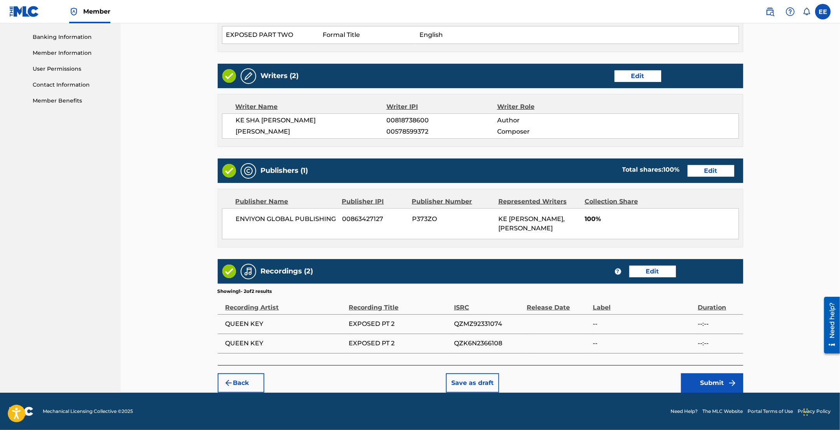
click at [701, 389] on button "Submit" at bounding box center [712, 383] width 62 height 19
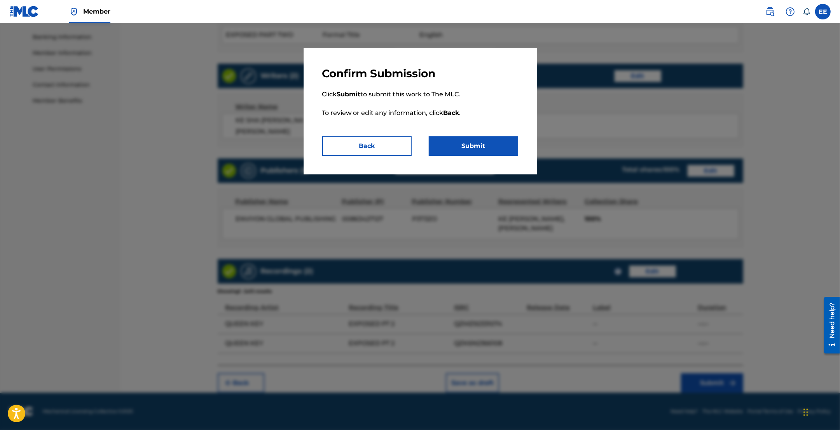
click at [463, 151] on button "Submit" at bounding box center [473, 145] width 89 height 19
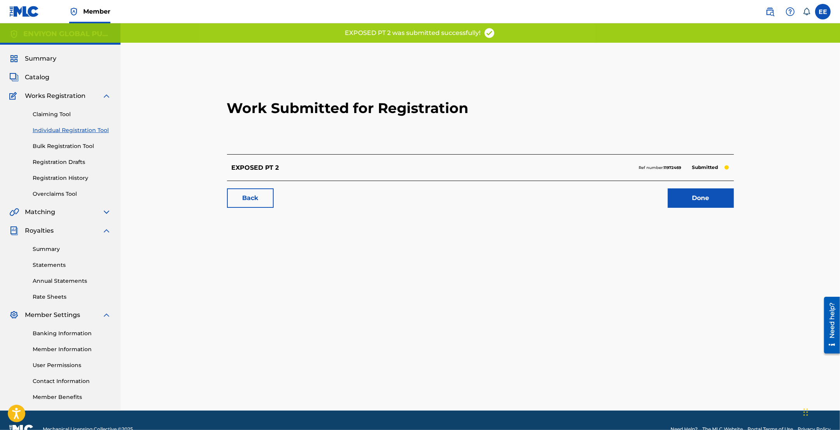
click at [704, 196] on link "Done" at bounding box center [701, 198] width 66 height 19
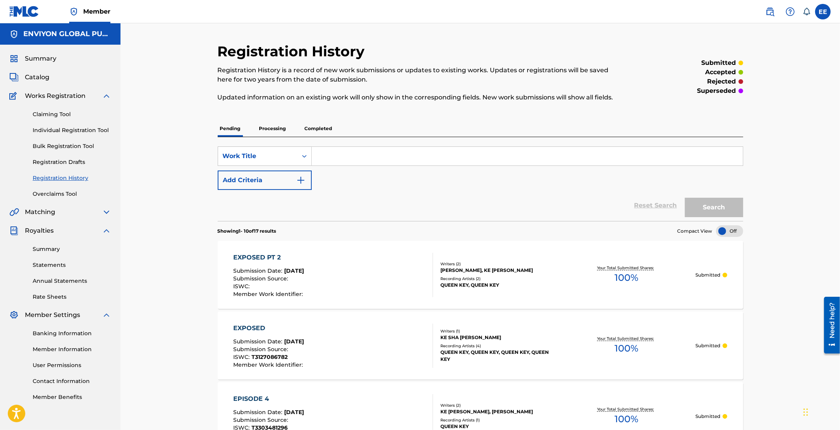
click at [44, 81] on span "Catalog" at bounding box center [37, 77] width 24 height 9
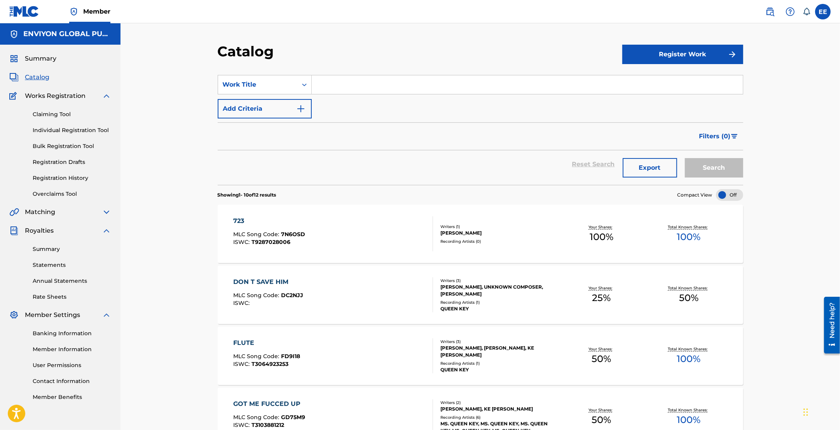
click at [55, 128] on link "Individual Registration Tool" at bounding box center [72, 130] width 79 height 8
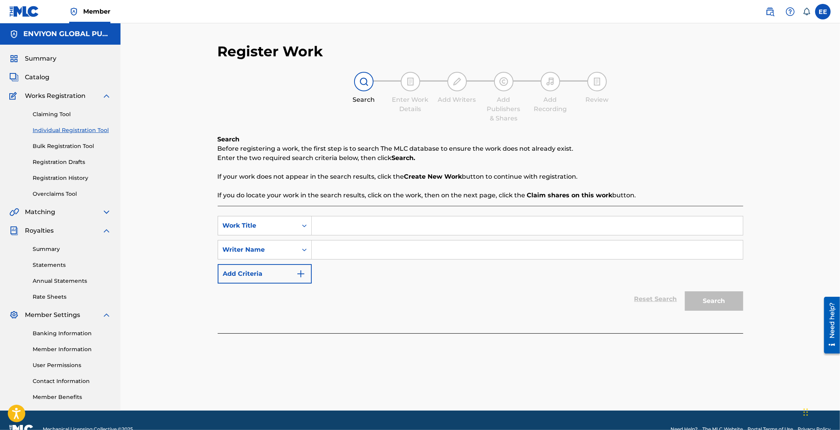
click at [356, 233] on input "Search Form" at bounding box center [527, 226] width 431 height 19
type input "MY WAY REMIX"
click at [480, 249] on input "Search Form" at bounding box center [527, 250] width 431 height 19
type input "QUEEN KEY"
click at [685, 292] on button "Search" at bounding box center [714, 301] width 58 height 19
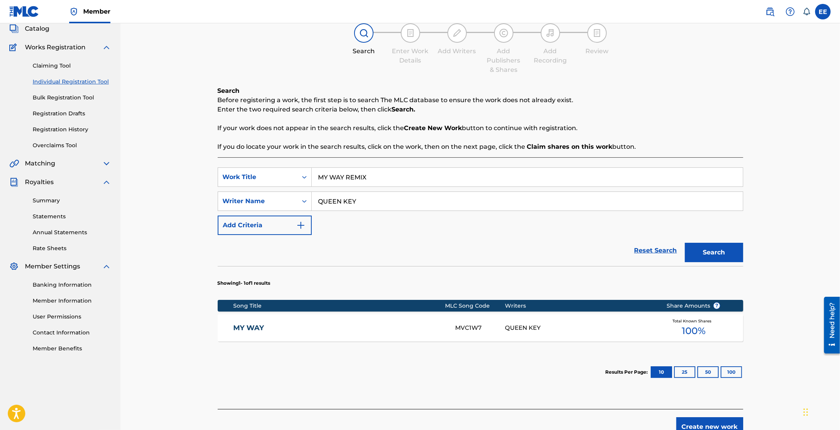
scroll to position [92, 0]
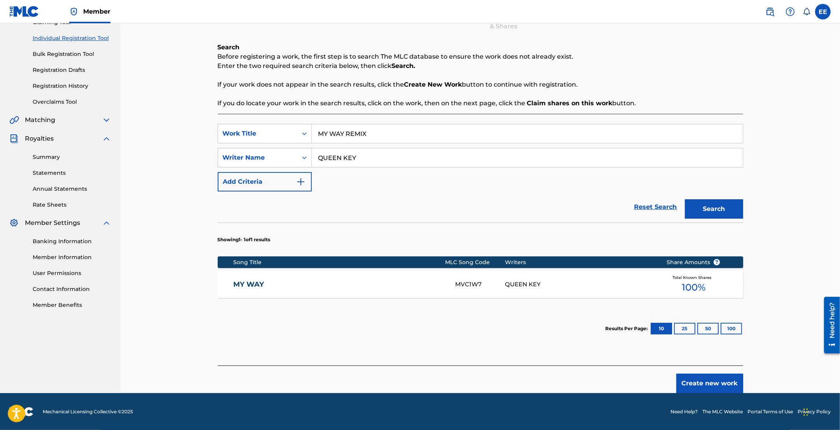
click at [524, 289] on div "MY WAY MVC1W7 QUEEN KEY Total Known Shares 100 %" at bounding box center [481, 284] width 526 height 27
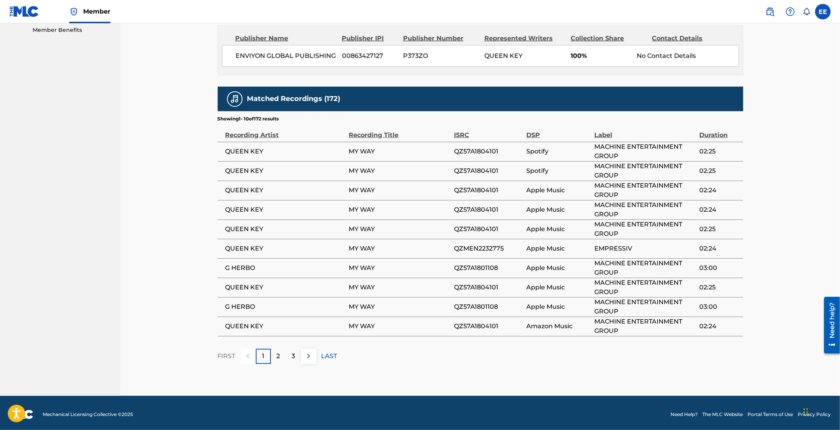
scroll to position [370, 0]
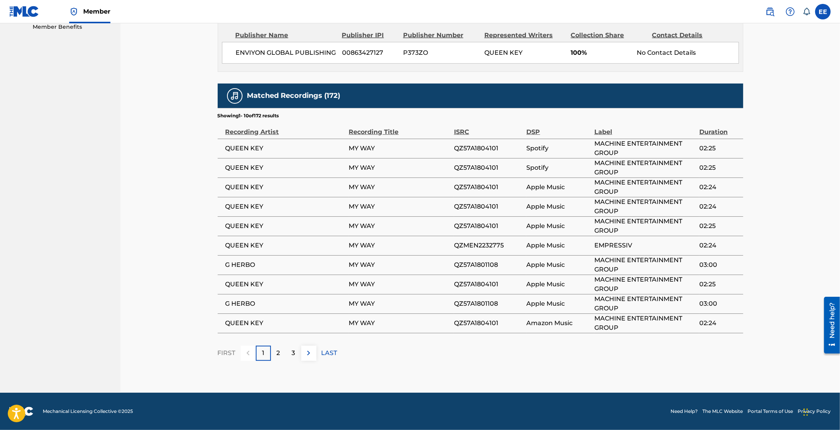
click at [280, 357] on p "2" at bounding box center [278, 353] width 3 height 9
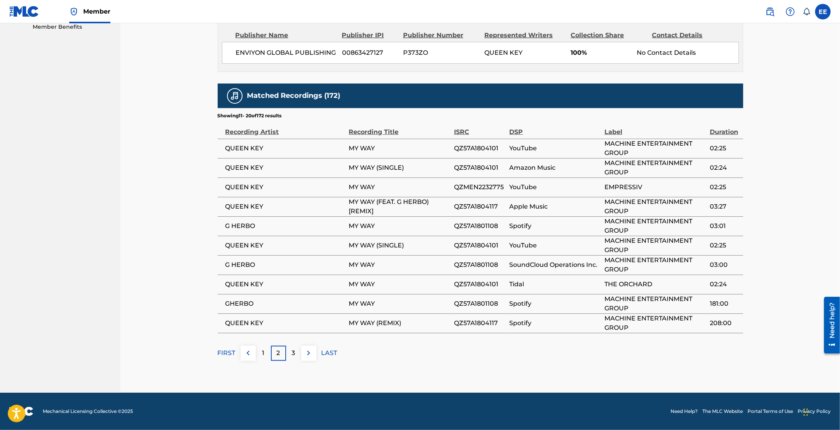
click at [292, 358] on p "3" at bounding box center [293, 353] width 3 height 9
click at [307, 358] on img at bounding box center [308, 353] width 9 height 9
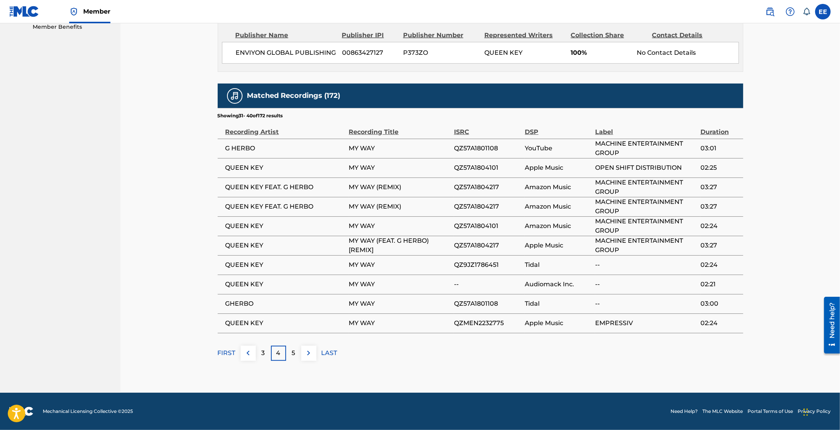
click at [246, 354] on img at bounding box center [247, 353] width 9 height 9
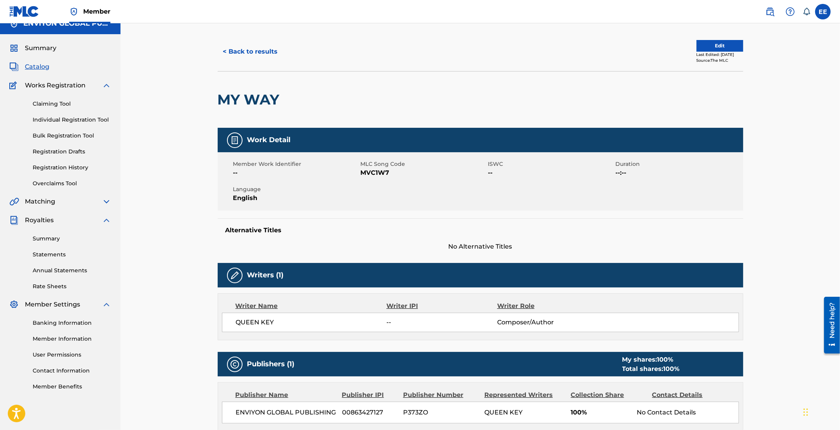
scroll to position [0, 0]
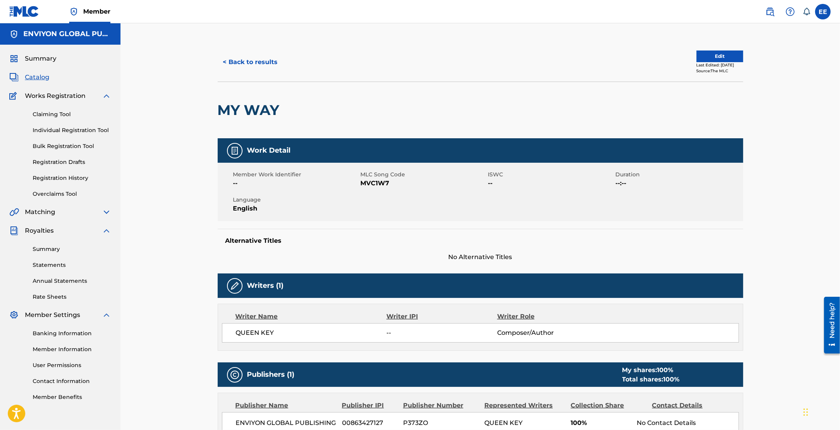
click at [244, 61] on button "< Back to results" at bounding box center [251, 61] width 66 height 19
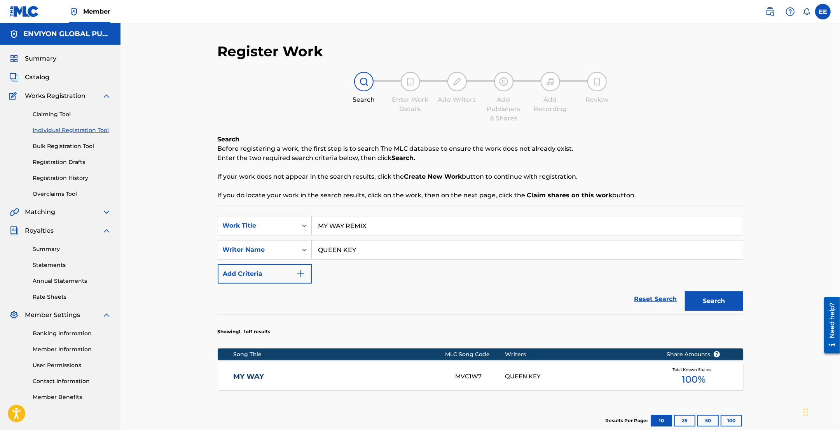
scroll to position [17, 0]
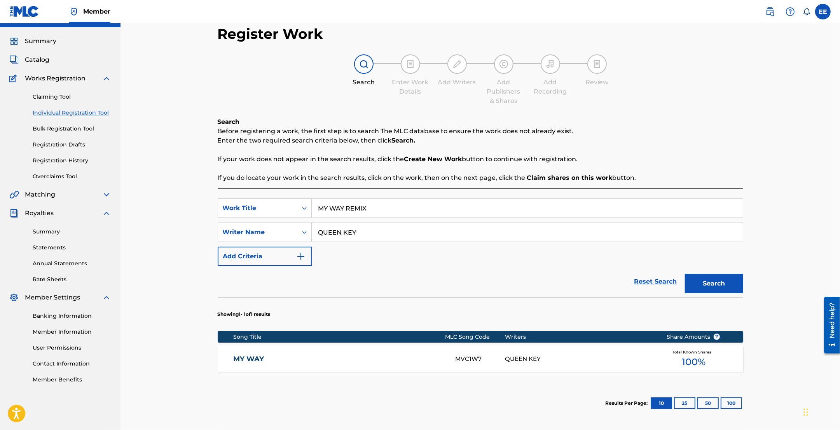
click at [508, 360] on div "QUEEN KEY" at bounding box center [580, 359] width 150 height 9
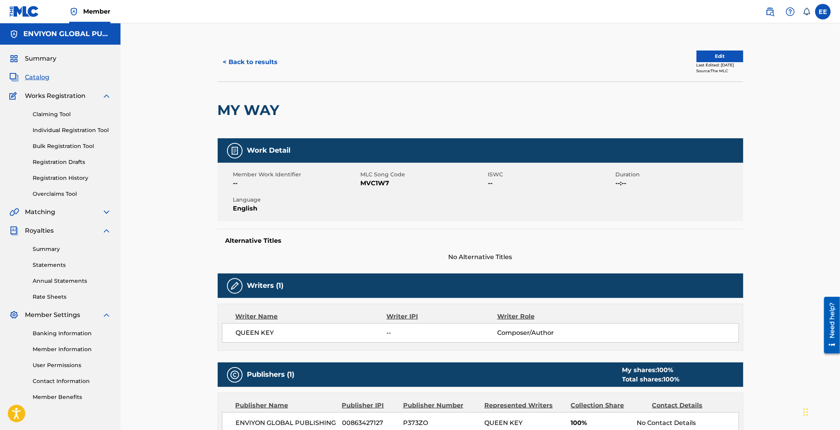
click at [253, 63] on button "< Back to results" at bounding box center [251, 61] width 66 height 19
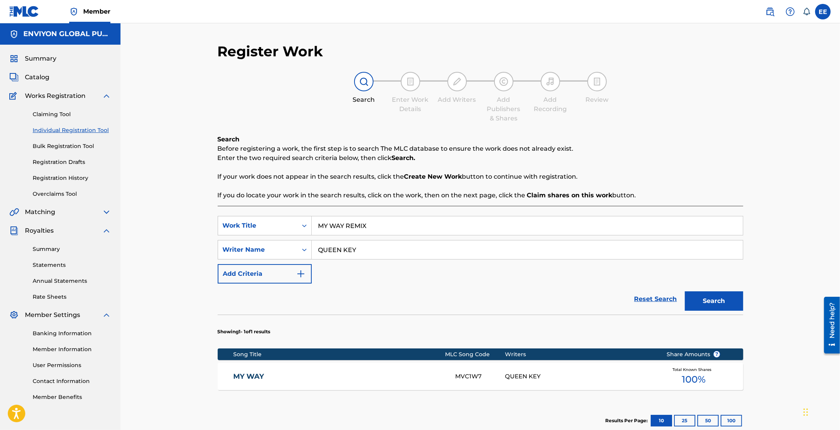
scroll to position [17, 0]
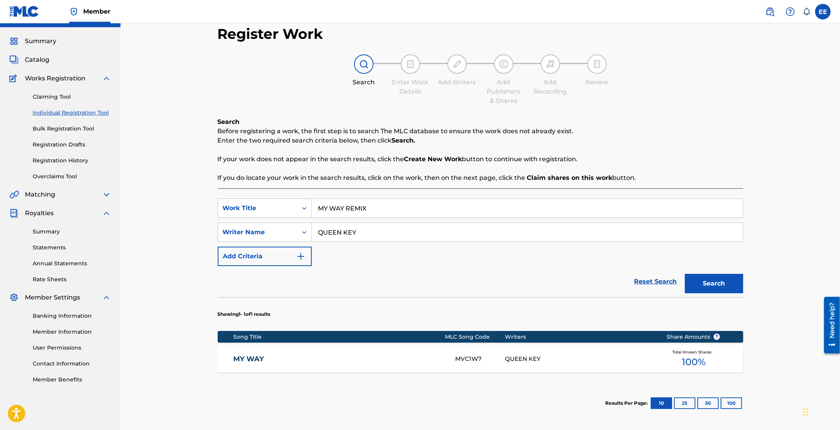
click at [55, 112] on link "Individual Registration Tool" at bounding box center [72, 113] width 79 height 8
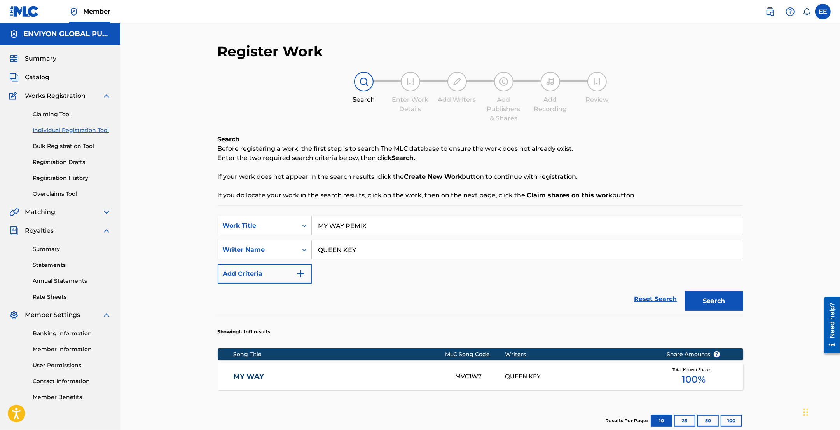
drag, startPoint x: 361, startPoint y: 251, endPoint x: 311, endPoint y: 249, distance: 50.6
click at [311, 249] on div "SearchWithCriteria067d47cc-88eb-46b8-aa41-11d099f1cdf0 Writer Name QUEEN KEY" at bounding box center [481, 249] width 526 height 19
click at [339, 252] on input "Search Form" at bounding box center [527, 250] width 431 height 19
paste input "MCCLURE KE SHA"
type input "MCCLURE KE SHA"
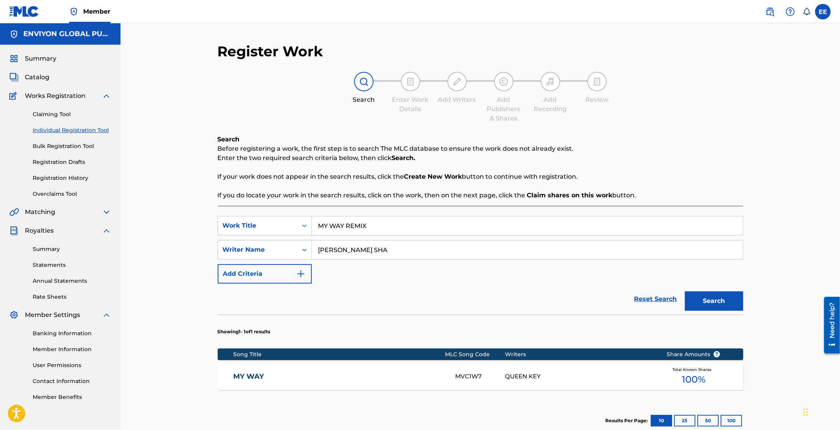
click at [698, 305] on button "Search" at bounding box center [714, 301] width 58 height 19
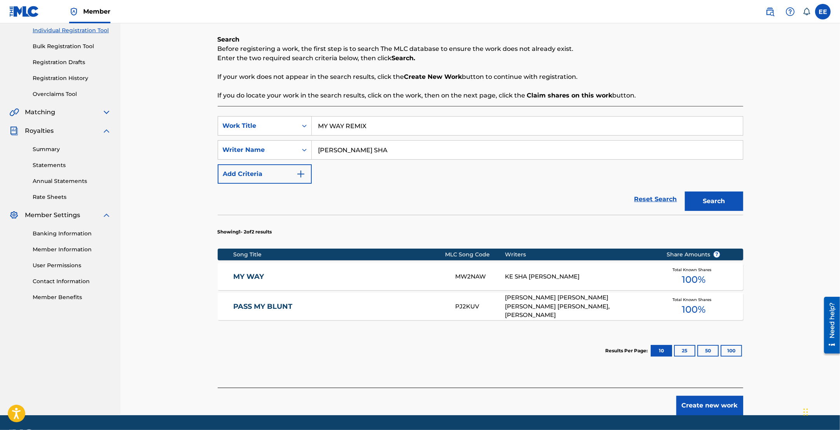
scroll to position [122, 0]
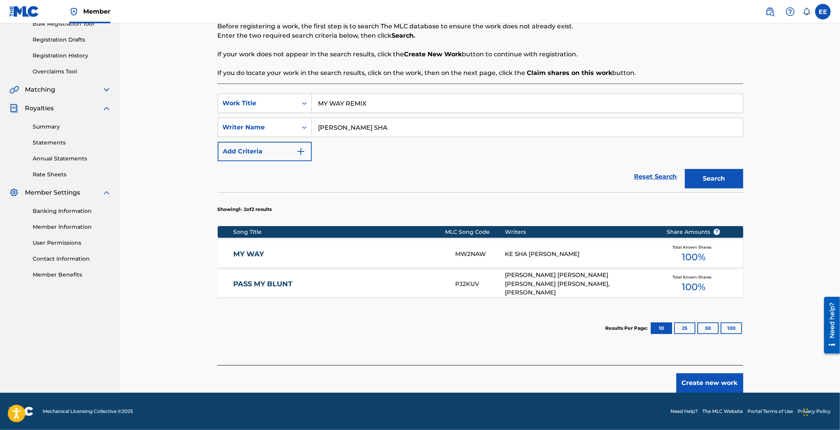
drag, startPoint x: 345, startPoint y: 101, endPoint x: 319, endPoint y: 102, distance: 26.4
click at [319, 102] on input "MY WAY REMIX" at bounding box center [527, 103] width 431 height 19
click at [355, 111] on input "REMIX" at bounding box center [527, 103] width 431 height 19
type input "REMIX MY WAY"
click at [685, 169] on button "Search" at bounding box center [714, 178] width 58 height 19
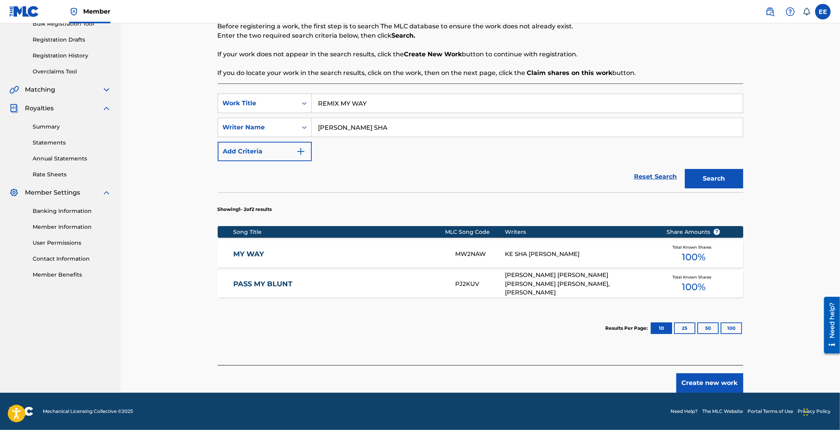
click at [519, 287] on div "BOBBY AMY-FERGUSON, DANIEL ANTHONY IVY, KE SHA MCCLURE, VALEE TAYLOR, JASON HAR…" at bounding box center [580, 284] width 150 height 26
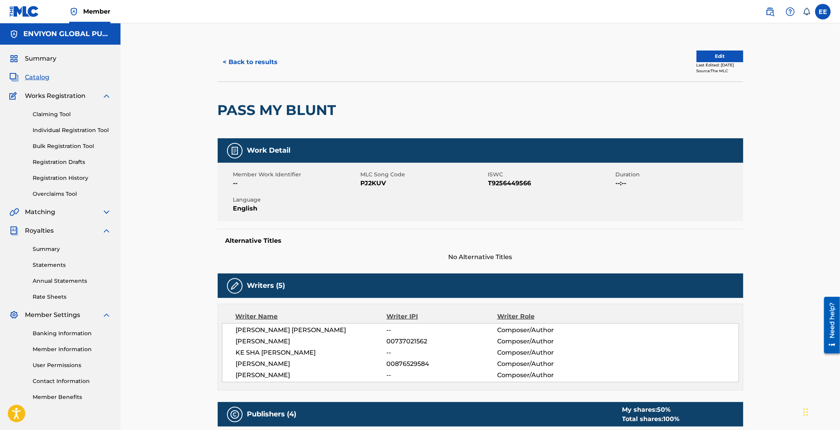
click at [243, 63] on button "< Back to results" at bounding box center [251, 61] width 66 height 19
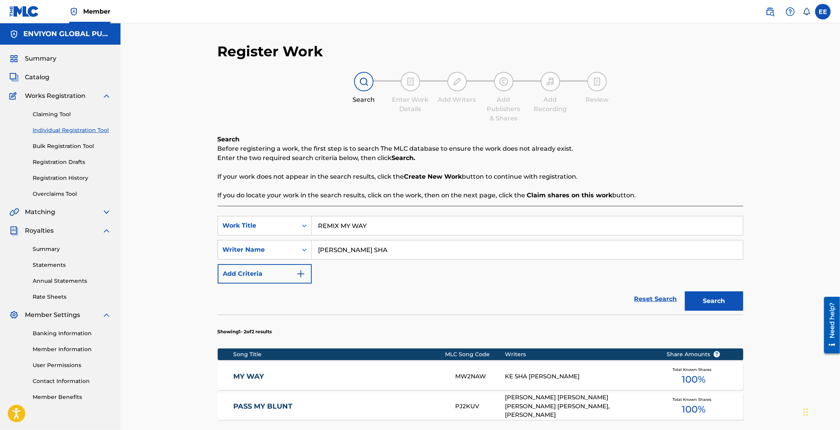
scroll to position [17, 0]
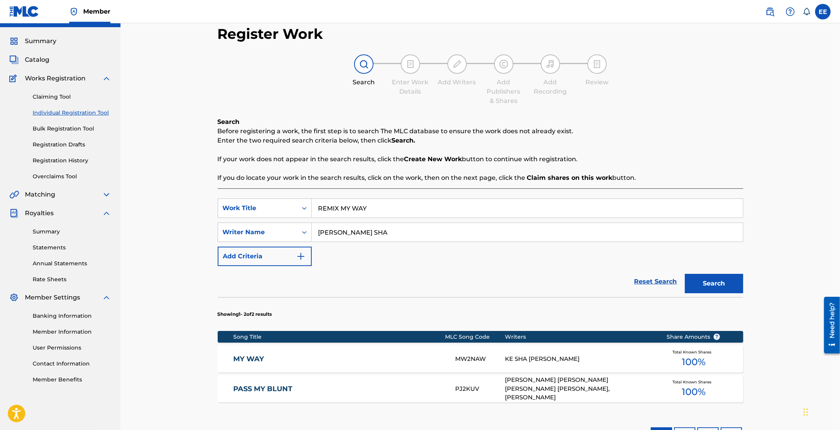
click at [502, 356] on div "MW2NAW" at bounding box center [480, 359] width 50 height 9
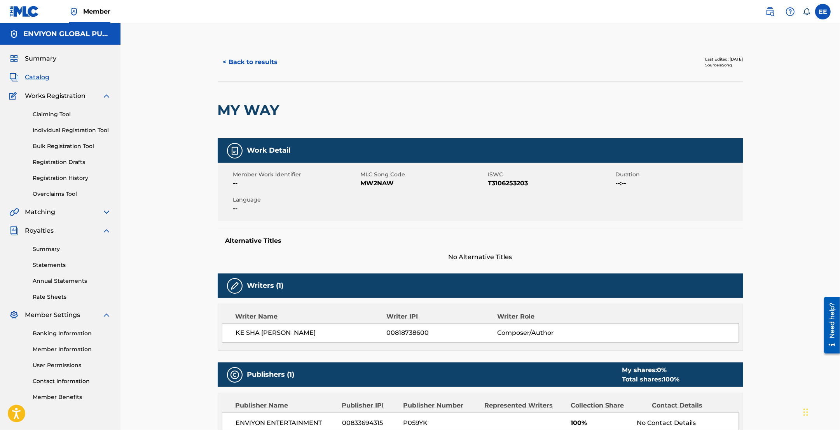
click at [249, 62] on button "< Back to results" at bounding box center [251, 61] width 66 height 19
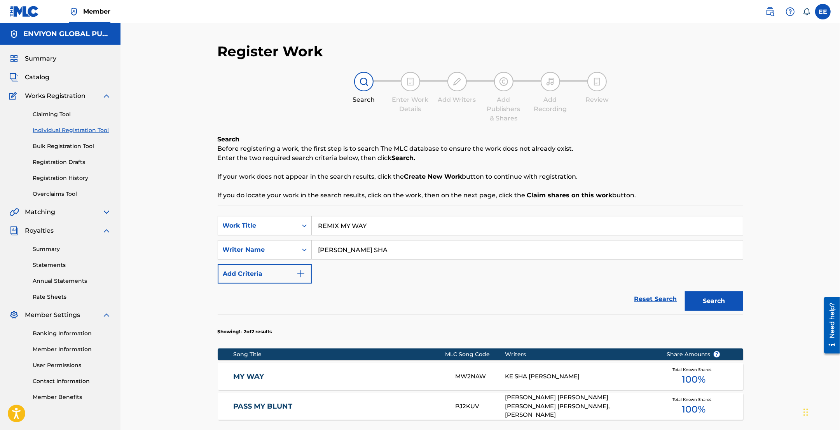
scroll to position [17, 0]
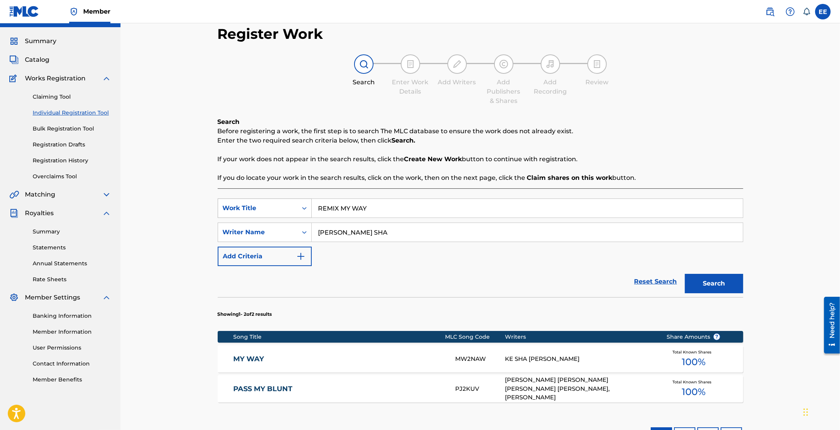
drag, startPoint x: 383, startPoint y: 212, endPoint x: 302, endPoint y: 205, distance: 81.9
click at [302, 205] on div "SearchWithCriteriae1b4959f-3a57-4a5a-aa6a-f3a4b3f6916e Work Title REMIX MY WAY" at bounding box center [481, 208] width 526 height 19
click at [344, 209] on input "Search Form" at bounding box center [527, 208] width 431 height 19
type input "MY"
click at [685, 274] on button "Search" at bounding box center [714, 283] width 58 height 19
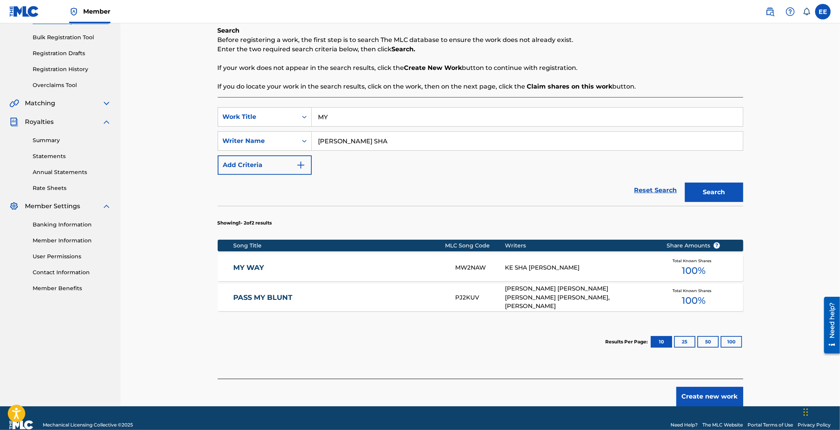
scroll to position [115, 0]
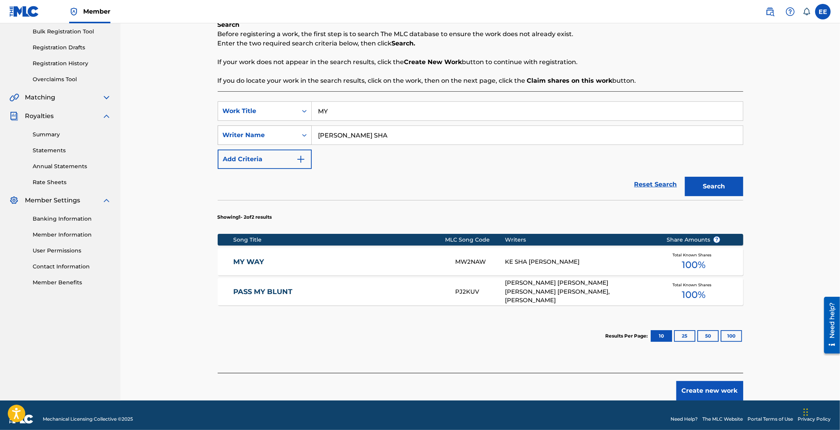
drag, startPoint x: 383, startPoint y: 136, endPoint x: 296, endPoint y: 131, distance: 86.9
click at [296, 131] on div "SearchWithCriteria067d47cc-88eb-46b8-aa41-11d099f1cdf0 Writer Name MCCLURE KE S…" at bounding box center [481, 135] width 526 height 19
type input "QUEEN KEY"
click at [685, 177] on button "Search" at bounding box center [714, 186] width 58 height 19
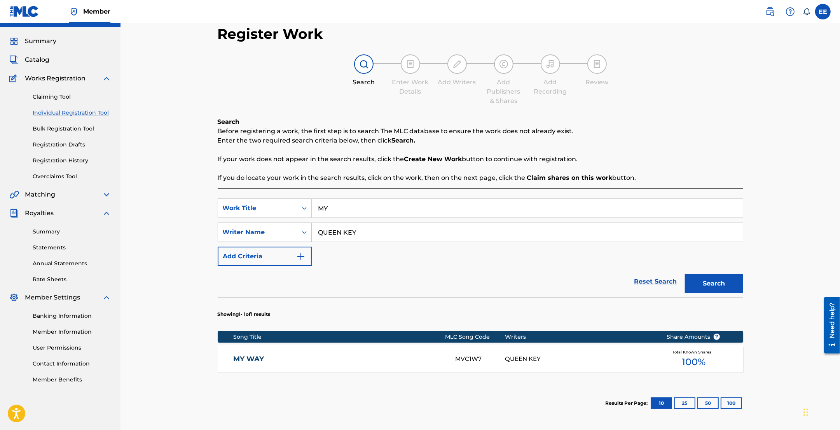
scroll to position [92, 0]
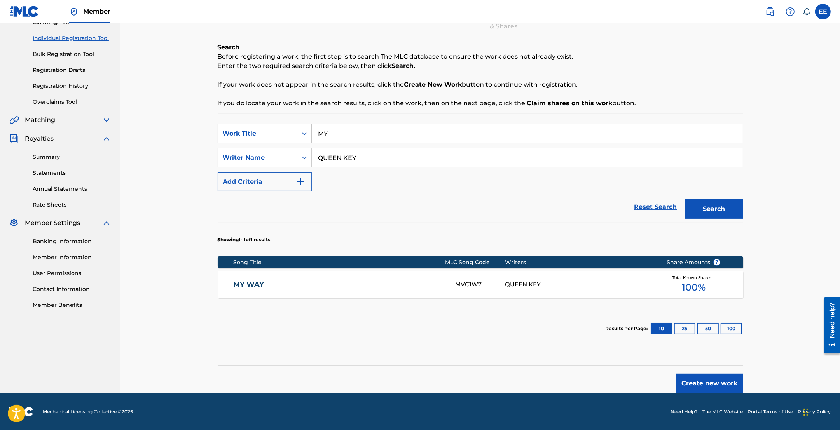
drag, startPoint x: 342, startPoint y: 137, endPoint x: 309, endPoint y: 133, distance: 33.3
click at [309, 133] on div "SearchWithCriteriae1b4959f-3a57-4a5a-aa6a-f3a4b3f6916e Work Title MY" at bounding box center [481, 133] width 526 height 19
type input "WAY"
click at [526, 195] on div "Reset Search Search" at bounding box center [481, 207] width 526 height 31
click at [715, 211] on button "Search" at bounding box center [714, 208] width 58 height 19
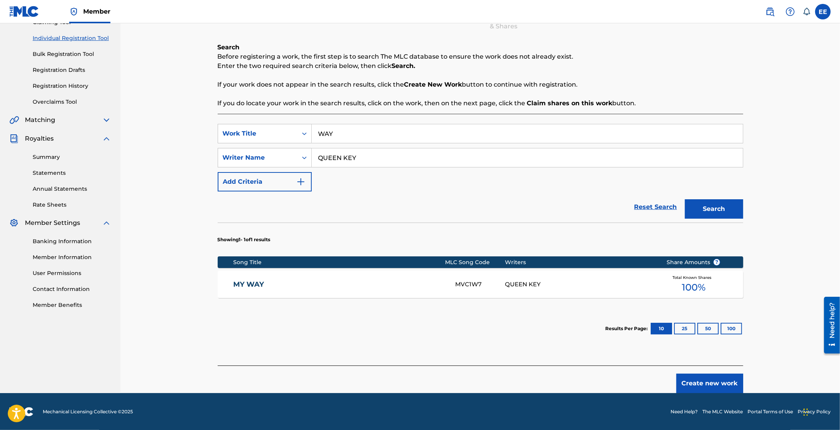
click at [473, 285] on div "MVC1W7" at bounding box center [480, 284] width 50 height 9
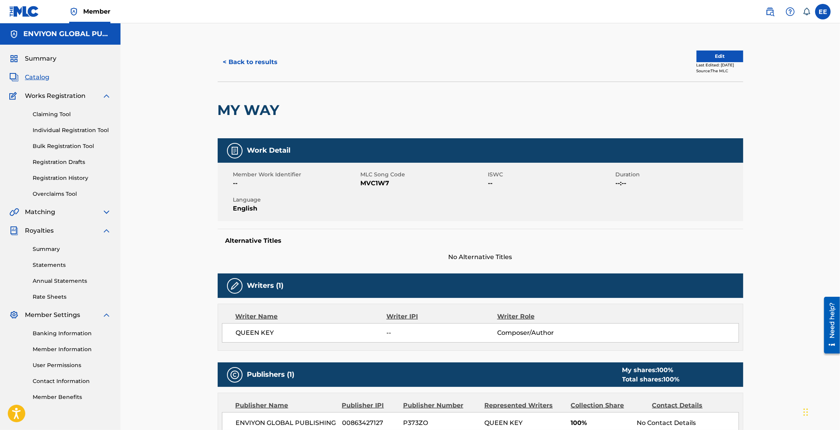
click at [700, 55] on button "Edit" at bounding box center [720, 57] width 47 height 12
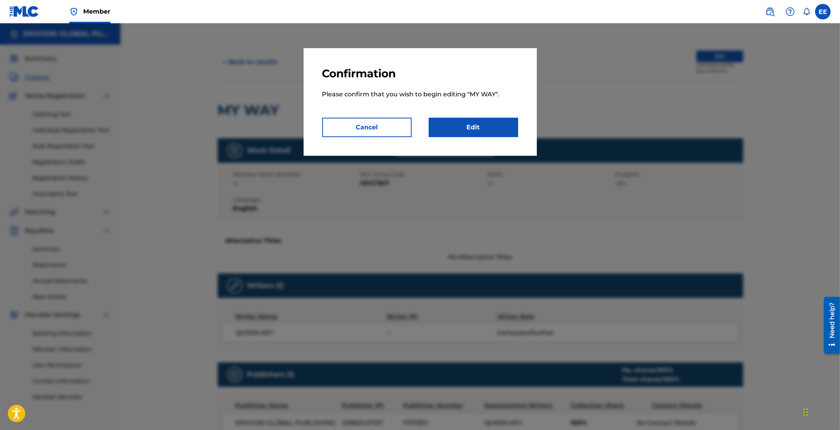
click at [459, 131] on link "Edit" at bounding box center [473, 127] width 89 height 19
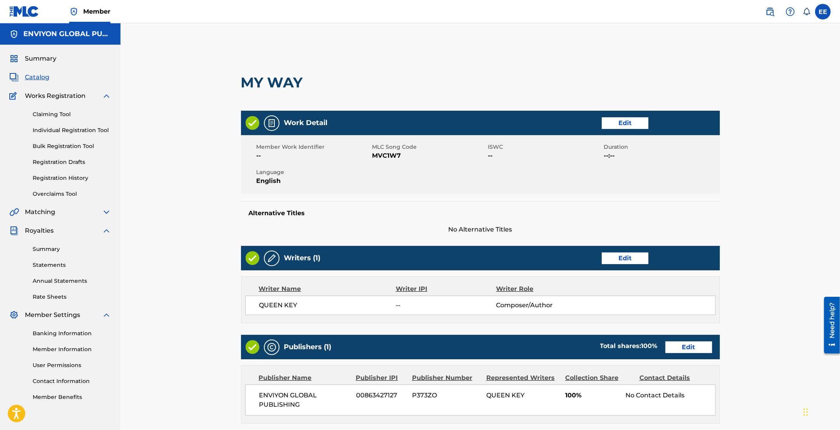
click at [616, 257] on link "Edit" at bounding box center [625, 259] width 47 height 12
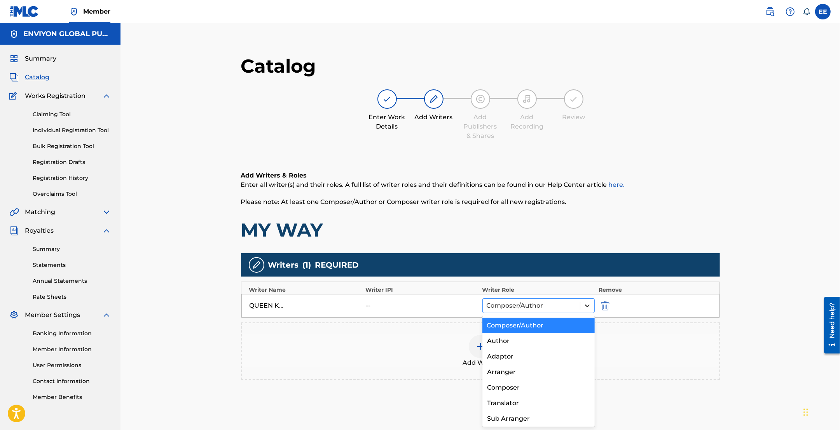
click at [588, 304] on icon at bounding box center [587, 306] width 8 height 8
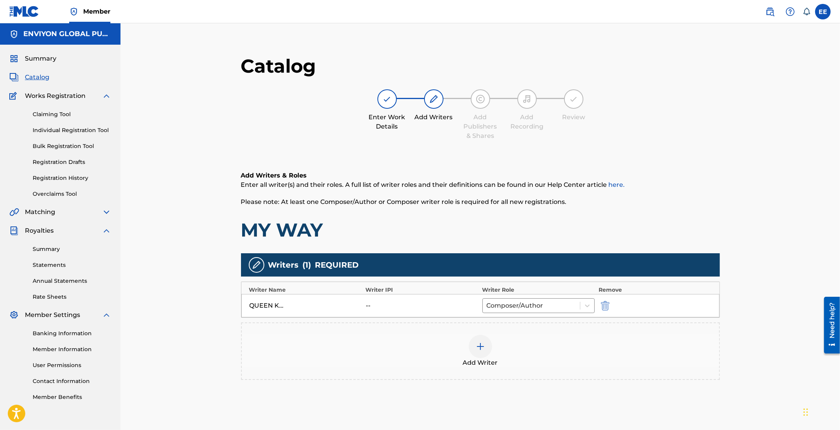
click at [642, 359] on div "Add Writer" at bounding box center [480, 351] width 477 height 33
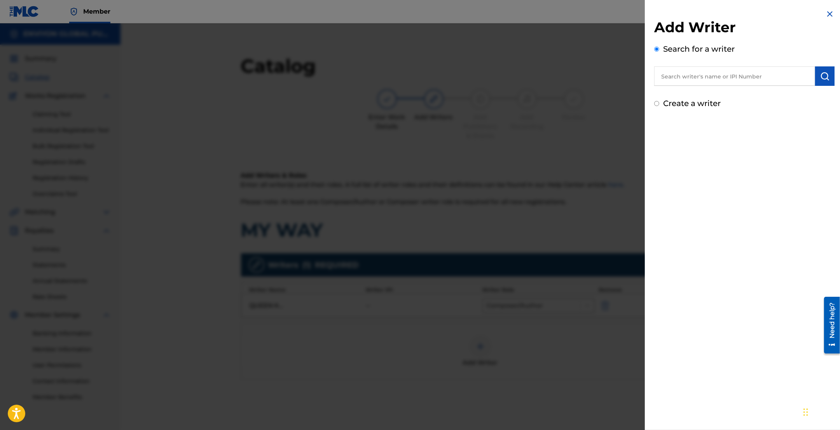
click at [825, 15] on img at bounding box center [829, 13] width 9 height 9
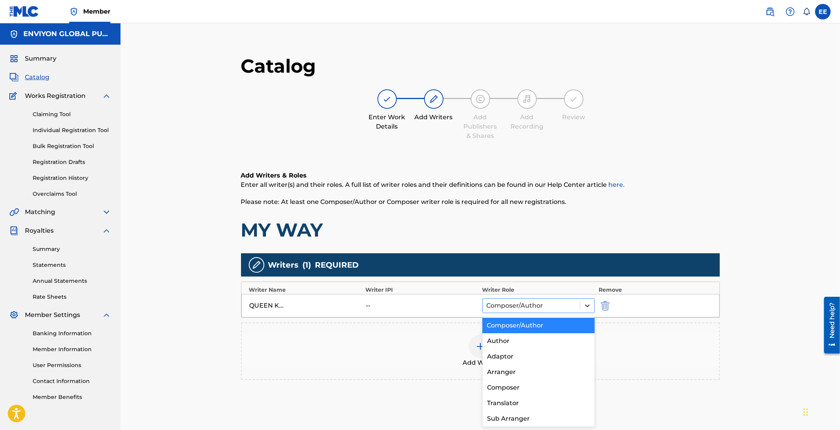
click at [583, 306] on icon at bounding box center [587, 306] width 8 height 8
click at [513, 341] on div "Author" at bounding box center [538, 342] width 112 height 16
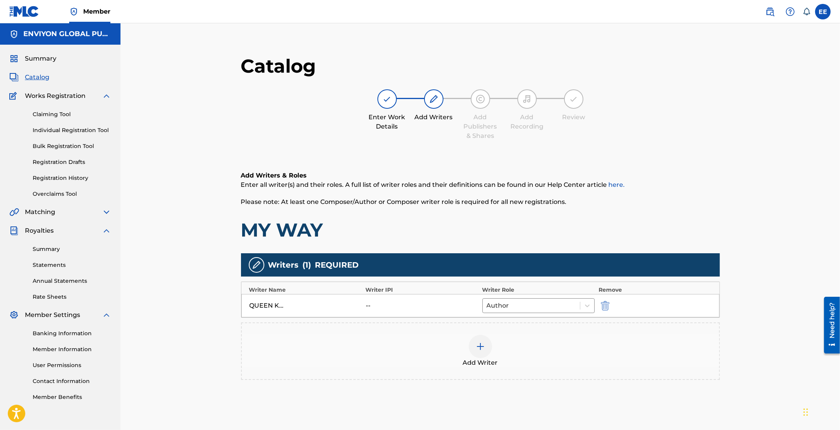
click at [483, 348] on img at bounding box center [480, 346] width 9 height 9
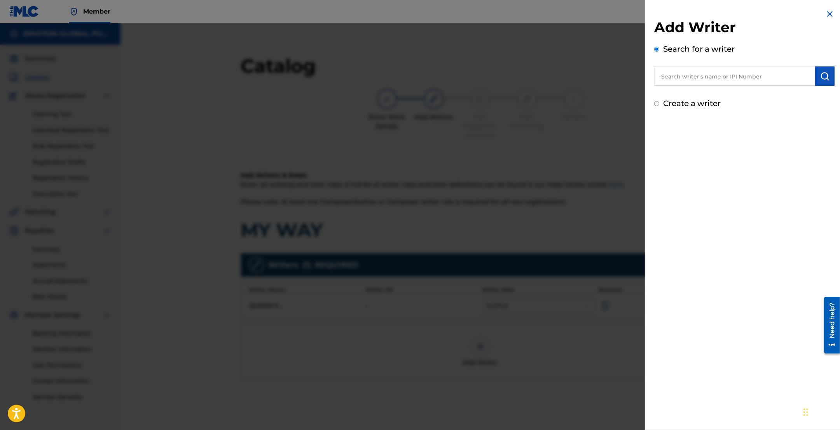
click at [723, 76] on input "text" at bounding box center [734, 75] width 161 height 19
click at [705, 82] on input "text" at bounding box center [734, 75] width 161 height 19
paste input "00818738600"
type input "00818738600"
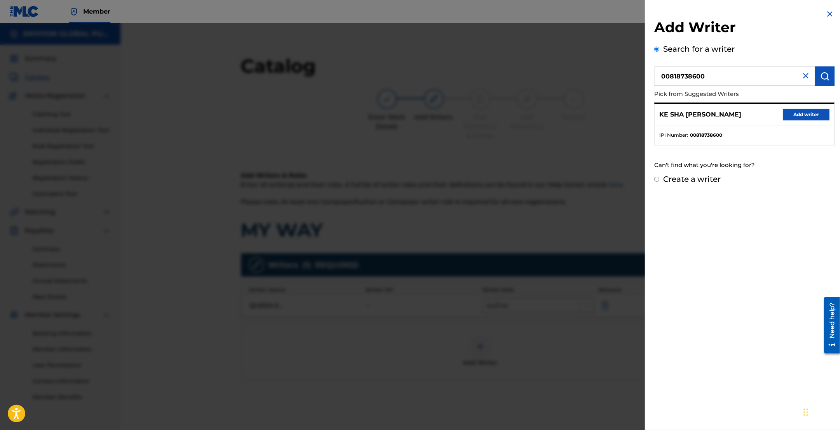
click at [791, 117] on button "Add writer" at bounding box center [806, 115] width 47 height 12
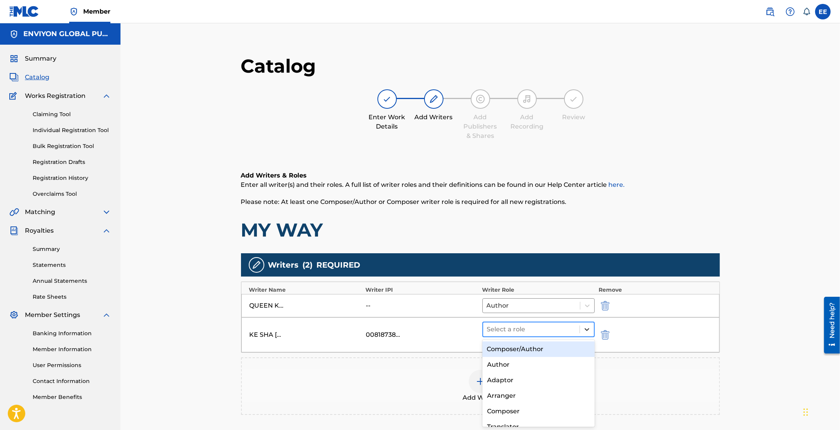
click at [580, 330] on div at bounding box center [587, 330] width 14 height 14
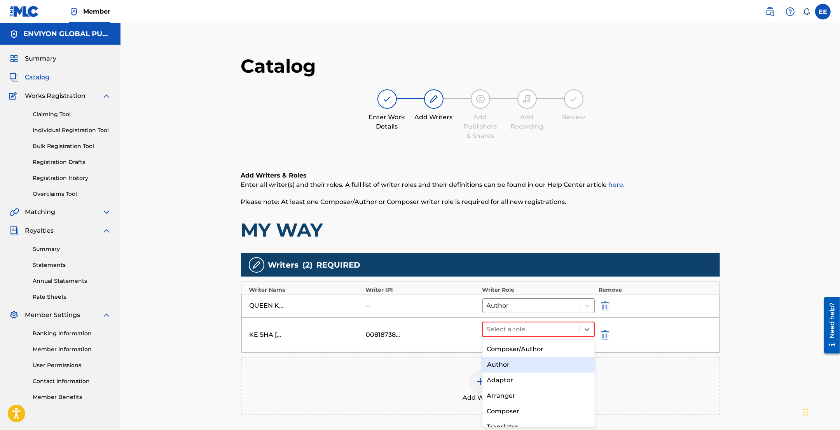
click at [533, 363] on div "Author" at bounding box center [538, 365] width 112 height 16
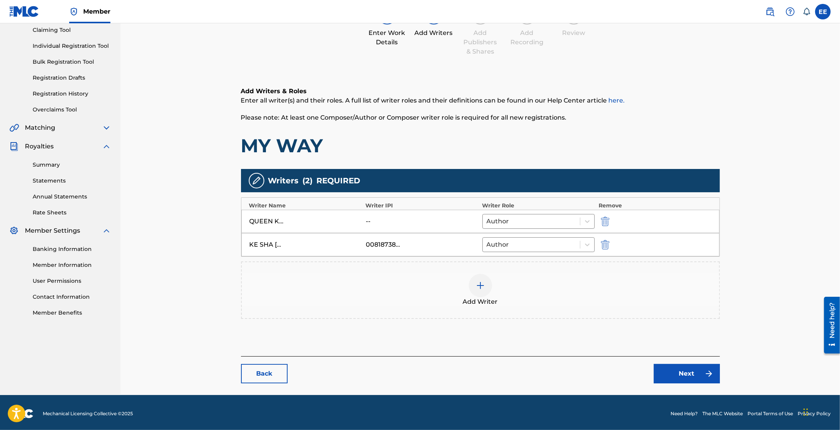
scroll to position [87, 0]
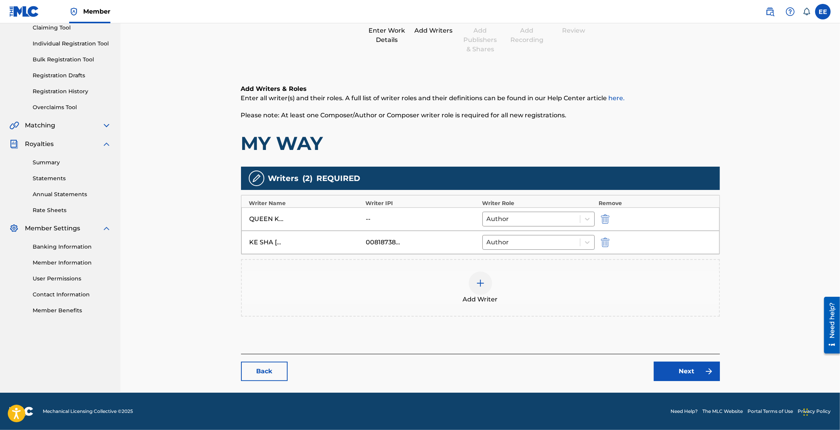
click at [694, 372] on link "Next" at bounding box center [687, 371] width 66 height 19
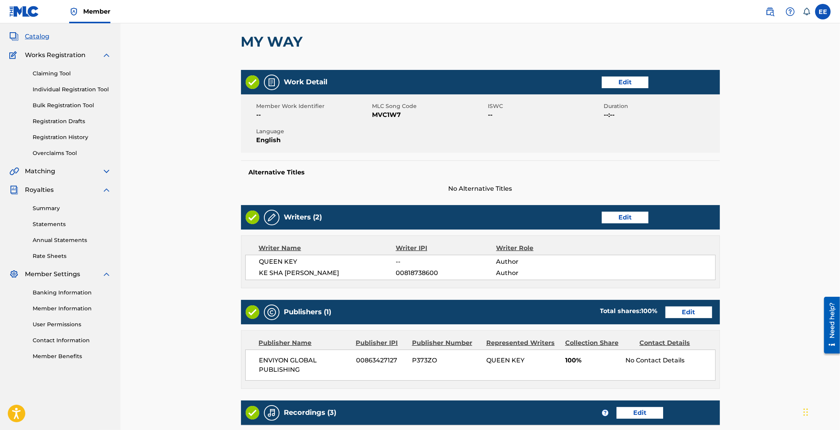
scroll to position [97, 0]
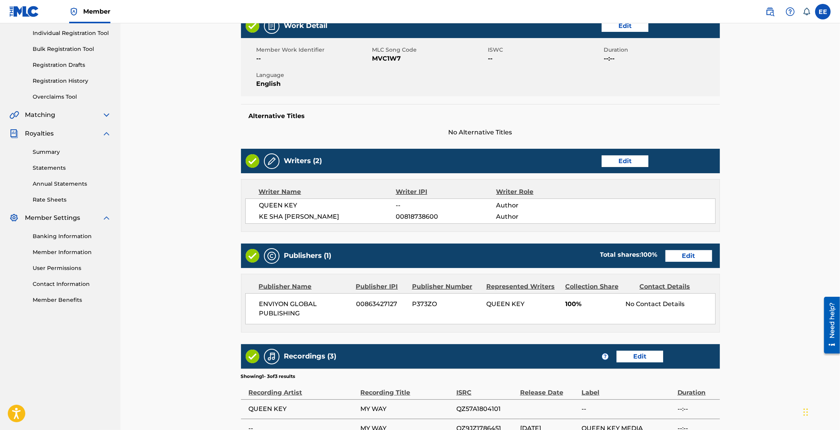
click at [690, 257] on link "Edit" at bounding box center [688, 256] width 47 height 12
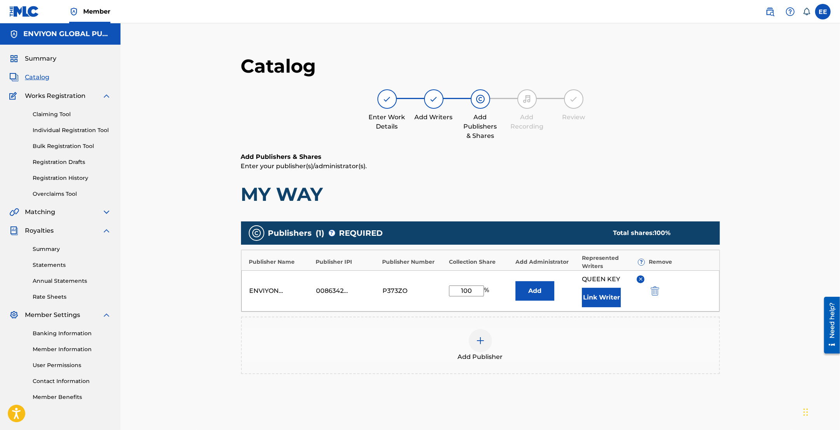
click at [611, 302] on button "Link Writer" at bounding box center [601, 297] width 39 height 19
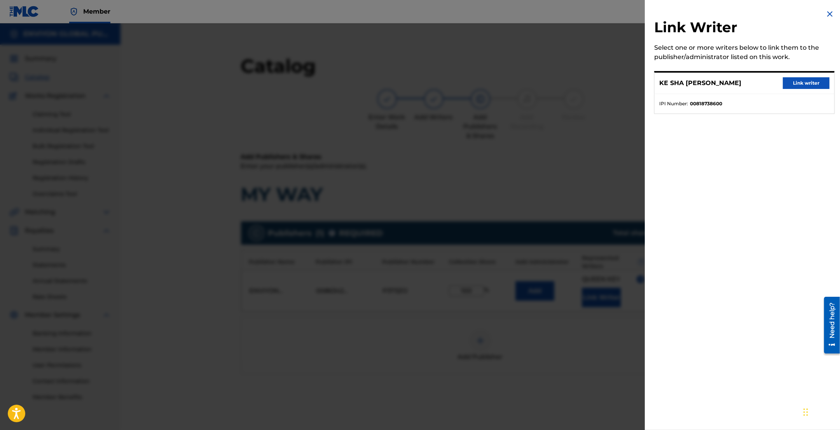
click at [795, 82] on button "Link writer" at bounding box center [806, 83] width 47 height 12
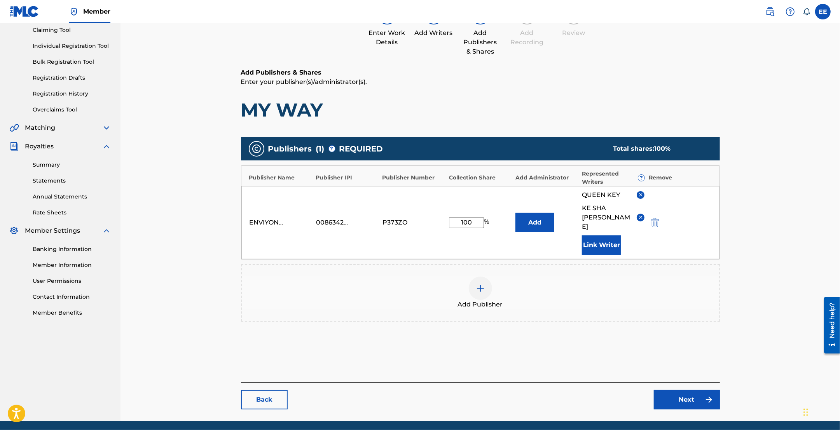
scroll to position [103, 0]
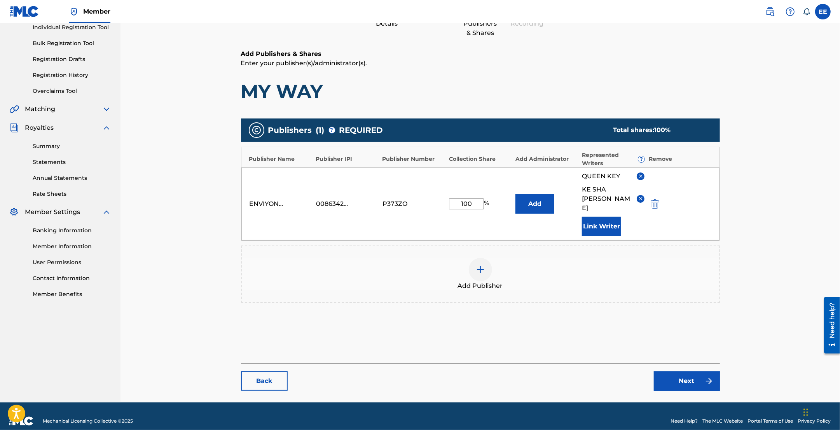
click at [682, 375] on link "Next" at bounding box center [687, 381] width 66 height 19
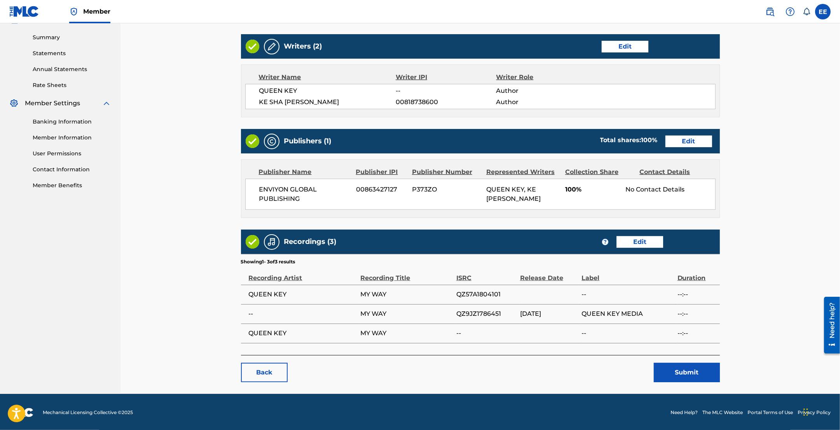
scroll to position [213, 0]
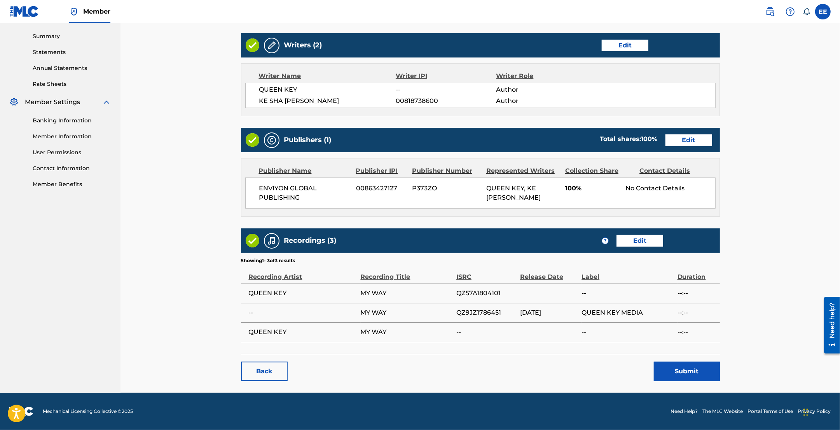
click at [636, 232] on div "Recordings (3) ? Edit" at bounding box center [480, 241] width 479 height 24
click at [634, 241] on link "Edit" at bounding box center [639, 241] width 47 height 12
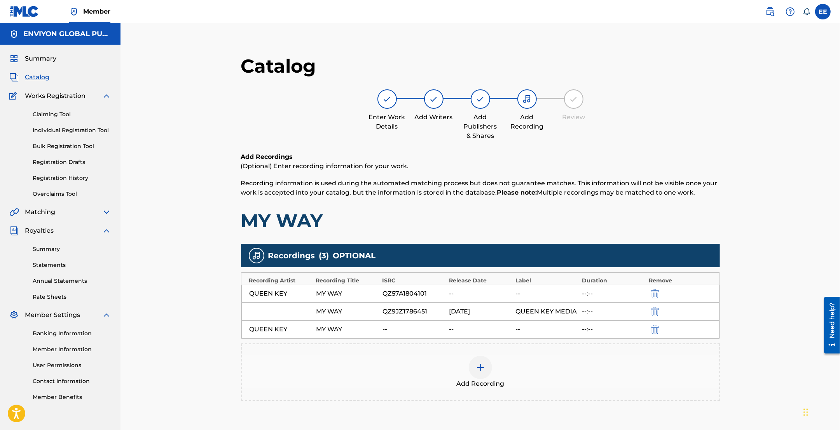
click at [477, 371] on img at bounding box center [480, 367] width 9 height 9
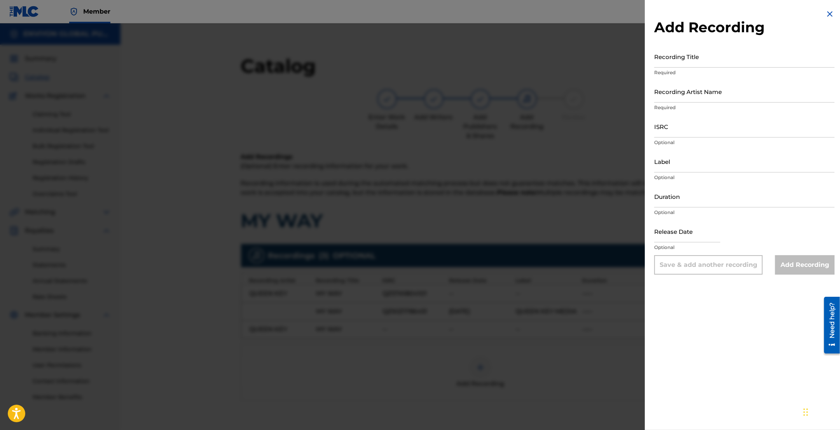
click at [683, 57] on input "Recording Title" at bounding box center [744, 56] width 180 height 22
type input "MY WAY"
click at [716, 93] on input "Recording Artist Name" at bounding box center [744, 91] width 180 height 22
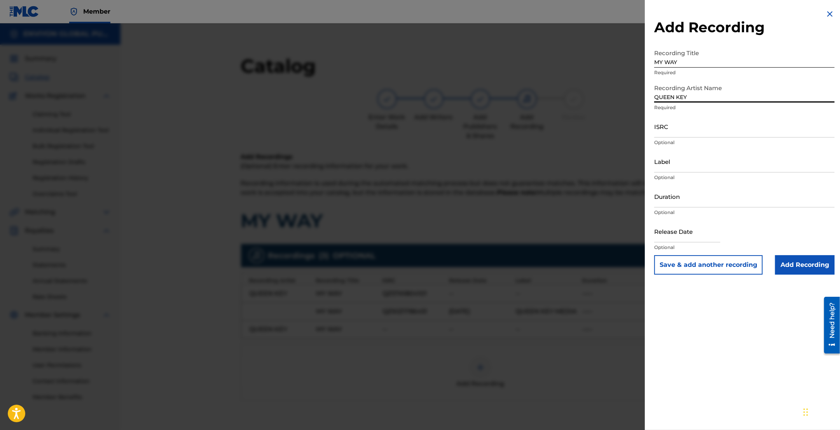
type input "QUEEN KEY"
click at [696, 131] on input "ISRC" at bounding box center [744, 126] width 180 height 22
click at [678, 122] on input "ISRC" at bounding box center [744, 126] width 180 height 22
paste input "QZ57A1804101"
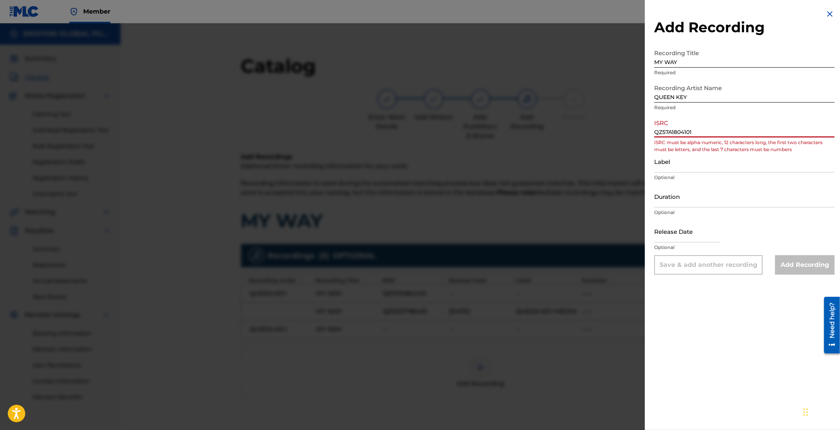
click at [664, 133] on input "QZ57A1804101" at bounding box center [744, 126] width 180 height 22
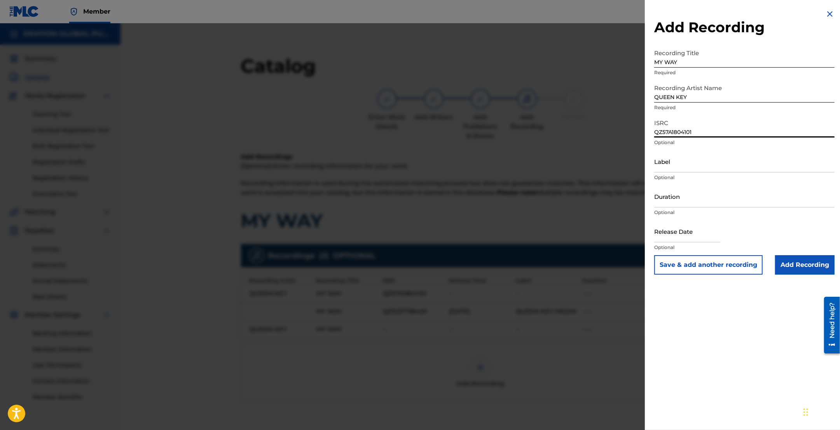
type input "QZ57A1804101"
click at [817, 268] on input "Add Recording" at bounding box center [804, 264] width 59 height 19
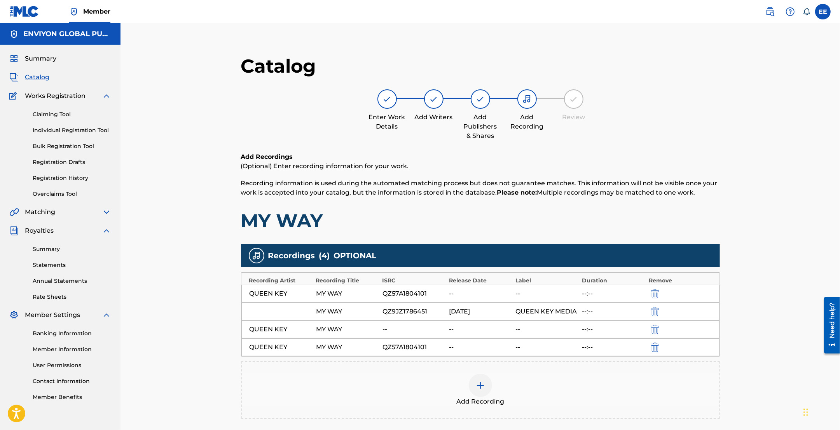
click at [656, 349] on img "submit" at bounding box center [655, 347] width 9 height 9
click at [476, 365] on img at bounding box center [480, 367] width 9 height 9
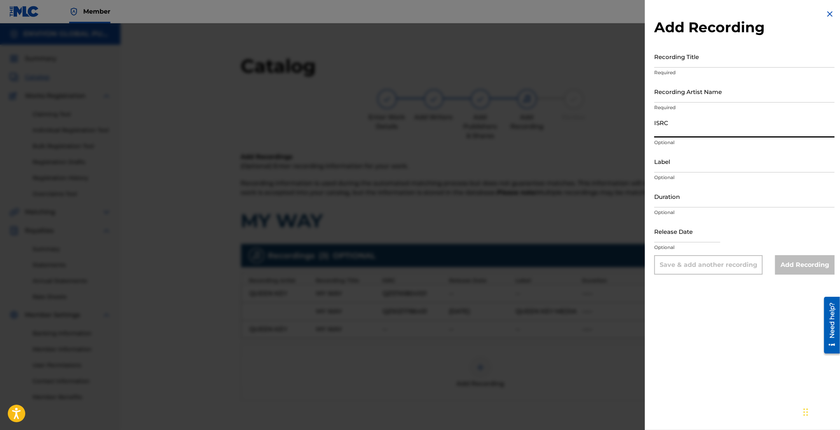
click at [671, 129] on input "ISRC" at bounding box center [744, 126] width 180 height 22
paste input "QZMEN2232775"
click at [658, 137] on input "QZMEN2232775" at bounding box center [744, 126] width 180 height 22
click at [667, 134] on input "QZMEN2232775" at bounding box center [744, 126] width 180 height 22
type input "QZMEN2232775"
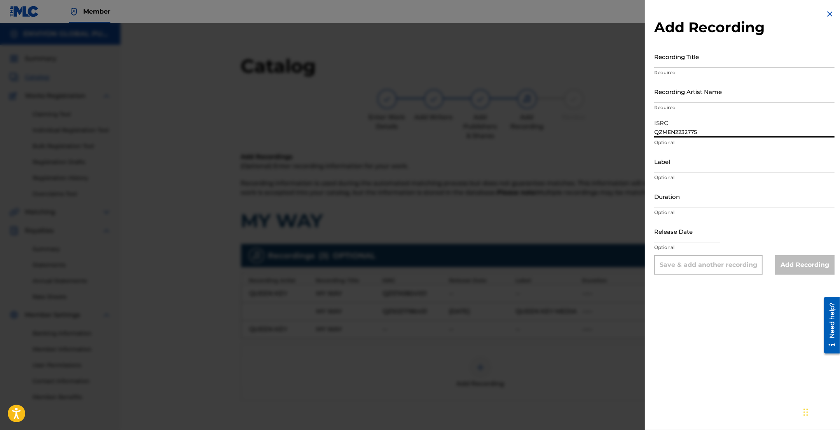
click at [695, 65] on input "Recording Title" at bounding box center [744, 56] width 180 height 22
type input "MY WAY"
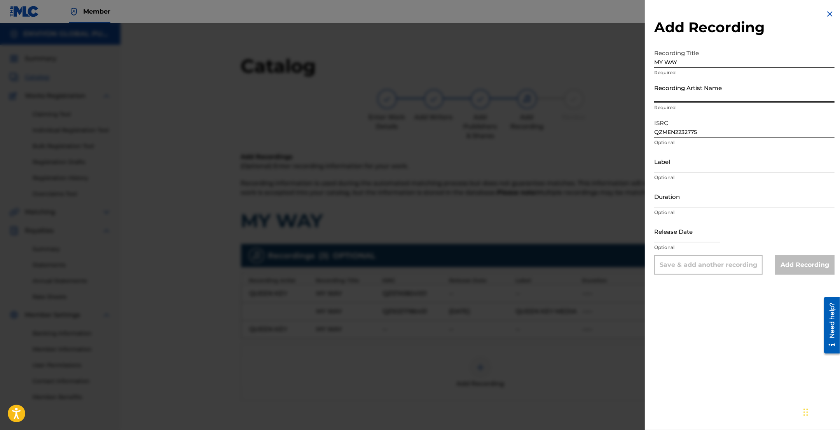
click at [692, 94] on input "Recording Artist Name" at bounding box center [744, 91] width 180 height 22
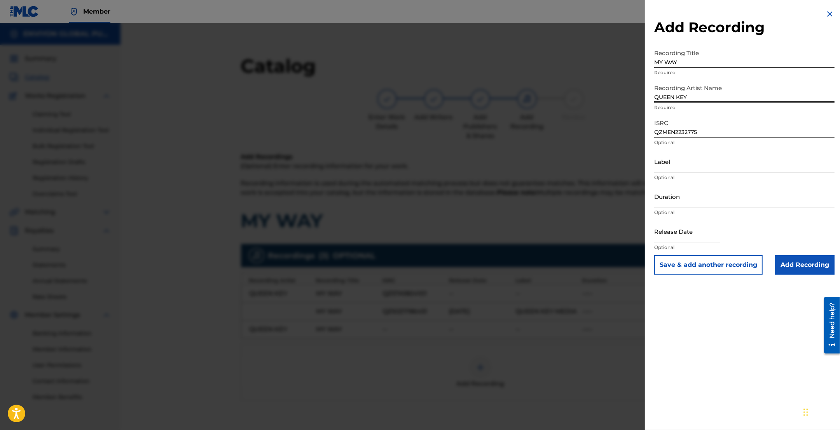
type input "QUEEN KEY"
click at [801, 266] on input "Add Recording" at bounding box center [804, 264] width 59 height 19
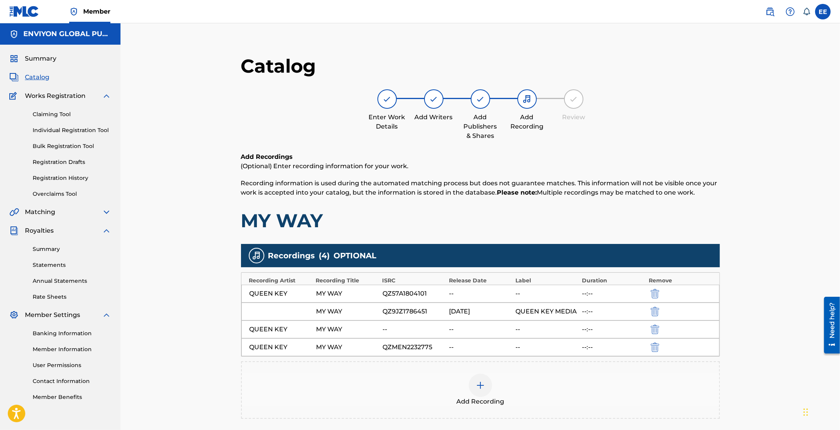
click at [480, 389] on img at bounding box center [480, 385] width 9 height 9
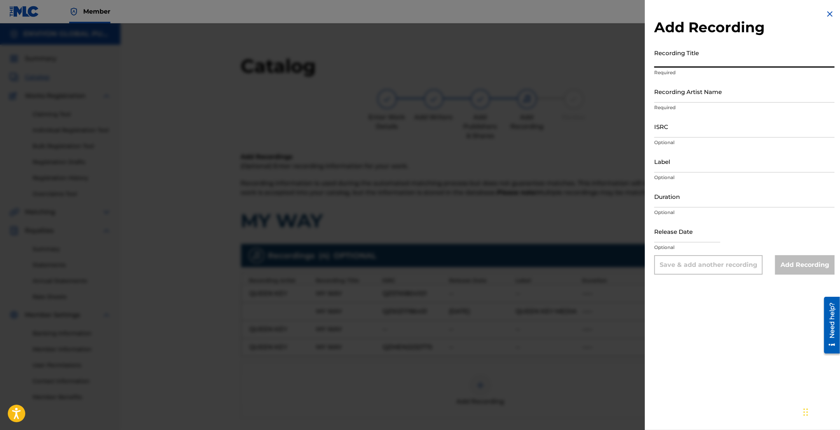
click at [694, 58] on input "Recording Title" at bounding box center [744, 56] width 180 height 22
type input "MY WAY"
click at [684, 86] on input "Recording Artist Name" at bounding box center [744, 91] width 180 height 22
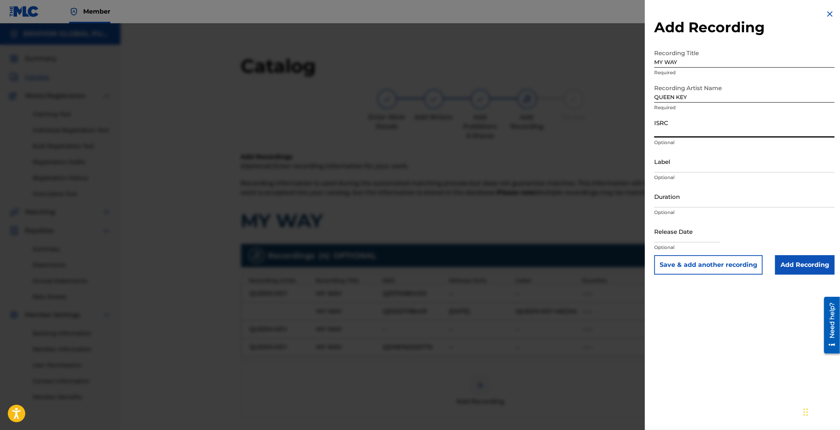
click at [668, 125] on input "ISRC" at bounding box center [744, 126] width 180 height 22
paste input "QZ5FN1757979"
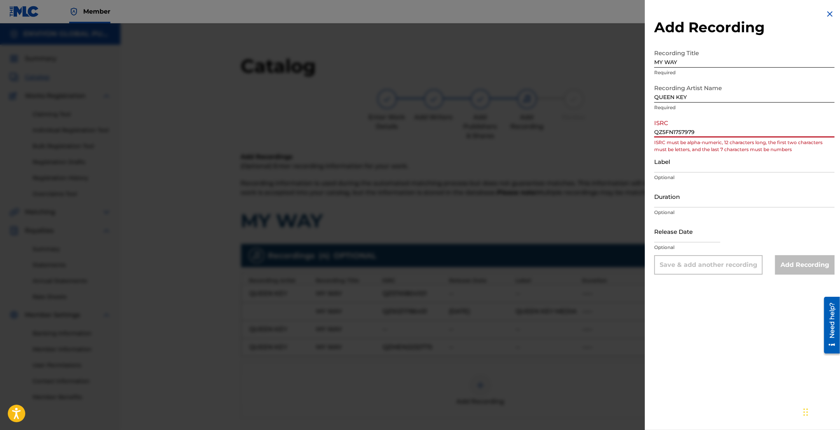
click at [668, 125] on input "QZ5FN1757979" at bounding box center [744, 126] width 180 height 22
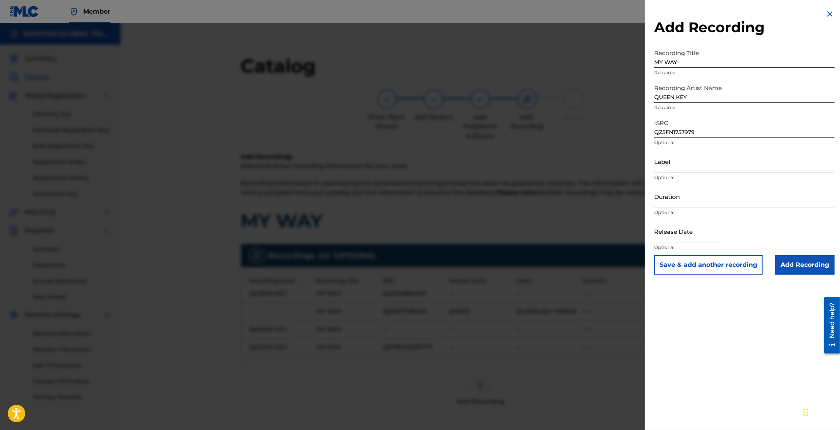
click at [800, 261] on input "Add Recording" at bounding box center [804, 264] width 59 height 19
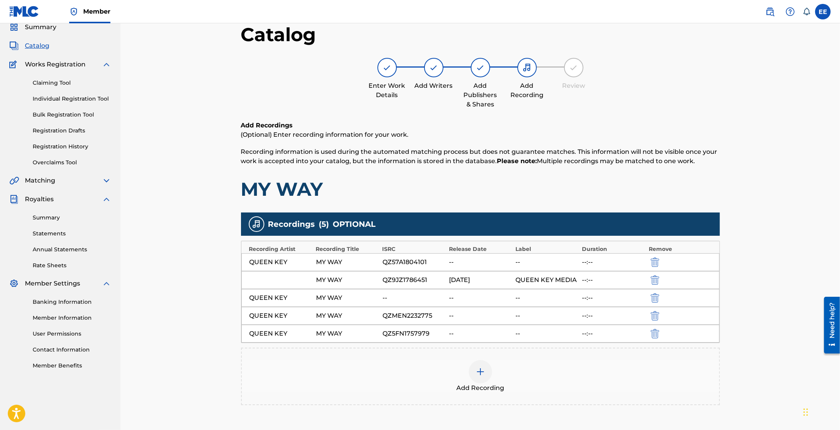
scroll to position [49, 0]
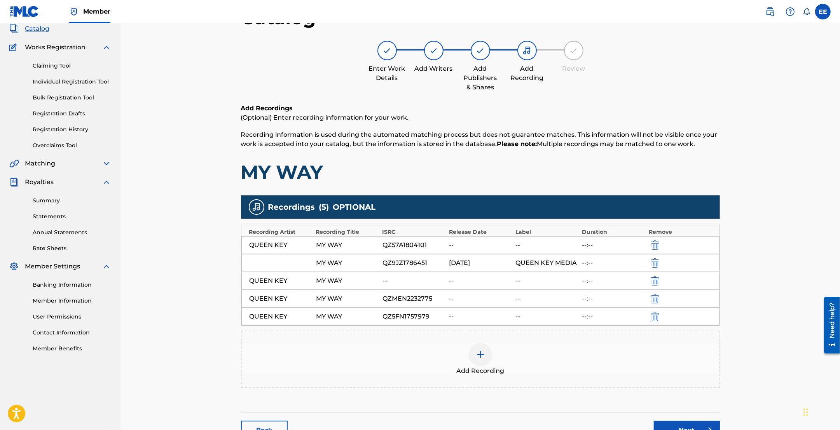
click at [481, 361] on div at bounding box center [480, 354] width 23 height 23
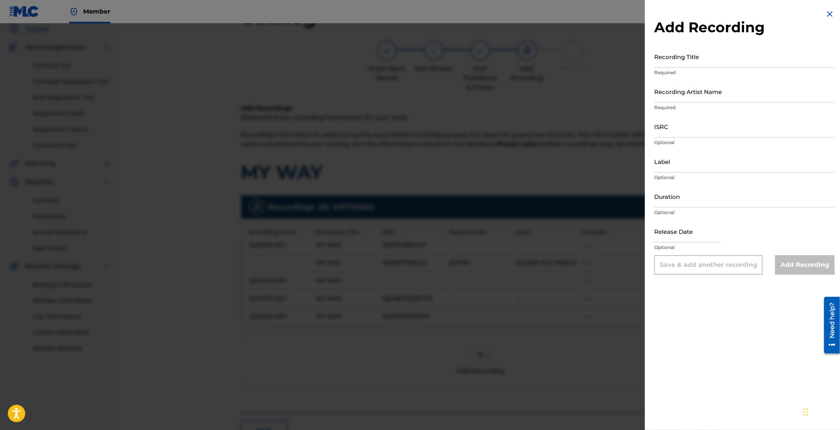
click at [654, 129] on input "ISRC" at bounding box center [744, 126] width 180 height 22
paste input "QZ57A1804117"
click at [700, 50] on input "Recording Title" at bounding box center [744, 56] width 180 height 22
click at [681, 92] on input "Recording Artist Name" at bounding box center [744, 91] width 180 height 22
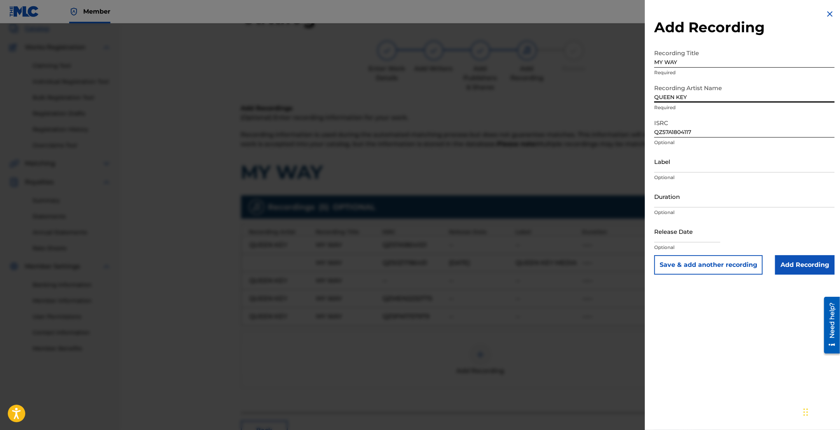
click at [803, 265] on input "Add Recording" at bounding box center [804, 264] width 59 height 19
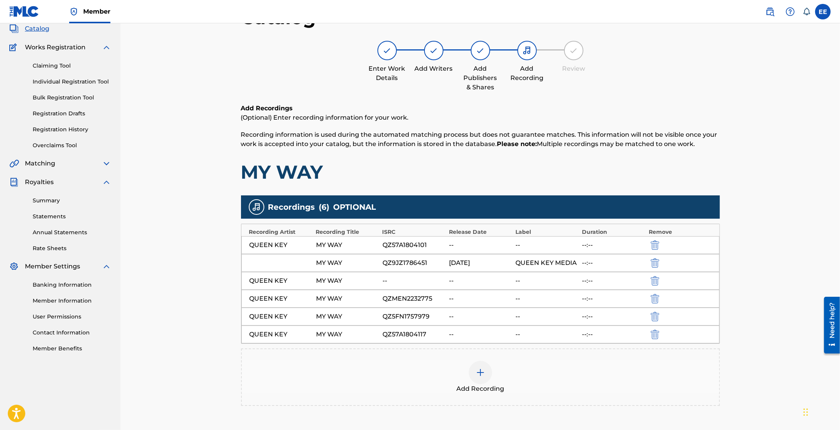
click at [477, 376] on img at bounding box center [480, 372] width 9 height 9
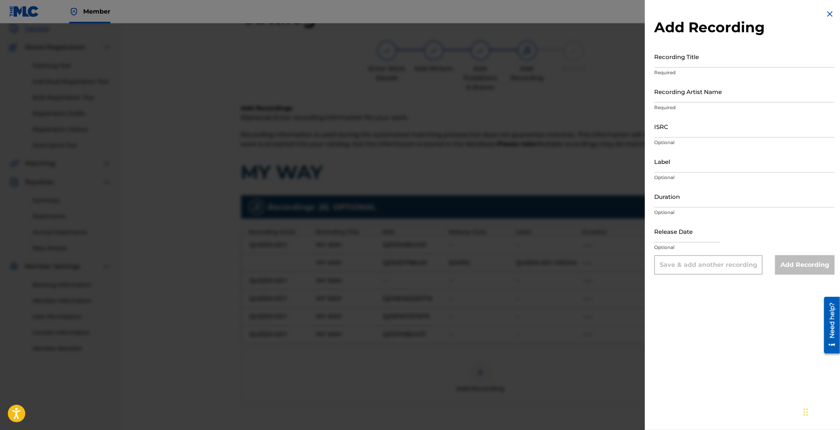
click at [695, 61] on input "Recording Title" at bounding box center [744, 56] width 180 height 22
click at [687, 91] on input "Recording Artist Name" at bounding box center [744, 91] width 180 height 22
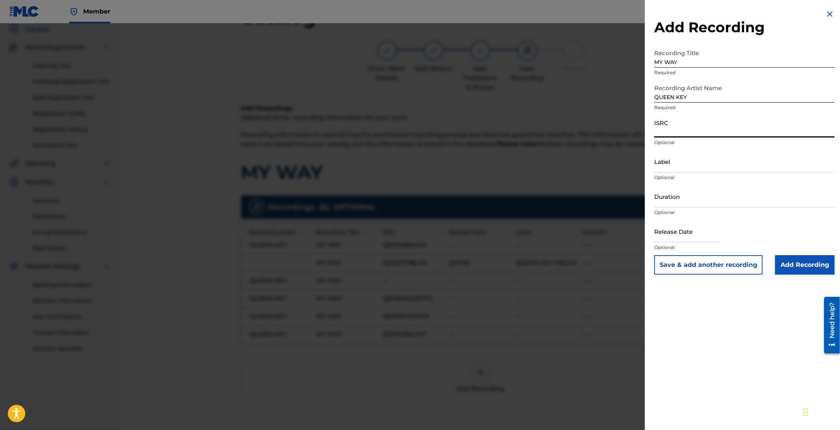
click at [654, 129] on input "ISRC" at bounding box center [744, 126] width 180 height 22
paste input "QZ57A1804217"
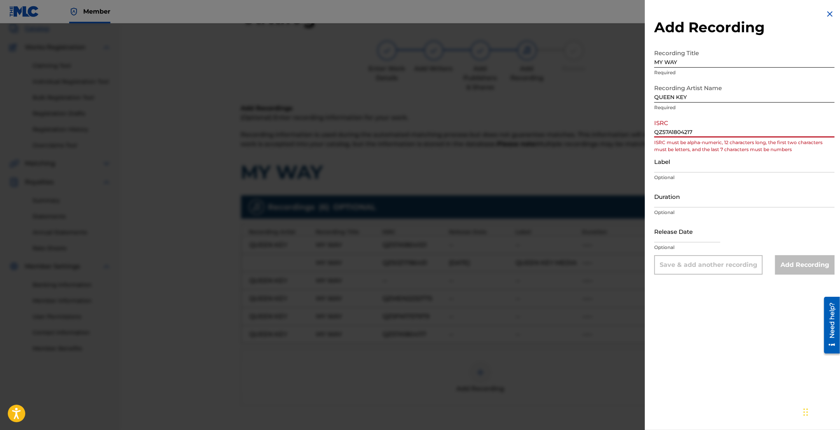
click at [667, 132] on input "QZ57A1804217" at bounding box center [744, 126] width 180 height 22
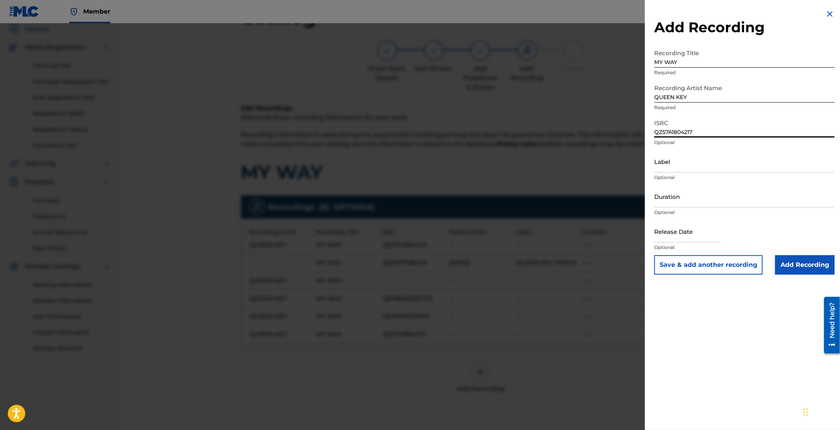
click at [817, 269] on input "Add Recording" at bounding box center [804, 264] width 59 height 19
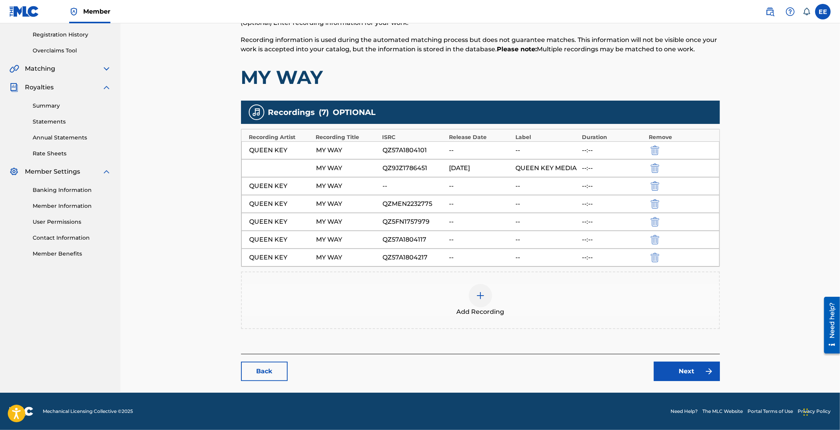
scroll to position [144, 0]
click at [692, 378] on link "Next" at bounding box center [687, 371] width 66 height 19
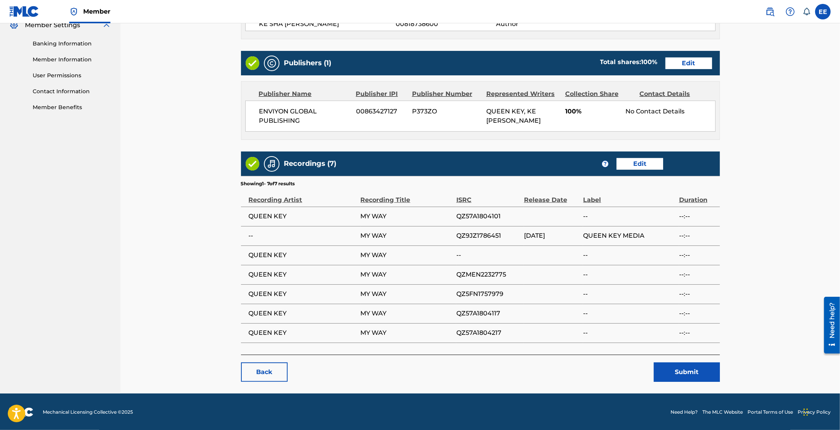
scroll to position [291, 0]
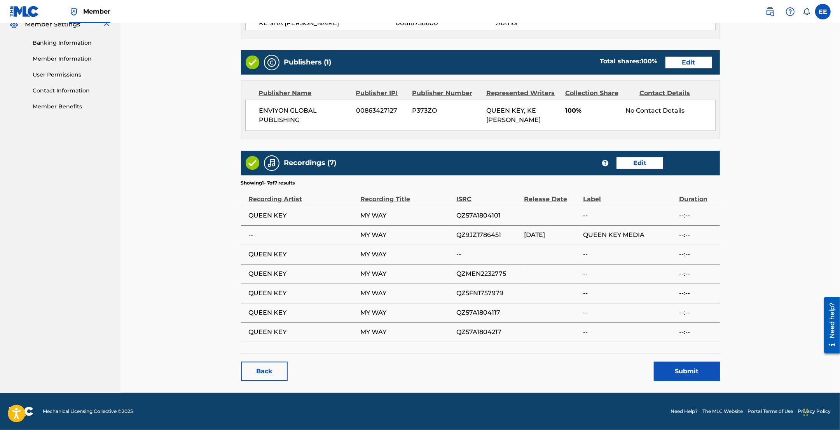
click at [630, 164] on link "Edit" at bounding box center [639, 163] width 47 height 12
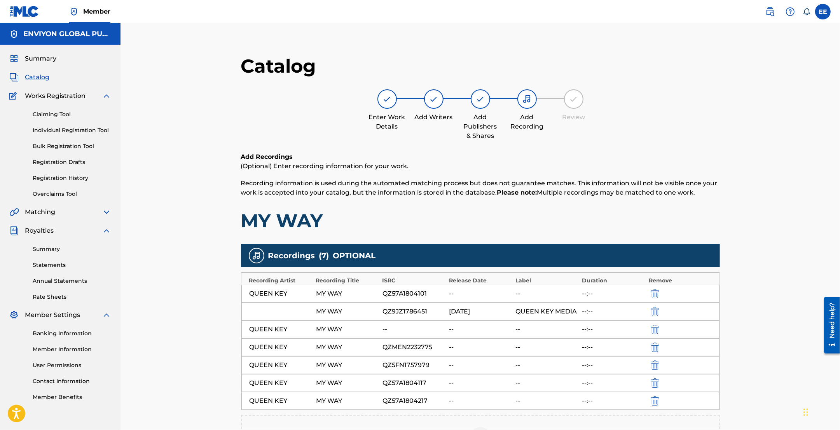
scroll to position [144, 0]
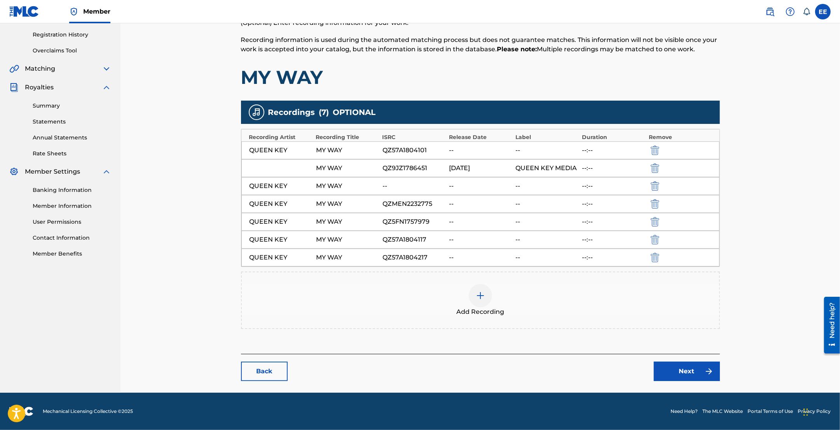
click at [686, 372] on link "Next" at bounding box center [687, 371] width 66 height 19
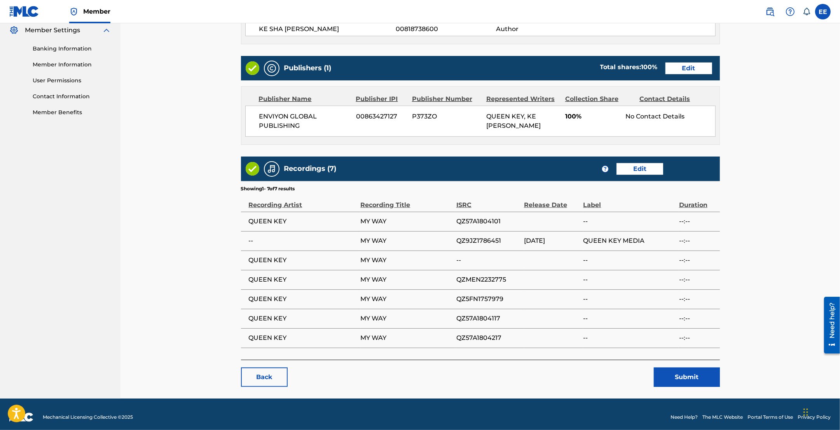
scroll to position [291, 0]
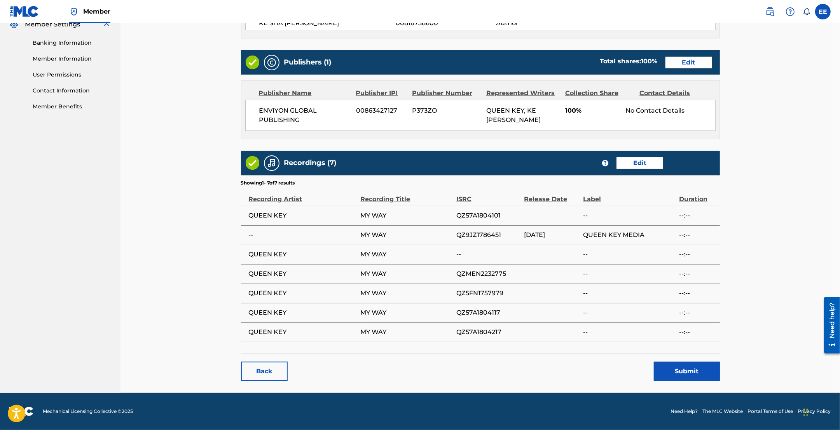
click at [689, 373] on button "Submit" at bounding box center [687, 371] width 66 height 19
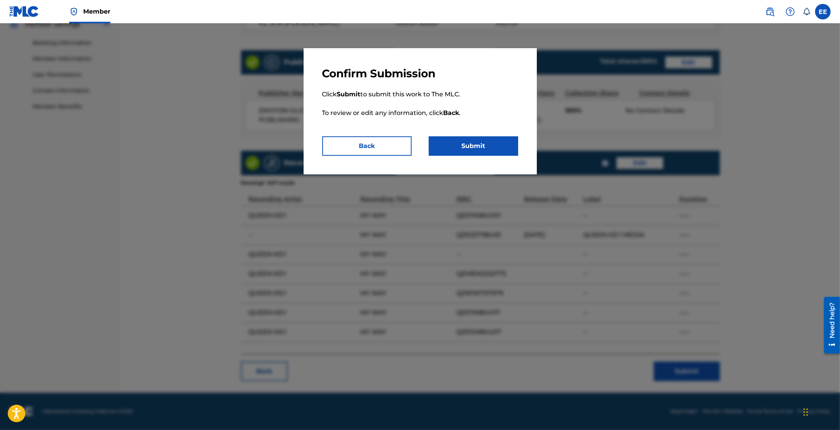
click at [464, 143] on button "Submit" at bounding box center [473, 145] width 89 height 19
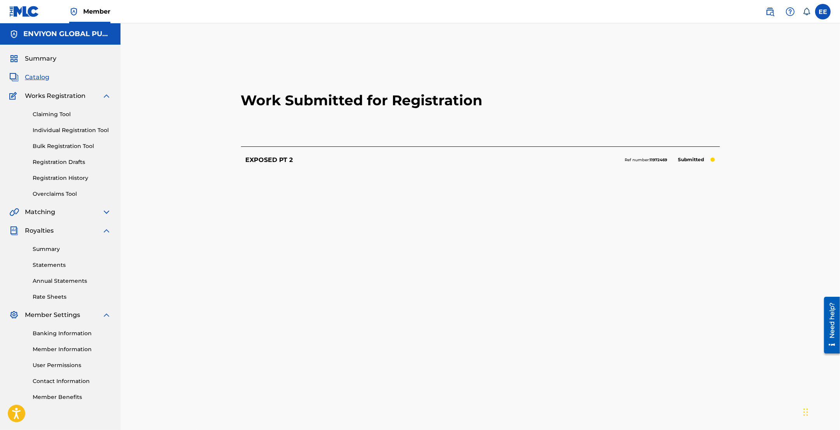
click at [36, 78] on span "Catalog" at bounding box center [37, 77] width 24 height 9
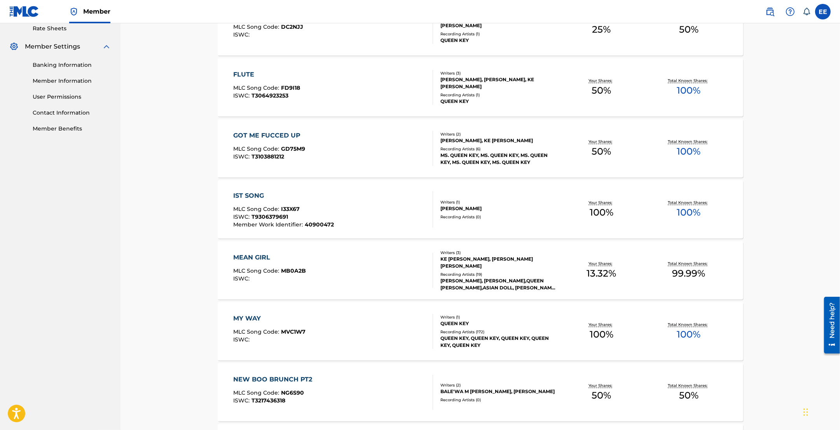
scroll to position [459, 0]
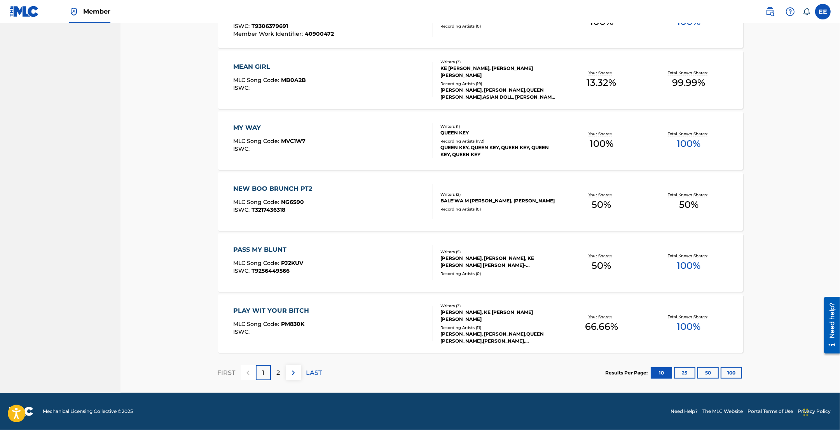
click at [506, 155] on div "QUEEN KEY, QUEEN KEY, QUEEN KEY, QUEEN KEY, QUEEN KEY" at bounding box center [498, 151] width 117 height 14
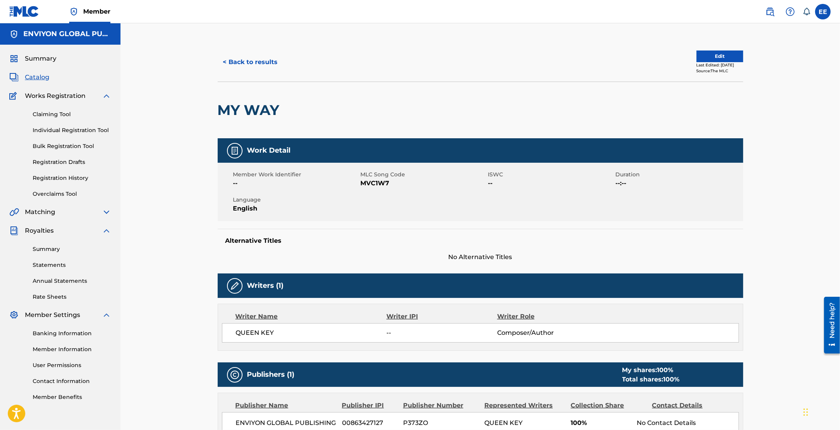
click at [711, 58] on button "Edit" at bounding box center [720, 57] width 47 height 12
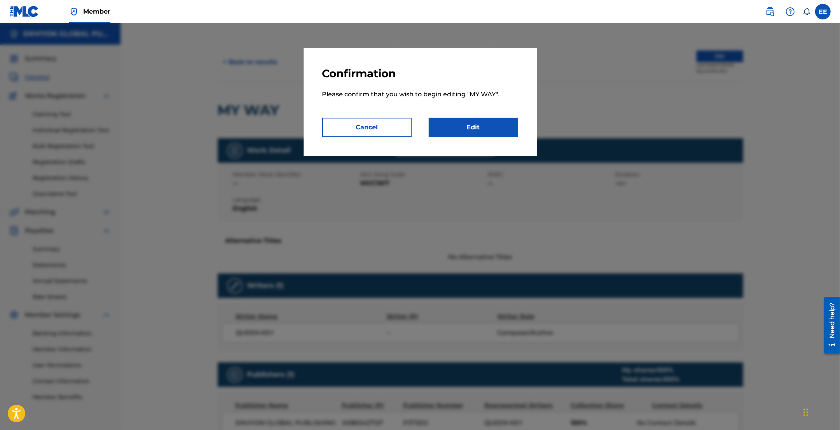
click at [459, 128] on link "Edit" at bounding box center [473, 127] width 89 height 19
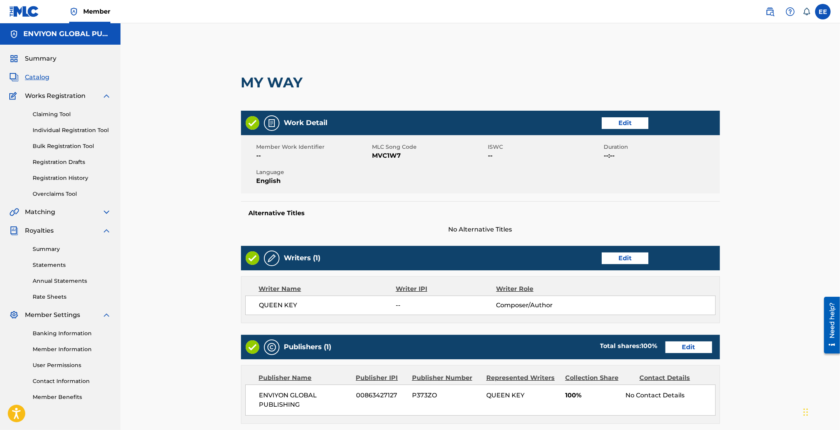
click at [63, 175] on link "Registration History" at bounding box center [72, 178] width 79 height 8
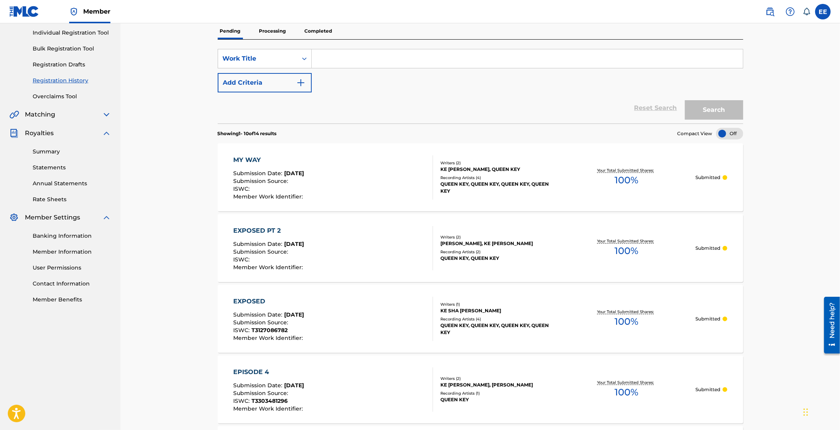
scroll to position [97, 0]
click at [477, 183] on div "QUEEN KEY, QUEEN KEY, QUEEN KEY, QUEEN KEY" at bounding box center [498, 188] width 117 height 14
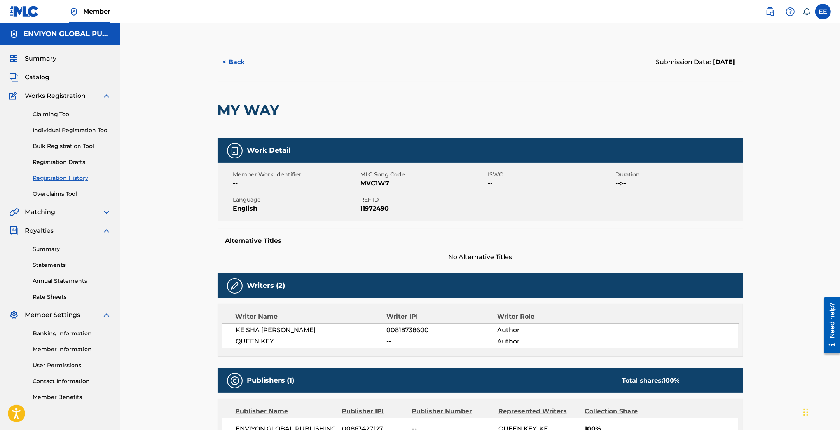
click at [230, 59] on button "< Back" at bounding box center [241, 61] width 47 height 19
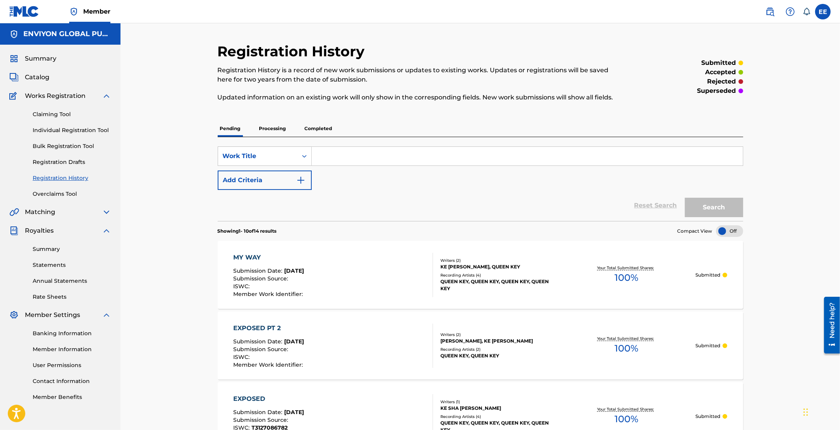
click at [68, 179] on link "Registration History" at bounding box center [72, 178] width 79 height 8
click at [281, 129] on p "Processing" at bounding box center [272, 128] width 31 height 16
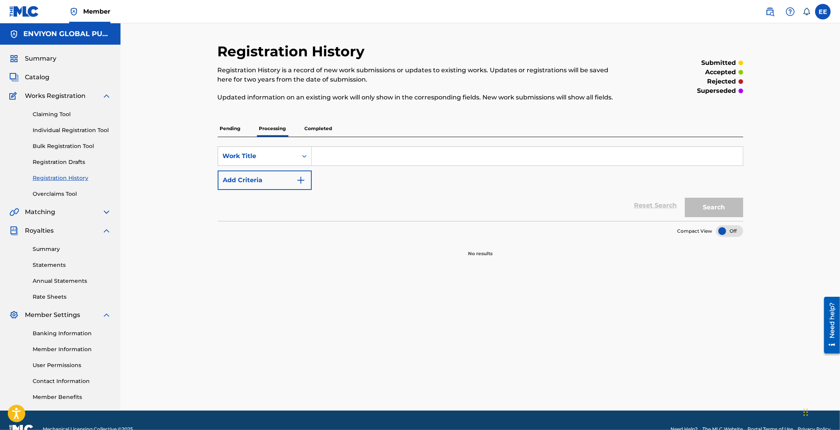
click at [230, 126] on p "Pending" at bounding box center [230, 128] width 25 height 16
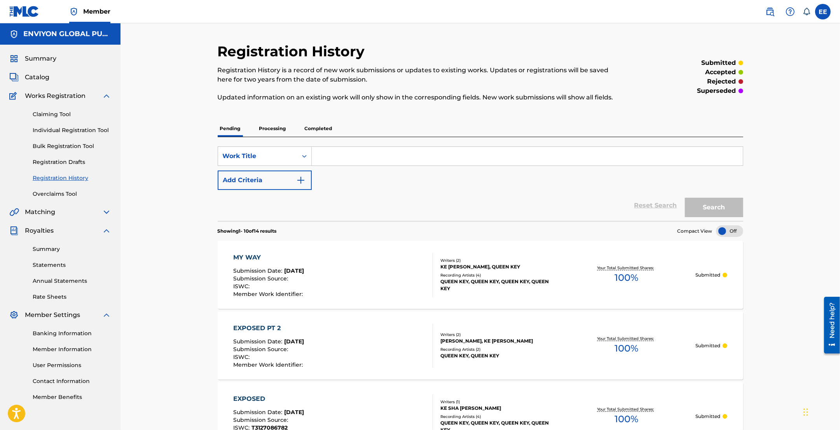
click at [306, 129] on p "Completed" at bounding box center [318, 128] width 32 height 16
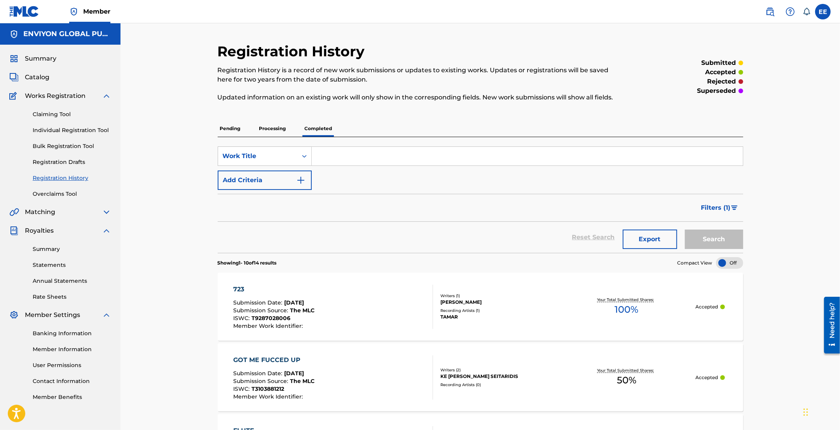
click at [60, 220] on div "Summary Catalog Works Registration Claiming Tool Individual Registration Tool B…" at bounding box center [60, 228] width 120 height 366
click at [64, 214] on div "Matching" at bounding box center [60, 212] width 102 height 9
click at [110, 214] on img at bounding box center [106, 212] width 9 height 9
click at [43, 232] on link "Matching Tool" at bounding box center [72, 231] width 79 height 8
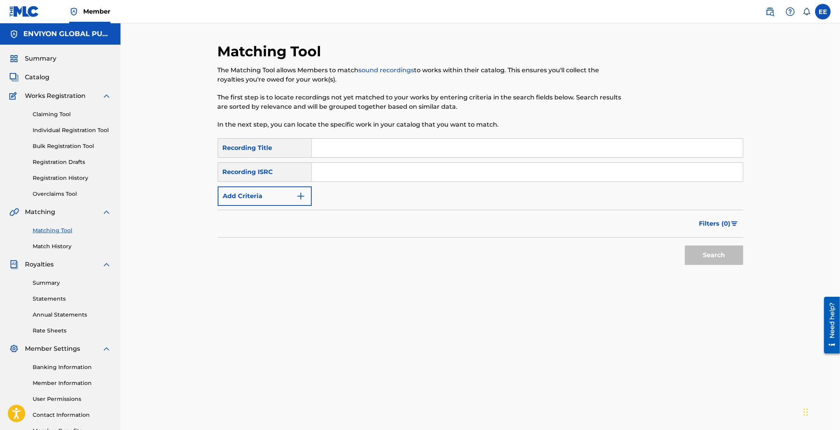
click at [372, 184] on div "SearchWithCriteria6b0d5d31-f95a-4f2c-b3d1-c4219cc1bee9 Recording Title SearchWi…" at bounding box center [481, 172] width 526 height 68
click at [375, 177] on input "Search Form" at bounding box center [527, 172] width 431 height 19
paste input "QZMEM2262572"
click at [329, 172] on input "QZMEM2262572" at bounding box center [527, 172] width 431 height 19
click at [353, 155] on input "Search Form" at bounding box center [527, 148] width 431 height 19
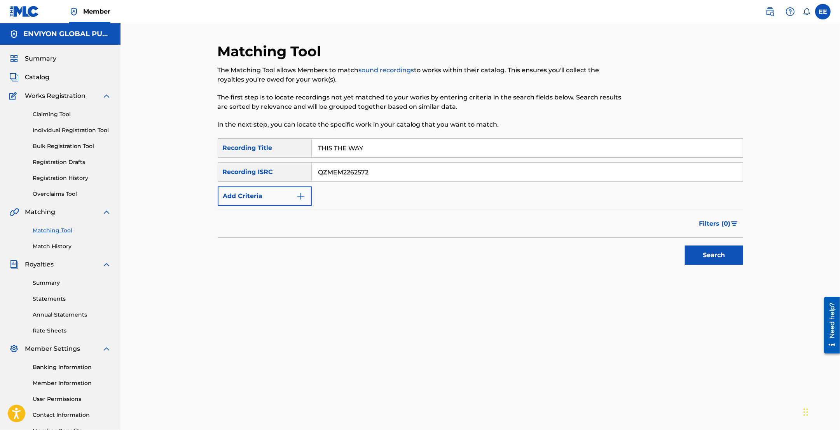
click at [685, 246] on button "Search" at bounding box center [714, 255] width 58 height 19
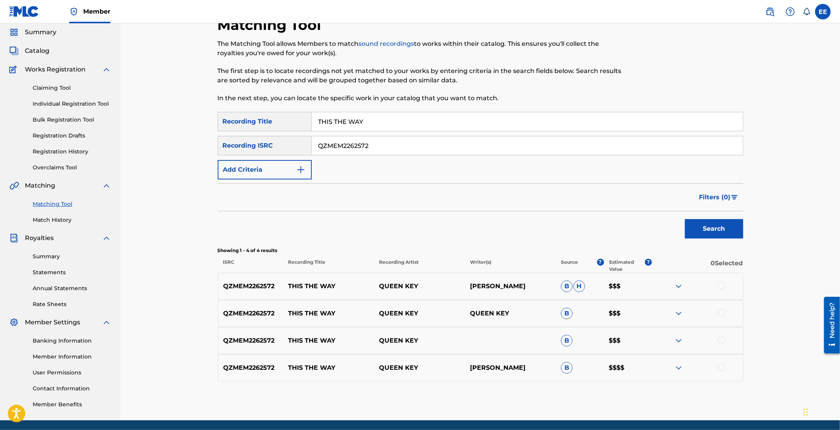
scroll to position [54, 0]
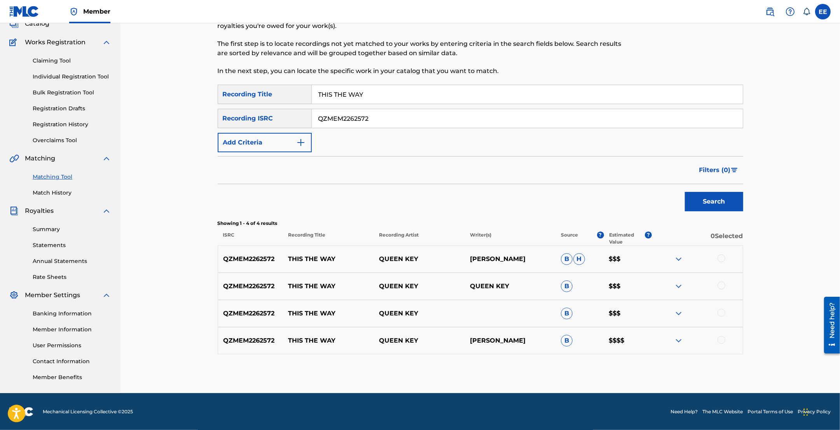
click at [718, 259] on div at bounding box center [722, 259] width 8 height 8
click at [721, 285] on div at bounding box center [722, 286] width 8 height 8
click at [720, 317] on div at bounding box center [697, 313] width 91 height 9
click at [721, 314] on div at bounding box center [722, 313] width 8 height 8
click at [721, 343] on div at bounding box center [722, 340] width 8 height 8
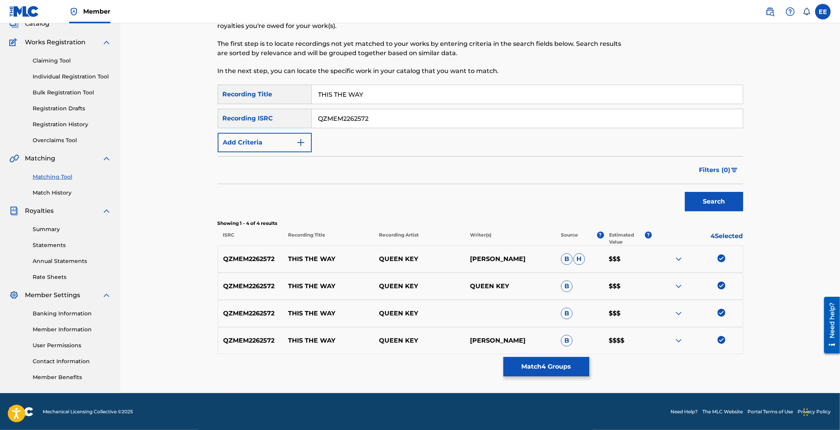
click at [541, 368] on button "Match 4 Groups" at bounding box center [546, 366] width 86 height 19
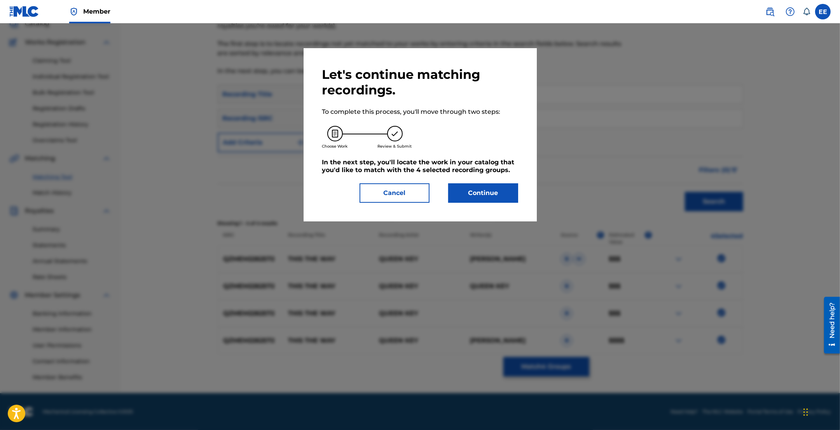
click at [492, 191] on button "Continue" at bounding box center [483, 192] width 70 height 19
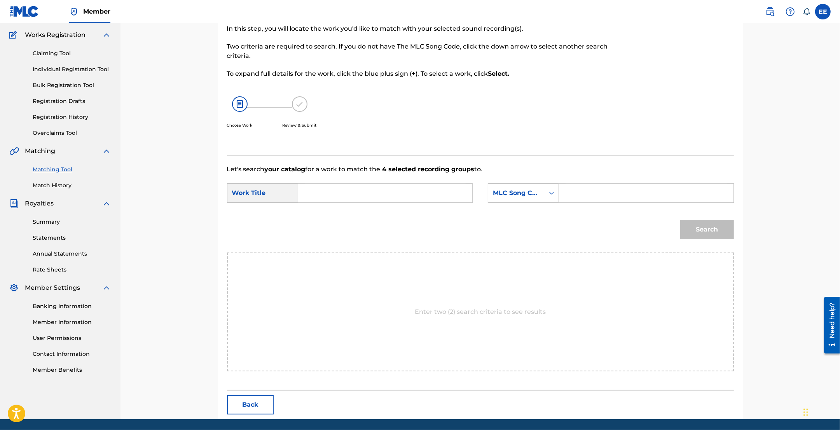
scroll to position [39, 0]
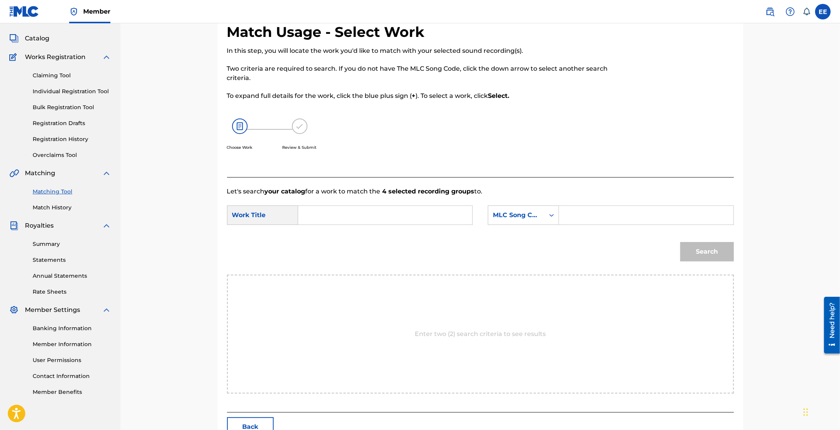
click at [370, 218] on input "Search Form" at bounding box center [385, 215] width 161 height 19
click at [601, 221] on input "Search Form" at bounding box center [646, 215] width 161 height 19
click at [552, 221] on div "Search Form" at bounding box center [552, 215] width 14 height 14
click at [527, 246] on div "Writer IPI" at bounding box center [523, 245] width 70 height 19
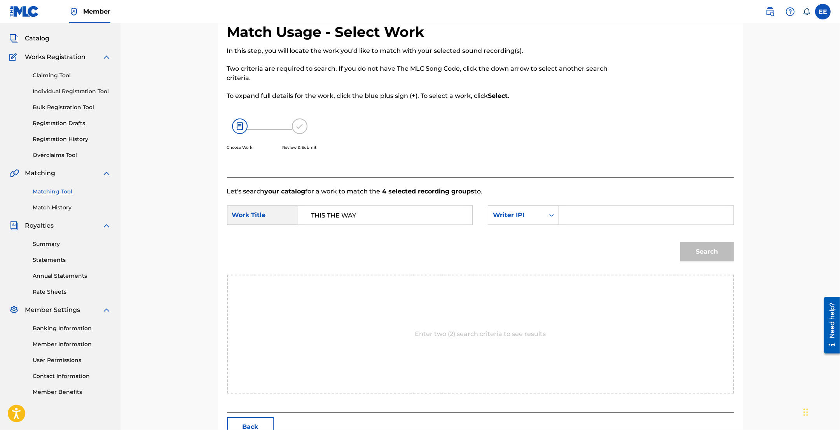
click at [613, 211] on input "Search Form" at bounding box center [646, 215] width 161 height 19
click at [583, 217] on input "Search Form" at bounding box center [646, 215] width 161 height 19
paste input "00818738600"
click at [708, 250] on button "Search" at bounding box center [707, 251] width 54 height 19
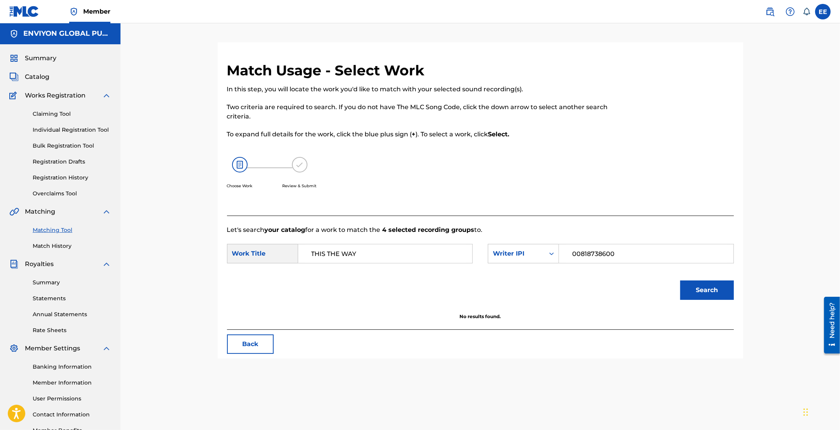
scroll to position [0, 0]
click at [102, 212] on img at bounding box center [106, 212] width 9 height 9
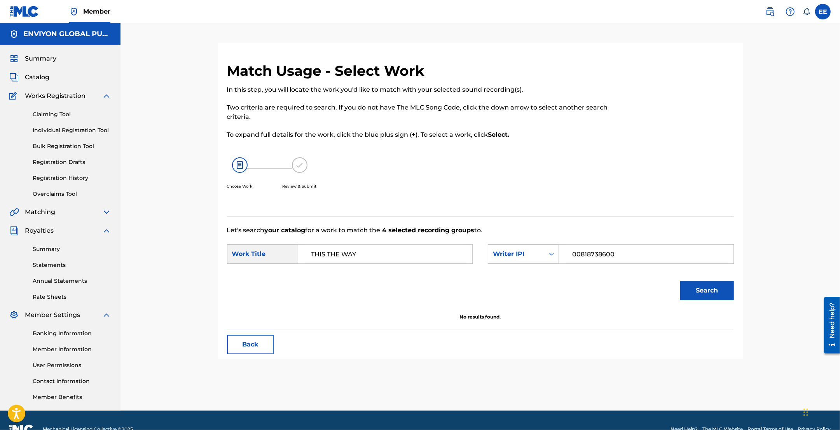
click at [104, 96] on img at bounding box center [106, 95] width 9 height 9
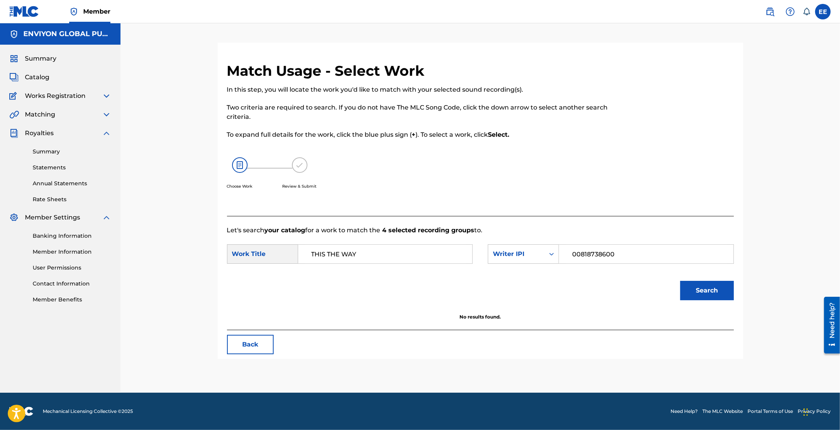
click at [105, 114] on img at bounding box center [106, 114] width 9 height 9
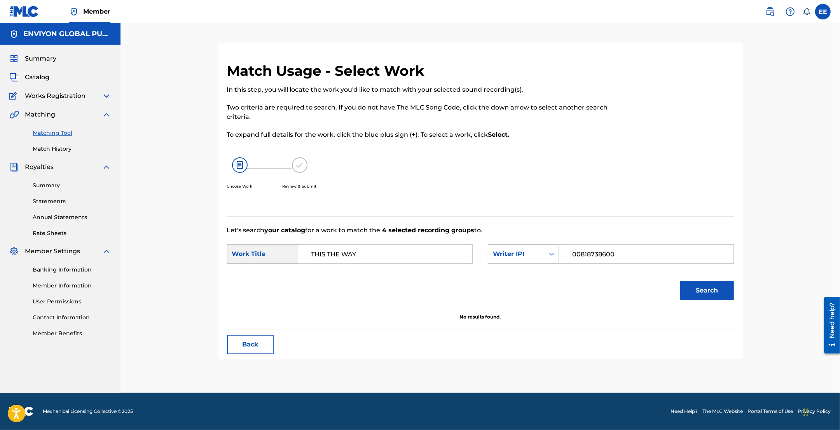
click at [50, 133] on link "Matching Tool" at bounding box center [72, 133] width 79 height 8
click at [59, 130] on link "Matching Tool" at bounding box center [72, 133] width 79 height 8
drag, startPoint x: 372, startPoint y: 255, endPoint x: 274, endPoint y: 251, distance: 98.0
click at [274, 251] on div "SearchWithCriteriae1b4959f-3a57-4a5a-aa6a-f3a4b3f6916e Work Title THIS THE WAY" at bounding box center [350, 253] width 246 height 19
drag, startPoint x: 650, startPoint y: 257, endPoint x: 515, endPoint y: 248, distance: 135.2
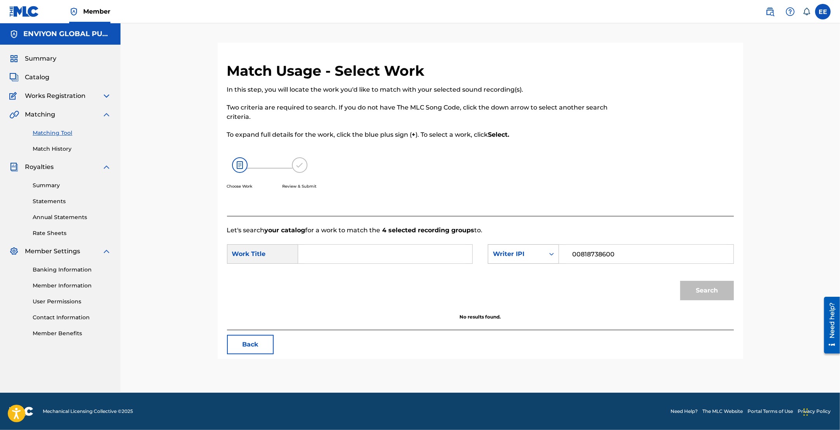
click at [515, 248] on div "SearchWithCriteriaa1a258f5-f43d-410e-8f7d-75a213e0b5e3 Writer IPI 00818738600" at bounding box center [611, 253] width 246 height 19
click at [262, 340] on button "Back" at bounding box center [250, 344] width 47 height 19
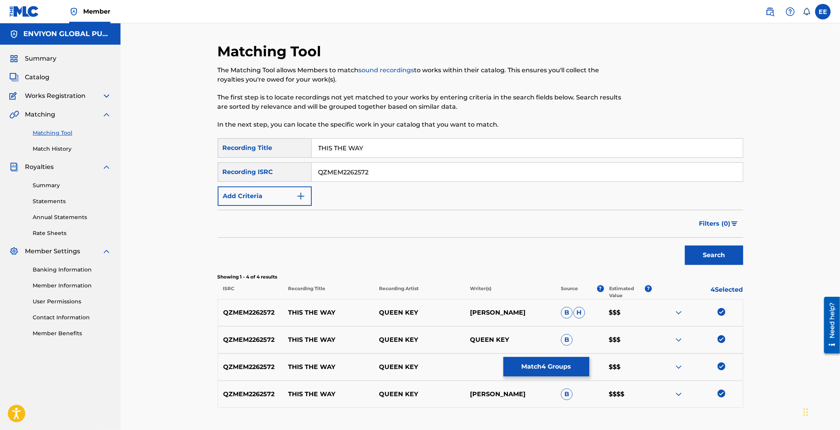
drag, startPoint x: 375, startPoint y: 148, endPoint x: 279, endPoint y: 146, distance: 96.4
click at [279, 146] on div "SearchWithCriteria6b0d5d31-f95a-4f2c-b3d1-c4219cc1bee9 Recording Title THIS THE…" at bounding box center [481, 147] width 526 height 19
drag, startPoint x: 401, startPoint y: 178, endPoint x: 281, endPoint y: 170, distance: 120.7
click at [281, 170] on div "SearchWithCriteria9622bc9f-b461-42d2-904f-337bc09d492b Recording ISRC QZMEM2262…" at bounding box center [481, 171] width 526 height 19
click at [350, 150] on input "Search Form" at bounding box center [527, 148] width 431 height 19
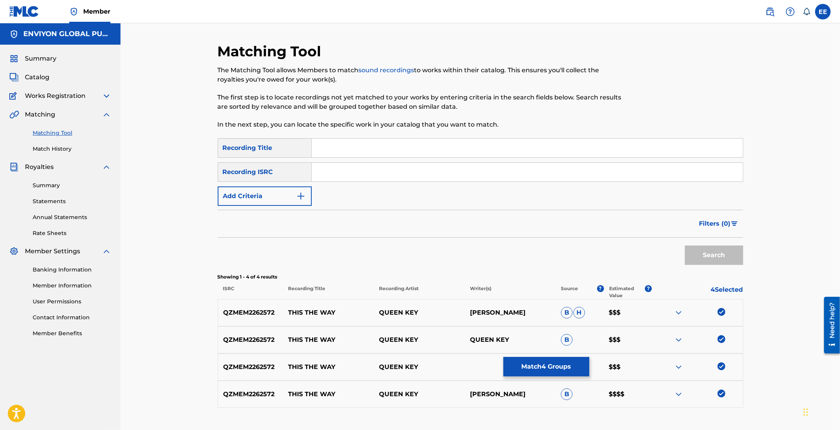
click at [341, 173] on input "Search Form" at bounding box center [527, 172] width 431 height 19
paste input "QZDA41945798"
click at [339, 147] on input "Search Form" at bounding box center [527, 148] width 431 height 19
paste input "2pac's Ghost"
click at [685, 246] on button "Search" at bounding box center [714, 255] width 58 height 19
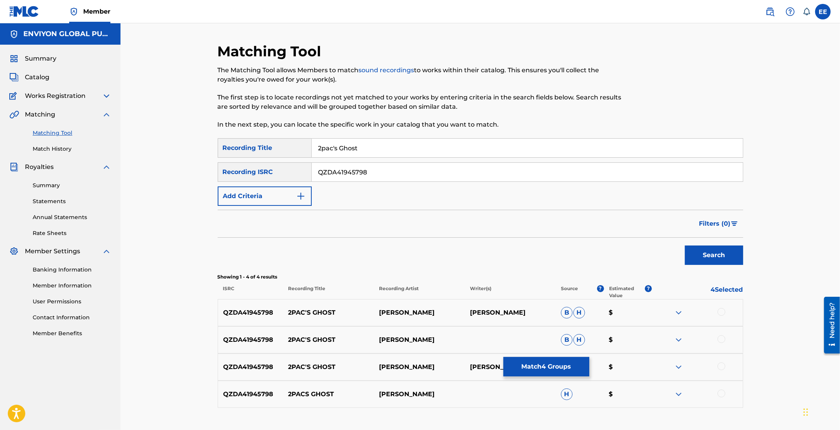
scroll to position [54, 0]
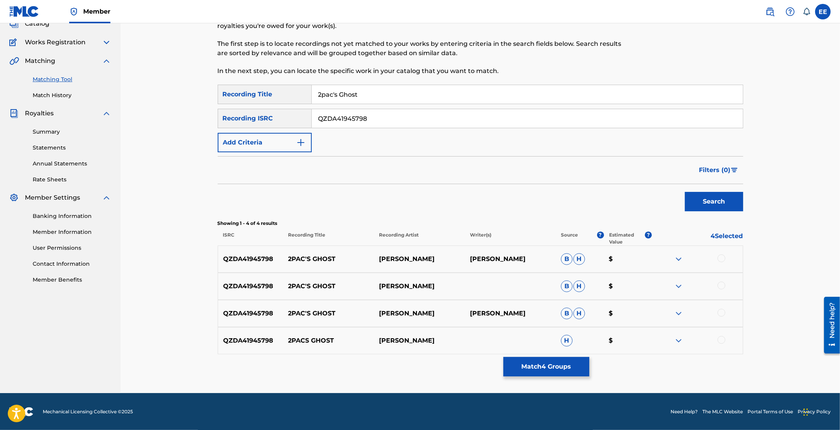
click at [721, 257] on div at bounding box center [722, 259] width 8 height 8
click at [720, 258] on img at bounding box center [722, 259] width 8 height 8
click at [494, 257] on p "[PERSON_NAME]" at bounding box center [510, 259] width 91 height 9
drag, startPoint x: 337, startPoint y: 260, endPoint x: 287, endPoint y: 258, distance: 49.8
click at [287, 258] on p "2PAC'S GHOST" at bounding box center [328, 259] width 91 height 9
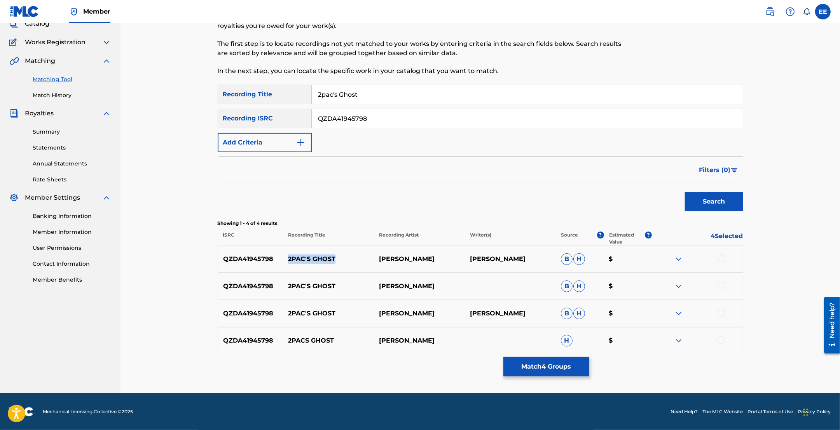
copy p "2PAC'S GHOST"
click at [402, 279] on div "QZDA41945798 2PAC'S GHOST KEL JVMES B H $" at bounding box center [481, 286] width 526 height 27
click at [681, 259] on img at bounding box center [678, 259] width 9 height 9
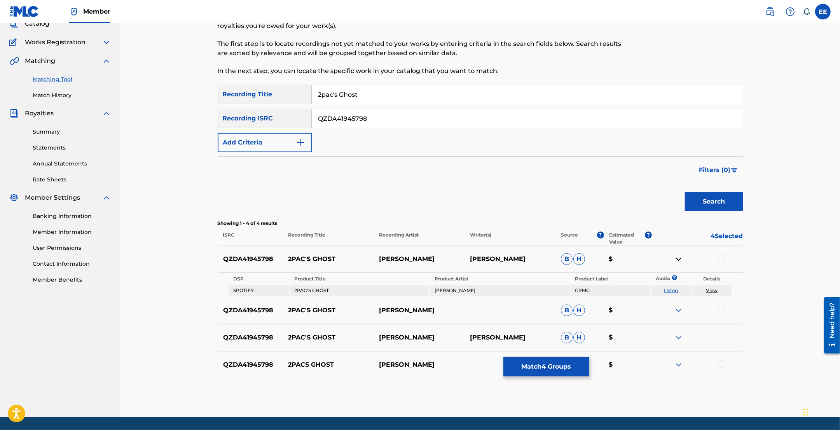
click at [712, 290] on link "View" at bounding box center [712, 291] width 12 height 6
click at [106, 113] on img at bounding box center [106, 113] width 9 height 9
click at [105, 131] on img at bounding box center [106, 131] width 9 height 9
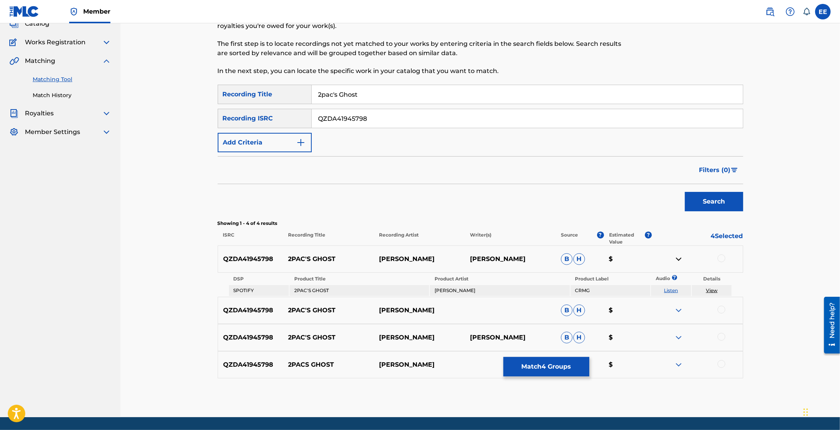
click at [107, 61] on img at bounding box center [106, 60] width 9 height 9
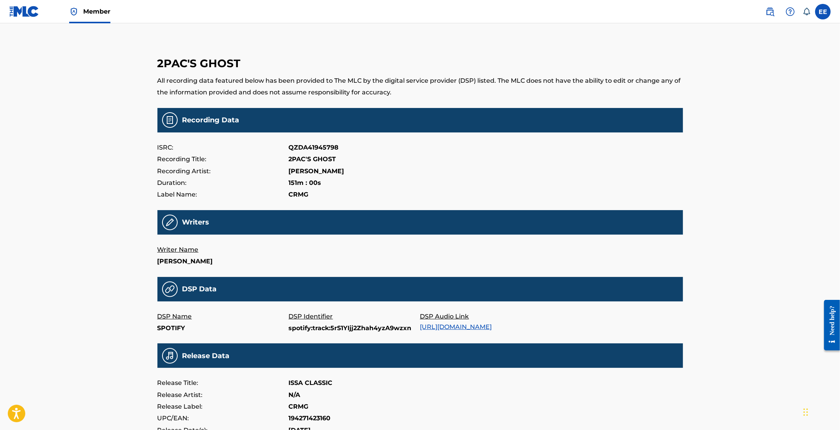
click at [89, 11] on span "Member" at bounding box center [96, 11] width 27 height 9
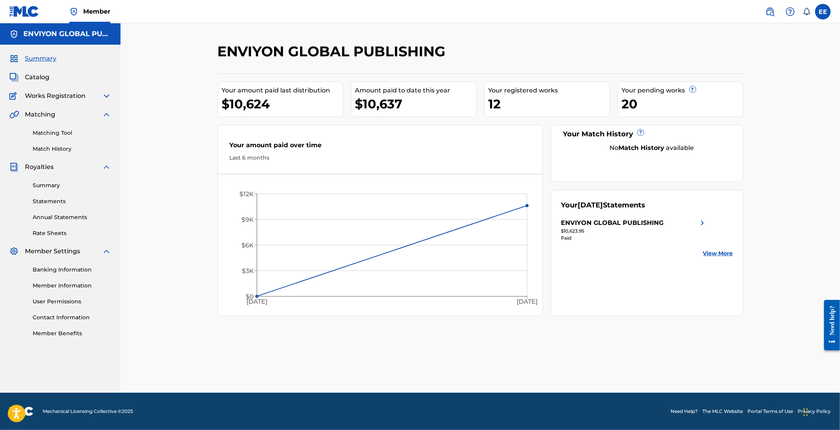
click at [36, 77] on span "Catalog" at bounding box center [37, 77] width 24 height 9
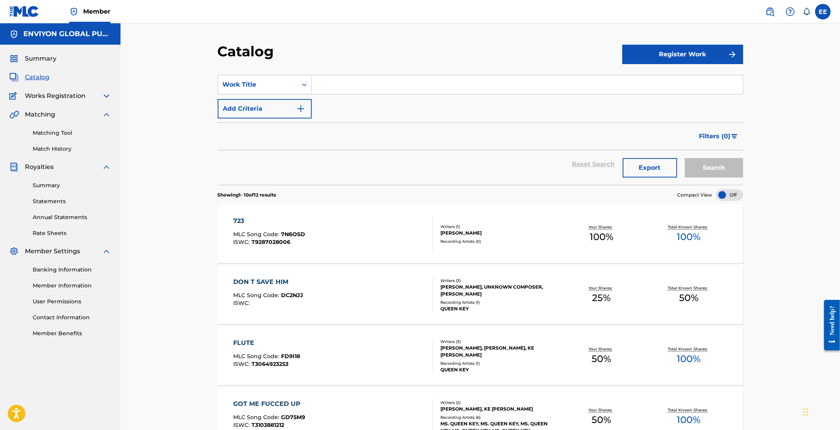
click at [86, 97] on div "Works Registration" at bounding box center [60, 95] width 102 height 9
click at [101, 96] on div "Works Registration" at bounding box center [60, 95] width 102 height 9
click at [104, 97] on img at bounding box center [106, 95] width 9 height 9
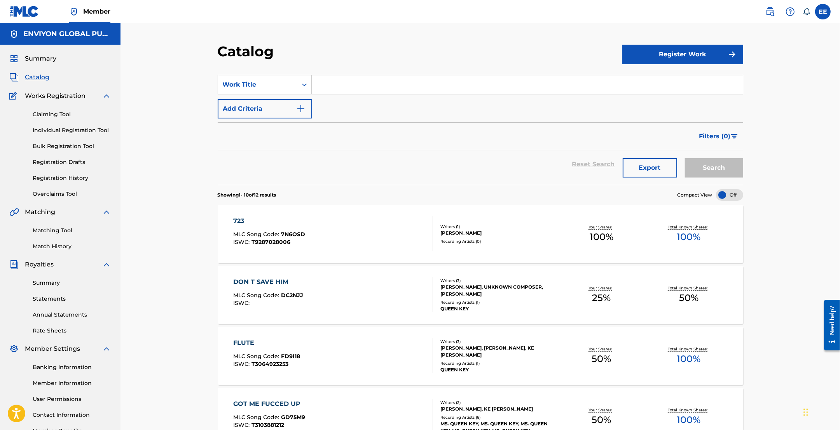
click at [59, 131] on link "Individual Registration Tool" at bounding box center [72, 130] width 79 height 8
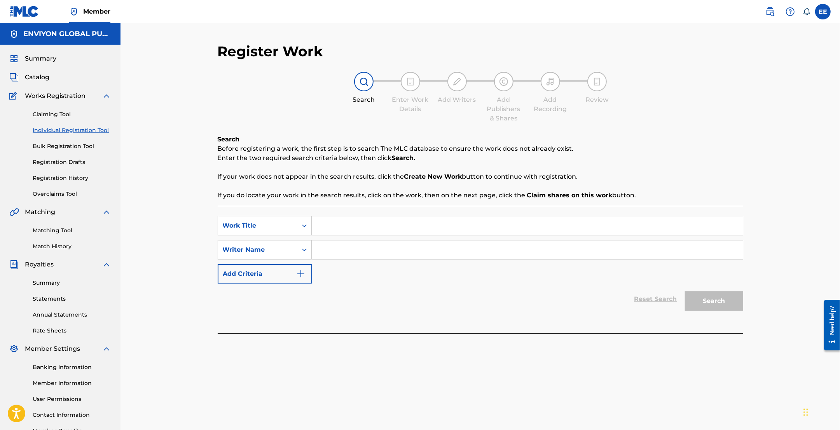
click at [330, 222] on input "Search Form" at bounding box center [527, 226] width 431 height 19
click at [372, 228] on input "Search Form" at bounding box center [527, 226] width 431 height 19
paste input "2pac's Ghost"
type input "2pac's Ghost"
click at [377, 249] on input "Search Form" at bounding box center [527, 250] width 431 height 19
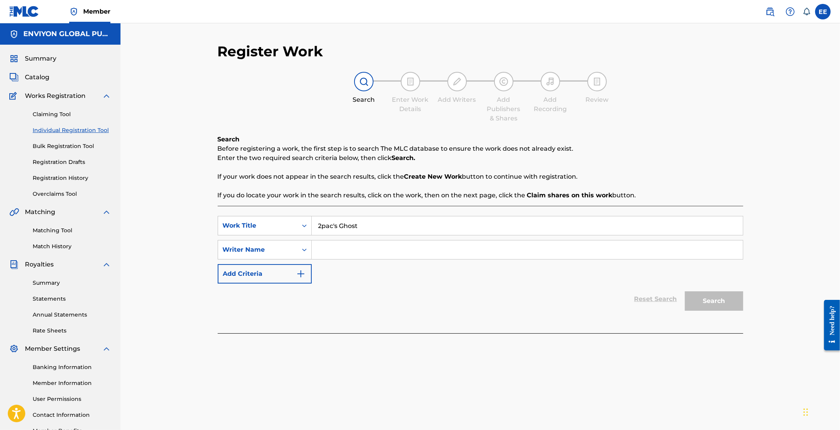
paste input "Kel Jvmes"
type input "Kel Jvmes"
click at [720, 297] on button "Search" at bounding box center [714, 301] width 58 height 19
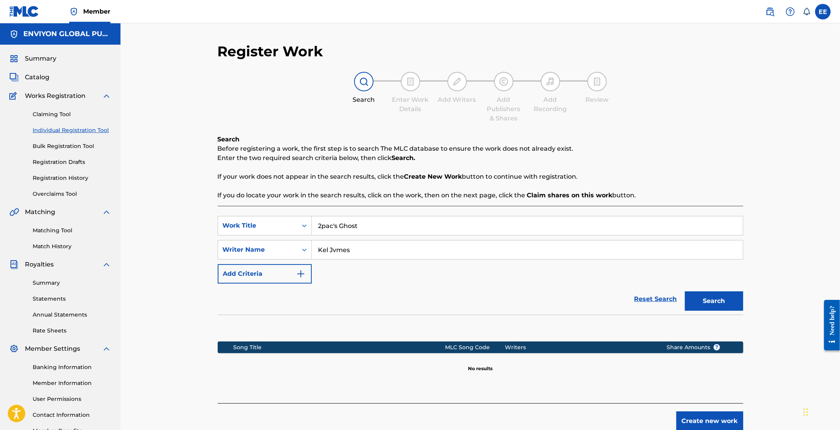
click at [705, 429] on button "Create new work" at bounding box center [709, 421] width 67 height 19
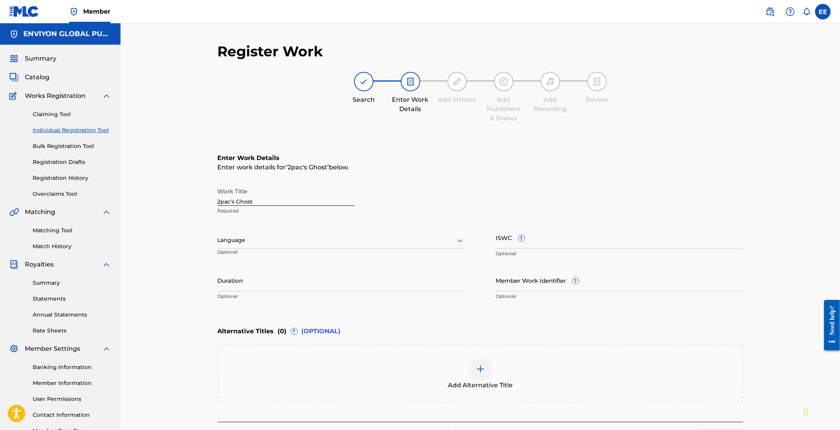
click at [252, 194] on input "2pac's Ghost" at bounding box center [286, 195] width 137 height 22
click at [566, 243] on input "ISWC ?" at bounding box center [619, 238] width 247 height 22
click at [541, 245] on input "ISWC ?" at bounding box center [619, 238] width 247 height 22
paste input "QZDA41945798"
type input "QZDA41945798"
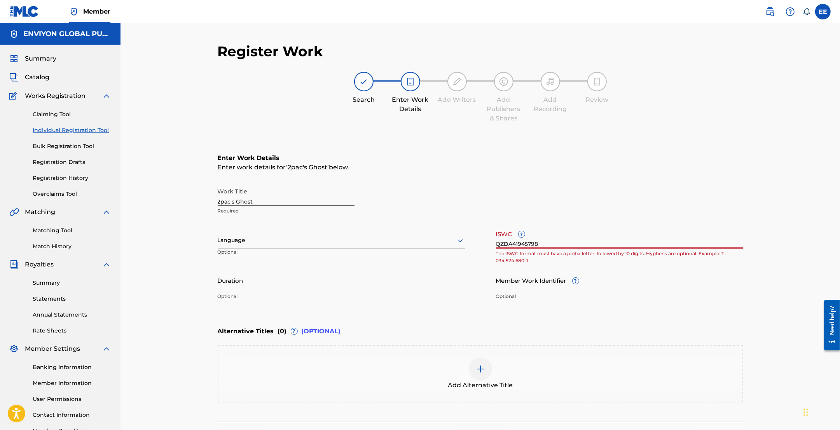
click at [513, 155] on h6 "Enter Work Details" at bounding box center [481, 158] width 526 height 9
click at [111, 100] on img at bounding box center [106, 95] width 9 height 9
